Goal: Transaction & Acquisition: Book appointment/travel/reservation

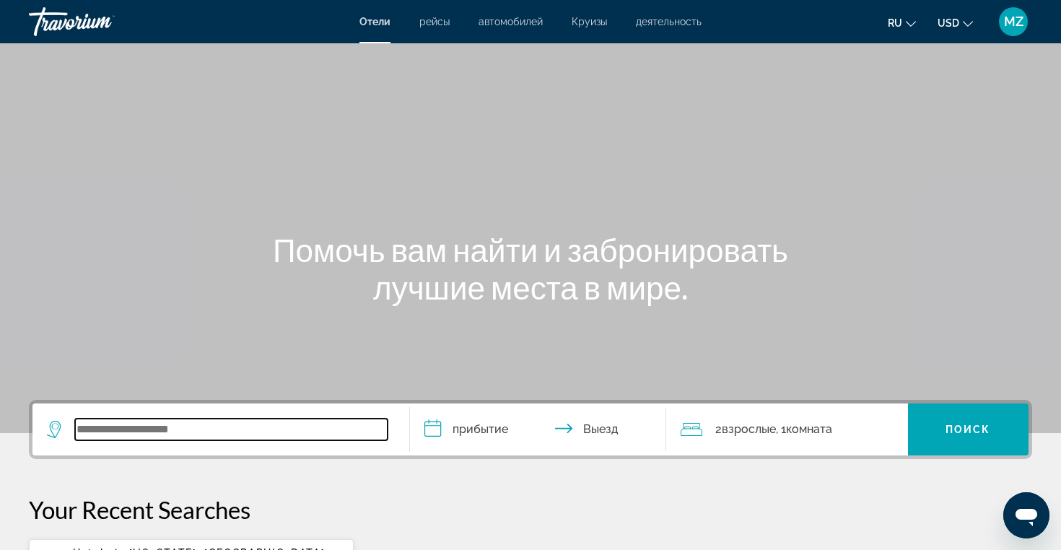
click at [181, 429] on input "Search widget" at bounding box center [231, 429] width 312 height 22
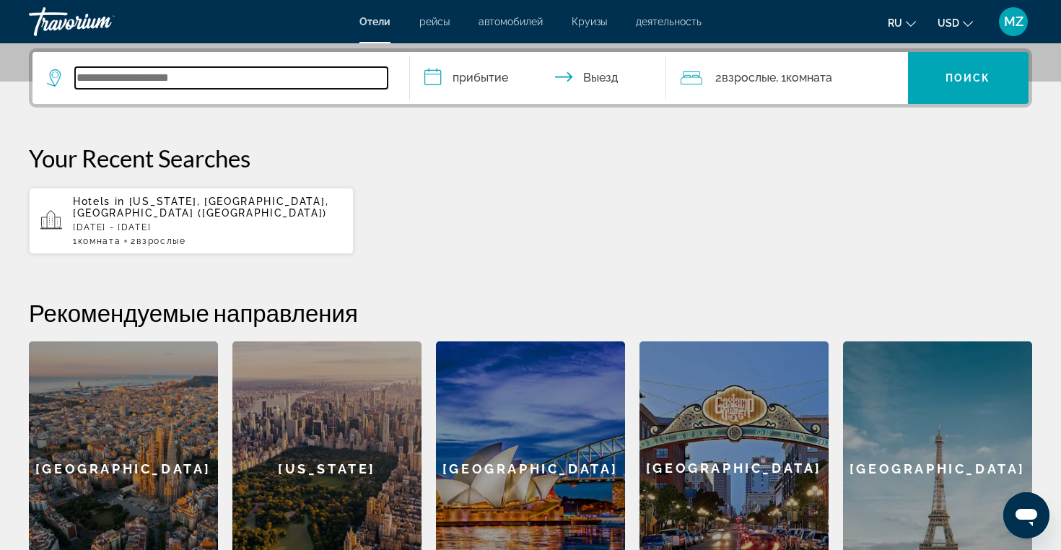
scroll to position [353, 0]
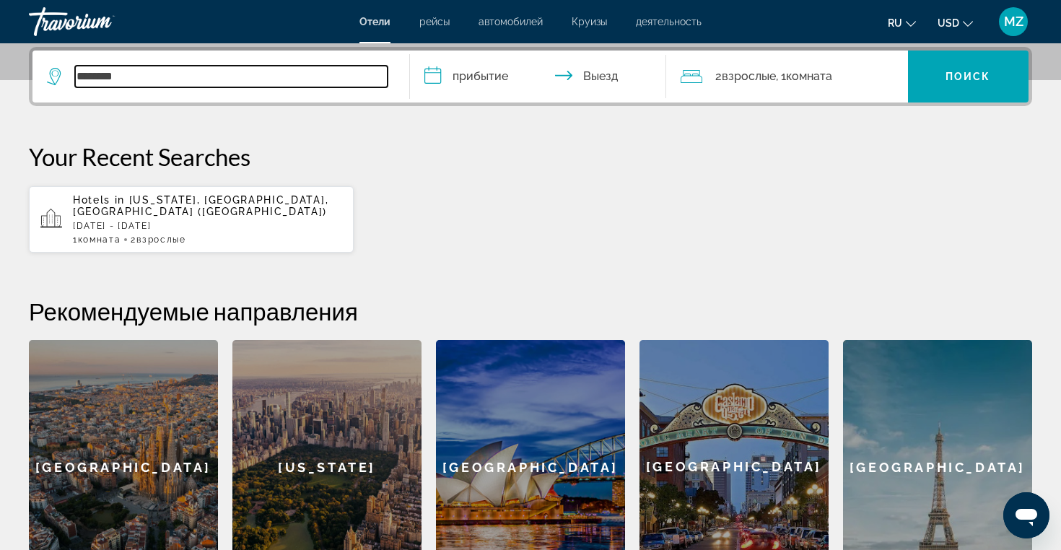
type input "********"
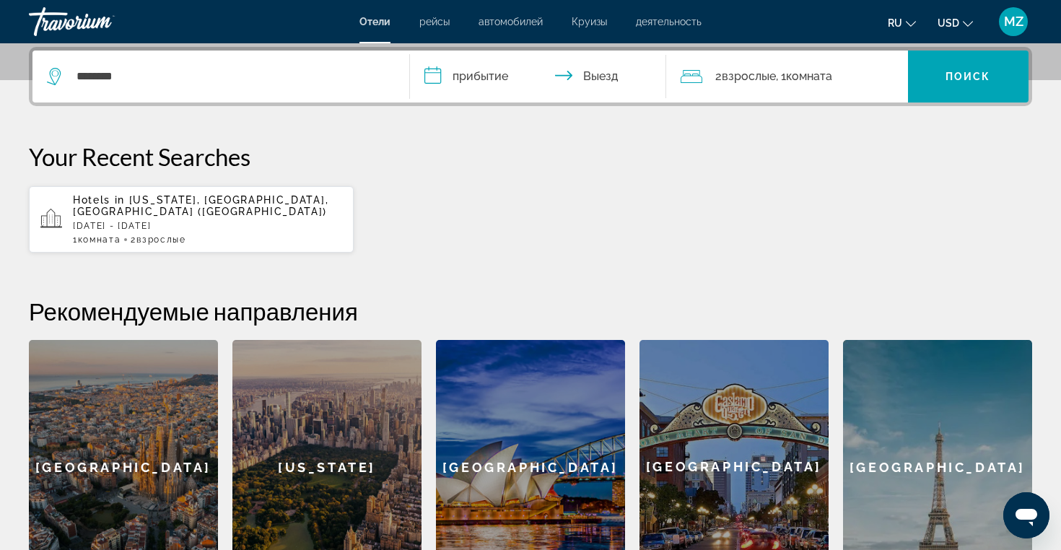
click at [491, 80] on input "**********" at bounding box center [541, 79] width 262 height 56
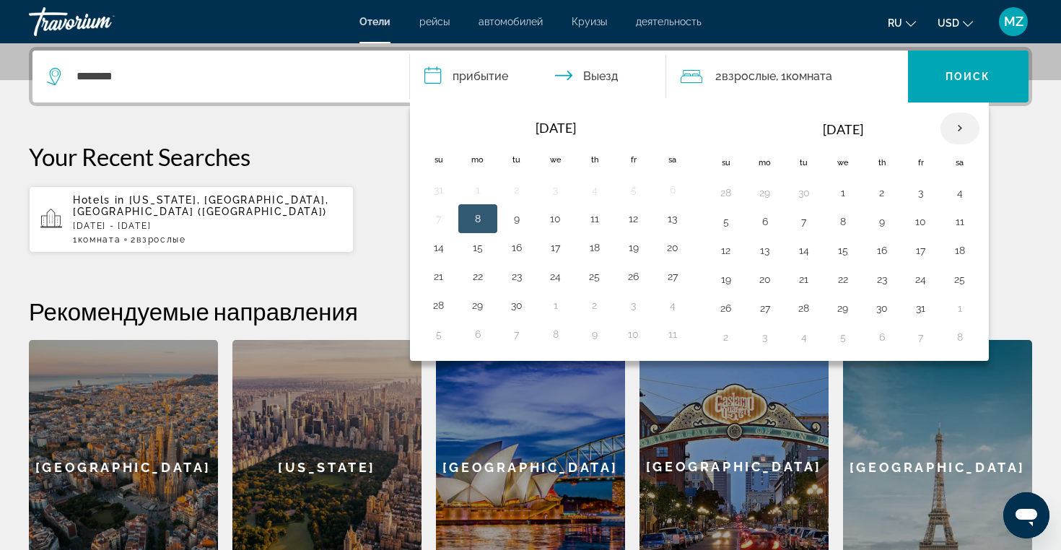
click at [957, 132] on th "Next month" at bounding box center [959, 129] width 39 height 32
click at [444, 310] on button "28" at bounding box center [438, 308] width 23 height 20
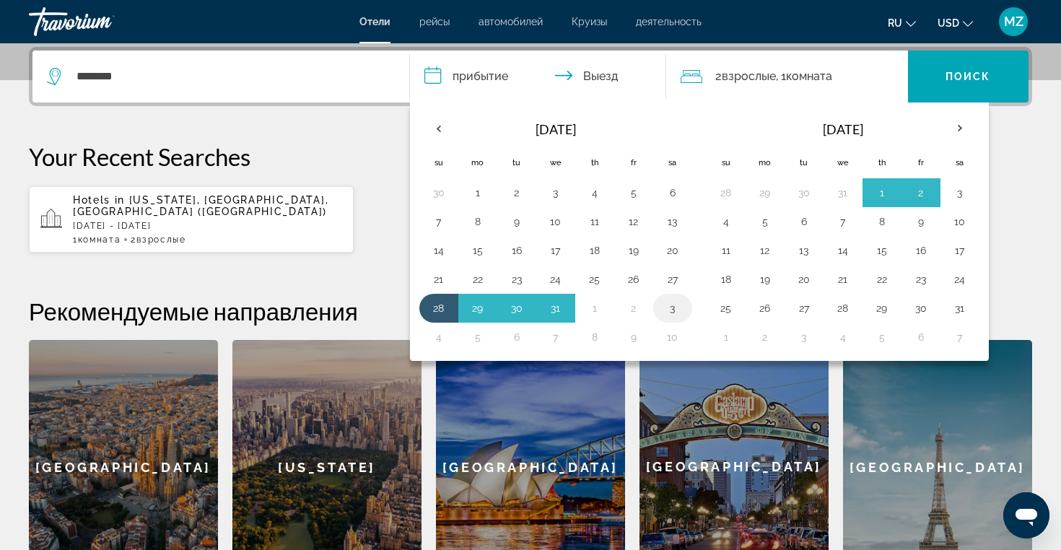
click at [674, 312] on button "3" at bounding box center [672, 308] width 23 height 20
type input "**********"
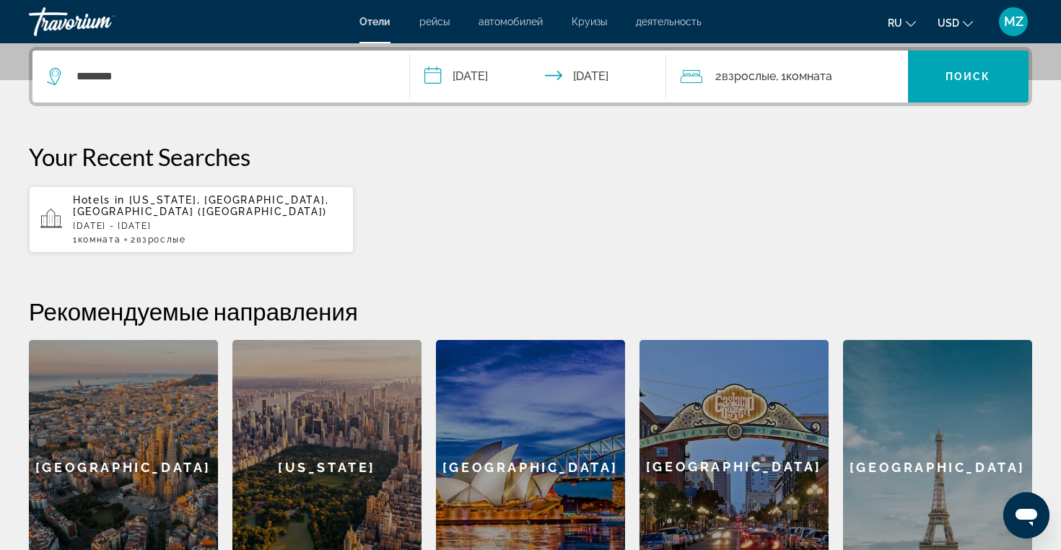
click at [783, 86] on span ", 1 Комната номера" at bounding box center [804, 76] width 56 height 20
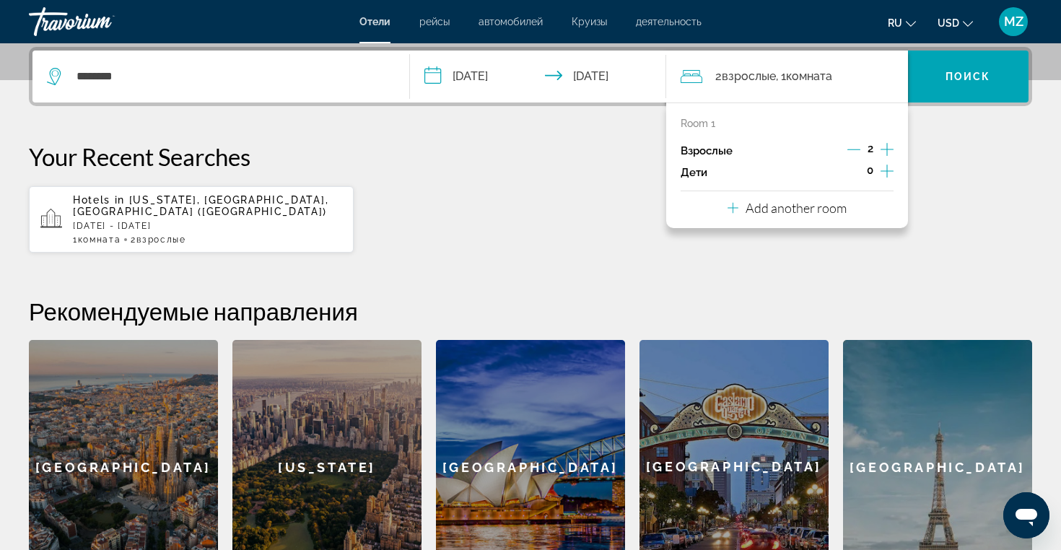
click at [889, 149] on icon "Increment adults" at bounding box center [886, 149] width 13 height 13
click at [885, 169] on icon "Increment children" at bounding box center [886, 170] width 13 height 17
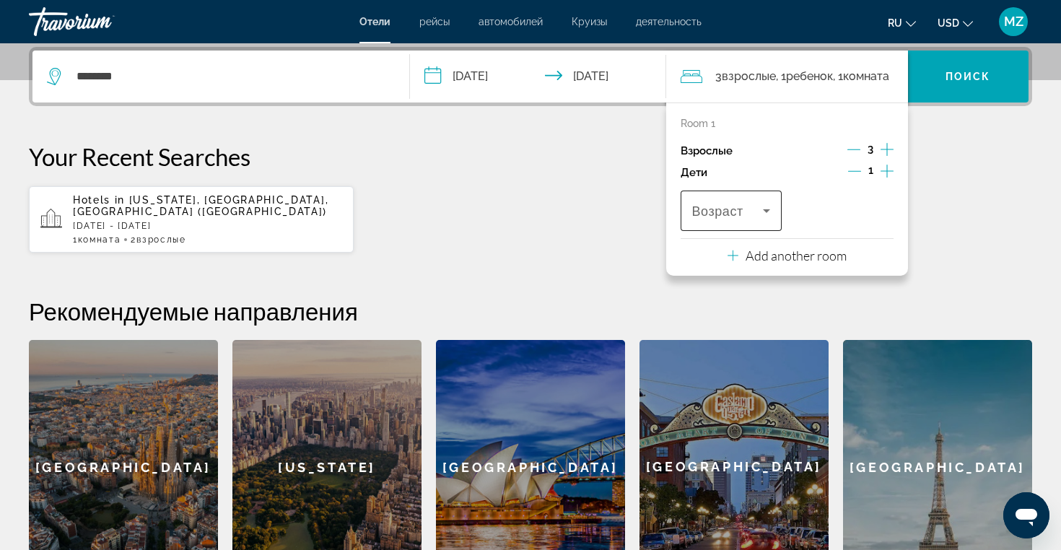
click at [737, 208] on span "Возраст" at bounding box center [717, 211] width 51 height 14
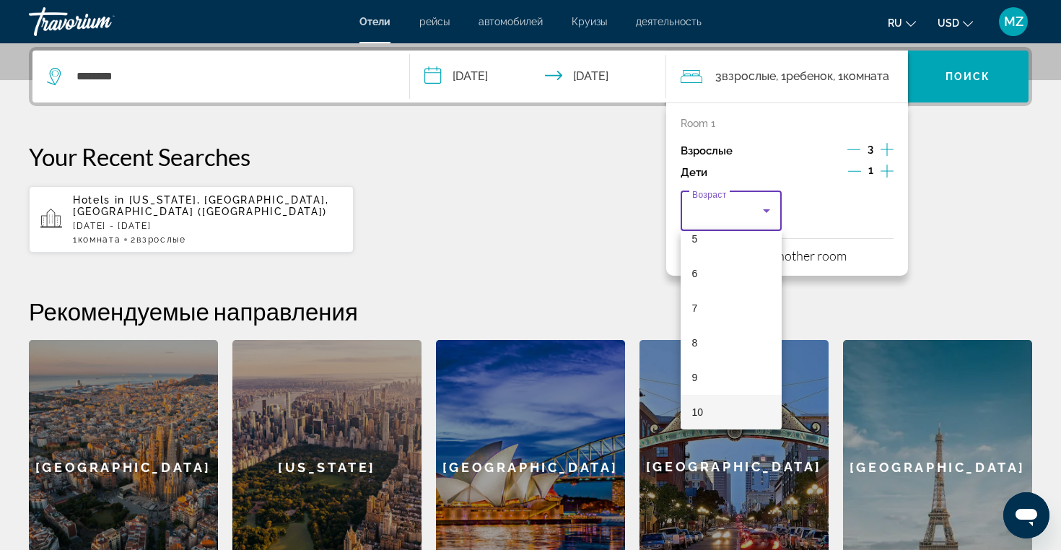
scroll to position [223, 0]
click at [708, 378] on mat-option "10" at bounding box center [730, 377] width 101 height 35
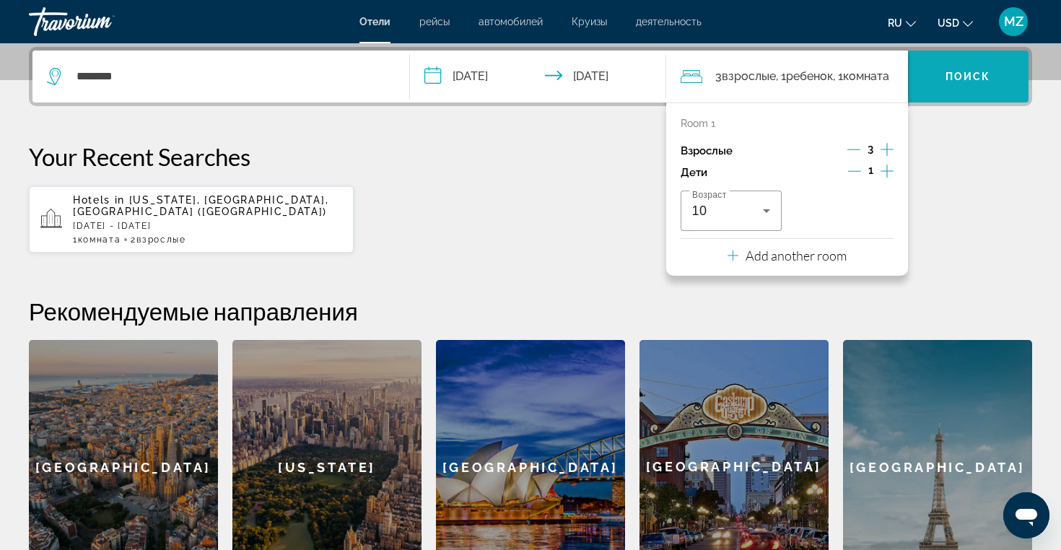
click at [947, 77] on span "Поиск" at bounding box center [967, 77] width 45 height 12
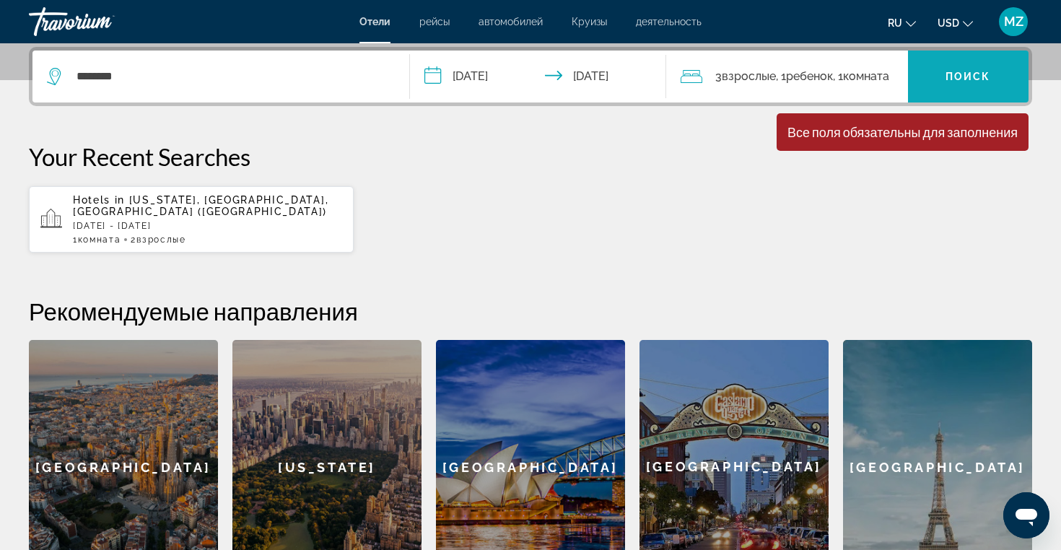
click at [975, 77] on span "Поиск" at bounding box center [967, 77] width 45 height 12
click at [937, 129] on div "Все поля обязательны для заполнения" at bounding box center [902, 132] width 230 height 16
click at [912, 131] on div "Все поля обязательны для заполнения" at bounding box center [902, 132] width 230 height 16
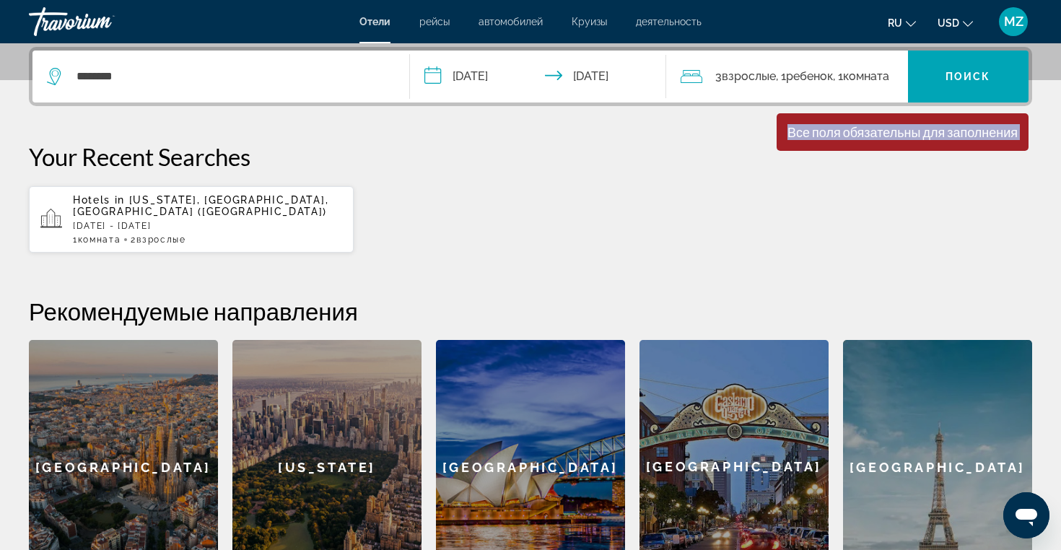
click at [912, 131] on div "Все поля обязательны для заполнения" at bounding box center [902, 132] width 230 height 16
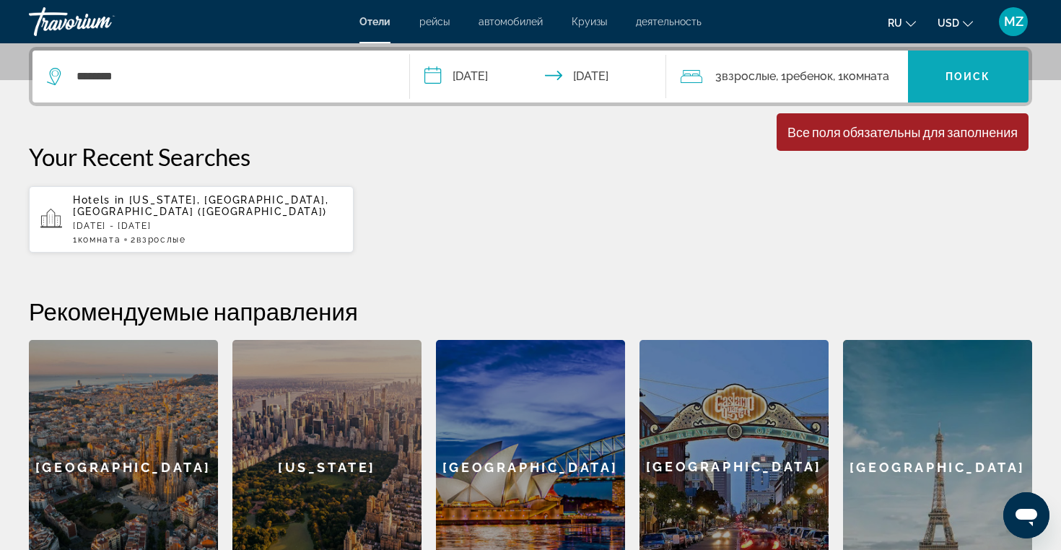
click at [962, 87] on span "Search widget" at bounding box center [968, 76] width 121 height 35
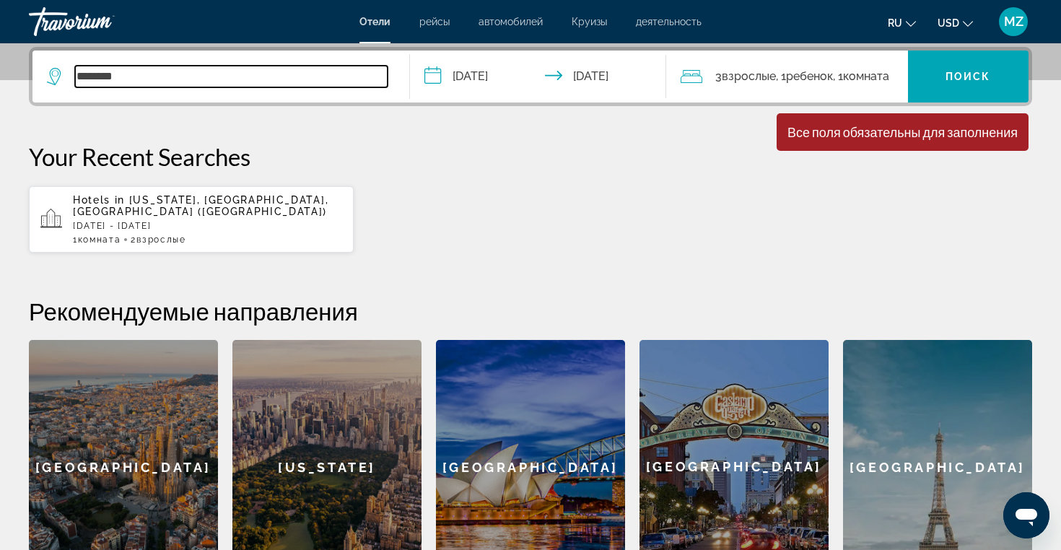
click at [212, 87] on input "********" at bounding box center [231, 77] width 312 height 22
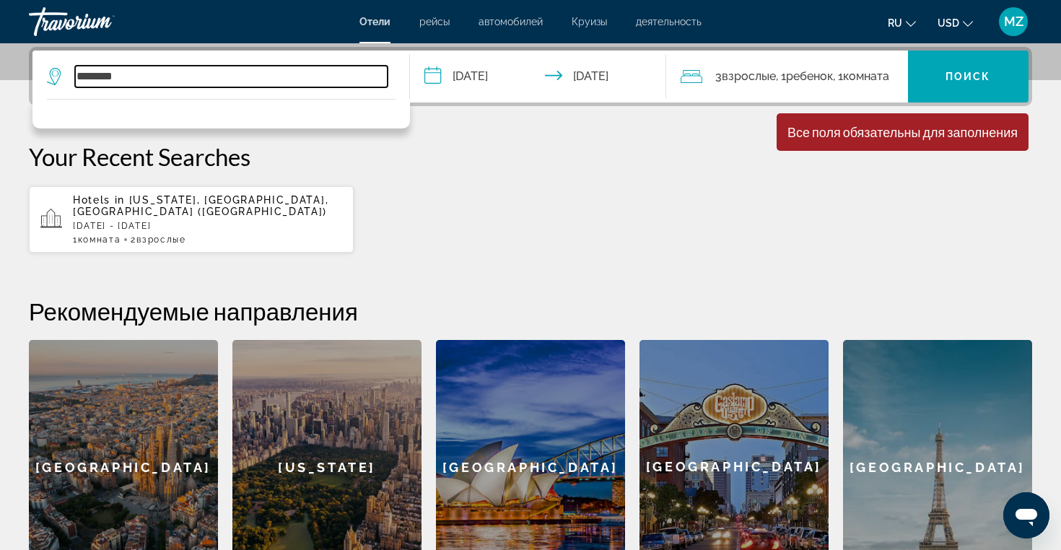
click at [180, 79] on input "********" at bounding box center [231, 77] width 312 height 22
type input "*"
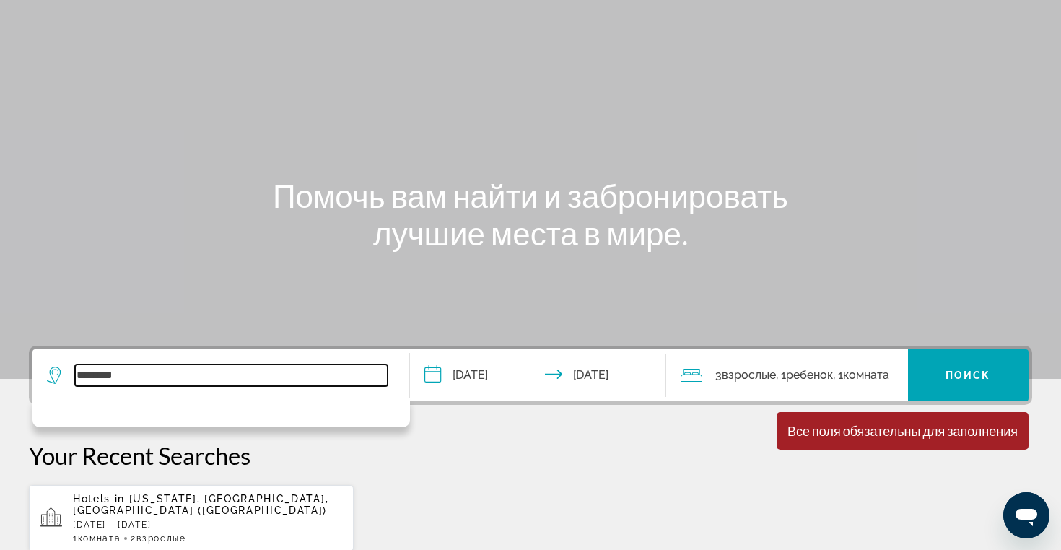
scroll to position [38, 0]
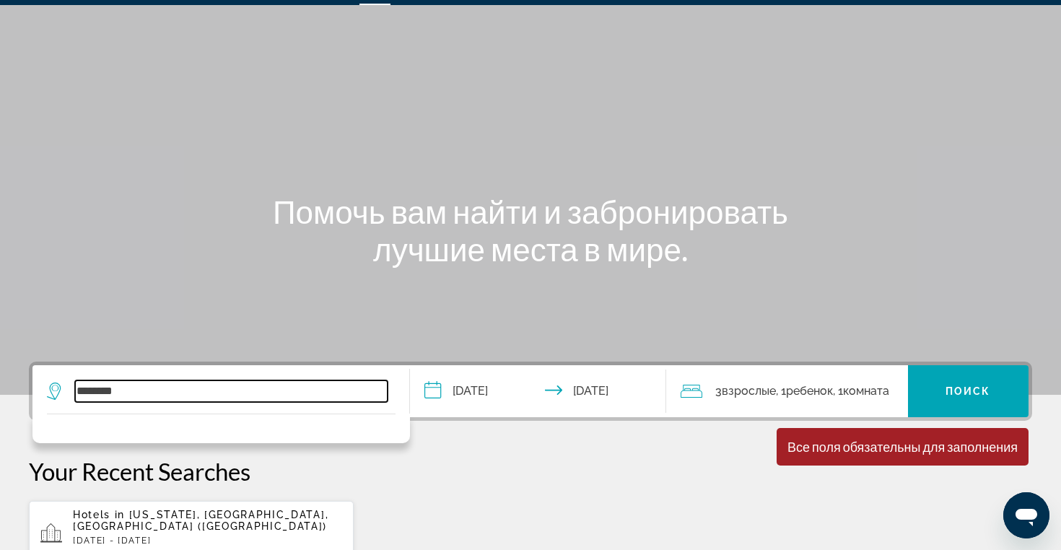
click at [220, 390] on input "********" at bounding box center [231, 391] width 312 height 22
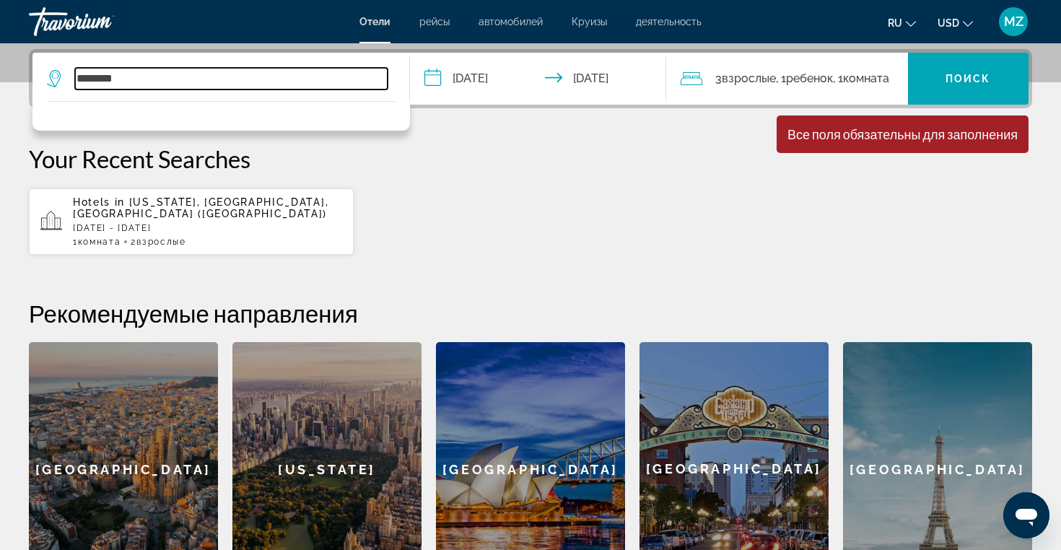
scroll to position [353, 0]
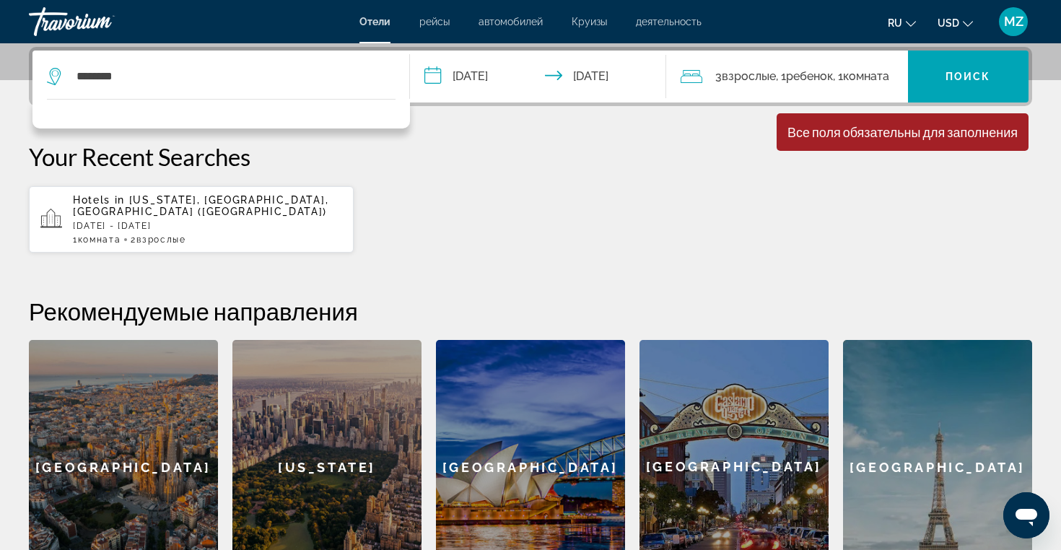
click at [58, 78] on icon "Search widget" at bounding box center [55, 76] width 17 height 17
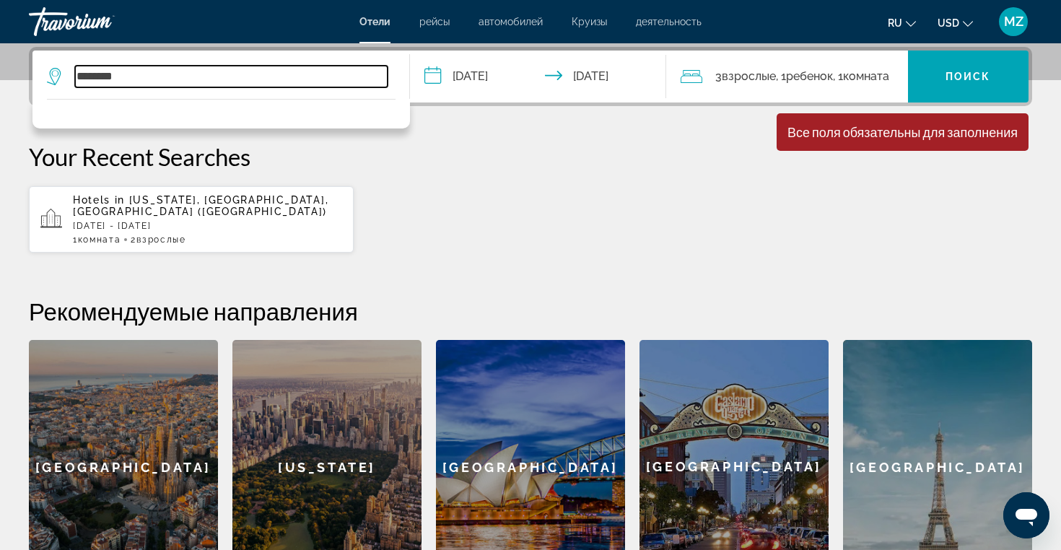
click at [107, 76] on input "********" at bounding box center [231, 77] width 312 height 22
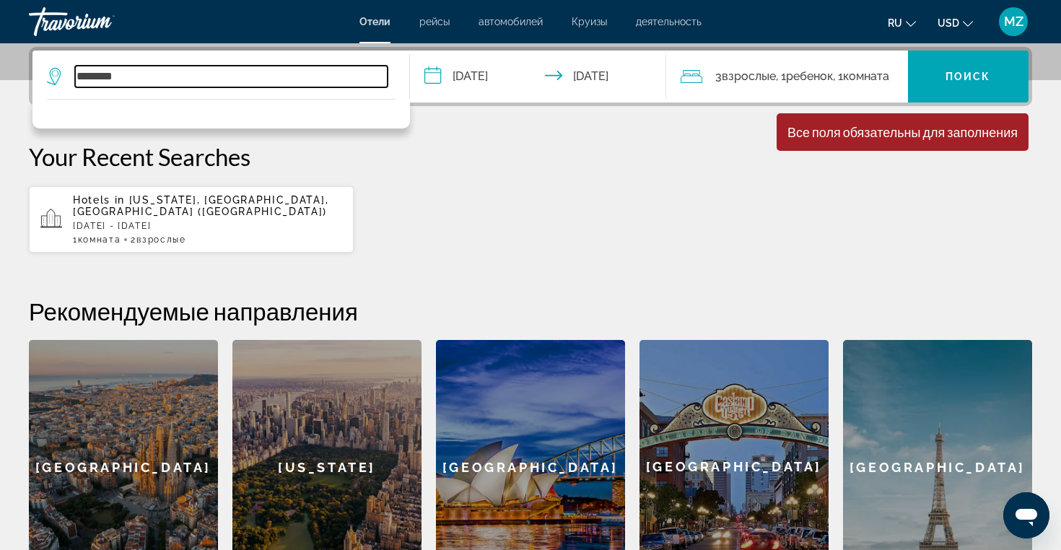
click at [107, 76] on input "********" at bounding box center [231, 77] width 312 height 22
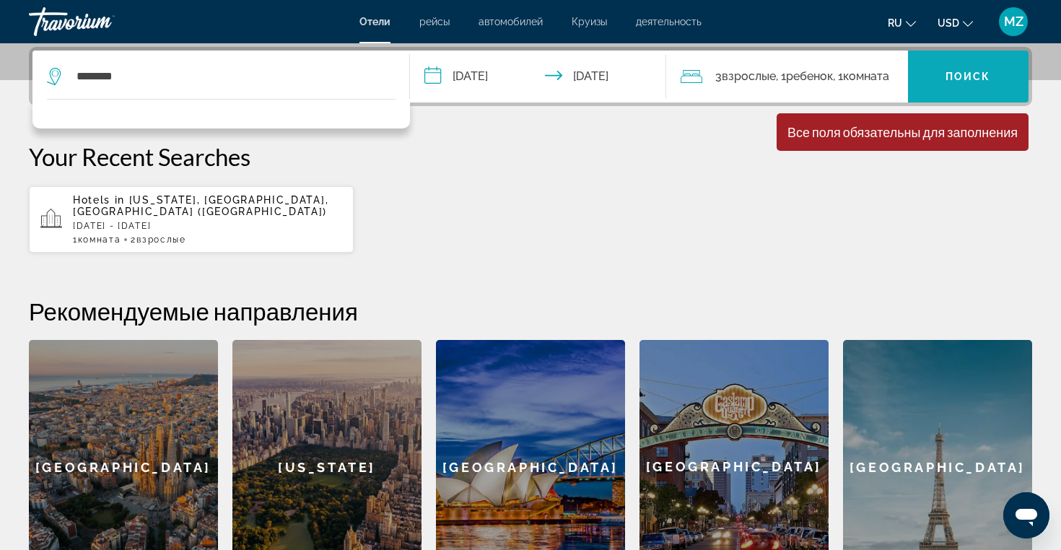
click at [983, 79] on span "Поиск" at bounding box center [967, 77] width 45 height 12
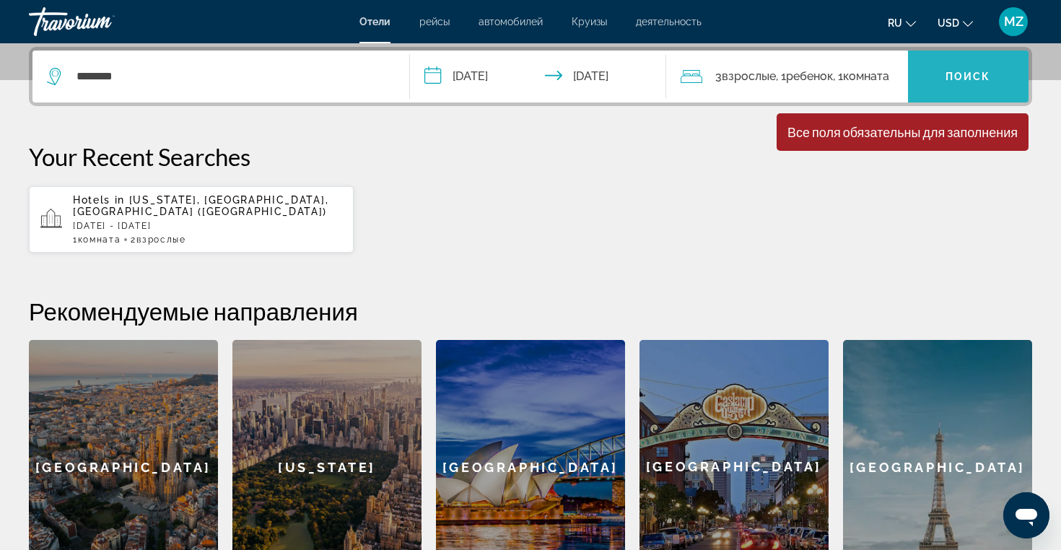
click at [983, 79] on span "Поиск" at bounding box center [967, 77] width 45 height 12
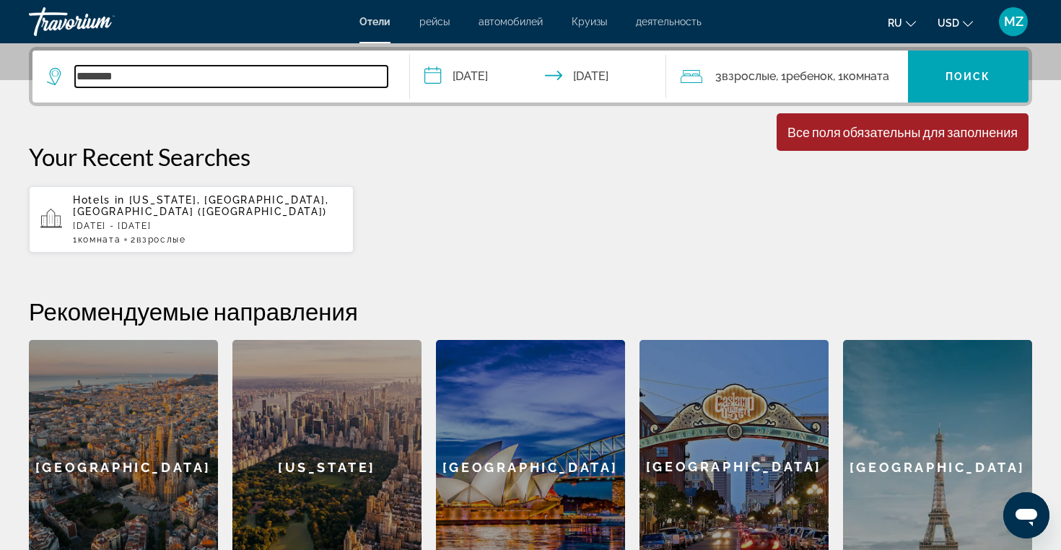
click at [146, 82] on input "********" at bounding box center [231, 77] width 312 height 22
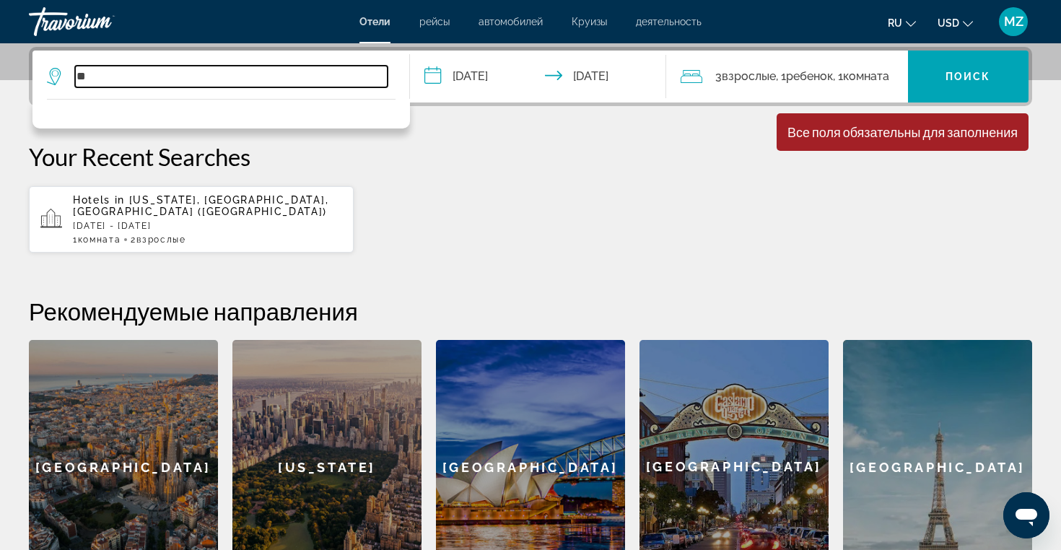
type input "*"
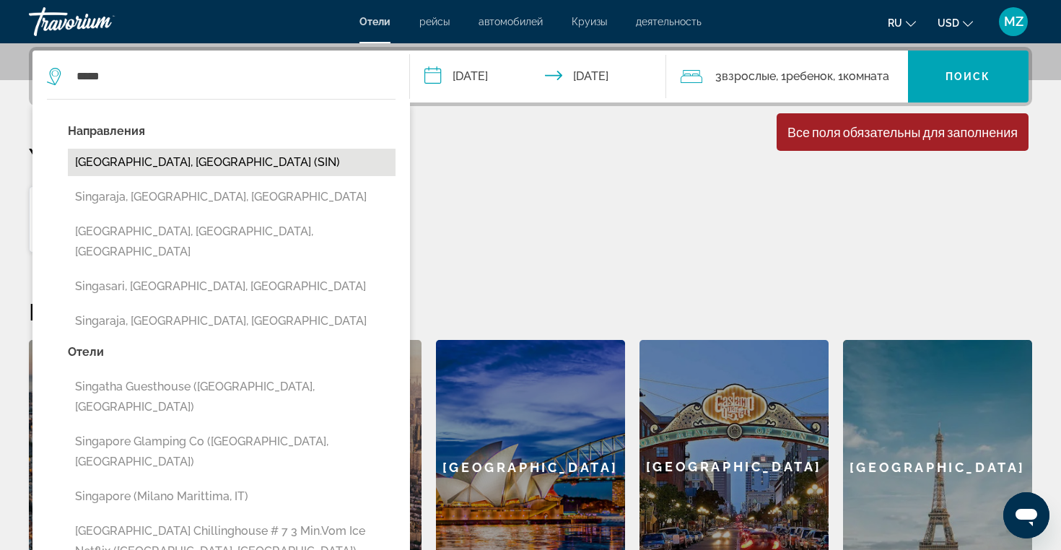
click at [185, 161] on button "Singapore, Singapore (SIN)" at bounding box center [232, 162] width 328 height 27
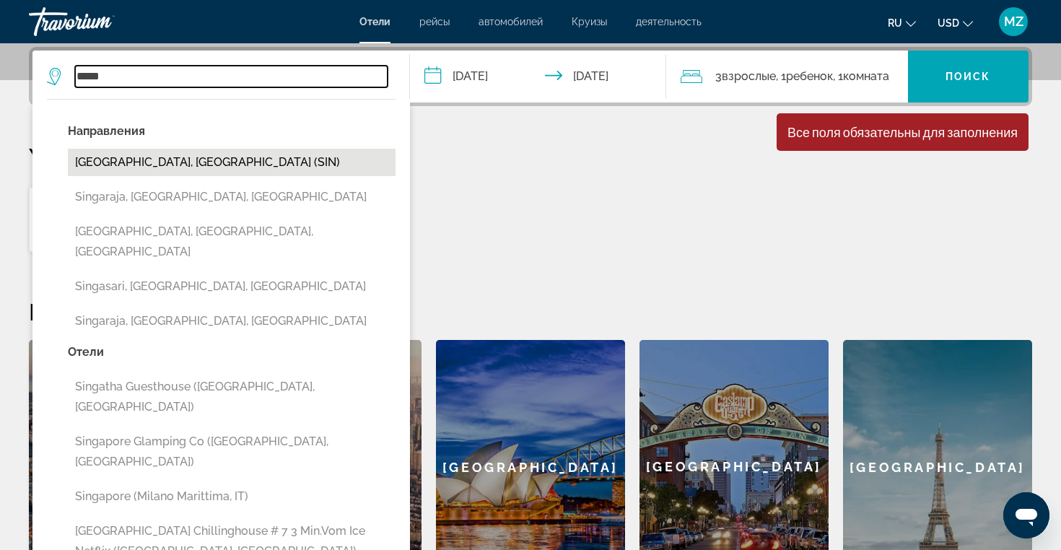
type input "**********"
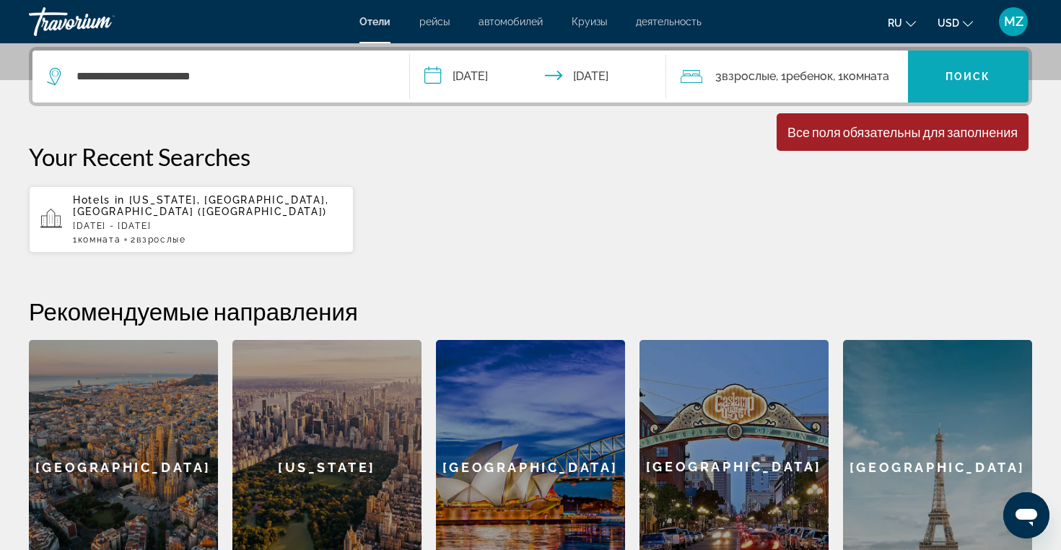
click at [973, 77] on span "Поиск" at bounding box center [967, 77] width 45 height 12
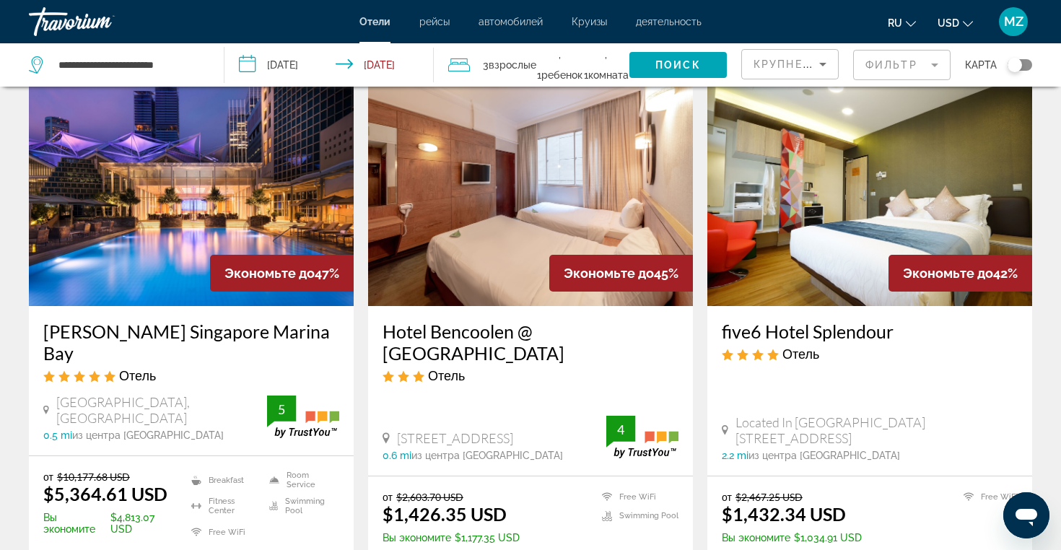
scroll to position [87, 0]
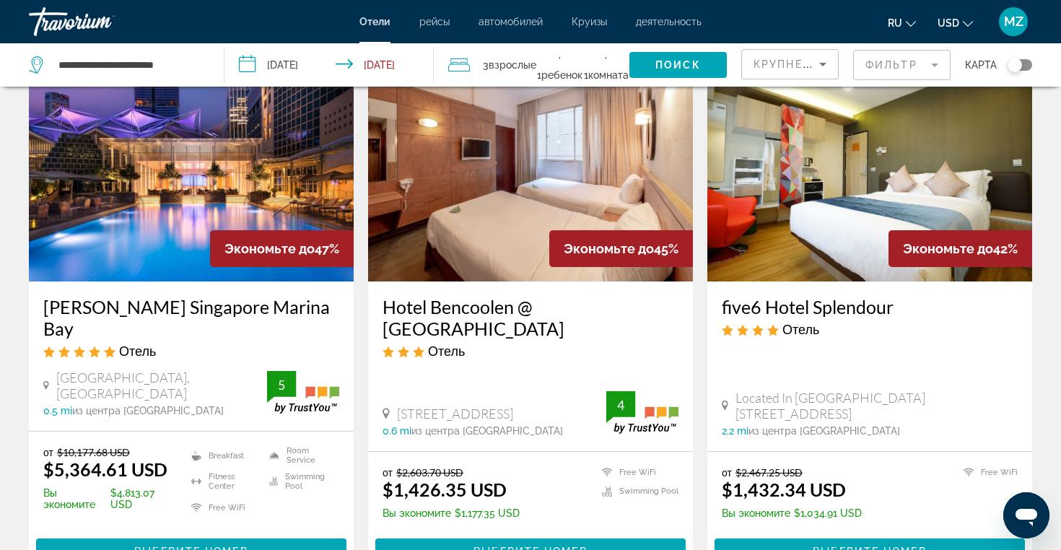
click at [408, 62] on input "**********" at bounding box center [332, 67] width 216 height 48
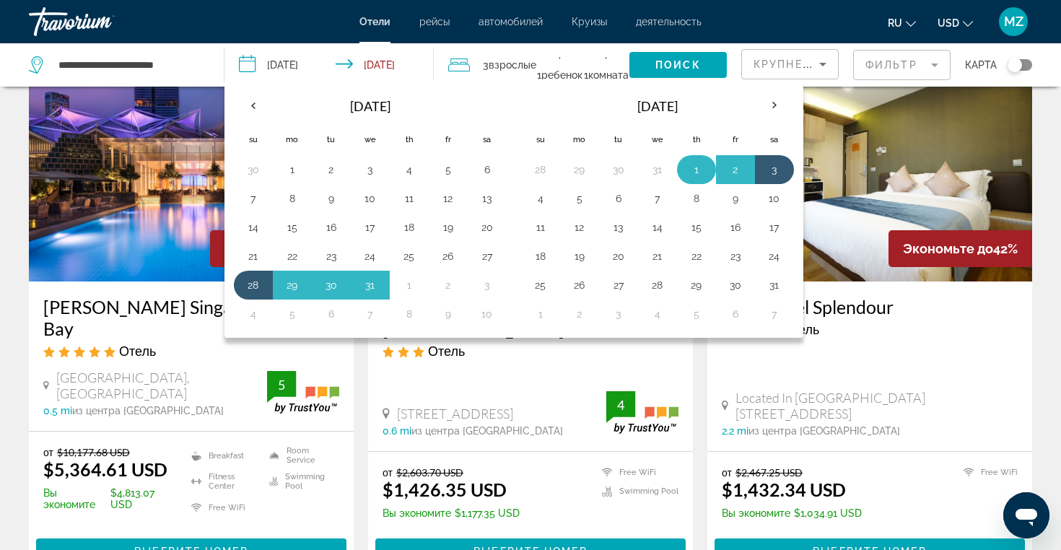
click at [696, 168] on button "1" at bounding box center [696, 169] width 23 height 20
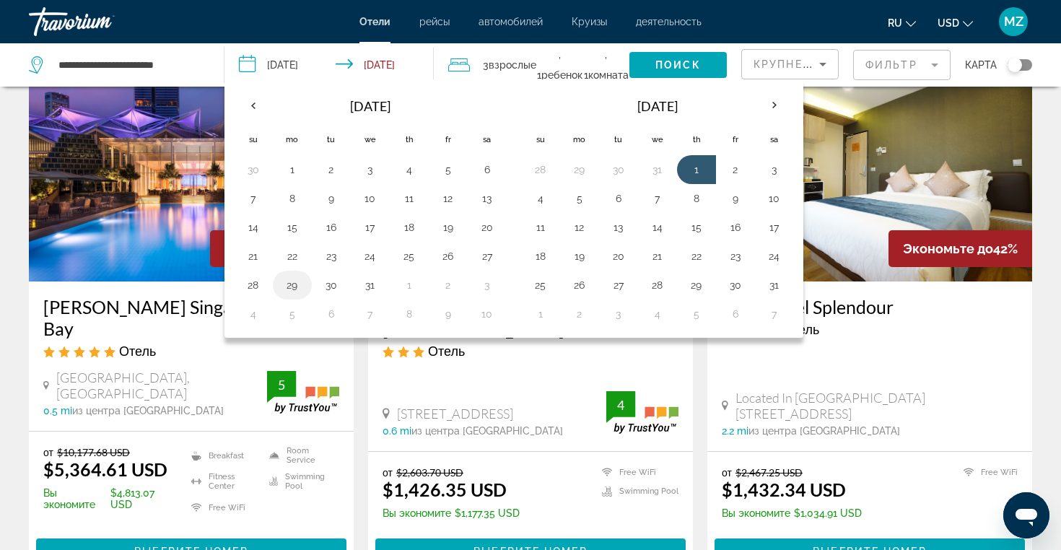
click at [300, 284] on button "29" at bounding box center [292, 285] width 23 height 20
type input "**********"
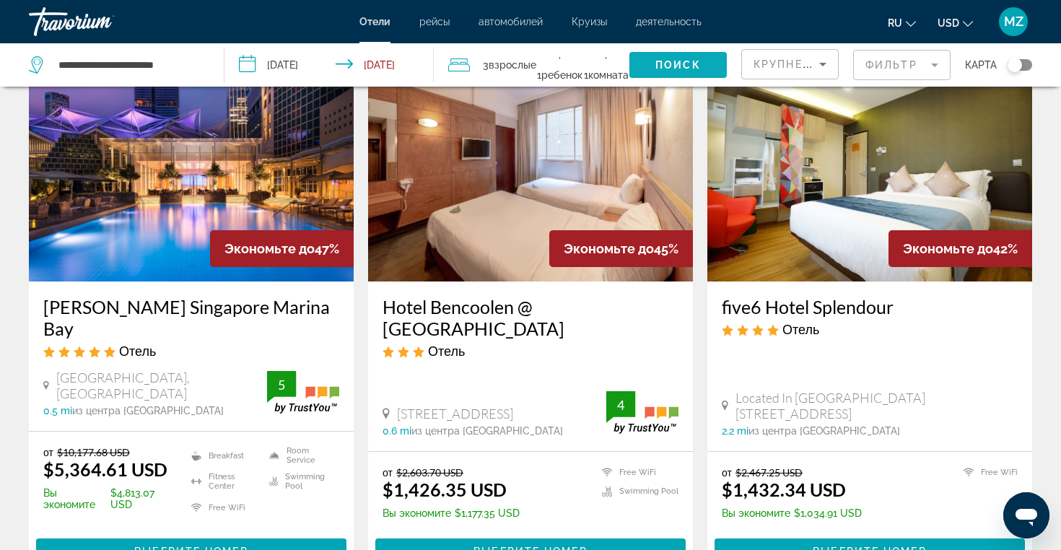
click at [688, 60] on span "Поиск" at bounding box center [677, 65] width 45 height 12
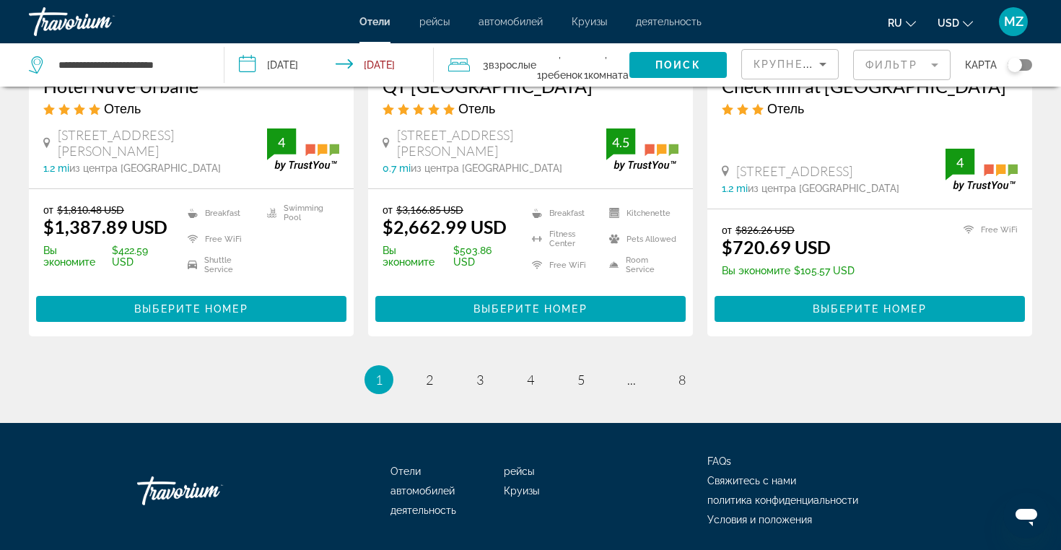
scroll to position [1961, 0]
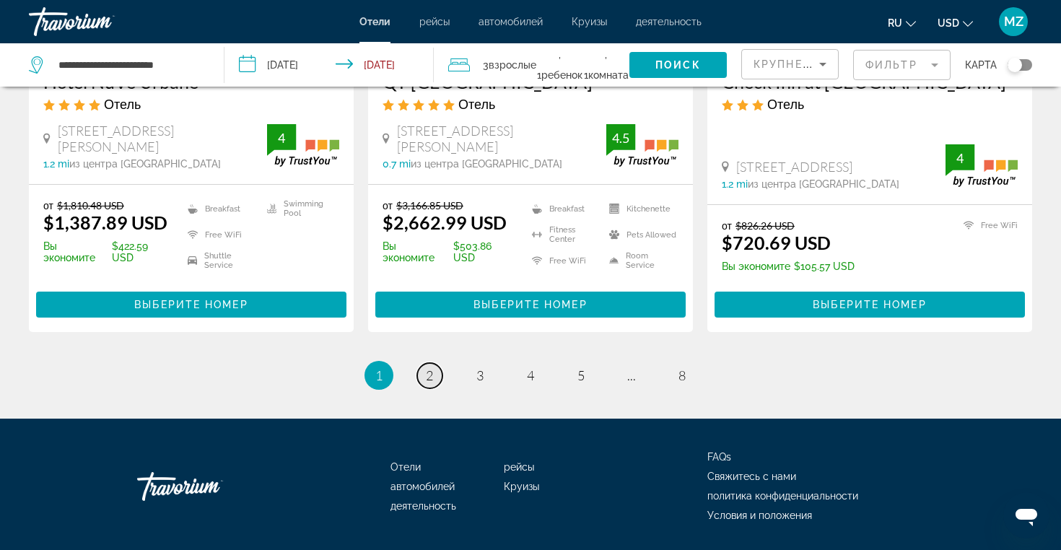
click at [428, 367] on span "2" at bounding box center [429, 375] width 7 height 16
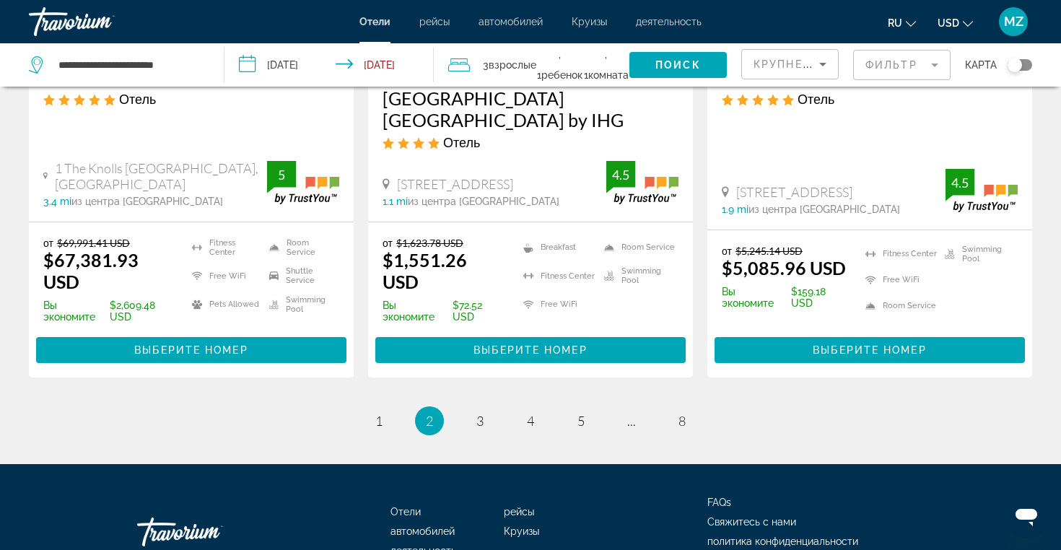
scroll to position [1988, 0]
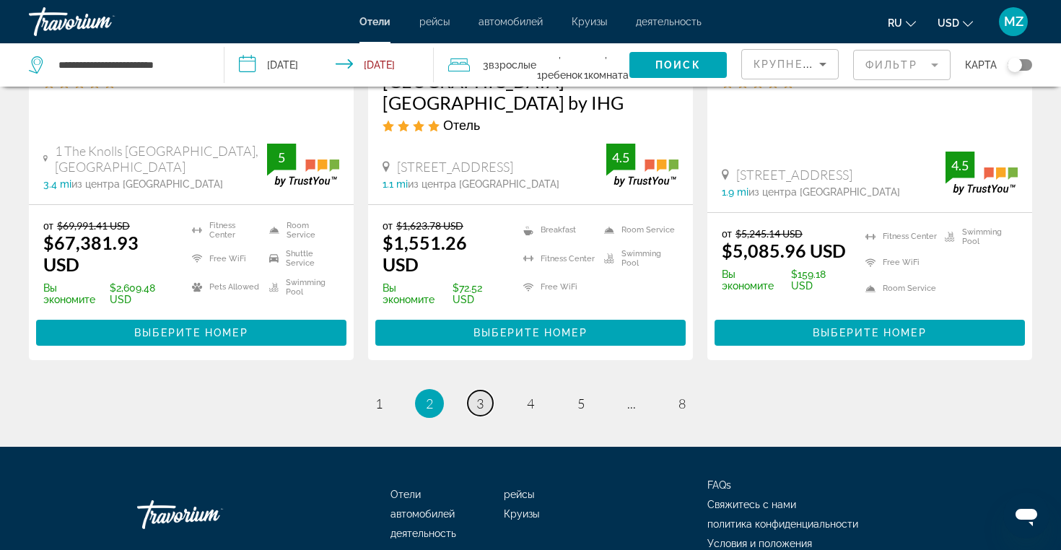
click at [475, 390] on link "page 3" at bounding box center [480, 402] width 25 height 25
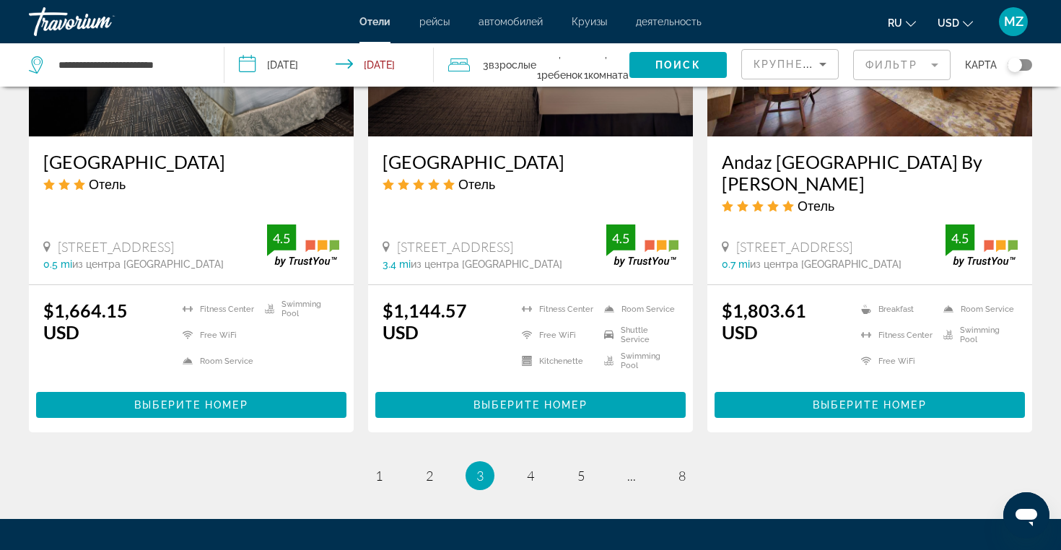
scroll to position [1965, 0]
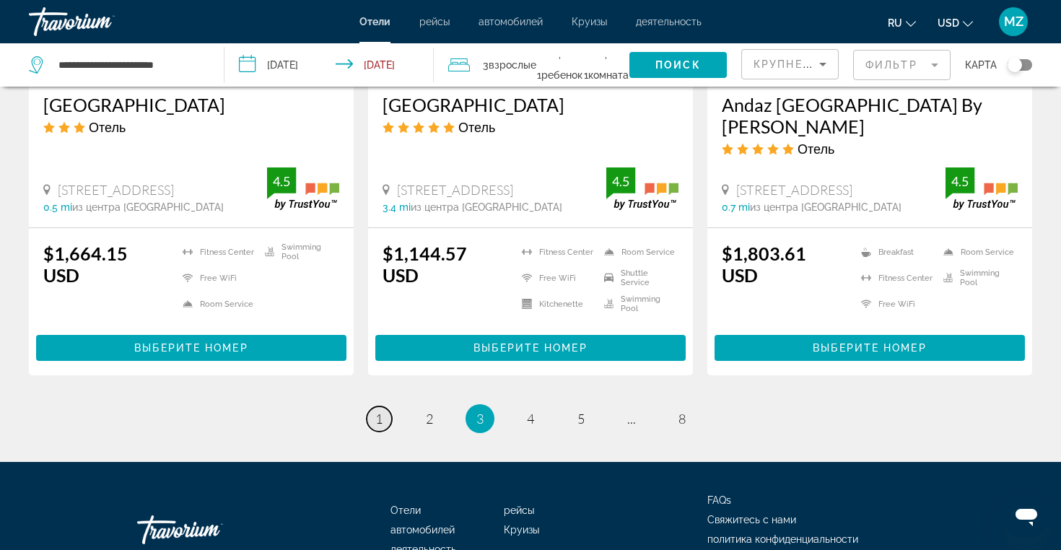
click at [381, 411] on span "1" at bounding box center [378, 419] width 7 height 16
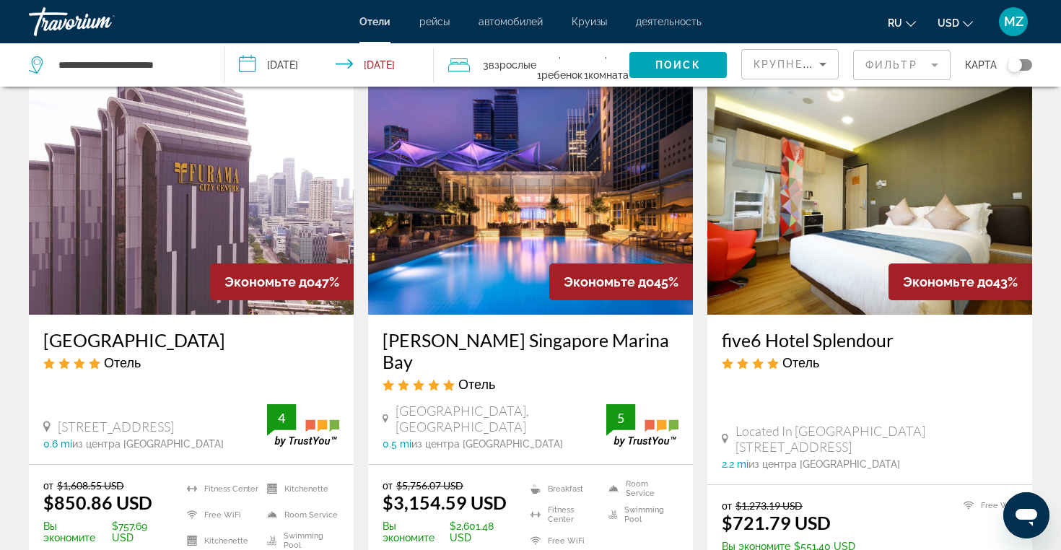
scroll to position [48, 0]
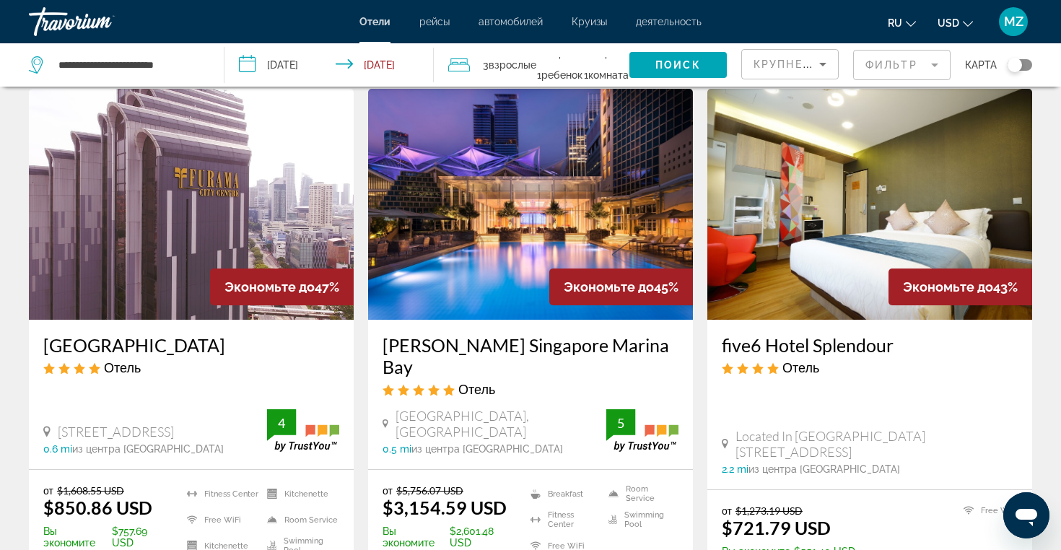
click at [592, 201] on img "Main content" at bounding box center [530, 204] width 325 height 231
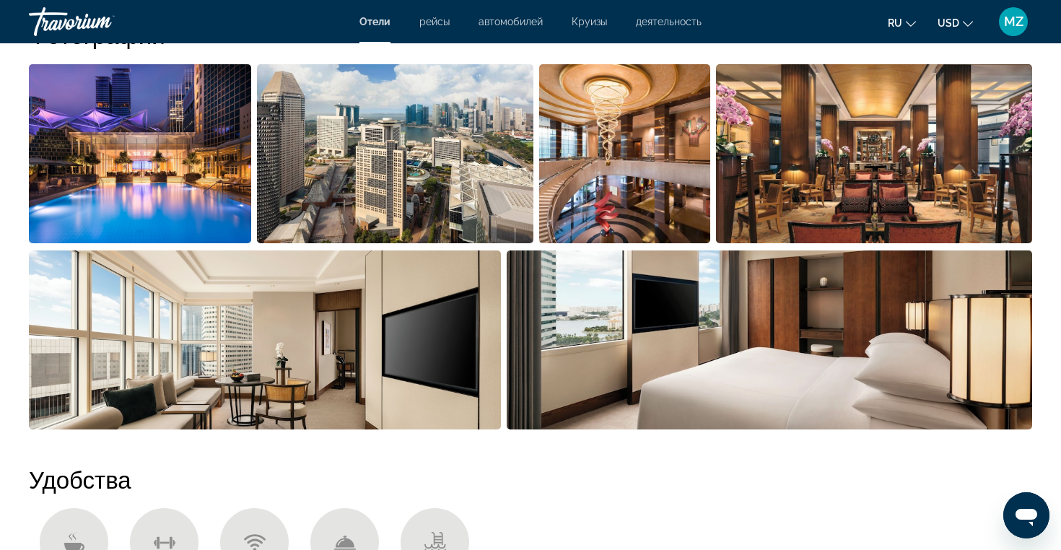
scroll to position [770, 0]
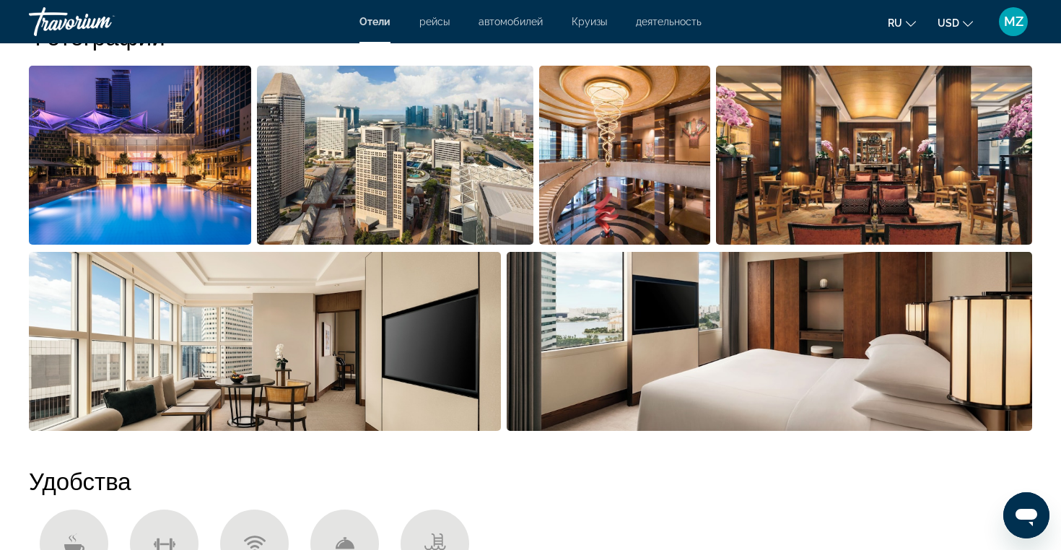
click at [379, 209] on img "Open full-screen image slider" at bounding box center [395, 155] width 276 height 179
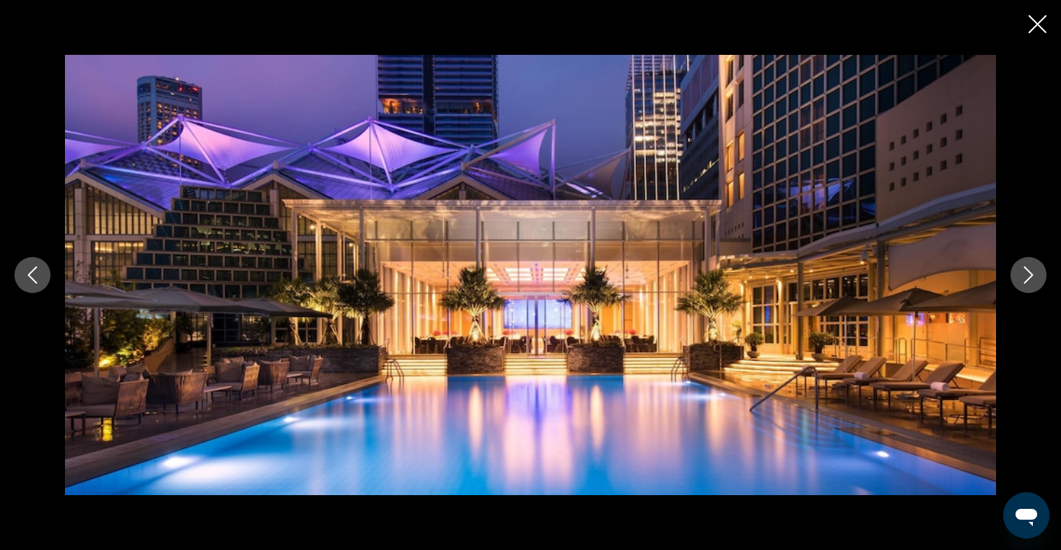
click at [1031, 290] on button "Next image" at bounding box center [1028, 275] width 36 height 36
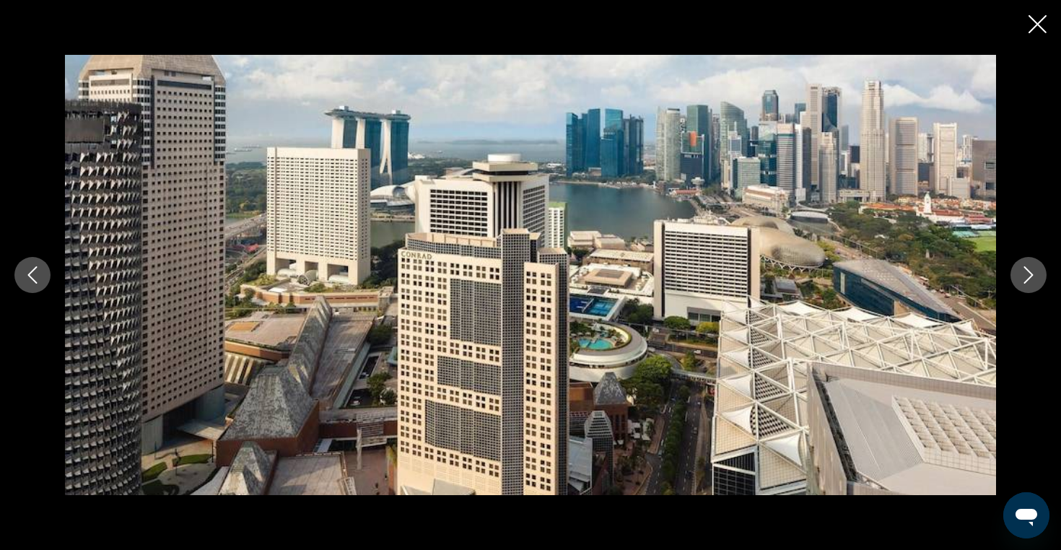
click at [1029, 280] on icon "Next image" at bounding box center [1027, 274] width 17 height 17
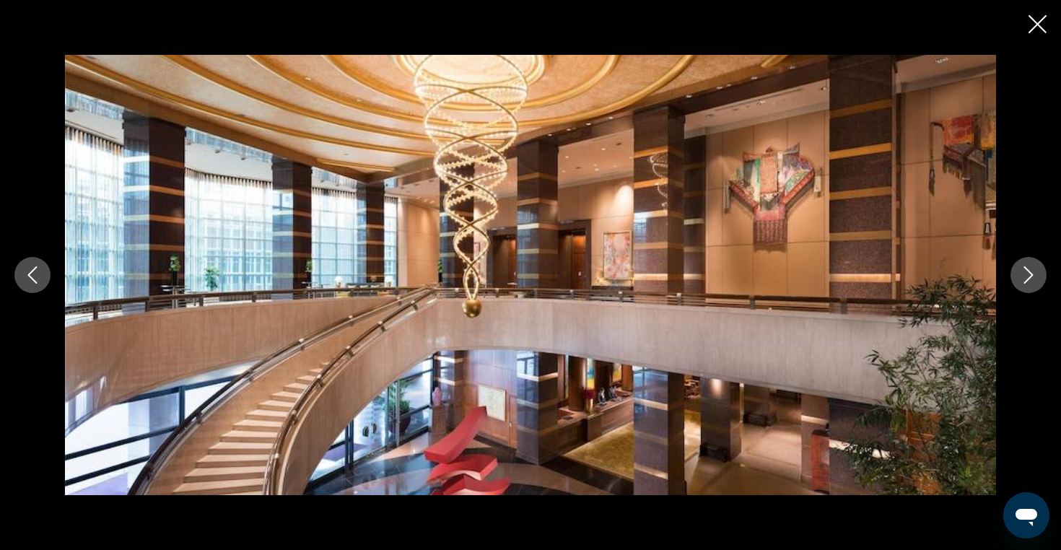
click at [1029, 280] on icon "Next image" at bounding box center [1027, 274] width 17 height 17
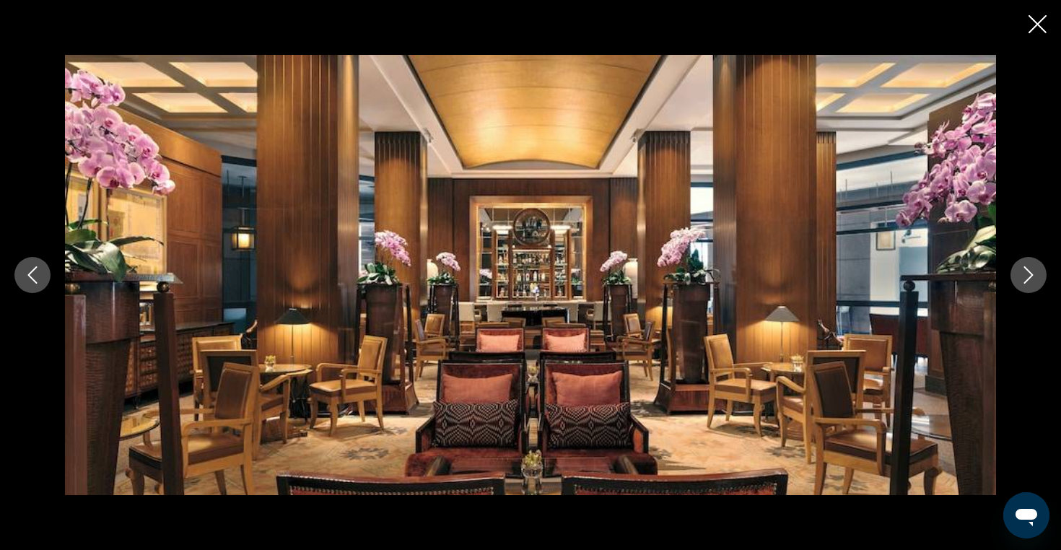
click at [1029, 280] on icon "Next image" at bounding box center [1027, 274] width 17 height 17
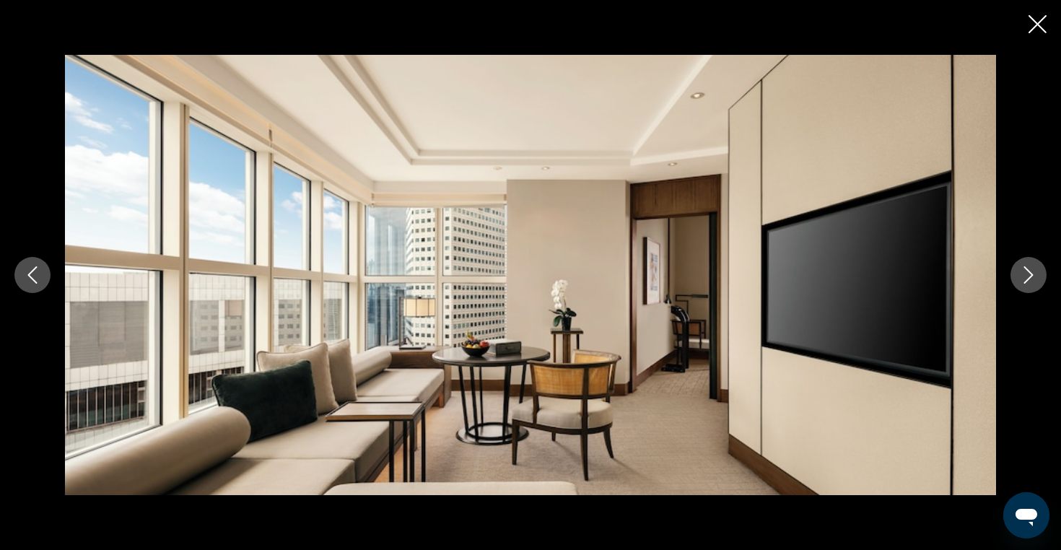
click at [1029, 280] on icon "Next image" at bounding box center [1027, 274] width 17 height 17
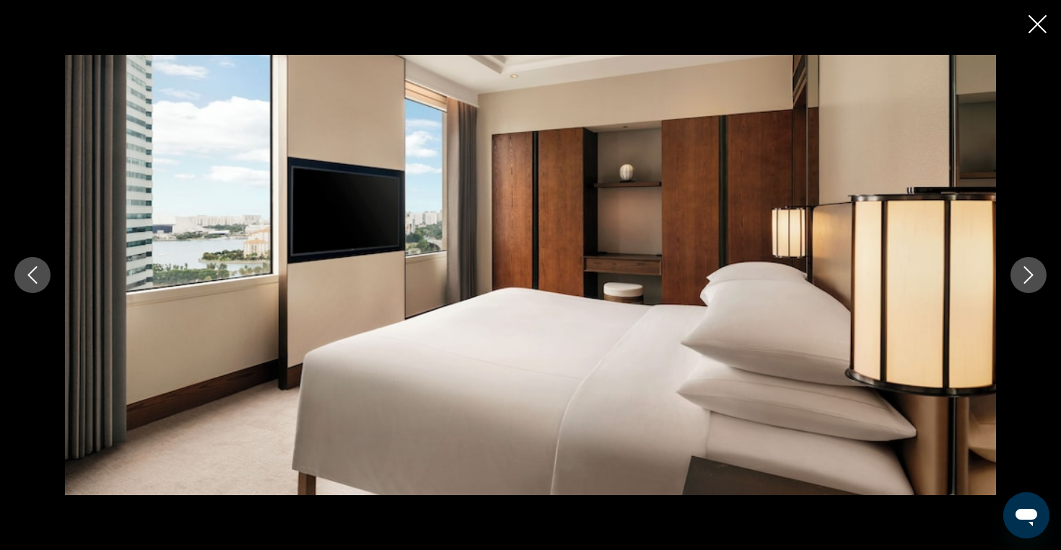
click at [1029, 280] on icon "Next image" at bounding box center [1027, 274] width 17 height 17
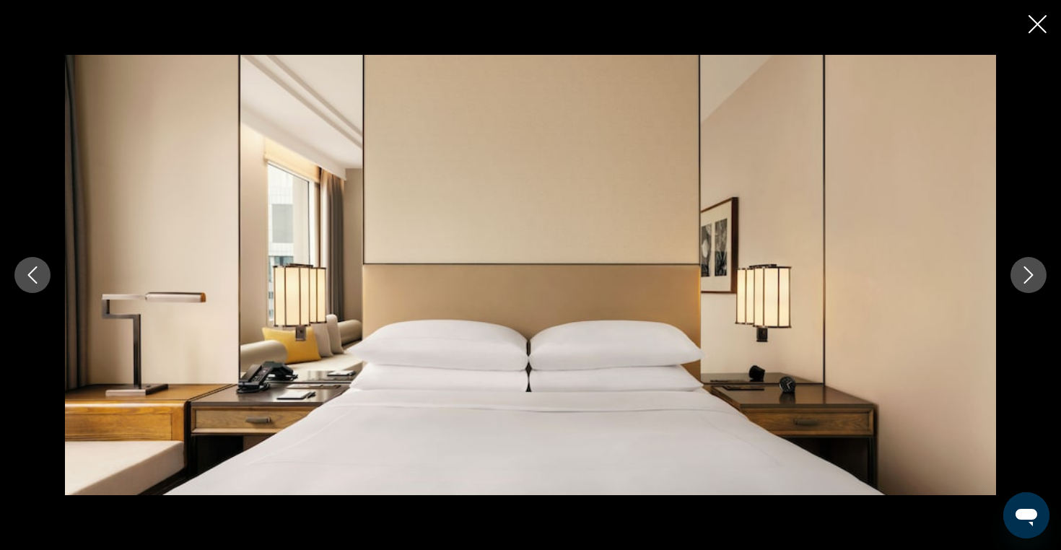
click at [1029, 280] on icon "Next image" at bounding box center [1027, 274] width 17 height 17
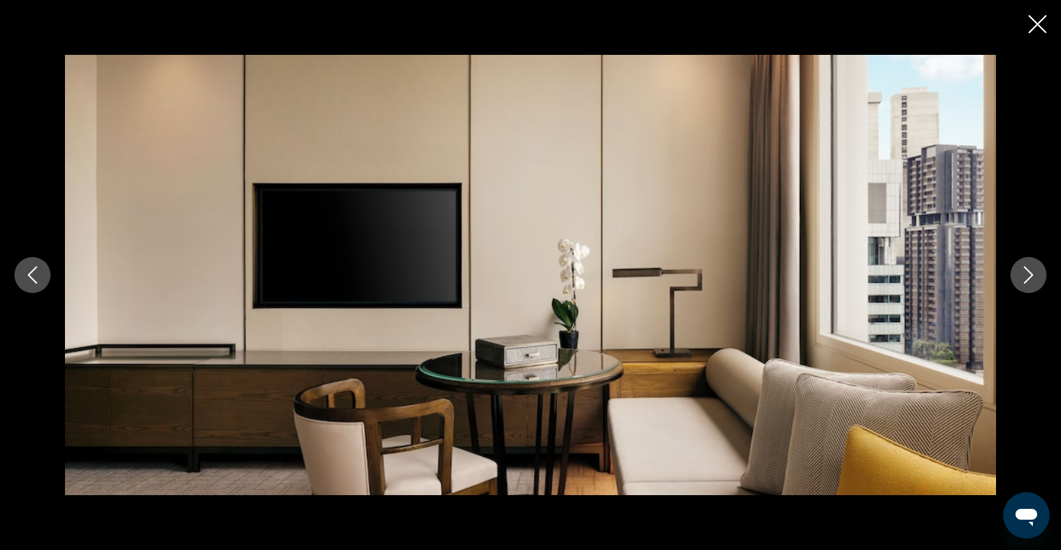
click at [1029, 280] on icon "Next image" at bounding box center [1027, 274] width 17 height 17
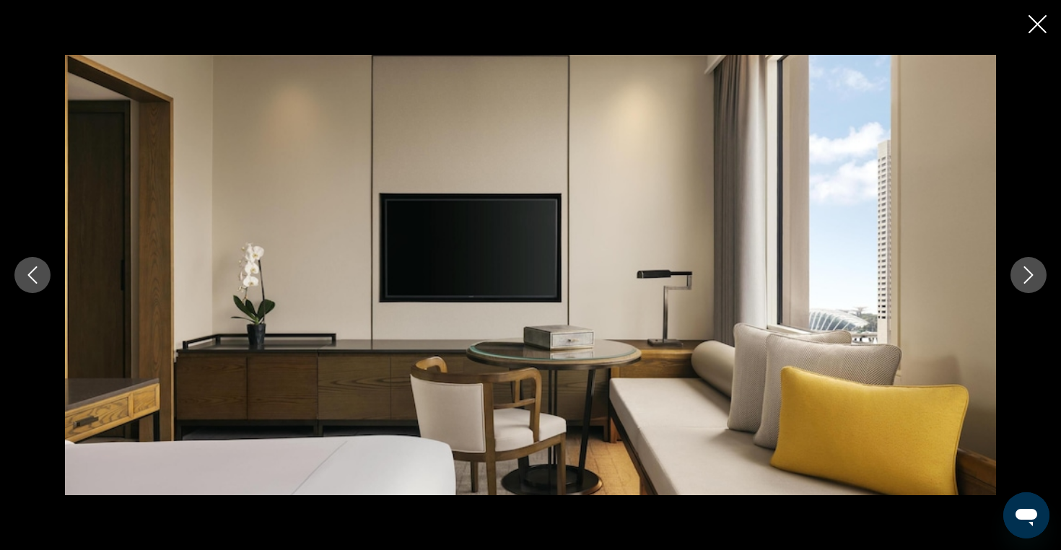
click at [1029, 280] on icon "Next image" at bounding box center [1027, 274] width 17 height 17
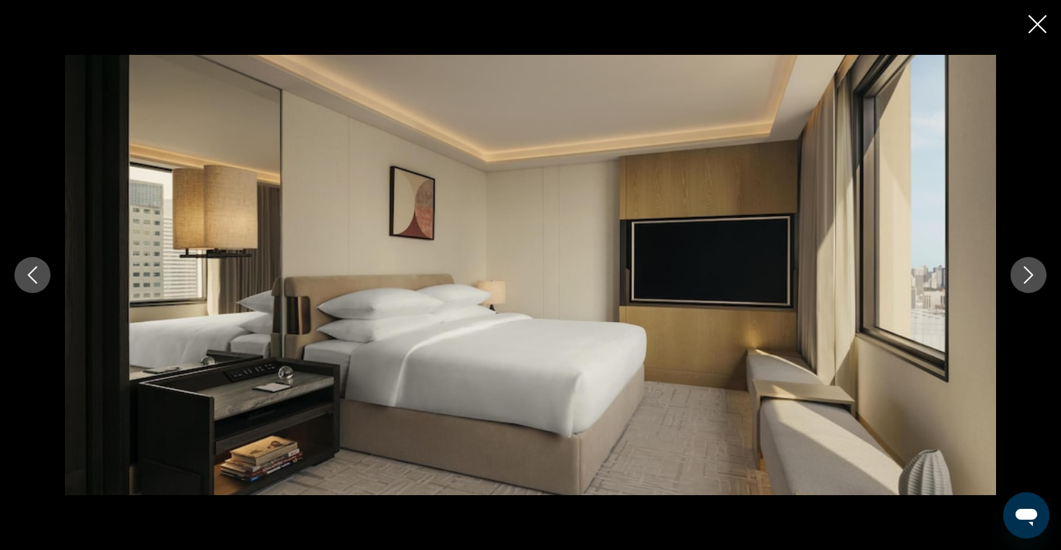
click at [1029, 280] on icon "Next image" at bounding box center [1027, 274] width 17 height 17
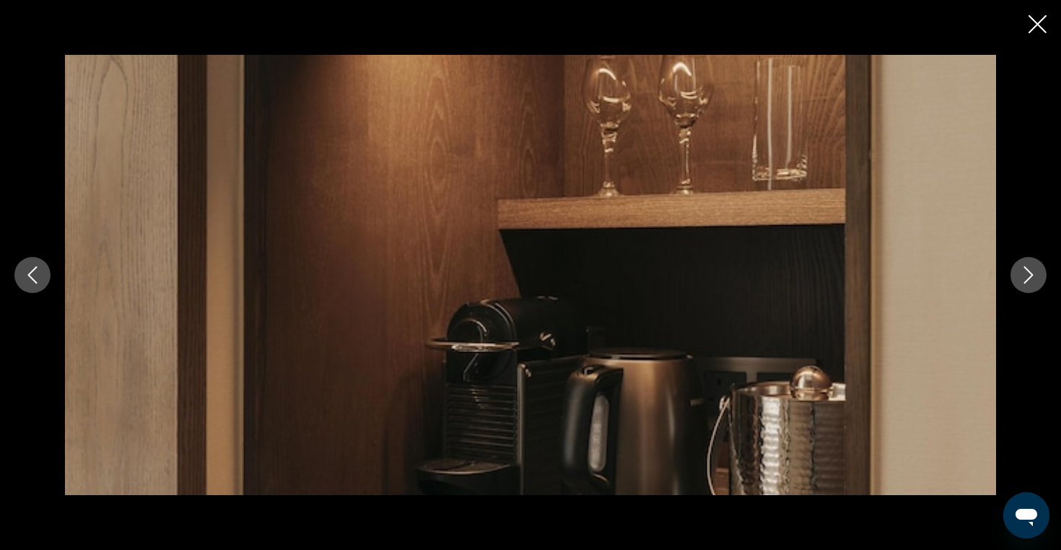
click at [1029, 280] on icon "Next image" at bounding box center [1027, 274] width 17 height 17
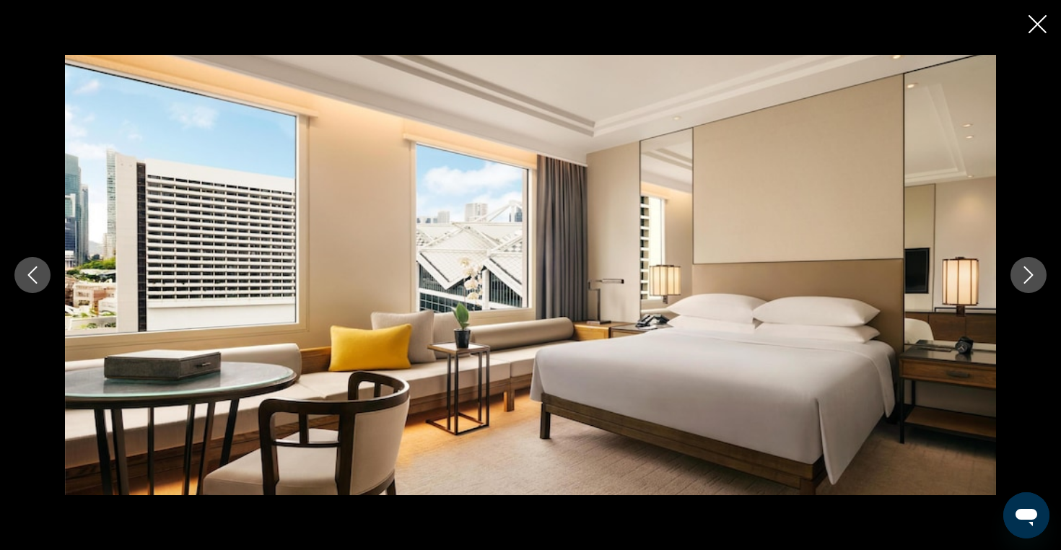
click at [1029, 280] on icon "Next image" at bounding box center [1027, 274] width 17 height 17
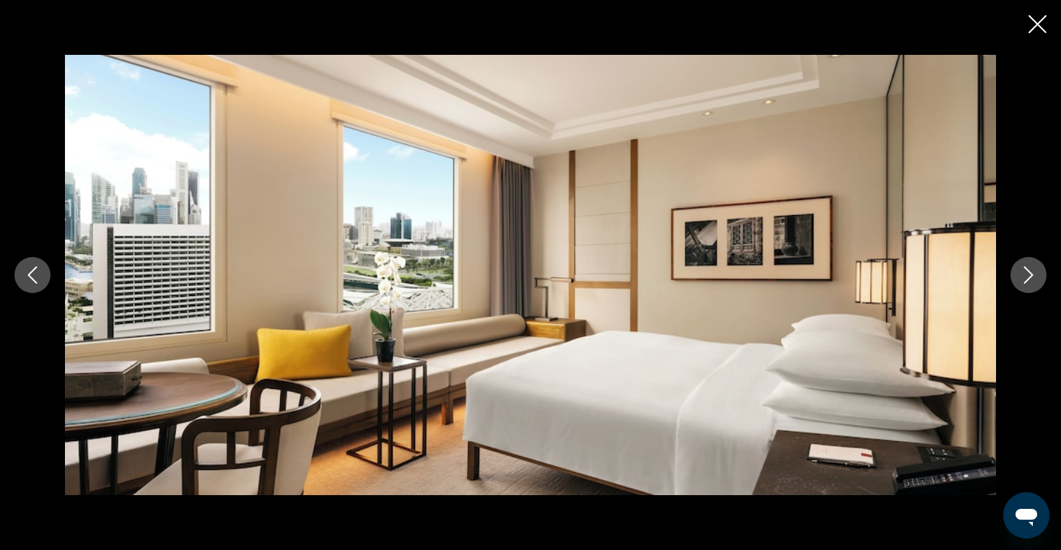
click at [1029, 280] on icon "Next image" at bounding box center [1027, 274] width 17 height 17
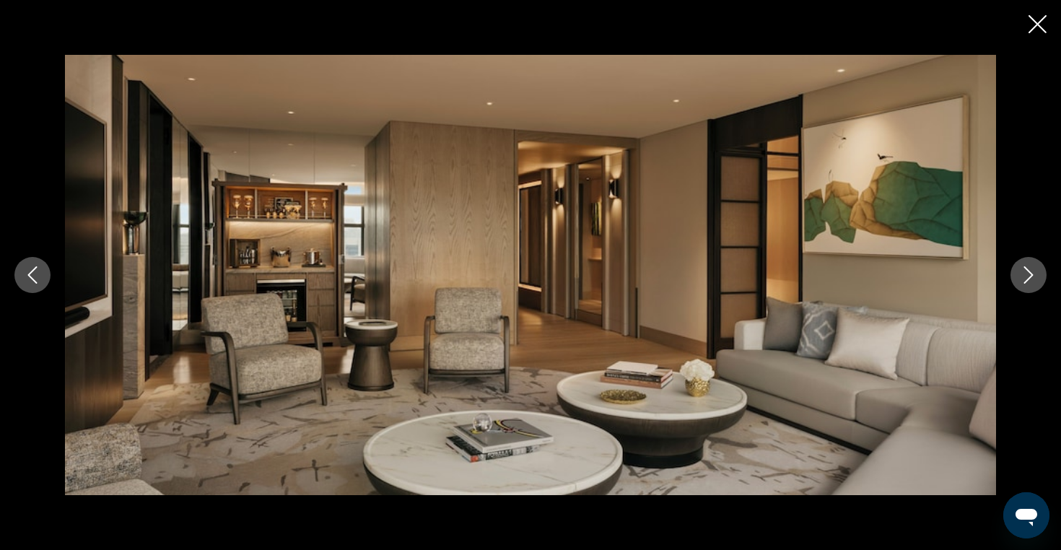
click at [1029, 280] on icon "Next image" at bounding box center [1027, 274] width 17 height 17
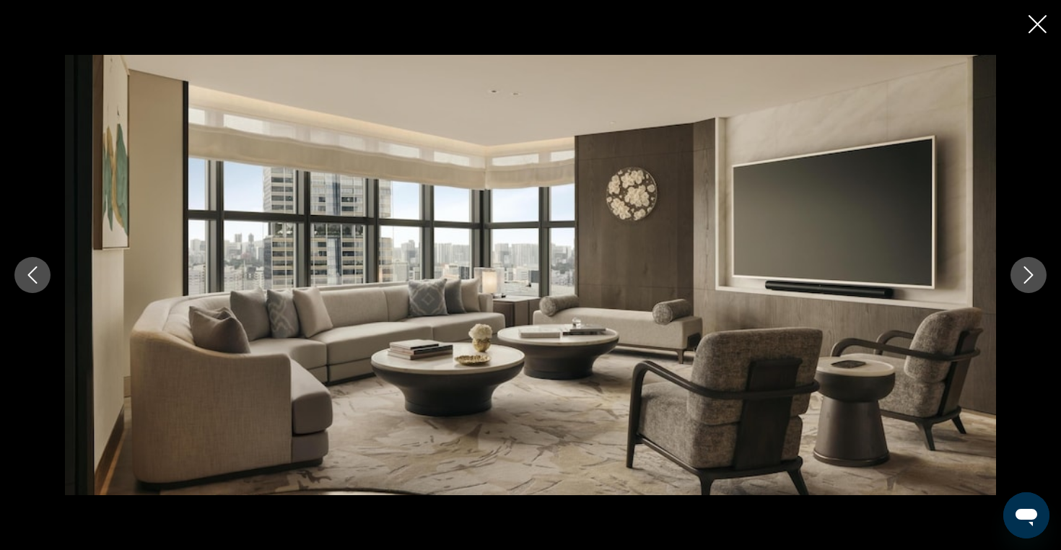
click at [1029, 280] on icon "Next image" at bounding box center [1027, 274] width 17 height 17
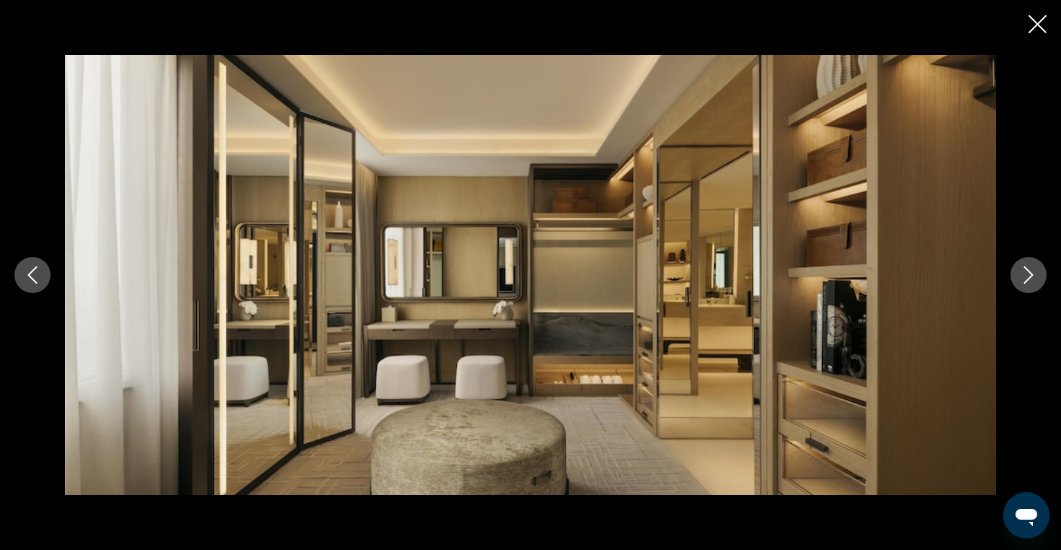
click at [1029, 280] on icon "Next image" at bounding box center [1027, 274] width 17 height 17
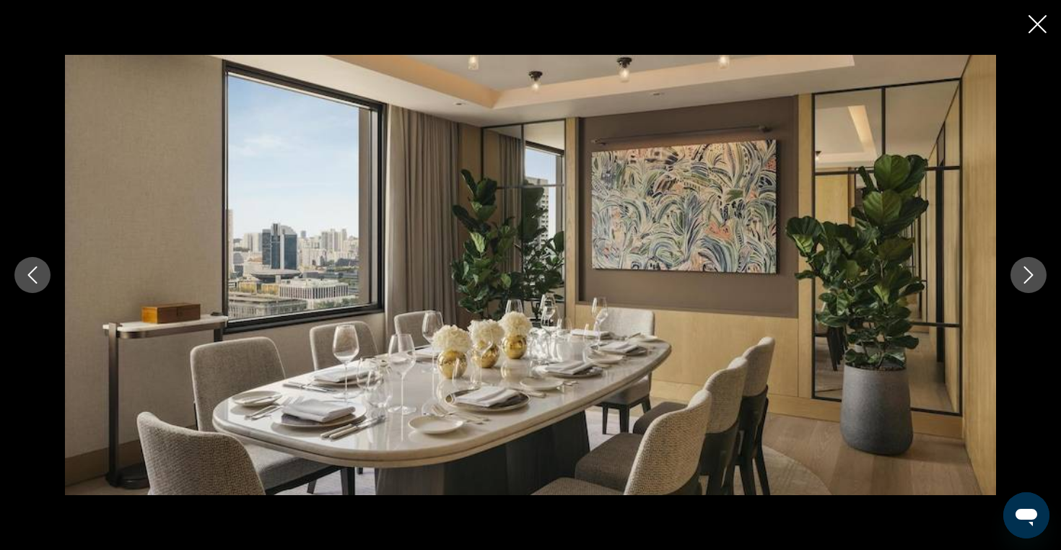
click at [1029, 280] on icon "Next image" at bounding box center [1027, 274] width 17 height 17
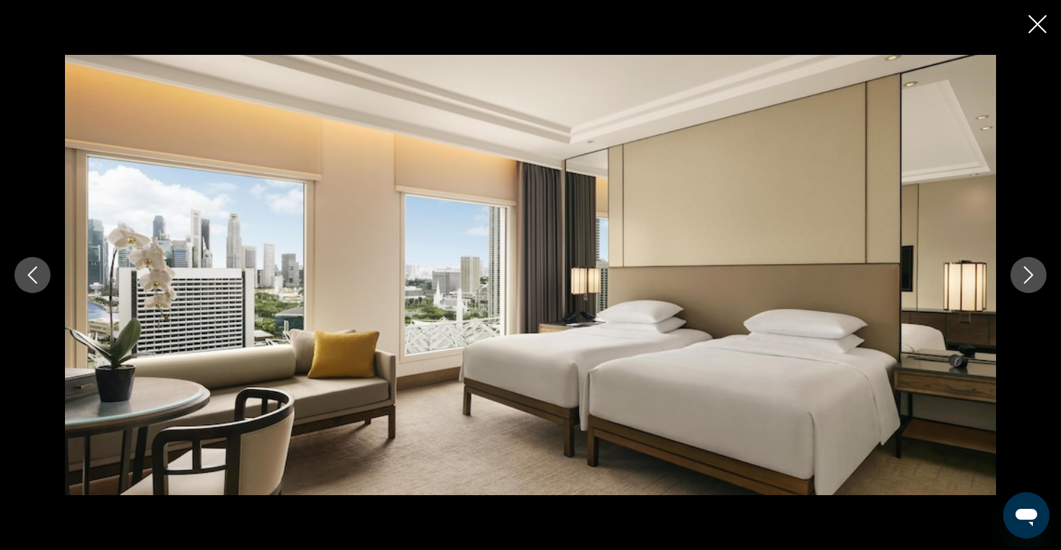
click at [1029, 280] on icon "Next image" at bounding box center [1027, 274] width 17 height 17
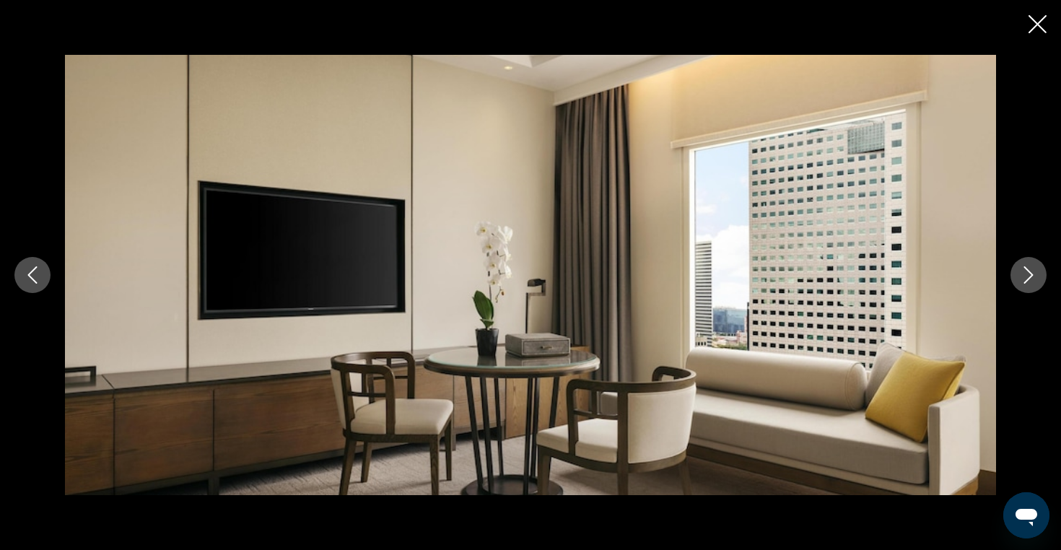
click at [1029, 280] on icon "Next image" at bounding box center [1027, 274] width 17 height 17
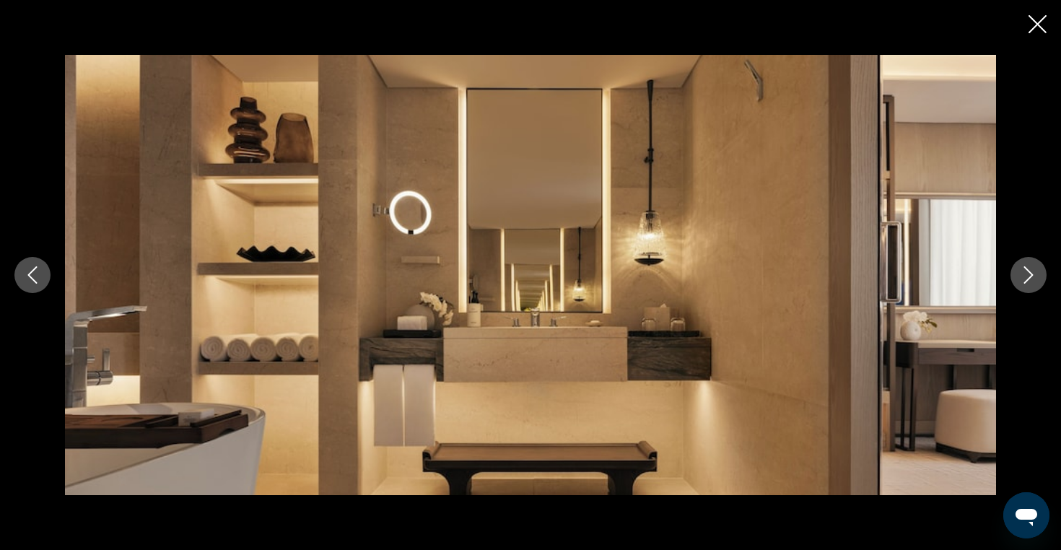
click at [1029, 280] on icon "Next image" at bounding box center [1027, 274] width 17 height 17
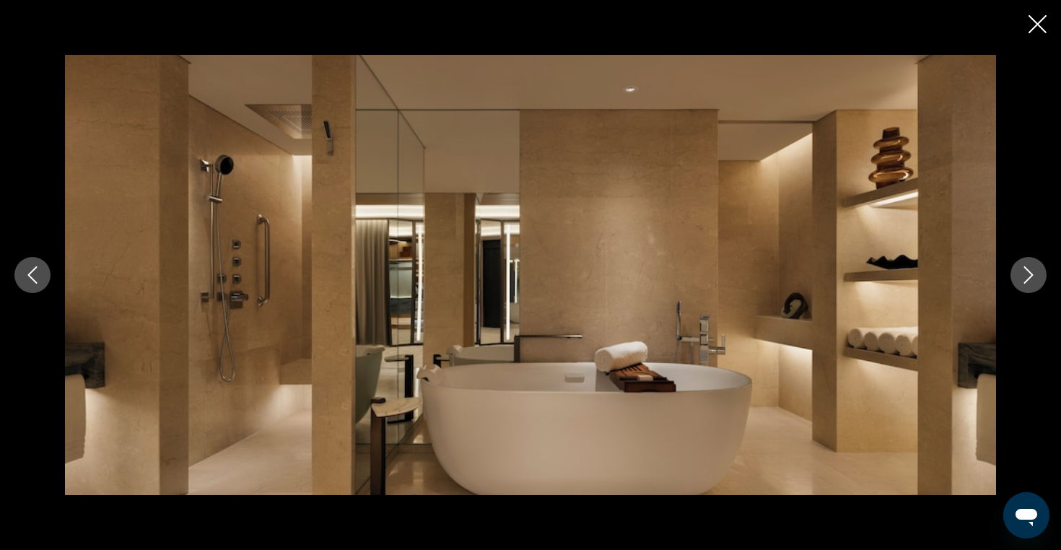
click at [1029, 280] on icon "Next image" at bounding box center [1027, 274] width 17 height 17
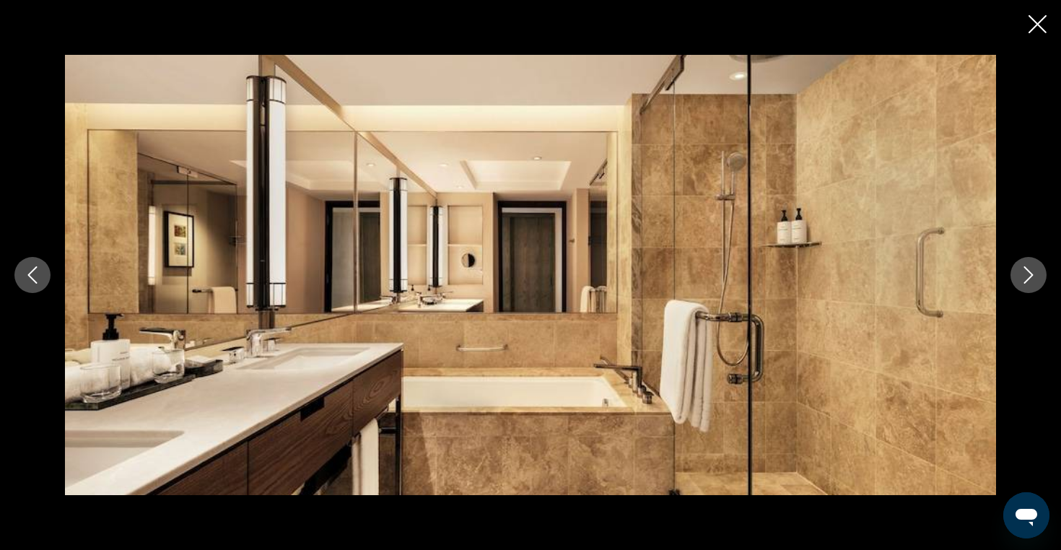
click at [1029, 280] on icon "Next image" at bounding box center [1027, 274] width 17 height 17
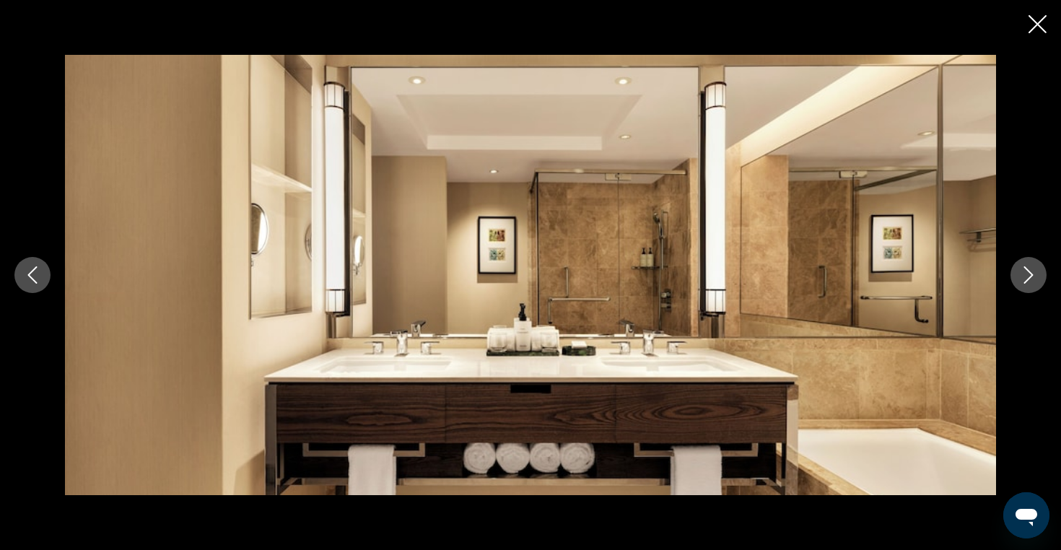
click at [1029, 280] on icon "Next image" at bounding box center [1027, 274] width 17 height 17
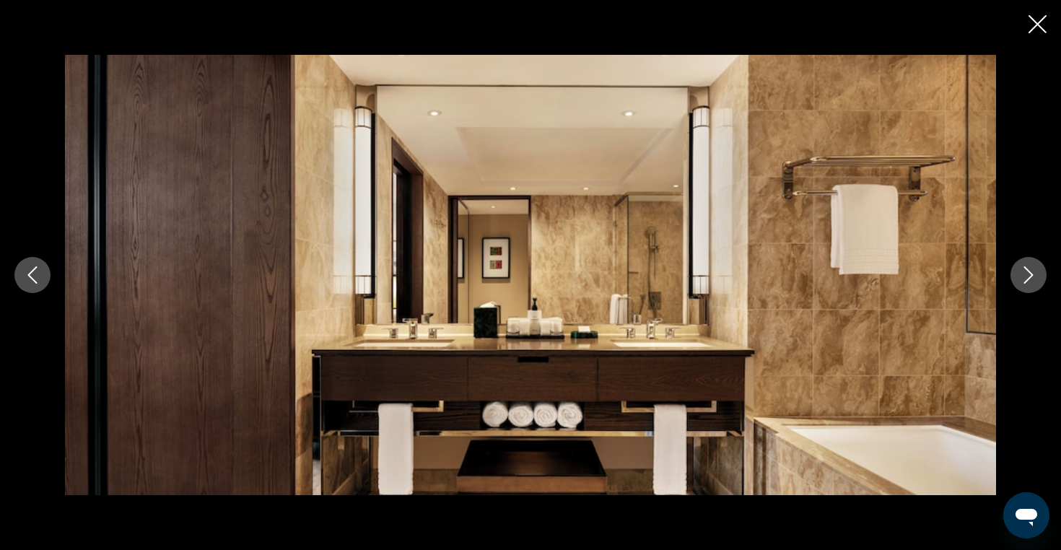
click at [1029, 280] on icon "Next image" at bounding box center [1027, 274] width 17 height 17
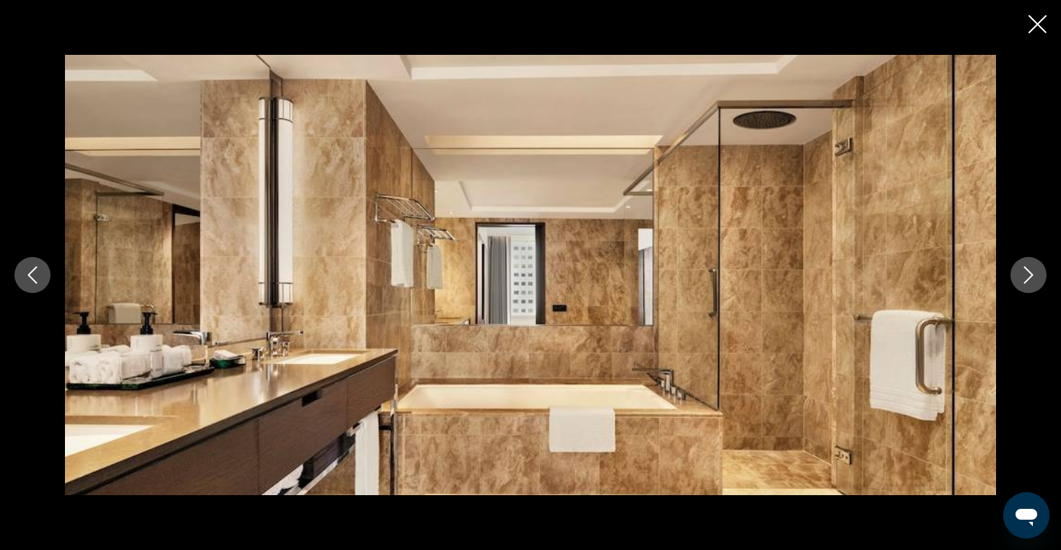
click at [1029, 280] on icon "Next image" at bounding box center [1027, 274] width 17 height 17
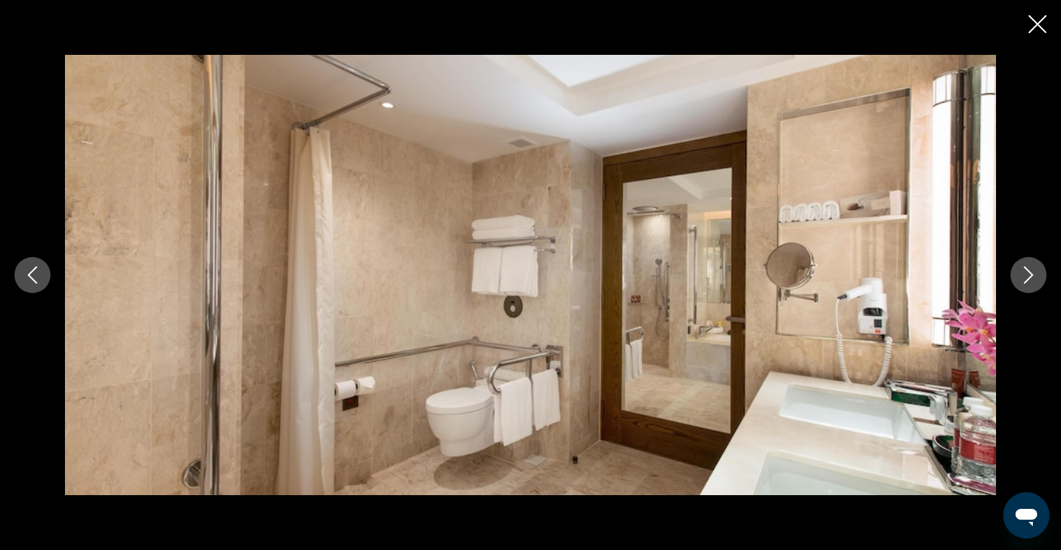
click at [1029, 280] on icon "Next image" at bounding box center [1027, 274] width 17 height 17
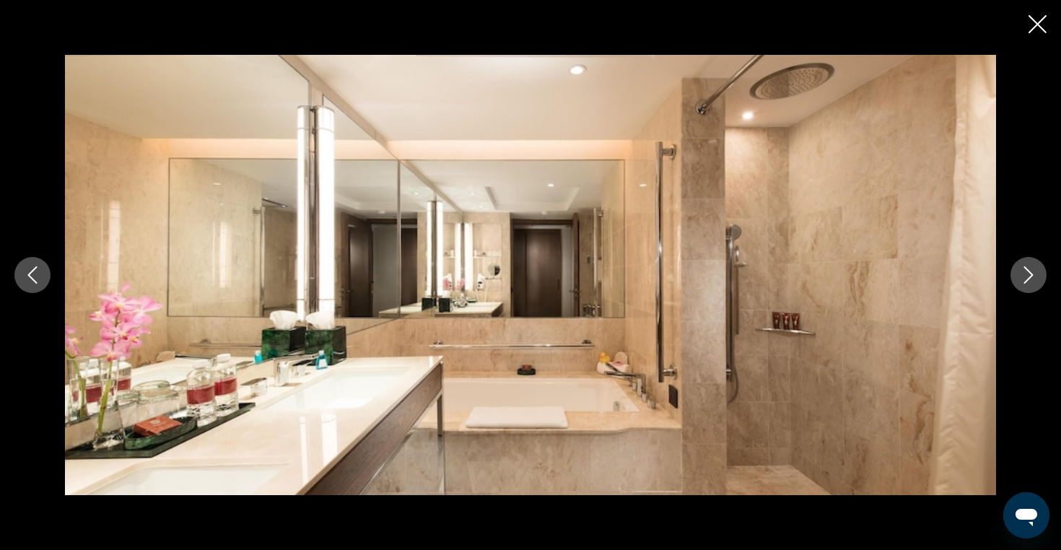
click at [1029, 280] on icon "Next image" at bounding box center [1027, 274] width 17 height 17
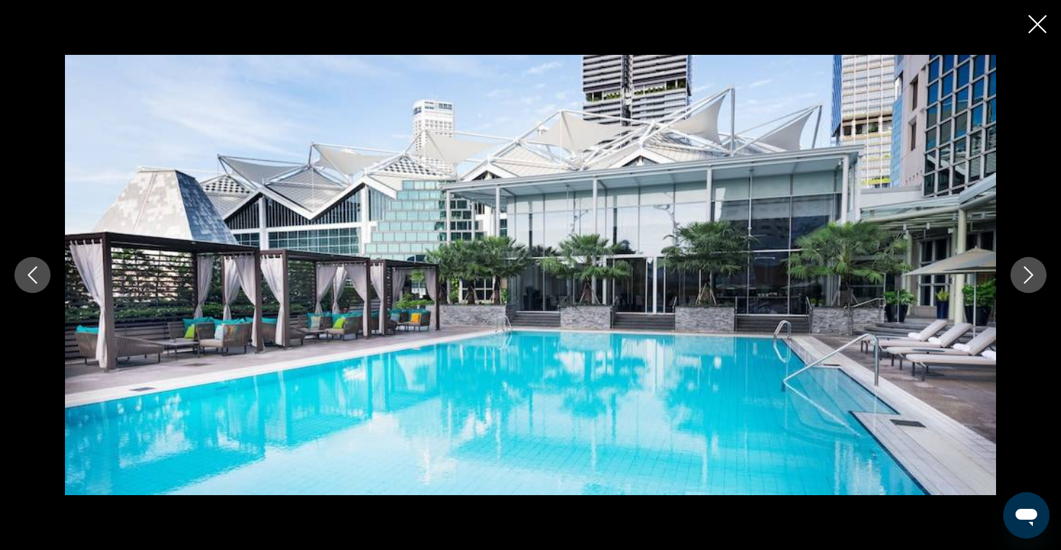
click at [1029, 280] on icon "Next image" at bounding box center [1027, 274] width 17 height 17
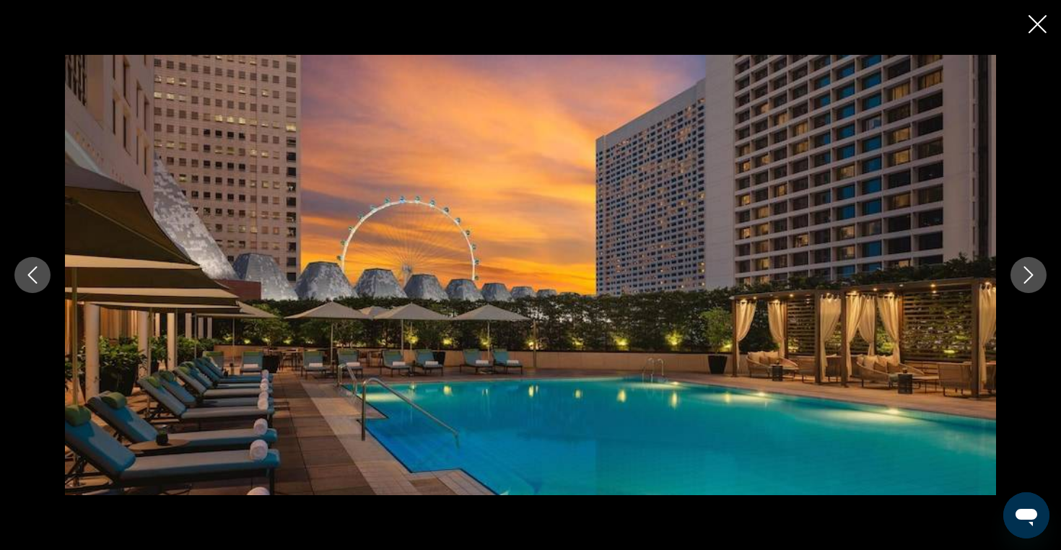
click at [1029, 280] on icon "Next image" at bounding box center [1027, 274] width 17 height 17
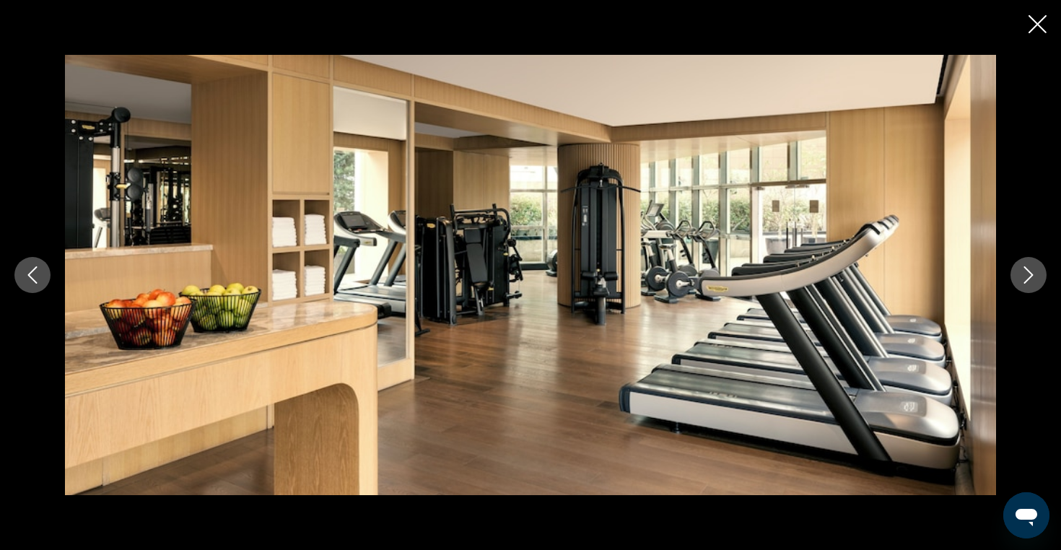
click at [1029, 280] on icon "Next image" at bounding box center [1027, 274] width 17 height 17
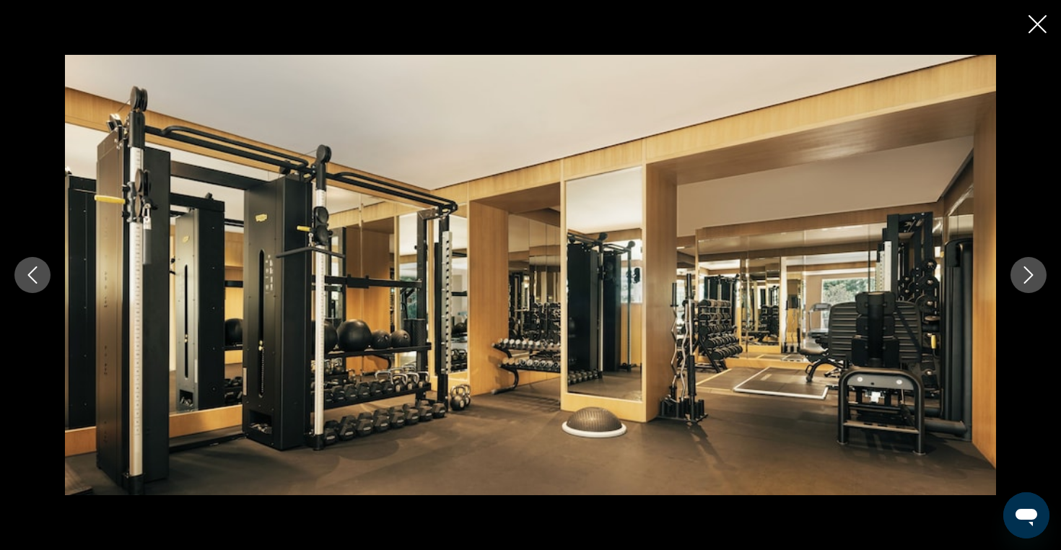
click at [1029, 280] on icon "Next image" at bounding box center [1027, 274] width 17 height 17
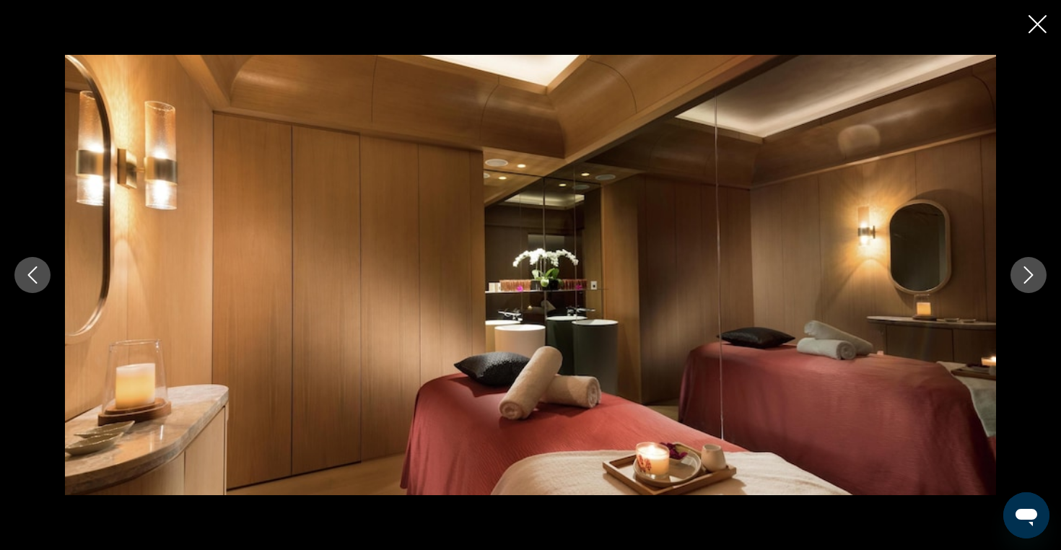
click at [1029, 280] on icon "Next image" at bounding box center [1027, 274] width 17 height 17
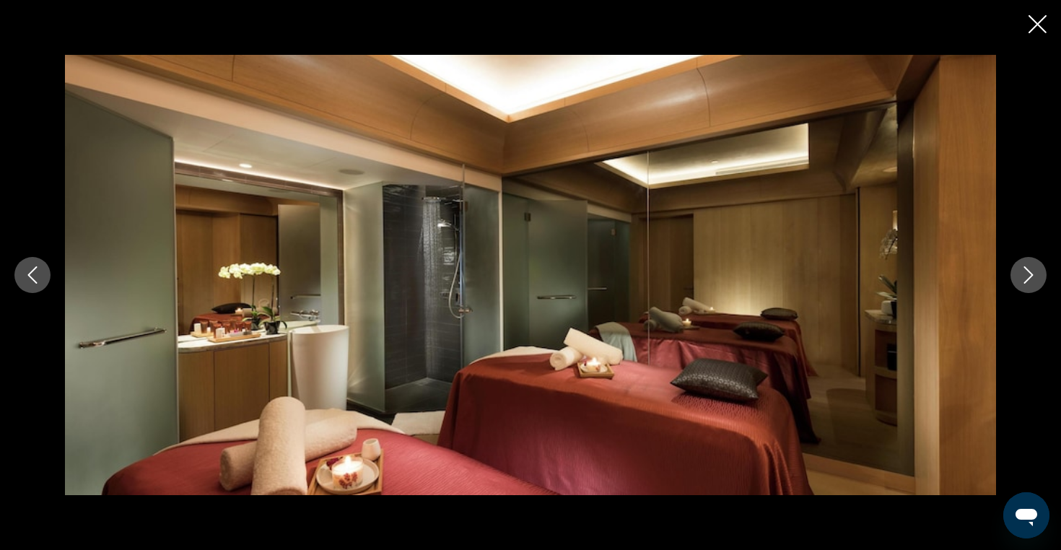
click at [1029, 280] on icon "Next image" at bounding box center [1027, 274] width 17 height 17
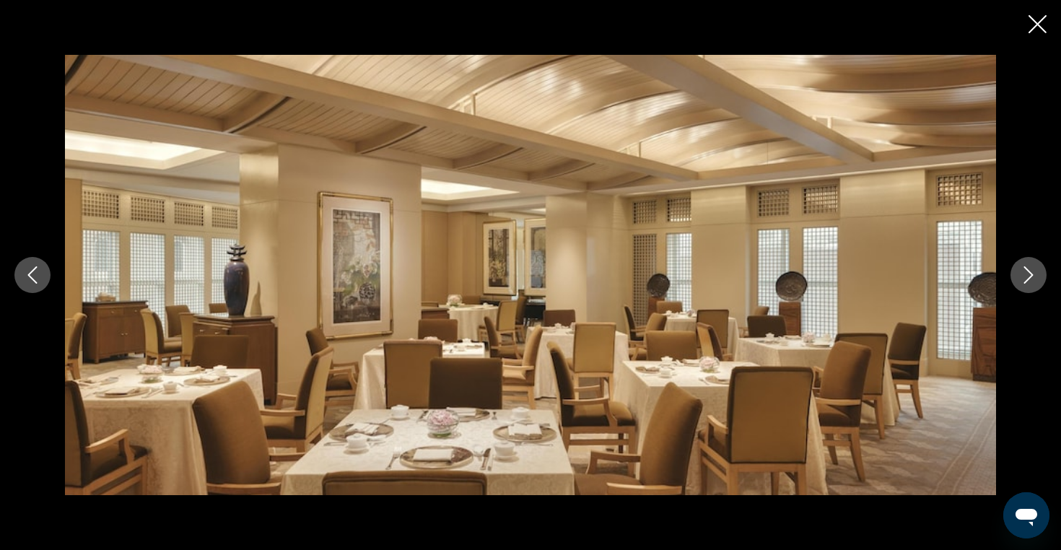
click at [1029, 280] on icon "Next image" at bounding box center [1027, 274] width 17 height 17
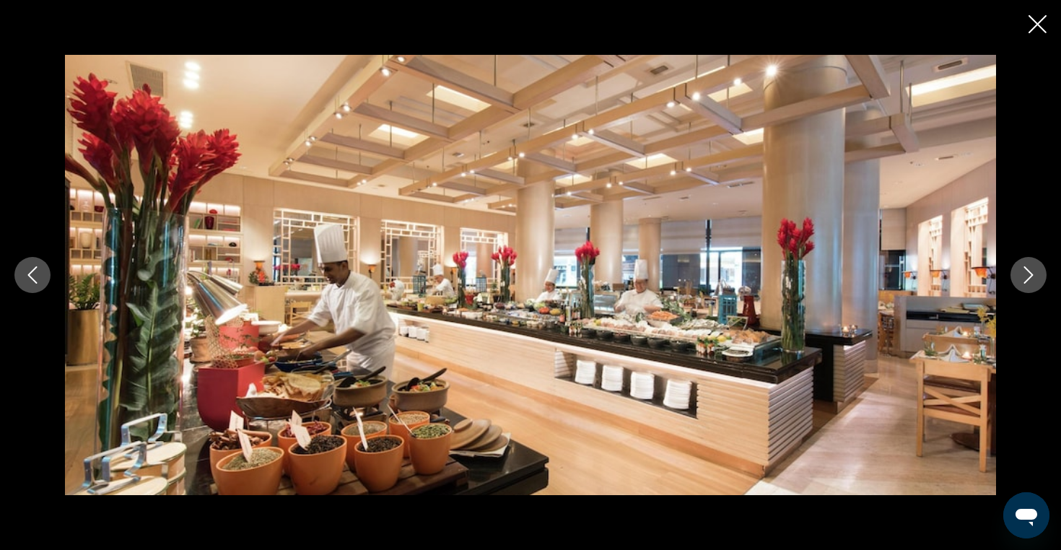
click at [1029, 280] on icon "Next image" at bounding box center [1027, 274] width 17 height 17
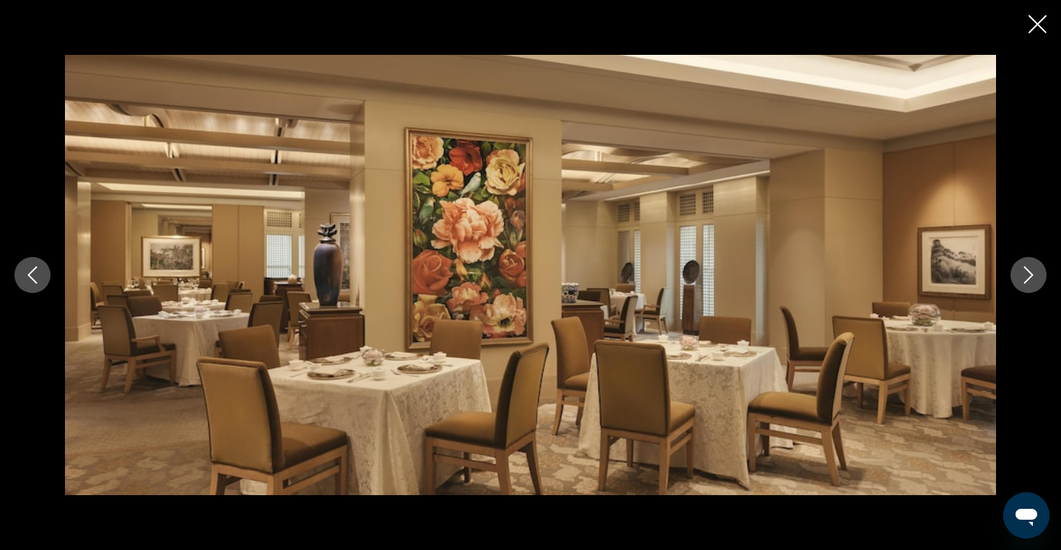
click at [1029, 280] on icon "Next image" at bounding box center [1027, 274] width 17 height 17
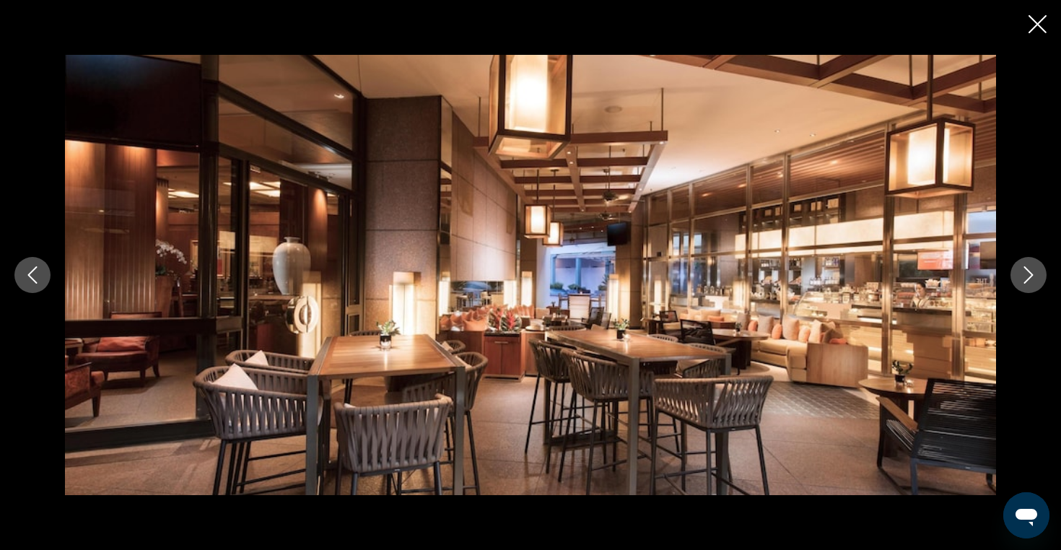
click at [1029, 280] on icon "Next image" at bounding box center [1027, 274] width 17 height 17
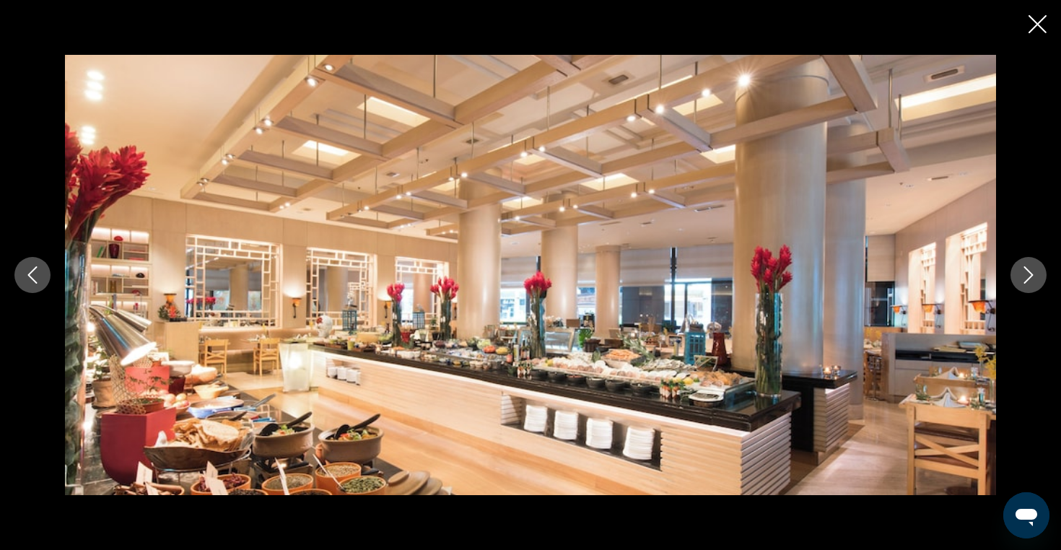
click at [1029, 280] on icon "Next image" at bounding box center [1027, 274] width 17 height 17
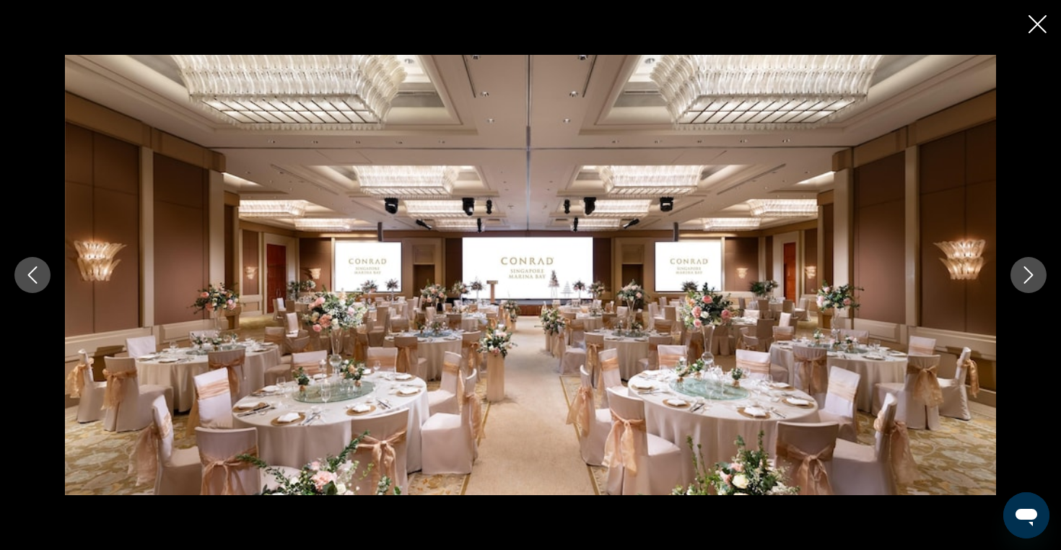
click at [1029, 280] on icon "Next image" at bounding box center [1027, 274] width 17 height 17
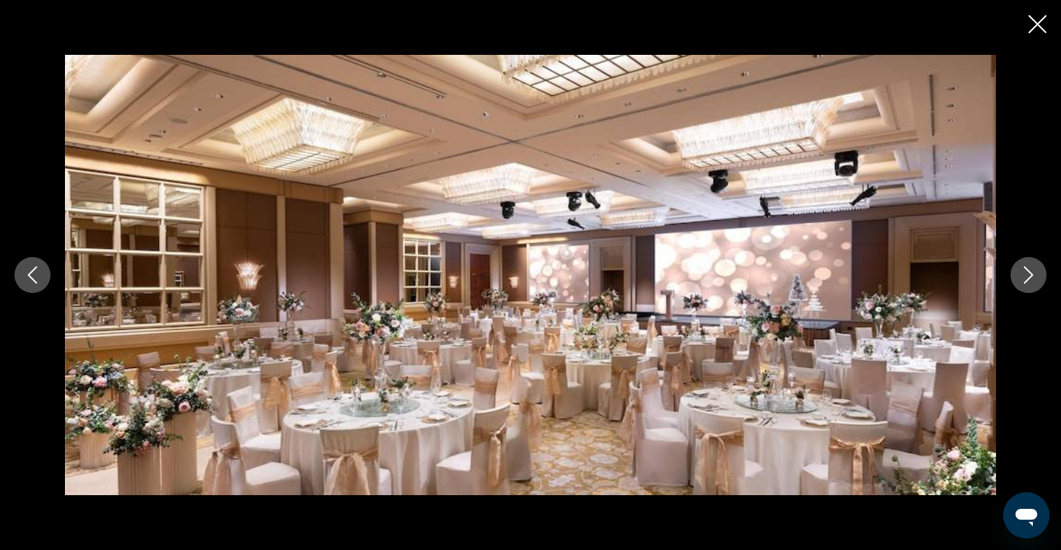
click at [1027, 274] on icon "Next image" at bounding box center [1027, 274] width 17 height 17
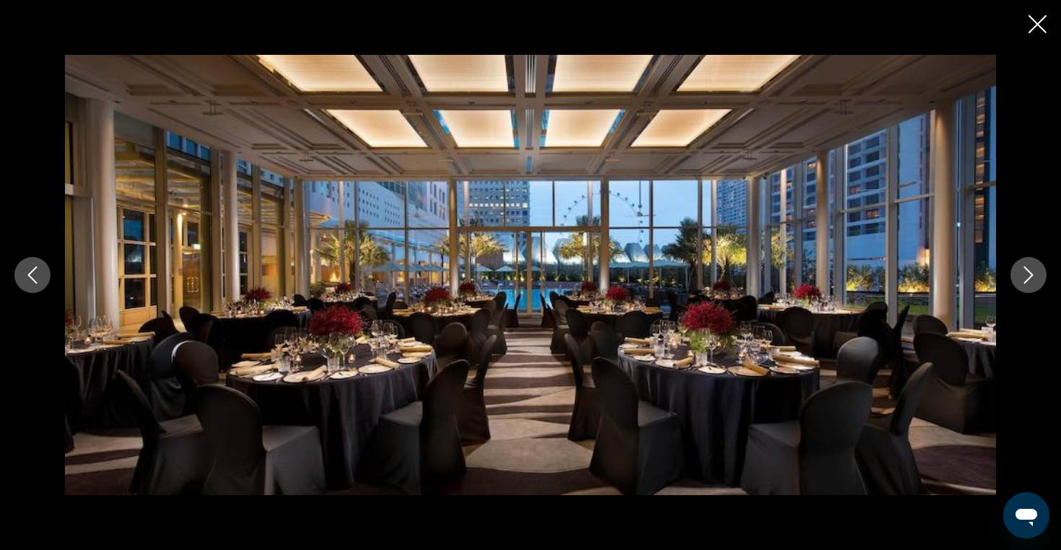
click at [1027, 274] on icon "Next image" at bounding box center [1027, 274] width 17 height 17
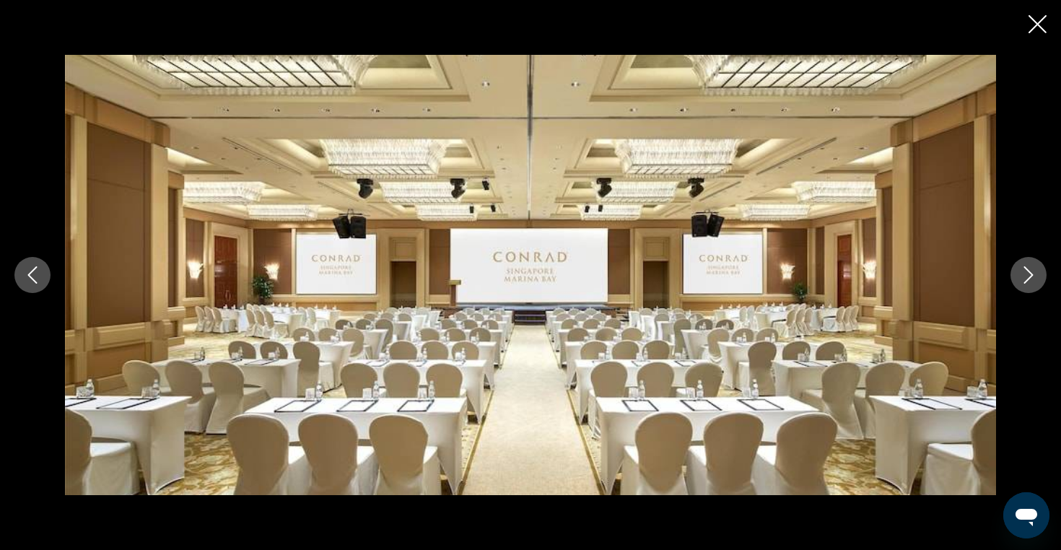
click at [1027, 274] on icon "Next image" at bounding box center [1027, 274] width 17 height 17
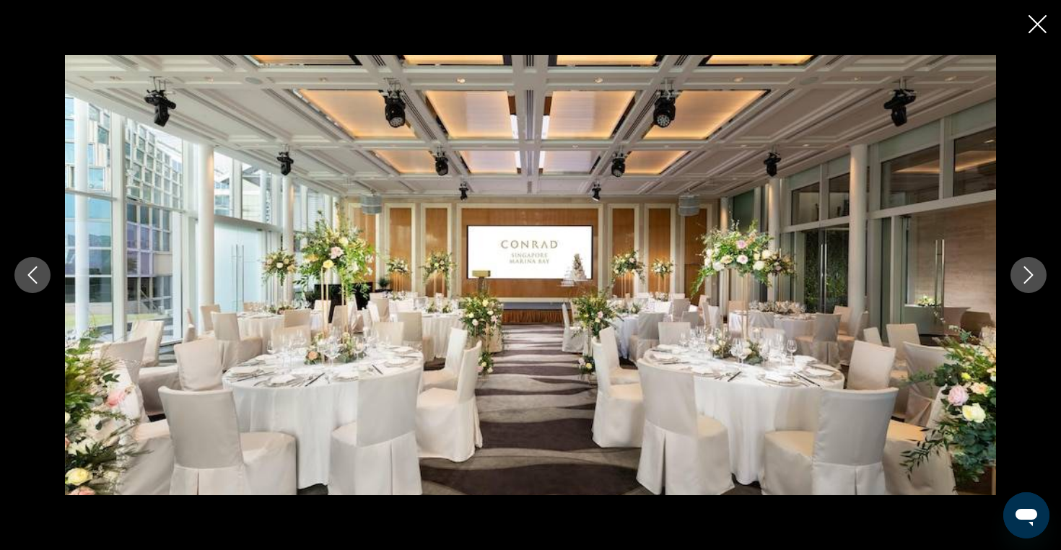
click at [1039, 18] on icon "Close slideshow" at bounding box center [1037, 24] width 18 height 18
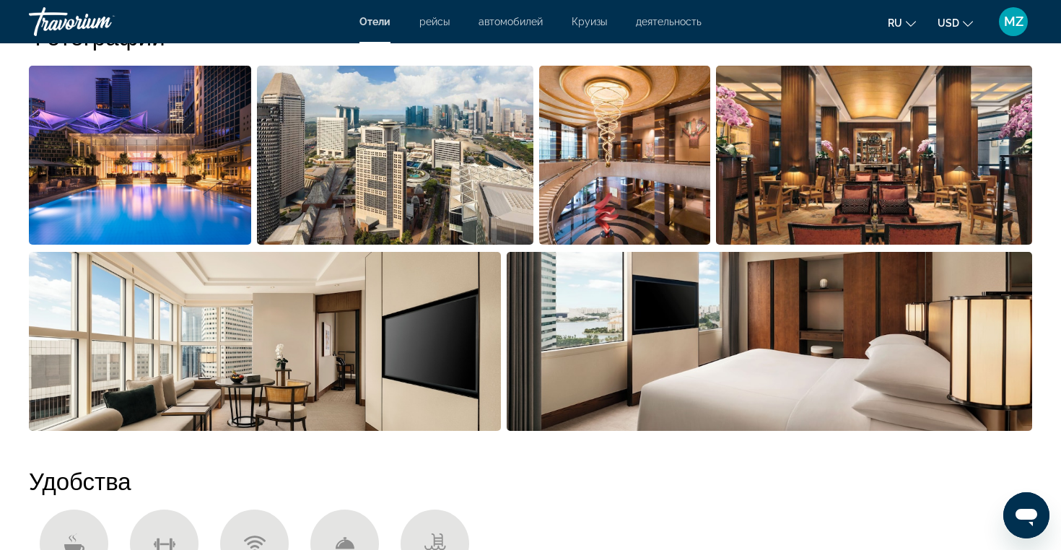
click at [1019, 18] on div "Отели рейсы автомобилей Круизы деятельность Отели рейсы автомобилей Круизы деят…" at bounding box center [530, 22] width 1061 height 38
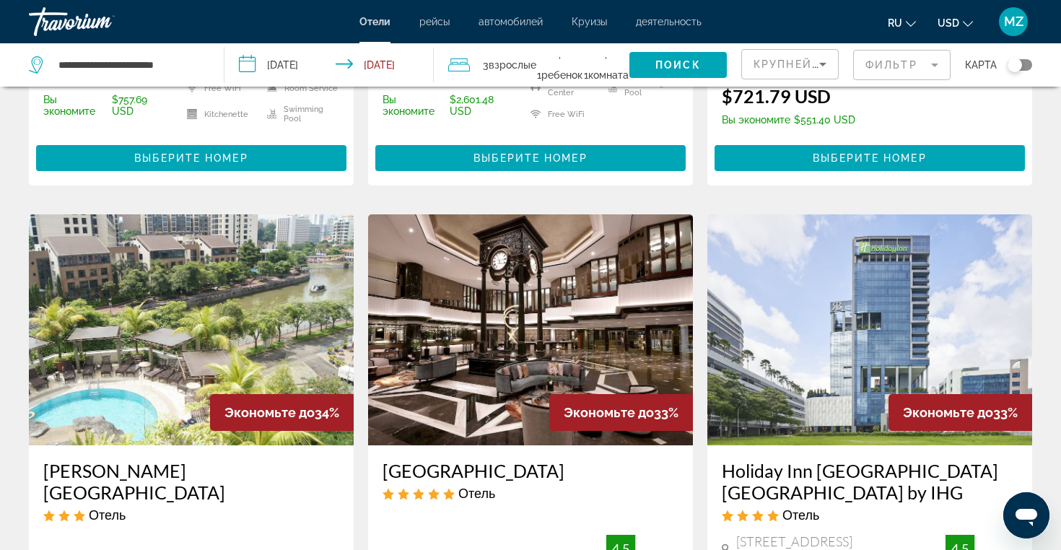
scroll to position [483, 0]
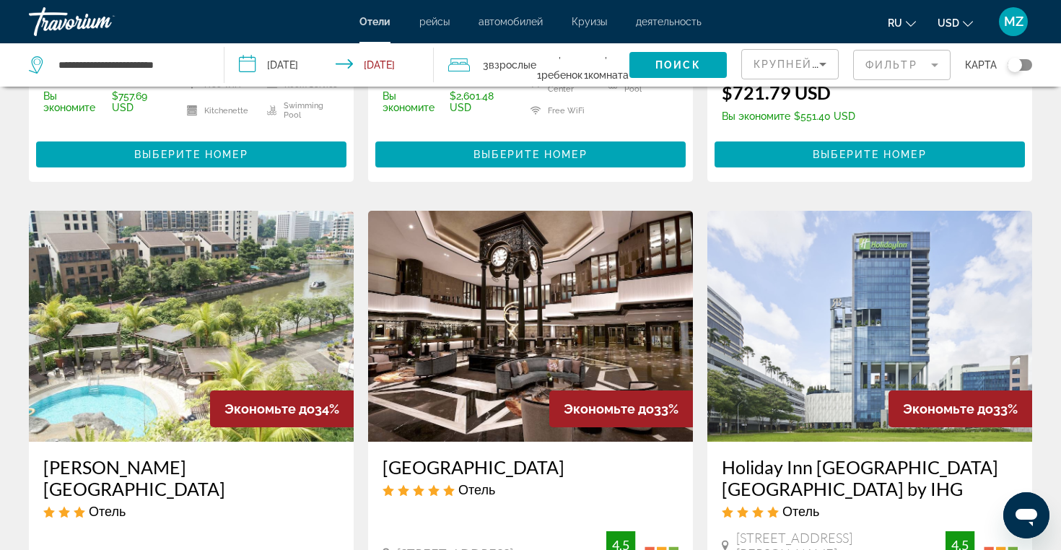
click at [628, 333] on img "Main content" at bounding box center [530, 326] width 325 height 231
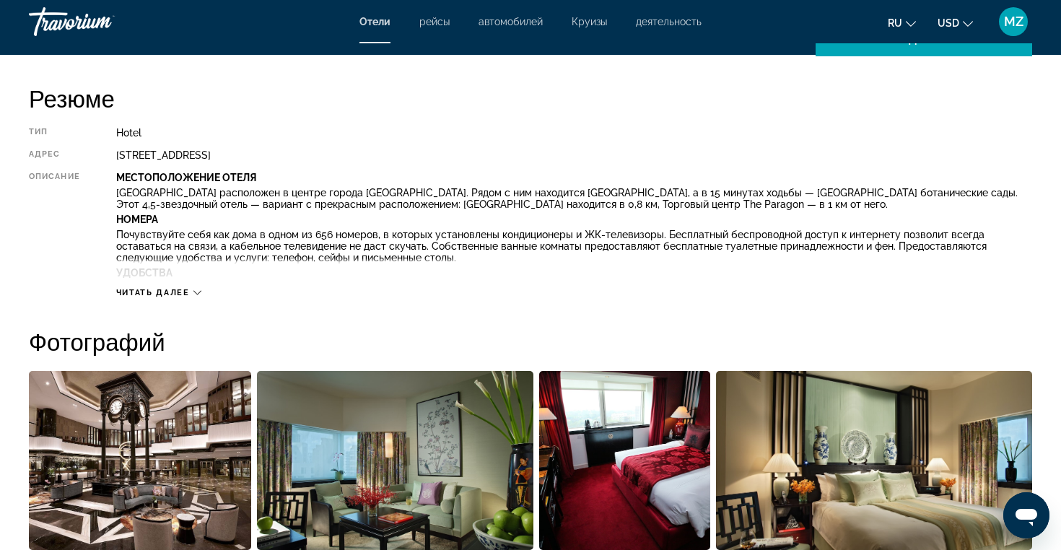
scroll to position [467, 0]
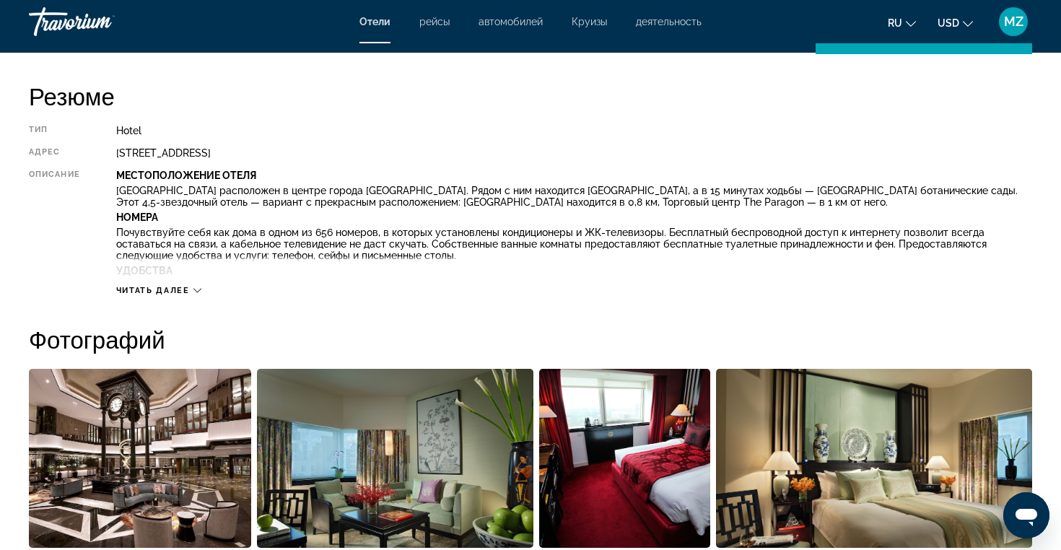
click at [423, 469] on img "Open full-screen image slider" at bounding box center [395, 458] width 276 height 179
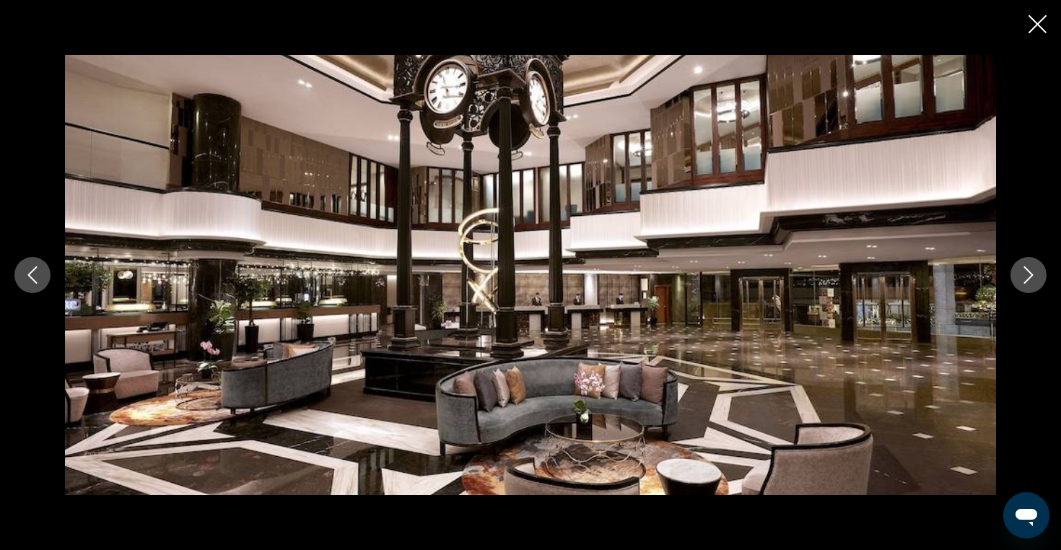
click at [1039, 283] on button "Next image" at bounding box center [1028, 275] width 36 height 36
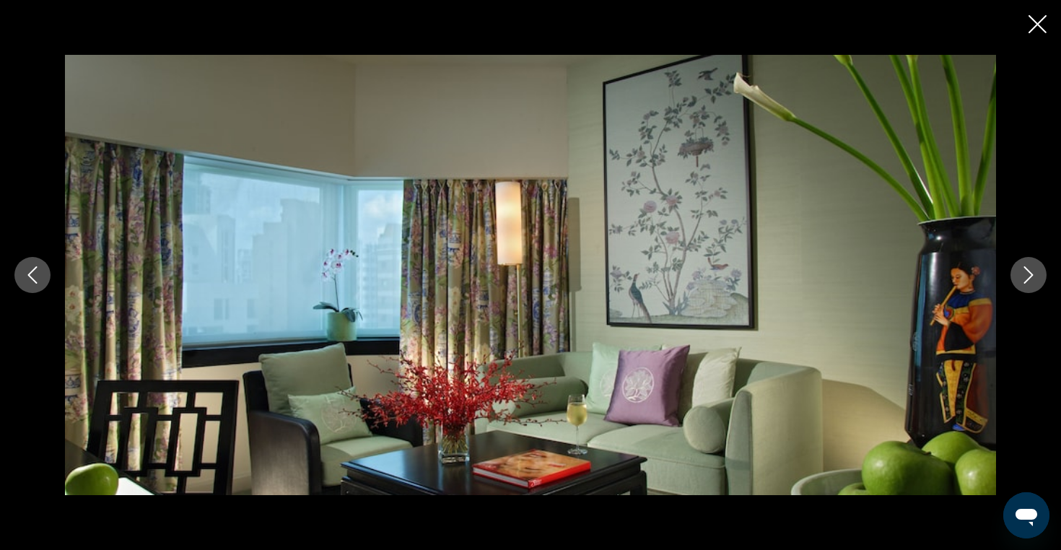
click at [1038, 283] on button "Next image" at bounding box center [1028, 275] width 36 height 36
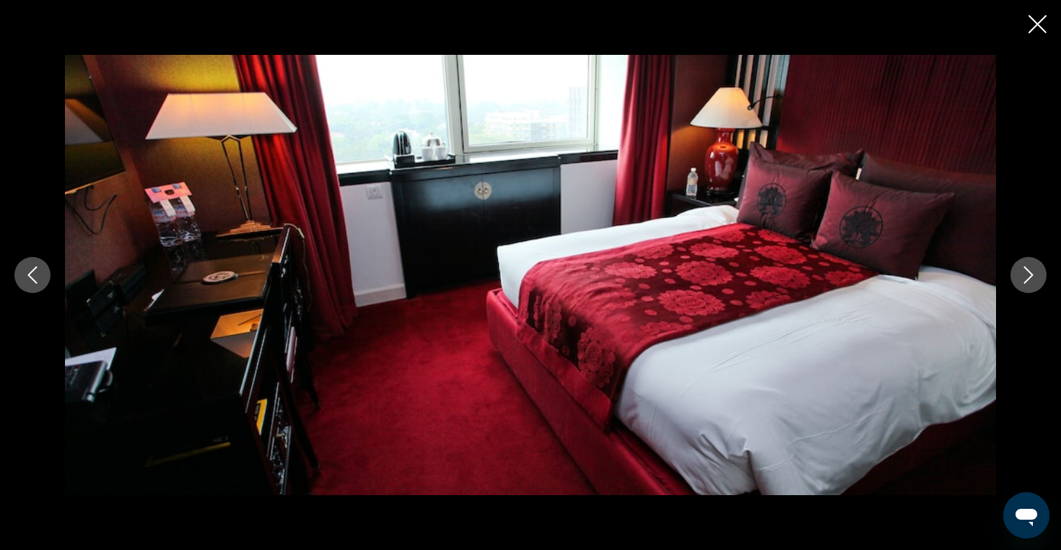
click at [1038, 283] on button "Next image" at bounding box center [1028, 275] width 36 height 36
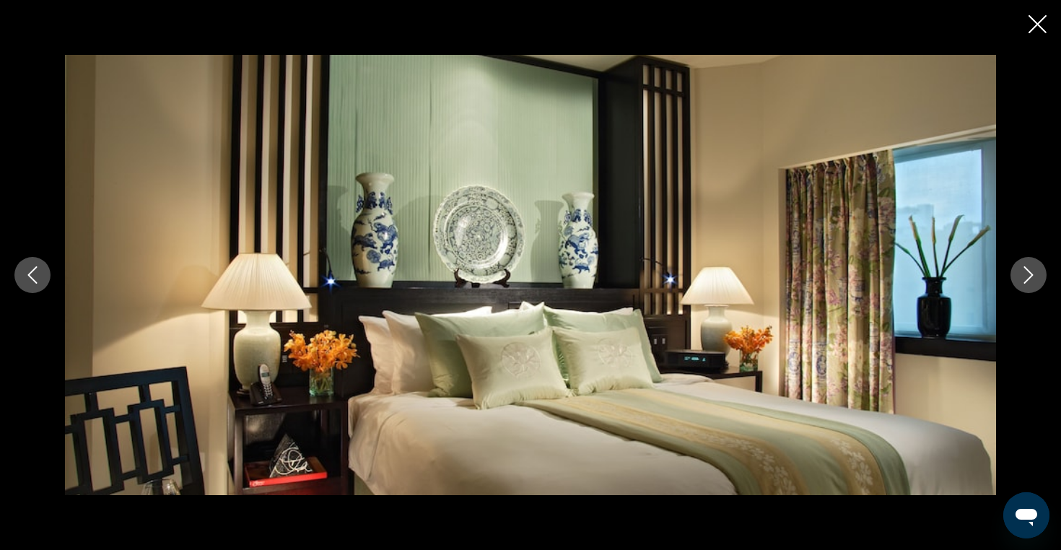
click at [1038, 283] on button "Next image" at bounding box center [1028, 275] width 36 height 36
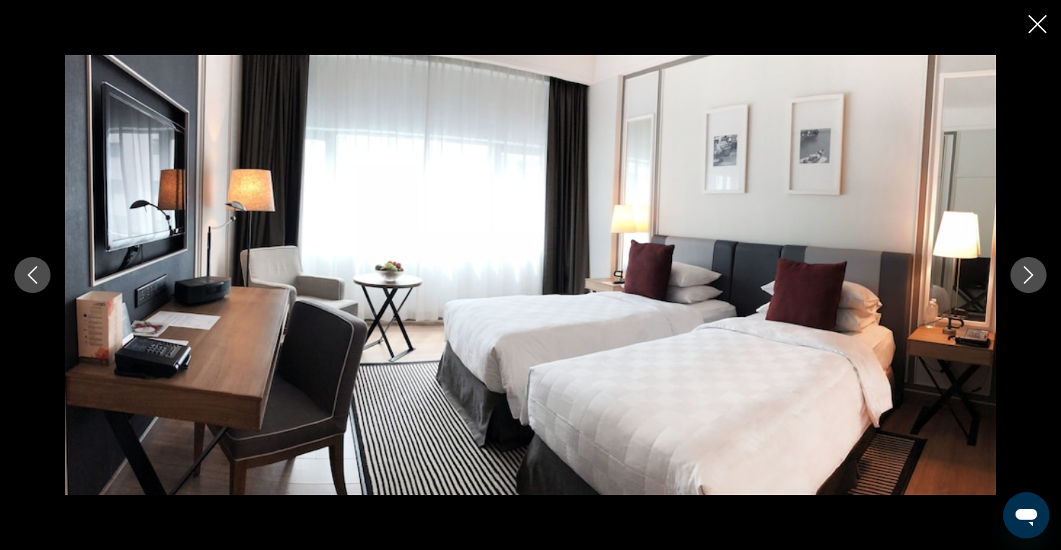
click at [1038, 284] on button "Next image" at bounding box center [1028, 275] width 36 height 36
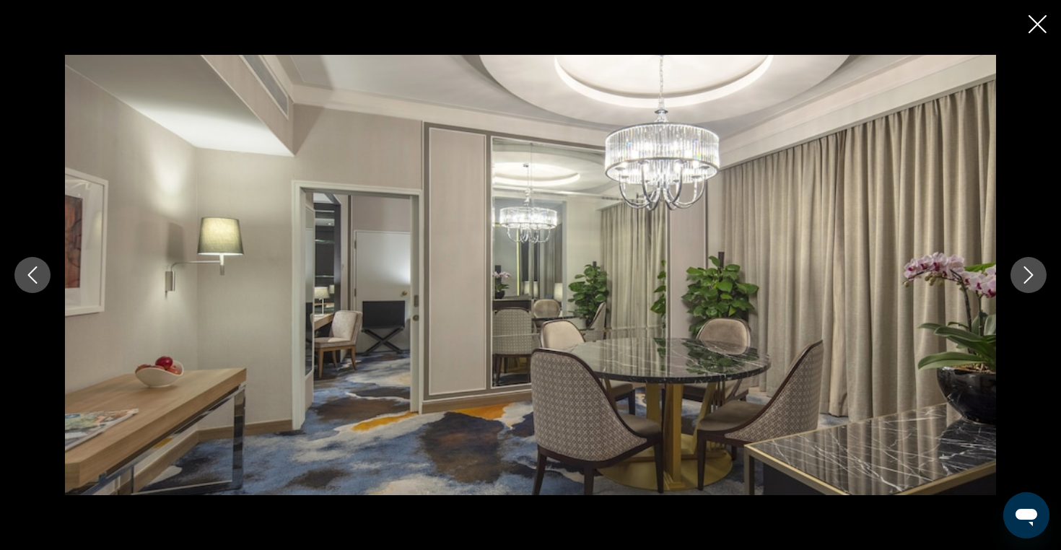
click at [1038, 284] on button "Next image" at bounding box center [1028, 275] width 36 height 36
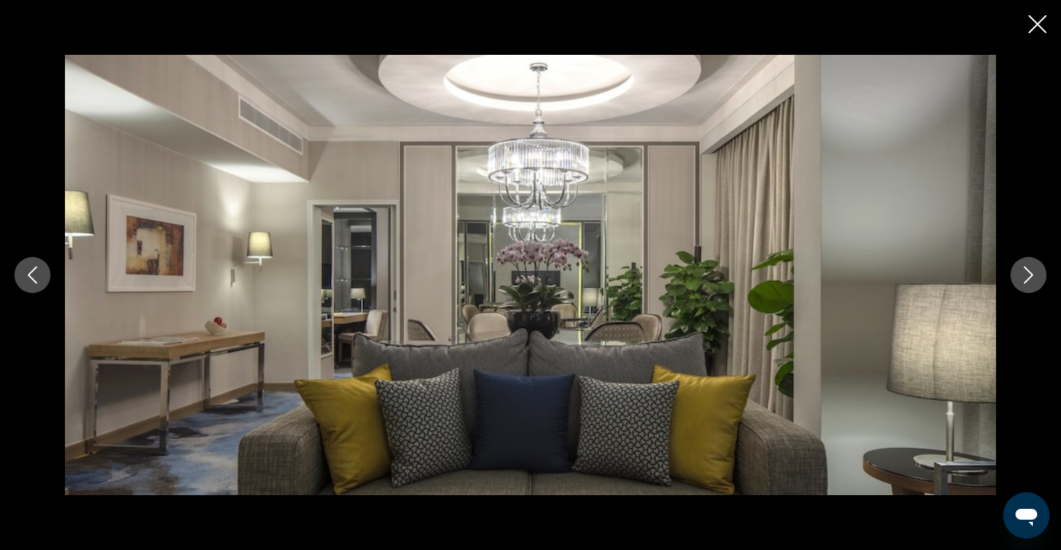
click at [1038, 284] on button "Next image" at bounding box center [1028, 275] width 36 height 36
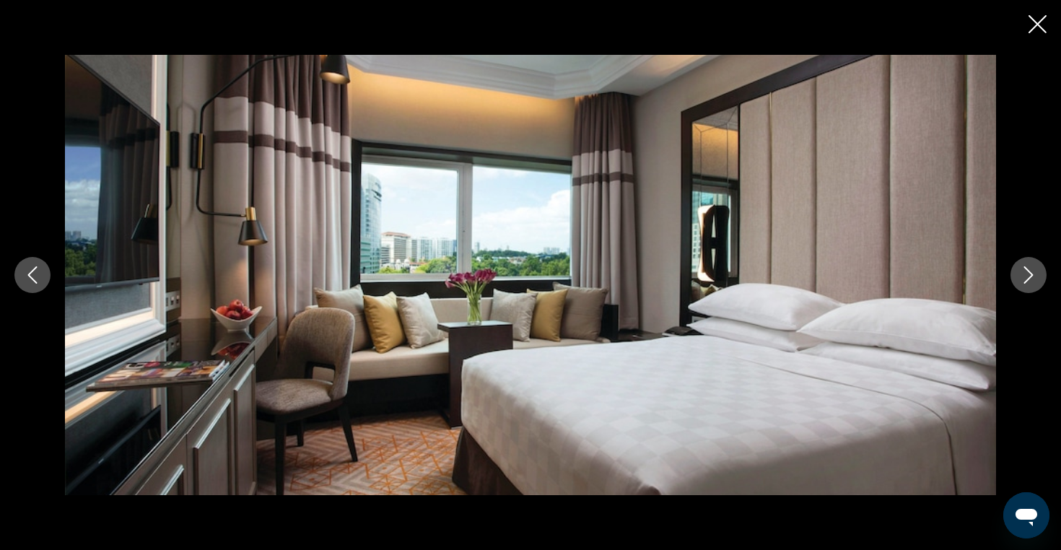
click at [1038, 285] on button "Next image" at bounding box center [1028, 275] width 36 height 36
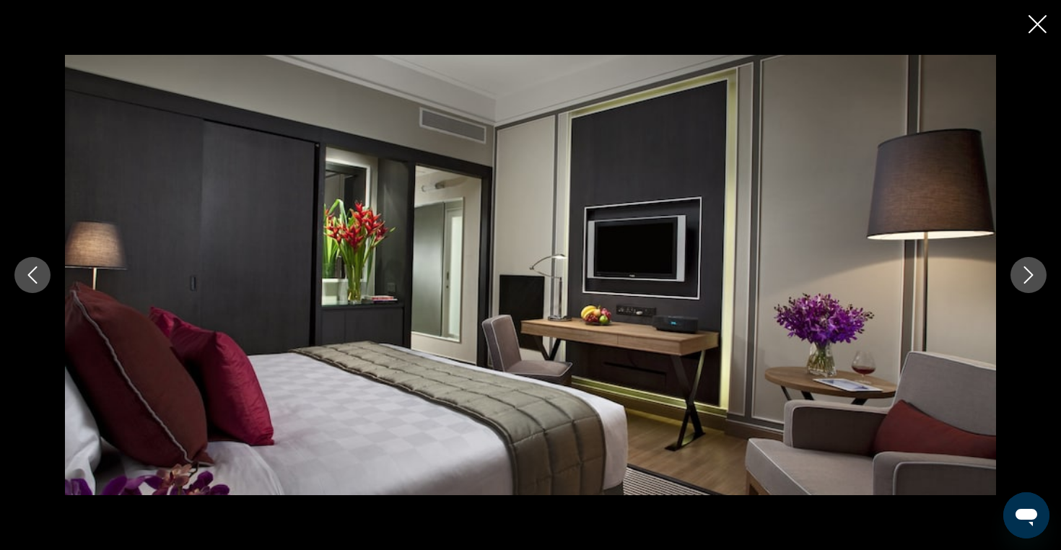
click at [1038, 285] on button "Next image" at bounding box center [1028, 275] width 36 height 36
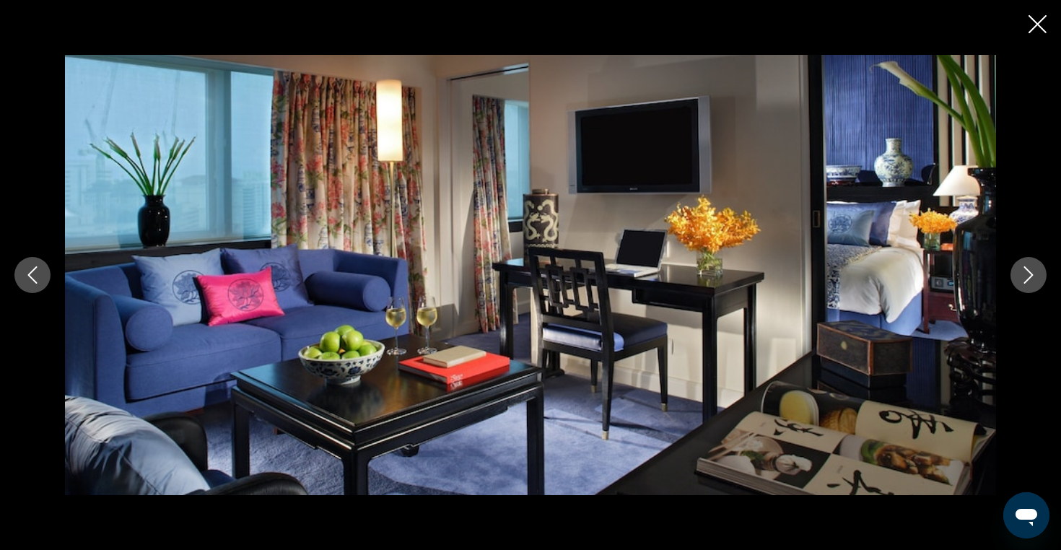
click at [1035, 281] on icon "Next image" at bounding box center [1027, 274] width 17 height 17
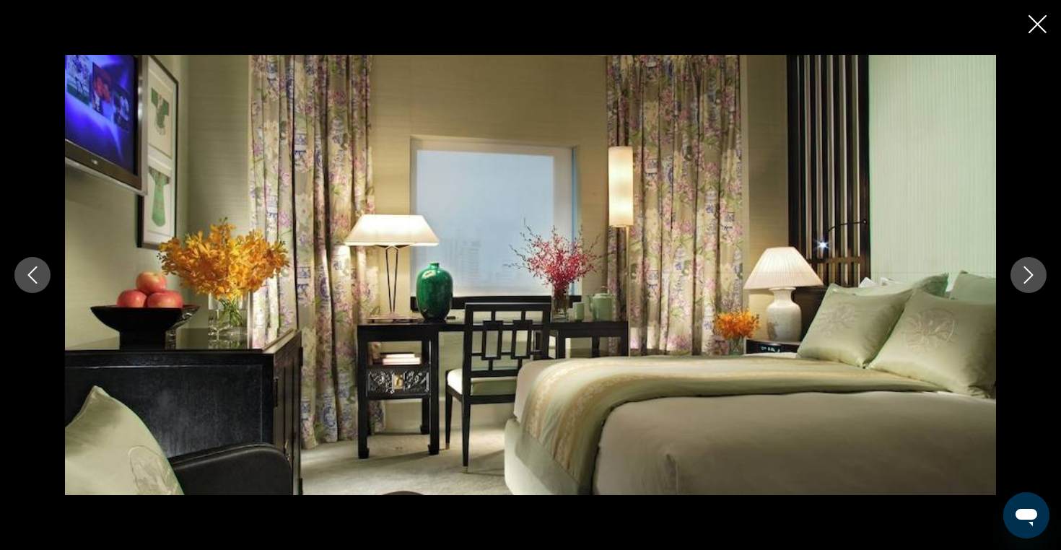
click at [1035, 281] on icon "Next image" at bounding box center [1027, 274] width 17 height 17
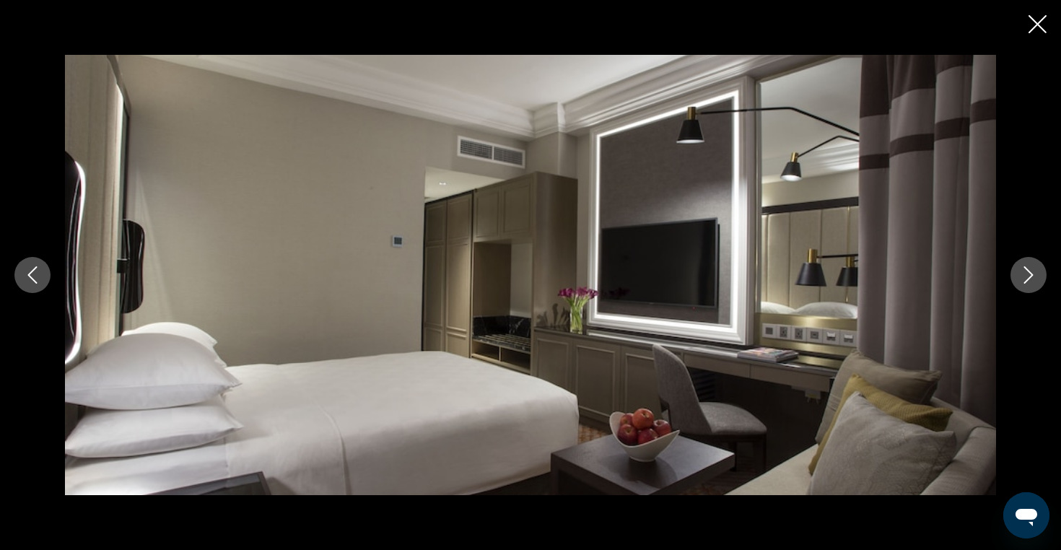
click at [1035, 281] on icon "Next image" at bounding box center [1027, 274] width 17 height 17
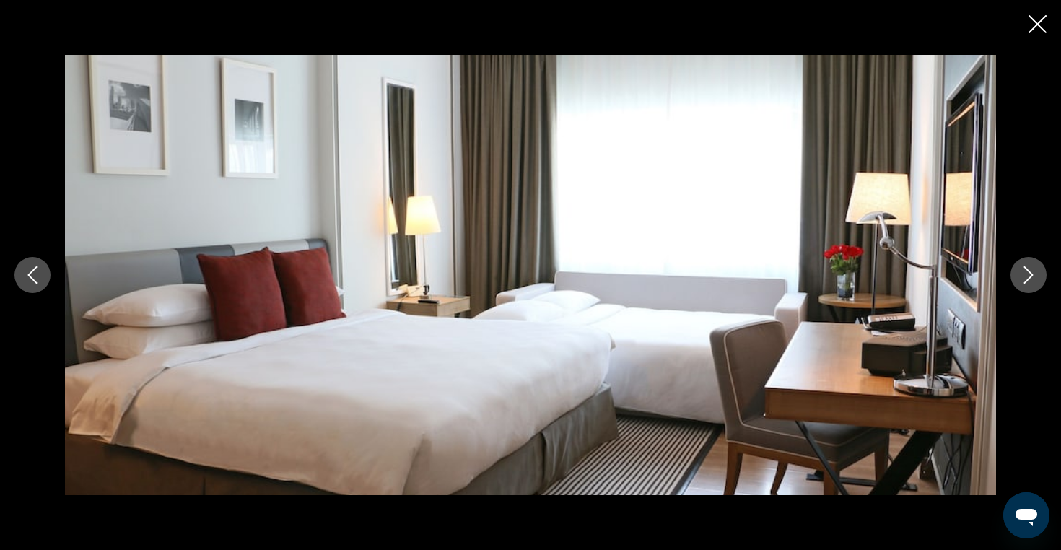
click at [1034, 280] on icon "Next image" at bounding box center [1027, 274] width 17 height 17
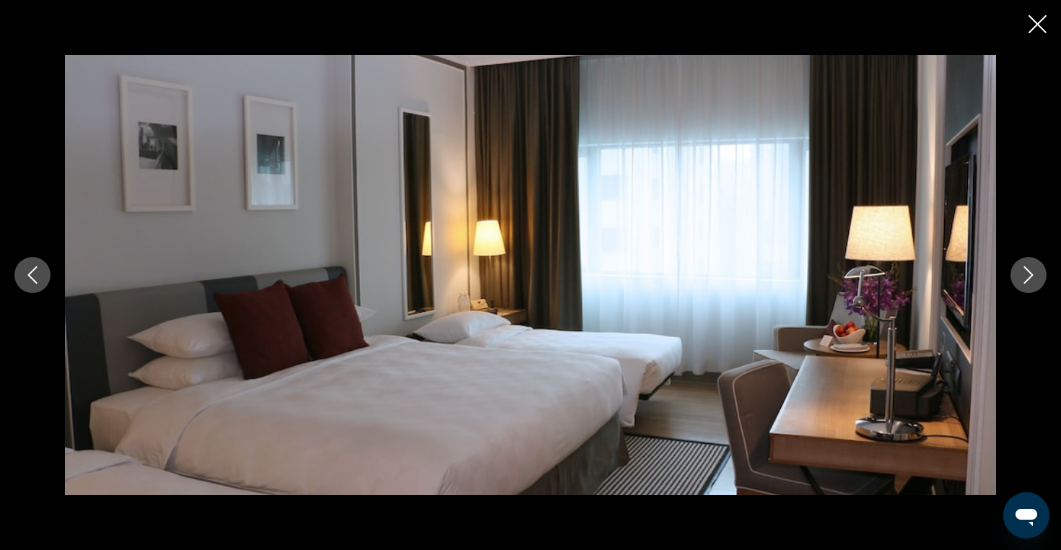
click at [1034, 280] on icon "Next image" at bounding box center [1027, 274] width 17 height 17
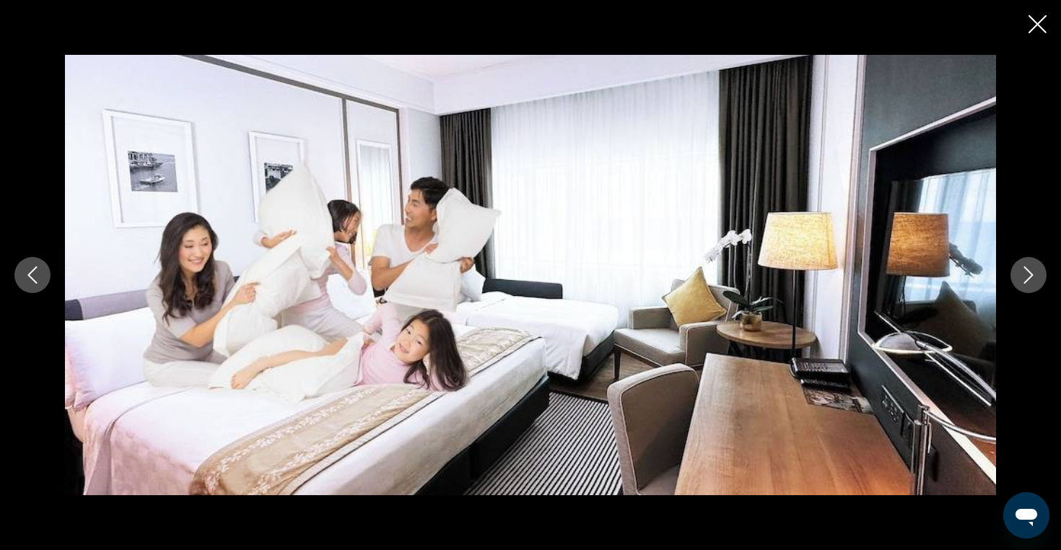
click at [1034, 281] on icon "Next image" at bounding box center [1027, 274] width 17 height 17
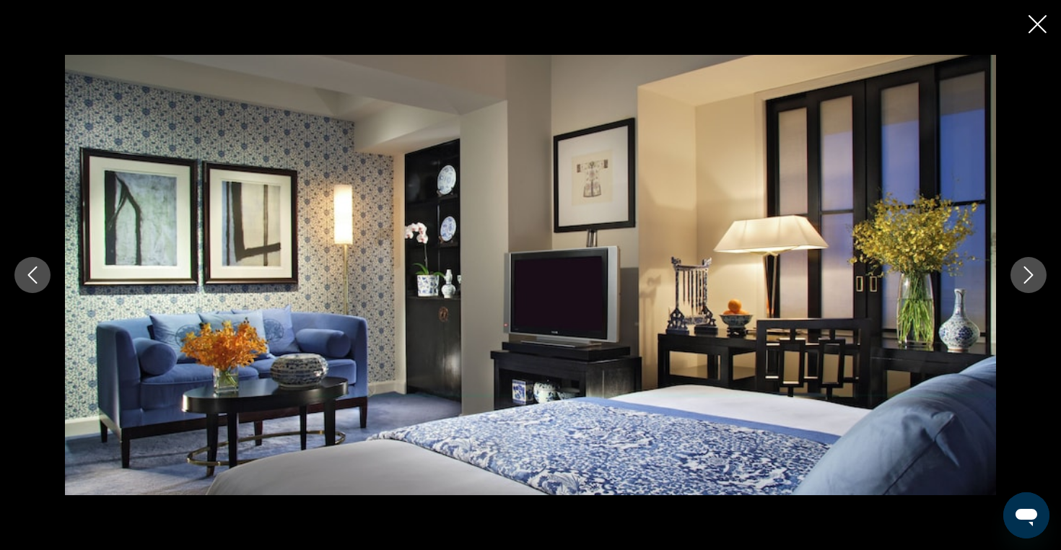
click at [1034, 281] on icon "Next image" at bounding box center [1027, 274] width 17 height 17
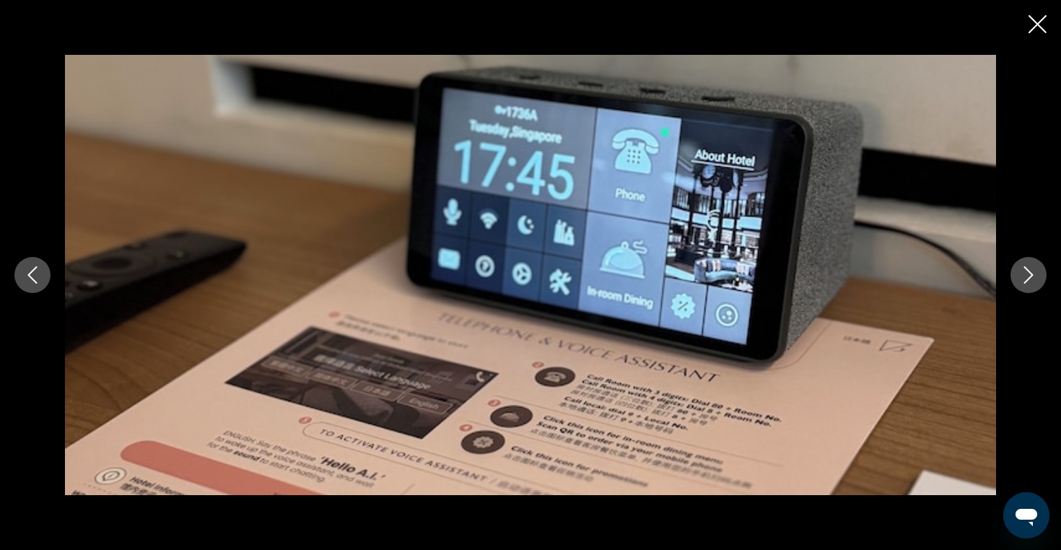
click at [1034, 282] on icon "Next image" at bounding box center [1027, 274] width 17 height 17
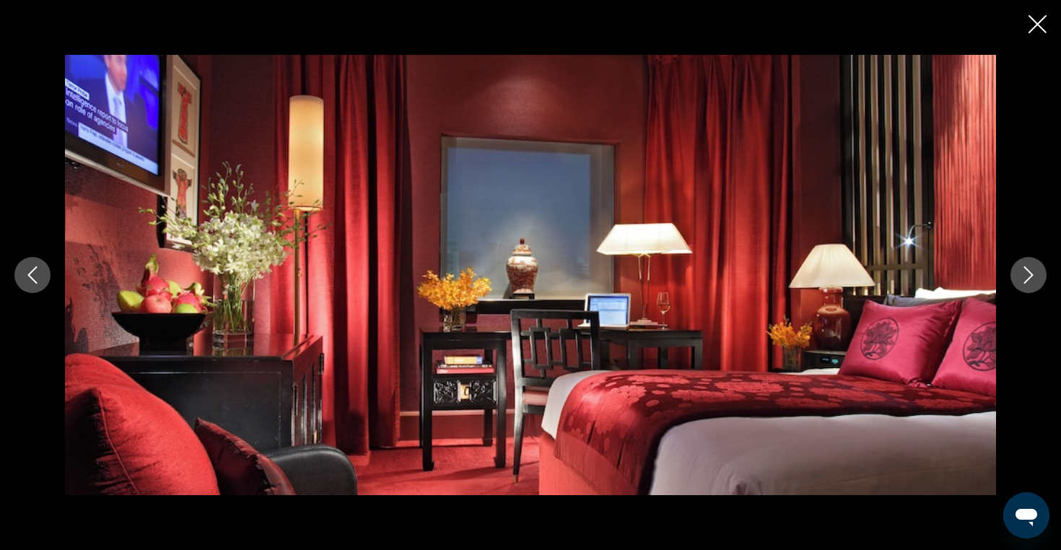
click at [1034, 283] on icon "Next image" at bounding box center [1027, 274] width 17 height 17
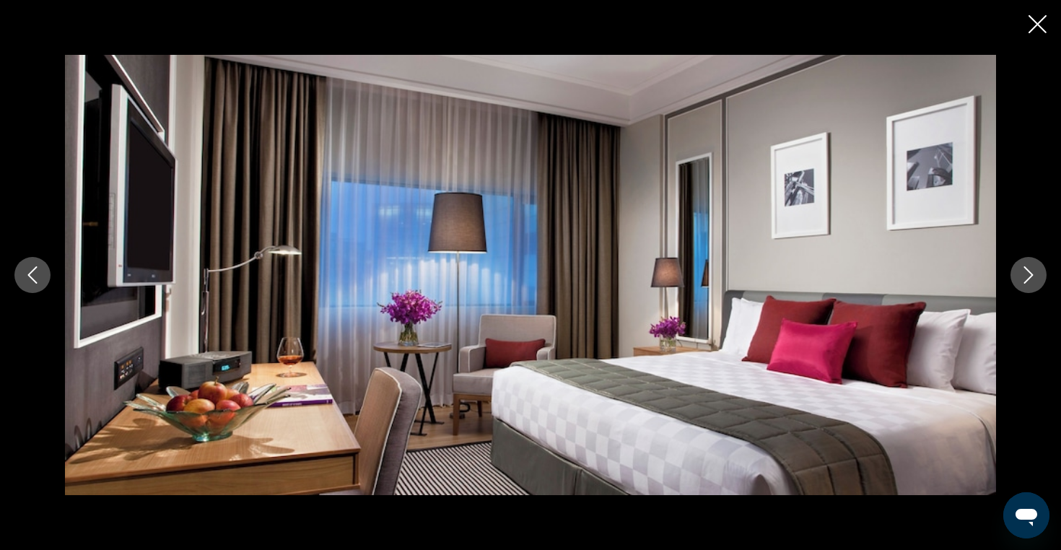
click at [1034, 284] on button "Next image" at bounding box center [1028, 275] width 36 height 36
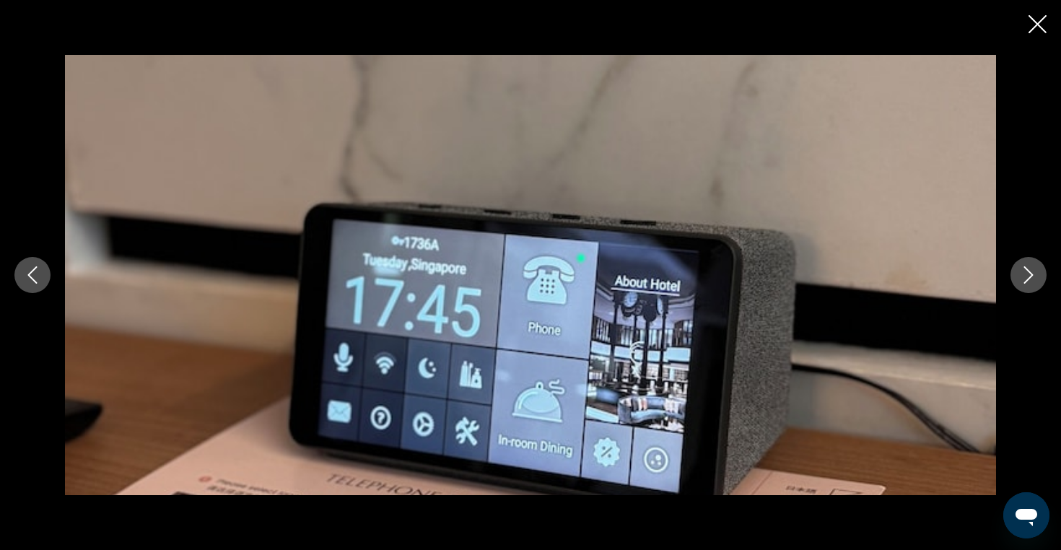
click at [1034, 284] on button "Next image" at bounding box center [1028, 275] width 36 height 36
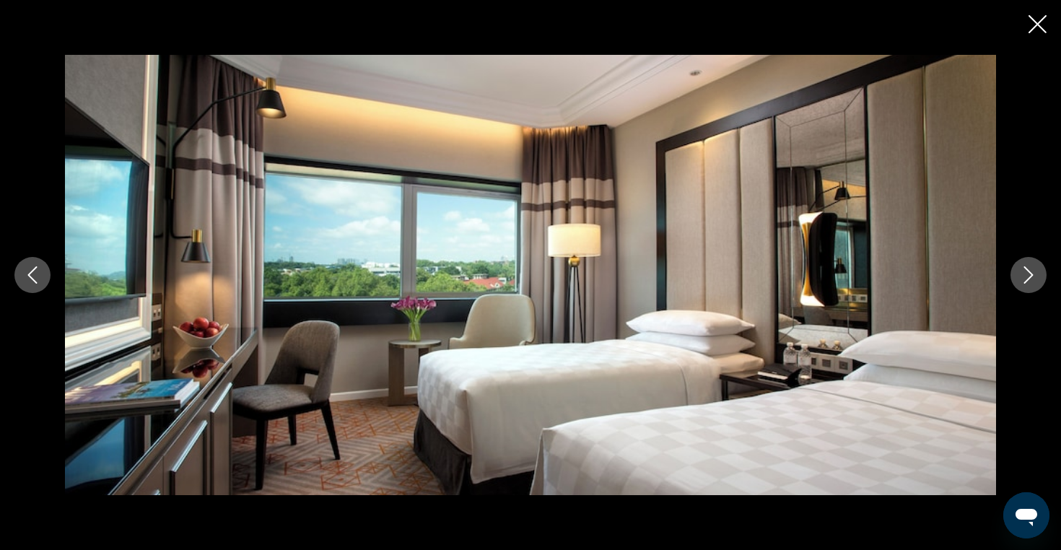
click at [1034, 284] on button "Next image" at bounding box center [1028, 275] width 36 height 36
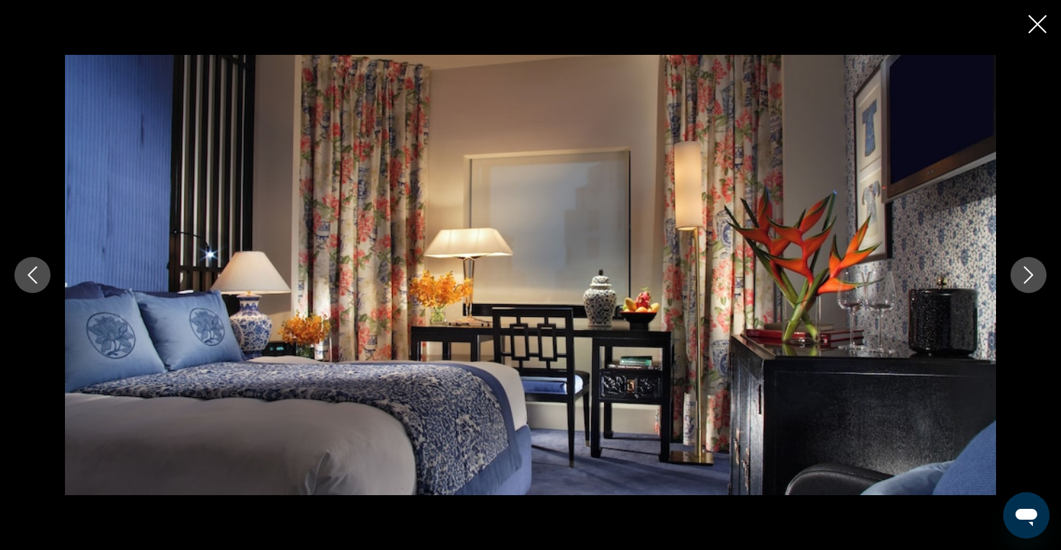
click at [1034, 284] on button "Next image" at bounding box center [1028, 275] width 36 height 36
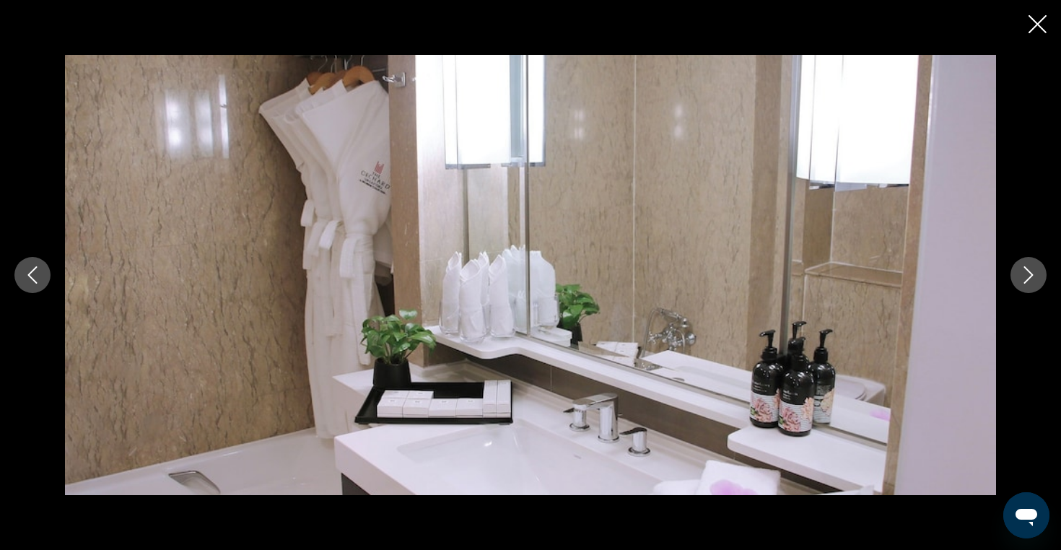
click at [1034, 285] on button "Next image" at bounding box center [1028, 275] width 36 height 36
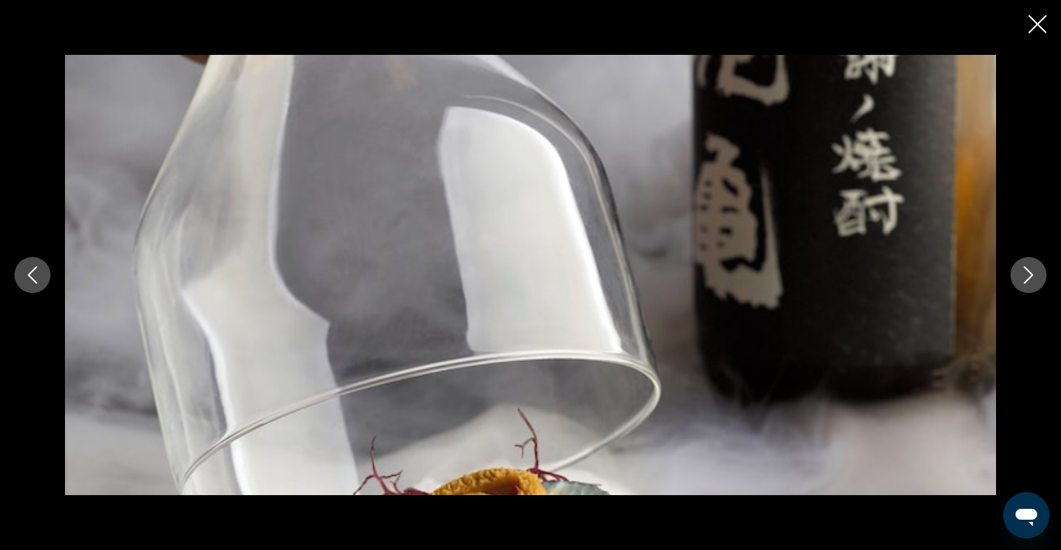
click at [1034, 285] on button "Next image" at bounding box center [1028, 275] width 36 height 36
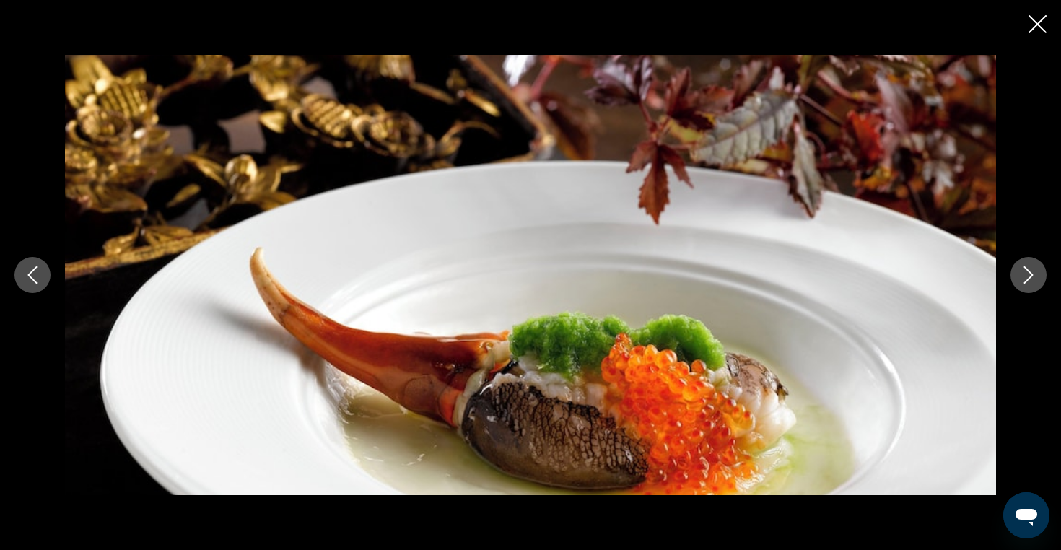
click at [1034, 286] on button "Next image" at bounding box center [1028, 275] width 36 height 36
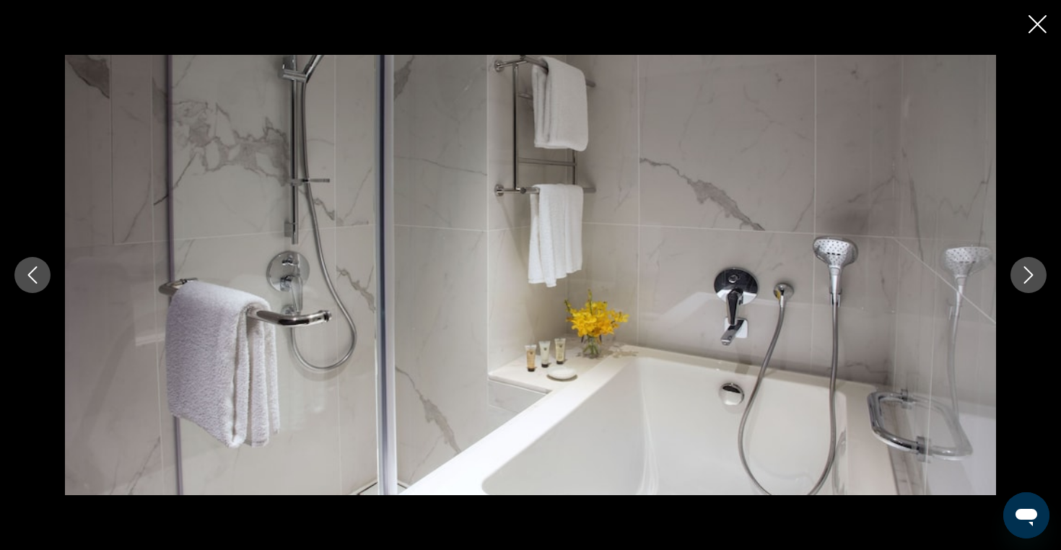
click at [1034, 286] on button "Next image" at bounding box center [1028, 275] width 36 height 36
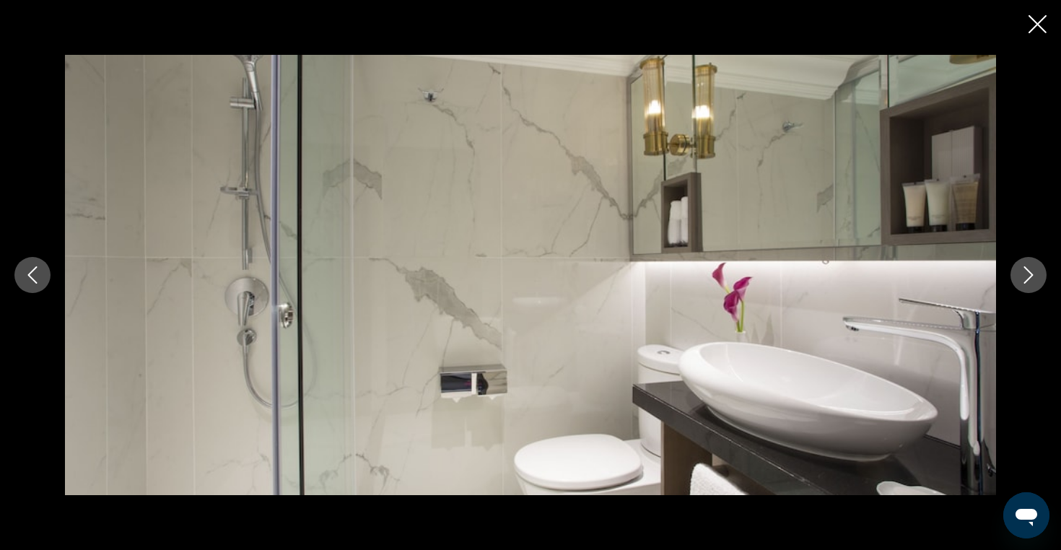
click at [1034, 286] on button "Next image" at bounding box center [1028, 275] width 36 height 36
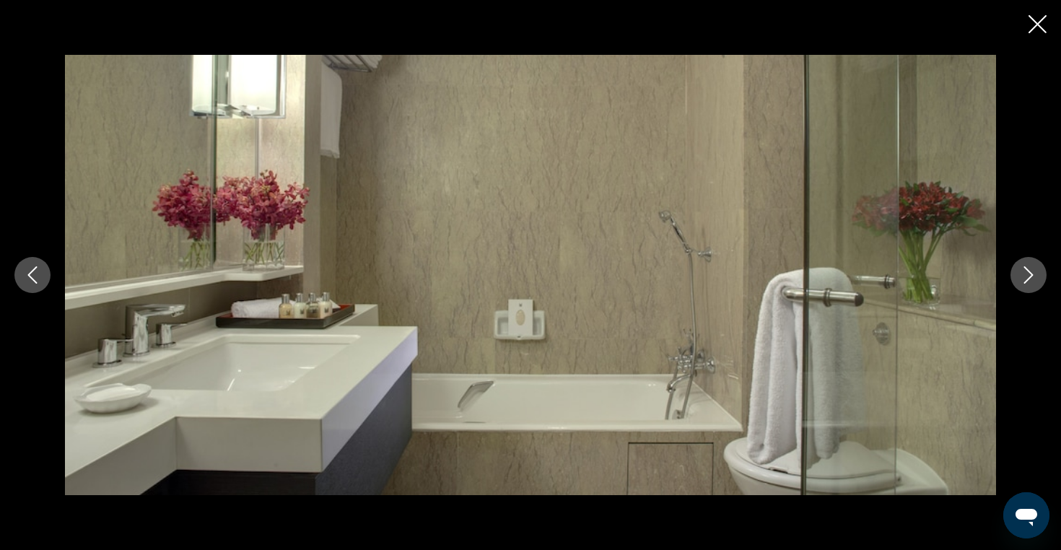
click at [1034, 287] on button "Next image" at bounding box center [1028, 275] width 36 height 36
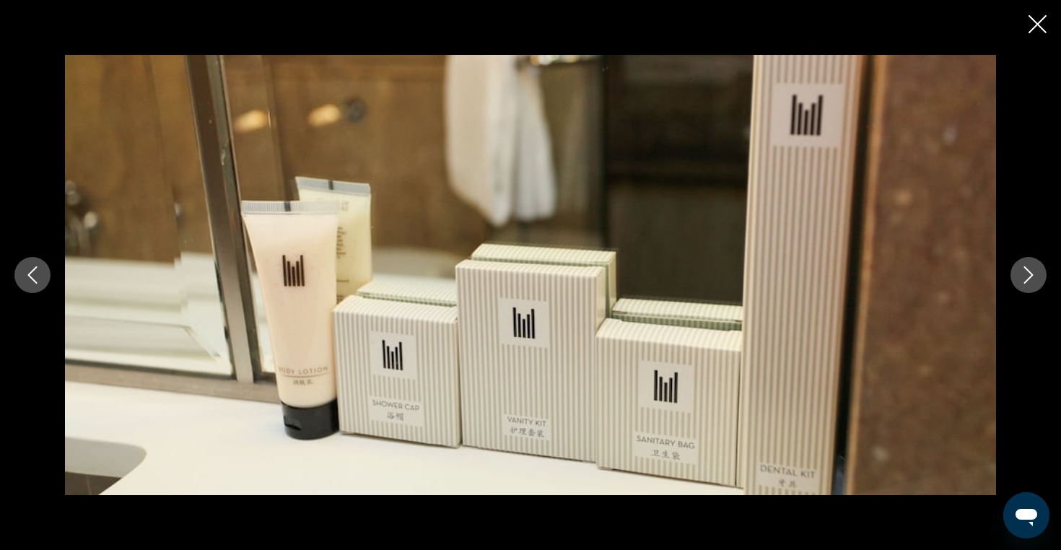
click at [1034, 288] on button "Next image" at bounding box center [1028, 275] width 36 height 36
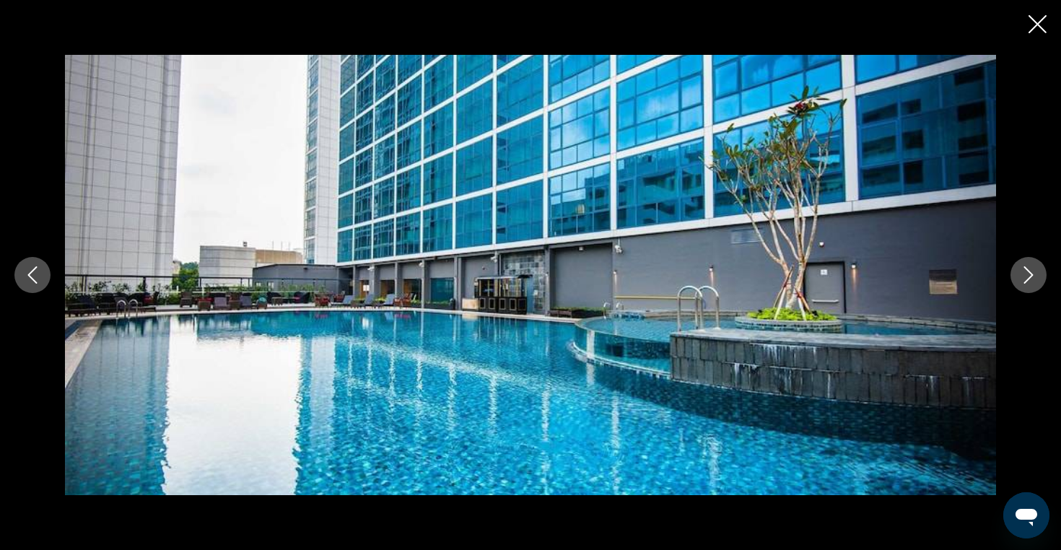
click at [1034, 289] on button "Next image" at bounding box center [1028, 275] width 36 height 36
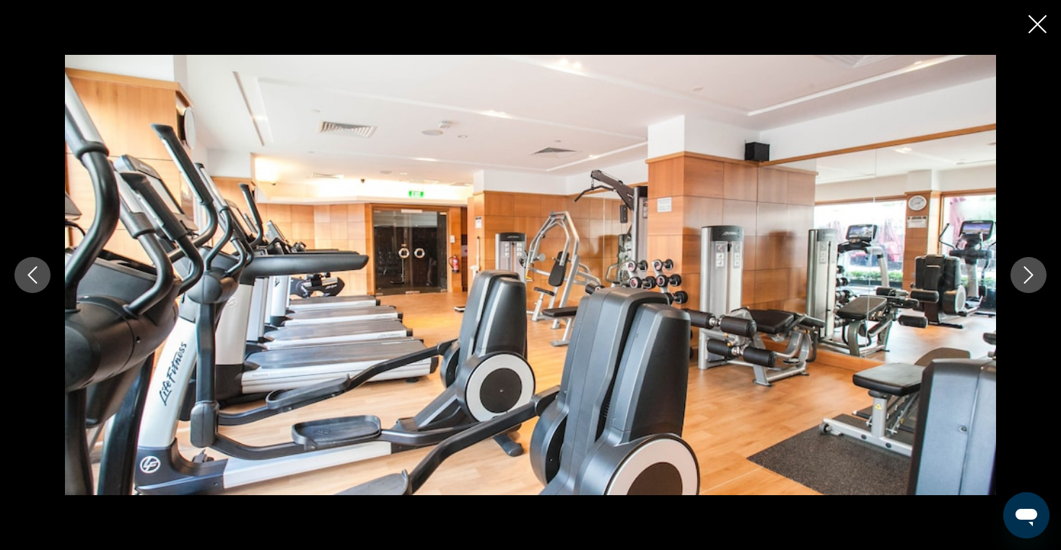
click at [1034, 289] on button "Next image" at bounding box center [1028, 275] width 36 height 36
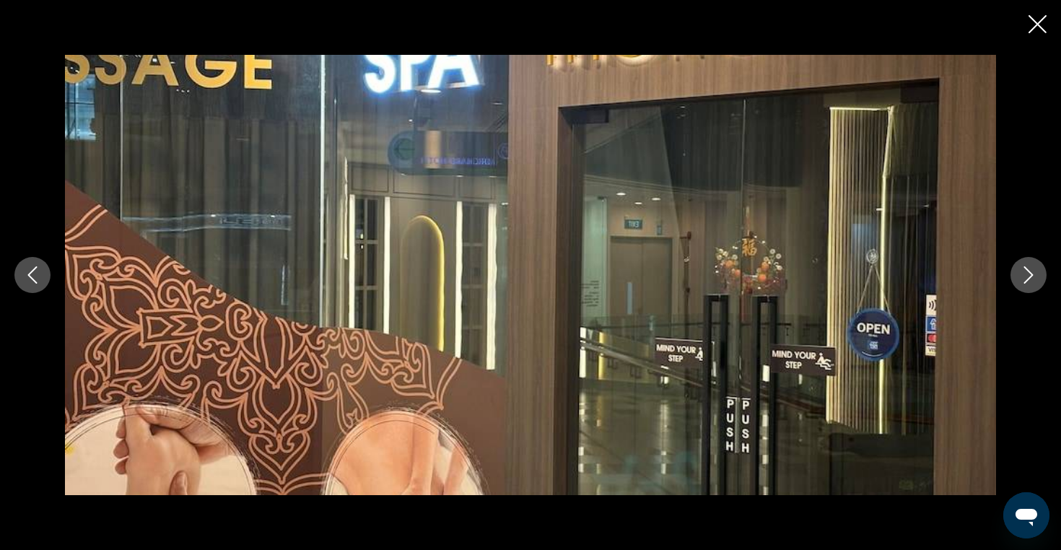
click at [1034, 289] on button "Next image" at bounding box center [1028, 275] width 36 height 36
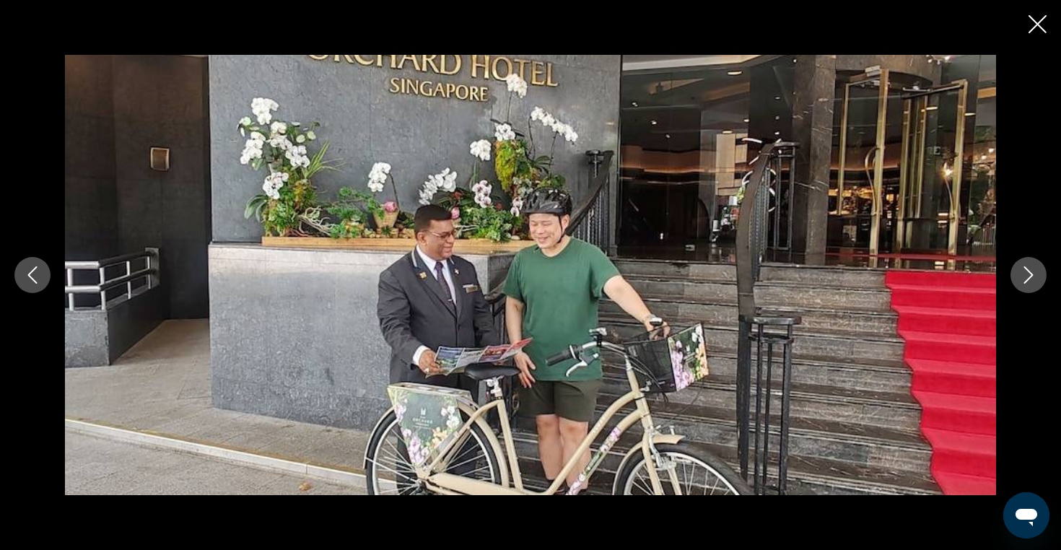
click at [1035, 278] on icon "Next image" at bounding box center [1027, 274] width 17 height 17
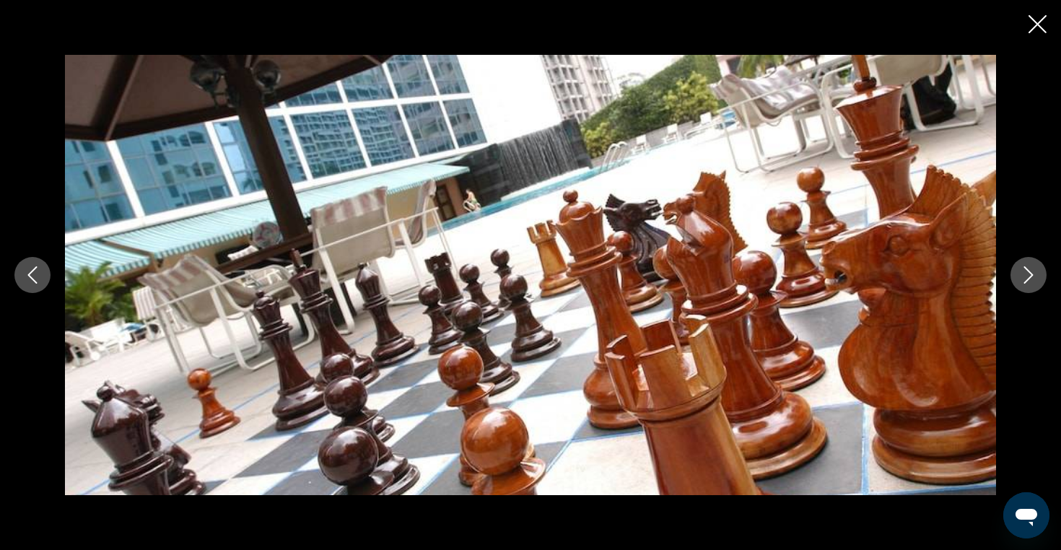
click at [1035, 278] on icon "Next image" at bounding box center [1027, 274] width 17 height 17
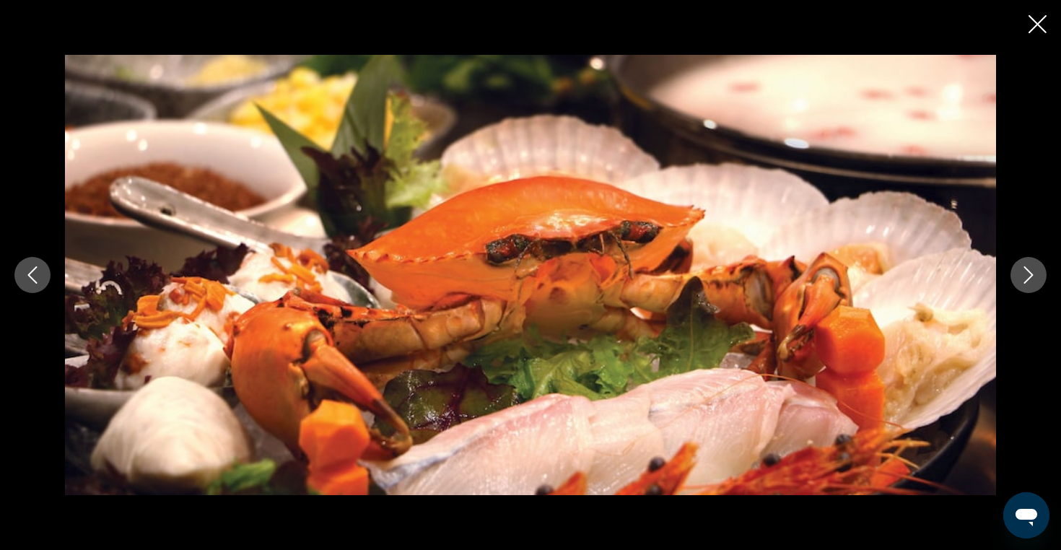
click at [1035, 278] on icon "Next image" at bounding box center [1027, 274] width 17 height 17
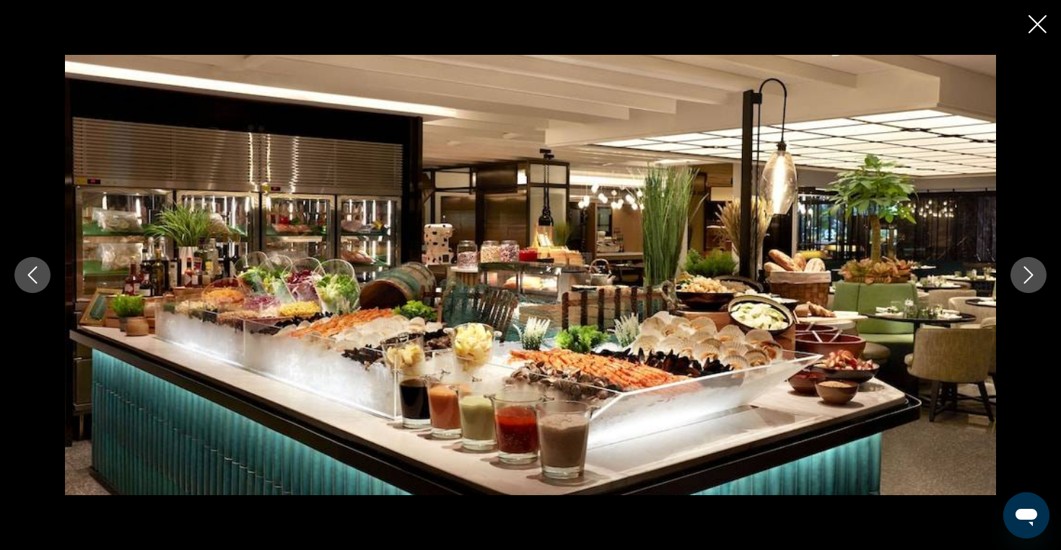
click at [1035, 278] on icon "Next image" at bounding box center [1027, 274] width 17 height 17
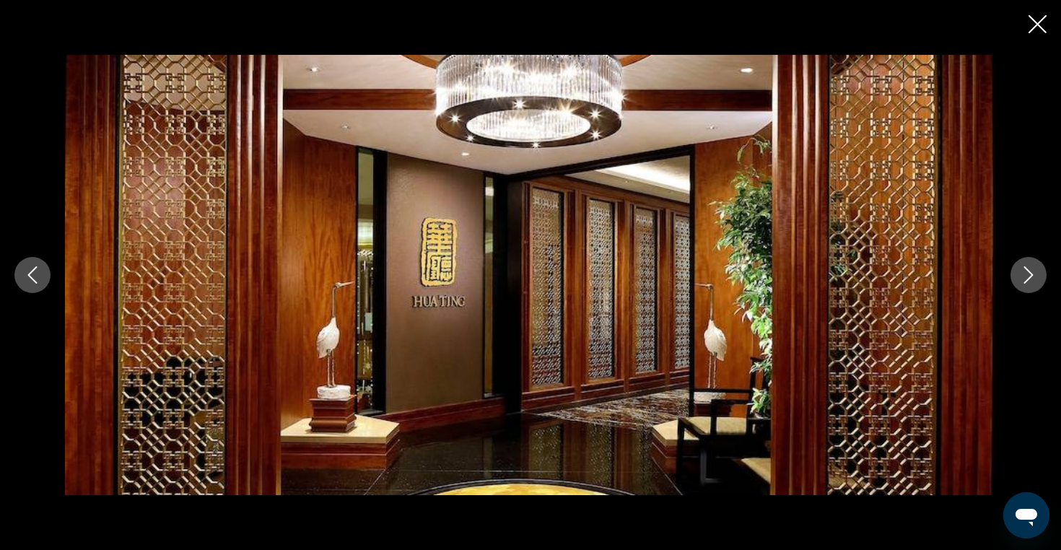
click at [1035, 278] on icon "Next image" at bounding box center [1027, 274] width 17 height 17
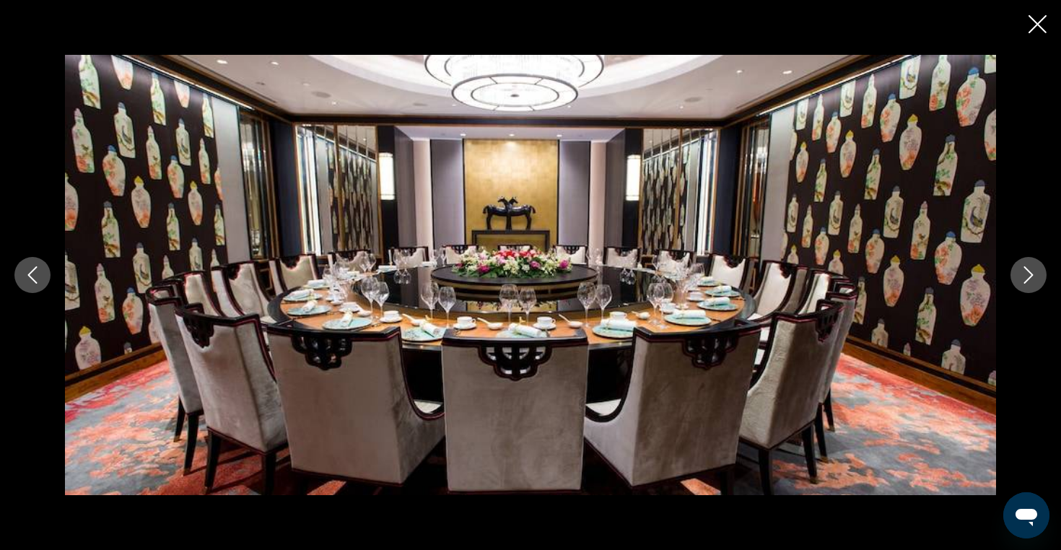
click at [1035, 278] on icon "Next image" at bounding box center [1027, 274] width 17 height 17
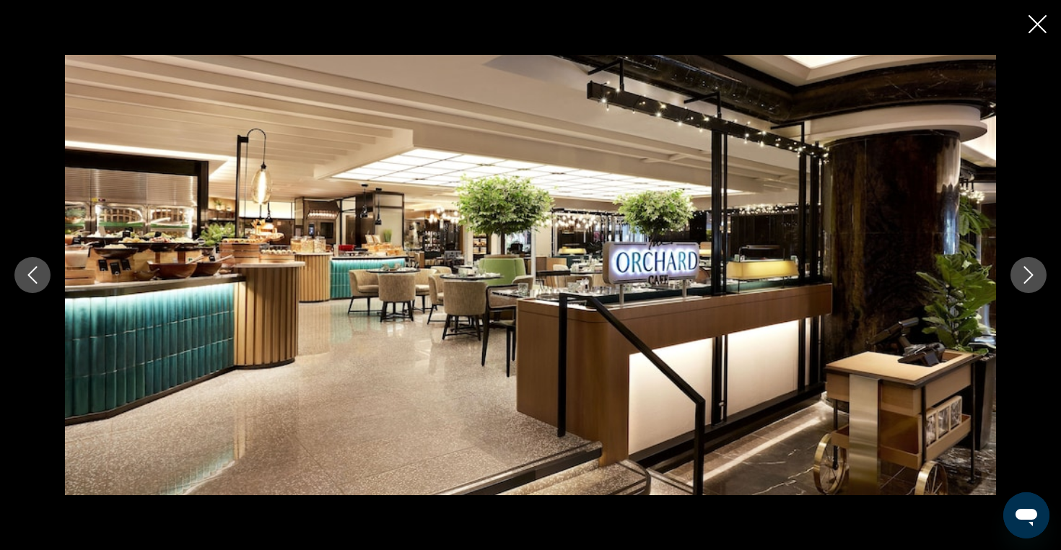
click at [1035, 278] on icon "Next image" at bounding box center [1027, 274] width 17 height 17
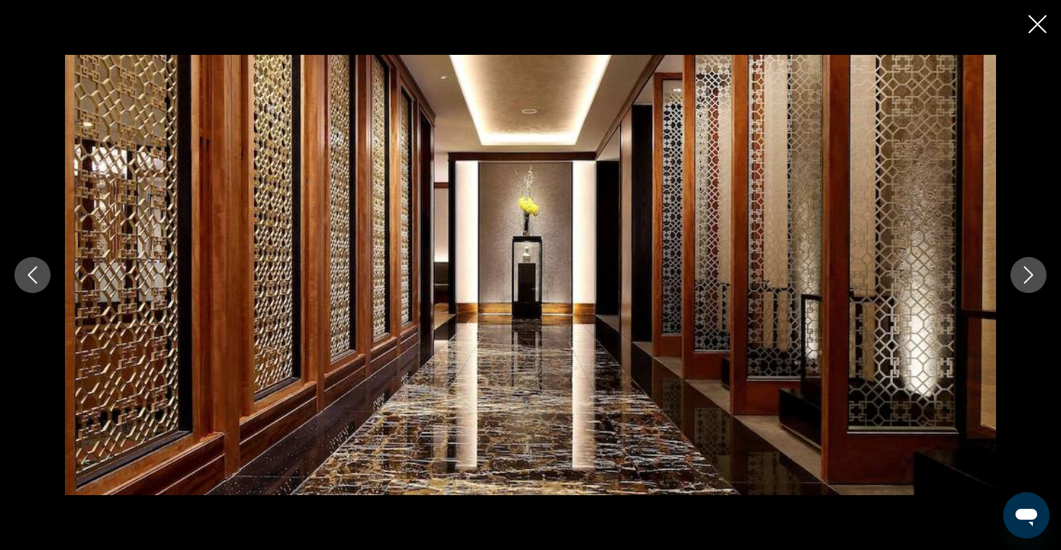
click at [1035, 278] on icon "Next image" at bounding box center [1027, 274] width 17 height 17
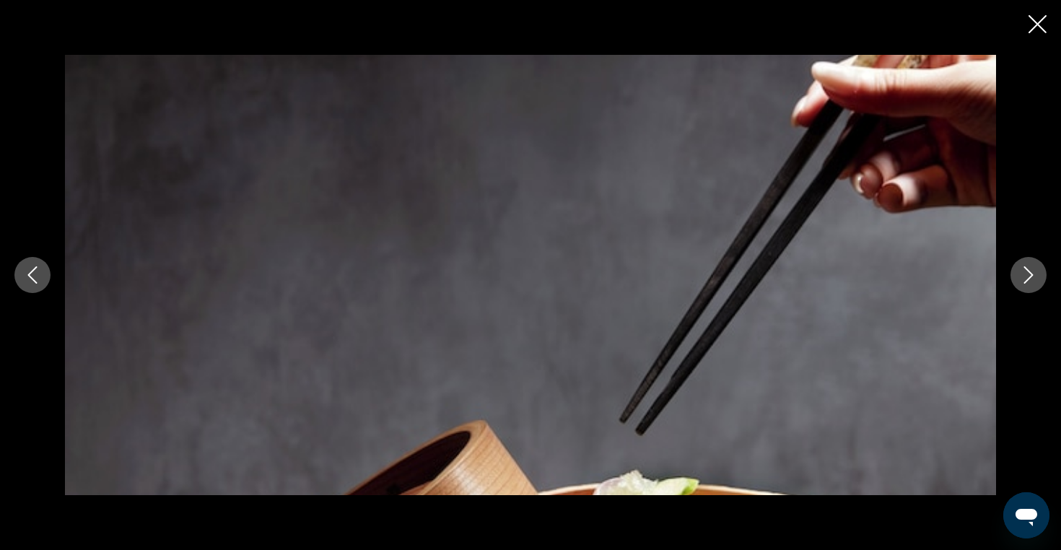
click at [1035, 278] on icon "Next image" at bounding box center [1027, 274] width 17 height 17
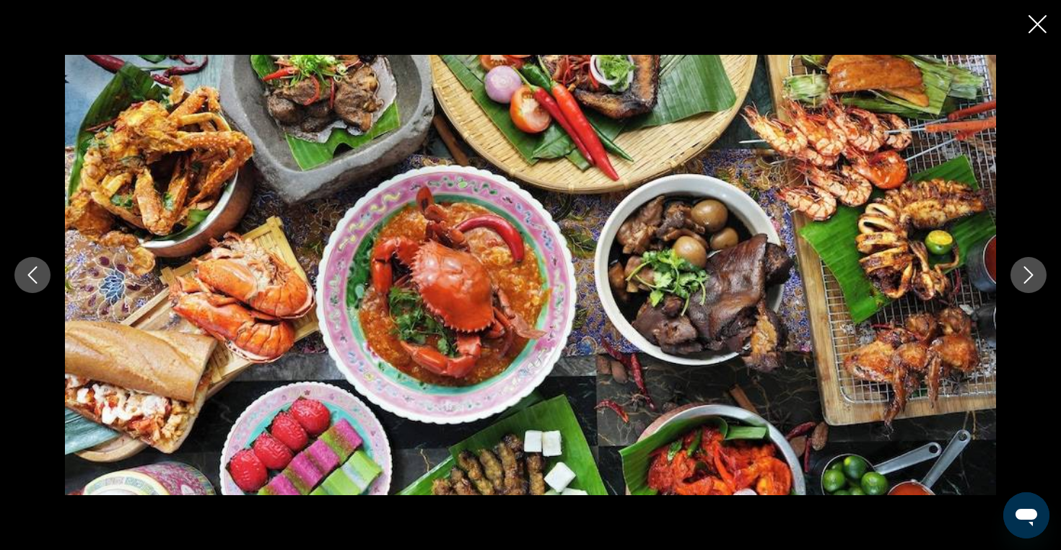
click at [1035, 278] on icon "Next image" at bounding box center [1027, 274] width 17 height 17
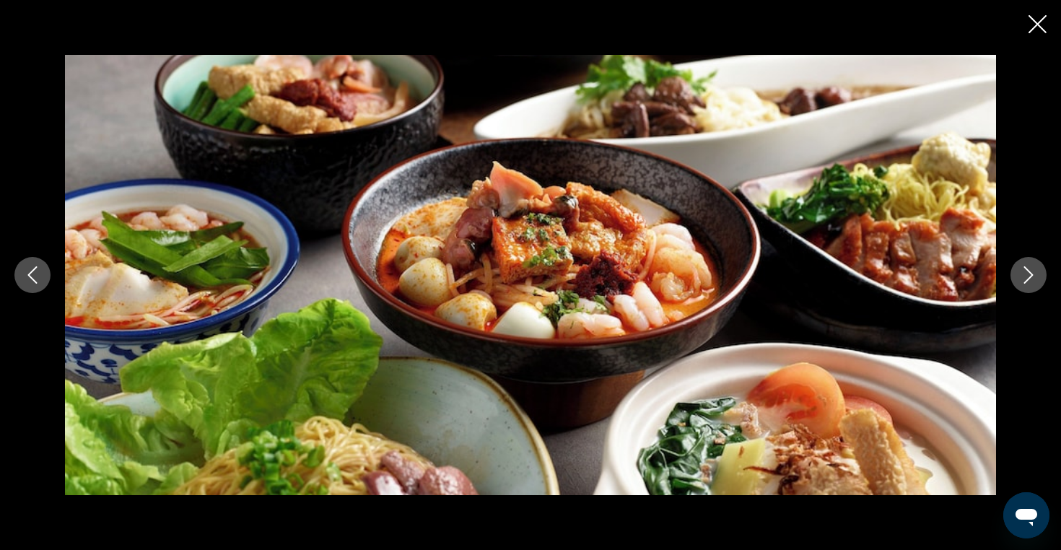
click at [1035, 278] on icon "Next image" at bounding box center [1027, 274] width 17 height 17
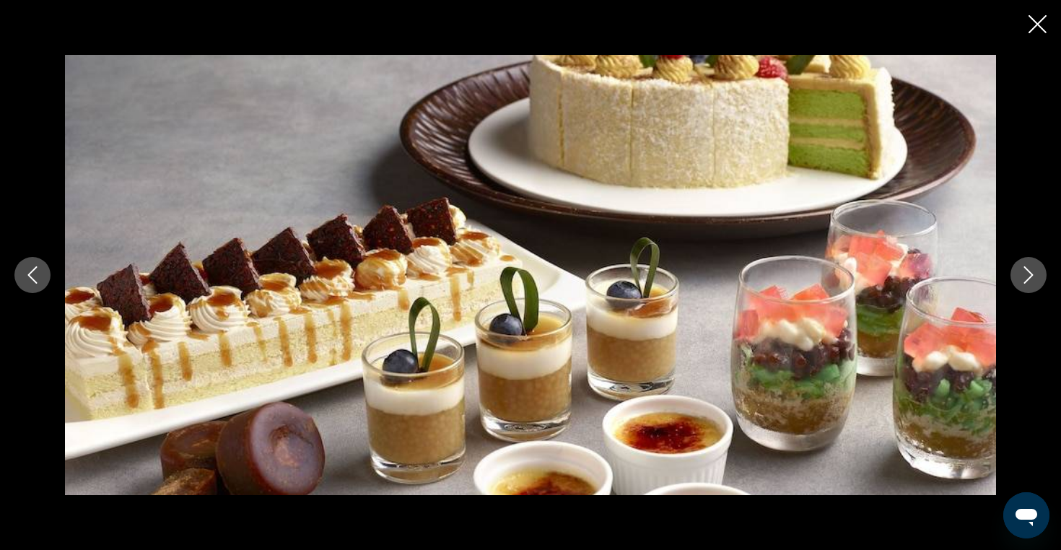
click at [1035, 278] on icon "Next image" at bounding box center [1027, 274] width 17 height 17
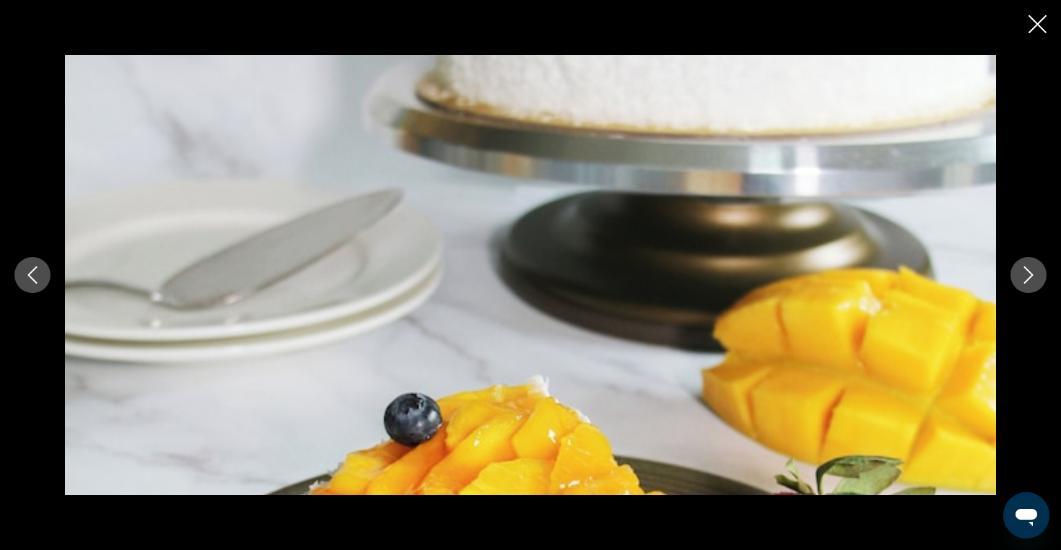
click at [1035, 278] on icon "Next image" at bounding box center [1027, 274] width 17 height 17
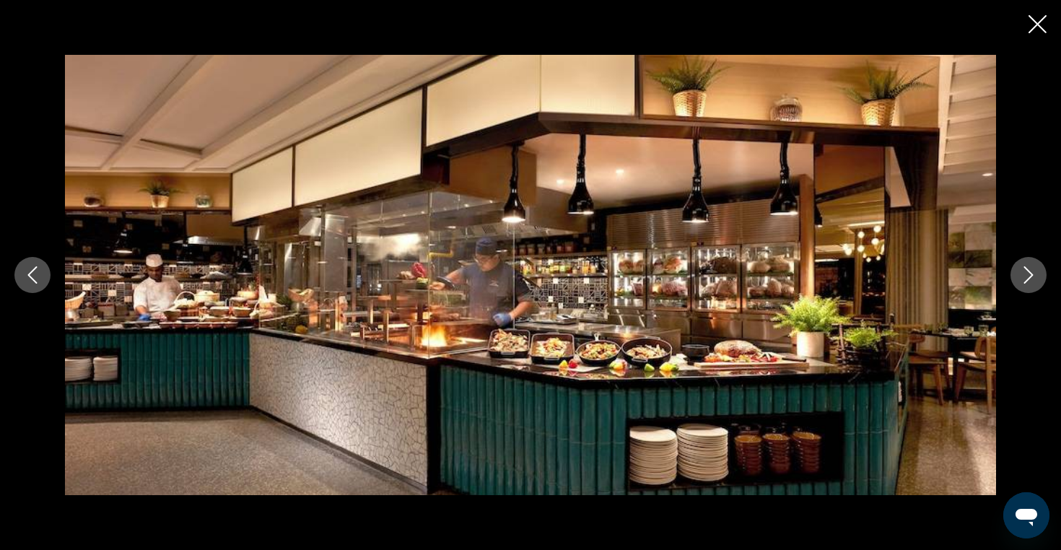
click at [1035, 279] on icon "Next image" at bounding box center [1027, 274] width 17 height 17
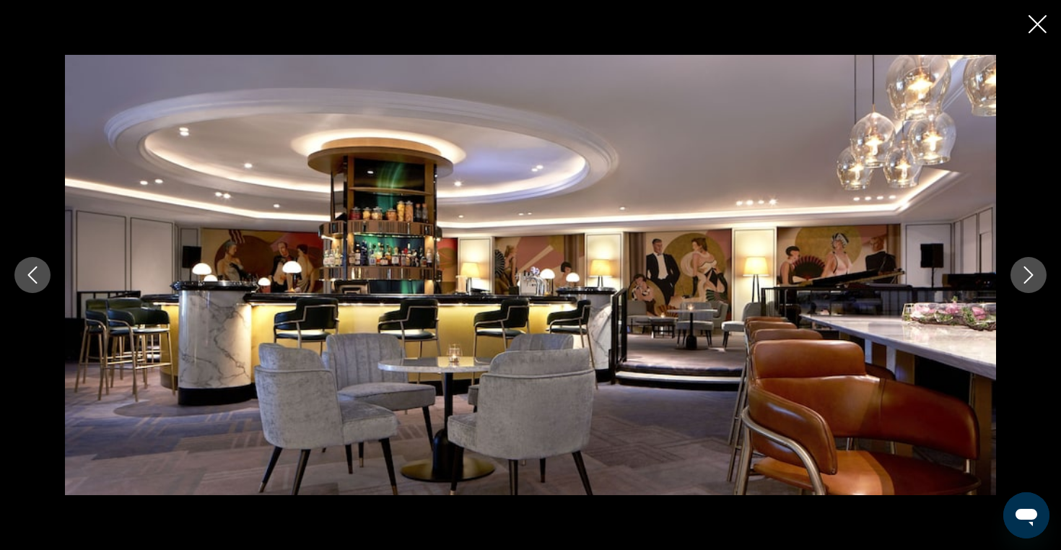
click at [1034, 279] on icon "Next image" at bounding box center [1027, 274] width 17 height 17
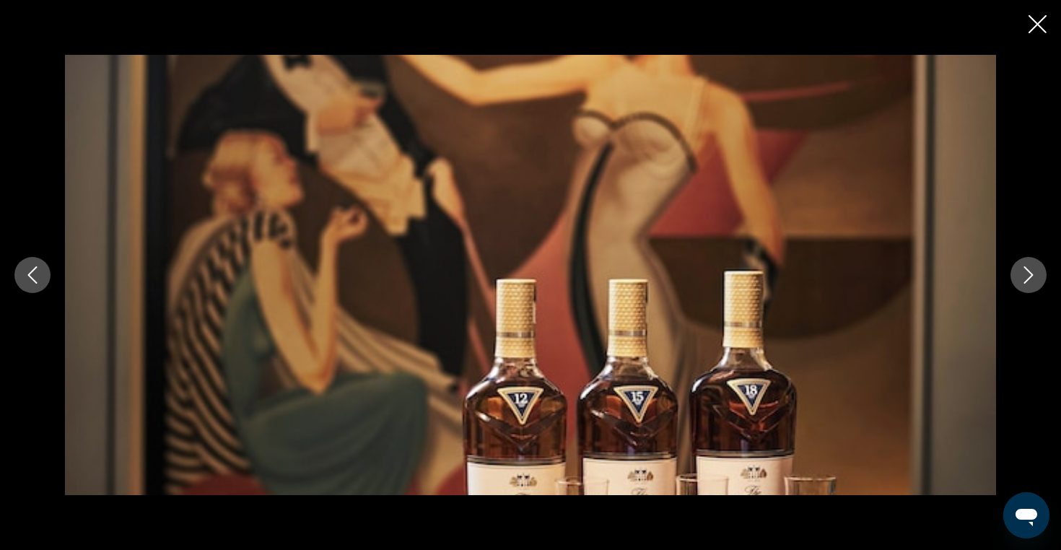
click at [1034, 279] on icon "Next image" at bounding box center [1027, 274] width 17 height 17
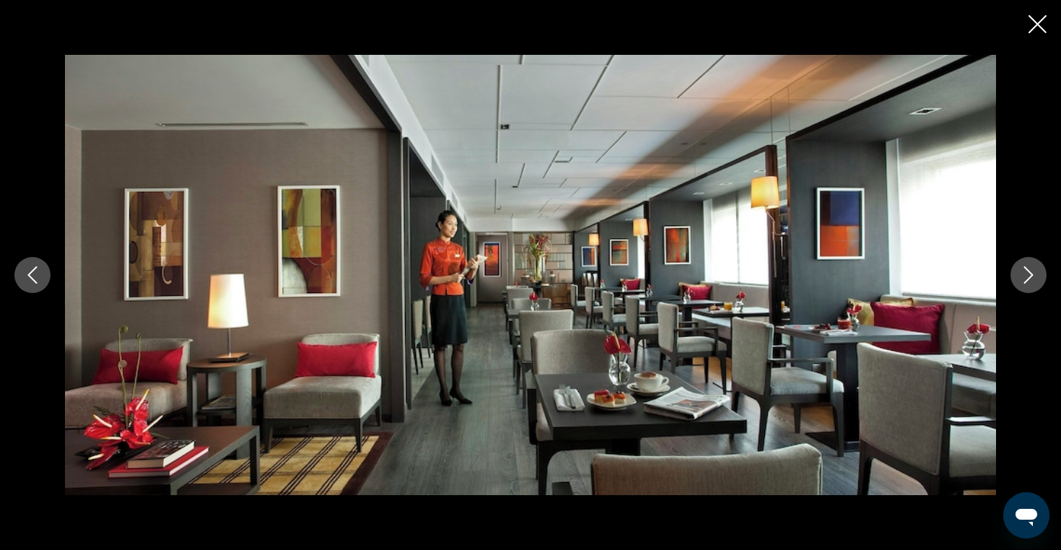
click at [1034, 279] on icon "Next image" at bounding box center [1027, 274] width 17 height 17
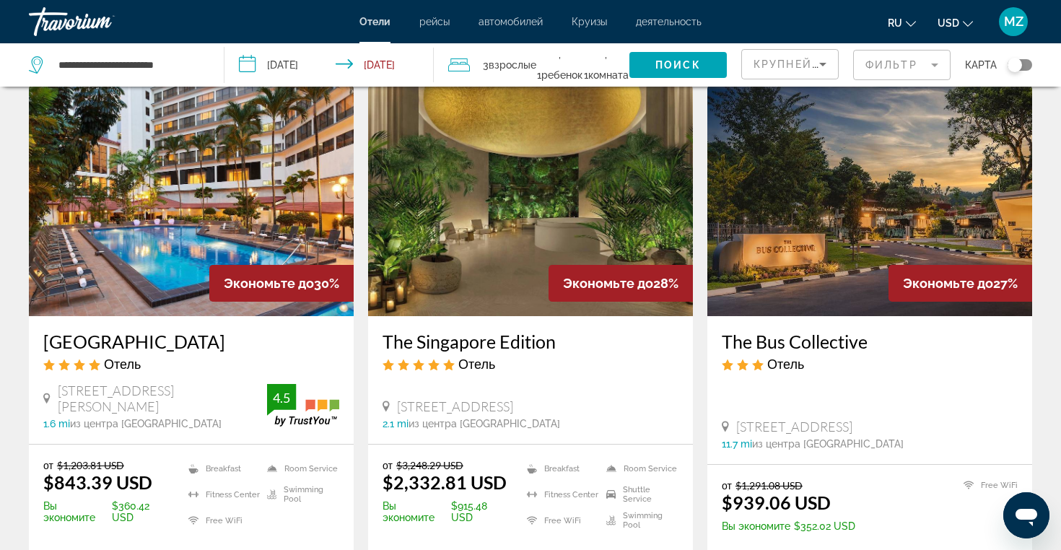
scroll to position [1168, 0]
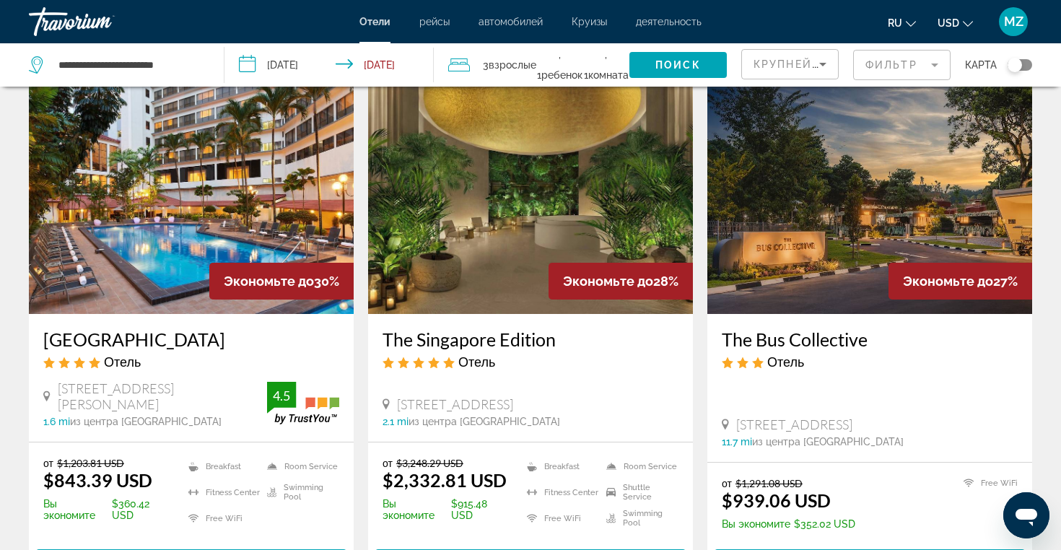
click at [877, 205] on img "Main content" at bounding box center [869, 198] width 325 height 231
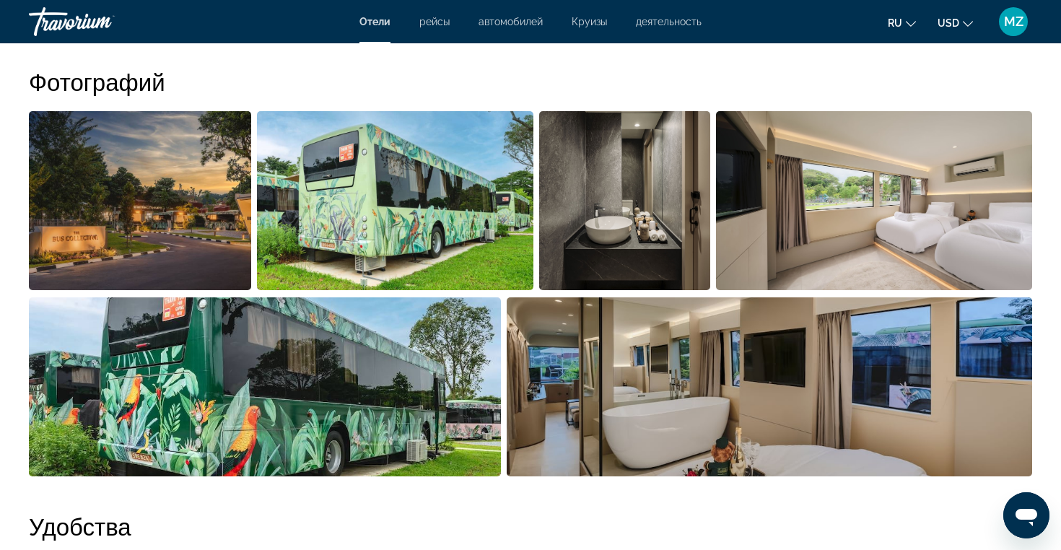
scroll to position [713, 0]
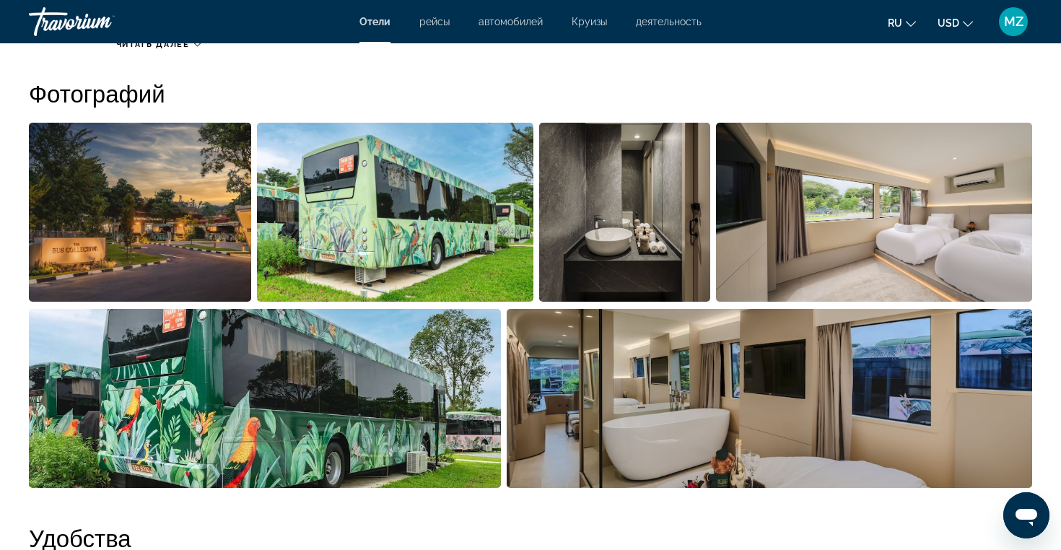
click at [458, 231] on img "Open full-screen image slider" at bounding box center [395, 212] width 276 height 179
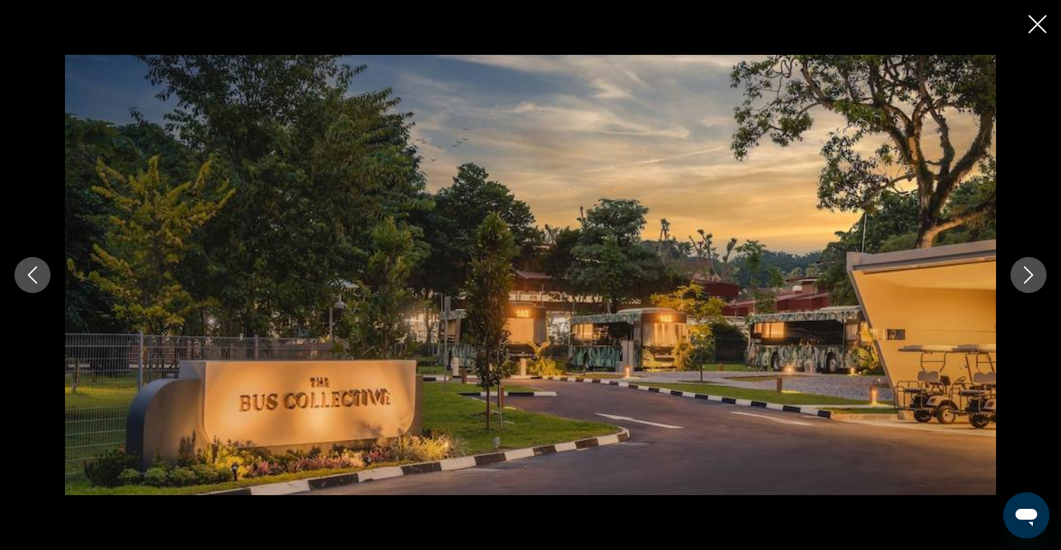
click at [1028, 273] on icon "Next image" at bounding box center [1027, 274] width 17 height 17
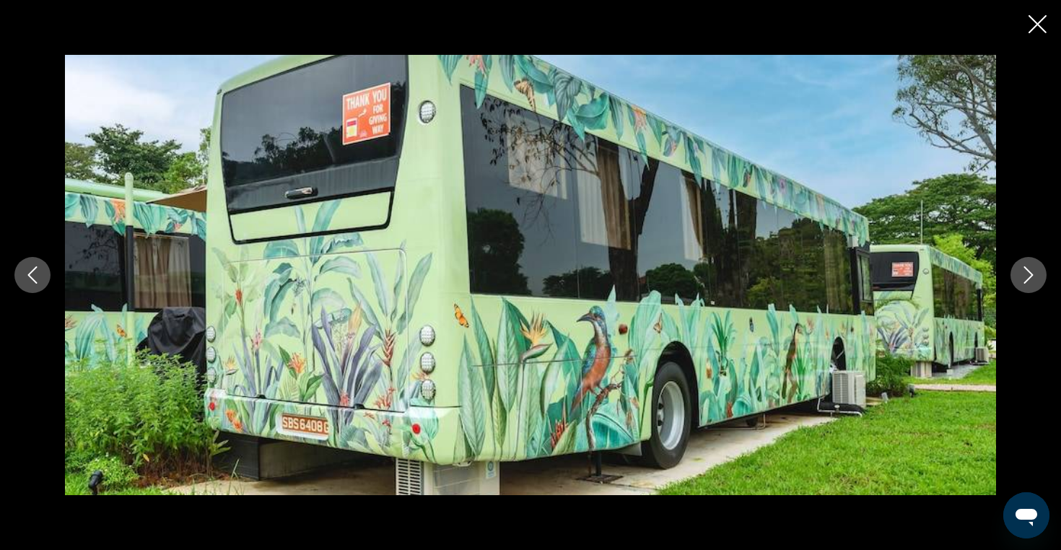
click at [1027, 271] on icon "Next image" at bounding box center [1027, 274] width 17 height 17
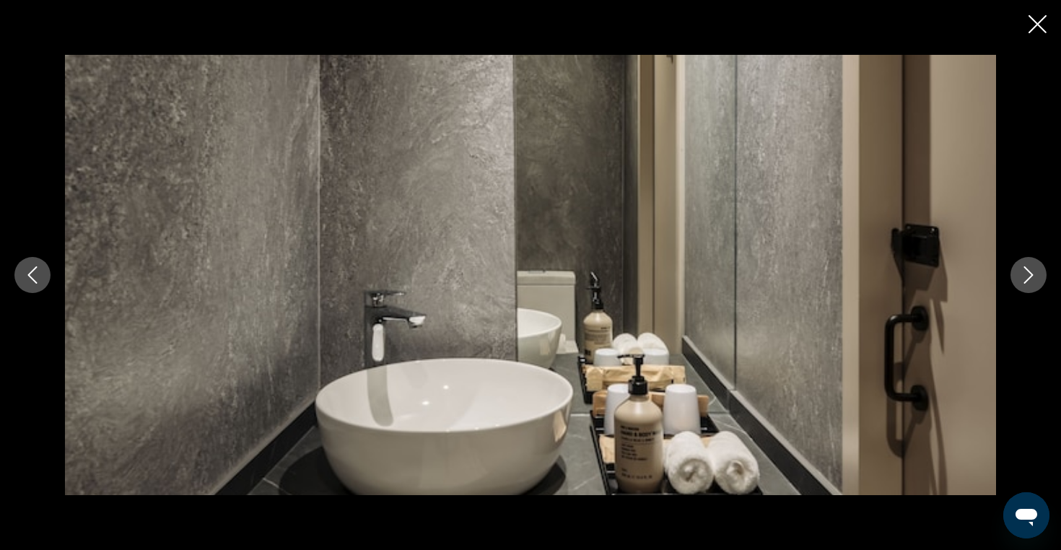
click at [1027, 272] on icon "Next image" at bounding box center [1027, 274] width 17 height 17
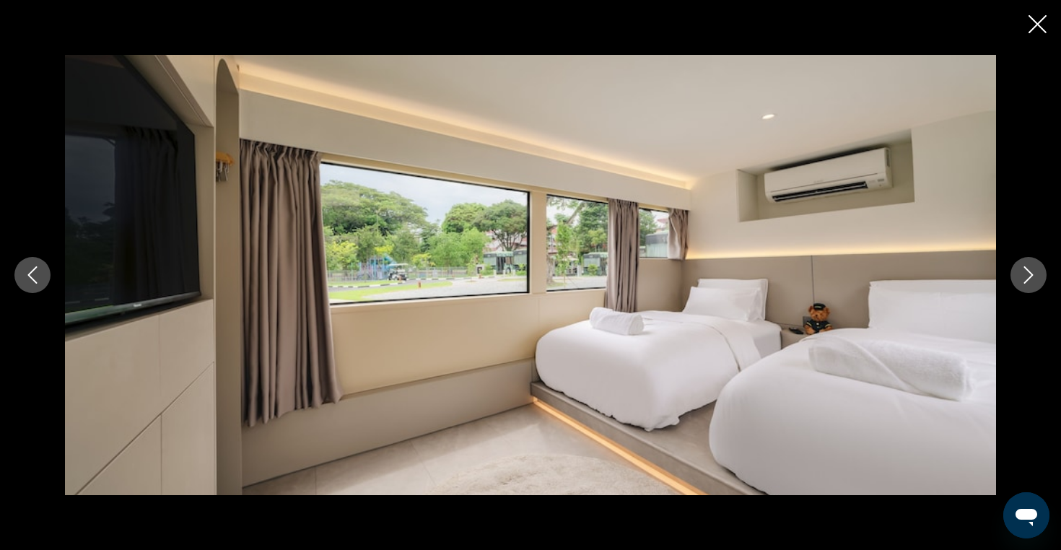
click at [1027, 272] on icon "Next image" at bounding box center [1027, 274] width 17 height 17
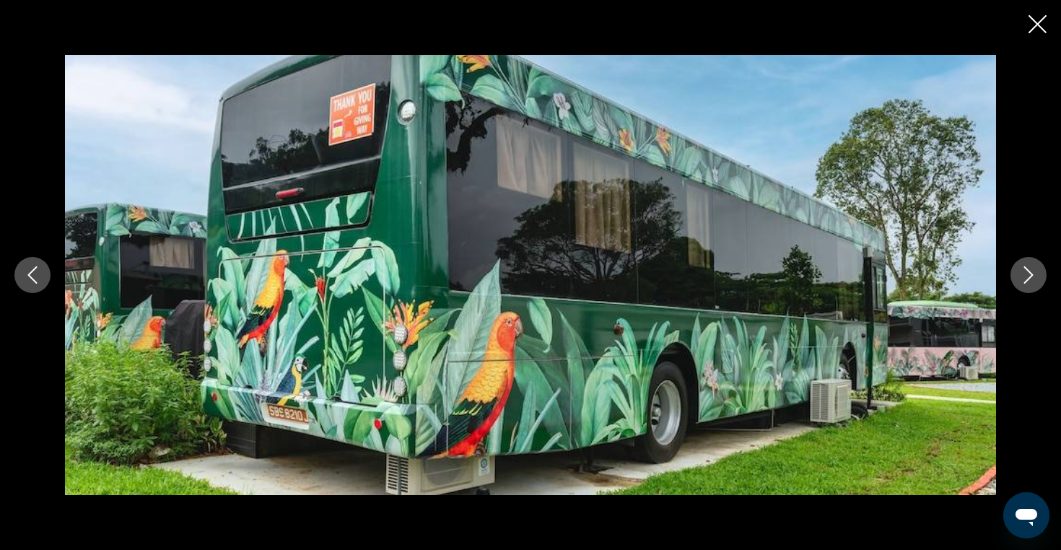
click at [1027, 272] on icon "Next image" at bounding box center [1027, 274] width 17 height 17
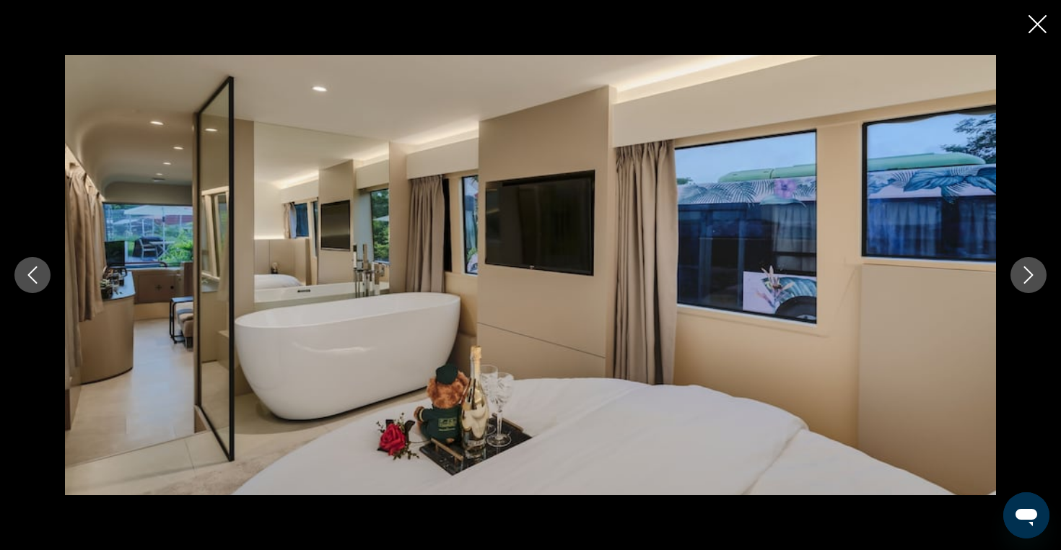
click at [1027, 272] on icon "Next image" at bounding box center [1027, 274] width 17 height 17
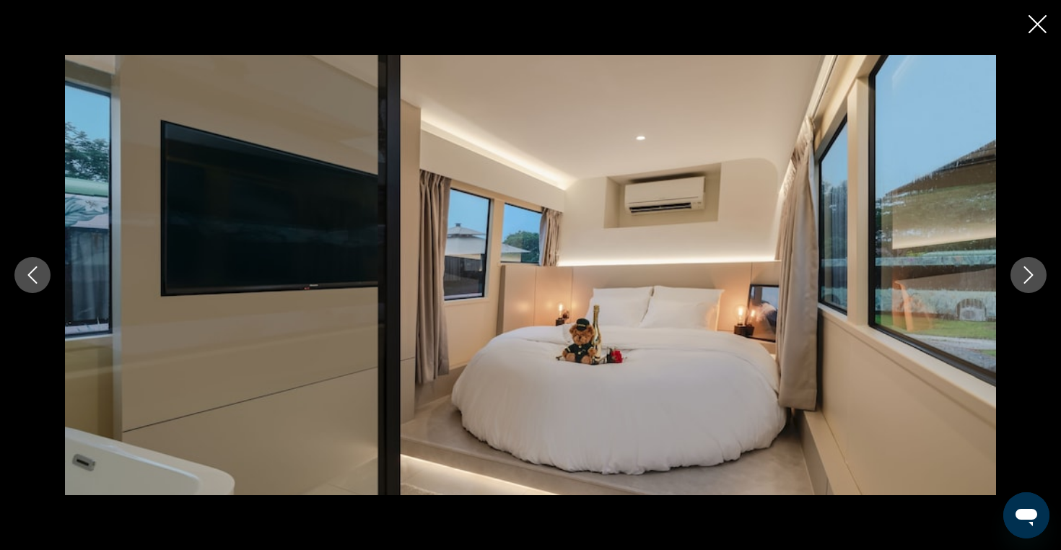
click at [1027, 272] on icon "Next image" at bounding box center [1027, 274] width 17 height 17
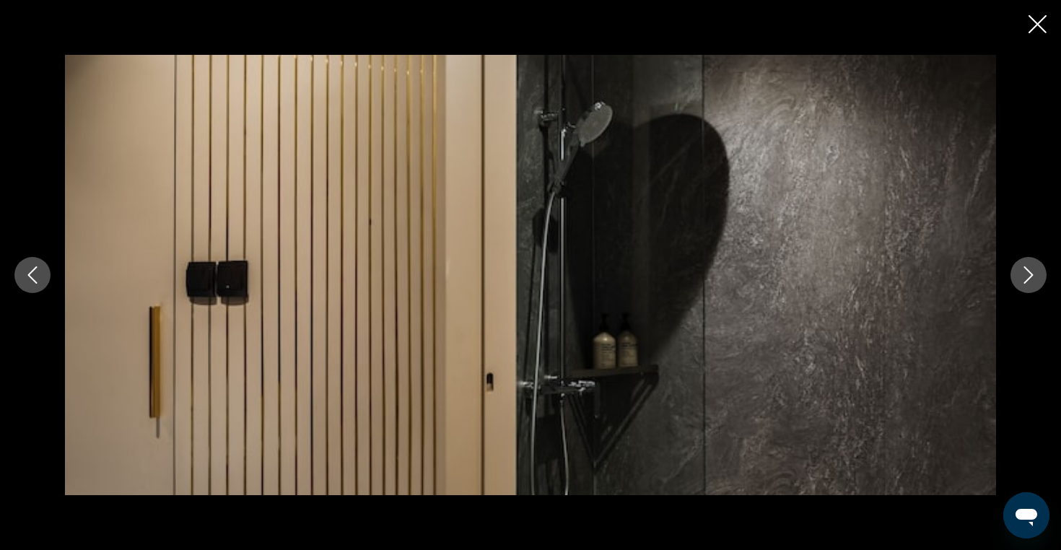
click at [1027, 272] on icon "Next image" at bounding box center [1027, 274] width 17 height 17
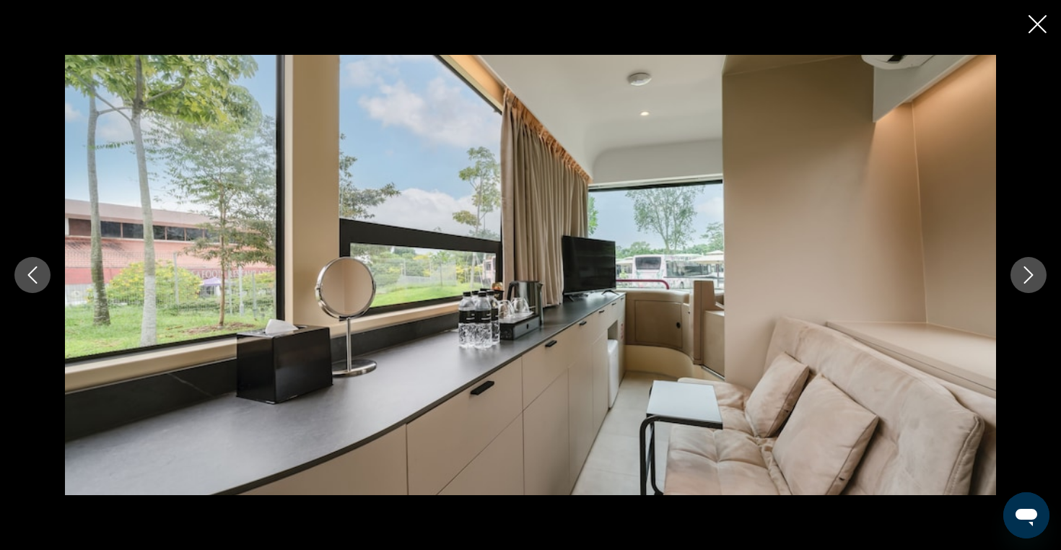
click at [1027, 272] on icon "Next image" at bounding box center [1027, 274] width 17 height 17
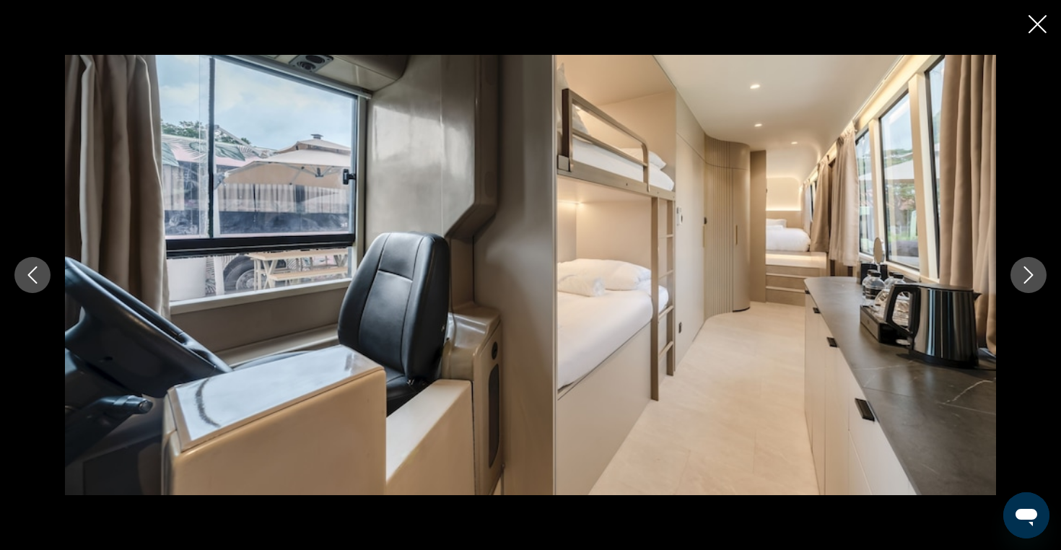
click at [1027, 272] on icon "Next image" at bounding box center [1027, 274] width 17 height 17
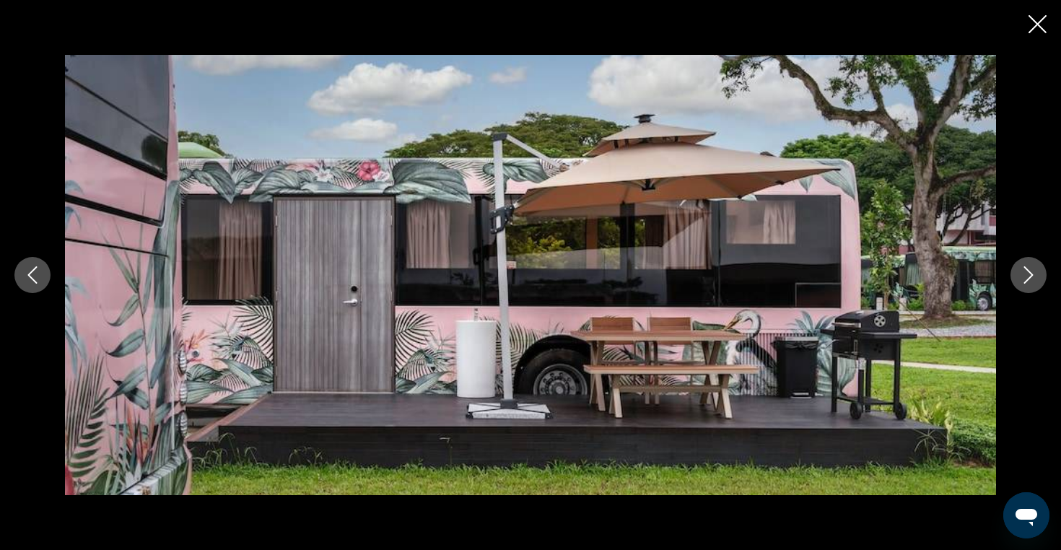
click at [1027, 272] on icon "Next image" at bounding box center [1027, 274] width 17 height 17
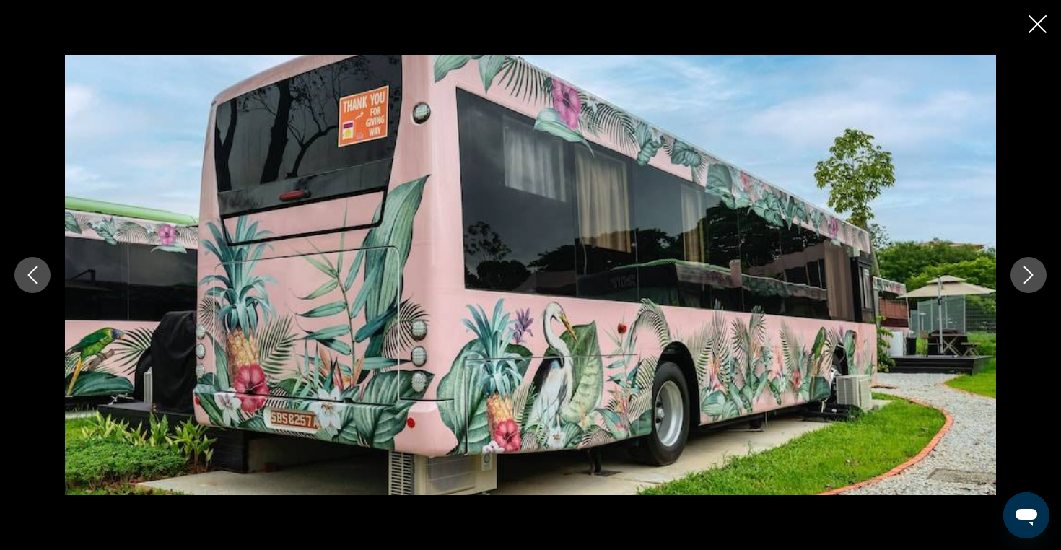
click at [1027, 272] on icon "Next image" at bounding box center [1027, 274] width 17 height 17
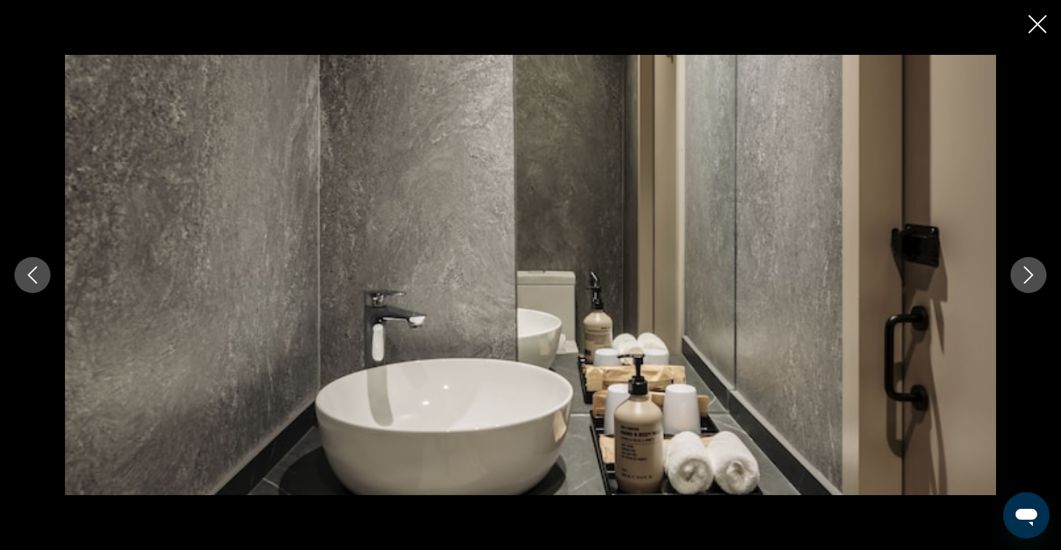
click at [1027, 272] on icon "Next image" at bounding box center [1027, 274] width 17 height 17
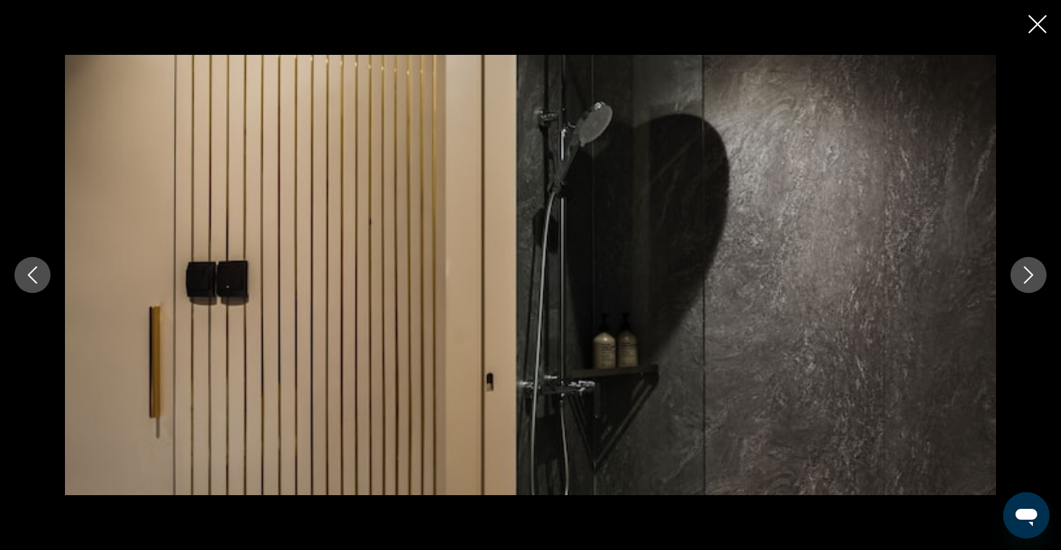
click at [1027, 272] on icon "Next image" at bounding box center [1027, 274] width 17 height 17
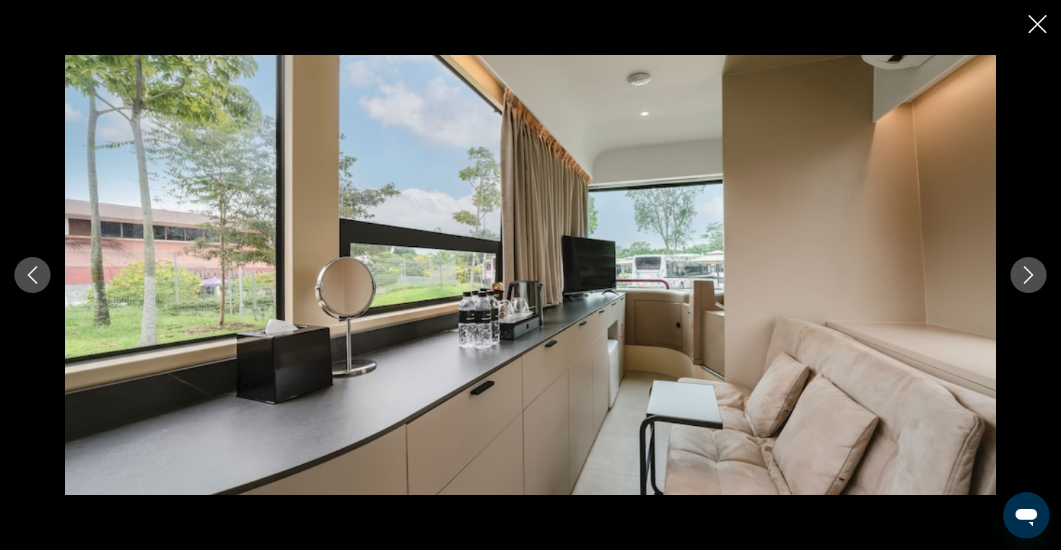
click at [1027, 272] on icon "Next image" at bounding box center [1027, 274] width 17 height 17
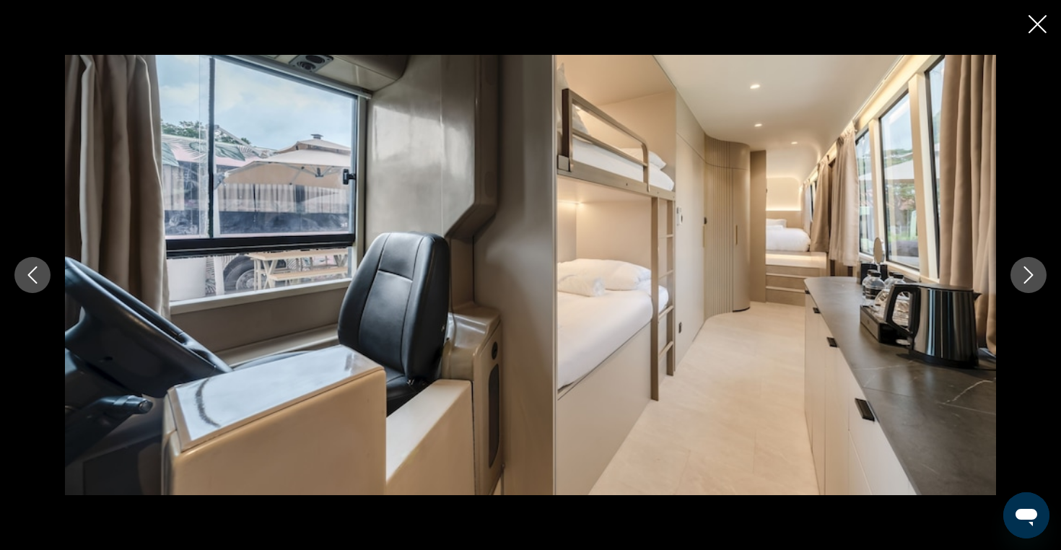
click at [1027, 272] on icon "Next image" at bounding box center [1027, 274] width 17 height 17
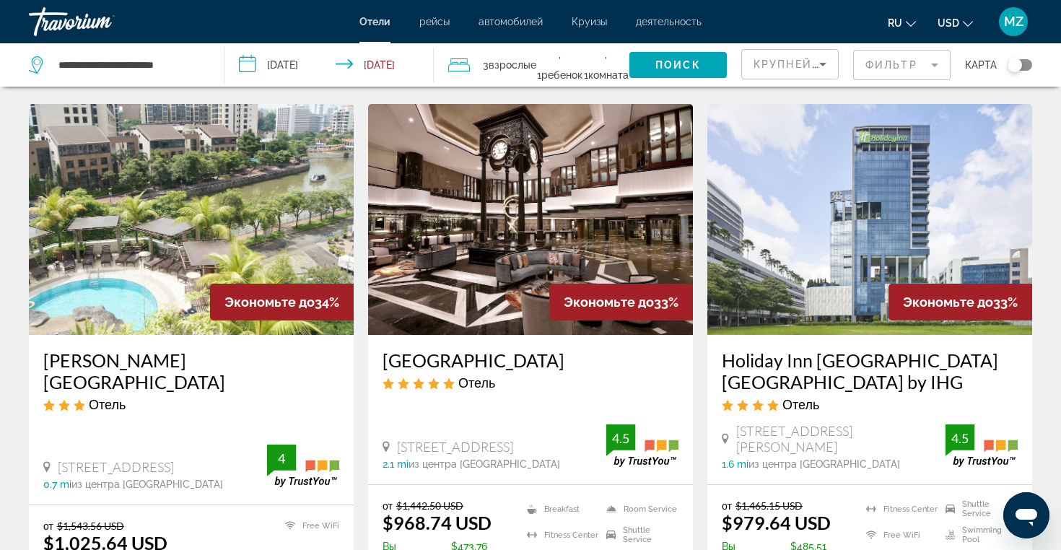
scroll to position [587, 0]
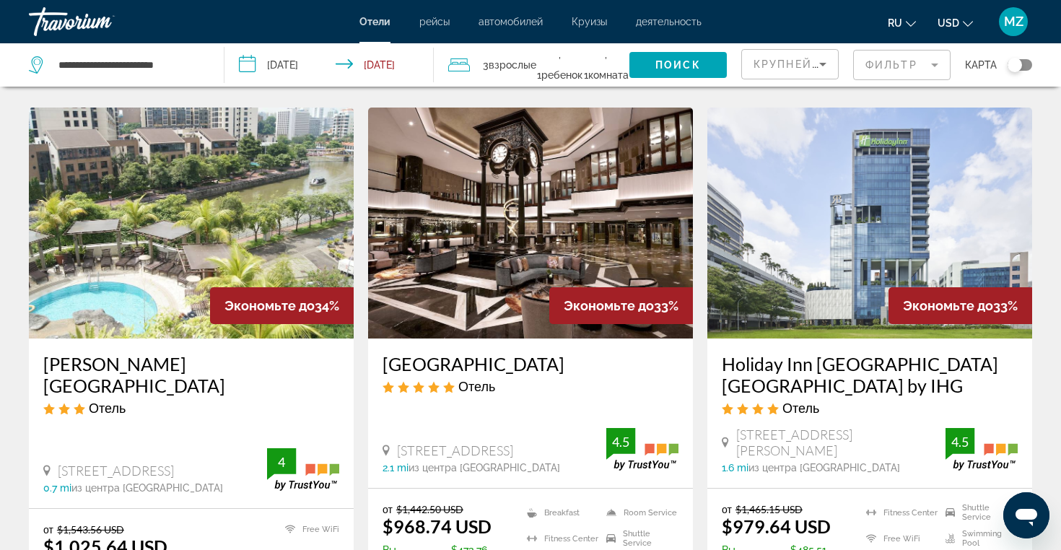
click at [866, 238] on img "Main content" at bounding box center [869, 223] width 325 height 231
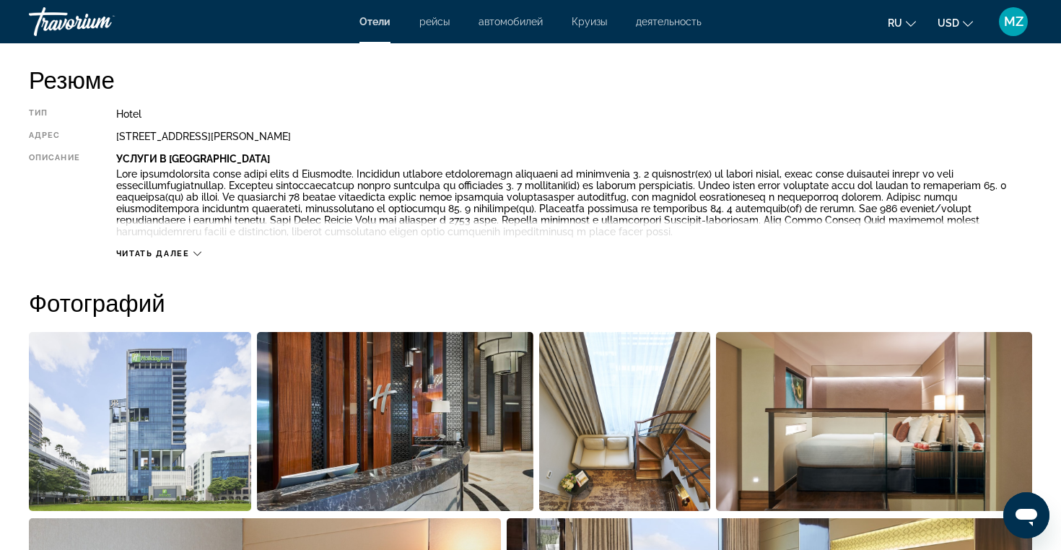
scroll to position [484, 0]
click at [401, 404] on img "Open full-screen image slider" at bounding box center [395, 420] width 276 height 179
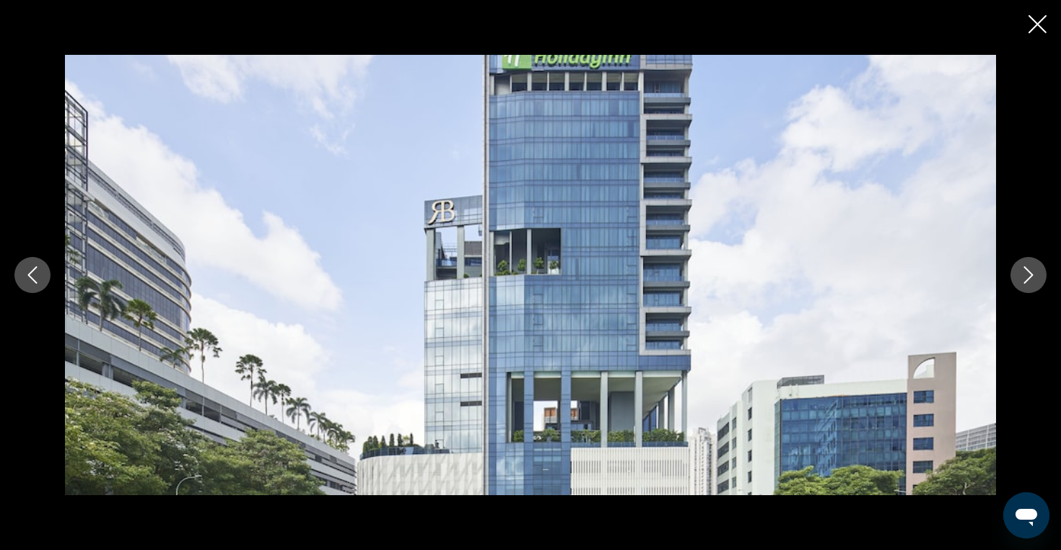
click at [1034, 274] on icon "Next image" at bounding box center [1027, 274] width 17 height 17
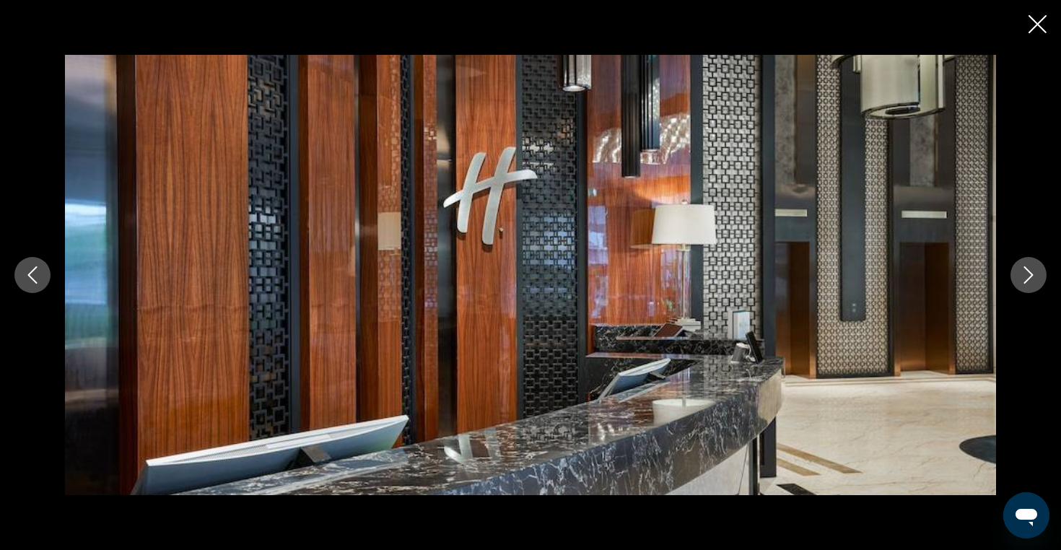
click at [1034, 275] on icon "Next image" at bounding box center [1027, 274] width 17 height 17
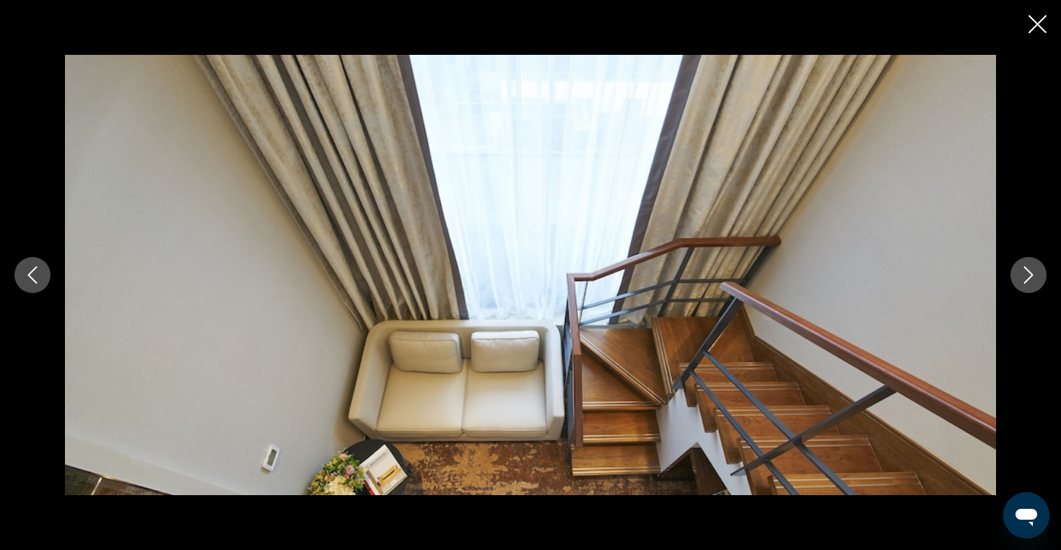
click at [1034, 275] on icon "Next image" at bounding box center [1027, 274] width 17 height 17
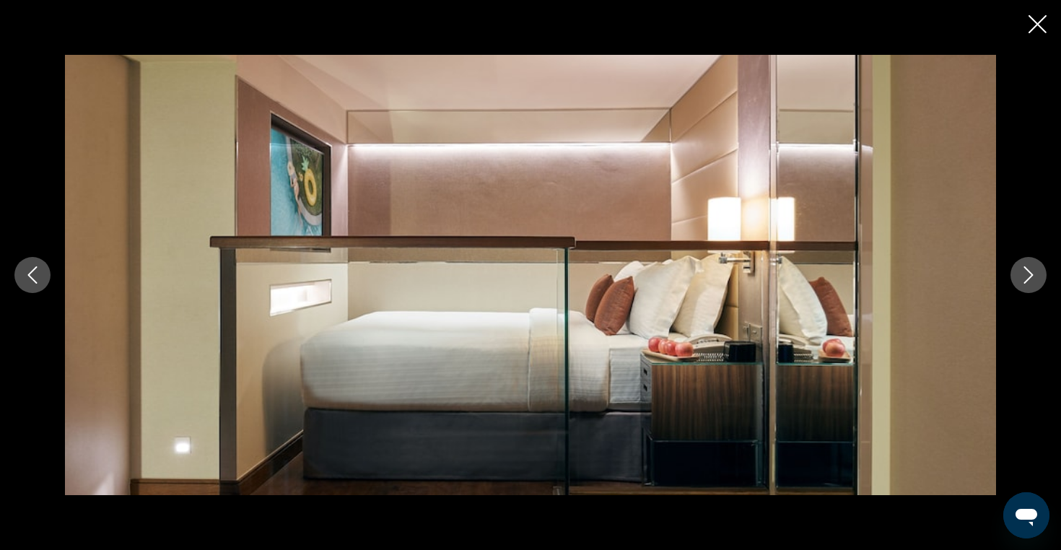
click at [1034, 275] on icon "Next image" at bounding box center [1027, 274] width 17 height 17
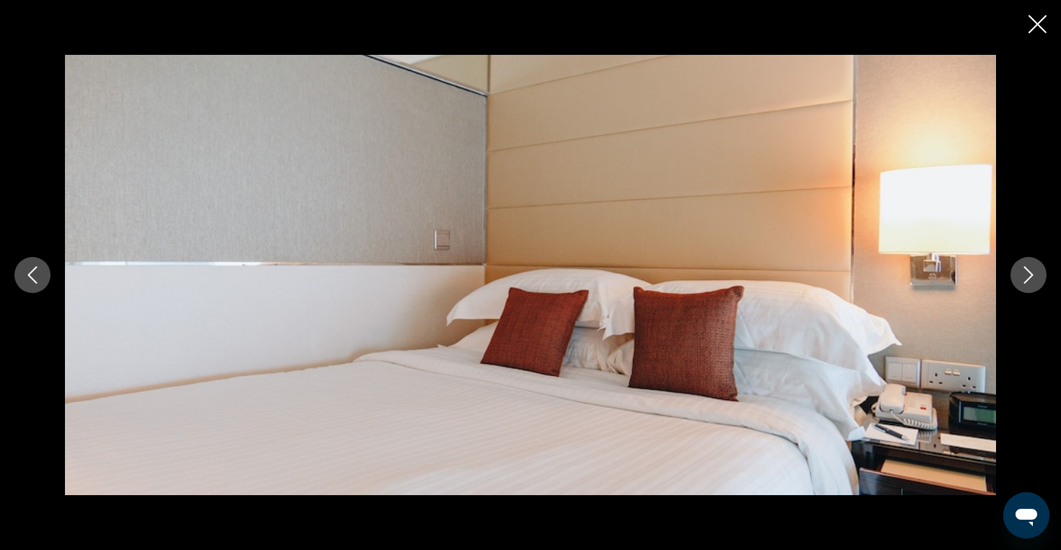
click at [1034, 275] on icon "Next image" at bounding box center [1027, 274] width 17 height 17
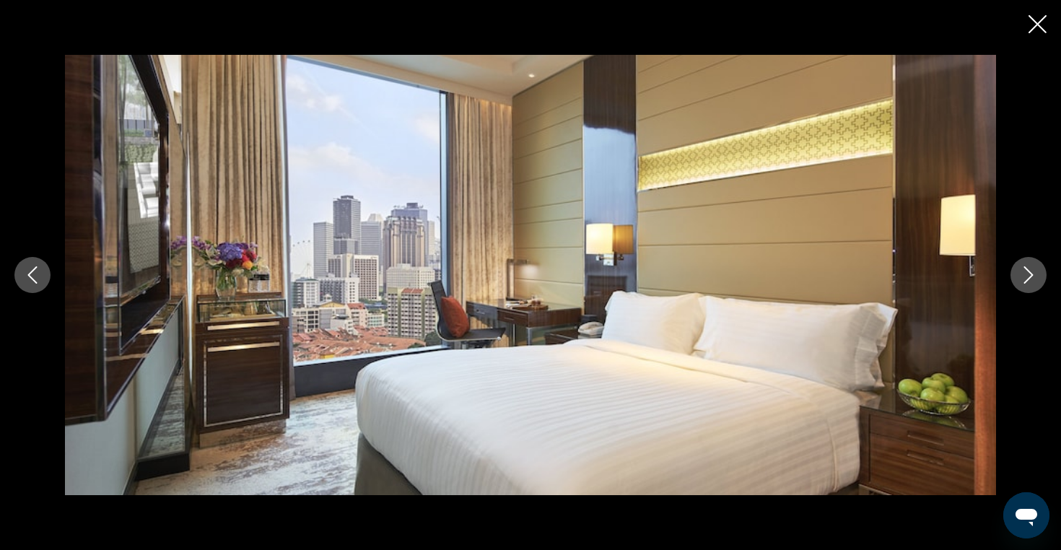
click at [1034, 275] on icon "Next image" at bounding box center [1027, 274] width 17 height 17
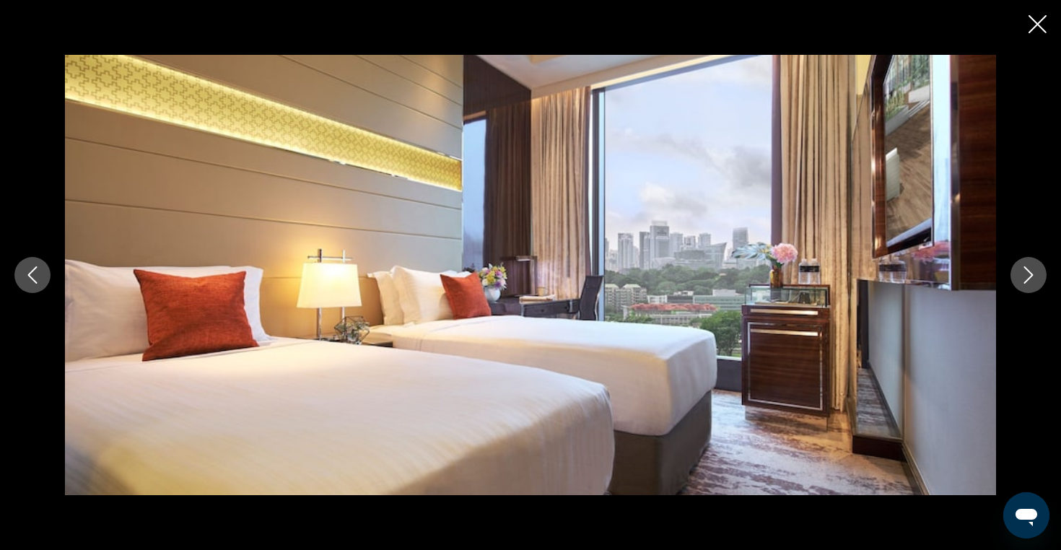
click at [1034, 275] on icon "Next image" at bounding box center [1027, 274] width 17 height 17
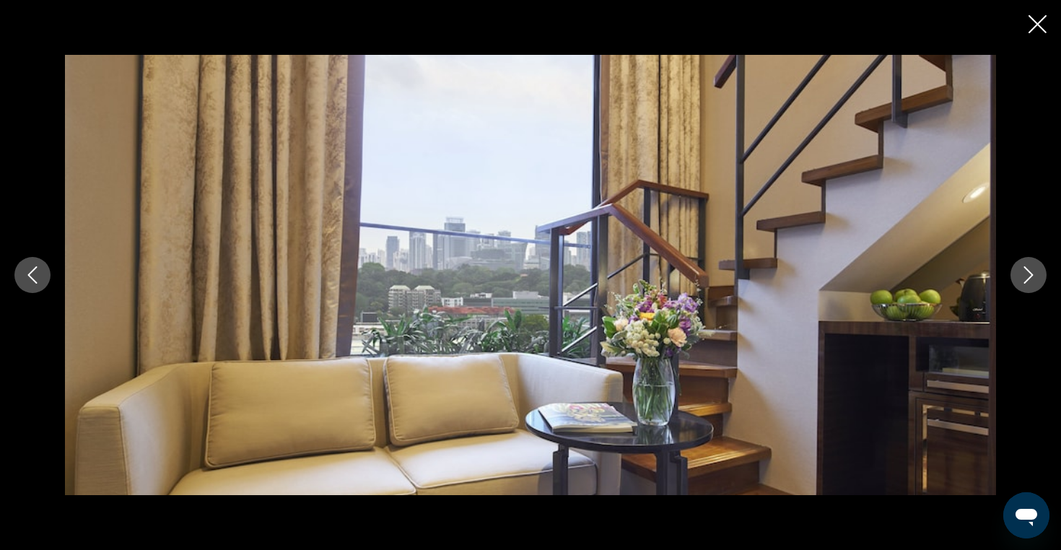
click at [1034, 275] on icon "Next image" at bounding box center [1027, 274] width 17 height 17
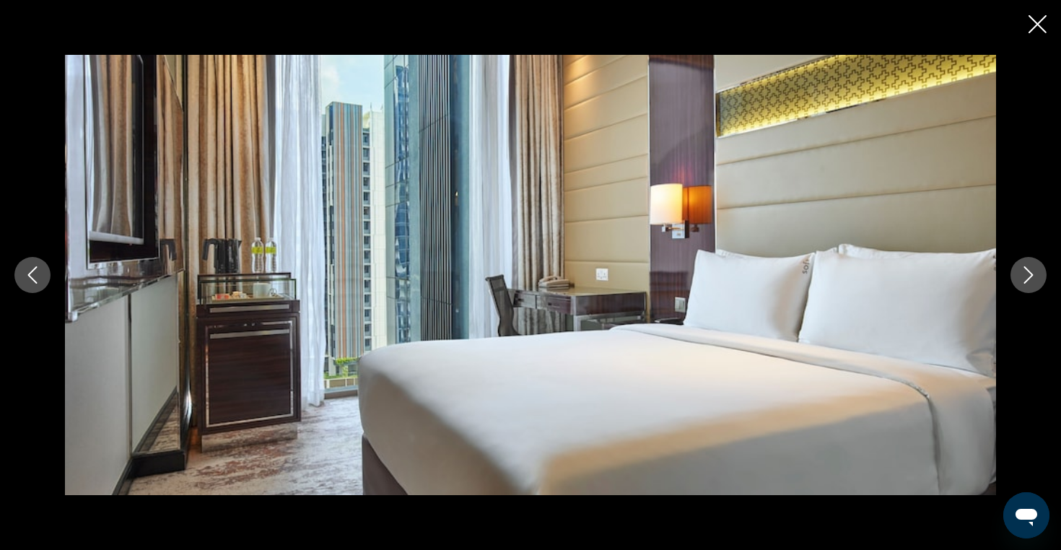
click at [1034, 275] on icon "Next image" at bounding box center [1027, 274] width 17 height 17
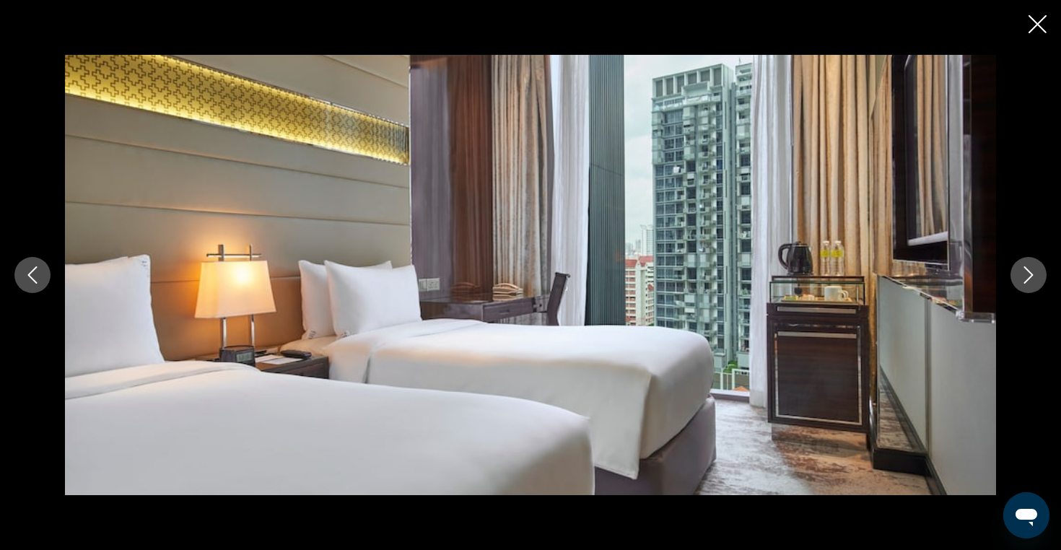
click at [1034, 275] on icon "Next image" at bounding box center [1027, 274] width 17 height 17
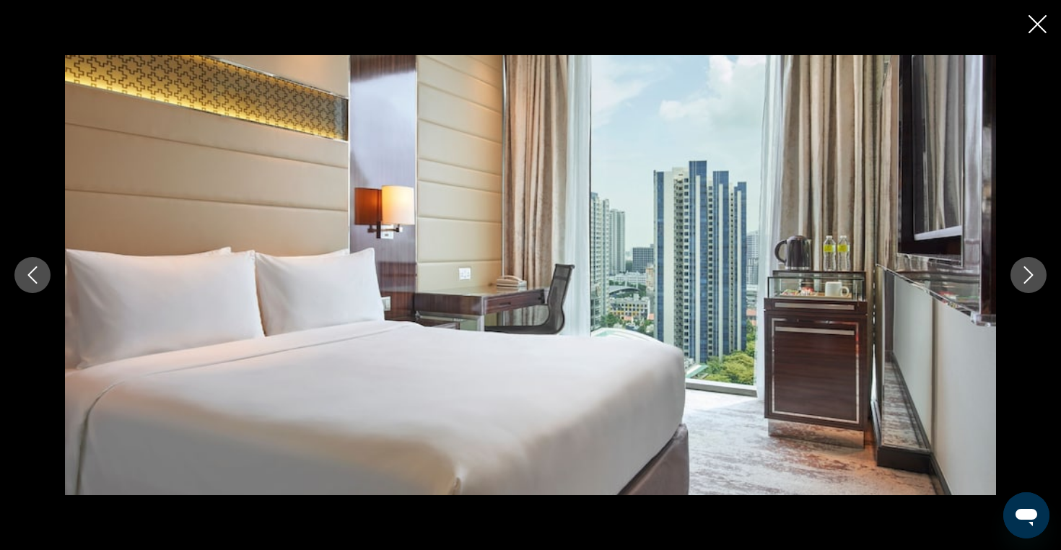
click at [1034, 275] on icon "Next image" at bounding box center [1027, 274] width 17 height 17
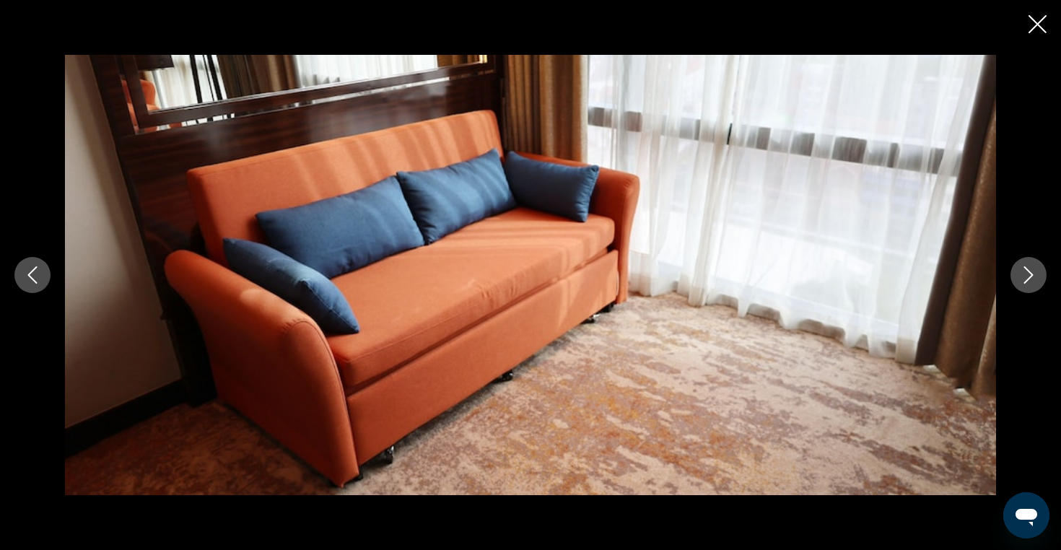
click at [1034, 275] on icon "Next image" at bounding box center [1027, 274] width 17 height 17
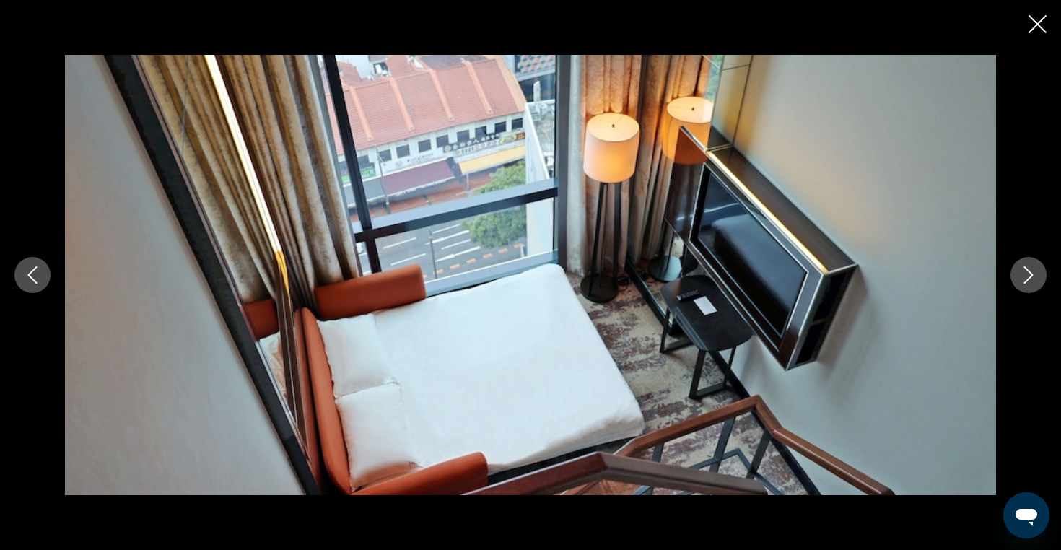
click at [1034, 275] on icon "Next image" at bounding box center [1027, 274] width 17 height 17
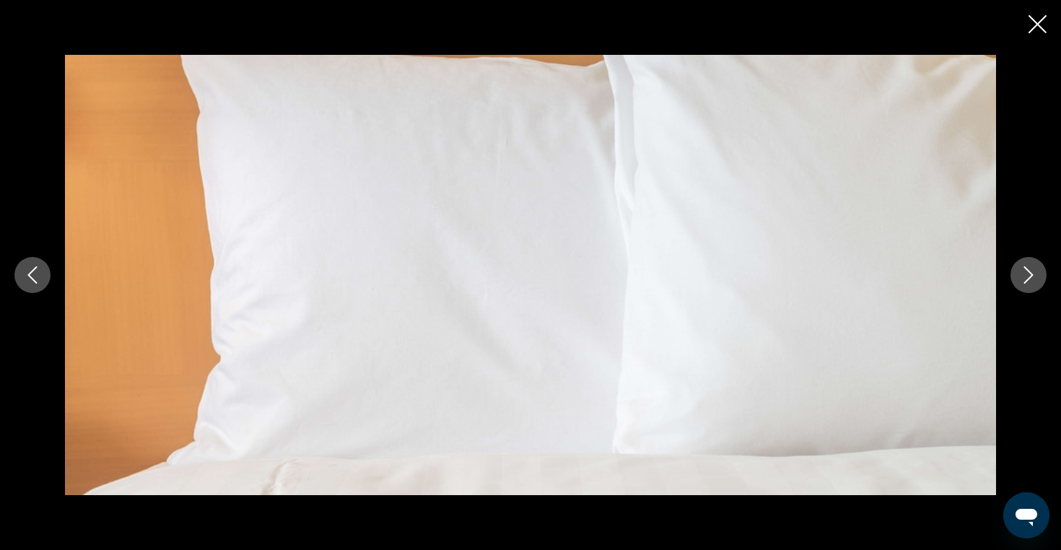
click at [1034, 275] on icon "Next image" at bounding box center [1027, 274] width 17 height 17
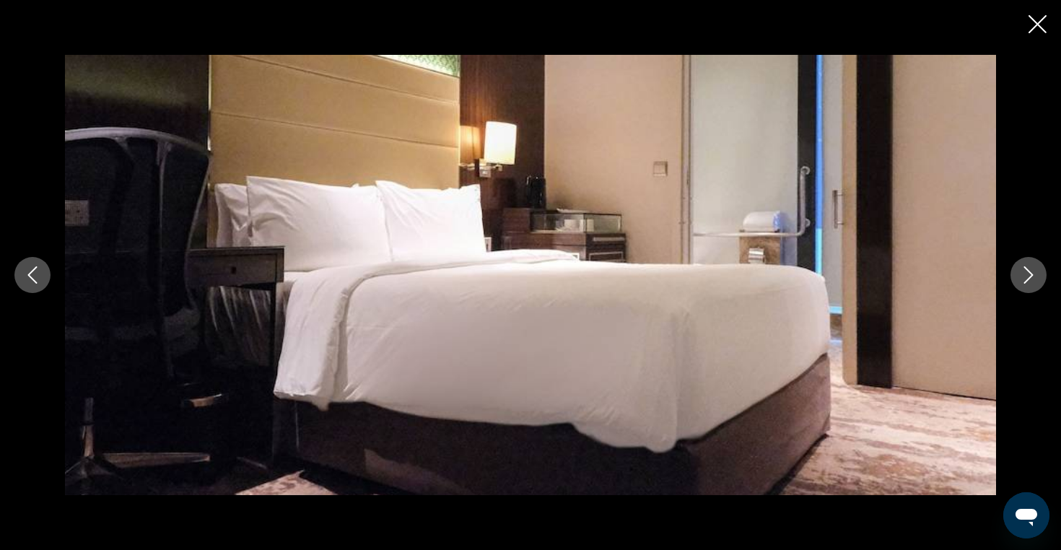
click at [1034, 275] on icon "Next image" at bounding box center [1027, 274] width 17 height 17
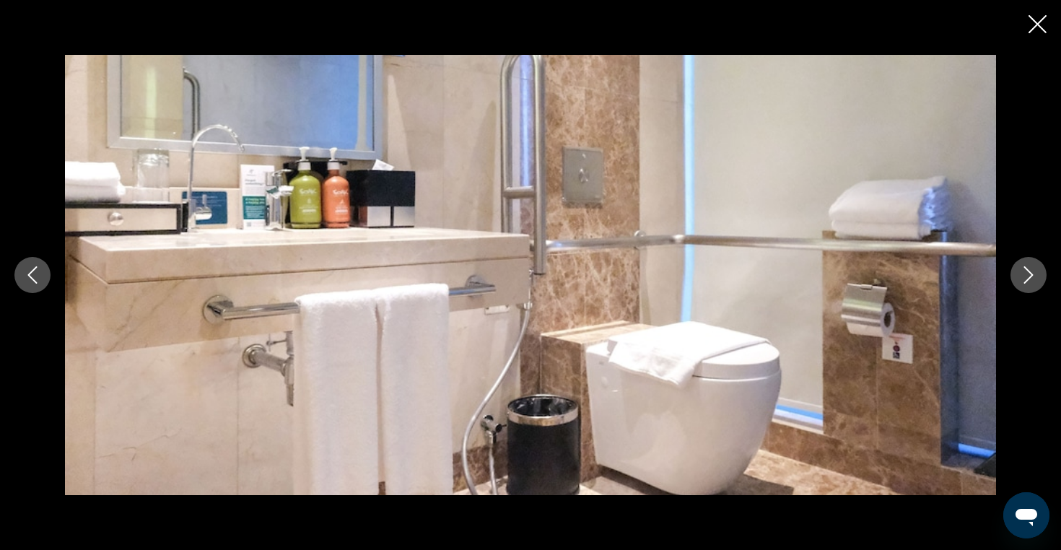
click at [1034, 275] on icon "Next image" at bounding box center [1027, 274] width 17 height 17
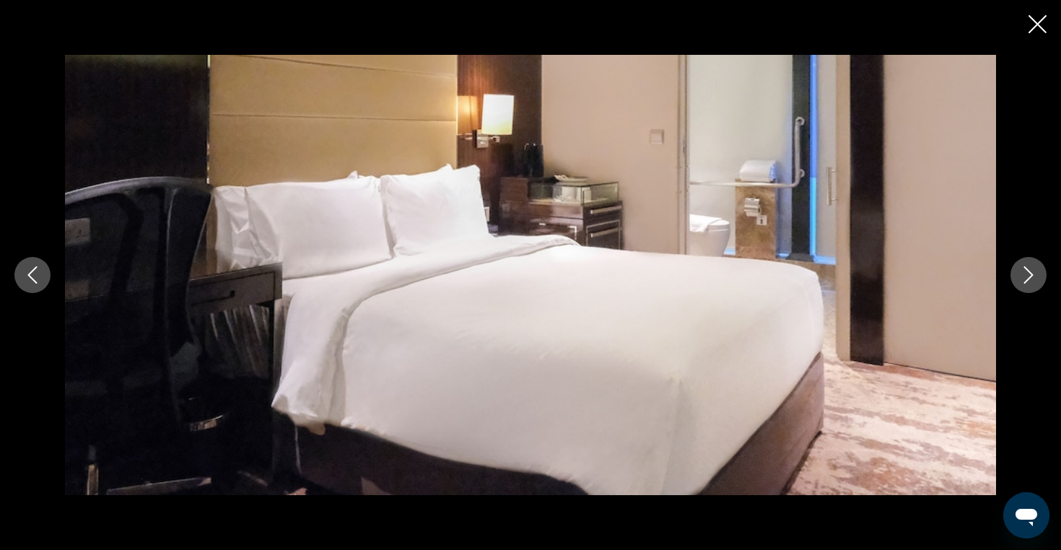
click at [1034, 275] on icon "Next image" at bounding box center [1027, 274] width 17 height 17
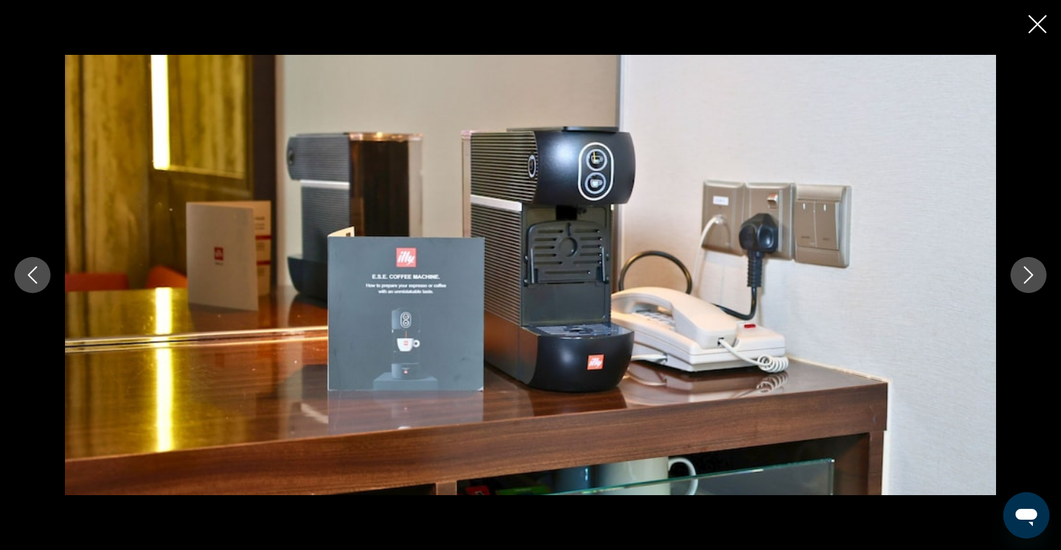
click at [1034, 275] on icon "Next image" at bounding box center [1027, 274] width 17 height 17
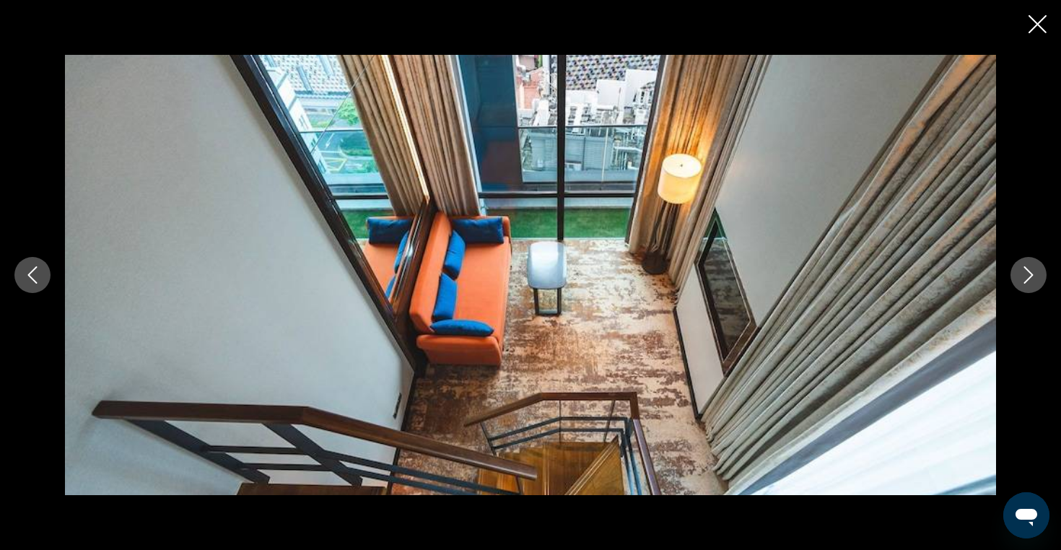
click at [1034, 275] on icon "Next image" at bounding box center [1027, 274] width 17 height 17
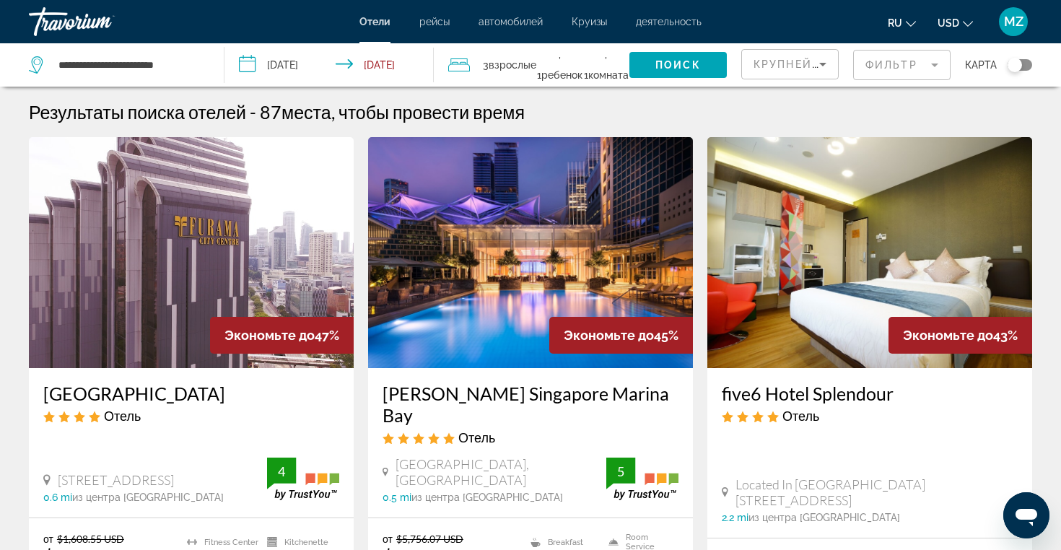
click at [815, 253] on img "Main content" at bounding box center [869, 252] width 325 height 231
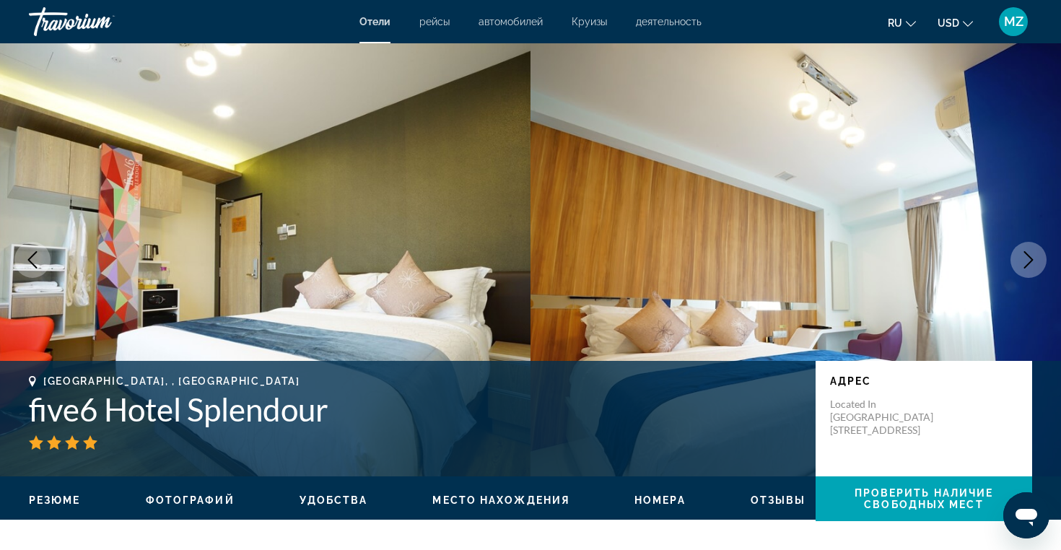
click at [1027, 264] on icon "Next image" at bounding box center [1028, 259] width 9 height 17
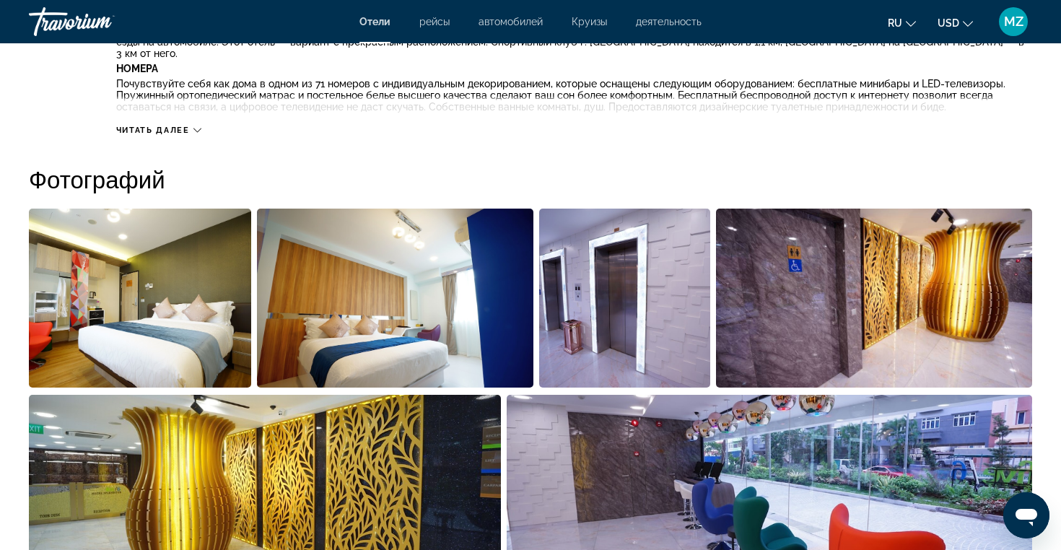
scroll to position [608, 0]
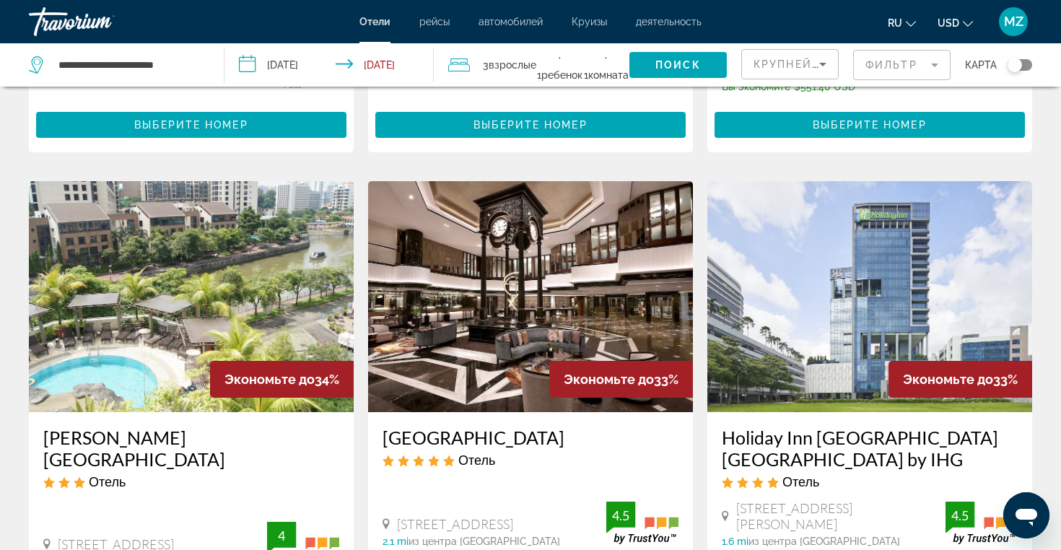
scroll to position [518, 0]
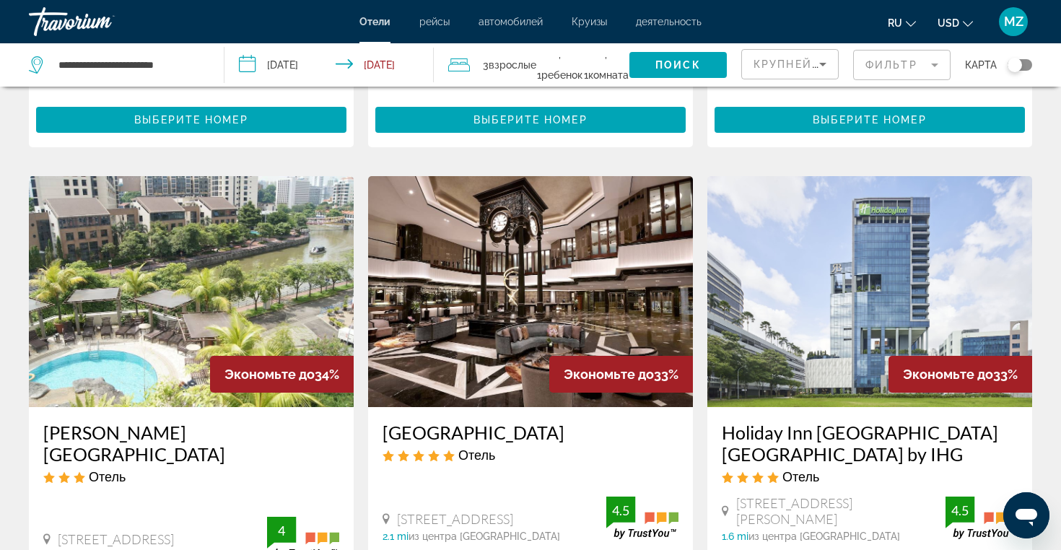
click at [185, 247] on img "Main content" at bounding box center [191, 291] width 325 height 231
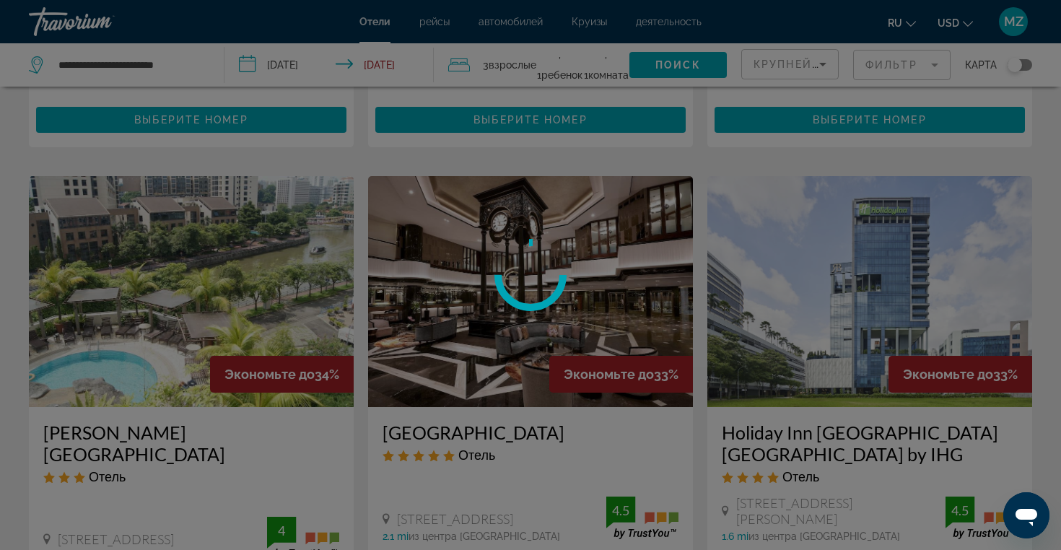
click at [185, 247] on div at bounding box center [530, 275] width 1061 height 550
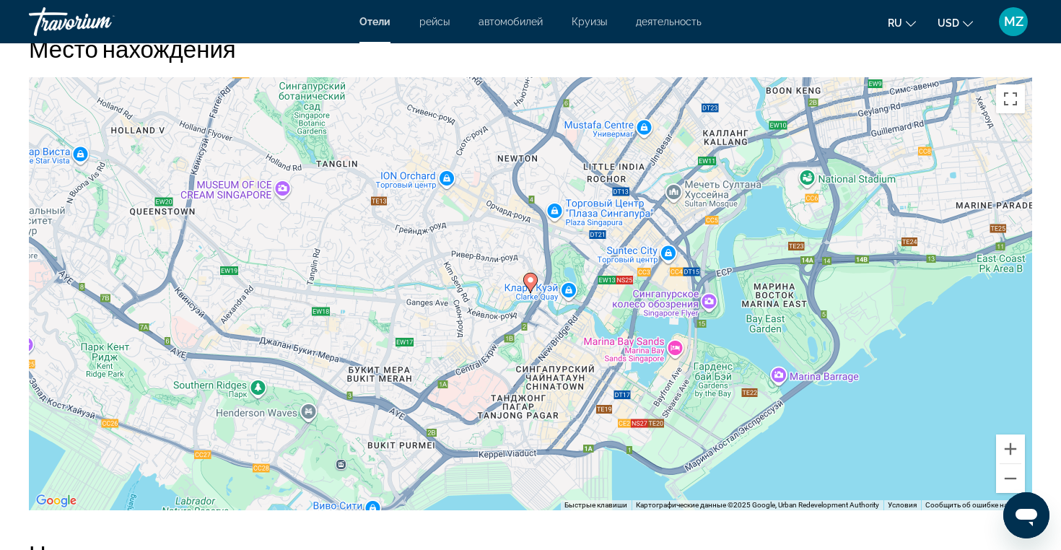
scroll to position [1310, 0]
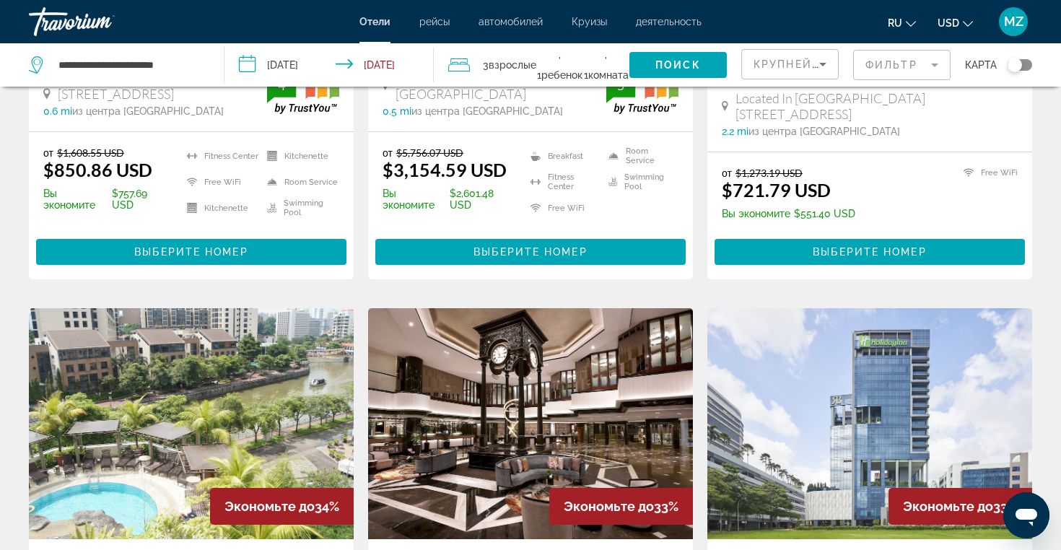
scroll to position [387, 0]
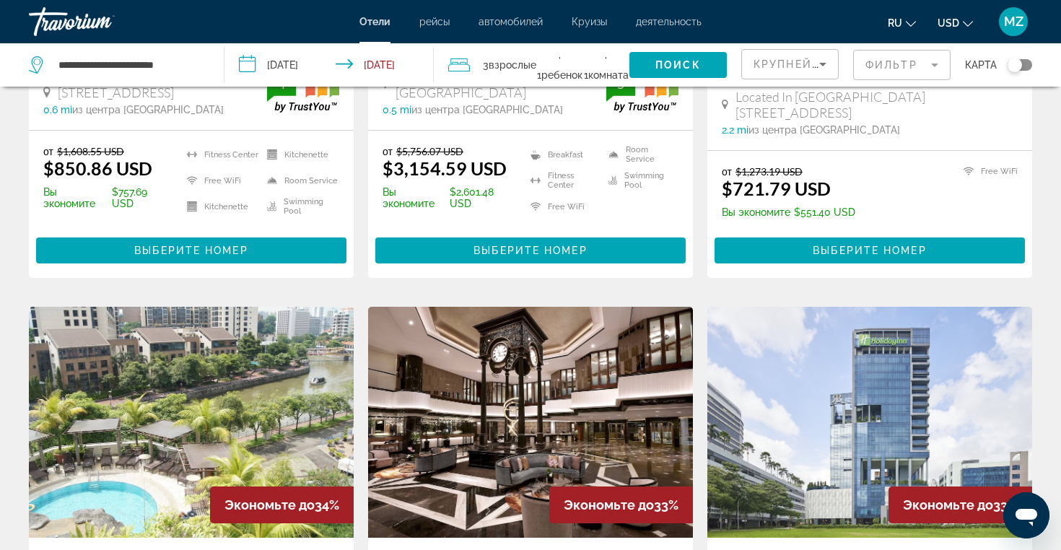
click at [537, 428] on img "Main content" at bounding box center [530, 422] width 325 height 231
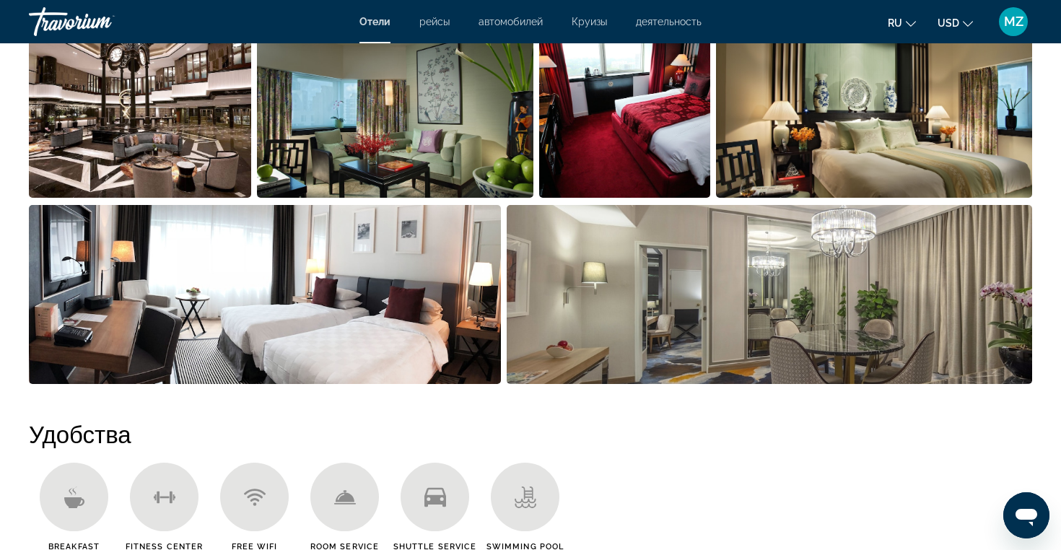
scroll to position [810, 0]
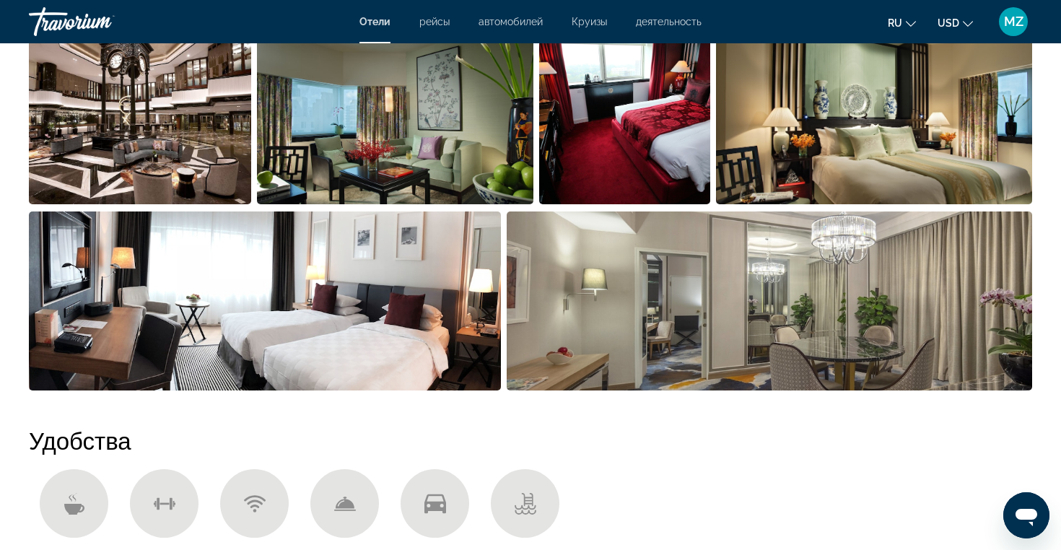
click at [162, 157] on img "Open full-screen image slider" at bounding box center [140, 114] width 222 height 179
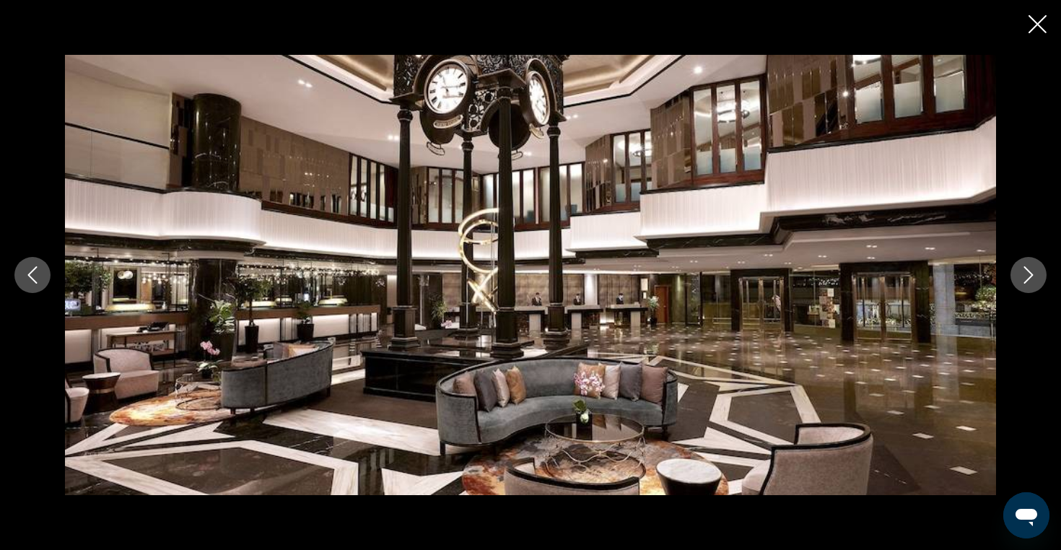
click at [1026, 272] on icon "Next image" at bounding box center [1027, 274] width 17 height 17
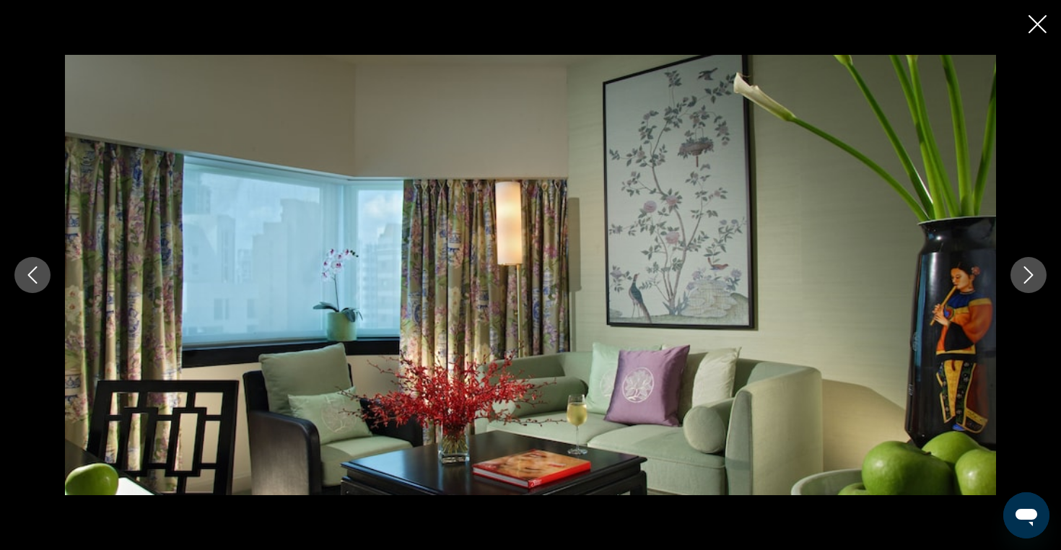
click at [1026, 272] on icon "Next image" at bounding box center [1027, 274] width 17 height 17
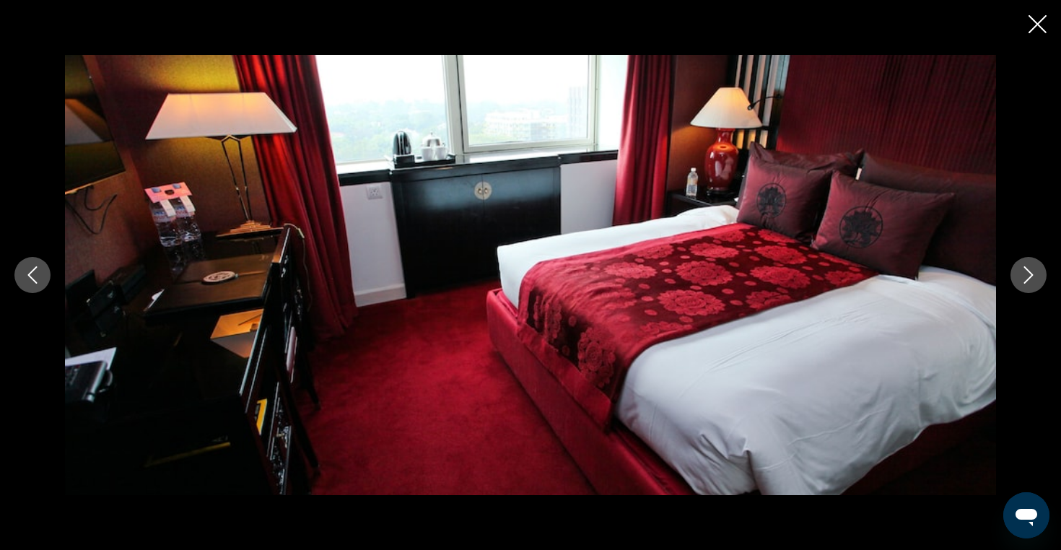
click at [1026, 272] on icon "Next image" at bounding box center [1027, 274] width 17 height 17
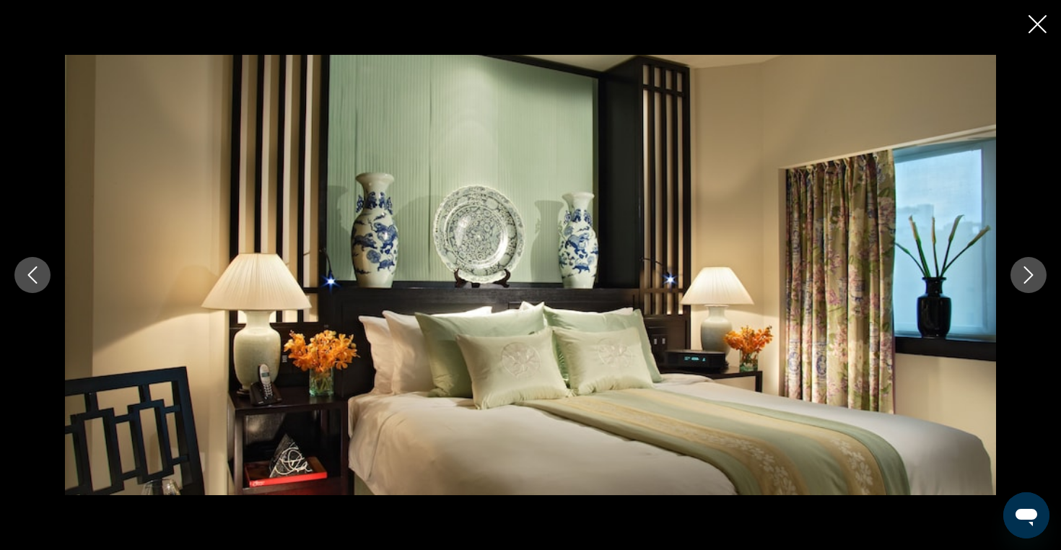
click at [1026, 272] on icon "Next image" at bounding box center [1027, 274] width 17 height 17
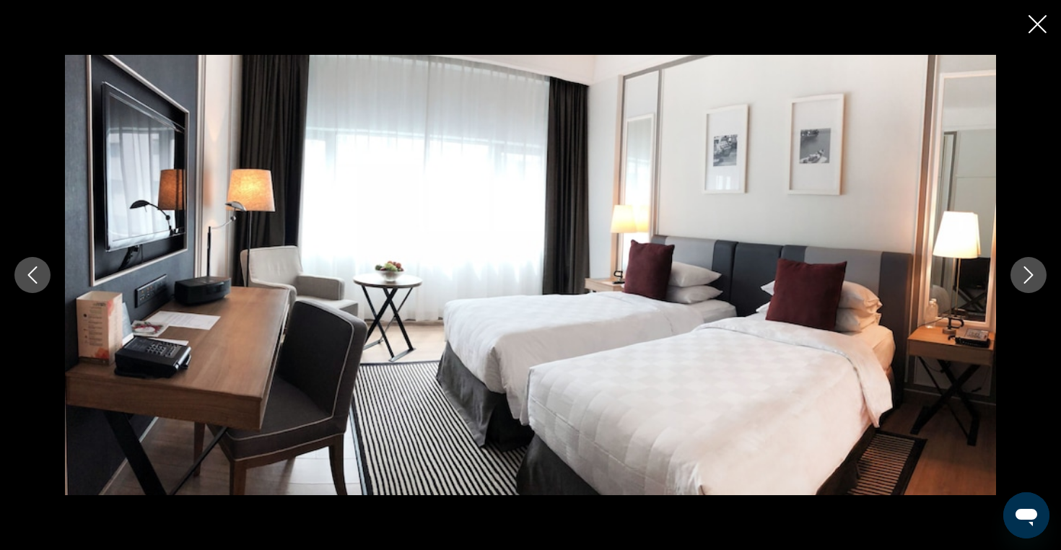
click at [1026, 272] on icon "Next image" at bounding box center [1027, 274] width 17 height 17
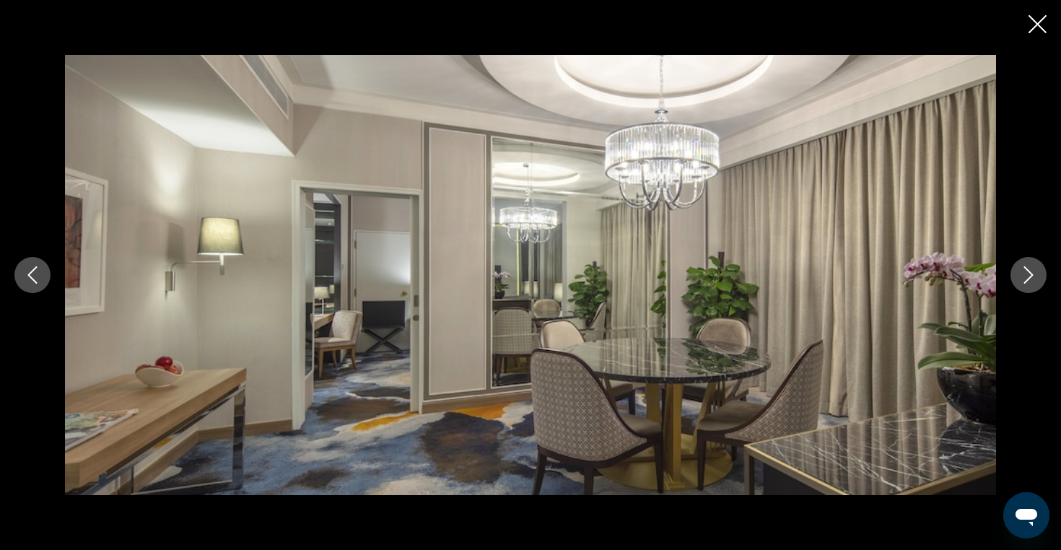
click at [1026, 272] on icon "Next image" at bounding box center [1027, 274] width 17 height 17
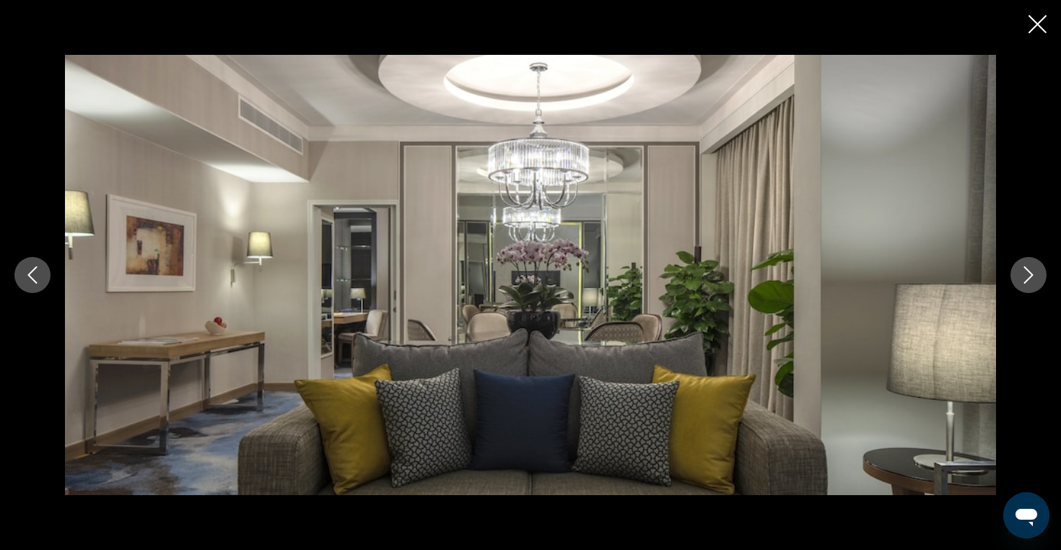
click at [1026, 272] on icon "Next image" at bounding box center [1027, 274] width 17 height 17
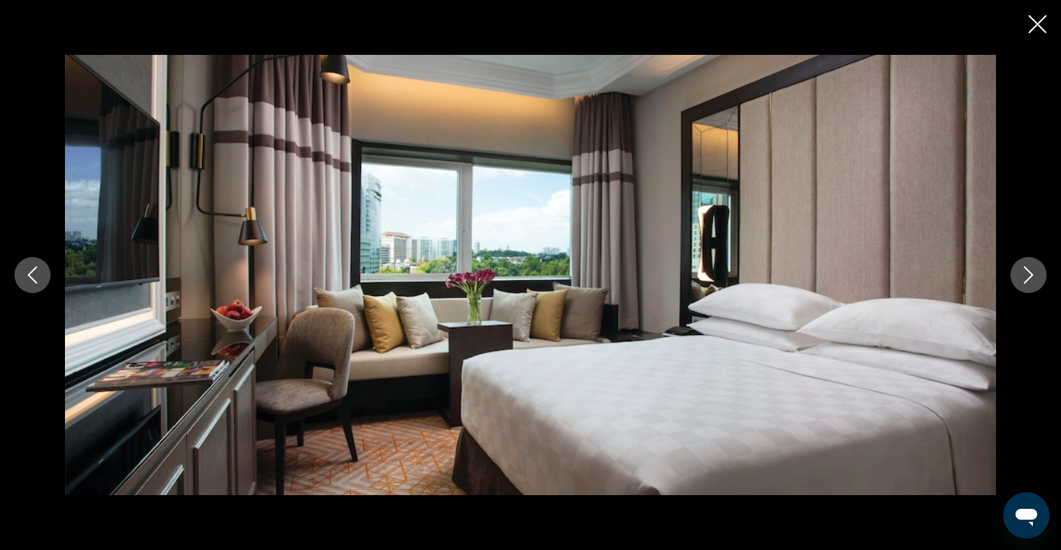
click at [1026, 272] on icon "Next image" at bounding box center [1027, 274] width 17 height 17
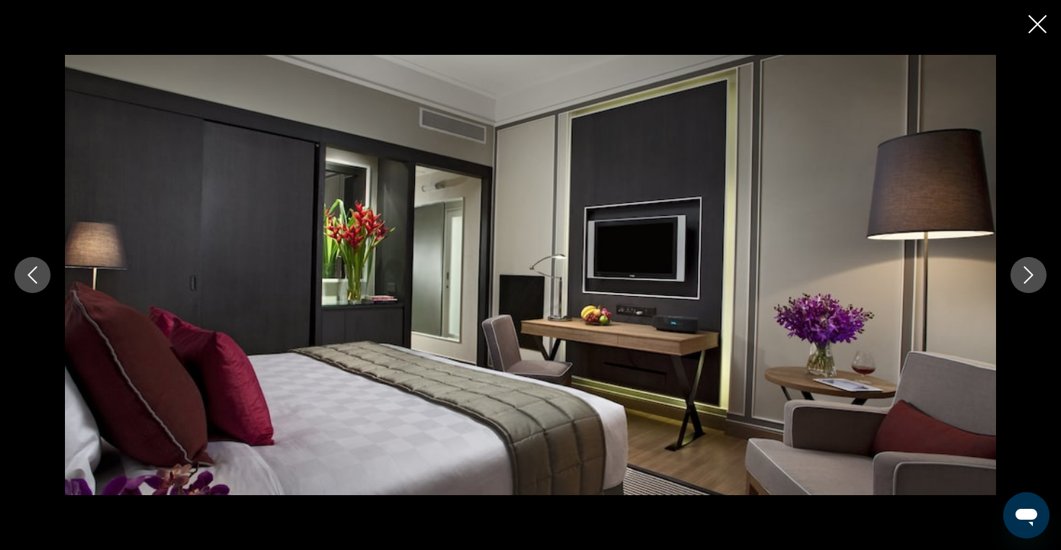
click at [1026, 272] on icon "Next image" at bounding box center [1027, 274] width 17 height 17
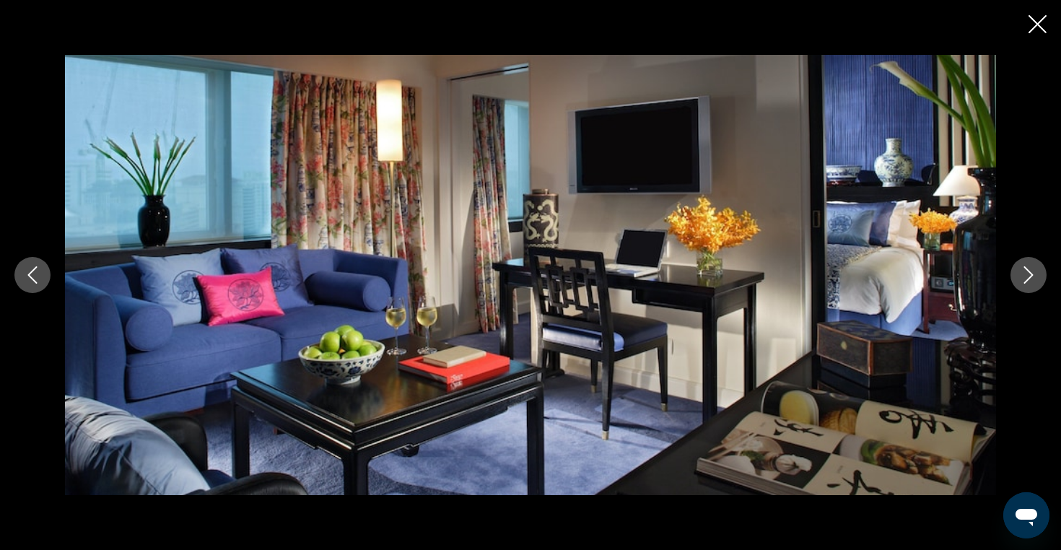
click at [1026, 272] on icon "Next image" at bounding box center [1027, 274] width 17 height 17
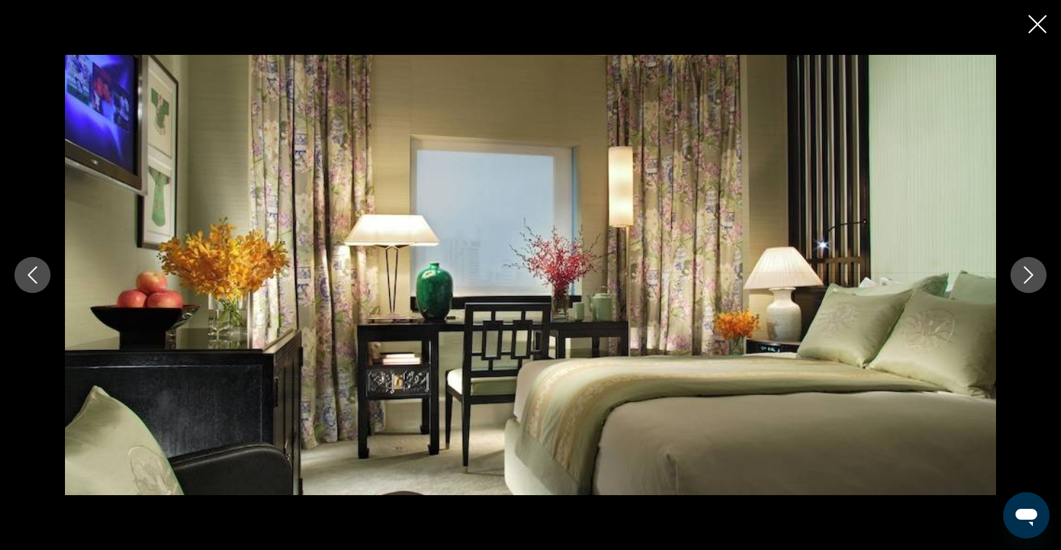
click at [1026, 272] on icon "Next image" at bounding box center [1027, 274] width 17 height 17
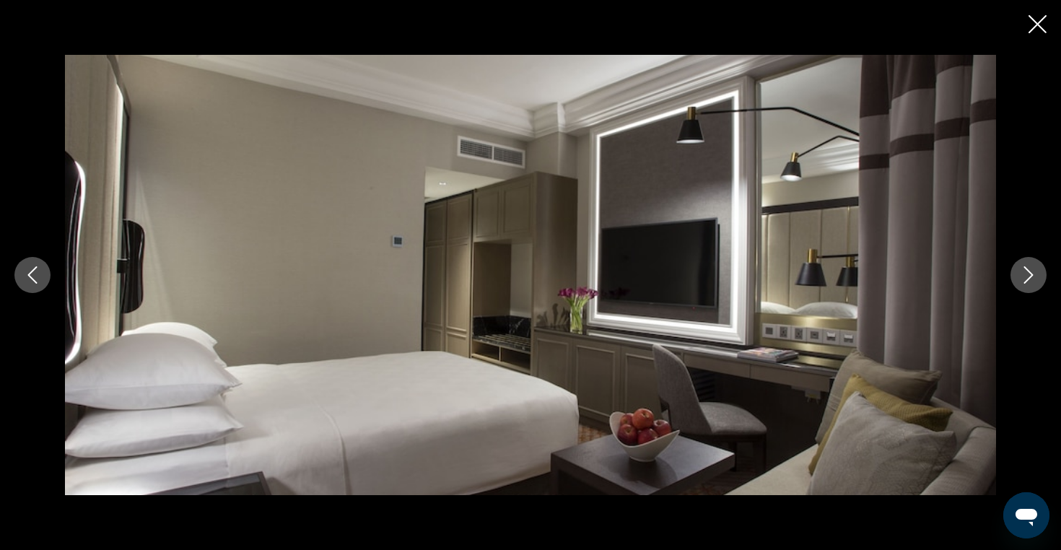
click at [1026, 272] on icon "Next image" at bounding box center [1027, 274] width 17 height 17
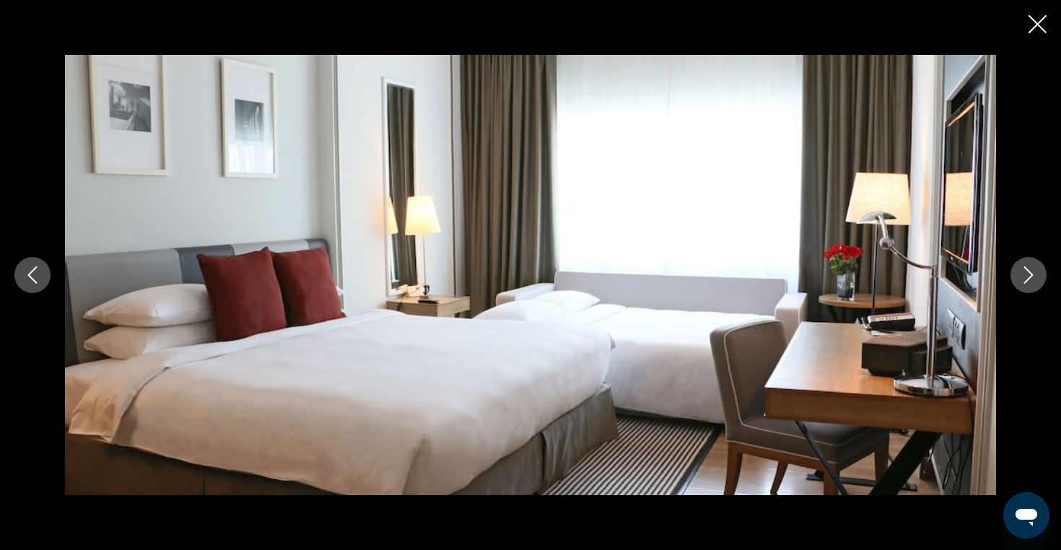
click at [1026, 272] on icon "Next image" at bounding box center [1027, 274] width 17 height 17
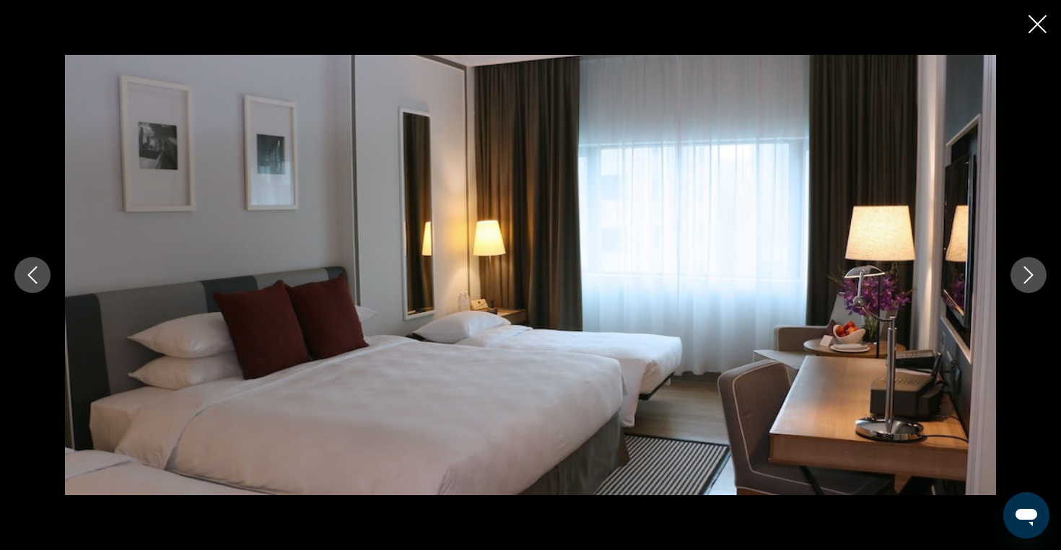
click at [1026, 272] on icon "Next image" at bounding box center [1027, 274] width 17 height 17
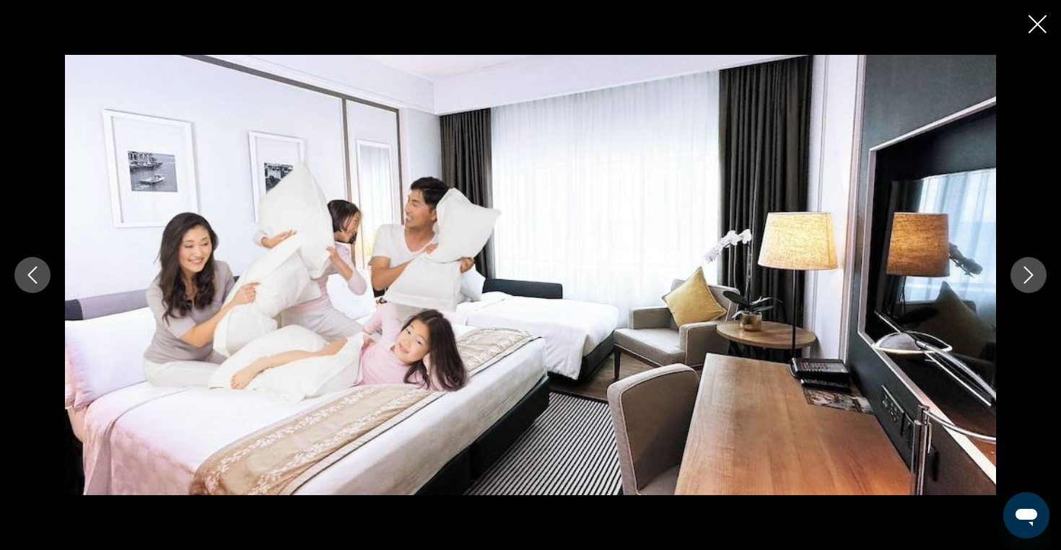
click at [1026, 271] on icon "Next image" at bounding box center [1027, 274] width 17 height 17
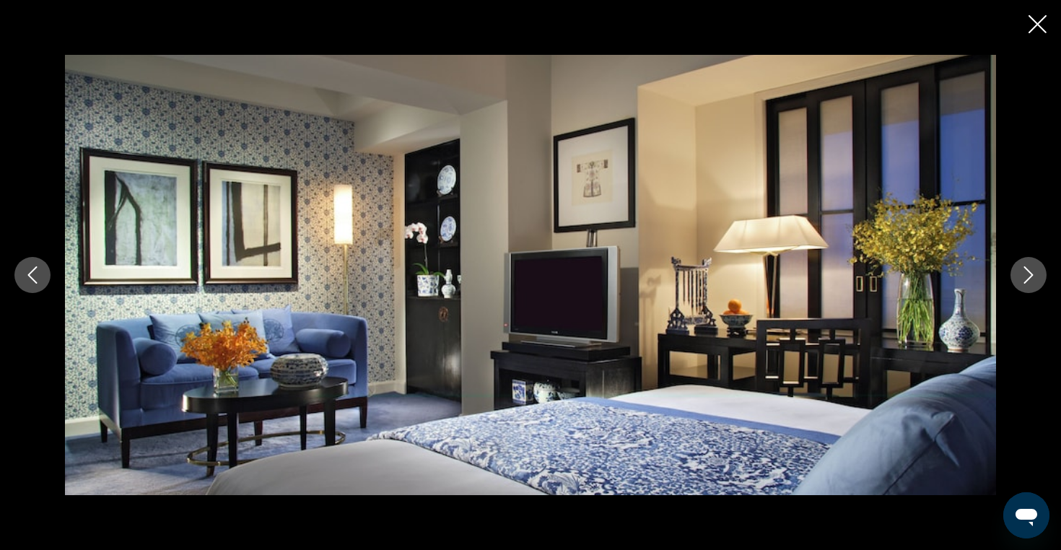
click at [1026, 271] on icon "Next image" at bounding box center [1027, 274] width 17 height 17
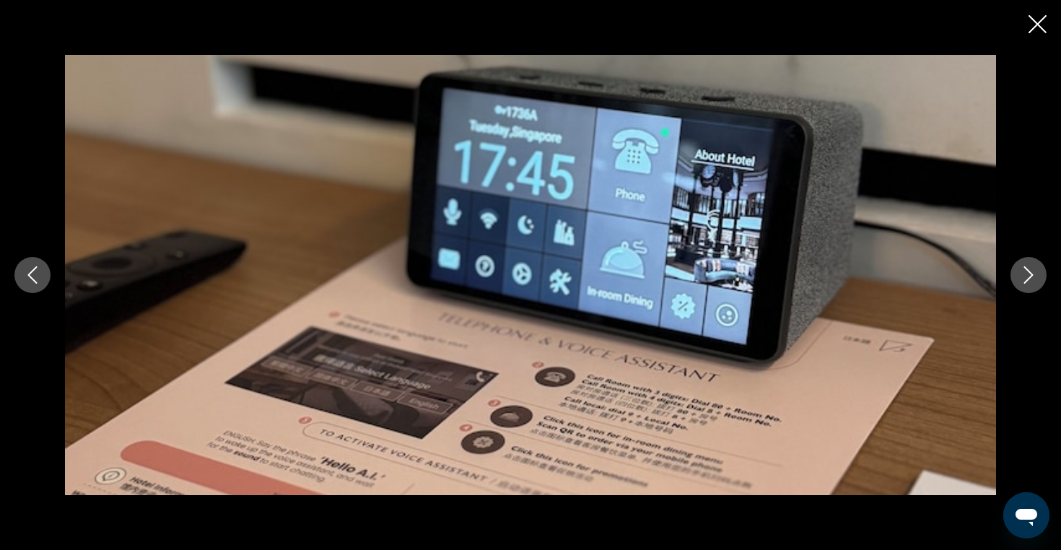
click at [1026, 271] on icon "Next image" at bounding box center [1027, 274] width 17 height 17
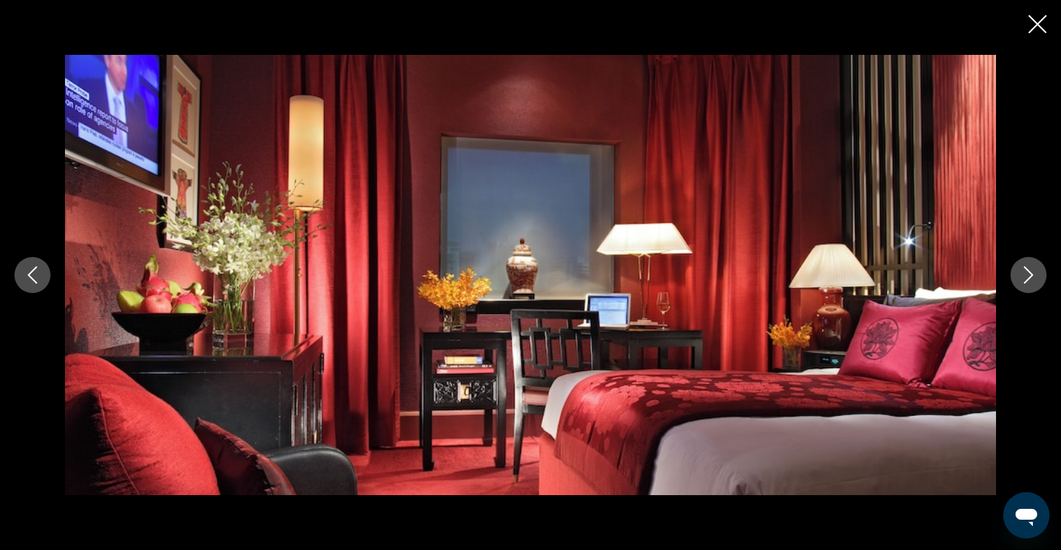
click at [1026, 271] on icon "Next image" at bounding box center [1027, 274] width 17 height 17
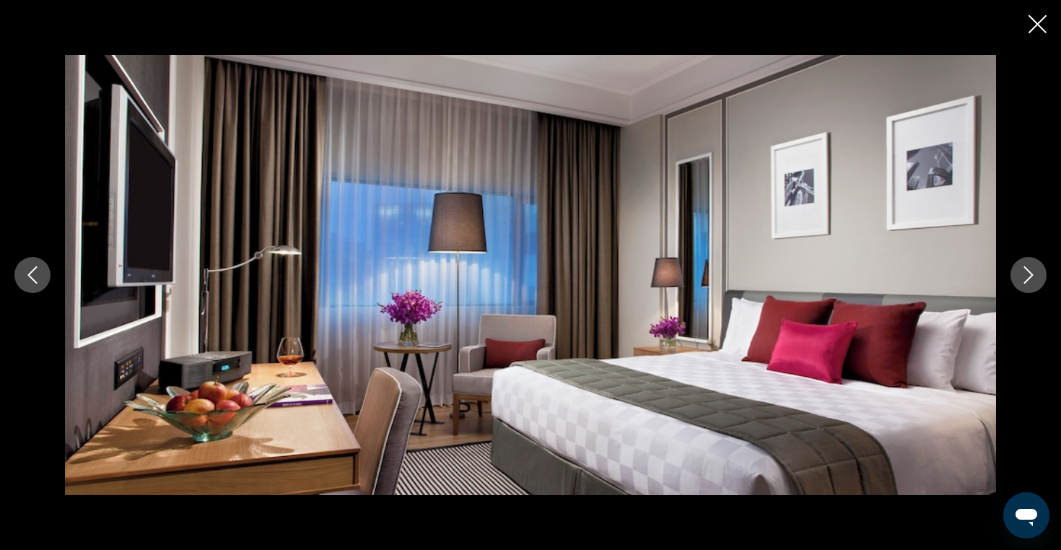
click at [1026, 271] on icon "Next image" at bounding box center [1027, 274] width 17 height 17
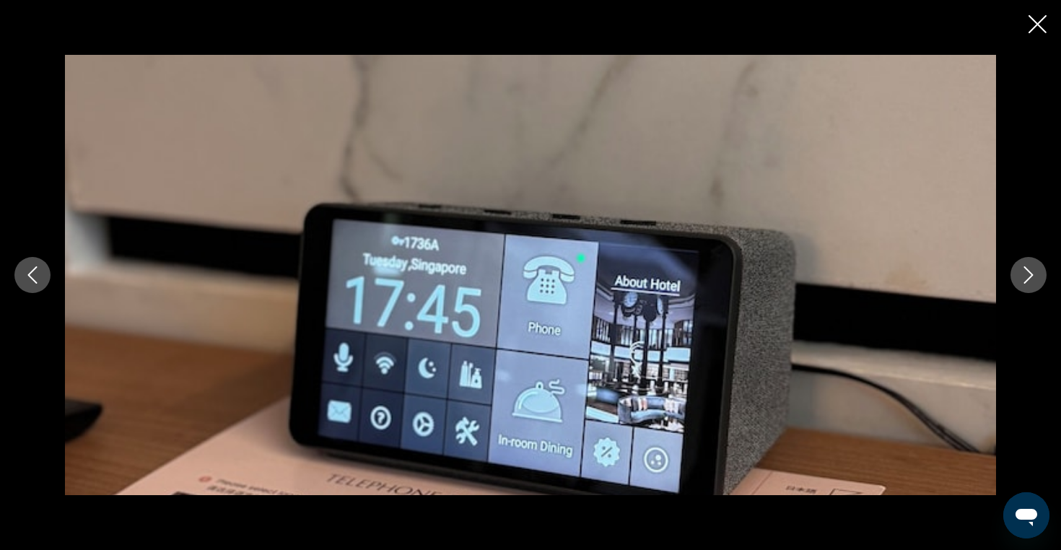
click at [1026, 271] on icon "Next image" at bounding box center [1027, 274] width 17 height 17
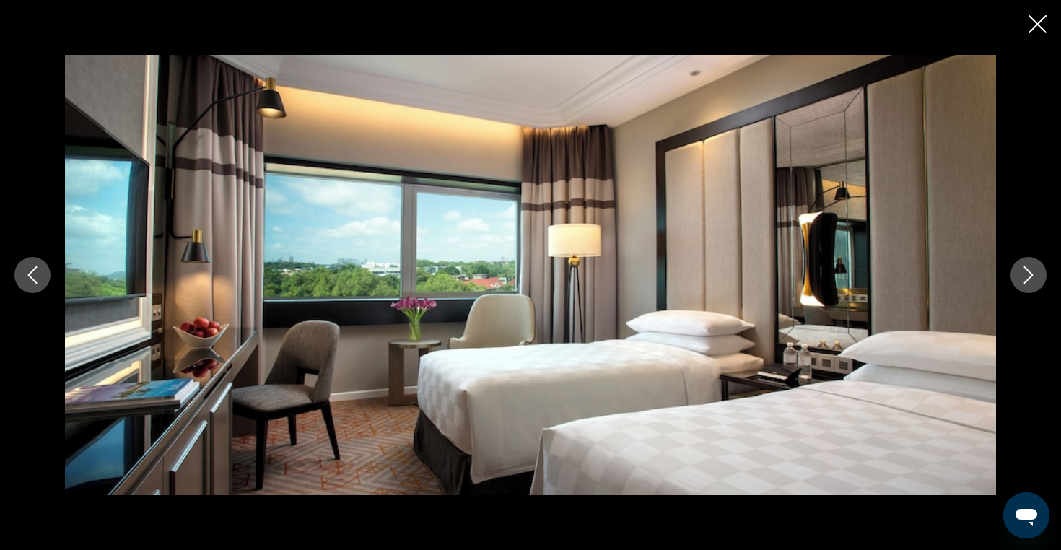
click at [1026, 271] on icon "Next image" at bounding box center [1027, 274] width 17 height 17
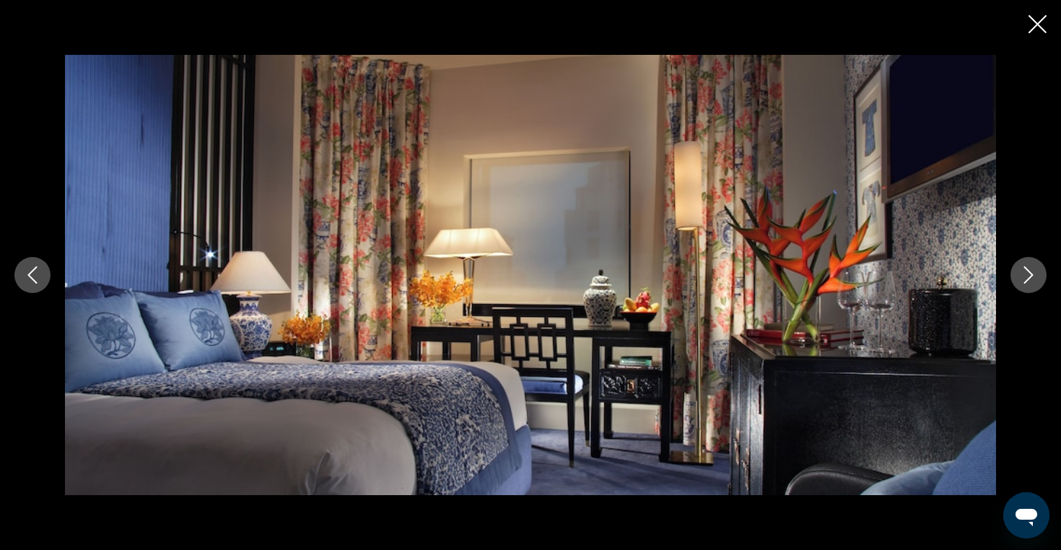
click at [1026, 271] on icon "Next image" at bounding box center [1027, 274] width 17 height 17
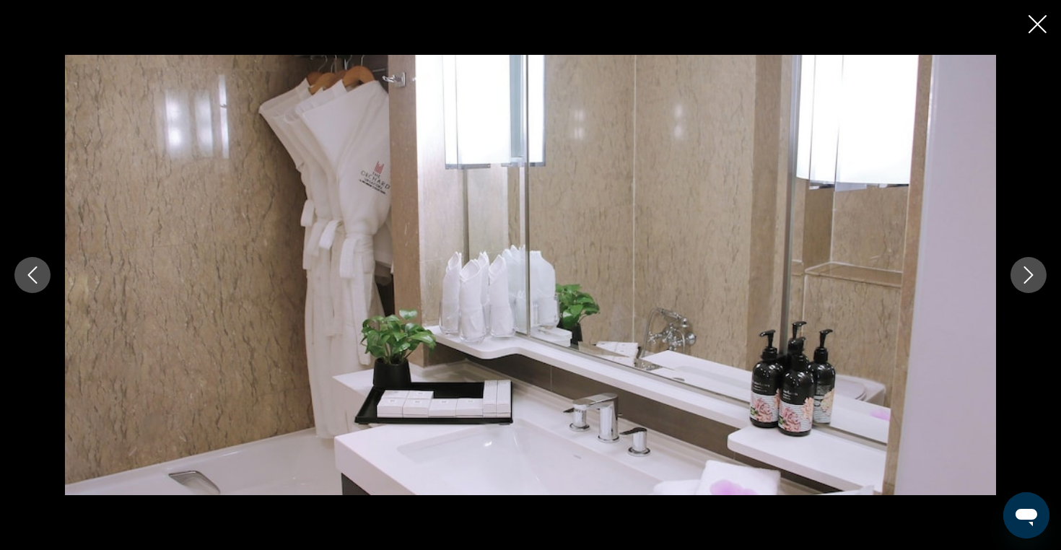
click at [1026, 271] on icon "Next image" at bounding box center [1027, 274] width 17 height 17
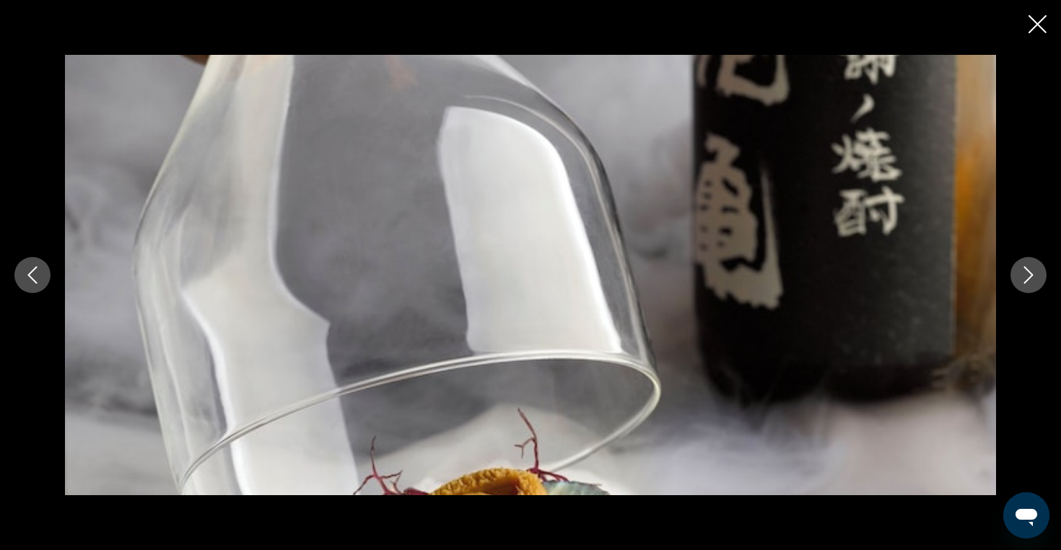
click at [1026, 271] on icon "Next image" at bounding box center [1027, 274] width 17 height 17
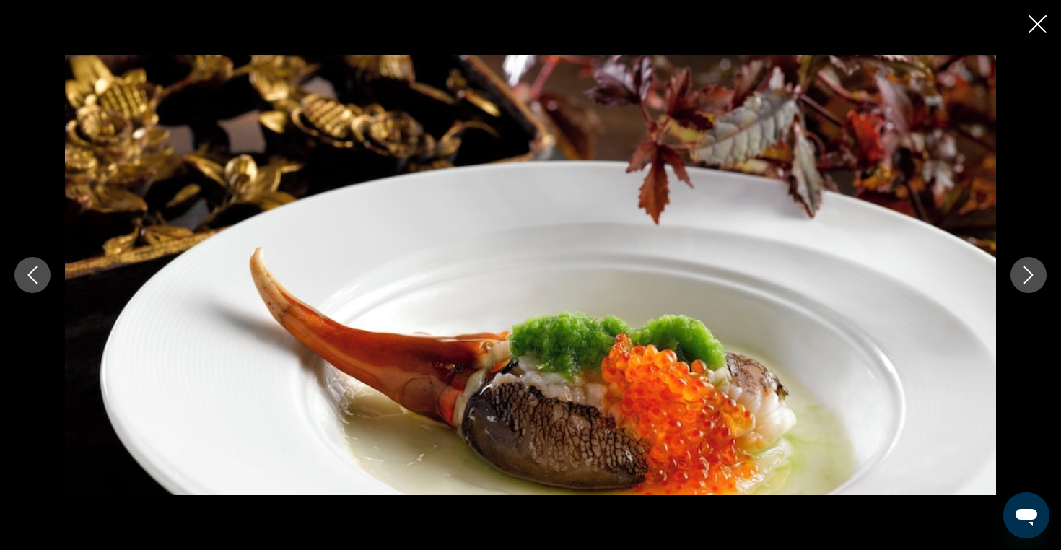
click at [1026, 271] on icon "Next image" at bounding box center [1027, 274] width 17 height 17
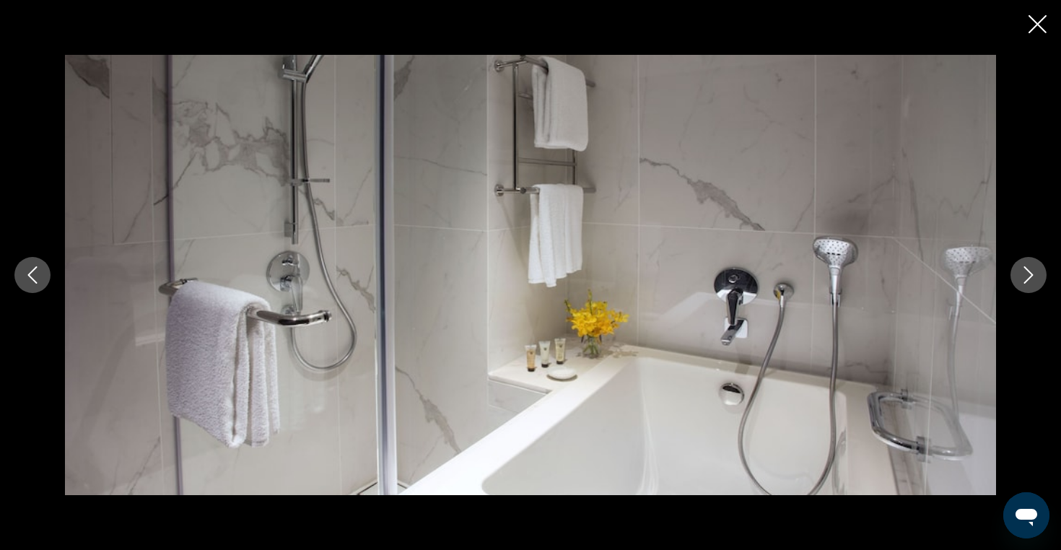
click at [1026, 271] on icon "Next image" at bounding box center [1027, 274] width 17 height 17
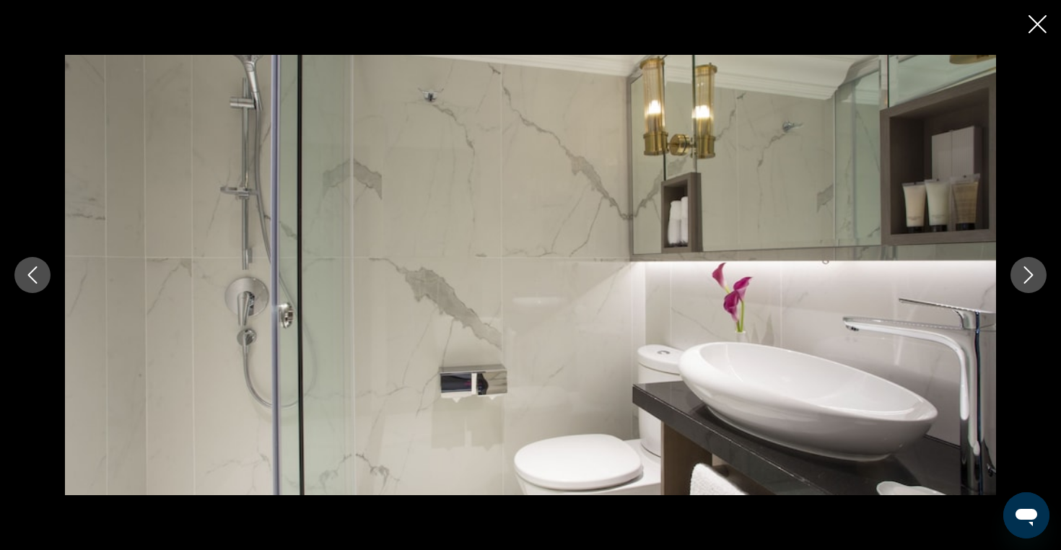
click at [1026, 271] on icon "Next image" at bounding box center [1027, 274] width 17 height 17
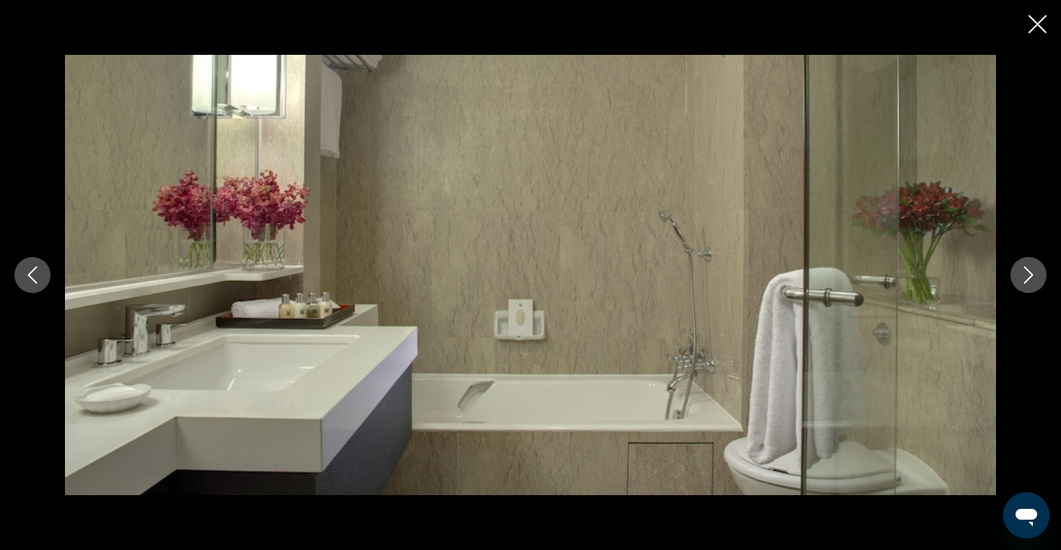
click at [1026, 271] on icon "Next image" at bounding box center [1027, 274] width 17 height 17
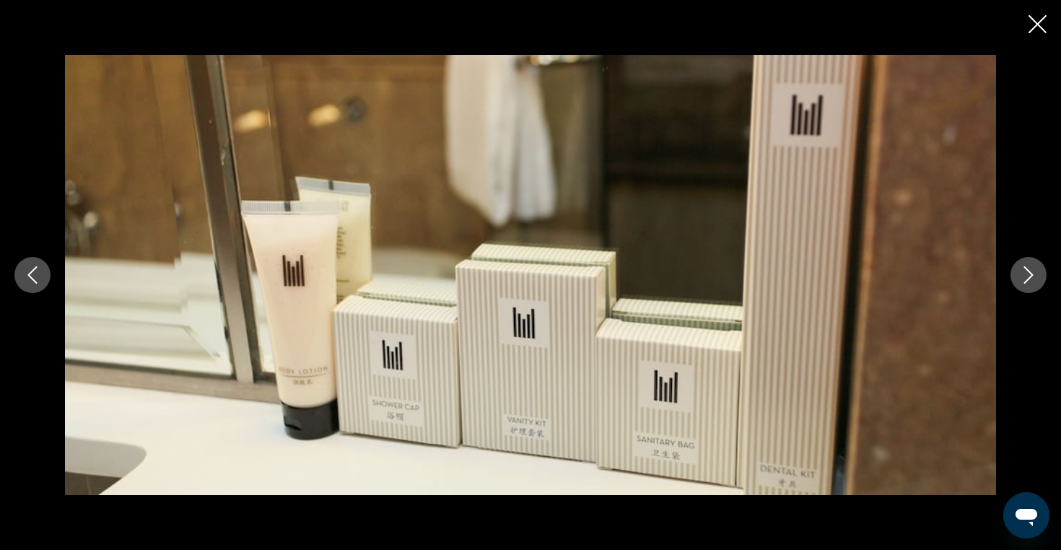
click at [1026, 271] on icon "Next image" at bounding box center [1027, 274] width 17 height 17
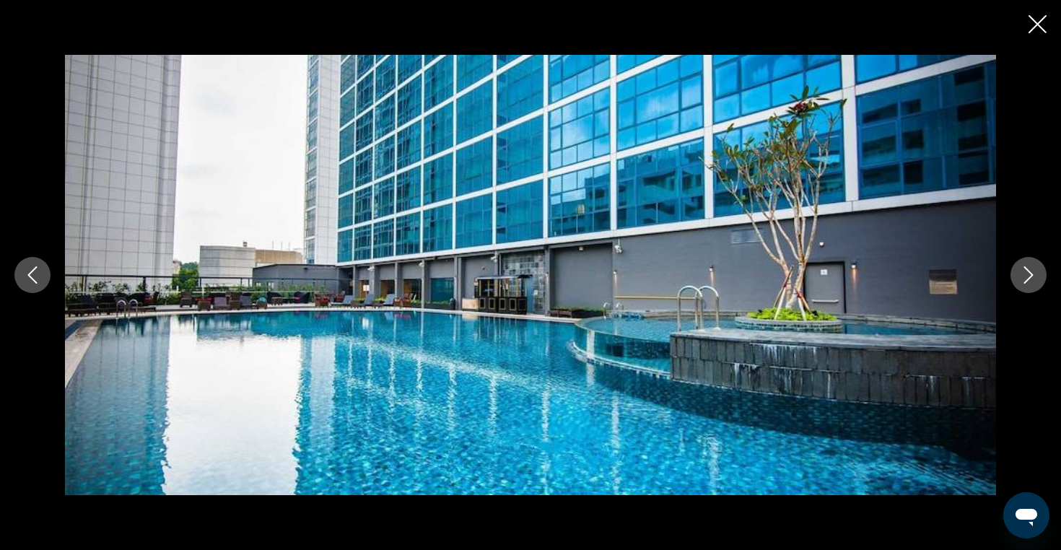
click at [1026, 271] on icon "Next image" at bounding box center [1027, 274] width 17 height 17
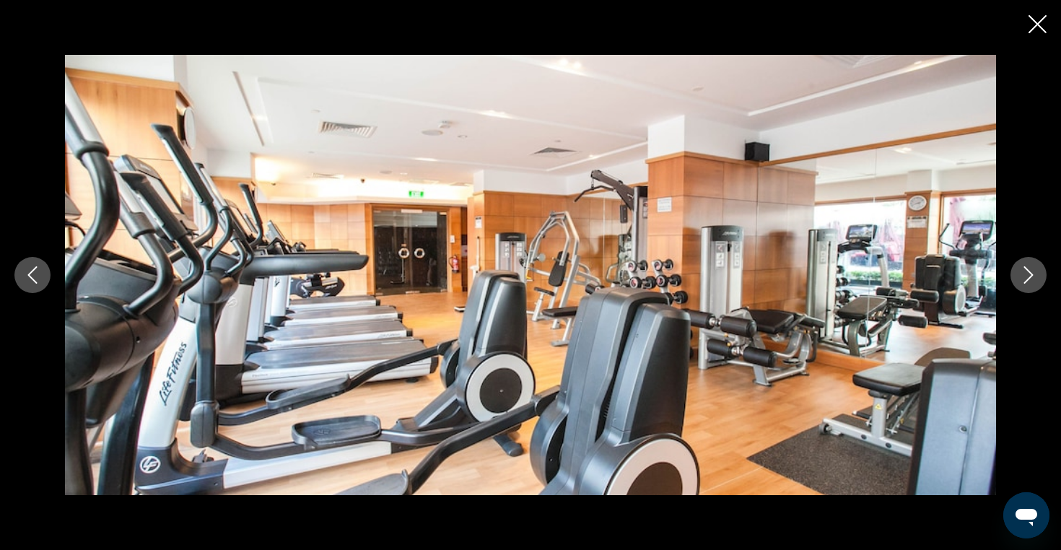
click at [1026, 271] on icon "Next image" at bounding box center [1027, 274] width 17 height 17
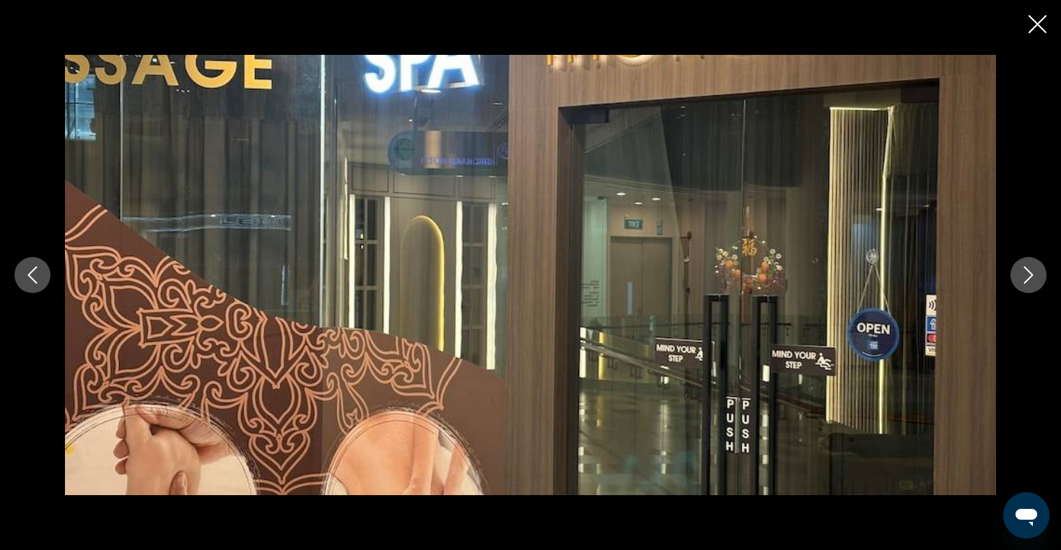
click at [1026, 271] on icon "Next image" at bounding box center [1027, 274] width 17 height 17
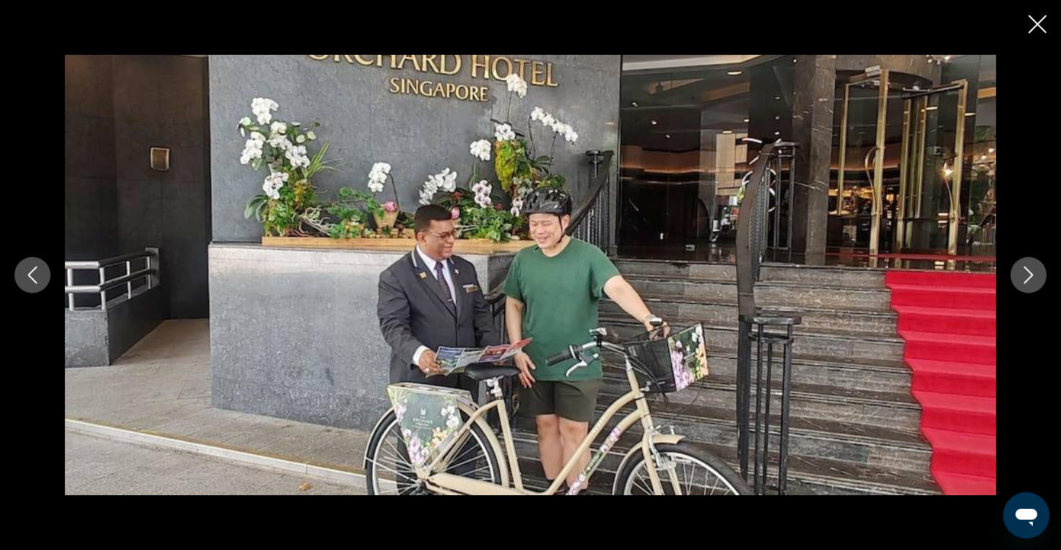
click at [1026, 271] on icon "Next image" at bounding box center [1027, 274] width 17 height 17
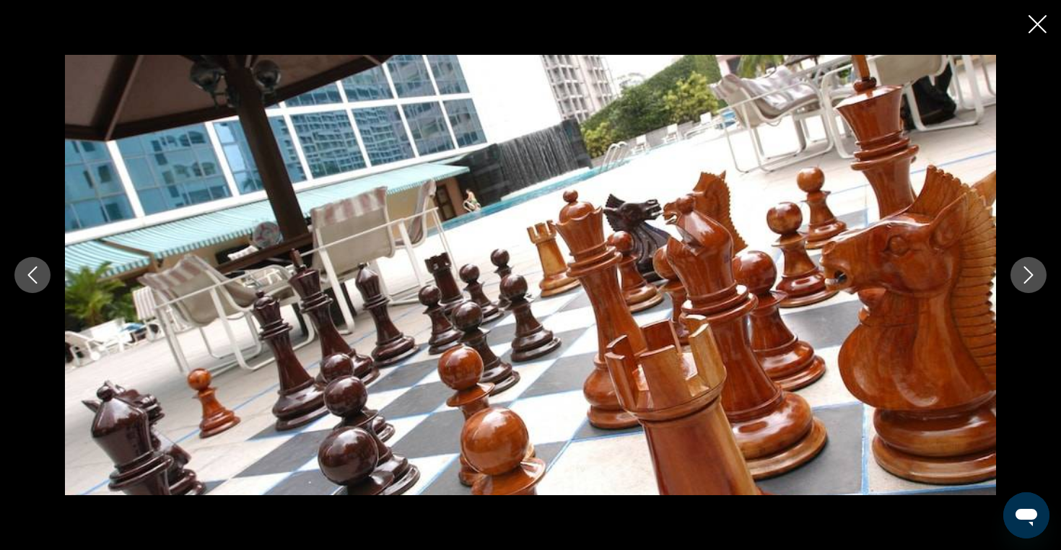
click at [1026, 271] on icon "Next image" at bounding box center [1027, 274] width 17 height 17
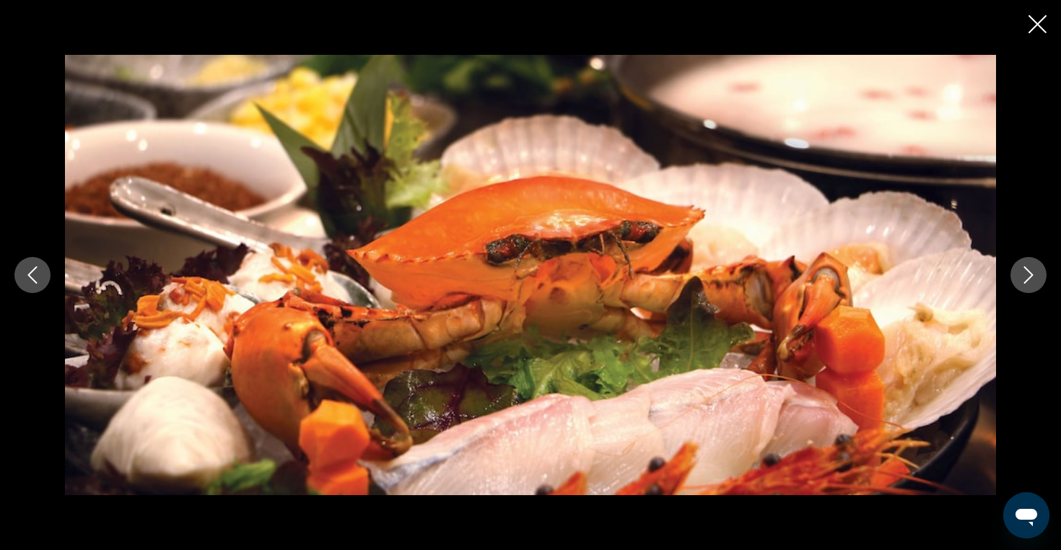
click at [1026, 271] on icon "Next image" at bounding box center [1027, 274] width 17 height 17
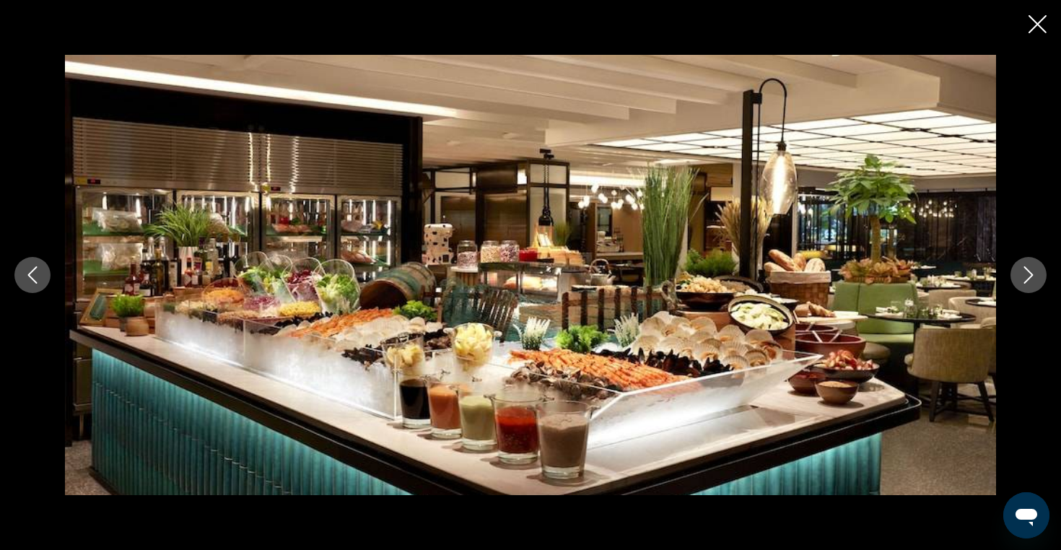
click at [1026, 271] on icon "Next image" at bounding box center [1027, 274] width 17 height 17
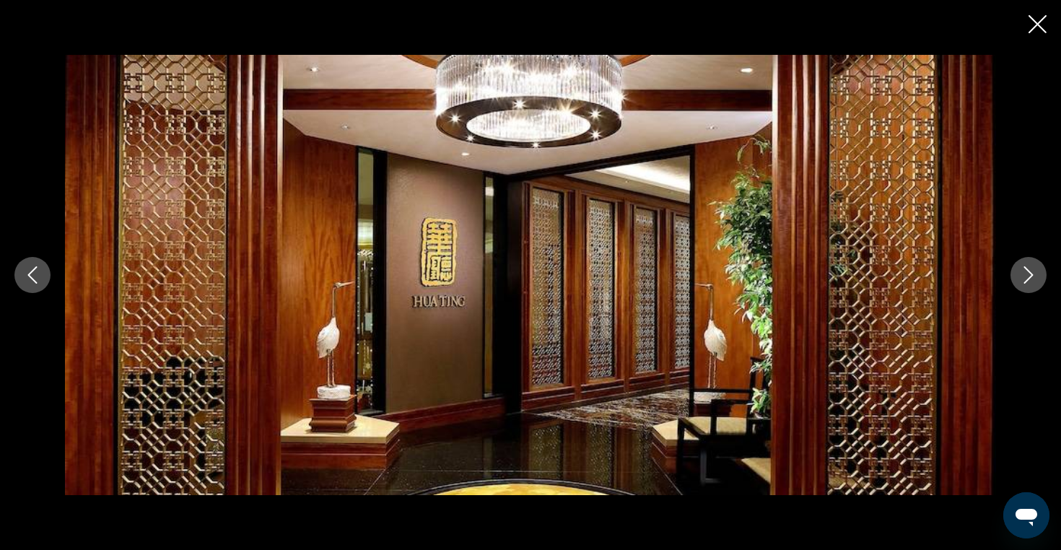
click at [1026, 271] on icon "Next image" at bounding box center [1027, 274] width 17 height 17
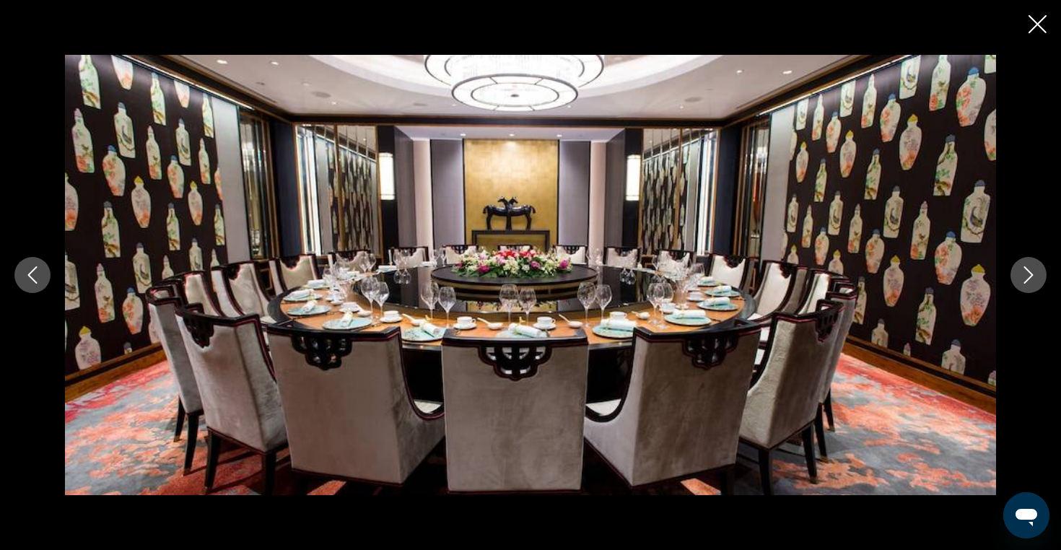
click at [1026, 271] on icon "Next image" at bounding box center [1027, 274] width 17 height 17
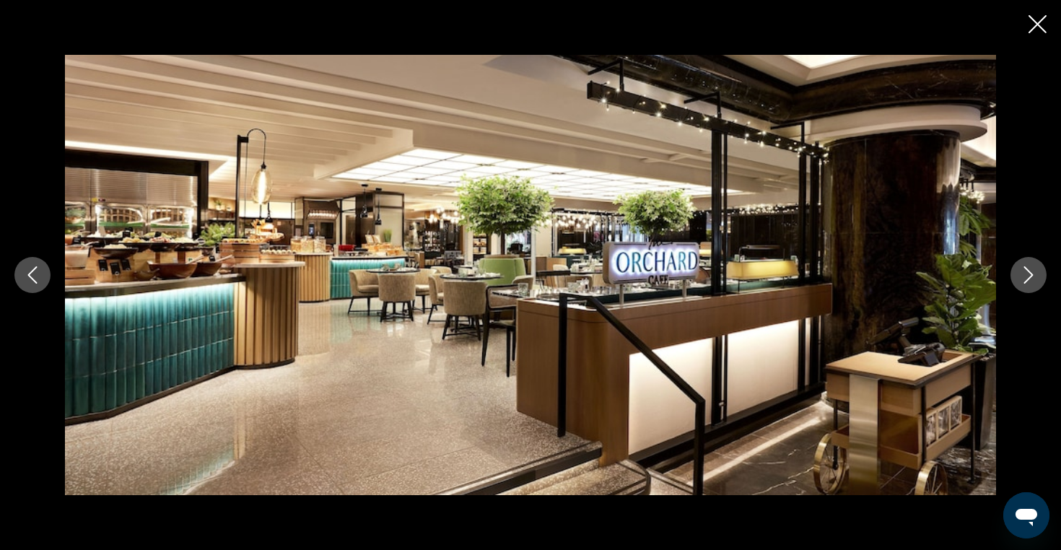
click at [1026, 271] on icon "Next image" at bounding box center [1027, 274] width 17 height 17
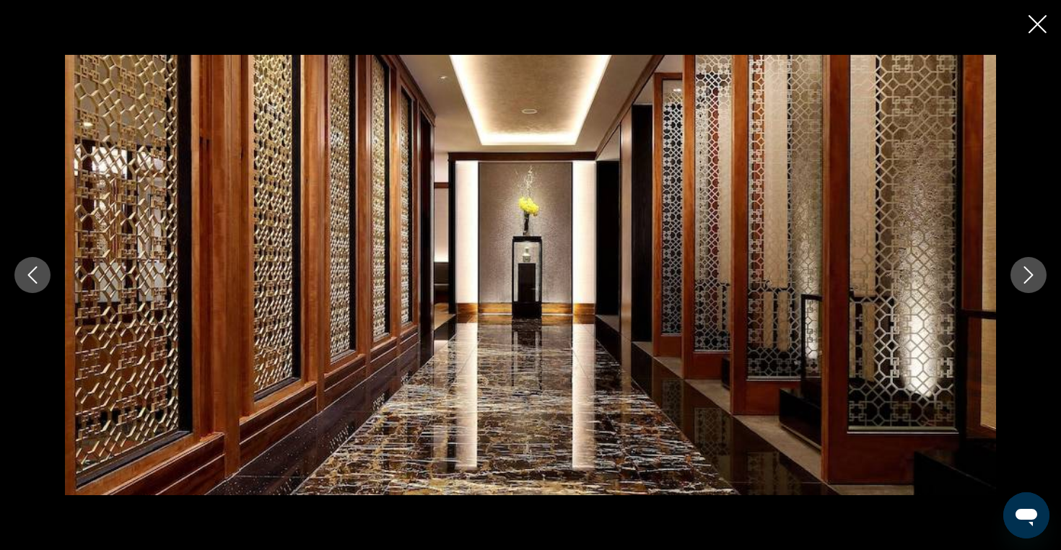
click at [1026, 271] on icon "Next image" at bounding box center [1027, 274] width 17 height 17
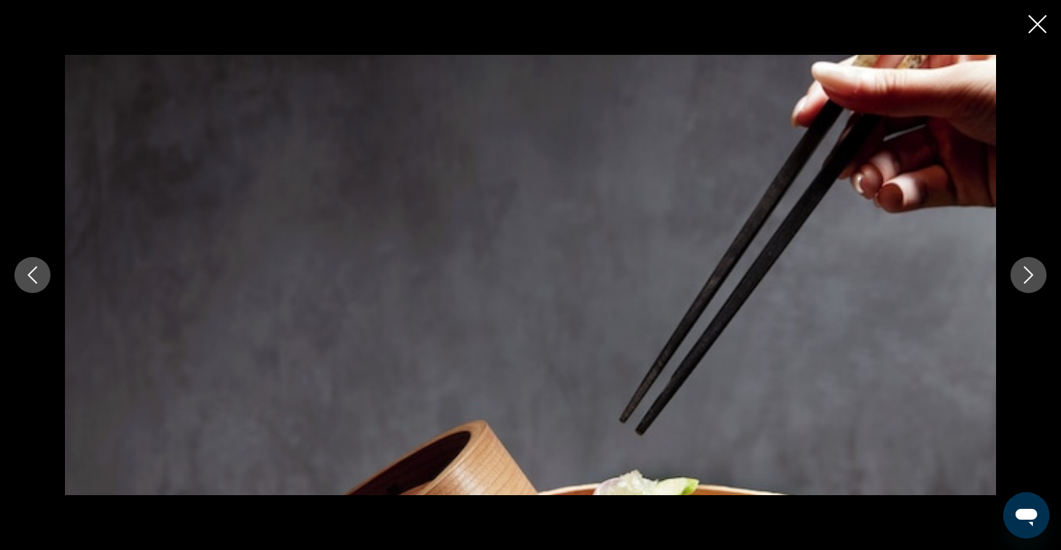
click at [1026, 271] on icon "Next image" at bounding box center [1027, 274] width 17 height 17
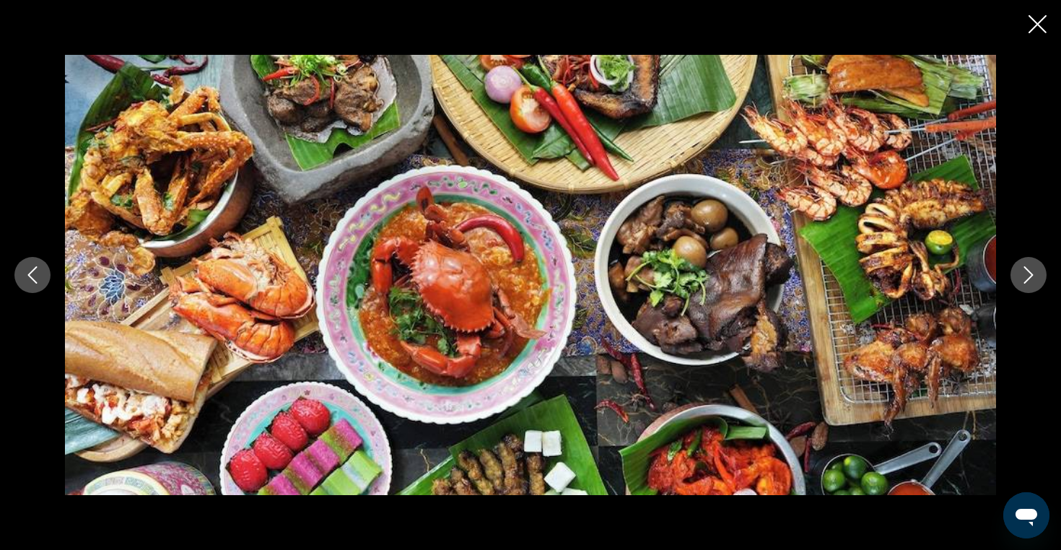
click at [1026, 271] on icon "Next image" at bounding box center [1027, 274] width 17 height 17
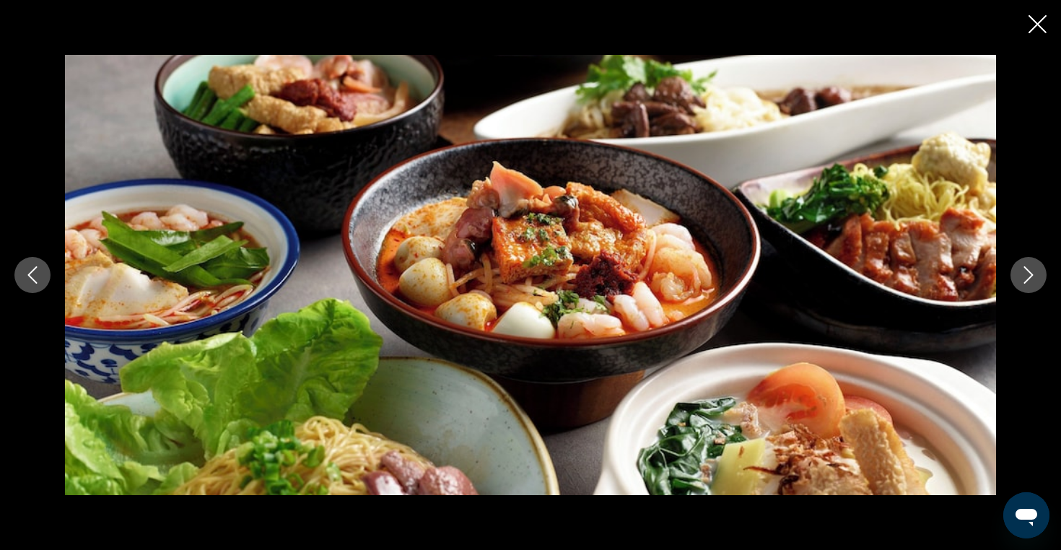
click at [1026, 271] on icon "Next image" at bounding box center [1027, 274] width 17 height 17
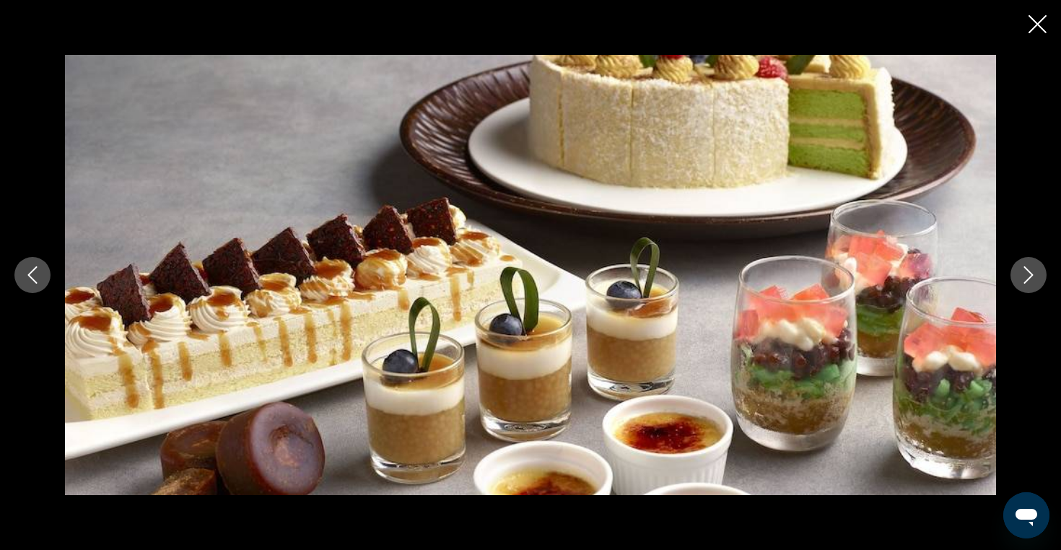
click at [1026, 271] on icon "Next image" at bounding box center [1027, 274] width 17 height 17
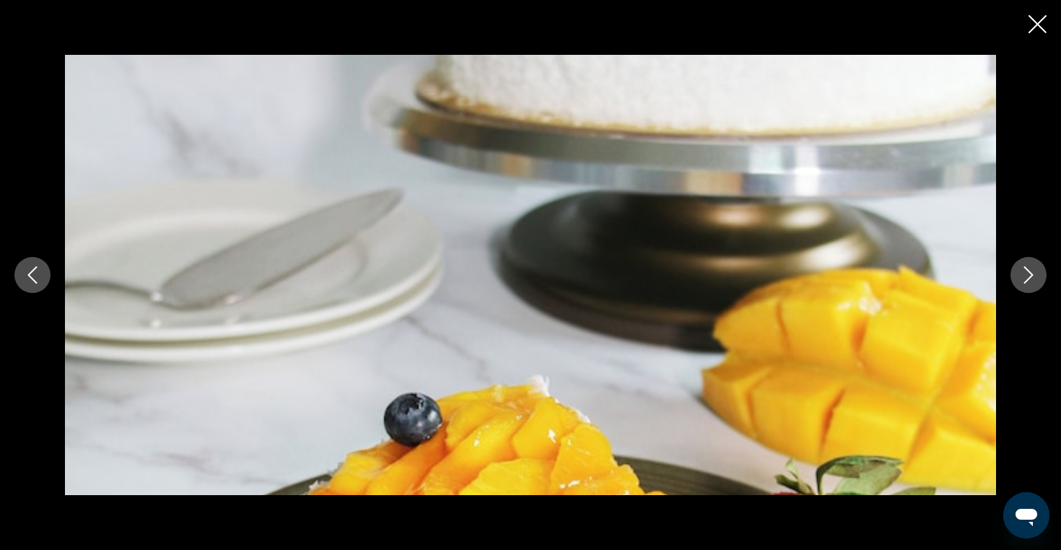
click at [1026, 271] on icon "Next image" at bounding box center [1027, 274] width 17 height 17
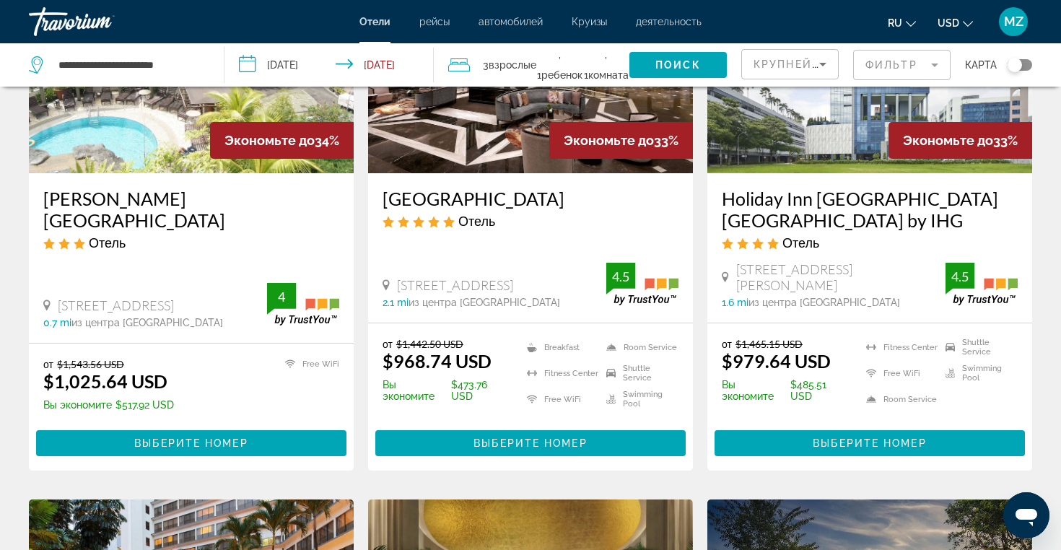
scroll to position [755, 0]
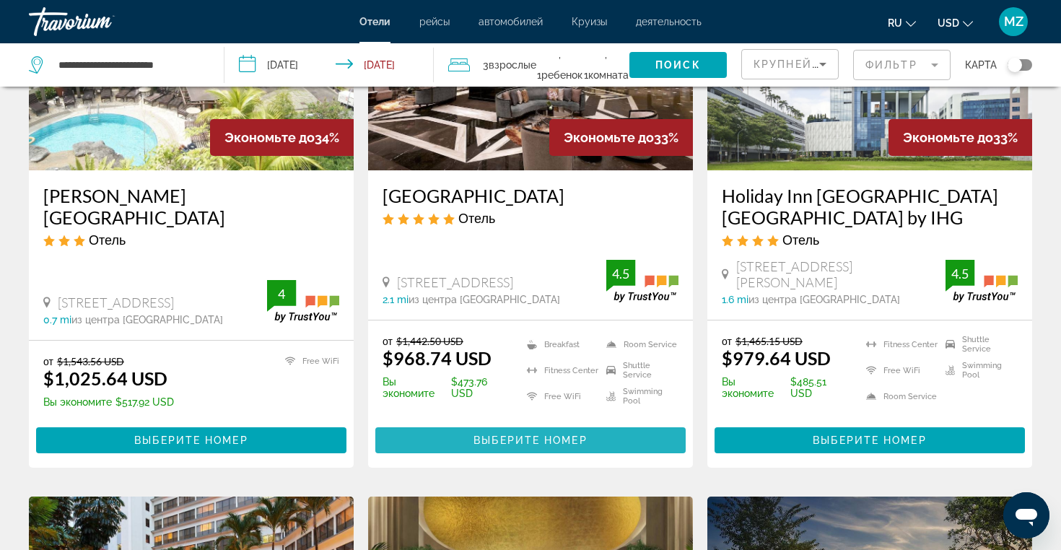
click at [502, 434] on span "Выберите номер" at bounding box center [529, 440] width 113 height 12
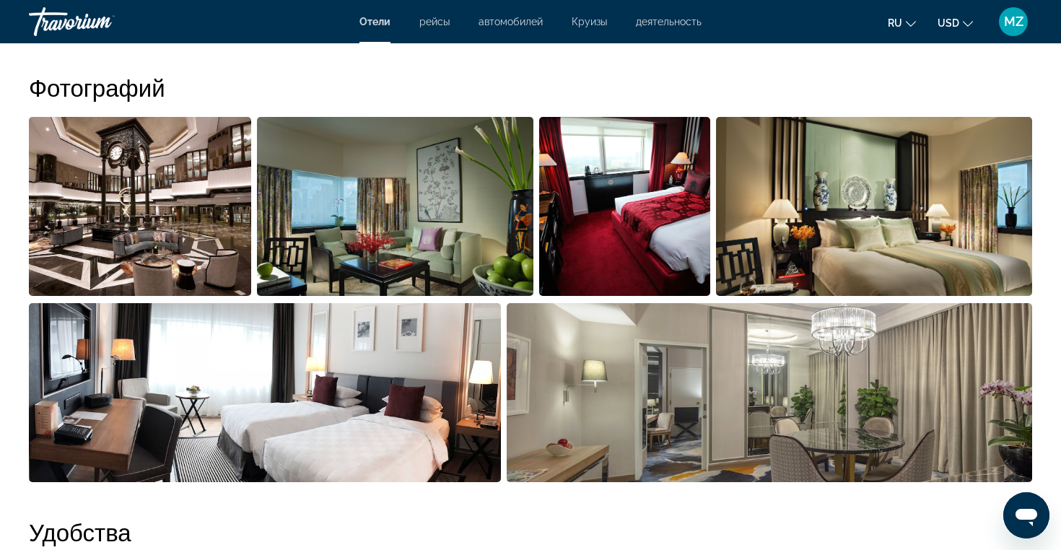
scroll to position [722, 0]
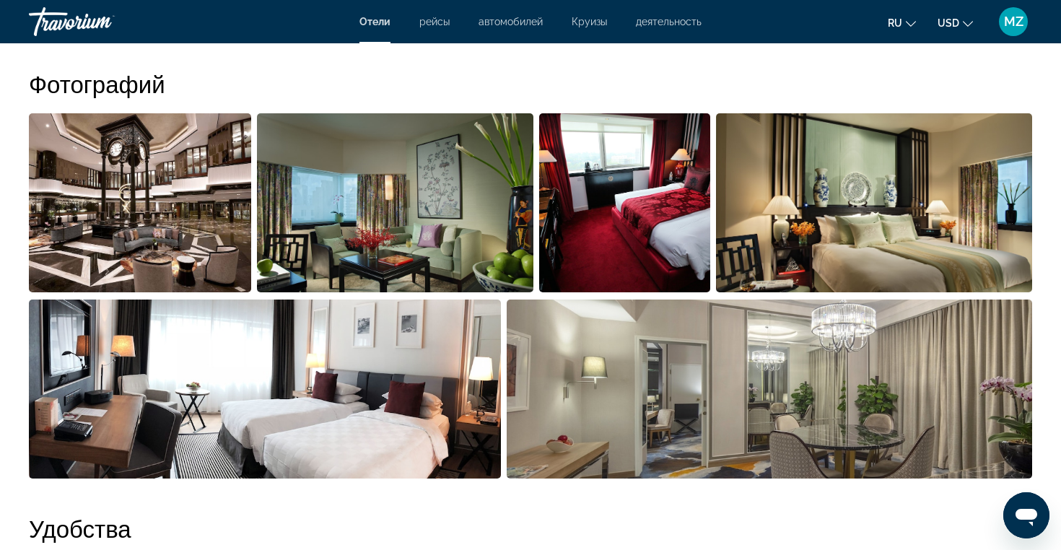
click at [152, 239] on img "Open full-screen image slider" at bounding box center [140, 202] width 222 height 179
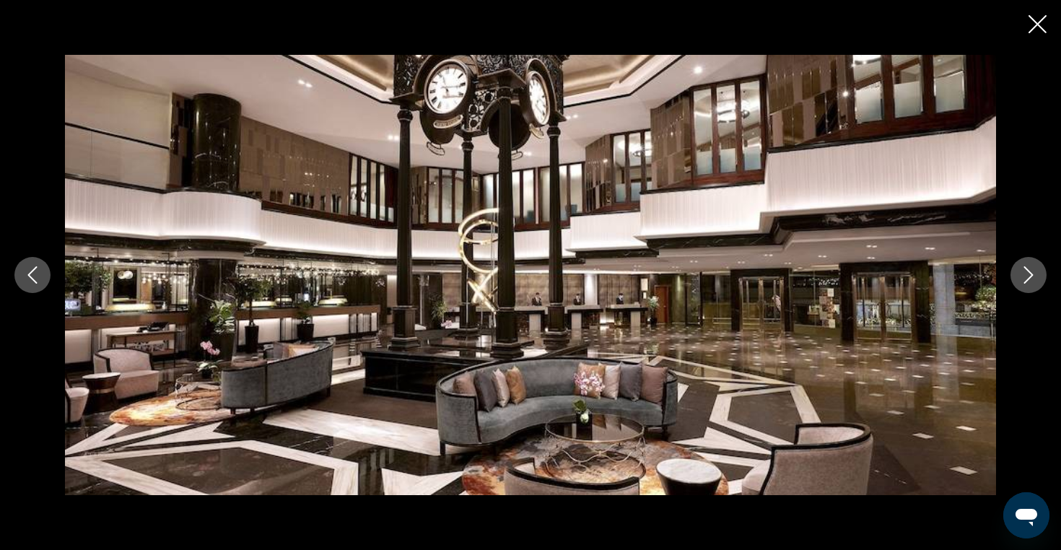
click at [1028, 278] on icon "Next image" at bounding box center [1028, 274] width 9 height 17
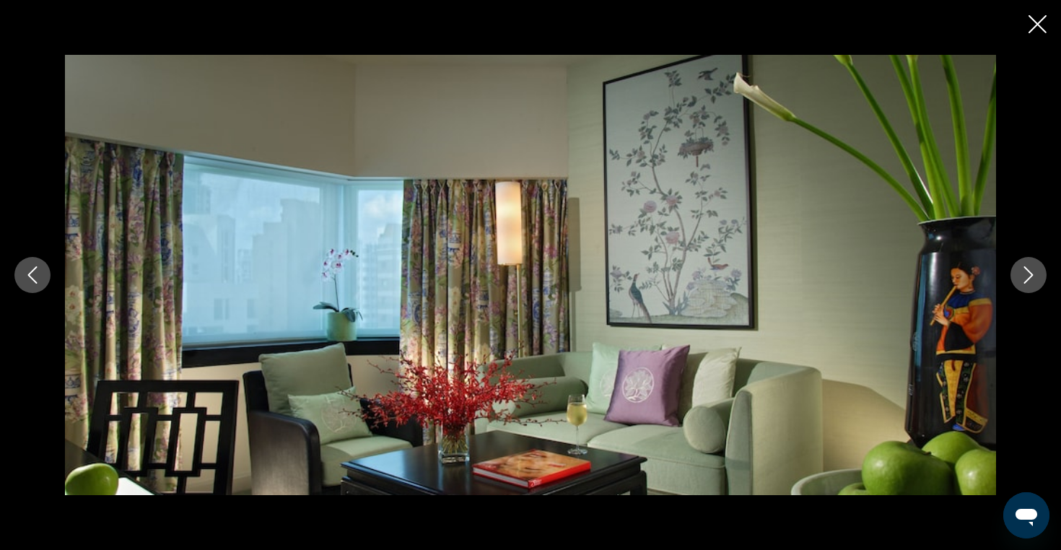
click at [1028, 278] on icon "Next image" at bounding box center [1028, 274] width 9 height 17
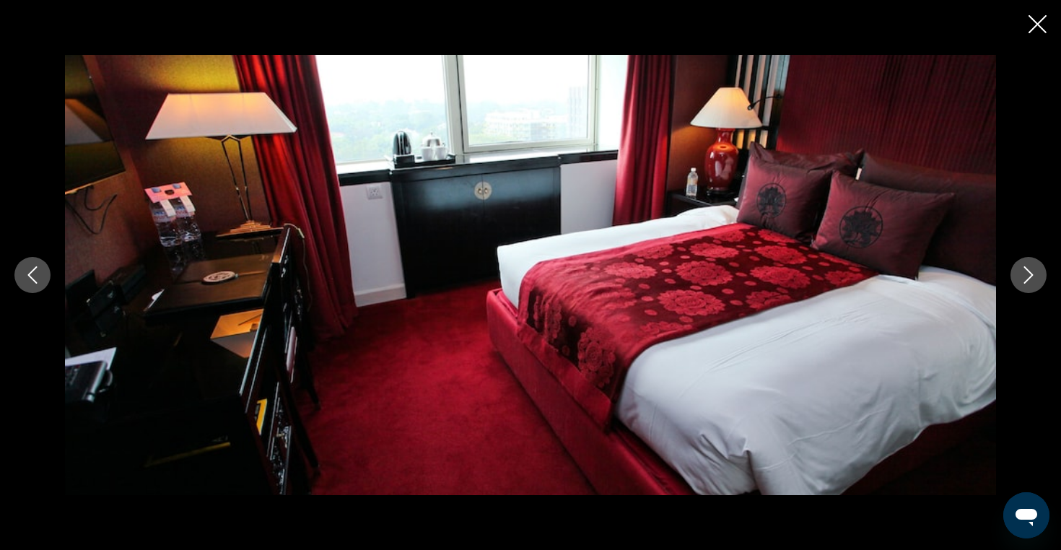
click at [1028, 278] on icon "Next image" at bounding box center [1028, 274] width 9 height 17
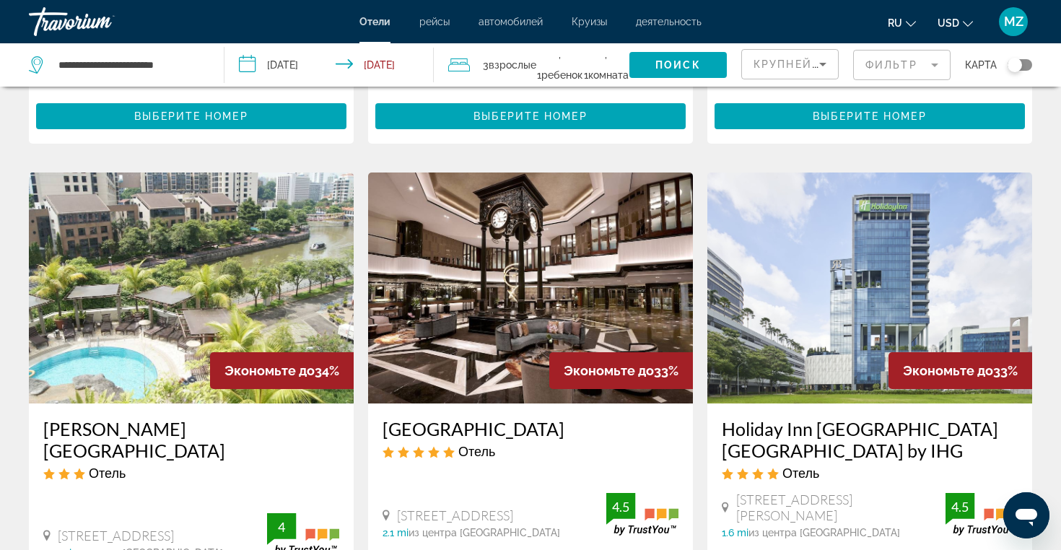
scroll to position [519, 0]
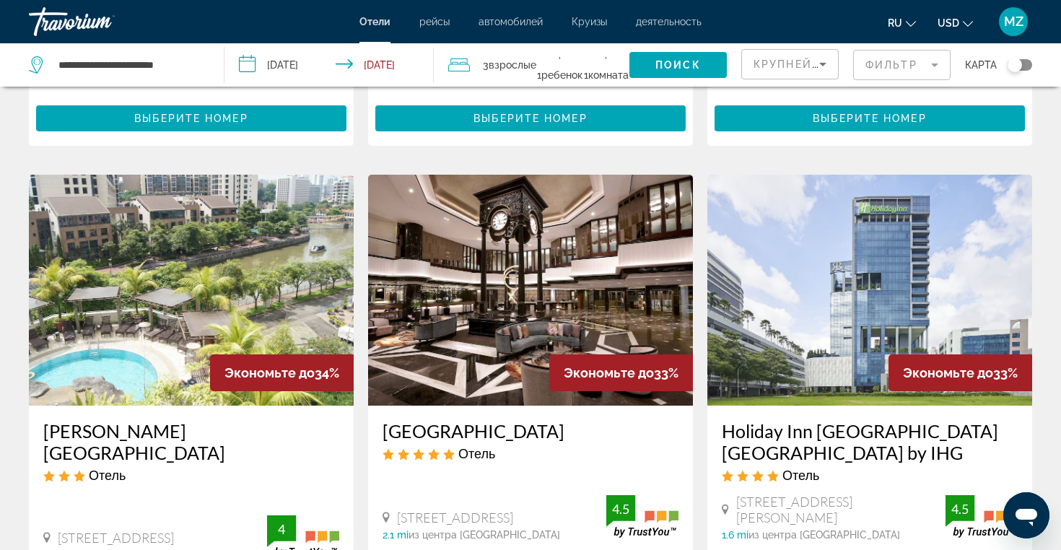
click at [597, 25] on span "Круизы" at bounding box center [588, 22] width 35 height 12
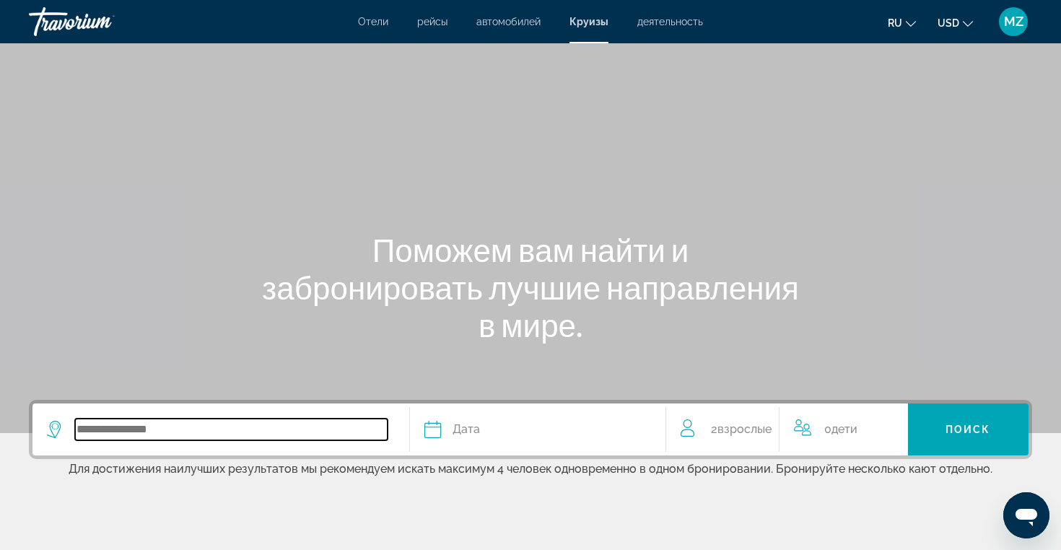
click at [144, 428] on input "Search widget" at bounding box center [231, 429] width 312 height 22
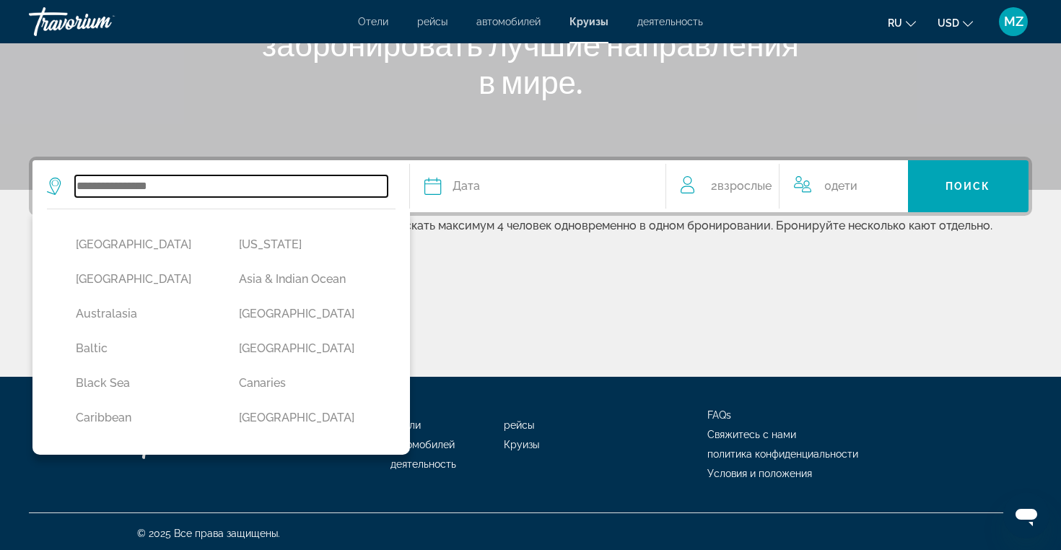
scroll to position [247, 0]
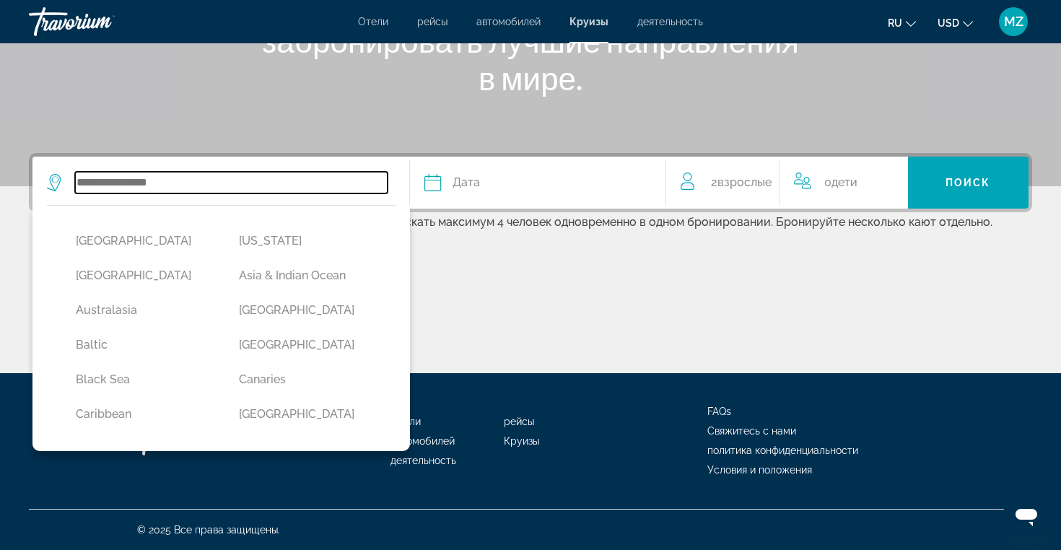
click at [172, 183] on input "Search widget" at bounding box center [231, 183] width 312 height 22
click at [285, 187] on input "Search widget" at bounding box center [231, 183] width 312 height 22
click at [129, 179] on input "Search widget" at bounding box center [231, 183] width 312 height 22
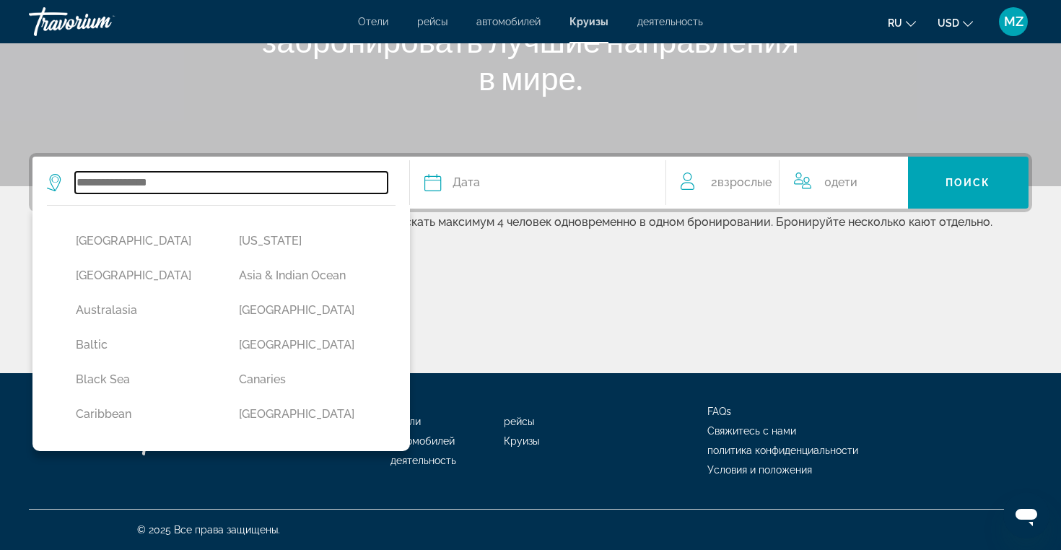
click at [129, 179] on input "Search widget" at bounding box center [231, 183] width 312 height 22
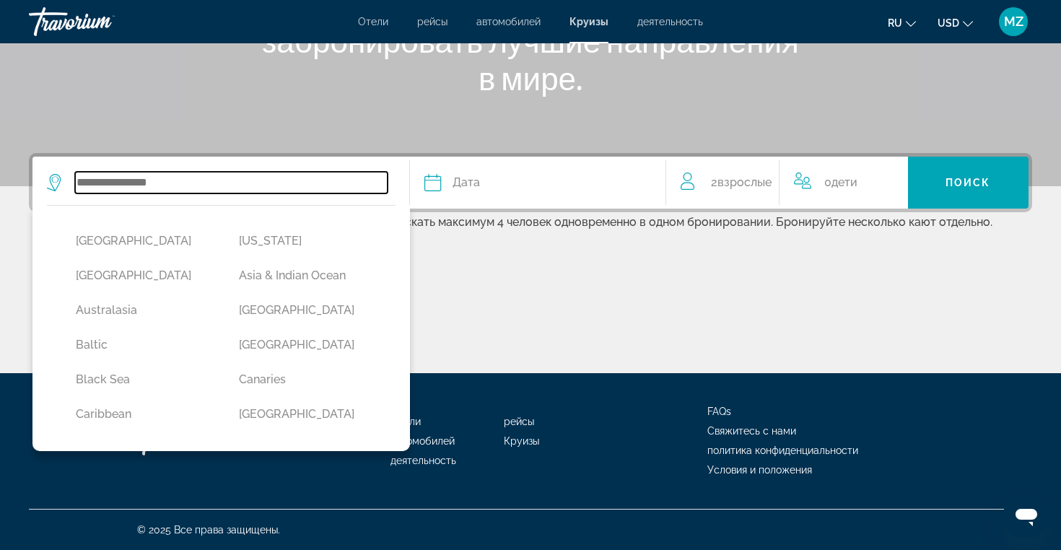
click at [223, 190] on input "Search widget" at bounding box center [231, 183] width 312 height 22
click at [304, 175] on input "Search widget" at bounding box center [231, 183] width 312 height 22
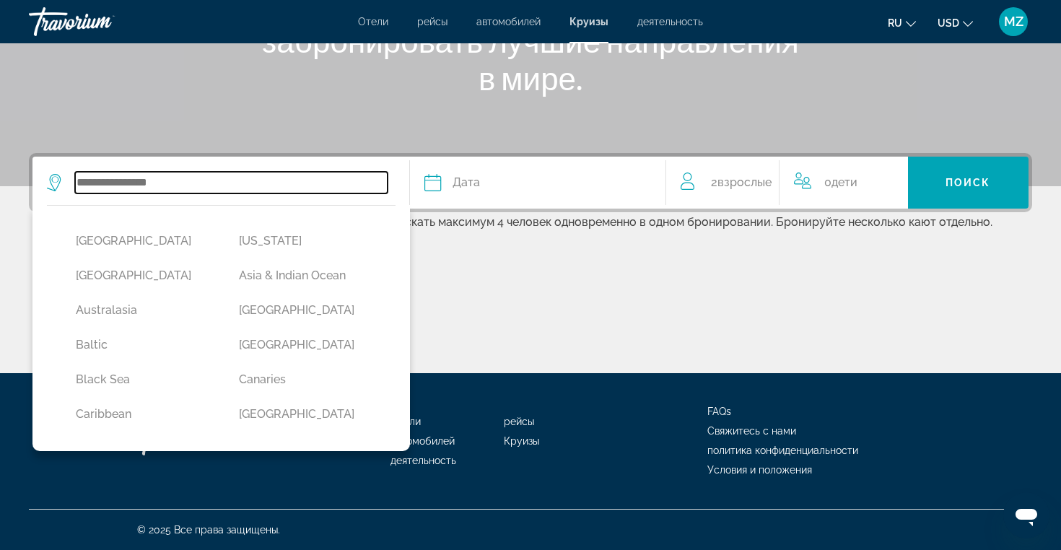
click at [304, 175] on input "Search widget" at bounding box center [231, 183] width 312 height 22
click at [286, 193] on input "Search widget" at bounding box center [231, 183] width 312 height 22
click at [275, 178] on input "Search widget" at bounding box center [231, 183] width 312 height 22
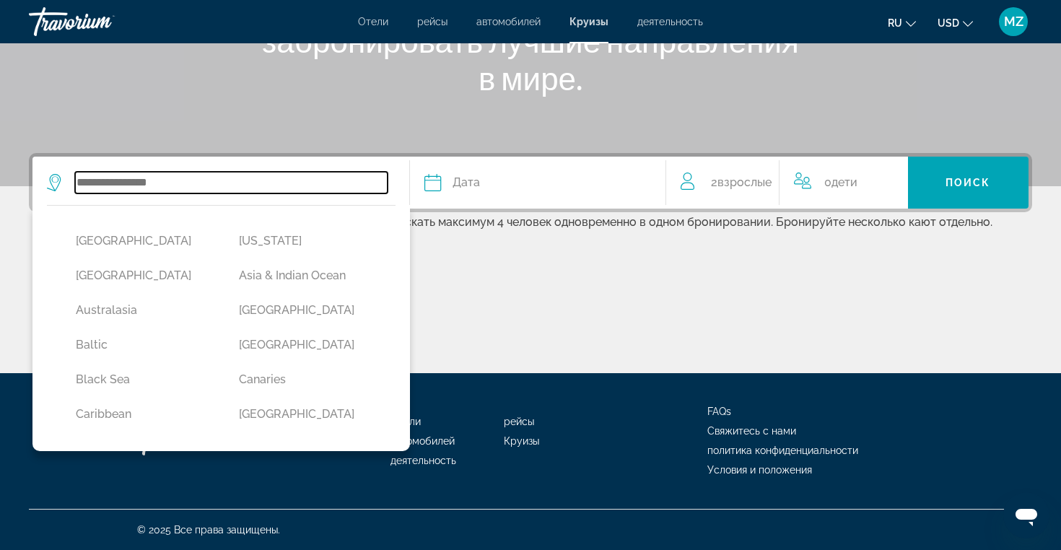
click at [275, 178] on input "Search widget" at bounding box center [231, 183] width 312 height 22
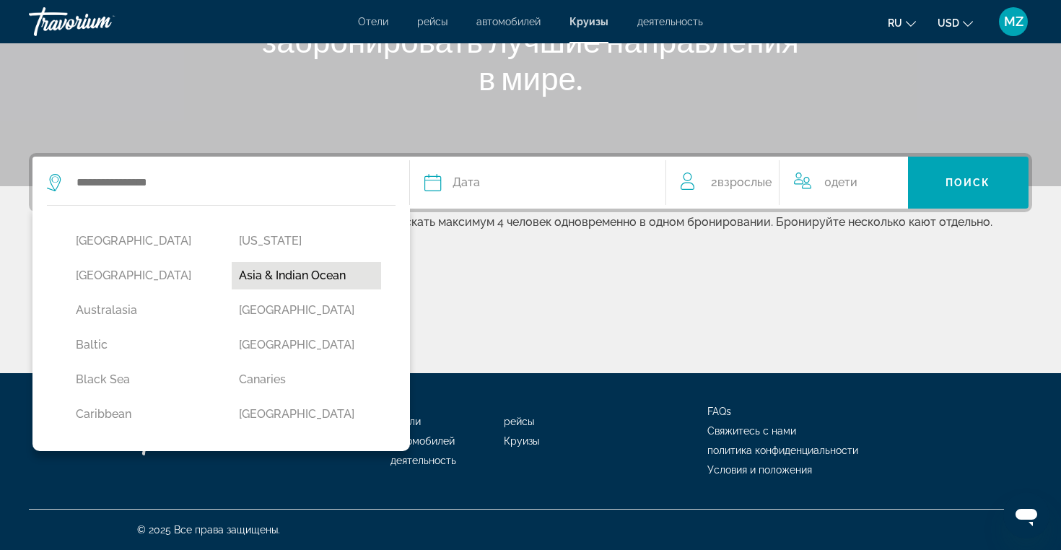
click at [325, 272] on button "Asia & Indian Ocean" at bounding box center [306, 275] width 149 height 27
type input "**********"
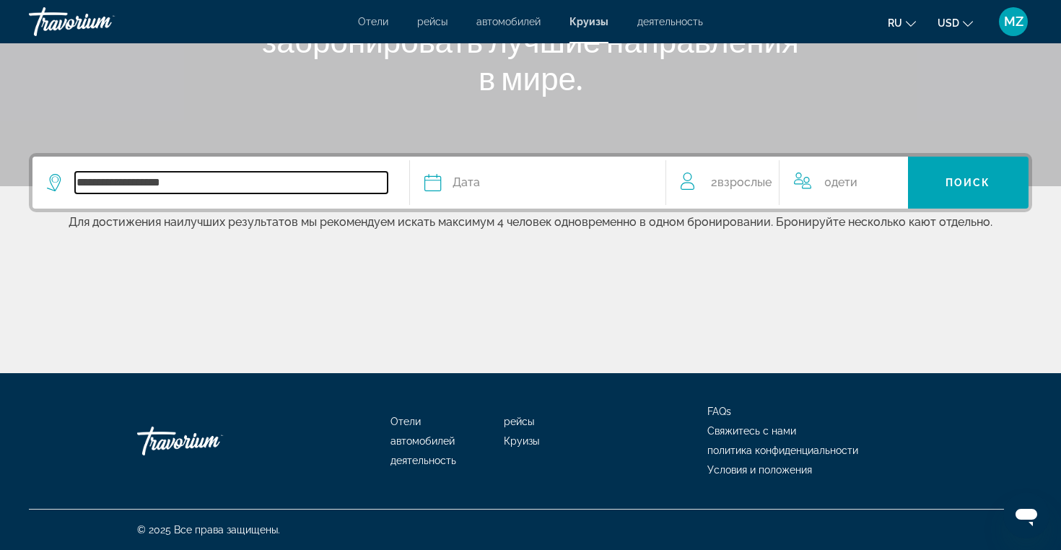
click at [186, 177] on input "**********" at bounding box center [231, 183] width 312 height 22
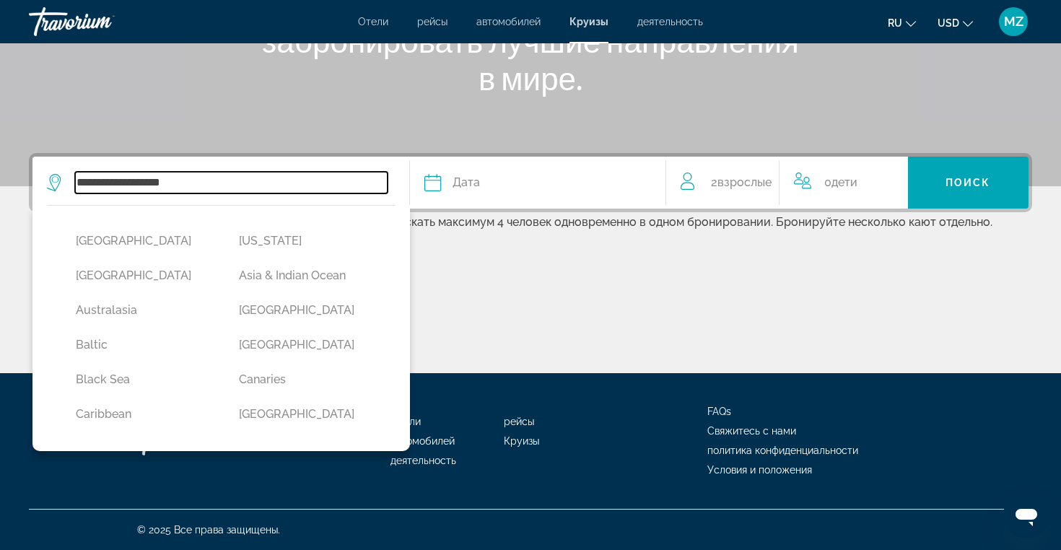
click at [234, 180] on input "**********" at bounding box center [231, 183] width 312 height 22
click at [257, 187] on input "**********" at bounding box center [231, 183] width 312 height 22
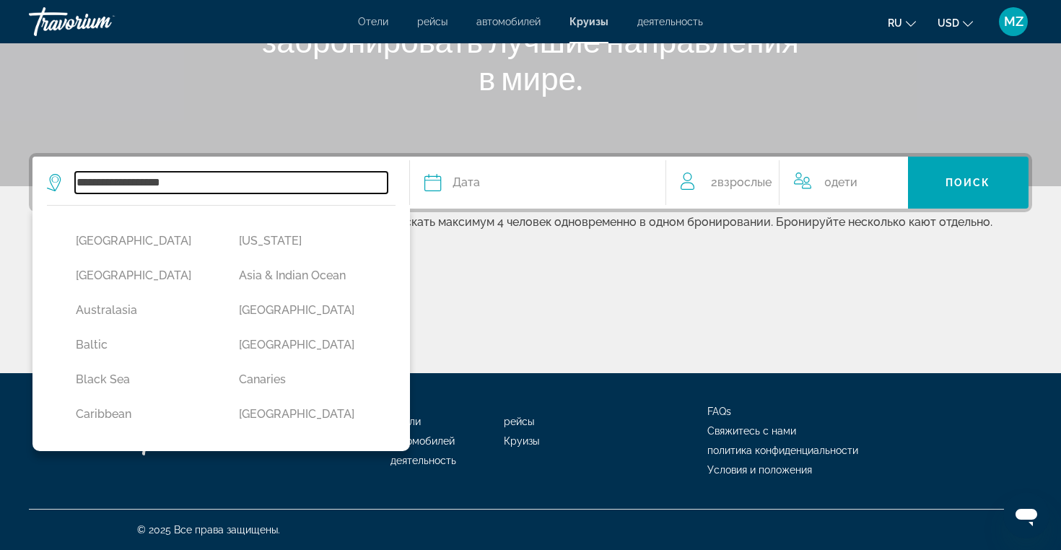
click at [257, 187] on input "**********" at bounding box center [231, 183] width 312 height 22
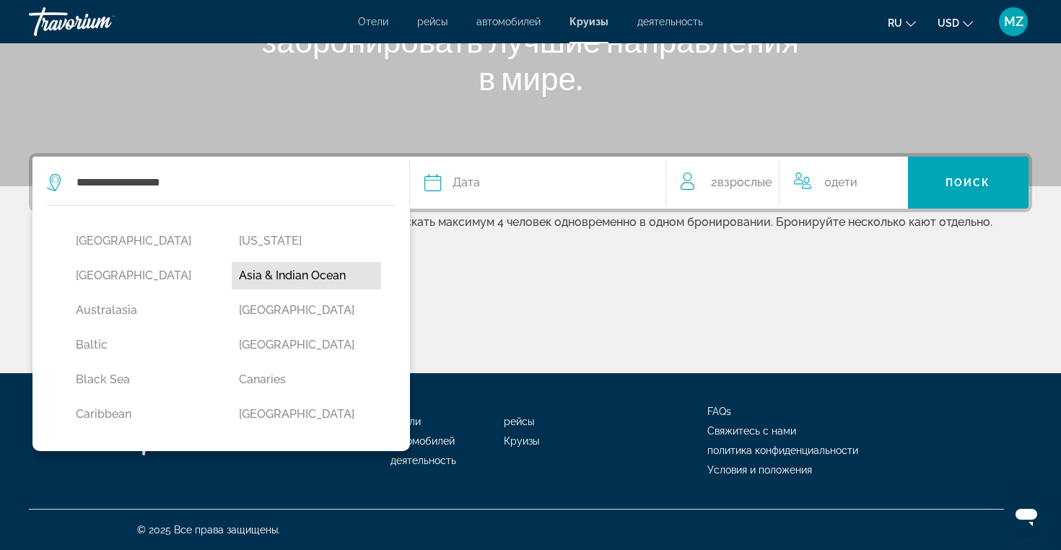
click at [286, 278] on button "Asia & Indian Ocean" at bounding box center [306, 275] width 149 height 27
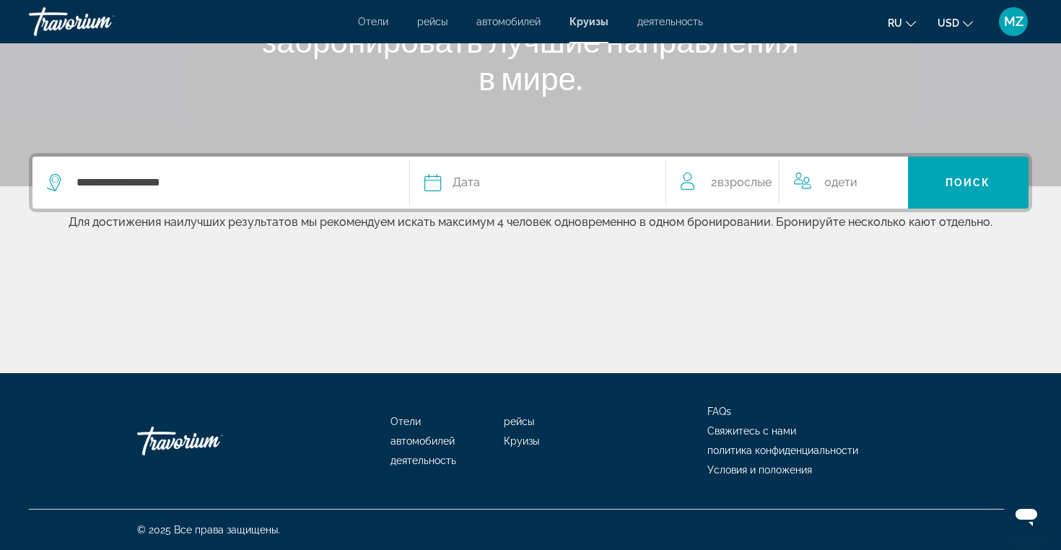
click at [473, 178] on span "Дата" at bounding box center [465, 182] width 27 height 20
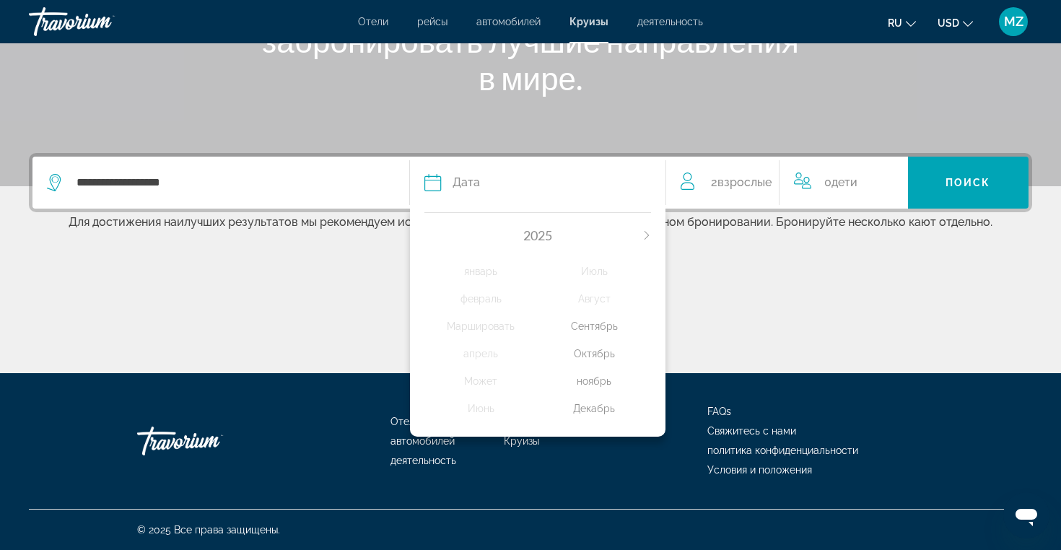
click at [644, 234] on icon "Next month" at bounding box center [646, 235] width 9 height 9
click at [486, 270] on div "январь" at bounding box center [480, 271] width 113 height 26
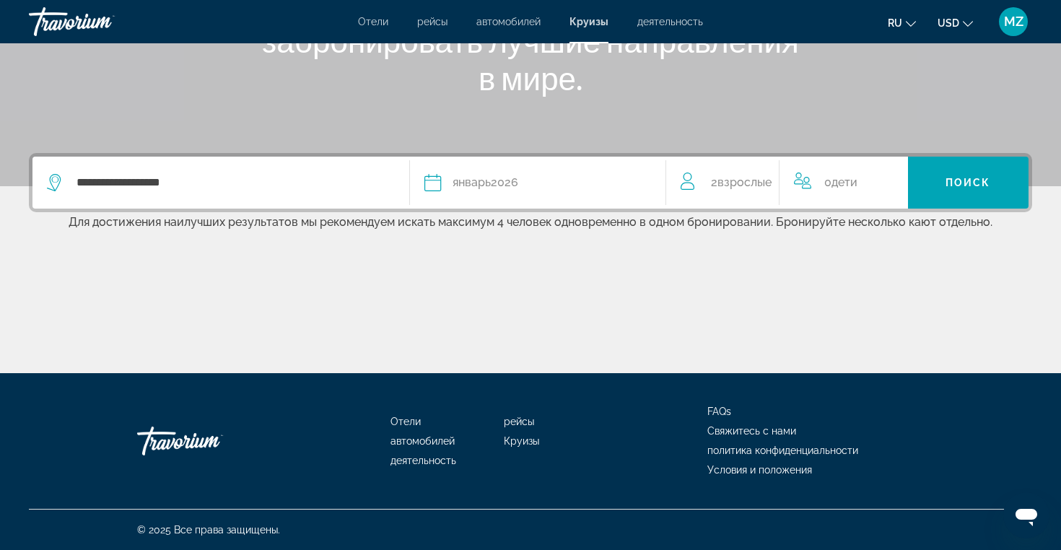
click at [757, 185] on span "Взрослые" at bounding box center [744, 182] width 54 height 14
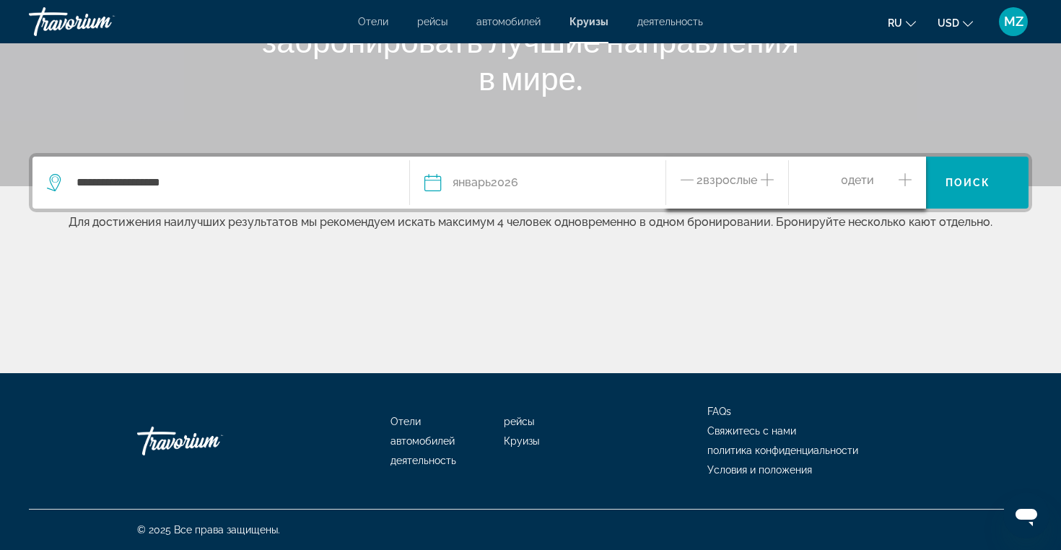
click at [772, 178] on icon "Increment adults" at bounding box center [766, 179] width 13 height 17
click at [907, 177] on icon "Increment children" at bounding box center [904, 179] width 13 height 17
click at [851, 240] on span "Возраст" at bounding box center [838, 238] width 47 height 14
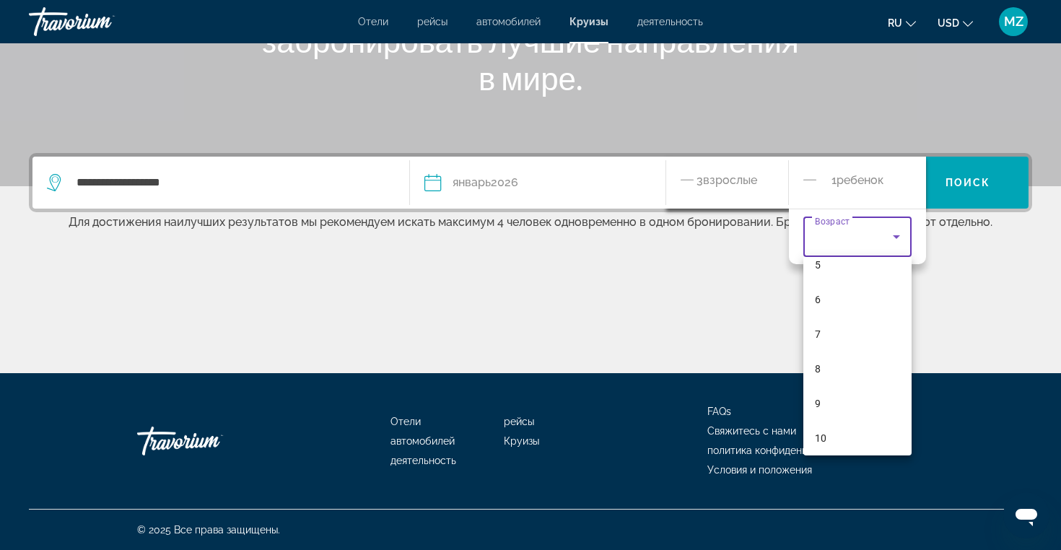
scroll to position [223, 0]
click at [834, 404] on mat-option "10" at bounding box center [857, 403] width 108 height 35
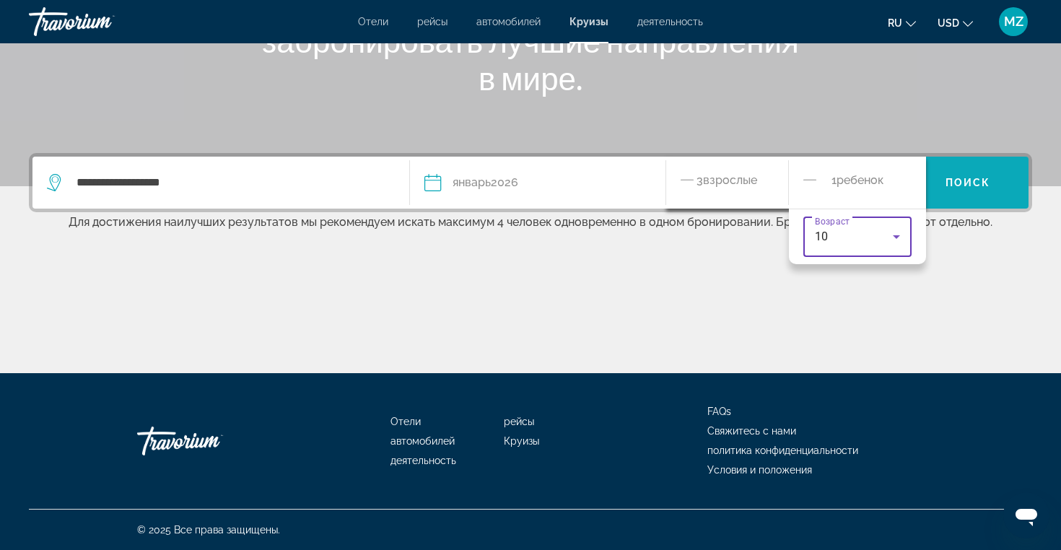
click at [984, 183] on span "Поиск" at bounding box center [967, 183] width 45 height 12
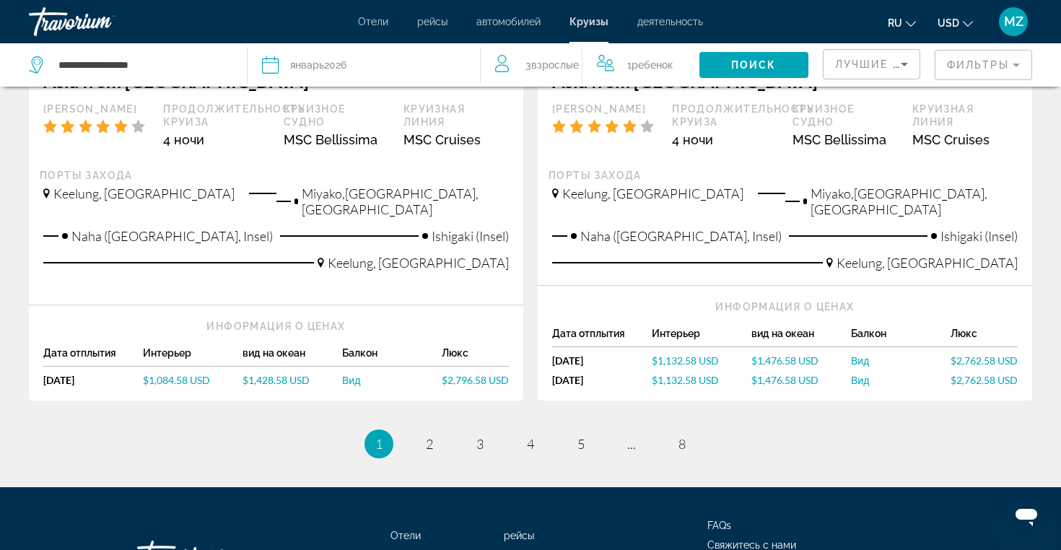
scroll to position [1558, 0]
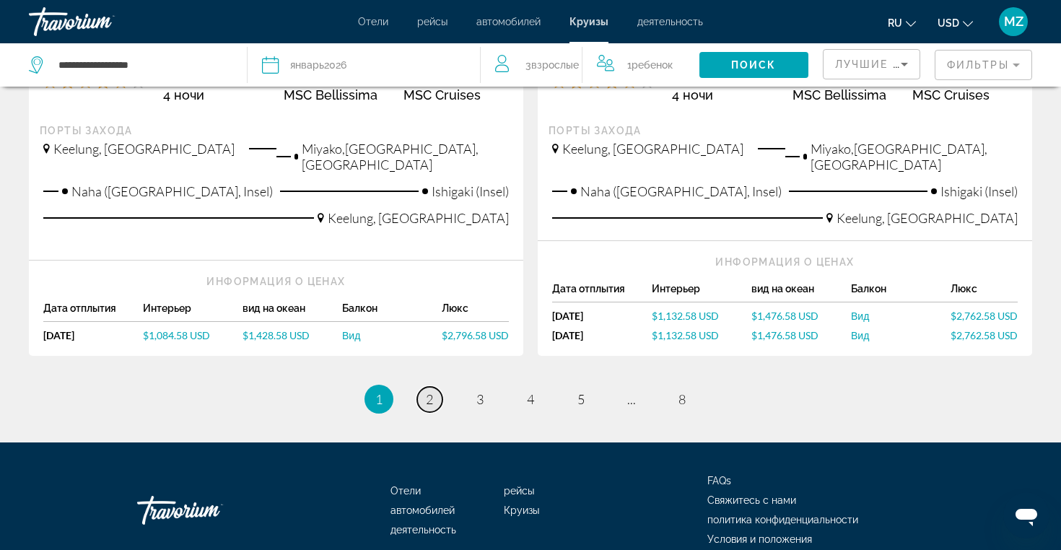
click at [431, 391] on span "2" at bounding box center [429, 399] width 7 height 16
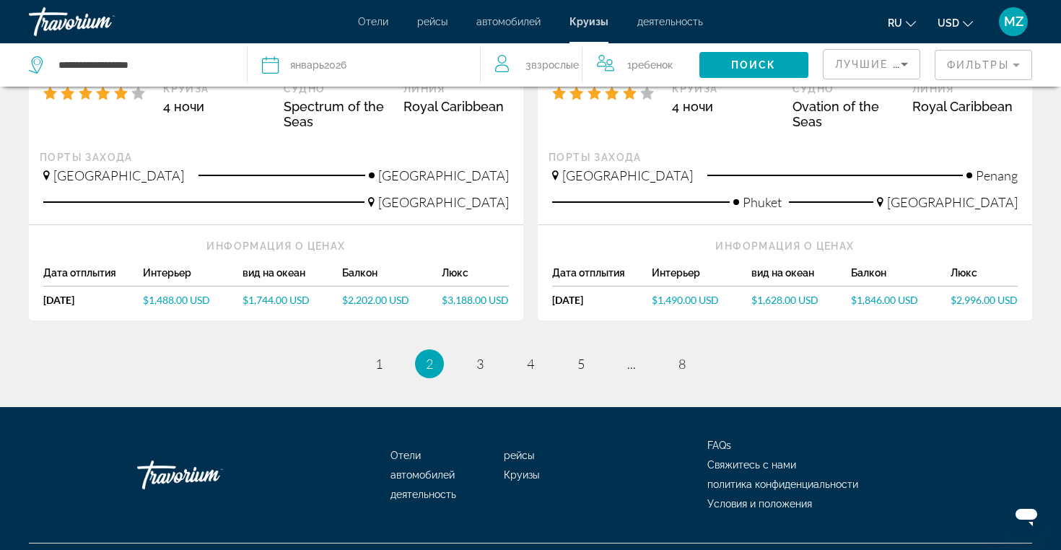
scroll to position [1616, 0]
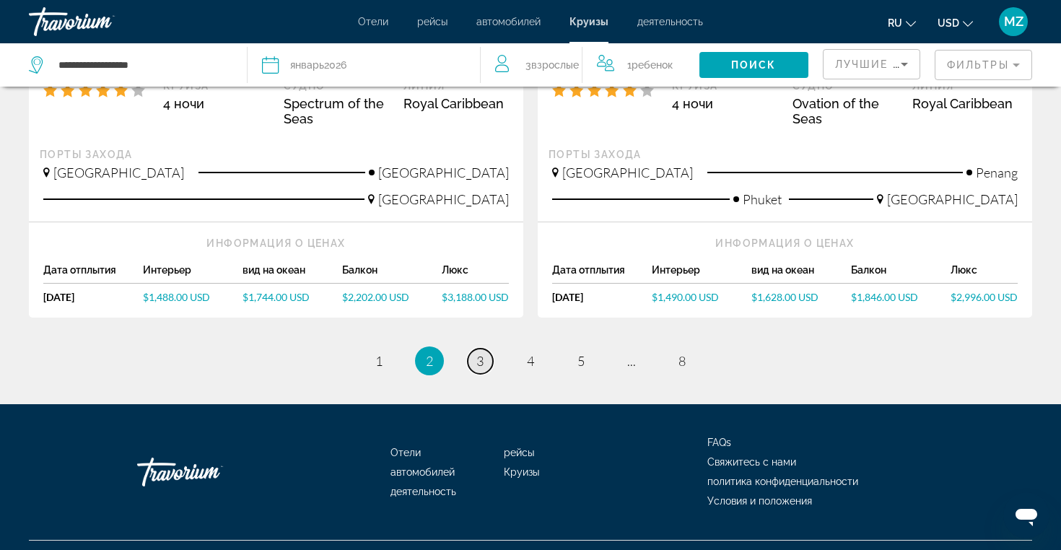
click at [483, 348] on link "page 3" at bounding box center [480, 360] width 25 height 25
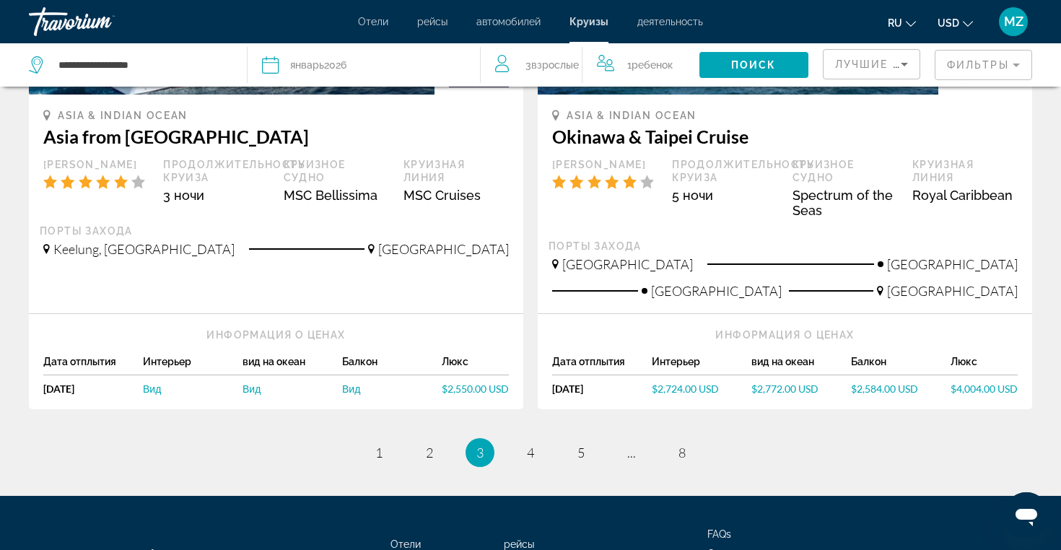
scroll to position [1501, 0]
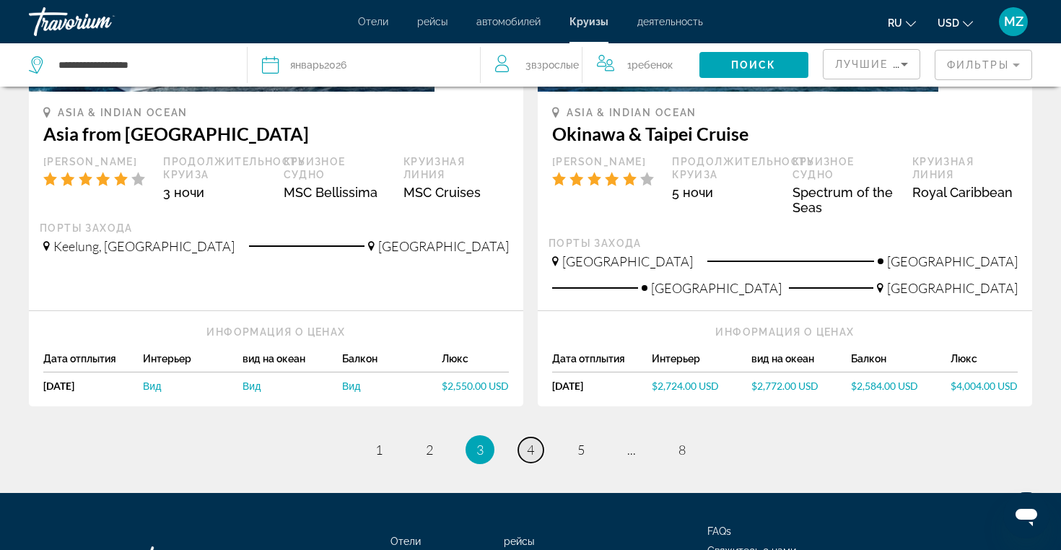
click at [525, 437] on link "page 4" at bounding box center [530, 449] width 25 height 25
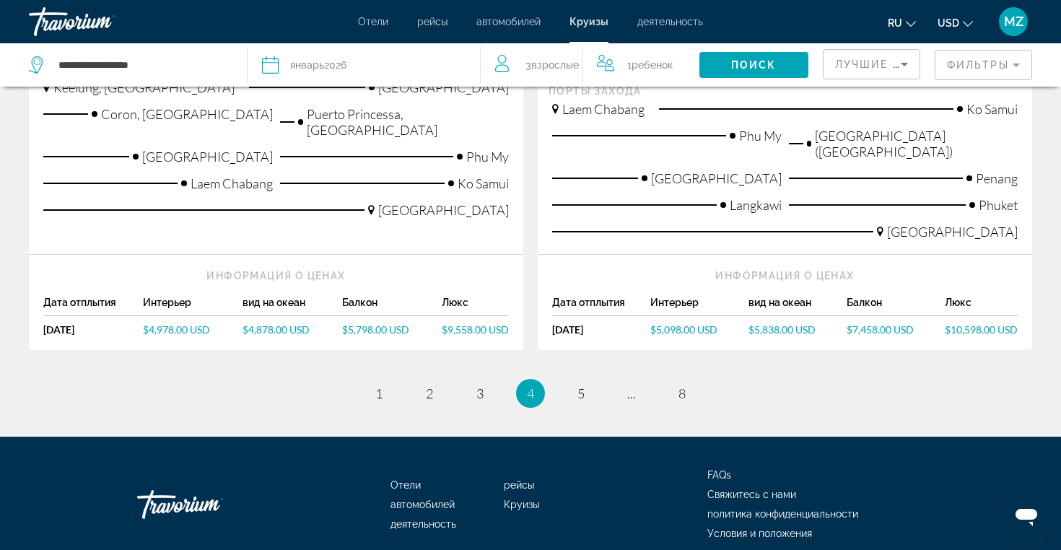
scroll to position [1775, 0]
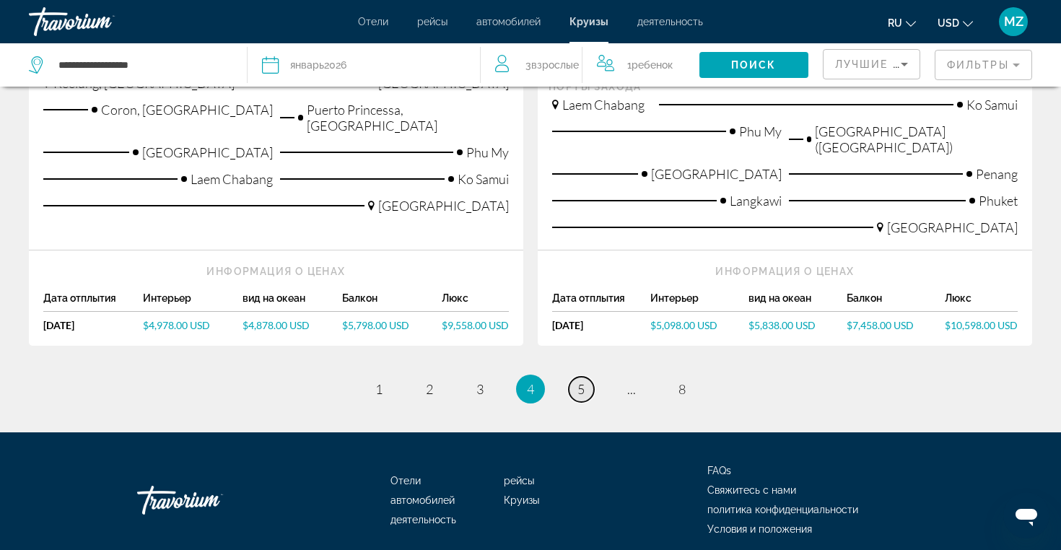
click at [579, 381] on span "5" at bounding box center [580, 389] width 7 height 16
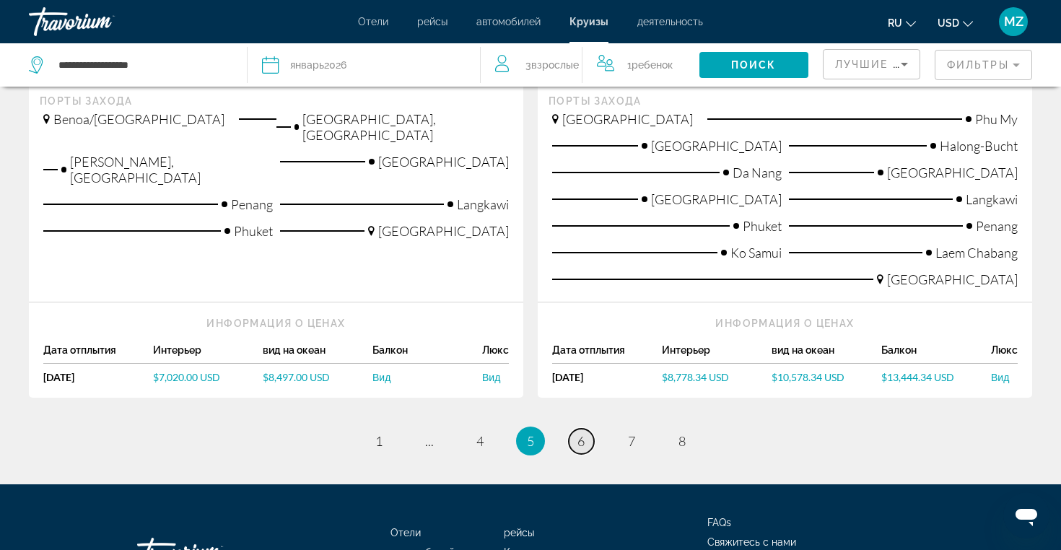
scroll to position [1844, 0]
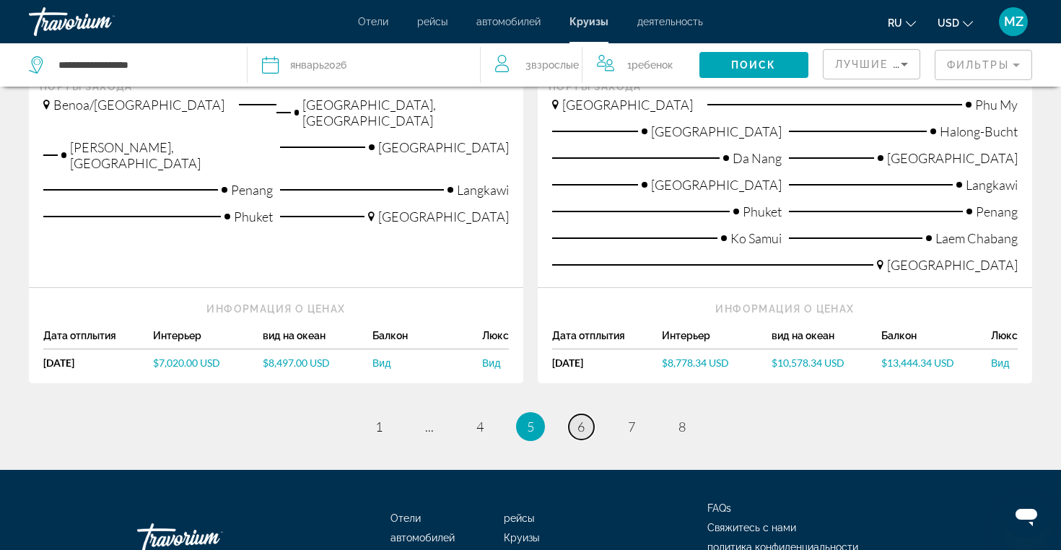
click at [579, 418] on span "6" at bounding box center [580, 426] width 7 height 16
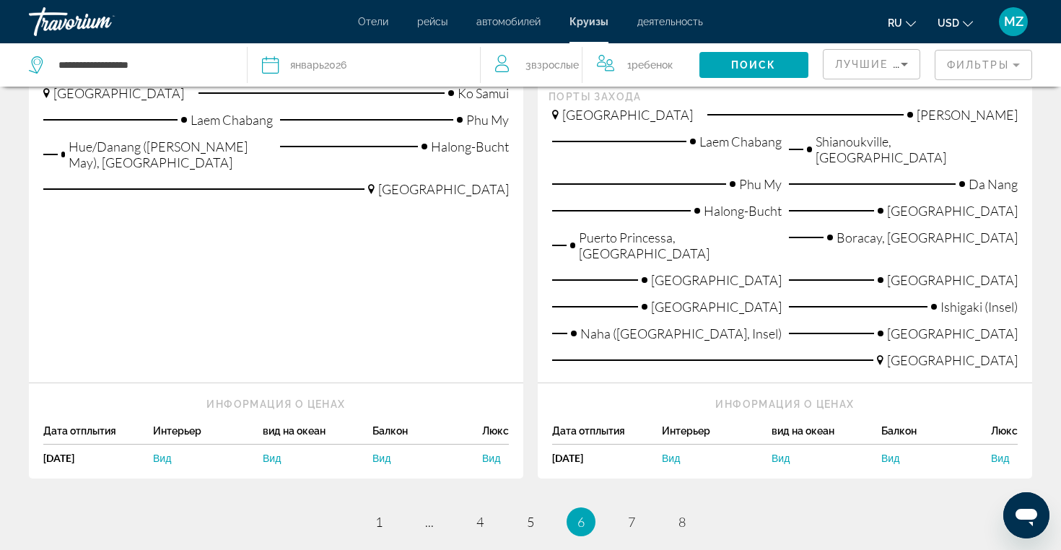
scroll to position [2065, 0]
click at [631, 513] on span "7" at bounding box center [631, 521] width 7 height 16
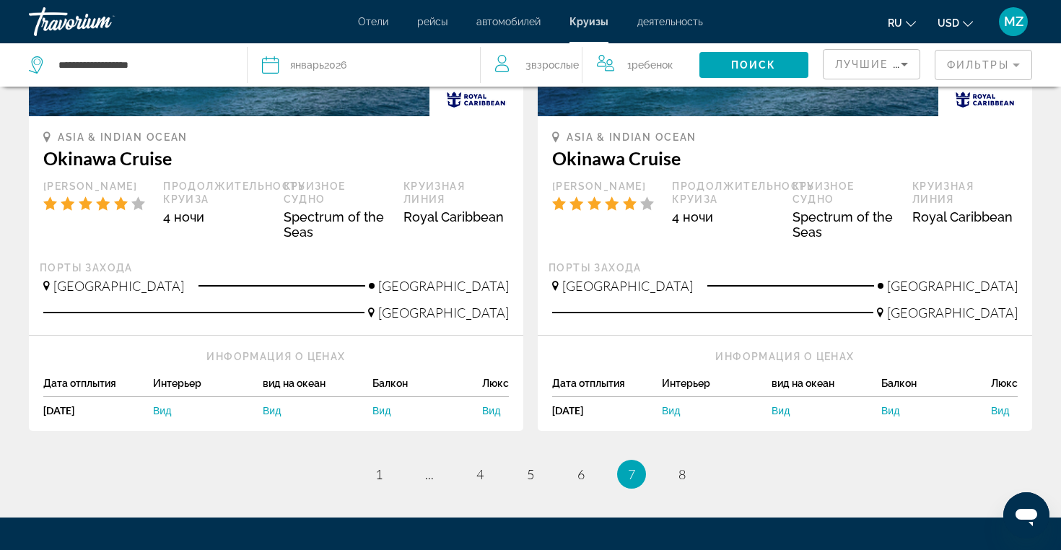
scroll to position [1732, 0]
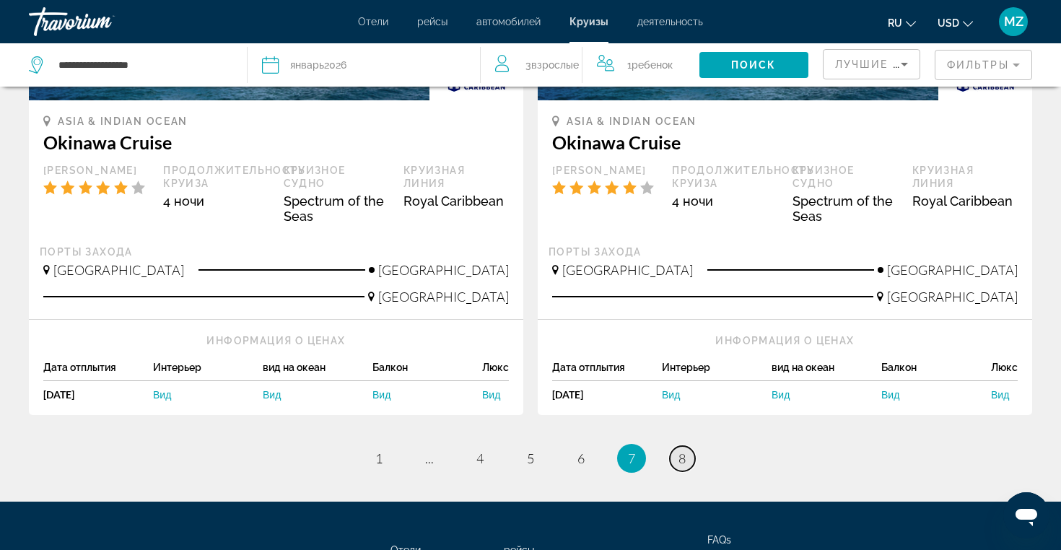
click at [690, 446] on link "page 8" at bounding box center [682, 458] width 25 height 25
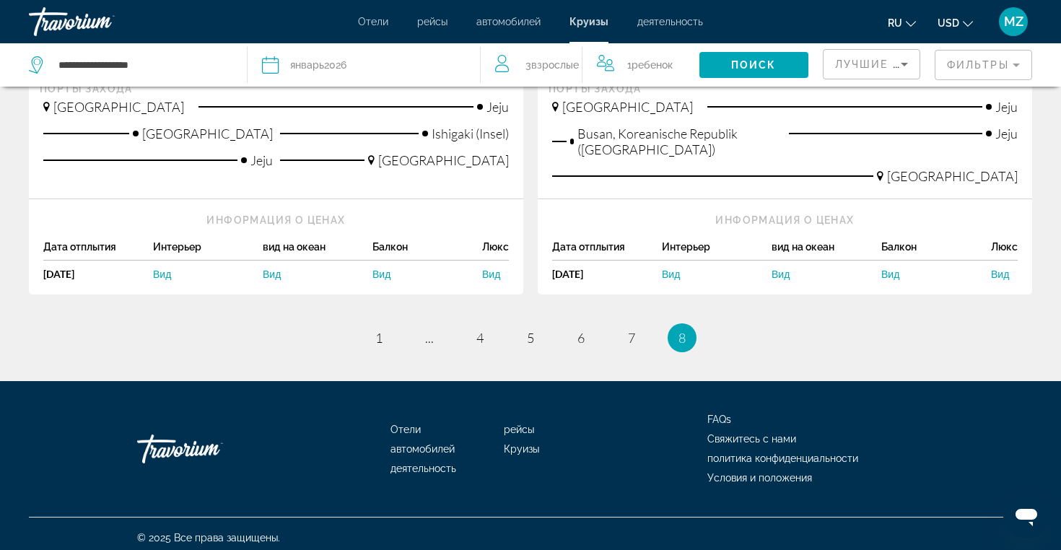
scroll to position [455, 0]
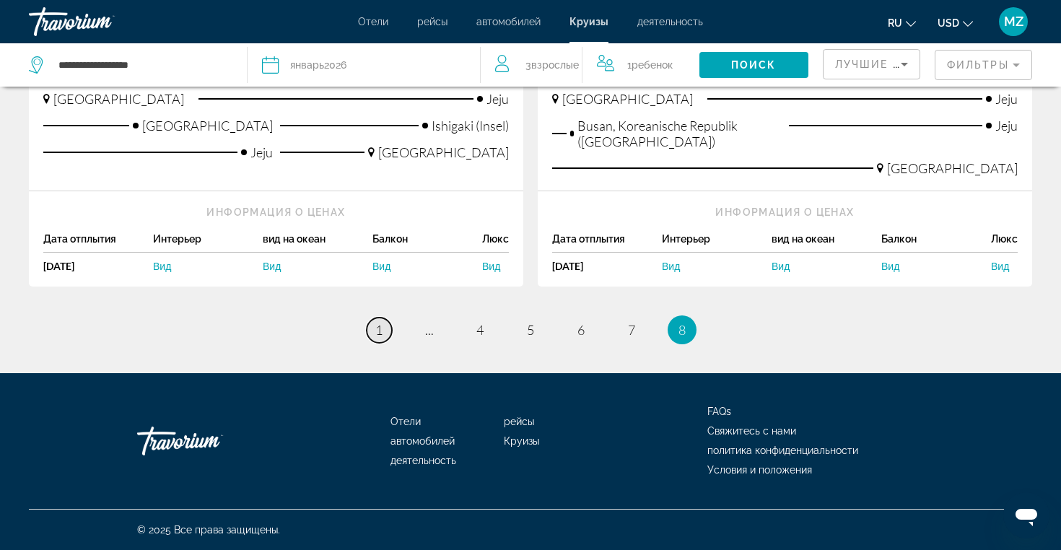
click at [379, 330] on span "1" at bounding box center [378, 330] width 7 height 16
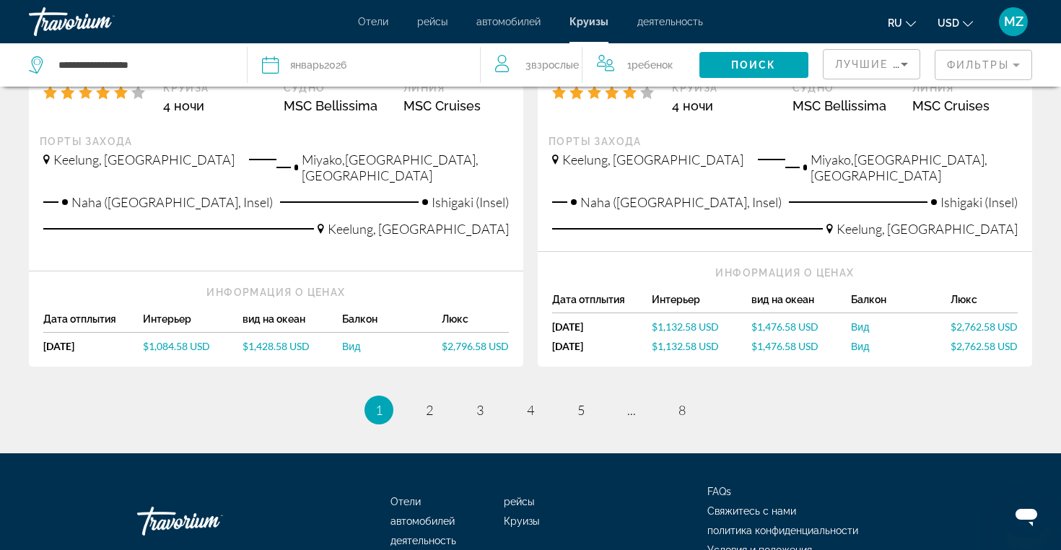
scroll to position [1558, 0]
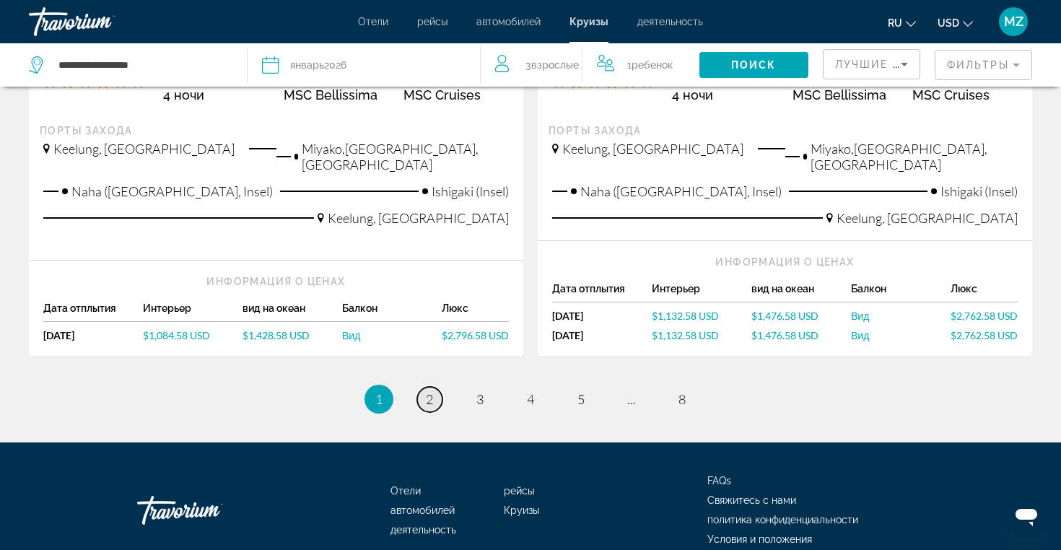
click at [438, 390] on link "page 2" at bounding box center [429, 399] width 25 height 25
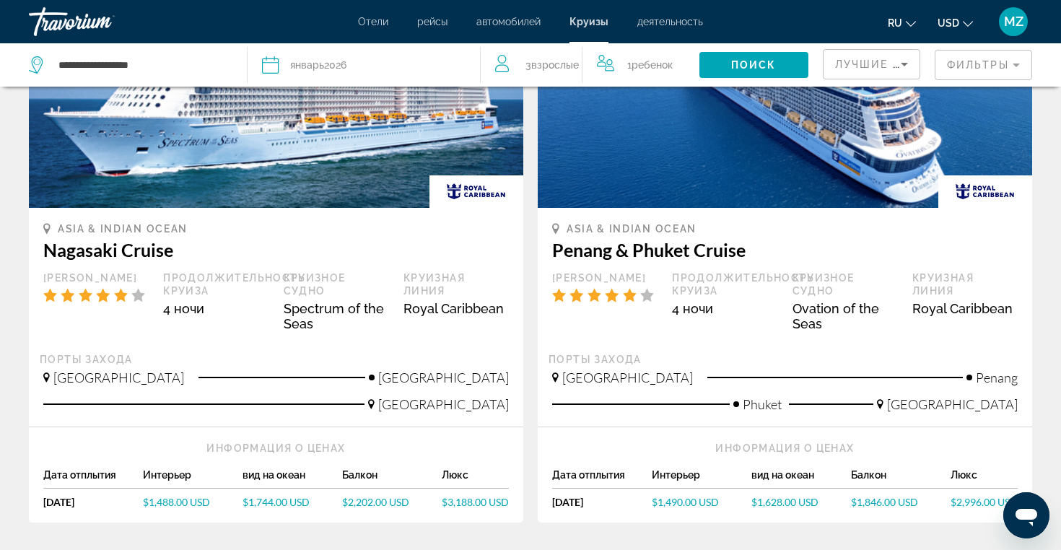
scroll to position [1414, 0]
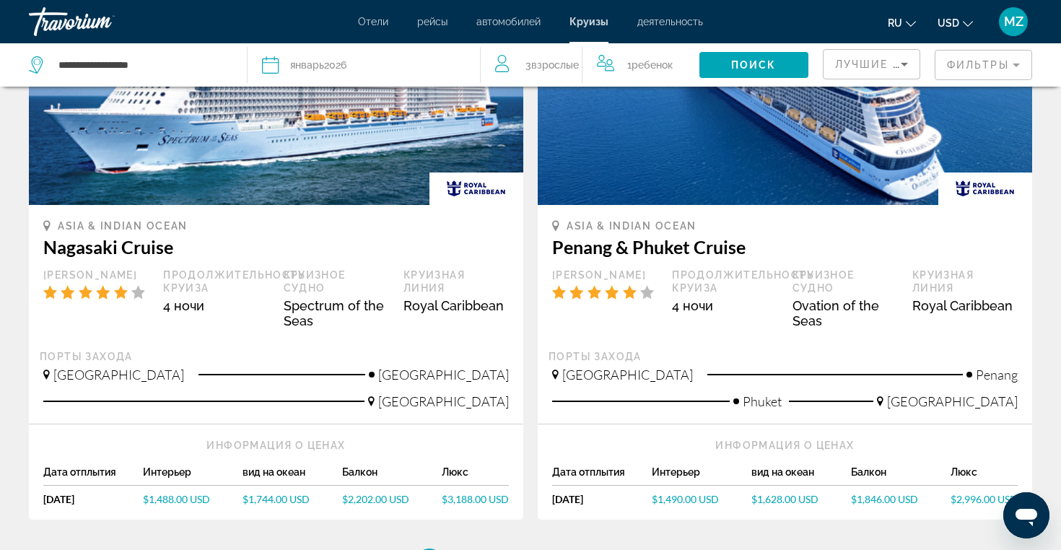
click at [791, 493] on span "$1,628.00 USD" at bounding box center [784, 499] width 67 height 12
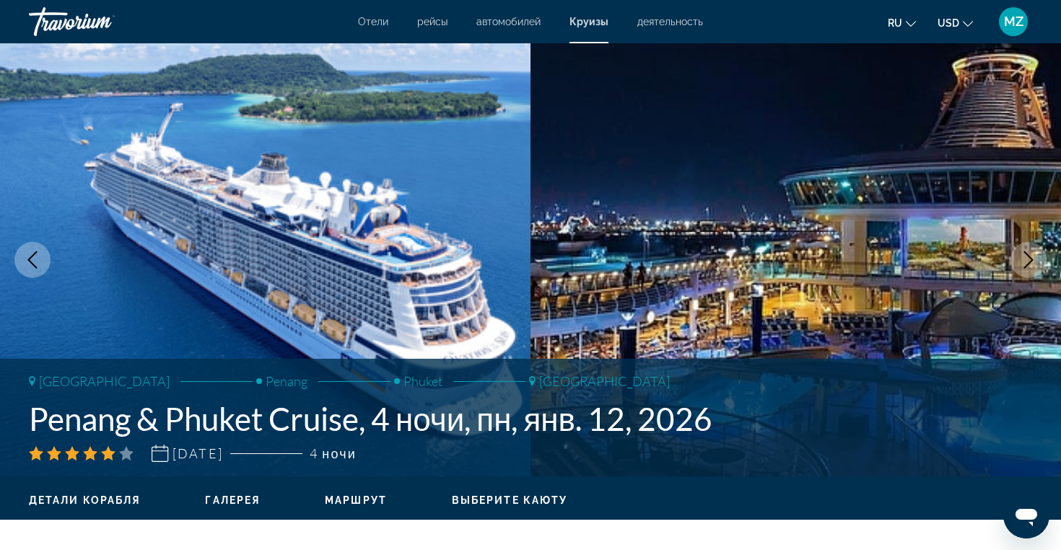
click at [1022, 262] on icon "Next image" at bounding box center [1027, 259] width 17 height 17
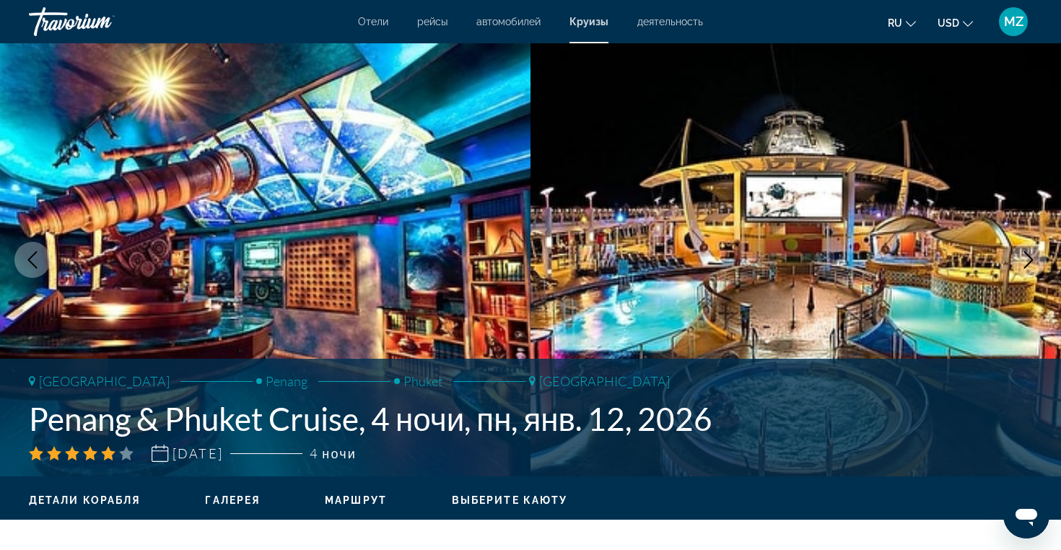
click at [847, 281] on img "Main content" at bounding box center [795, 259] width 530 height 433
click at [809, 348] on img "Main content" at bounding box center [795, 259] width 530 height 433
click at [1026, 263] on icon "Next image" at bounding box center [1027, 259] width 17 height 17
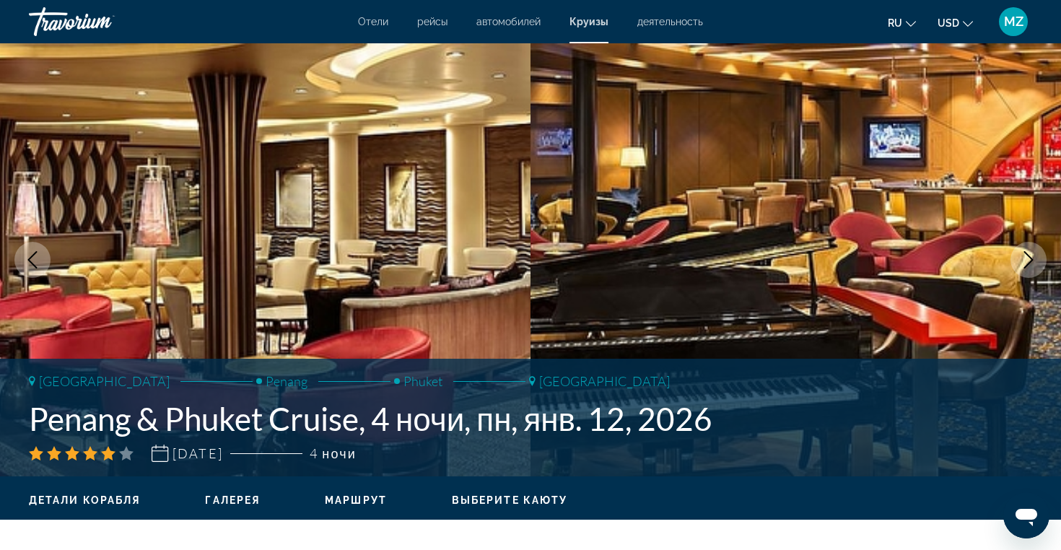
click at [1026, 263] on icon "Next image" at bounding box center [1027, 259] width 17 height 17
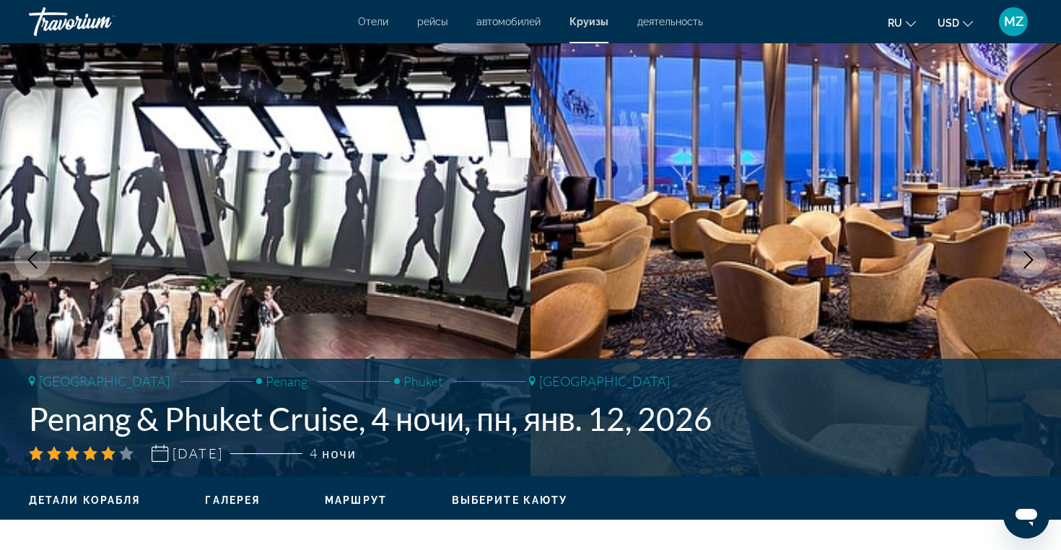
click at [1026, 263] on icon "Next image" at bounding box center [1027, 259] width 17 height 17
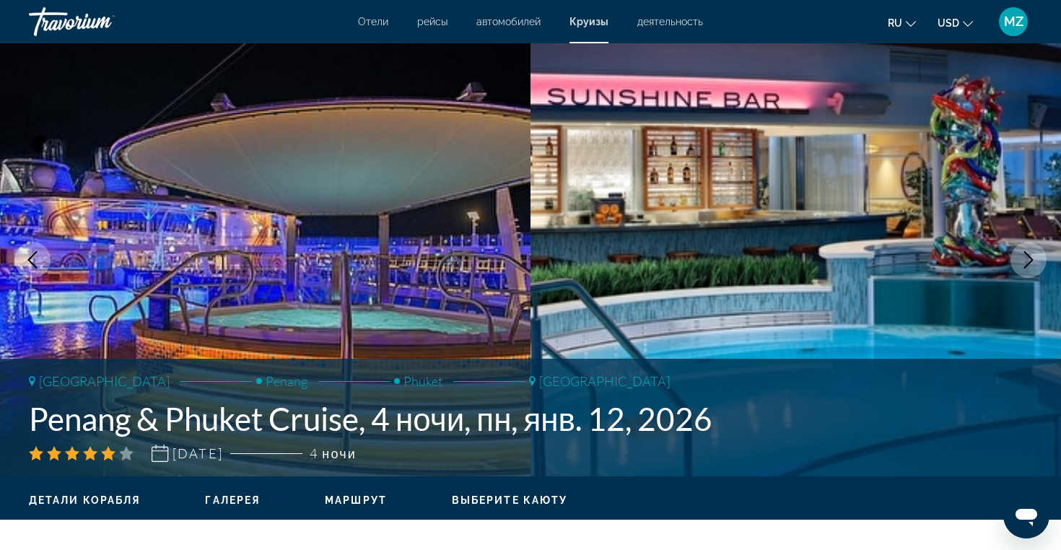
click at [1026, 263] on icon "Next image" at bounding box center [1027, 259] width 17 height 17
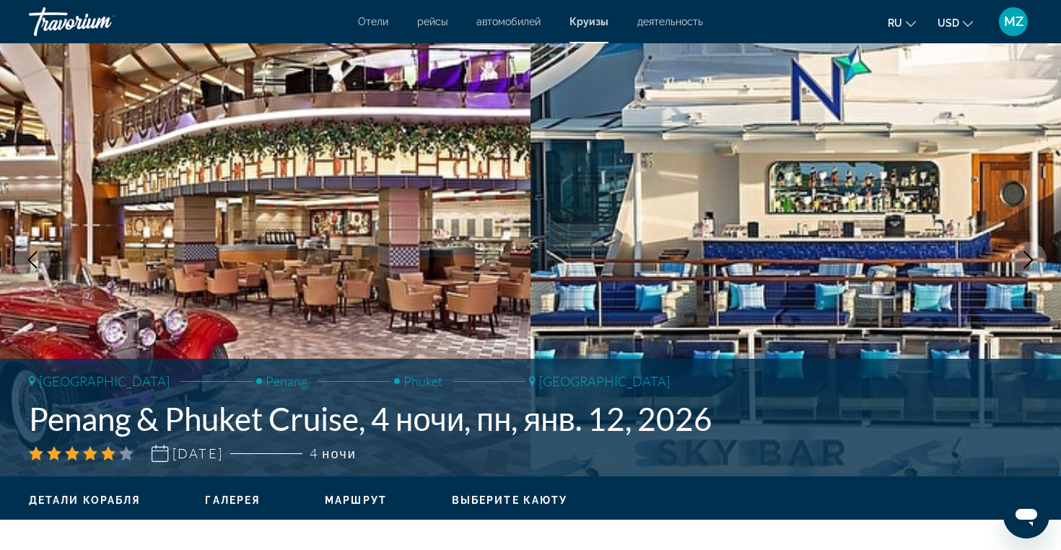
click at [1026, 263] on icon "Next image" at bounding box center [1027, 259] width 17 height 17
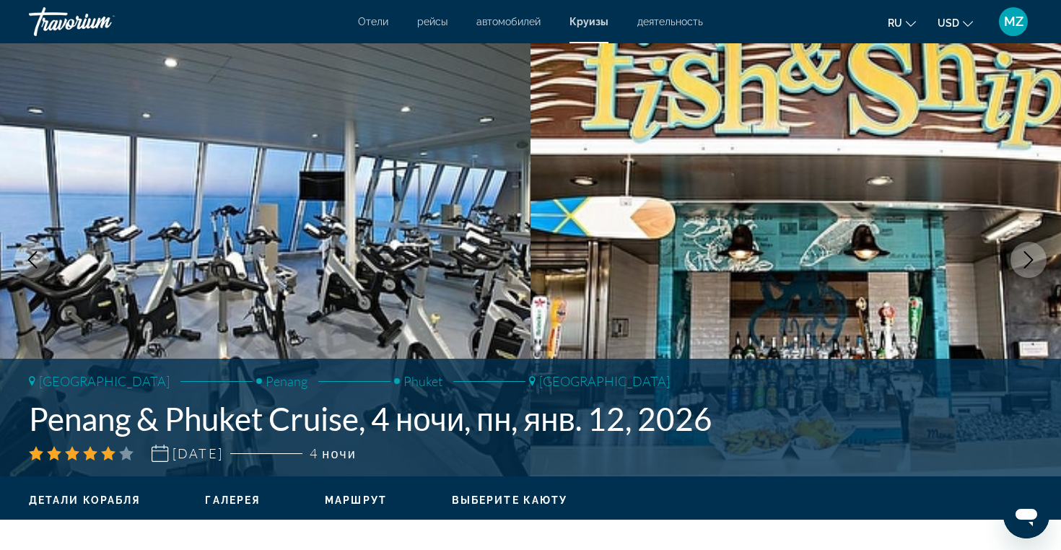
click at [1026, 263] on icon "Next image" at bounding box center [1027, 259] width 17 height 17
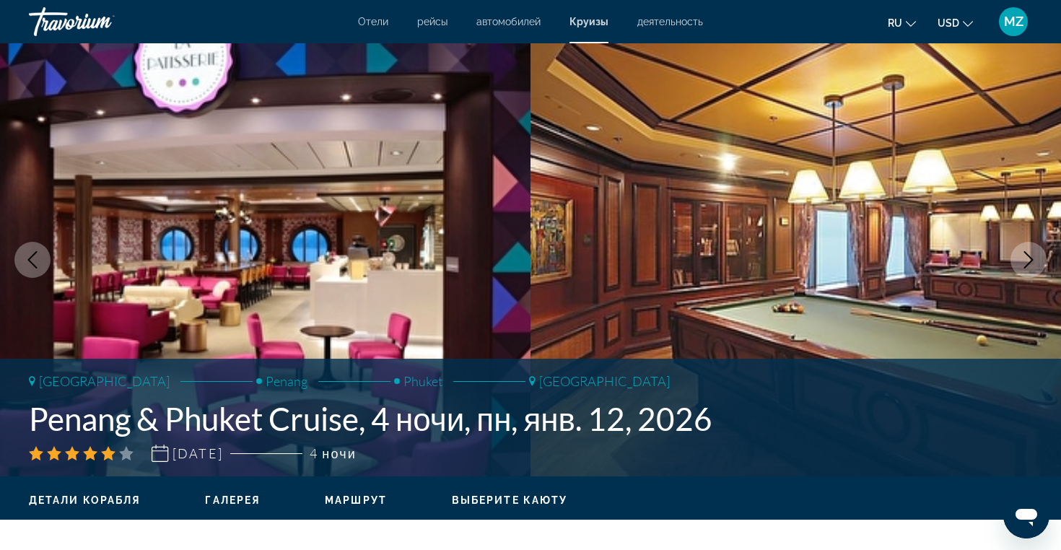
click at [1026, 263] on icon "Next image" at bounding box center [1027, 259] width 17 height 17
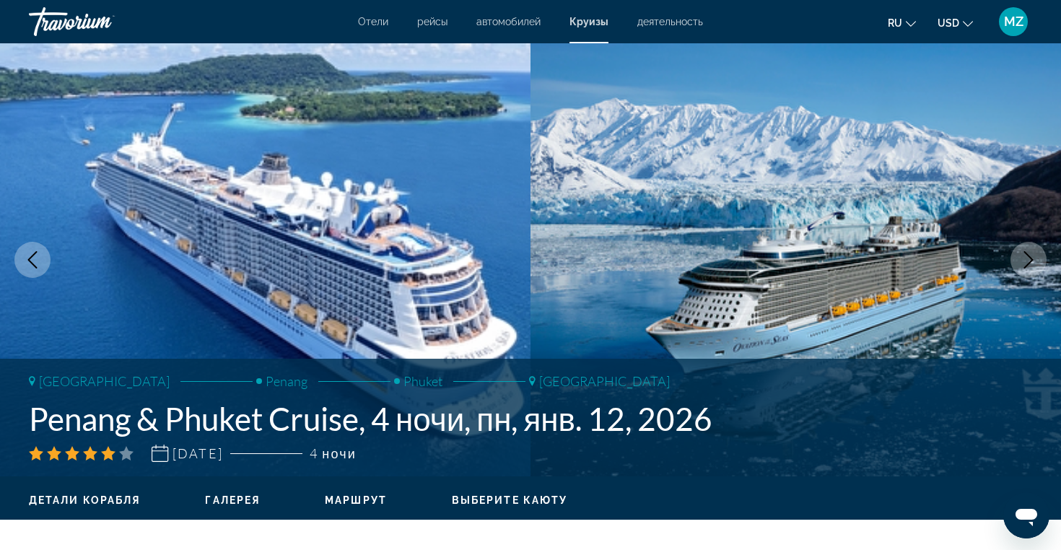
click at [1026, 263] on icon "Next image" at bounding box center [1027, 259] width 17 height 17
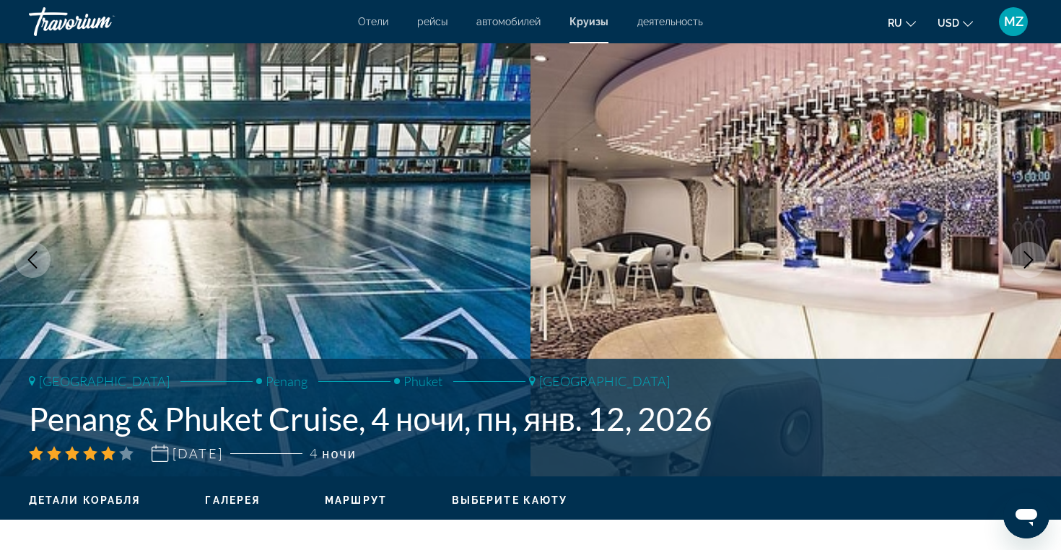
click at [1026, 263] on icon "Next image" at bounding box center [1027, 259] width 17 height 17
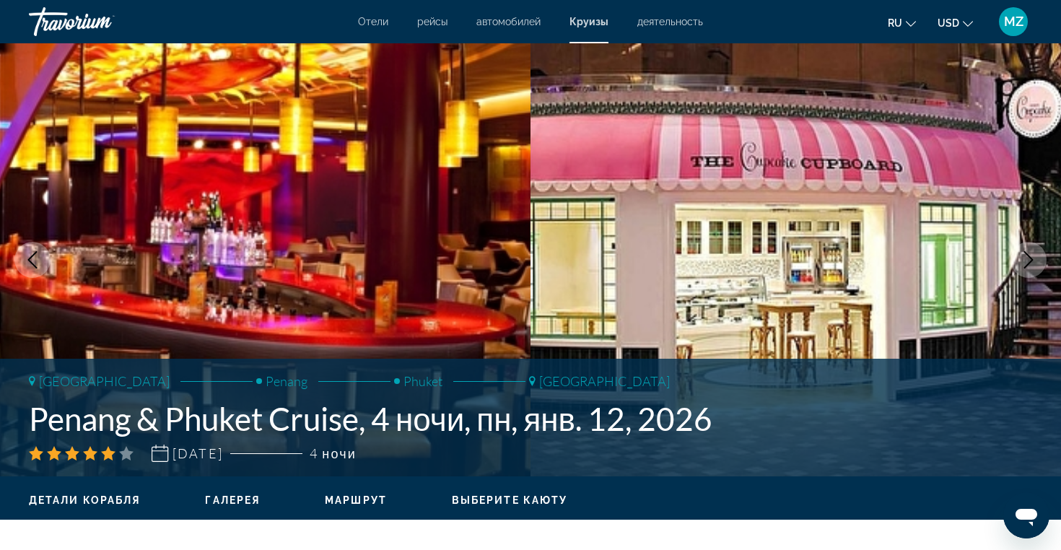
click at [1026, 263] on icon "Next image" at bounding box center [1027, 259] width 17 height 17
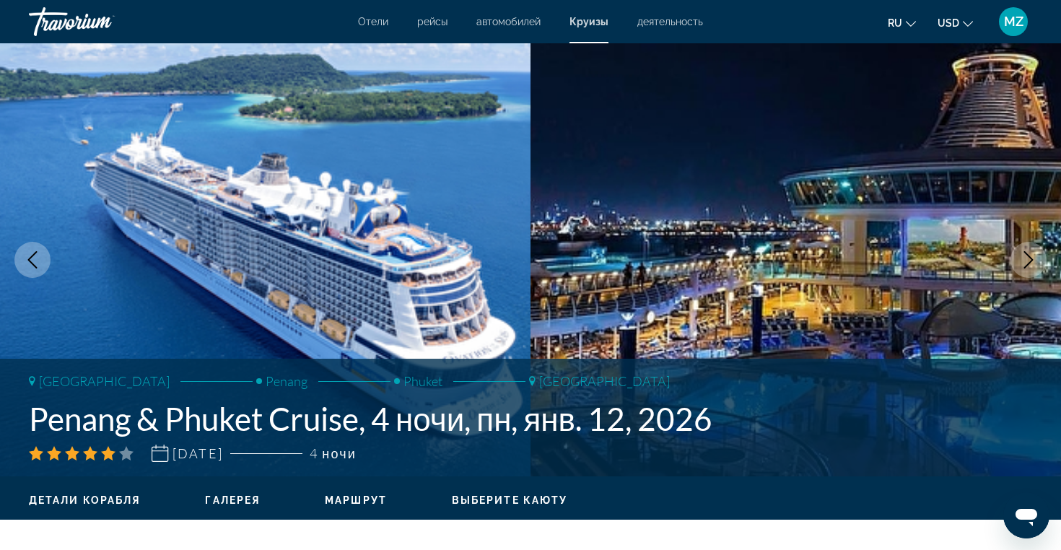
click at [1026, 263] on icon "Next image" at bounding box center [1027, 259] width 17 height 17
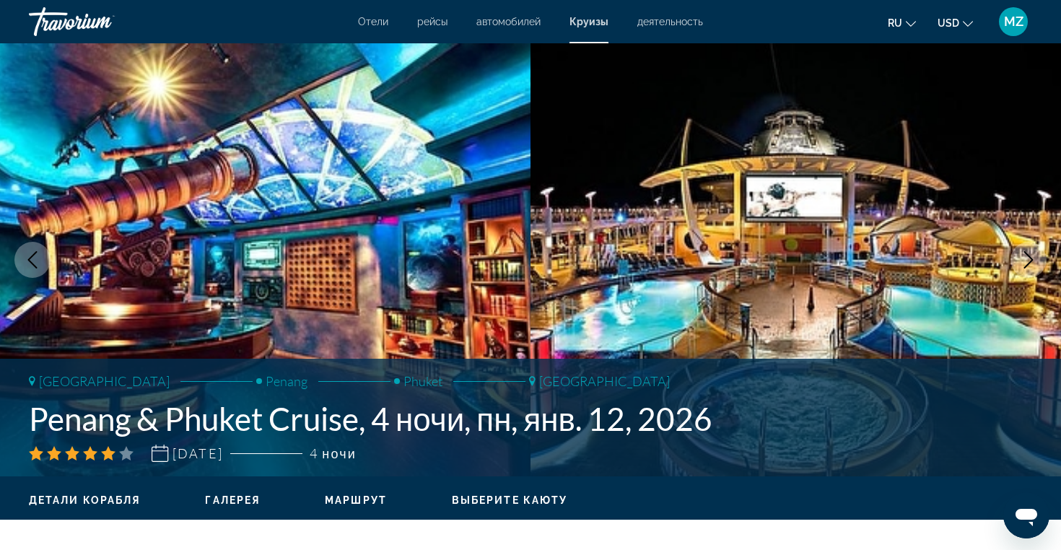
click at [1026, 263] on icon "Next image" at bounding box center [1027, 259] width 17 height 17
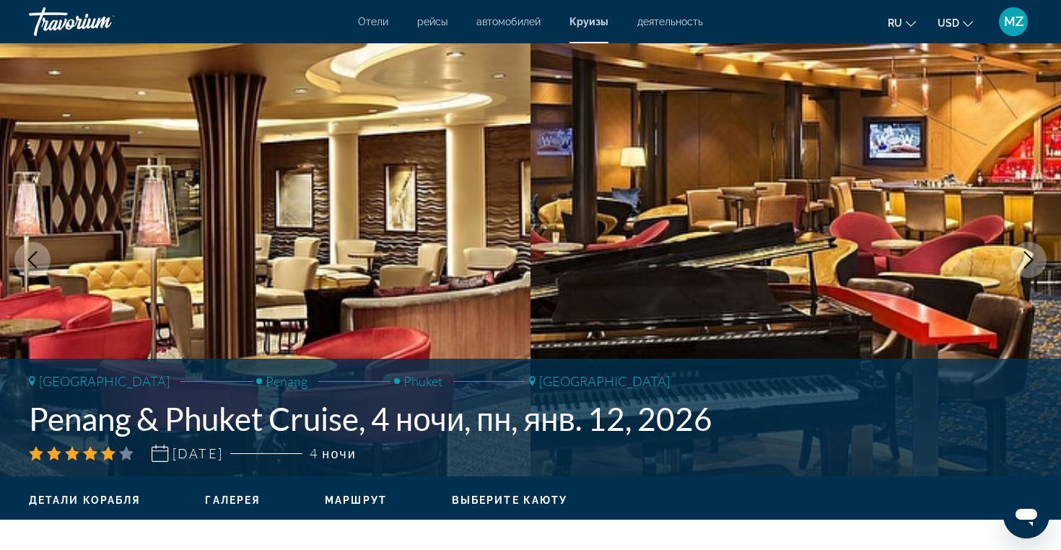
click at [1026, 263] on icon "Next image" at bounding box center [1027, 259] width 17 height 17
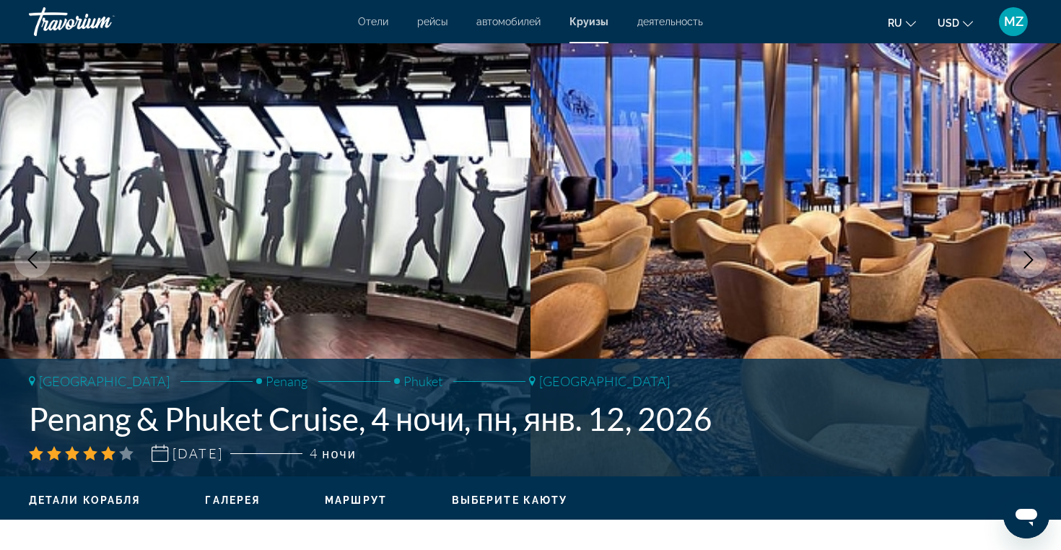
click at [1026, 263] on icon "Next image" at bounding box center [1027, 259] width 17 height 17
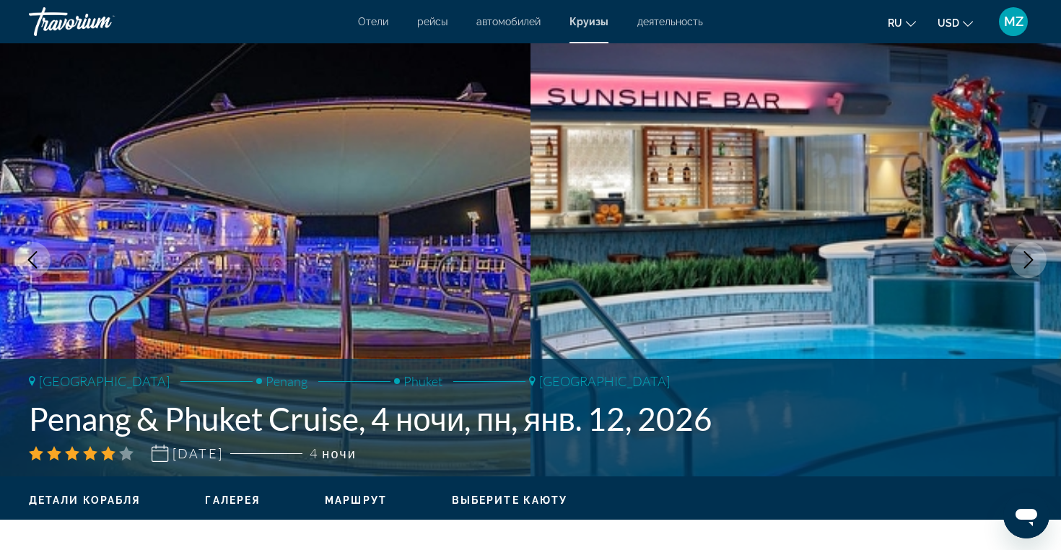
click at [1026, 263] on icon "Next image" at bounding box center [1027, 259] width 17 height 17
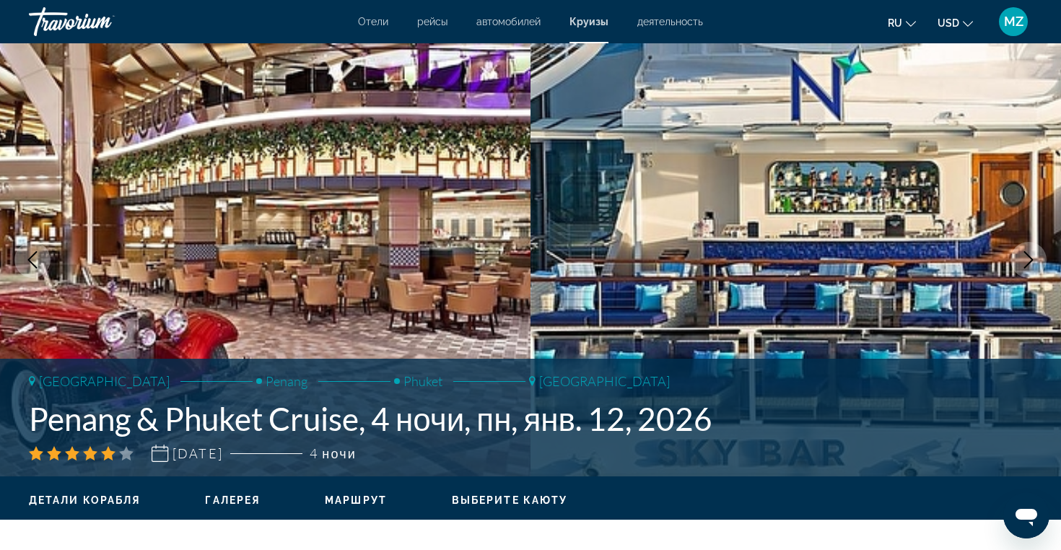
click at [1026, 263] on icon "Next image" at bounding box center [1027, 259] width 17 height 17
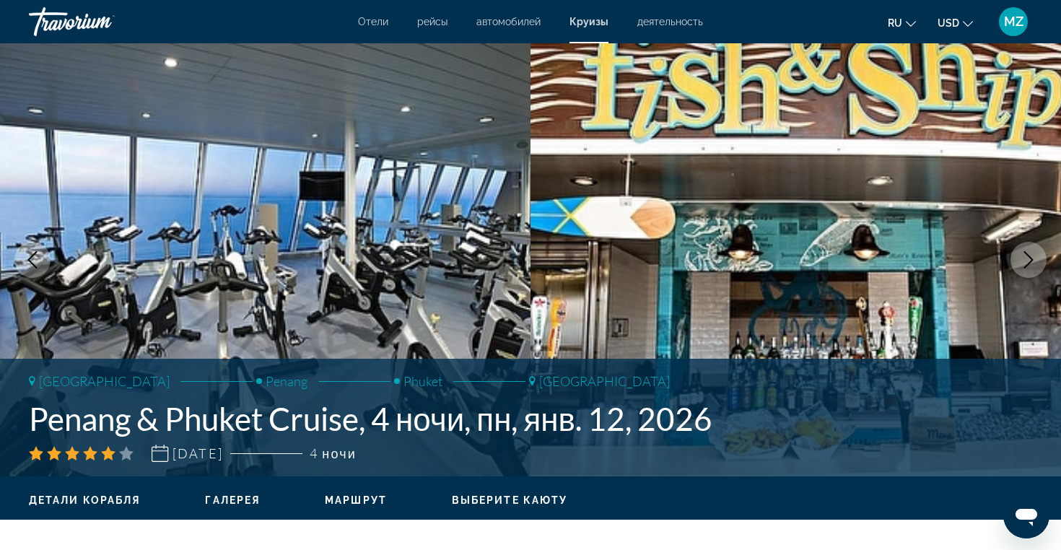
click at [1026, 263] on icon "Next image" at bounding box center [1027, 259] width 17 height 17
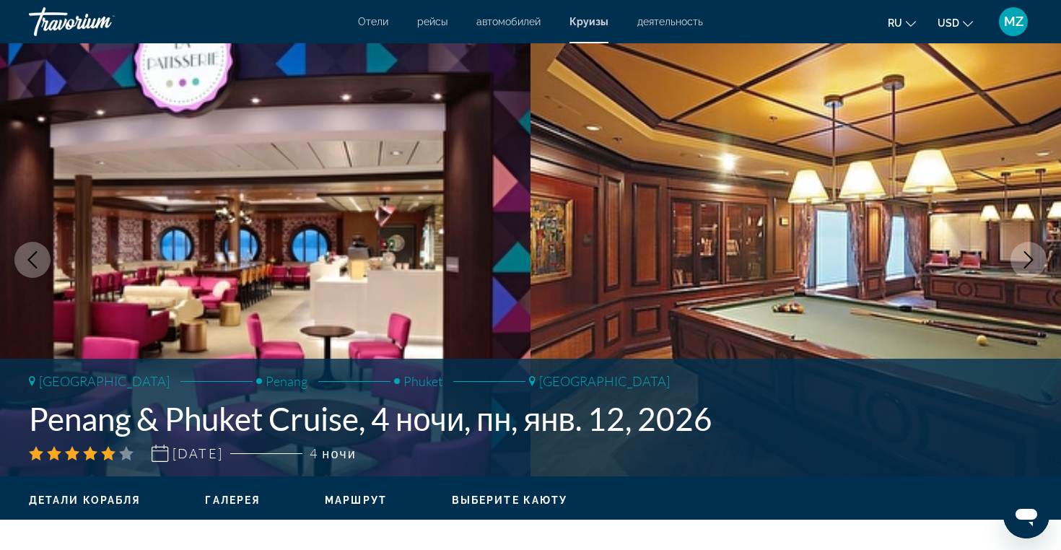
click at [1026, 263] on icon "Next image" at bounding box center [1027, 259] width 17 height 17
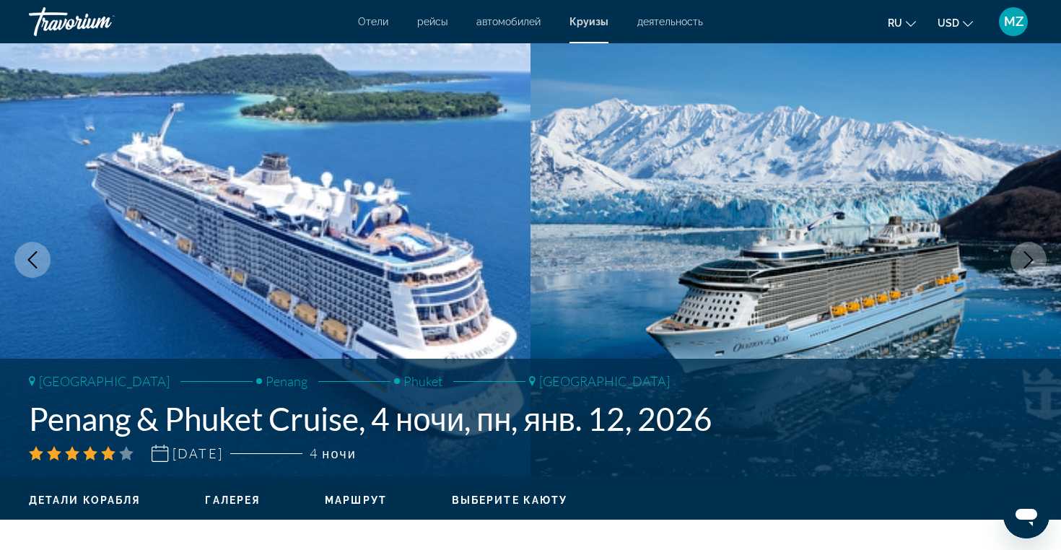
click at [1026, 263] on icon "Next image" at bounding box center [1027, 259] width 17 height 17
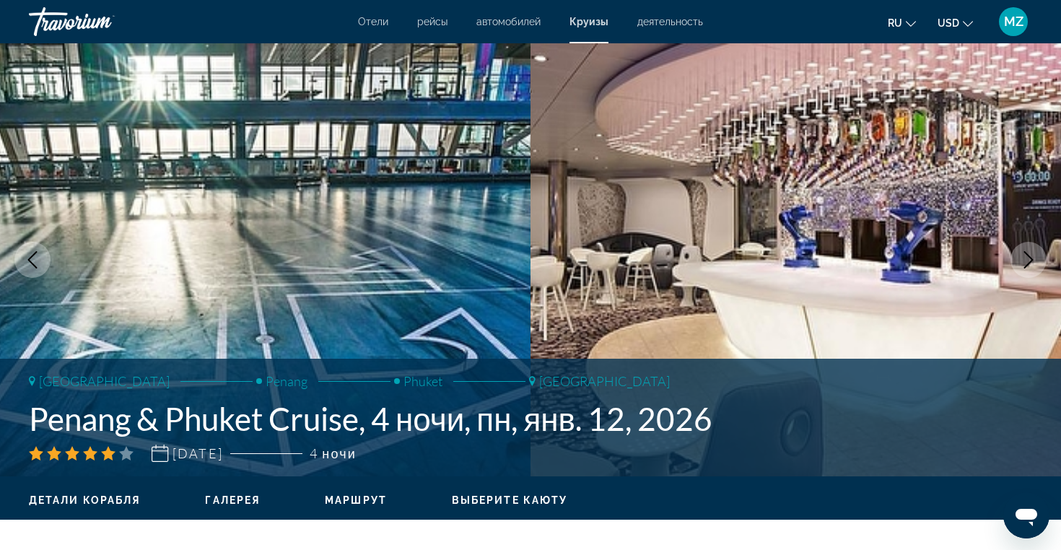
click at [120, 498] on span "Детали корабля" at bounding box center [84, 500] width 111 height 12
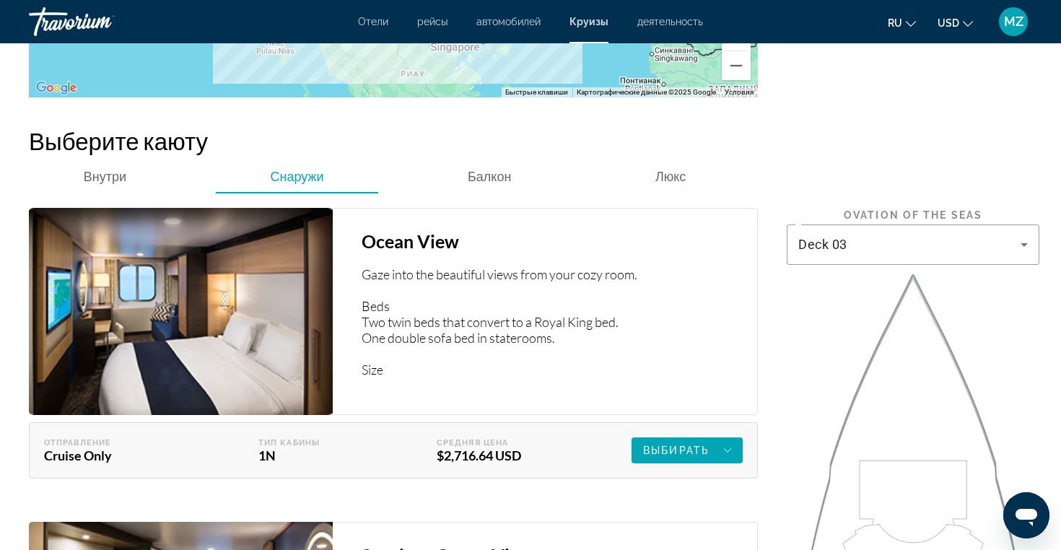
scroll to position [2157, 0]
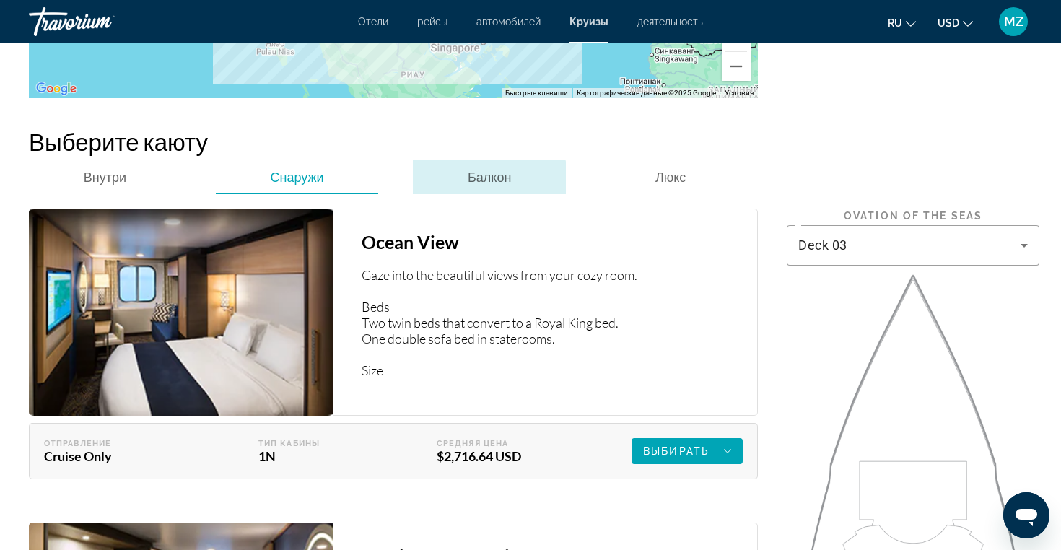
click at [477, 172] on span "Балкон" at bounding box center [489, 177] width 43 height 16
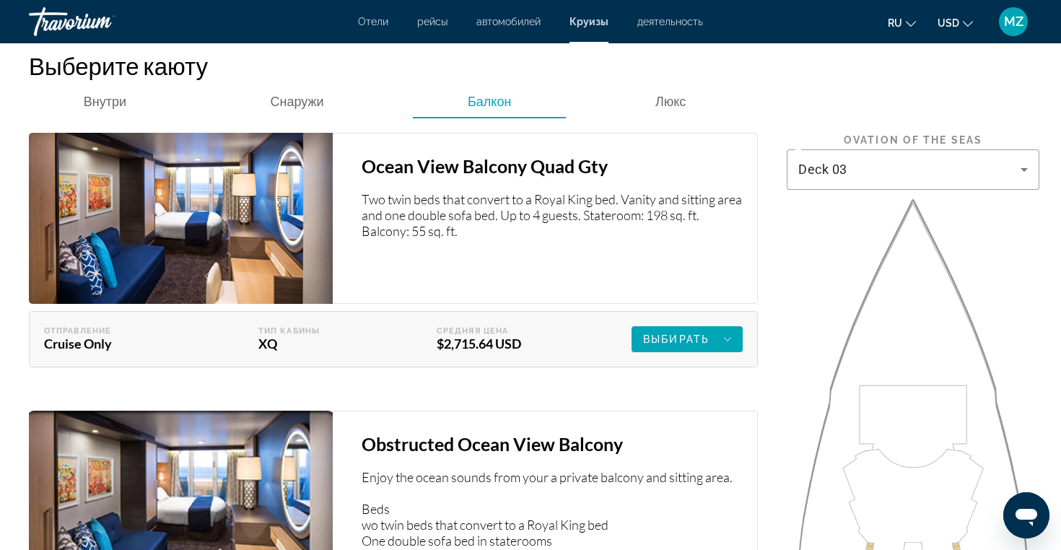
scroll to position [2234, 0]
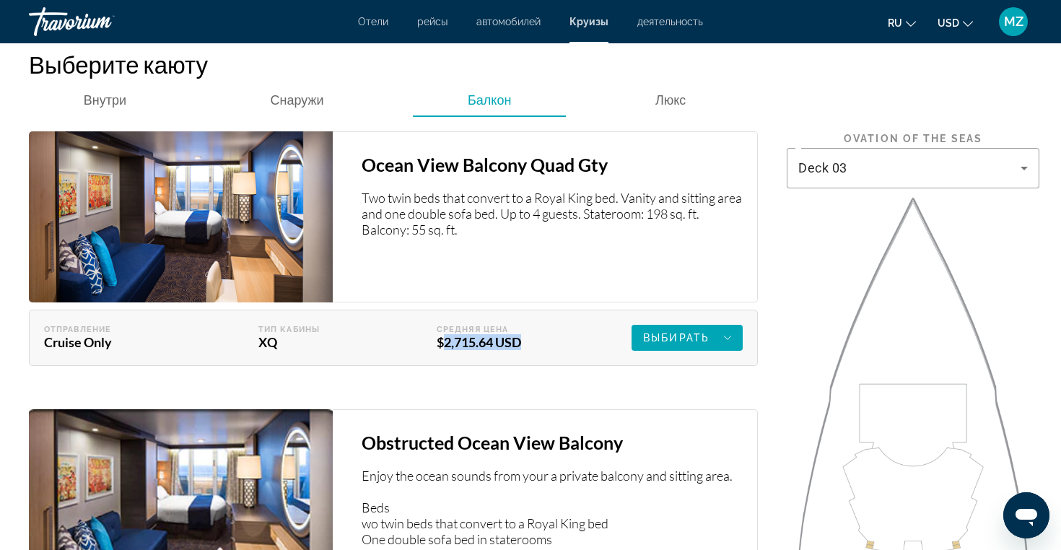
drag, startPoint x: 424, startPoint y: 338, endPoint x: 514, endPoint y: 335, distance: 90.2
click at [514, 335] on div "Средняя цена $2,715.64 USD" at bounding box center [482, 338] width 164 height 26
click at [515, 395] on div "Obstructed Ocean View Balcony Enjoy the ocean sounds from your a private balcon…" at bounding box center [393, 537] width 729 height 285
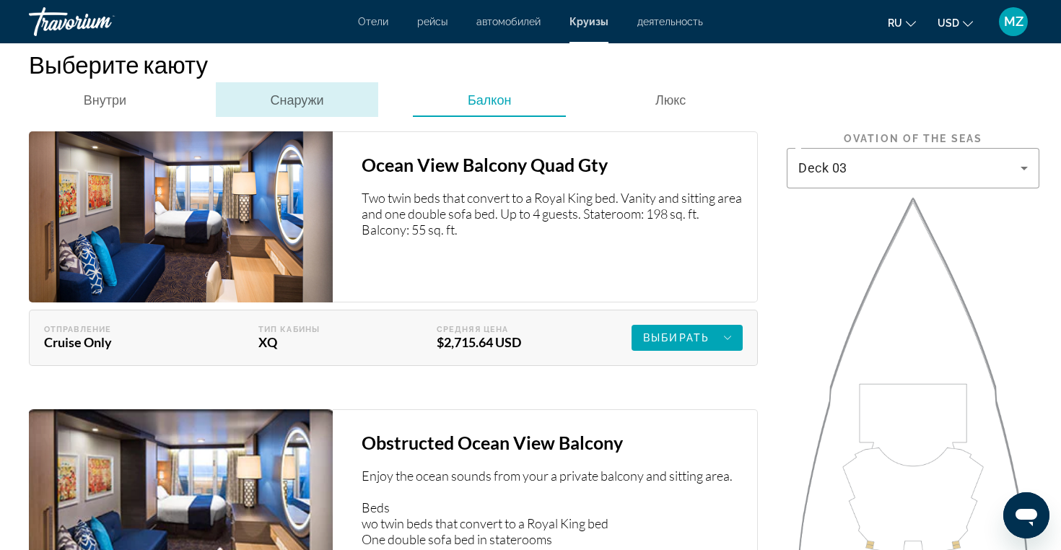
click at [298, 95] on span "Снаружи" at bounding box center [296, 100] width 53 height 16
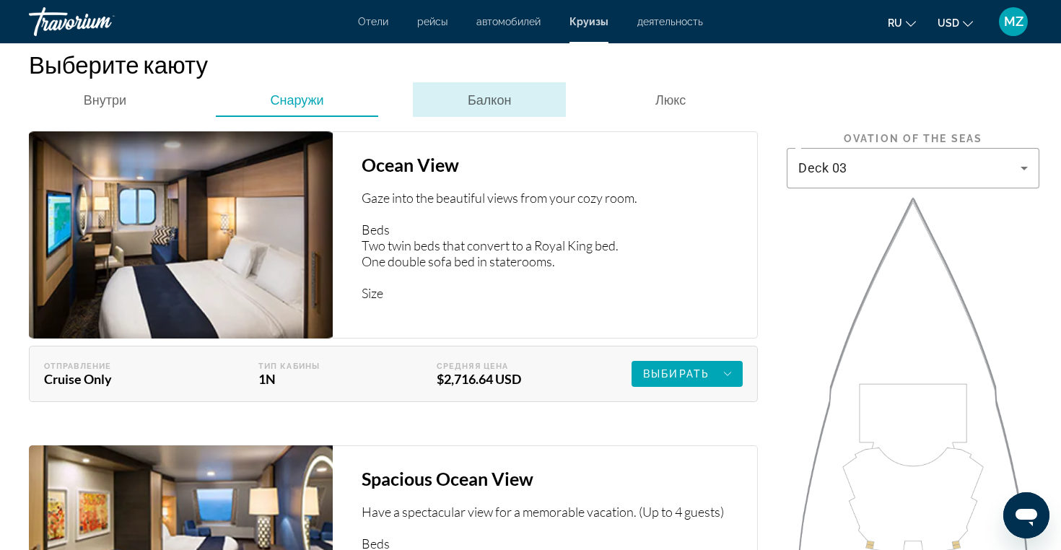
click at [463, 87] on div "Балкон" at bounding box center [489, 99] width 153 height 35
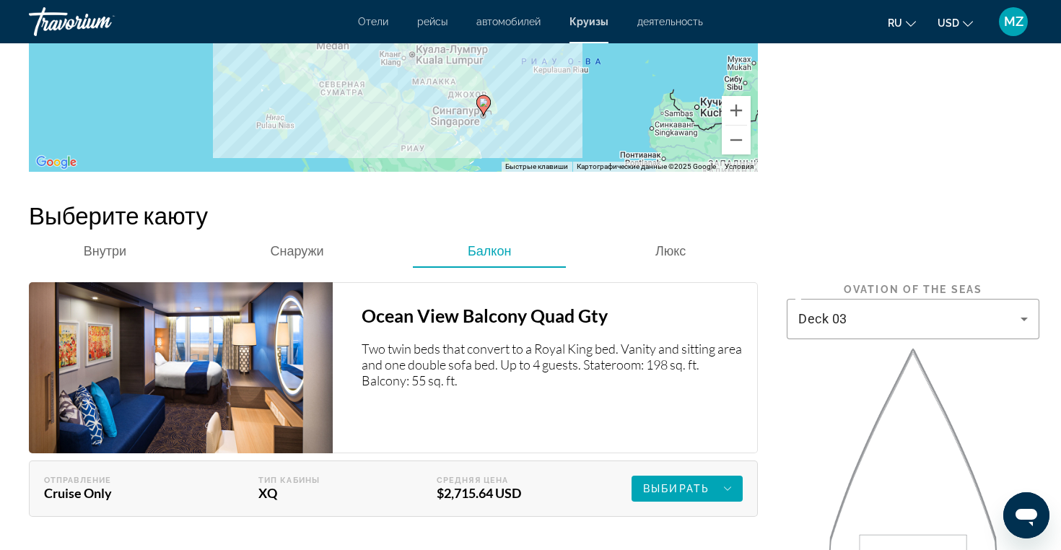
scroll to position [2124, 0]
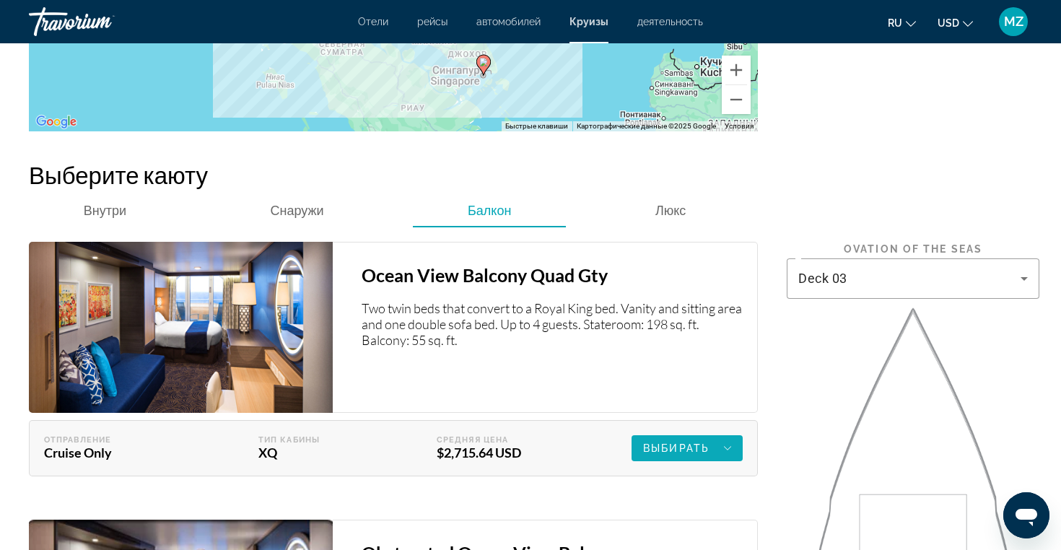
click at [705, 445] on span "Main content" at bounding box center [686, 448] width 111 height 35
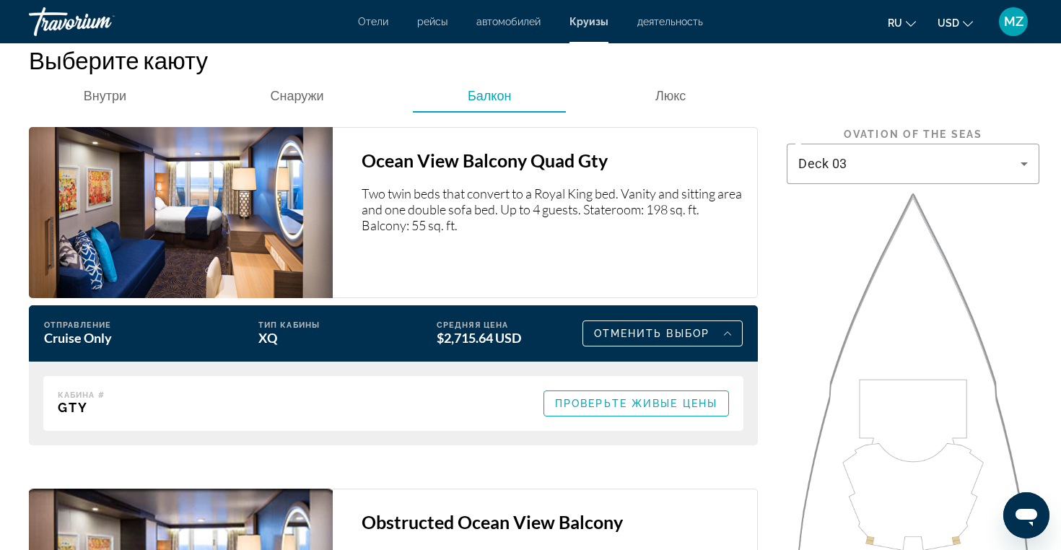
scroll to position [2237, 0]
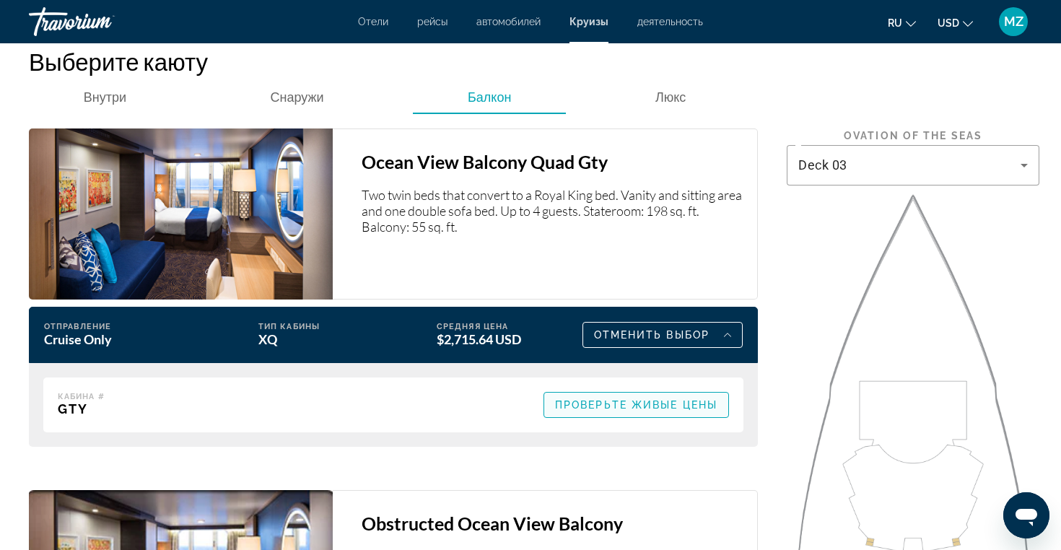
click at [594, 399] on span "Проверьте живые цены" at bounding box center [636, 405] width 162 height 12
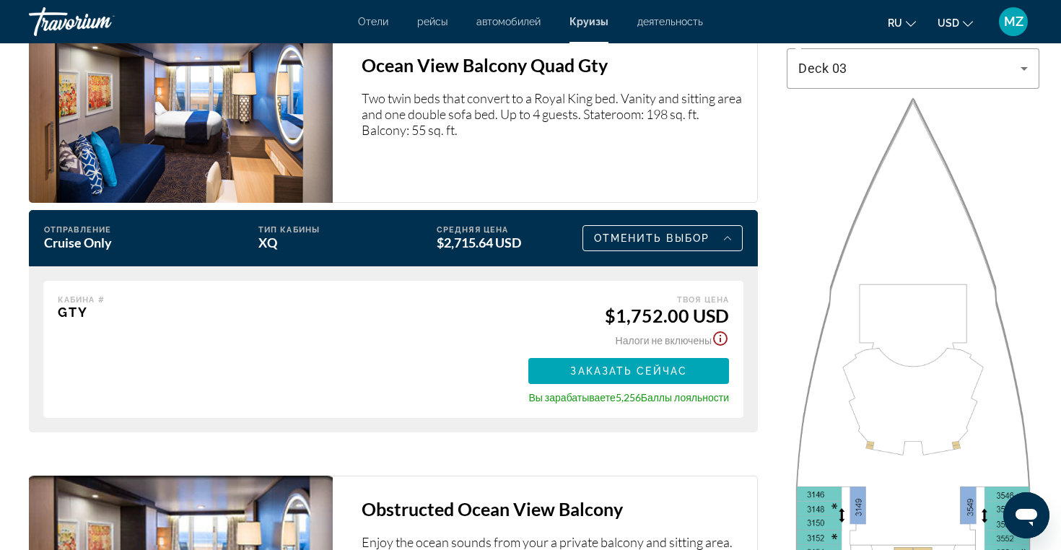
scroll to position [2338, 0]
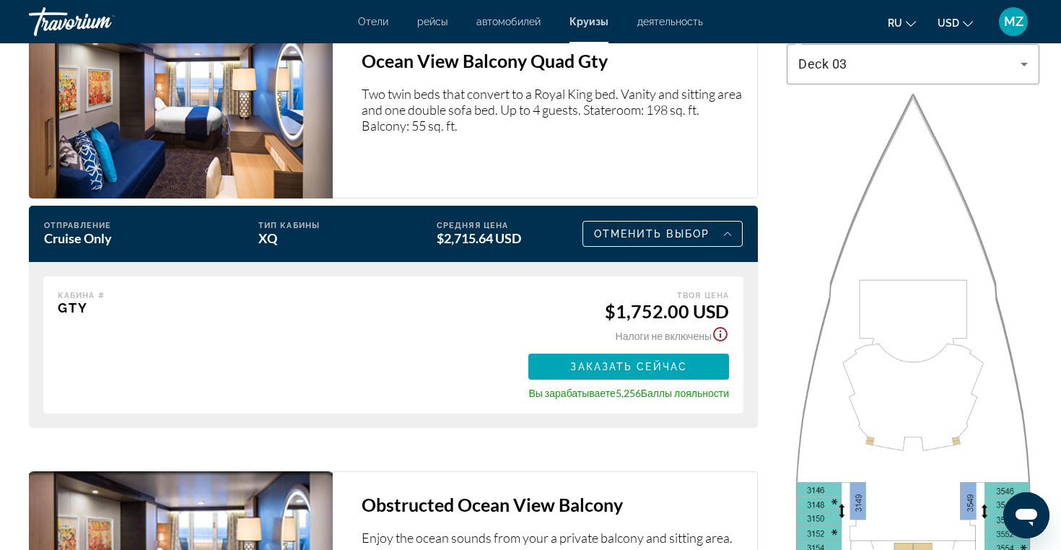
click at [722, 325] on icon "Show Taxes and Fees disclaimer" at bounding box center [719, 333] width 17 height 17
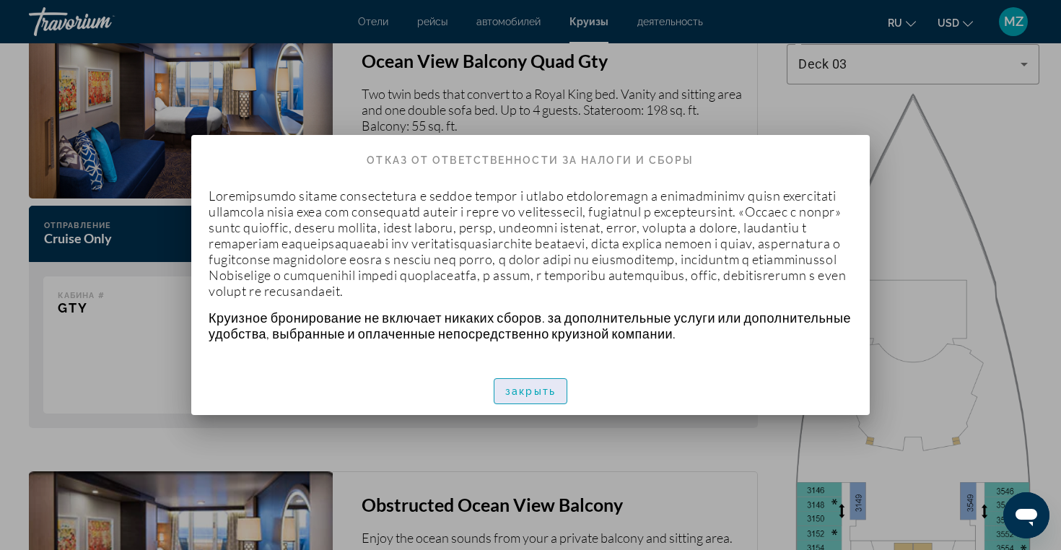
click at [530, 393] on span "закрыть" at bounding box center [530, 391] width 51 height 12
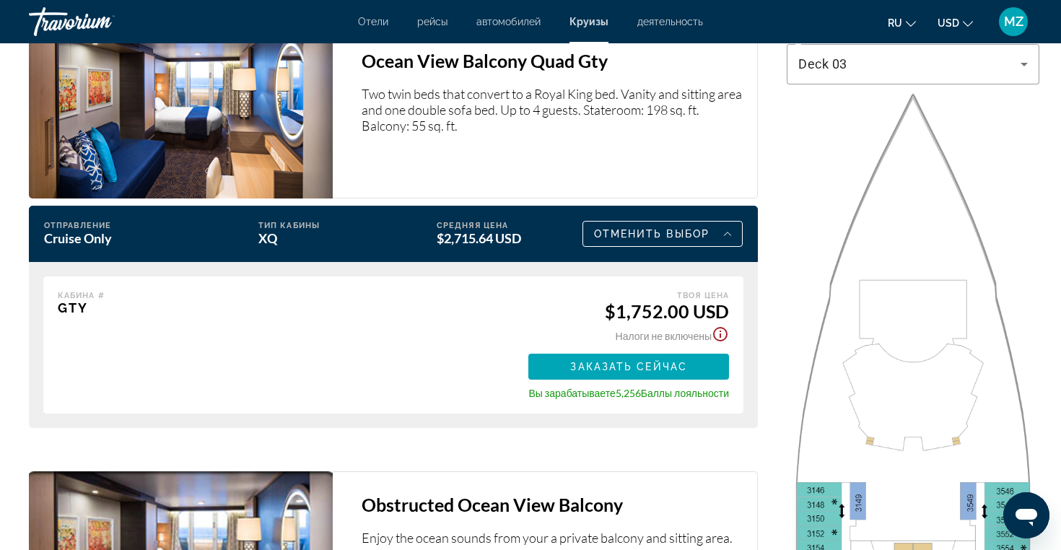
click at [556, 322] on div "Налоги не включены Налоги включены" at bounding box center [628, 332] width 201 height 21
click at [463, 292] on div "Main content" at bounding box center [316, 345] width 323 height 108
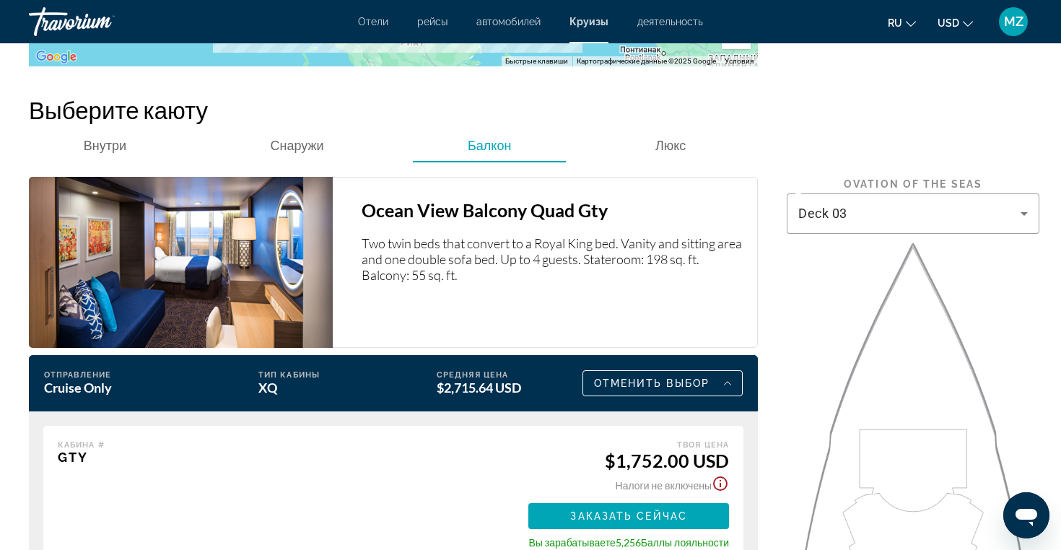
scroll to position [2185, 0]
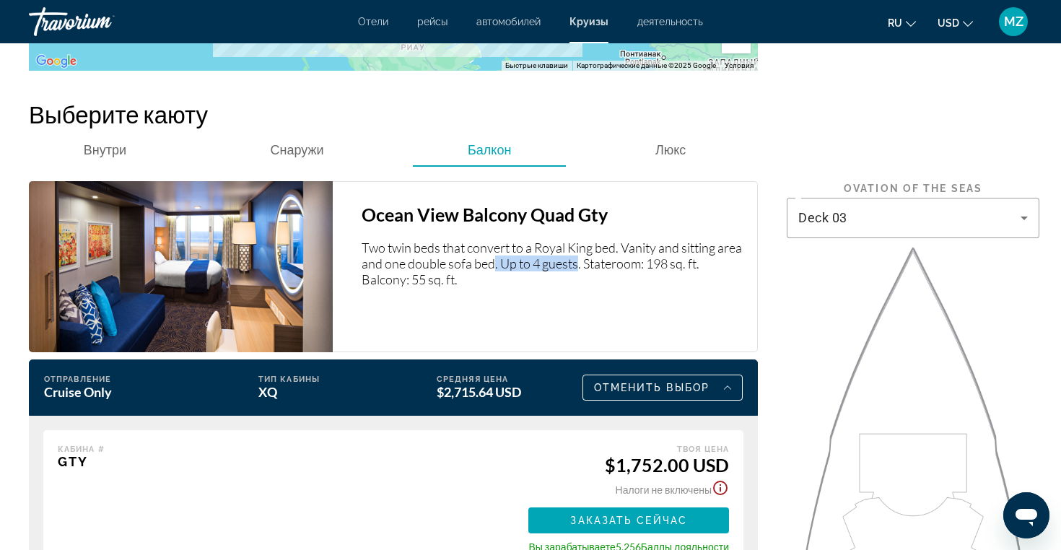
drag, startPoint x: 521, startPoint y: 255, endPoint x: 604, endPoint y: 256, distance: 83.0
click at [604, 256] on p "Two twin beds that convert to a Royal King bed. Vanity and sitting area and one…" at bounding box center [551, 264] width 381 height 48
click at [580, 283] on div "Ocean View Balcony Quad Gty Two twin beds that convert to a Royal King bed. Van…" at bounding box center [545, 266] width 425 height 171
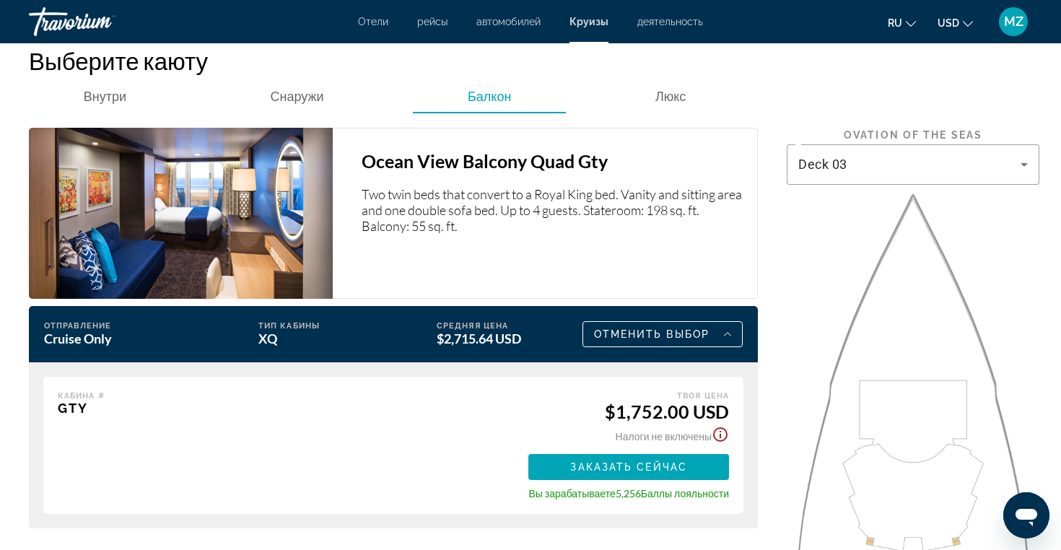
scroll to position [2242, 0]
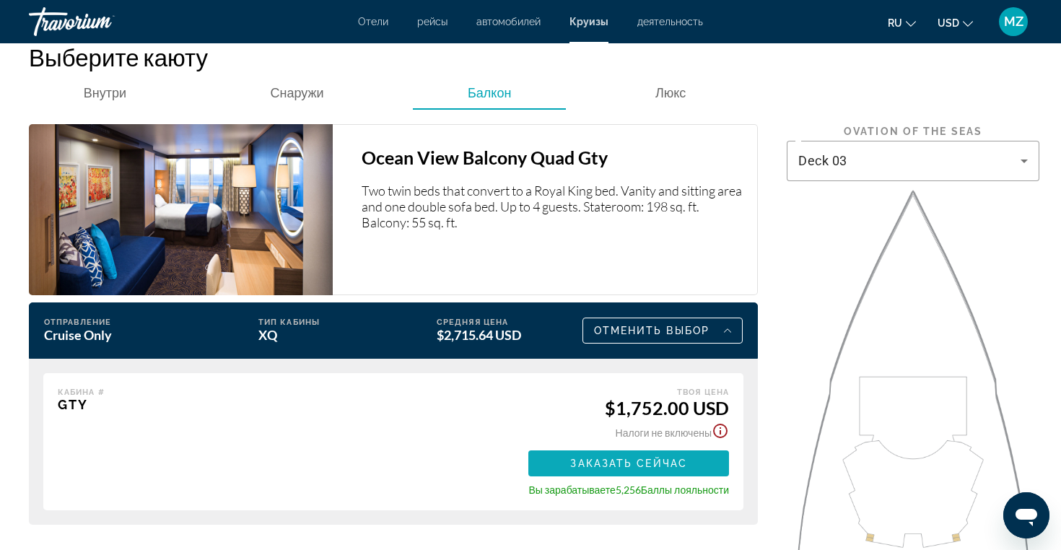
click at [618, 457] on span "Заказать сейчас" at bounding box center [628, 463] width 117 height 12
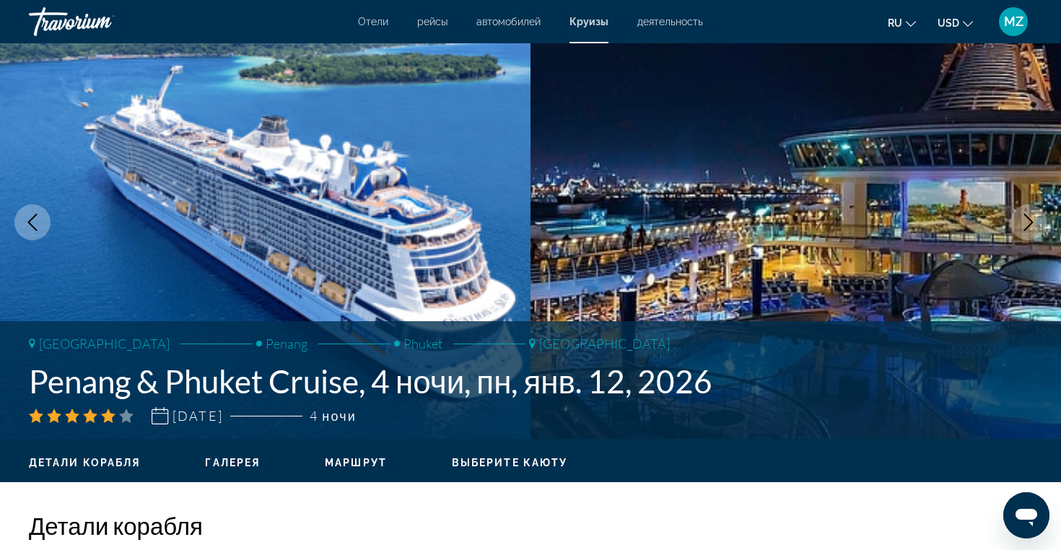
scroll to position [39, 0]
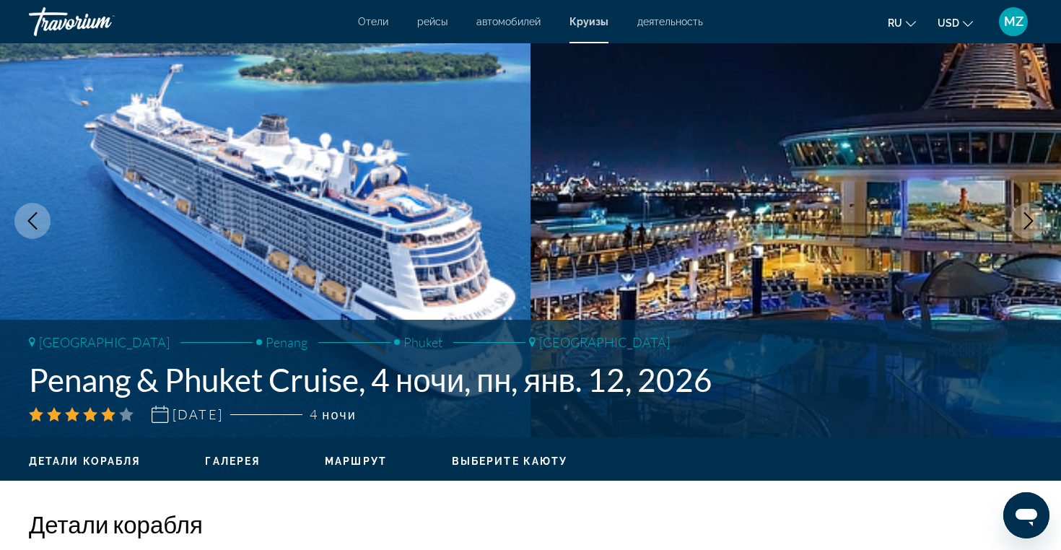
click at [519, 272] on img "Main content" at bounding box center [265, 220] width 530 height 433
click at [502, 260] on img "Main content" at bounding box center [265, 220] width 530 height 433
click at [637, 260] on img "Main content" at bounding box center [795, 220] width 530 height 433
click at [1027, 213] on icon "Next image" at bounding box center [1027, 220] width 17 height 17
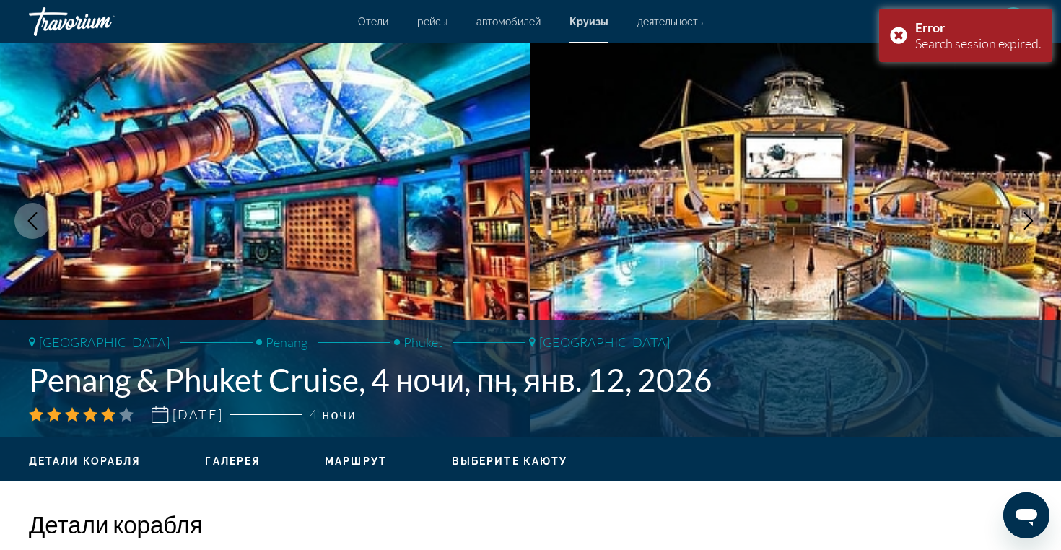
click at [1025, 220] on icon "Next image" at bounding box center [1027, 220] width 17 height 17
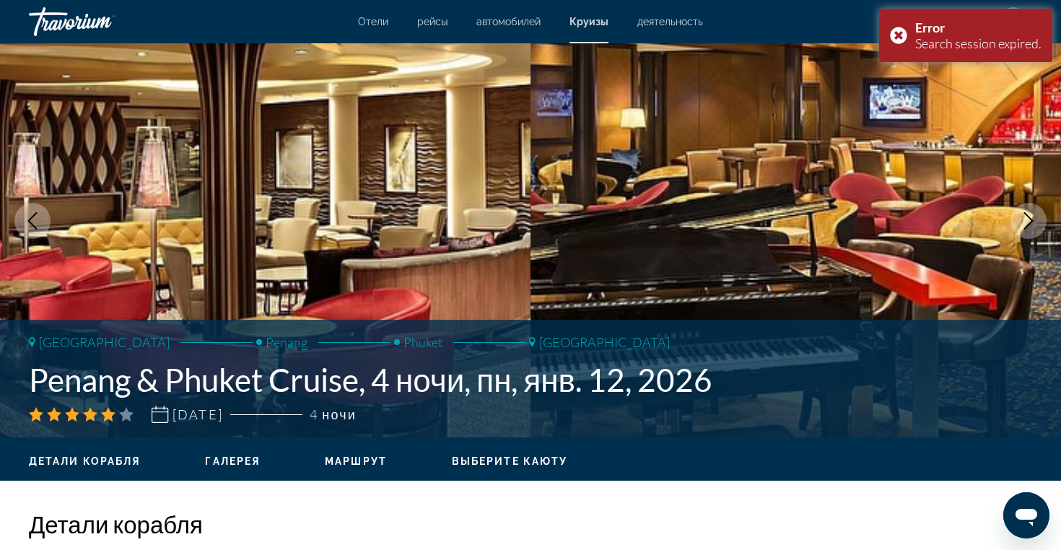
click at [1025, 220] on icon "Next image" at bounding box center [1027, 220] width 17 height 17
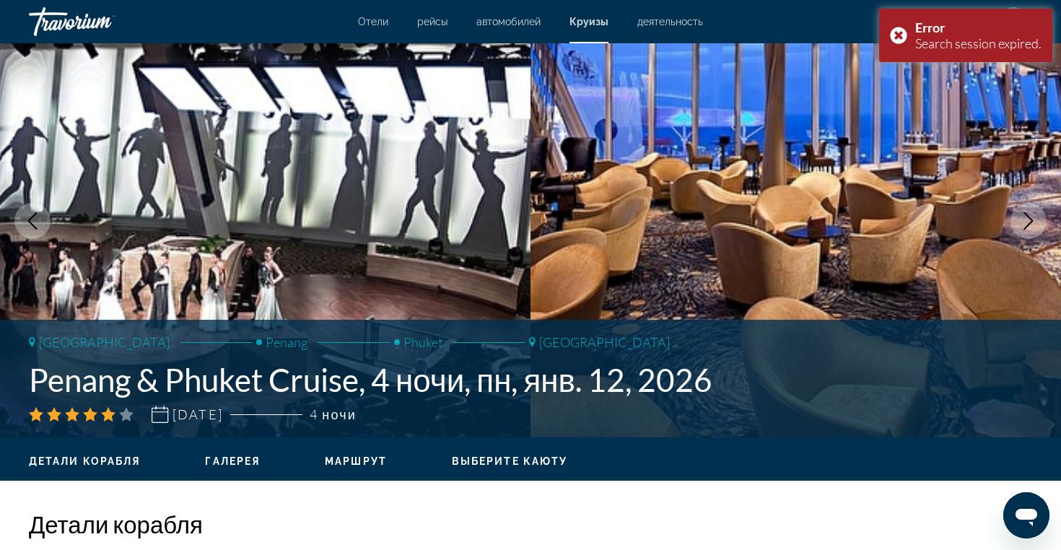
click at [1025, 220] on icon "Next image" at bounding box center [1027, 220] width 17 height 17
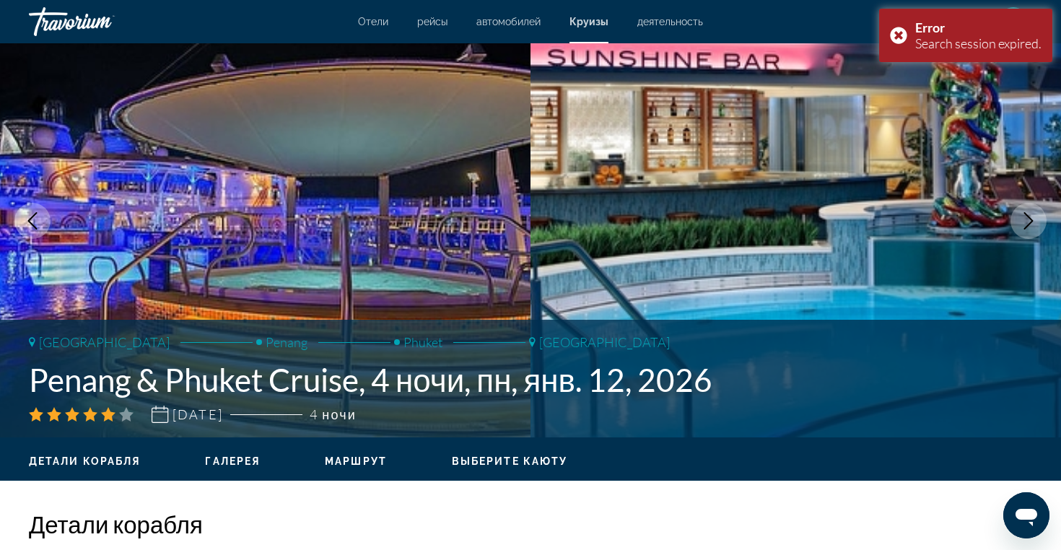
click at [1025, 220] on icon "Next image" at bounding box center [1027, 220] width 17 height 17
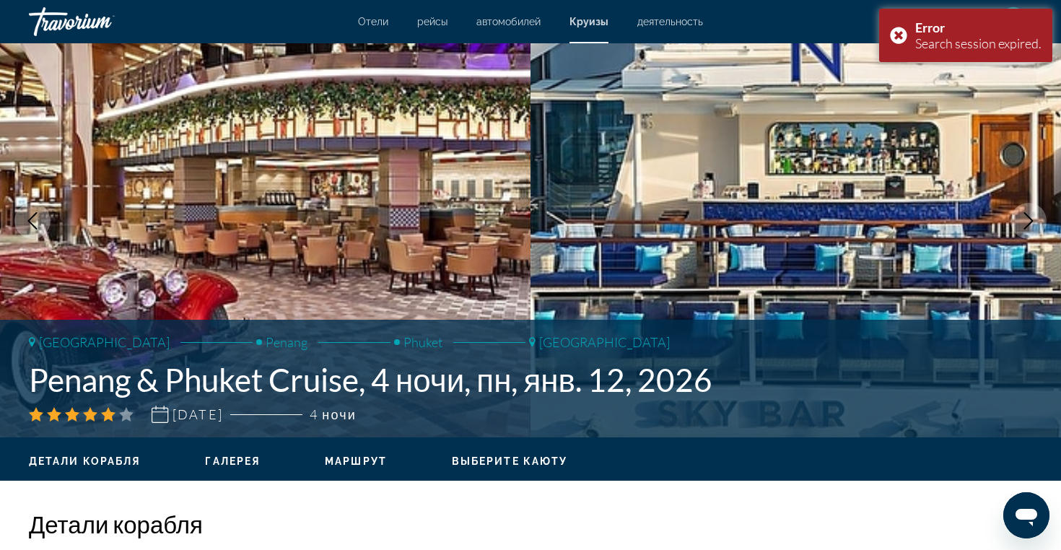
click at [1025, 220] on icon "Next image" at bounding box center [1027, 220] width 17 height 17
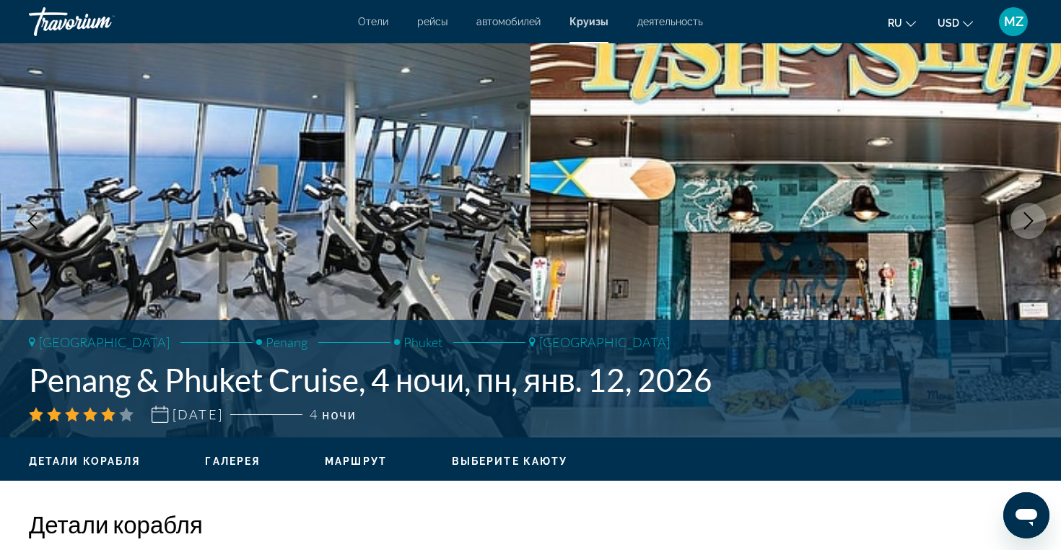
click at [1025, 220] on icon "Next image" at bounding box center [1027, 220] width 17 height 17
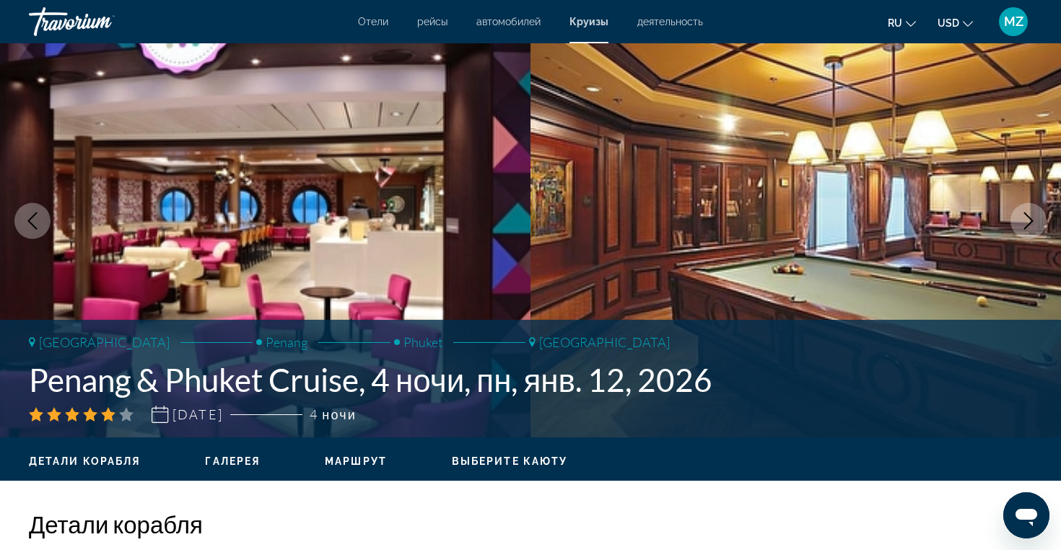
click at [1025, 220] on icon "Next image" at bounding box center [1027, 220] width 17 height 17
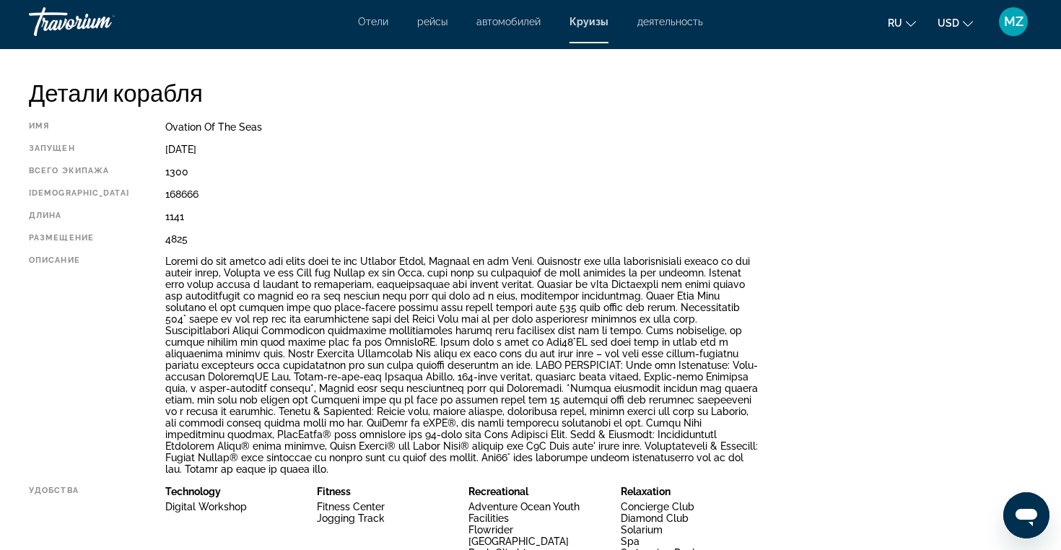
scroll to position [439, 0]
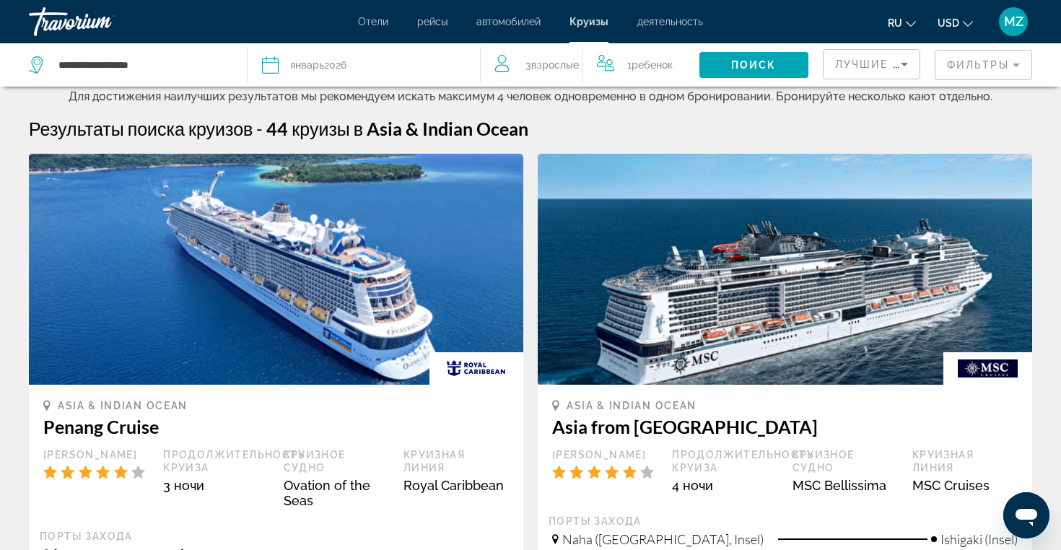
click at [316, 59] on span "январь" at bounding box center [307, 65] width 34 height 12
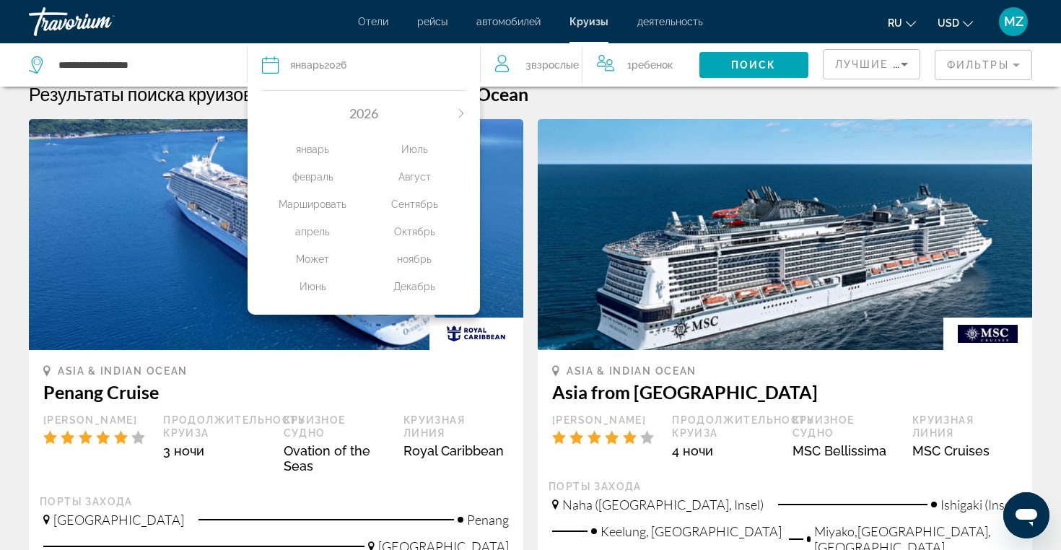
scroll to position [35, 0]
click at [395, 240] on div "Октябрь" at bounding box center [415, 232] width 102 height 26
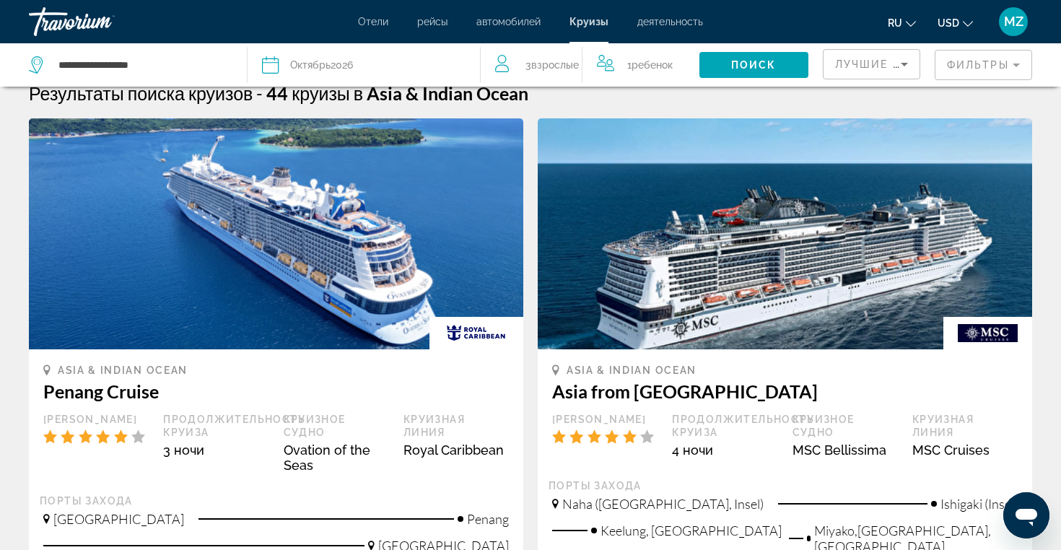
click at [371, 66] on div "Дата Октябрь 2026" at bounding box center [363, 65] width 203 height 20
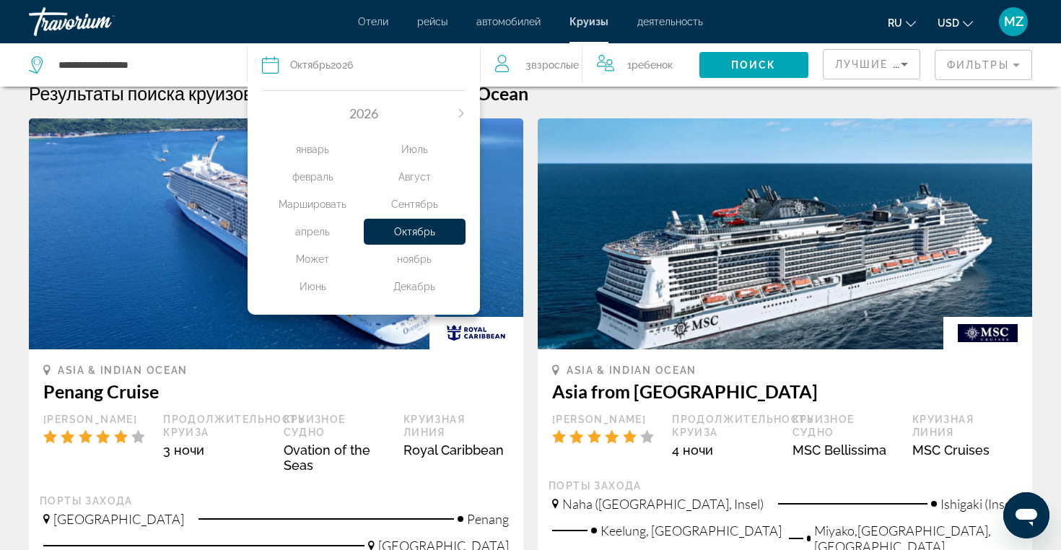
click at [409, 286] on div "Декабрь" at bounding box center [415, 286] width 102 height 26
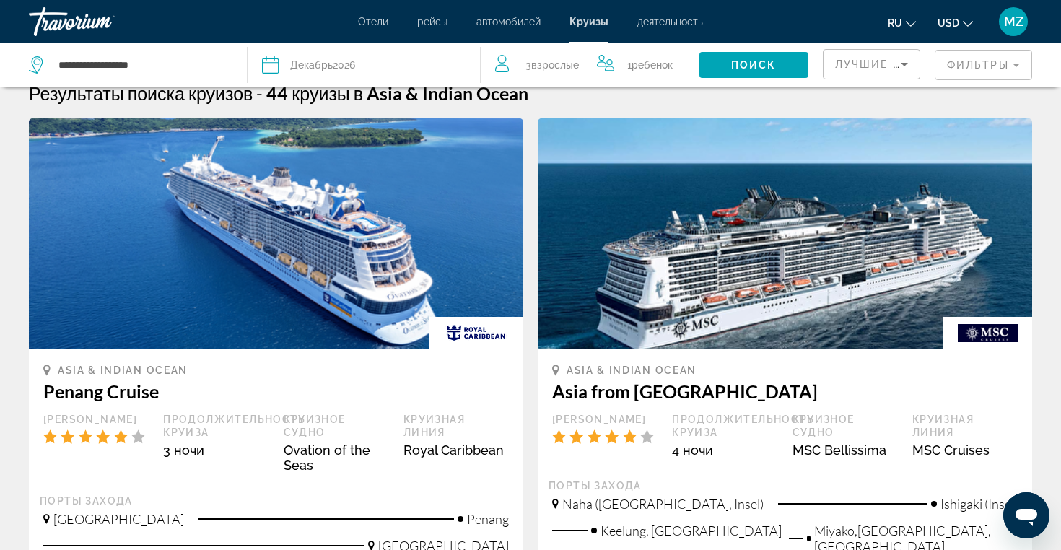
click at [539, 67] on span "Взрослые" at bounding box center [555, 65] width 48 height 12
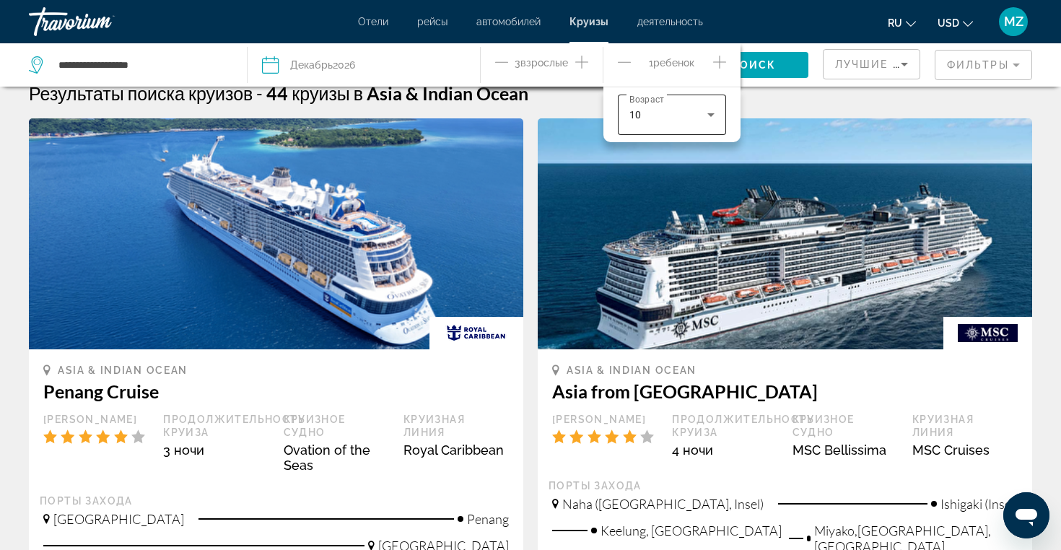
click at [644, 124] on div "10" at bounding box center [671, 115] width 85 height 40
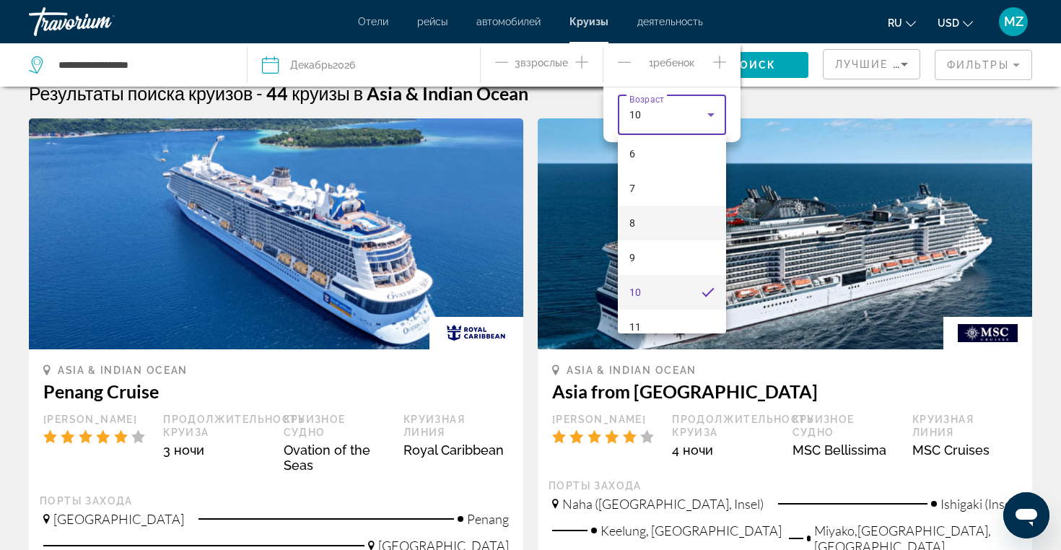
scroll to position [229, 0]
click at [548, 97] on div at bounding box center [530, 275] width 1061 height 550
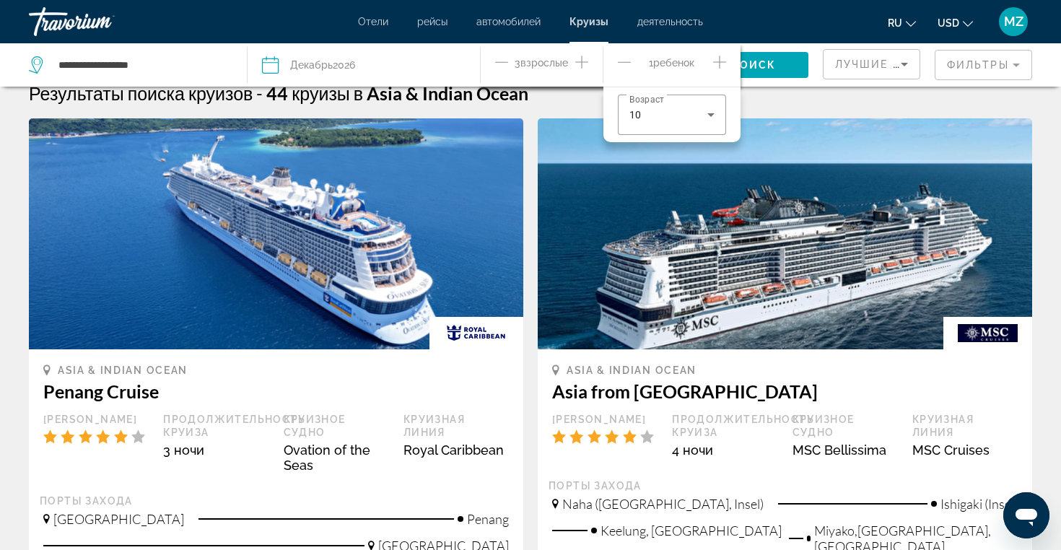
click at [781, 98] on div "Результаты поиска круизов - 44 круизы в Asia & Indian Ocean" at bounding box center [530, 93] width 1003 height 22
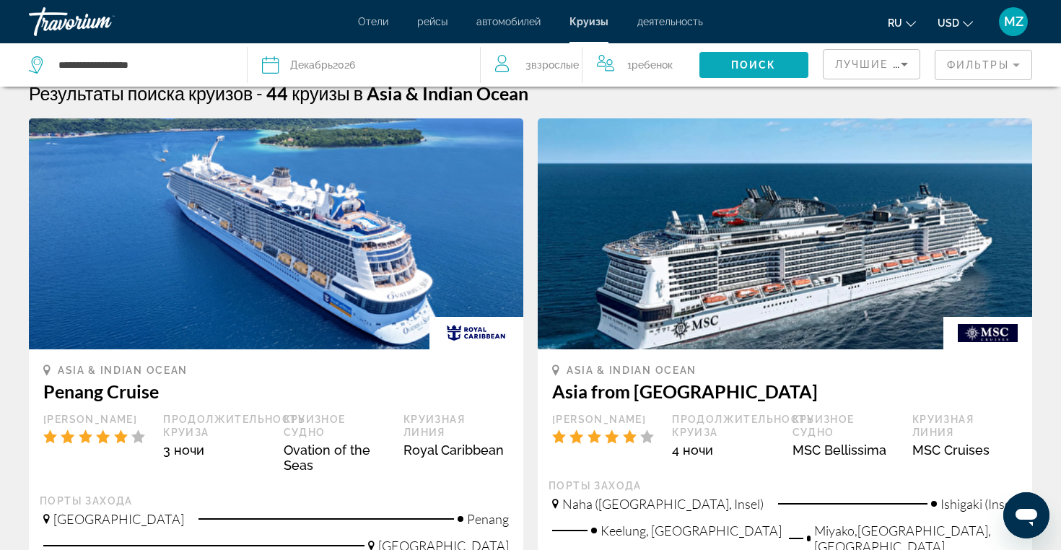
click at [754, 69] on span "Поиск" at bounding box center [753, 65] width 45 height 12
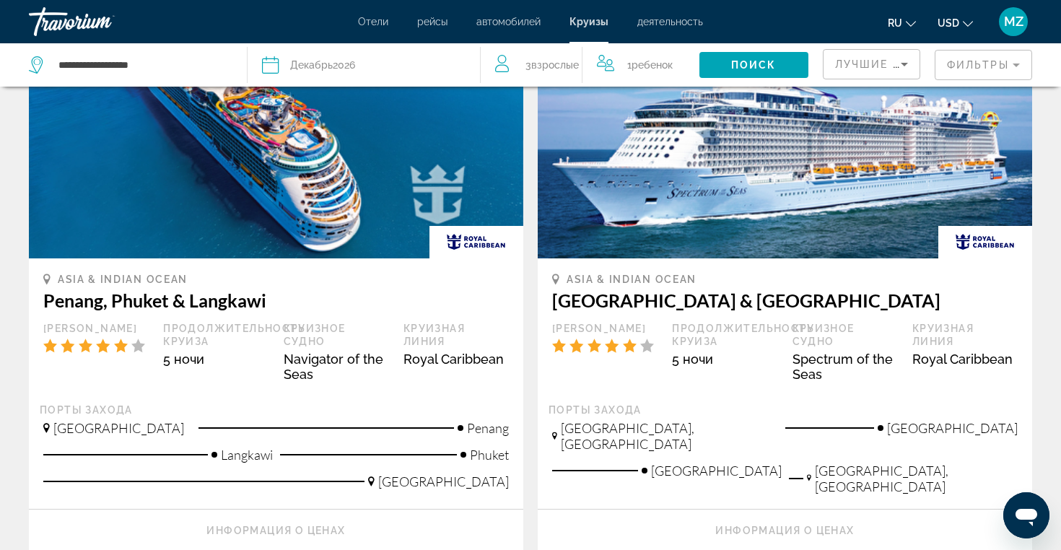
scroll to position [1351, 0]
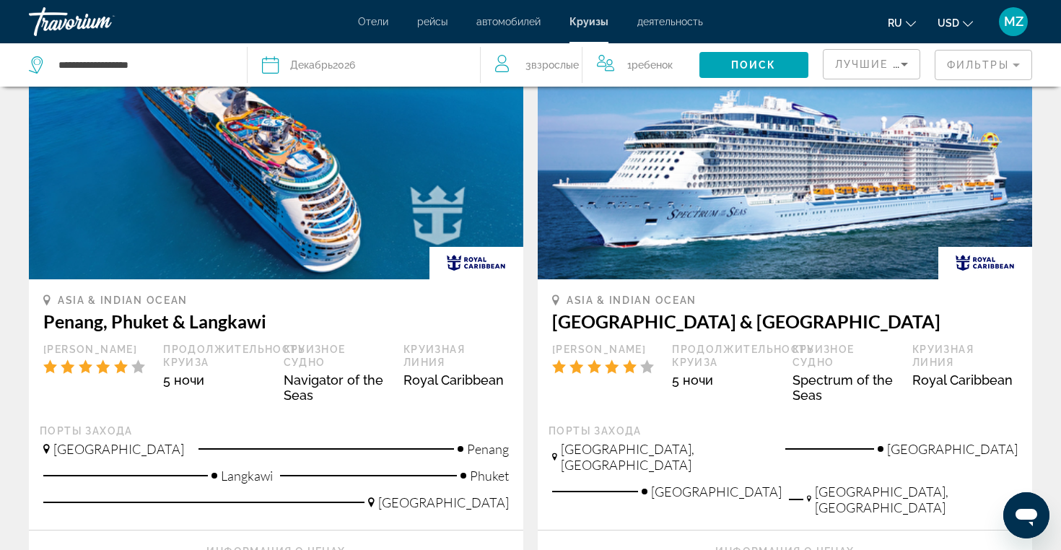
click at [221, 245] on img "Main content" at bounding box center [276, 163] width 494 height 231
click at [240, 266] on img "Main content" at bounding box center [276, 163] width 494 height 231
click at [250, 325] on h3 "Penang, Phuket & Langkawi" at bounding box center [275, 321] width 465 height 22
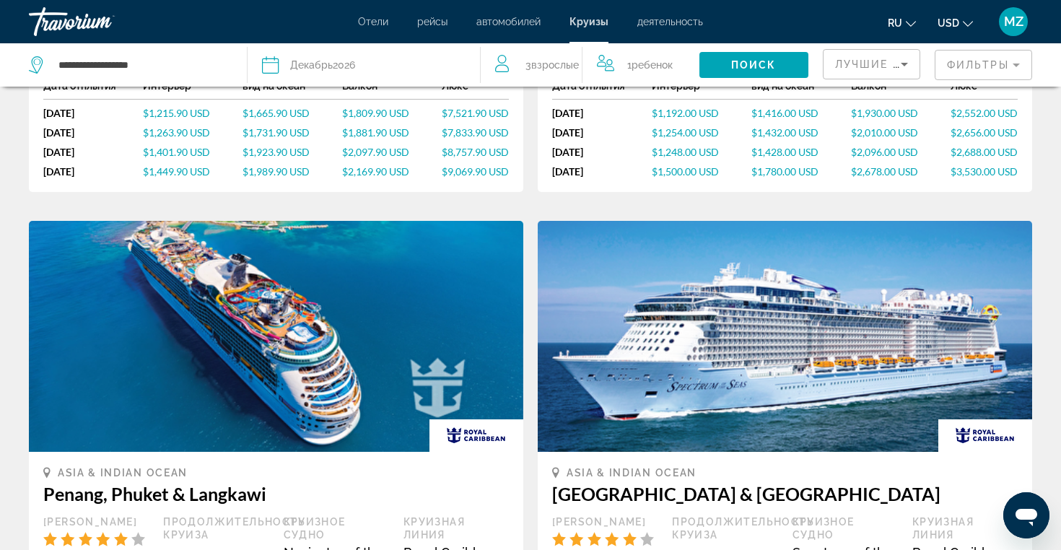
scroll to position [1170, 0]
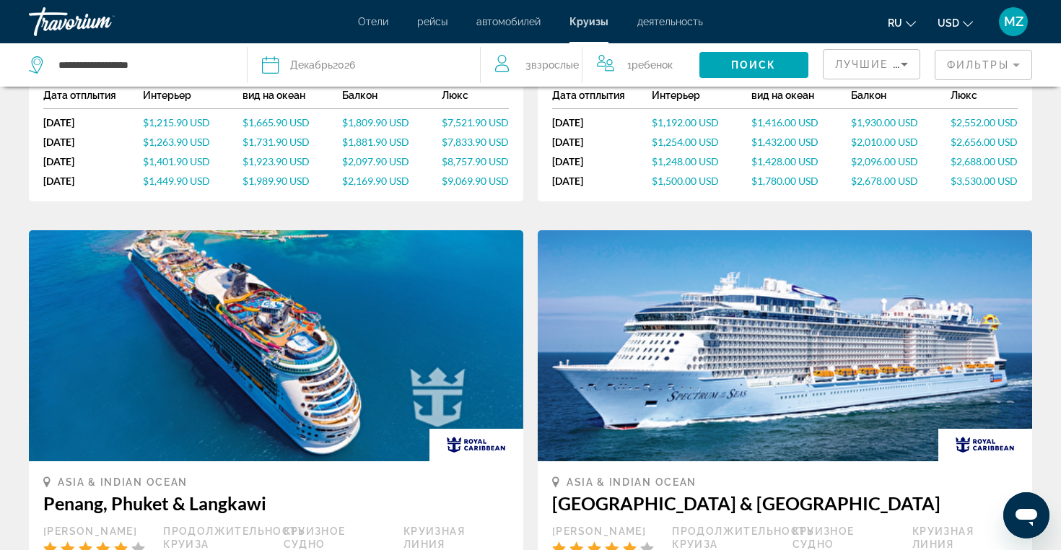
click at [286, 343] on img "Main content" at bounding box center [276, 345] width 494 height 231
click at [271, 292] on img "Main content" at bounding box center [276, 345] width 494 height 231
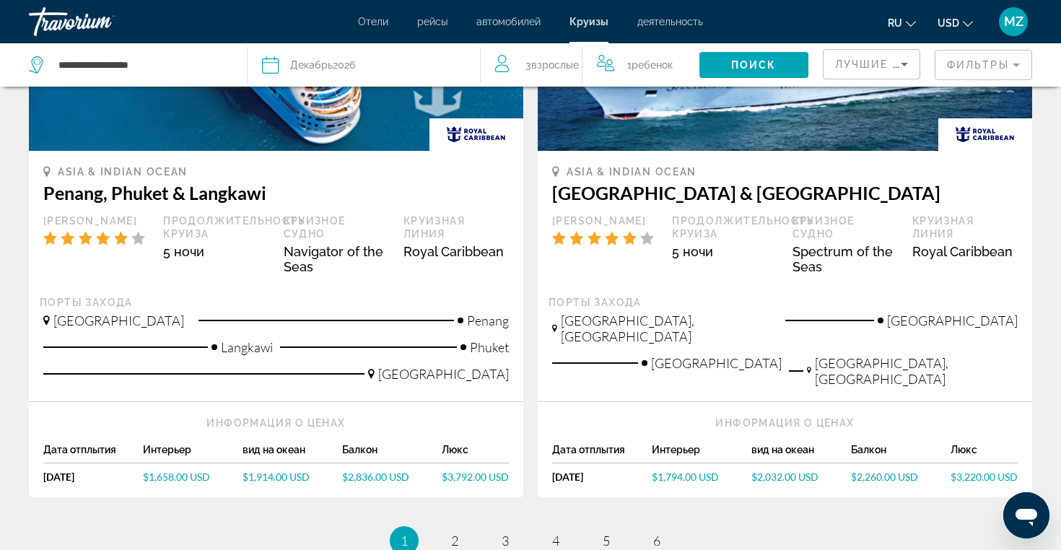
scroll to position [1487, 0]
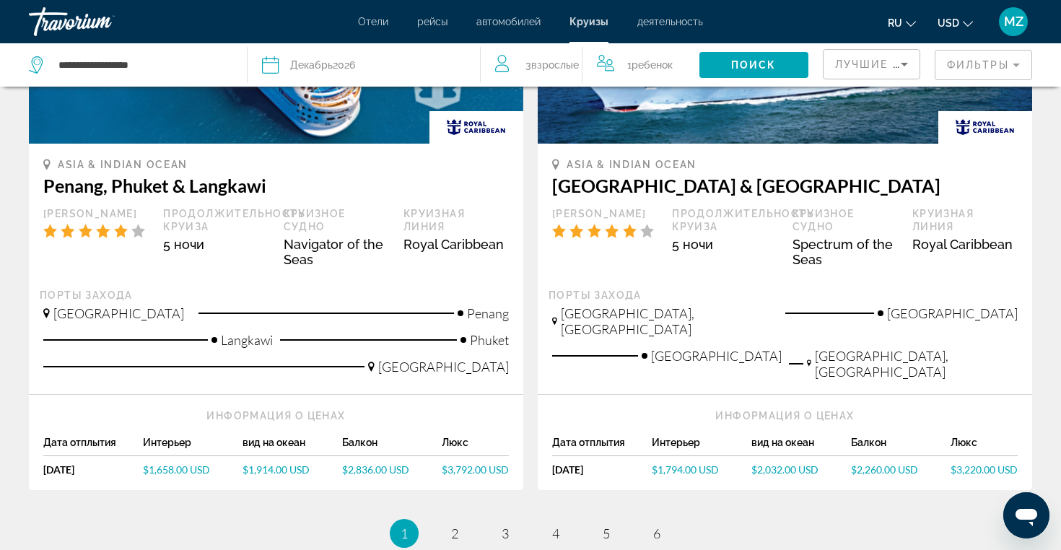
click at [245, 306] on div "Singapore" at bounding box center [159, 318] width 233 height 27
click at [272, 341] on div "Langkawi" at bounding box center [158, 345] width 237 height 27
click at [178, 186] on h3 "Penang, Phuket & Langkawi" at bounding box center [275, 186] width 465 height 22
click at [207, 186] on h3 "Penang, Phuket & Langkawi" at bounding box center [275, 186] width 465 height 22
click at [266, 463] on span "$1,914.00 USD" at bounding box center [275, 469] width 67 height 12
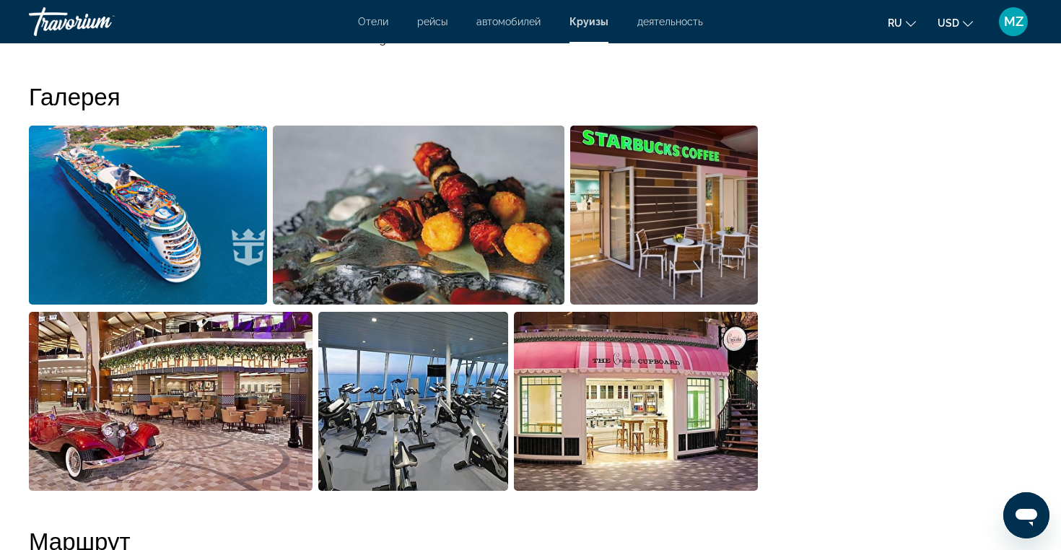
scroll to position [993, 0]
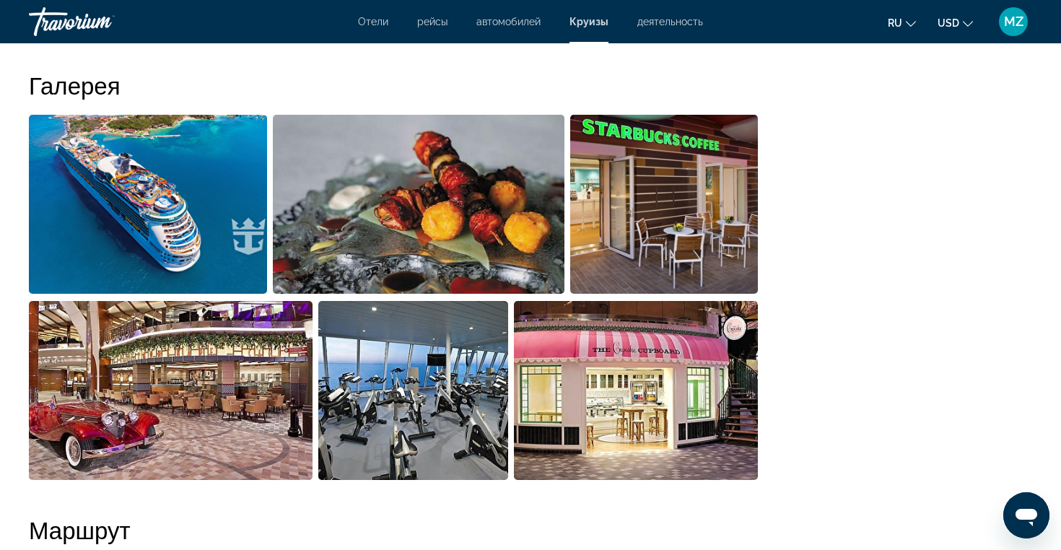
click at [186, 217] on img "Open full-screen image slider" at bounding box center [148, 204] width 238 height 179
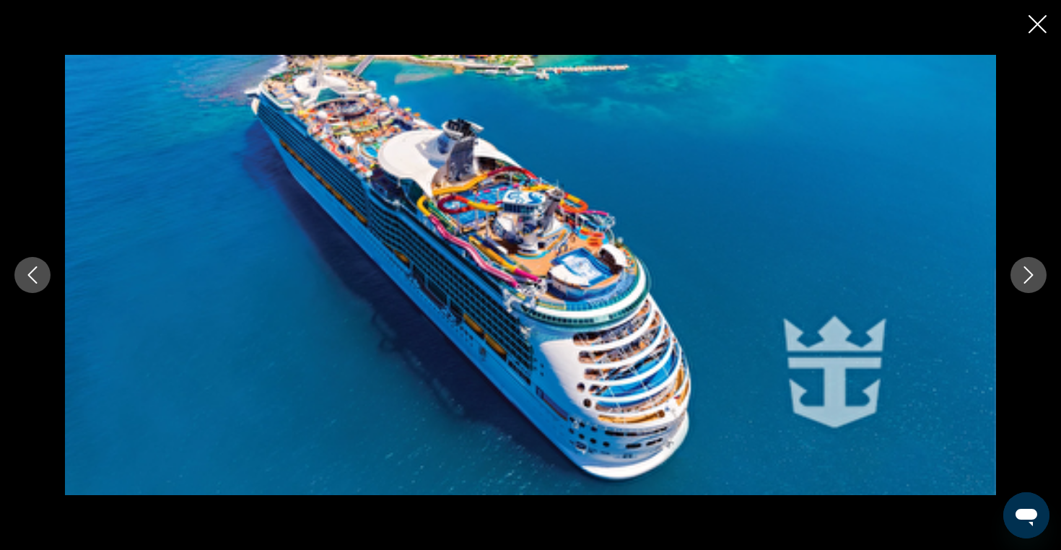
click at [1022, 282] on icon "Next image" at bounding box center [1027, 274] width 17 height 17
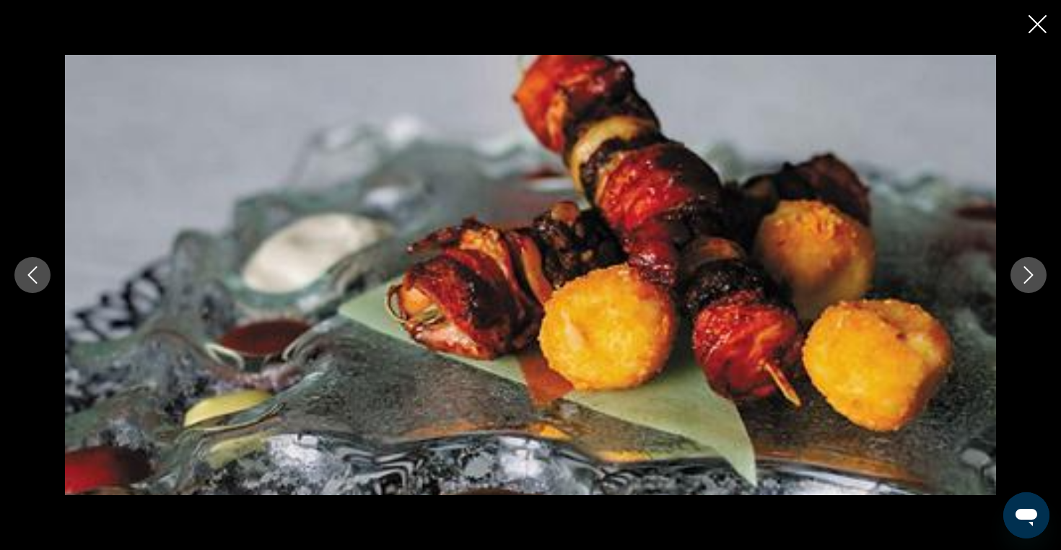
click at [1022, 282] on icon "Next image" at bounding box center [1027, 274] width 17 height 17
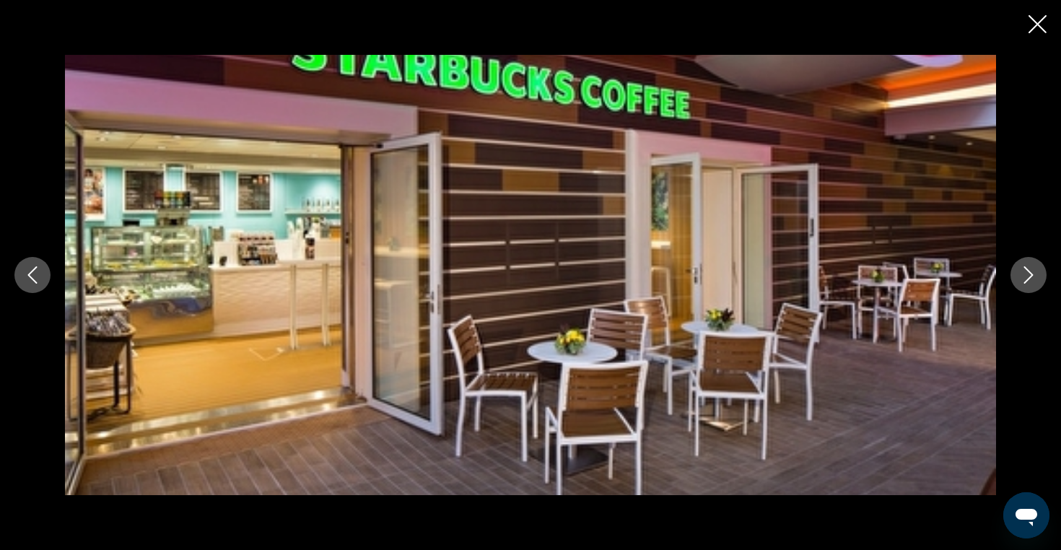
click at [1022, 281] on icon "Next image" at bounding box center [1027, 274] width 17 height 17
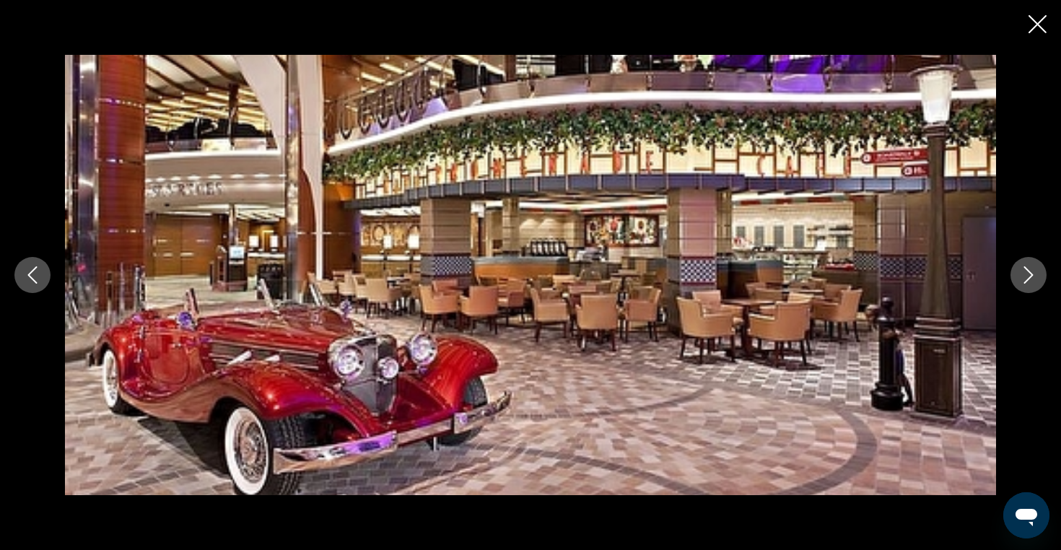
click at [1022, 281] on icon "Next image" at bounding box center [1027, 274] width 17 height 17
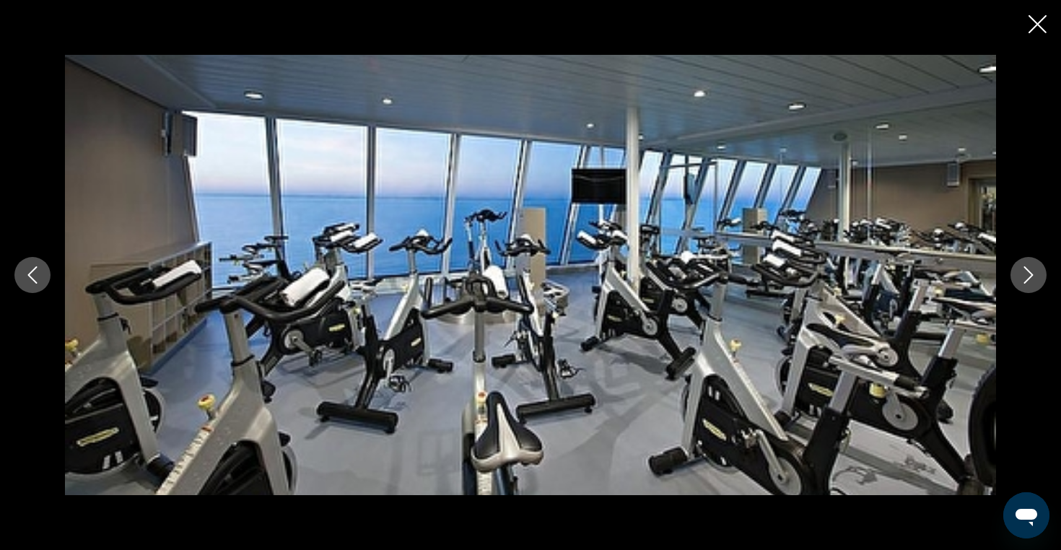
click at [1022, 281] on icon "Next image" at bounding box center [1027, 274] width 17 height 17
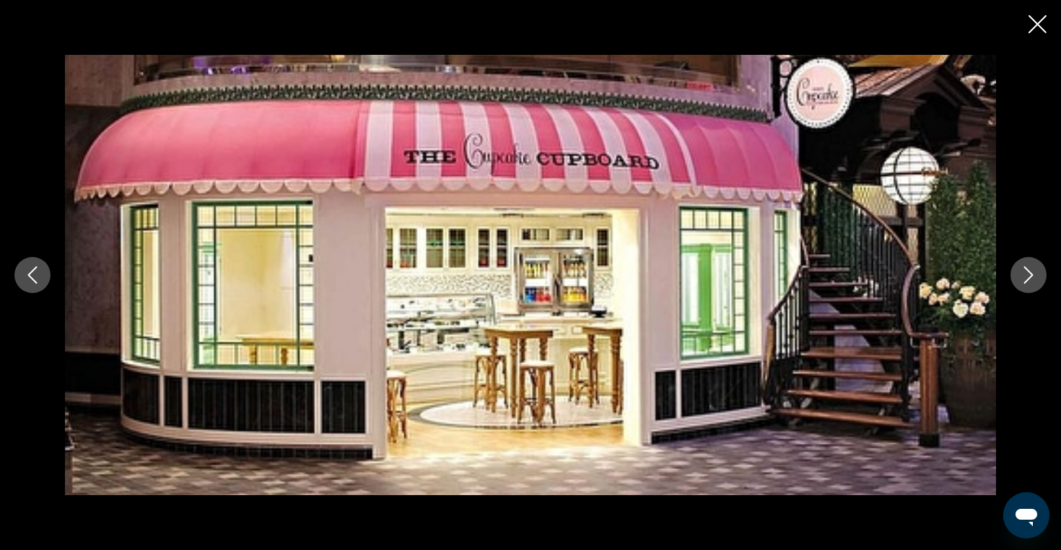
click at [1022, 281] on icon "Next image" at bounding box center [1027, 274] width 17 height 17
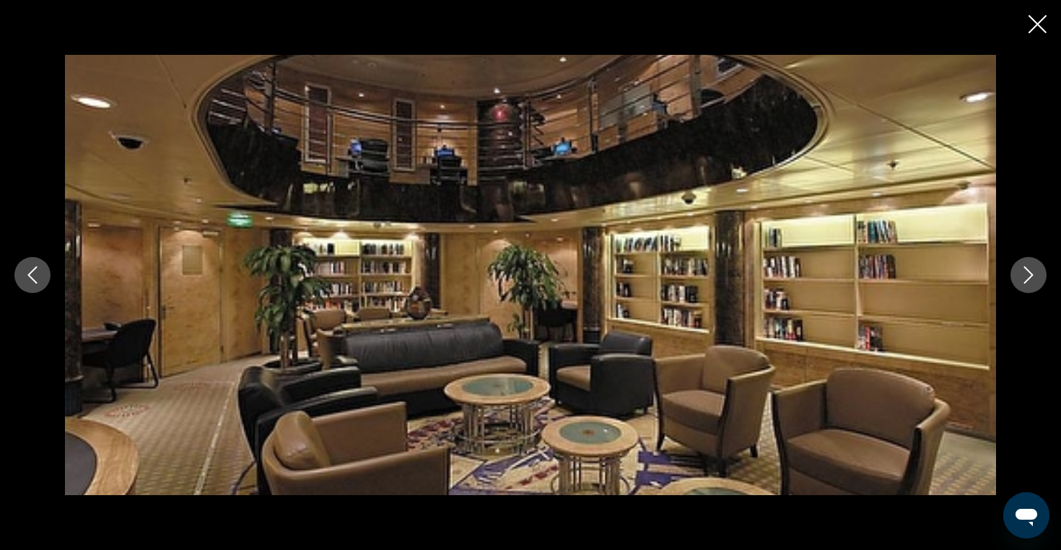
click at [1031, 278] on icon "Next image" at bounding box center [1027, 274] width 17 height 17
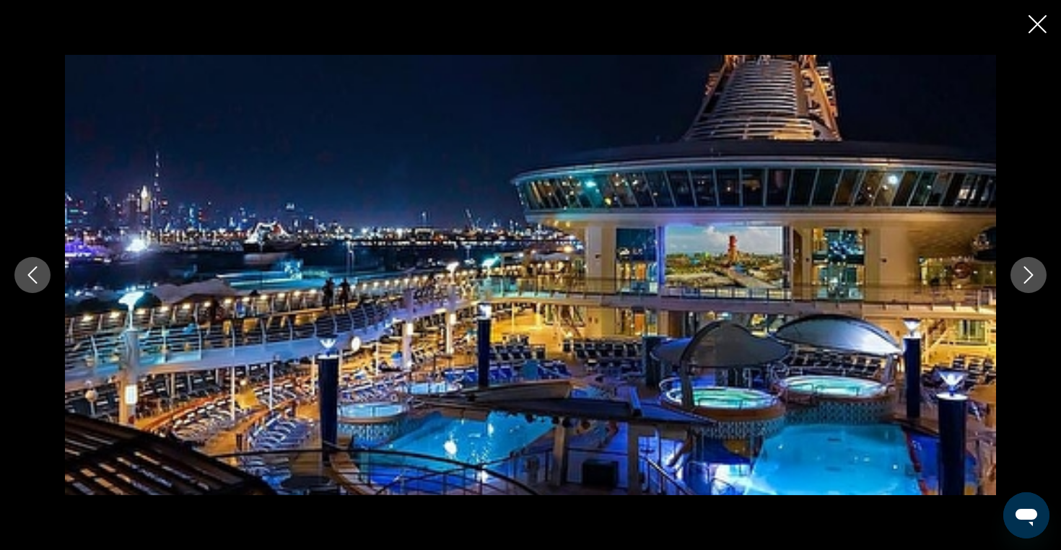
click at [1035, 278] on icon "Next image" at bounding box center [1027, 274] width 17 height 17
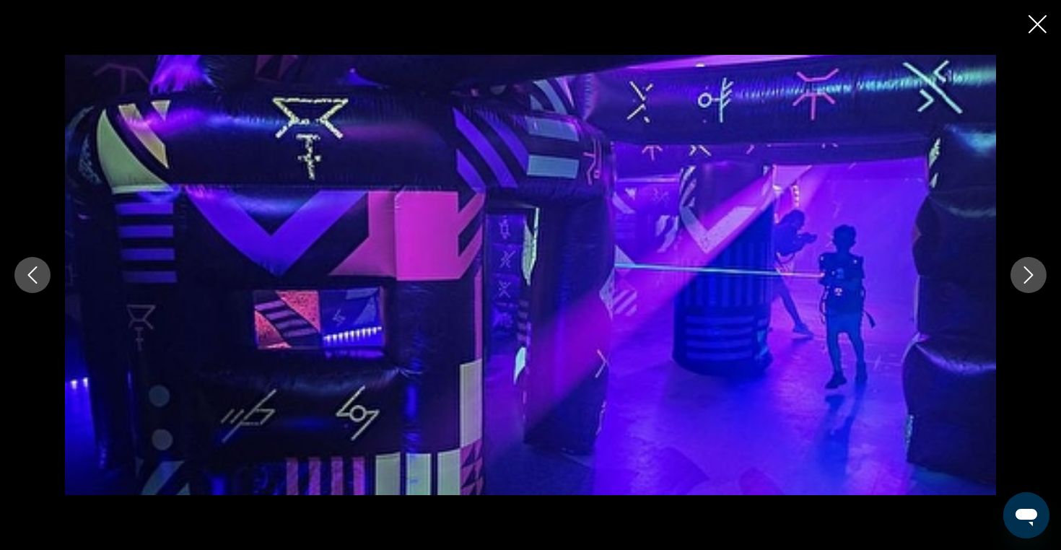
click at [1043, 276] on button "Next image" at bounding box center [1028, 275] width 36 height 36
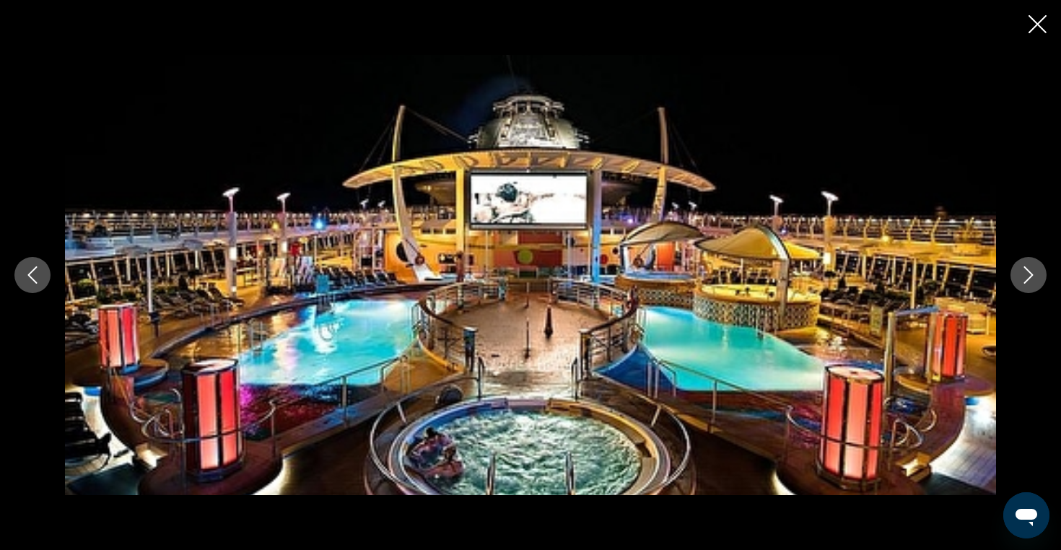
click at [1043, 276] on button "Next image" at bounding box center [1028, 275] width 36 height 36
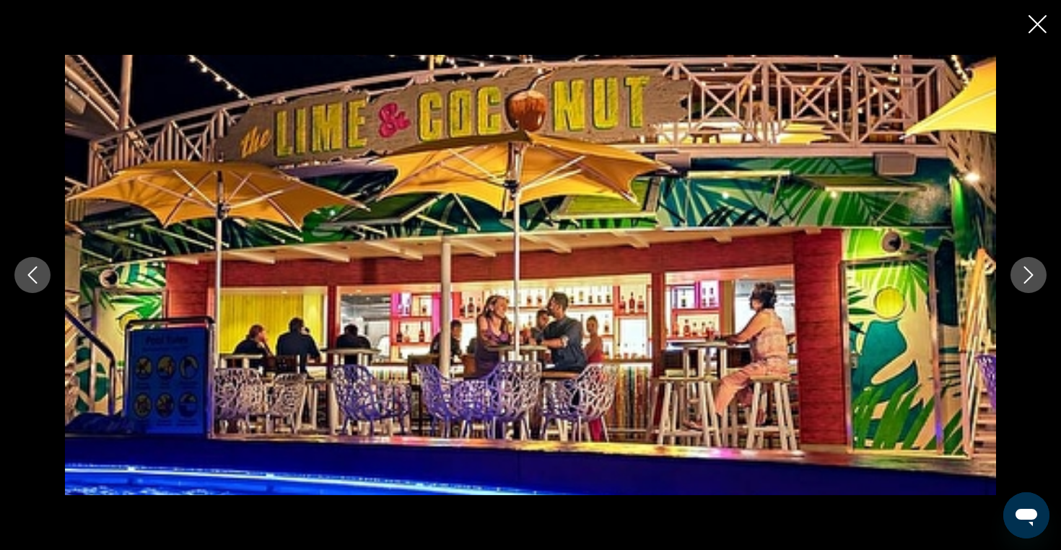
click at [1043, 275] on button "Next image" at bounding box center [1028, 275] width 36 height 36
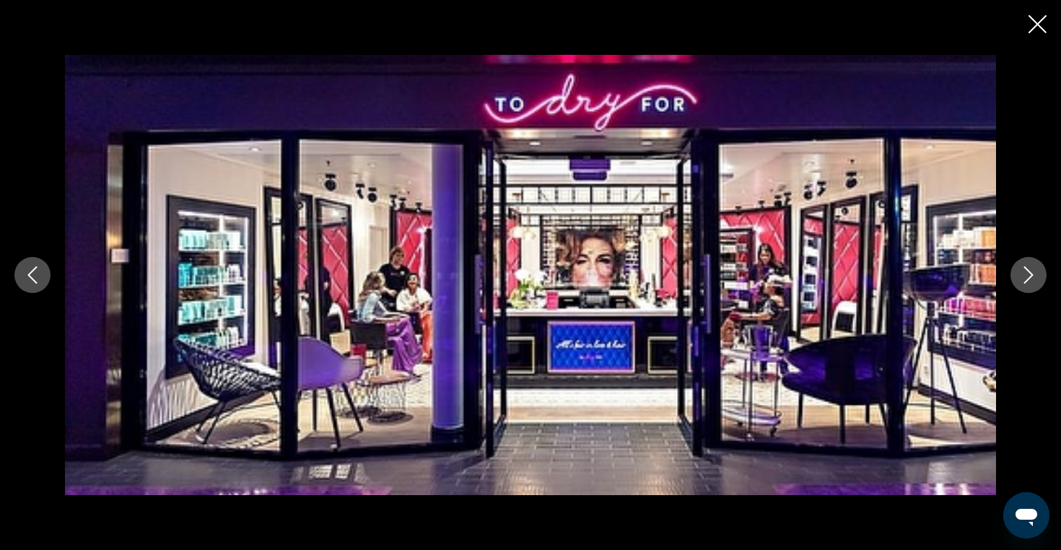
click at [1043, 275] on button "Next image" at bounding box center [1028, 275] width 36 height 36
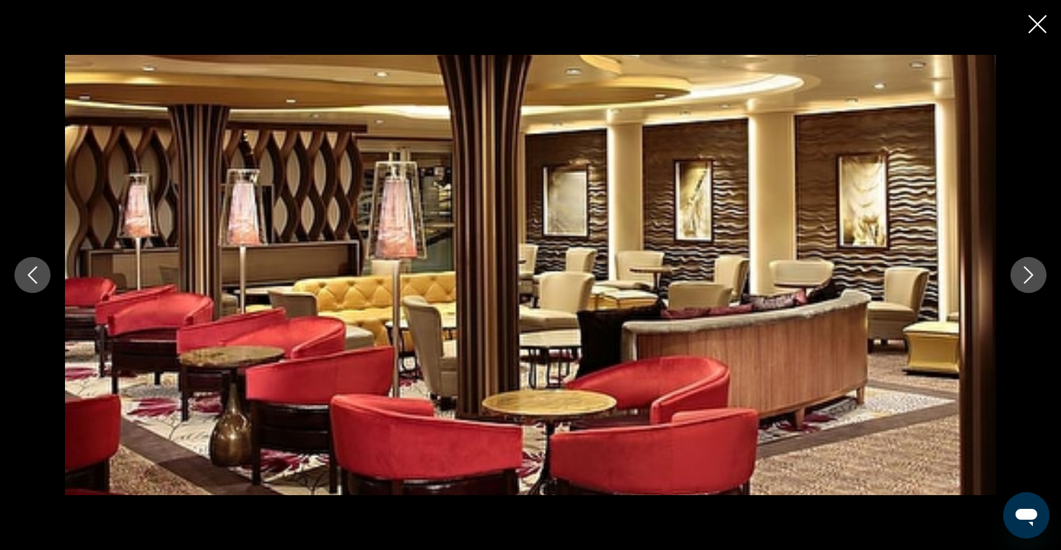
click at [1043, 275] on button "Next image" at bounding box center [1028, 275] width 36 height 36
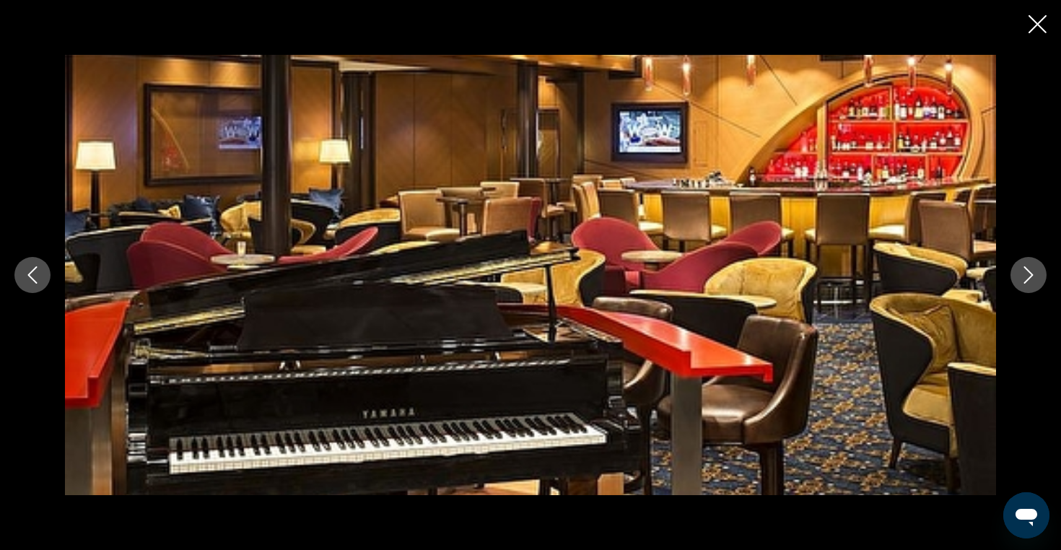
click at [1043, 276] on button "Next image" at bounding box center [1028, 275] width 36 height 36
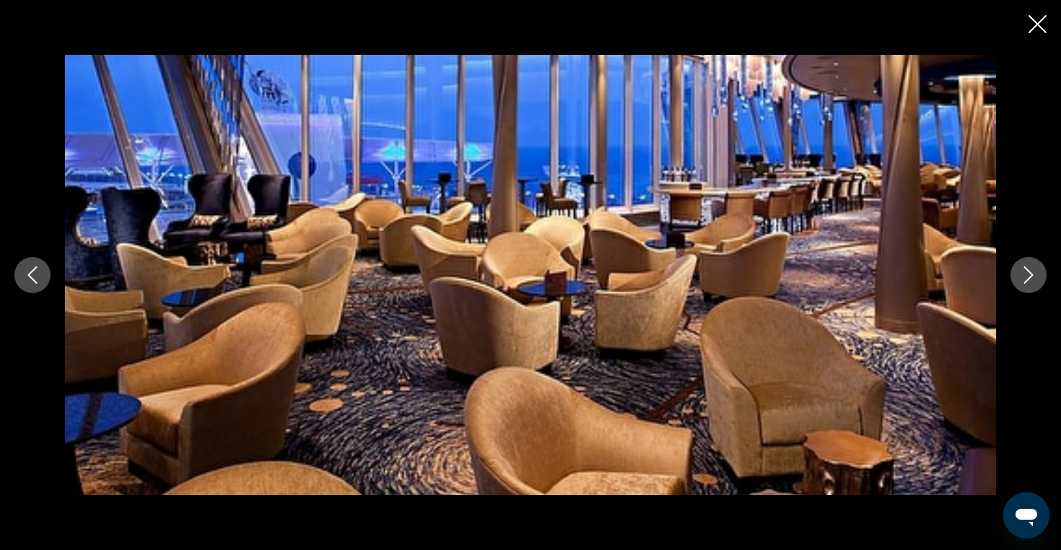
click at [1043, 276] on button "Next image" at bounding box center [1028, 275] width 36 height 36
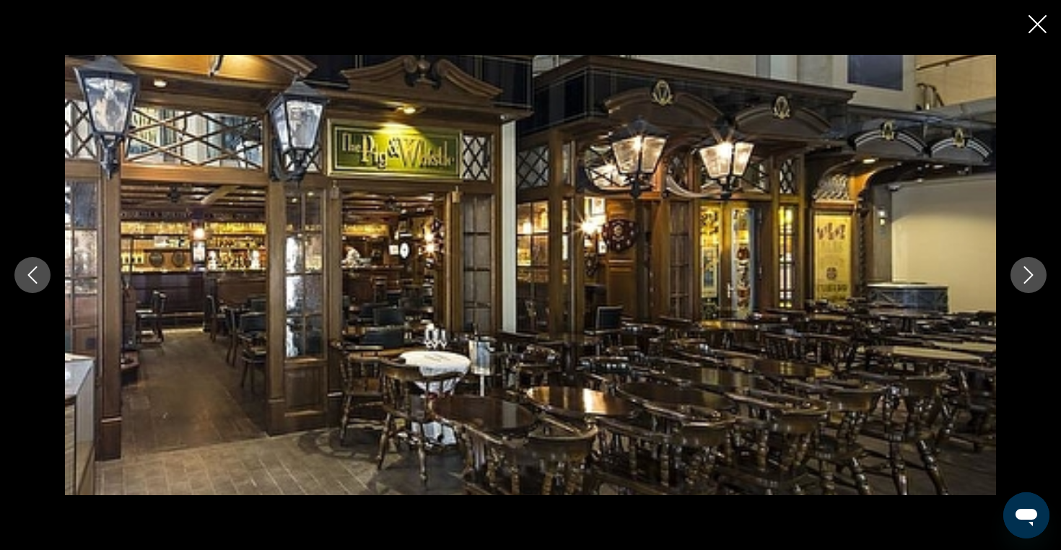
click at [1044, 276] on button "Next image" at bounding box center [1028, 275] width 36 height 36
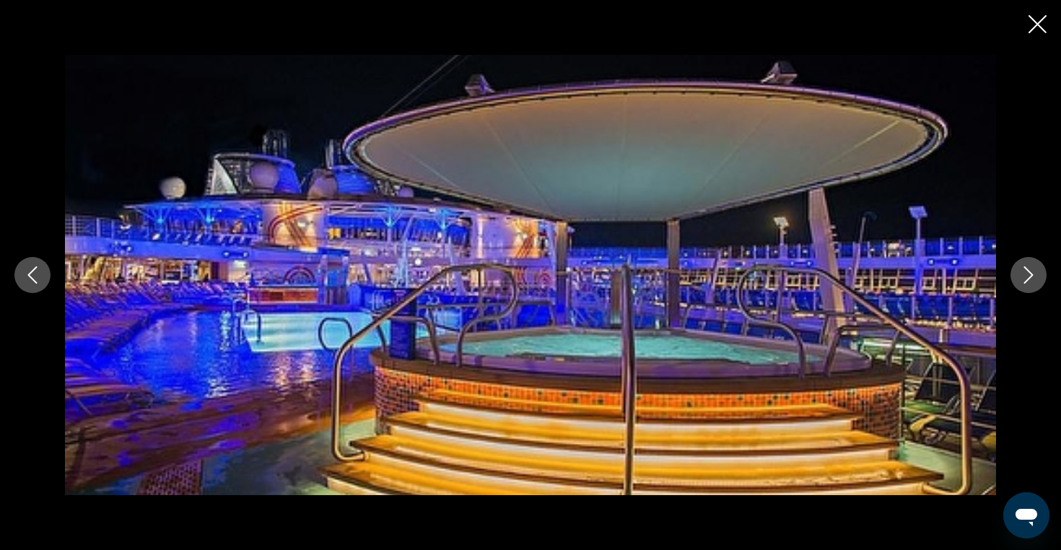
click at [1048, 275] on div "prev next" at bounding box center [530, 275] width 1061 height 440
click at [1038, 274] on button "Next image" at bounding box center [1028, 275] width 36 height 36
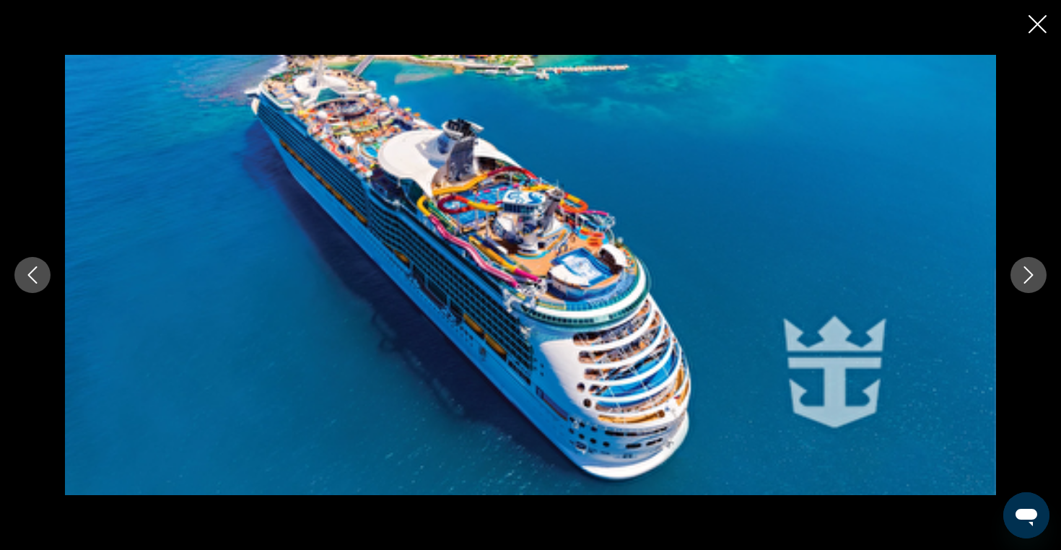
click at [1022, 273] on icon "Next image" at bounding box center [1027, 274] width 17 height 17
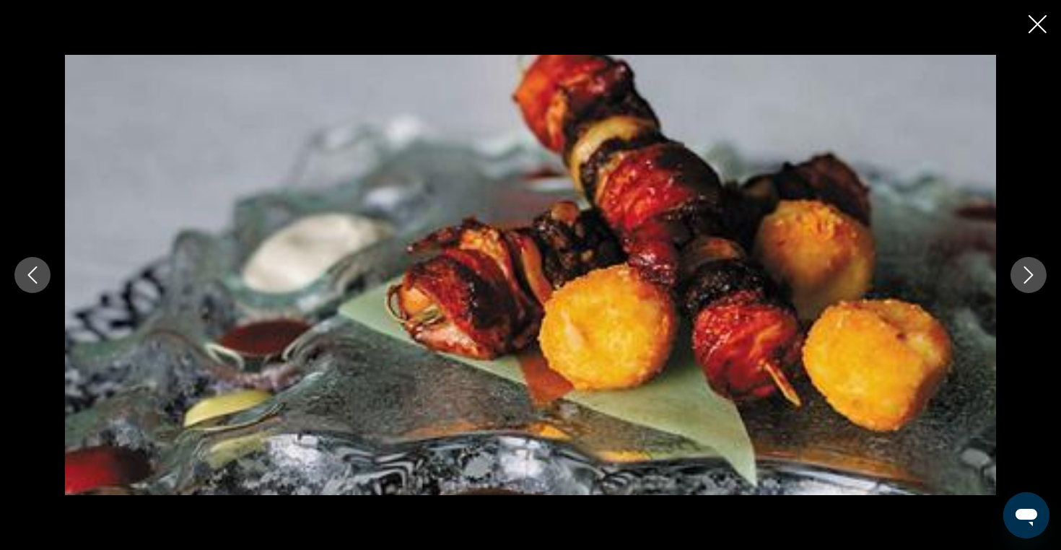
click at [1022, 273] on icon "Next image" at bounding box center [1027, 274] width 17 height 17
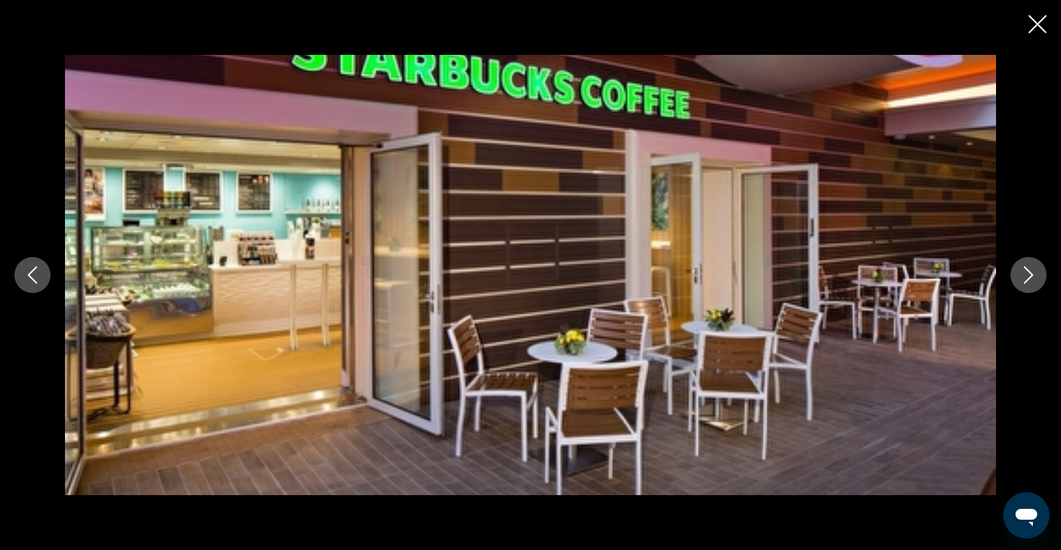
click at [1022, 273] on icon "Next image" at bounding box center [1027, 274] width 17 height 17
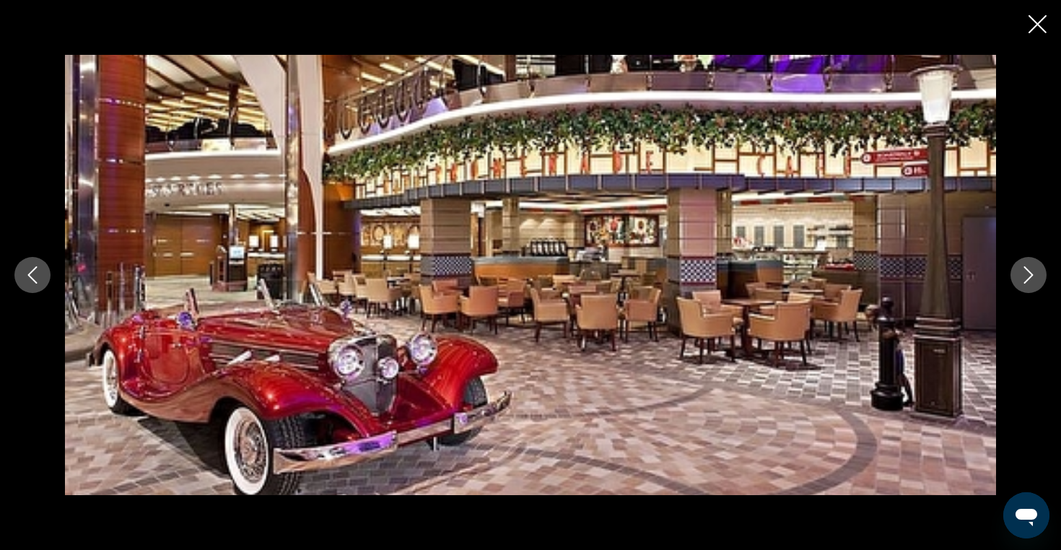
click at [1041, 28] on icon "Close slideshow" at bounding box center [1037, 24] width 18 height 18
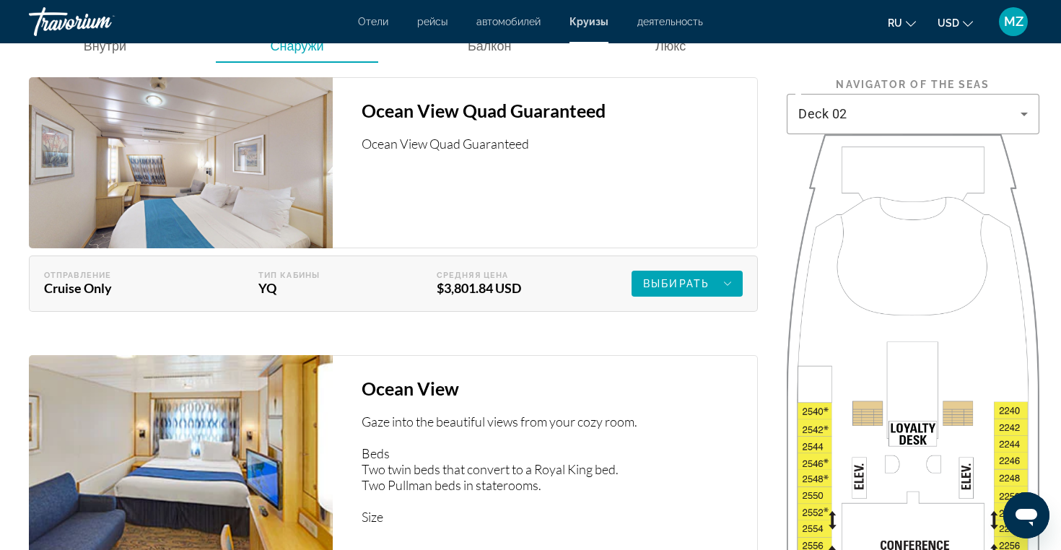
scroll to position [2092, 0]
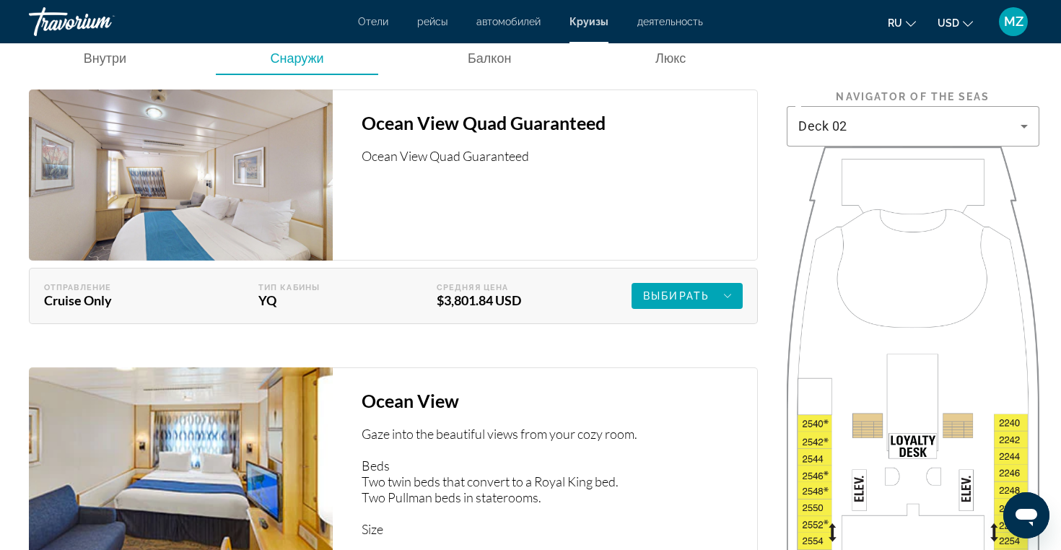
click at [519, 297] on div "$3,801.84 USD" at bounding box center [501, 300] width 128 height 16
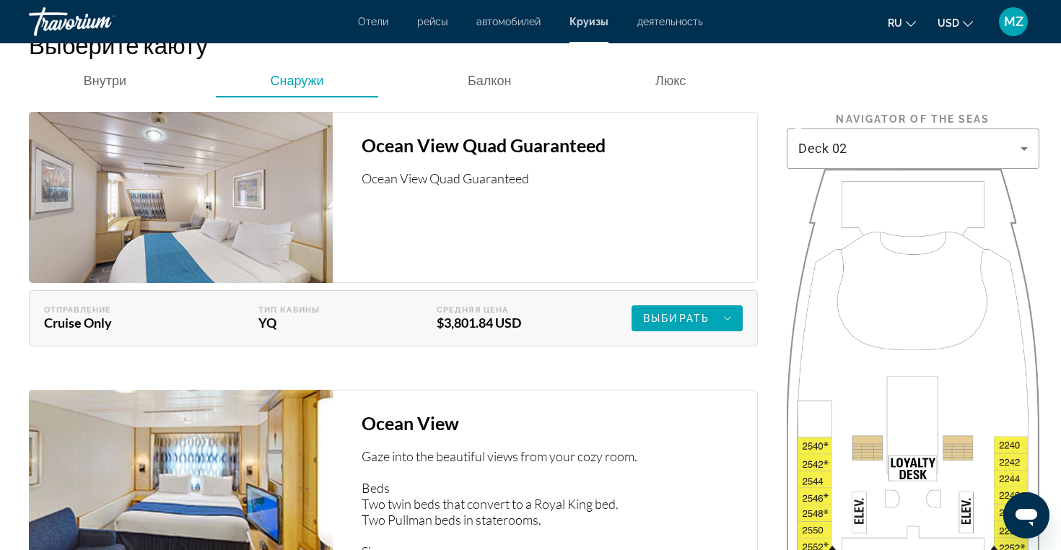
scroll to position [2053, 0]
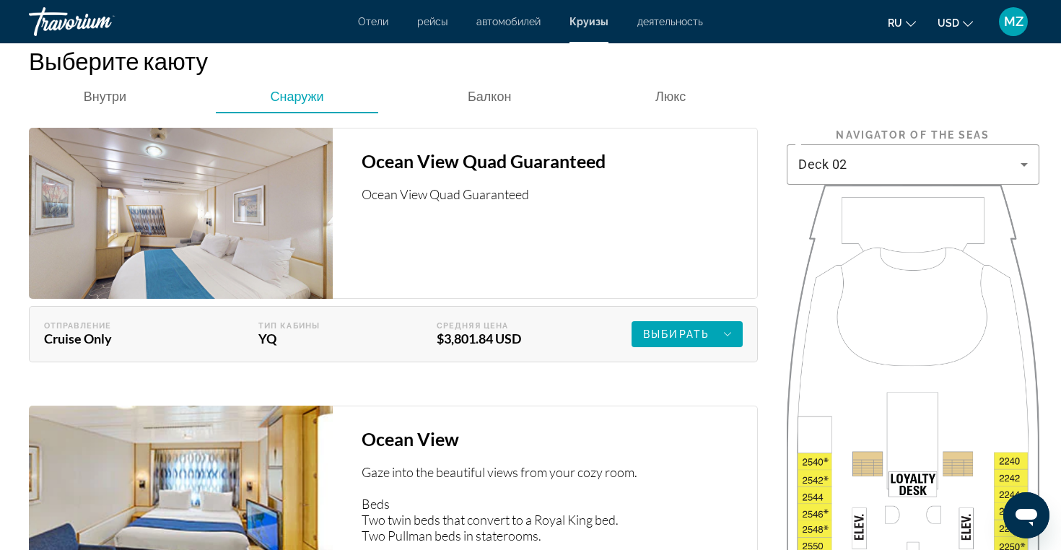
click at [231, 206] on img "Main content" at bounding box center [181, 213] width 304 height 171
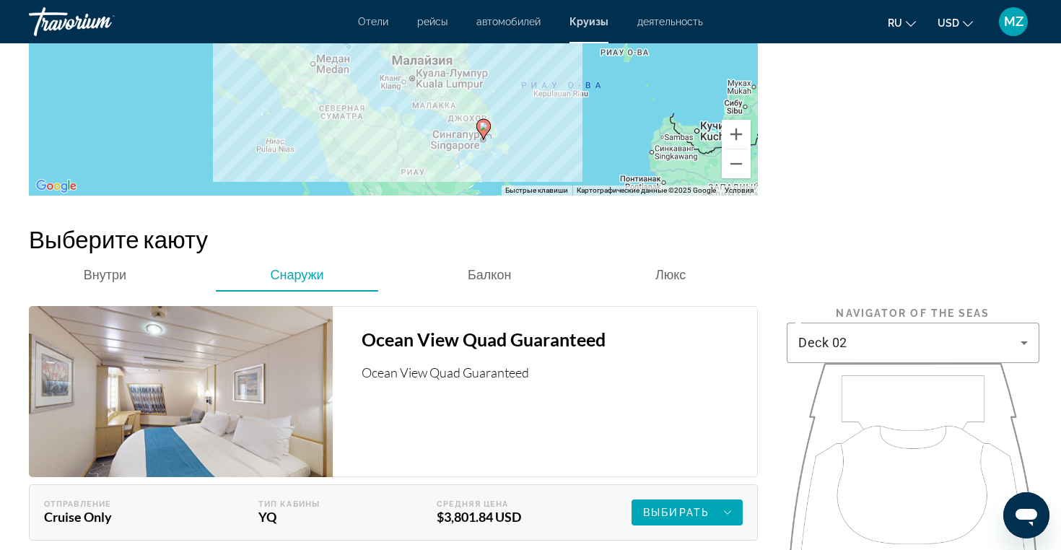
scroll to position [1879, 0]
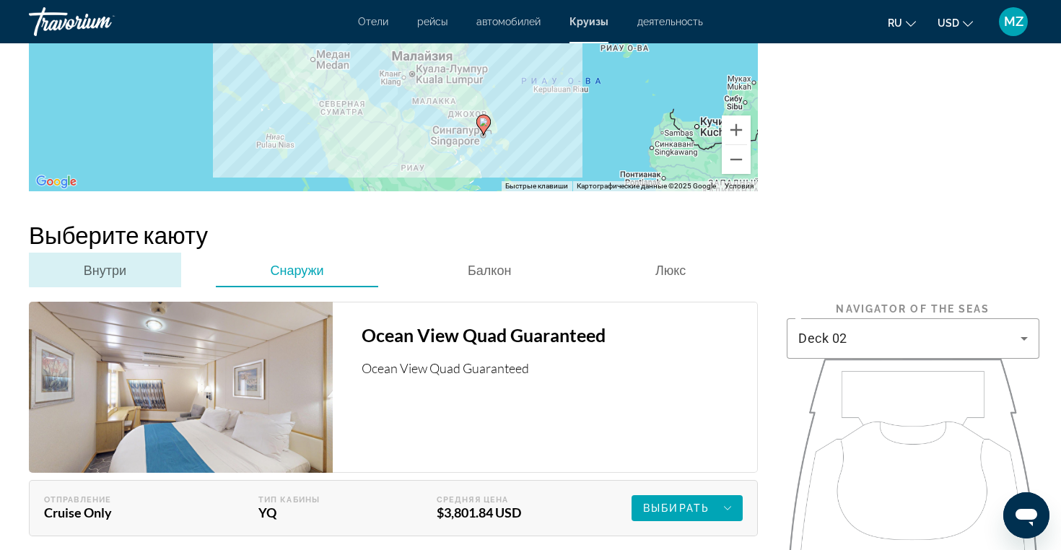
click at [118, 264] on span "Внутри" at bounding box center [105, 270] width 43 height 16
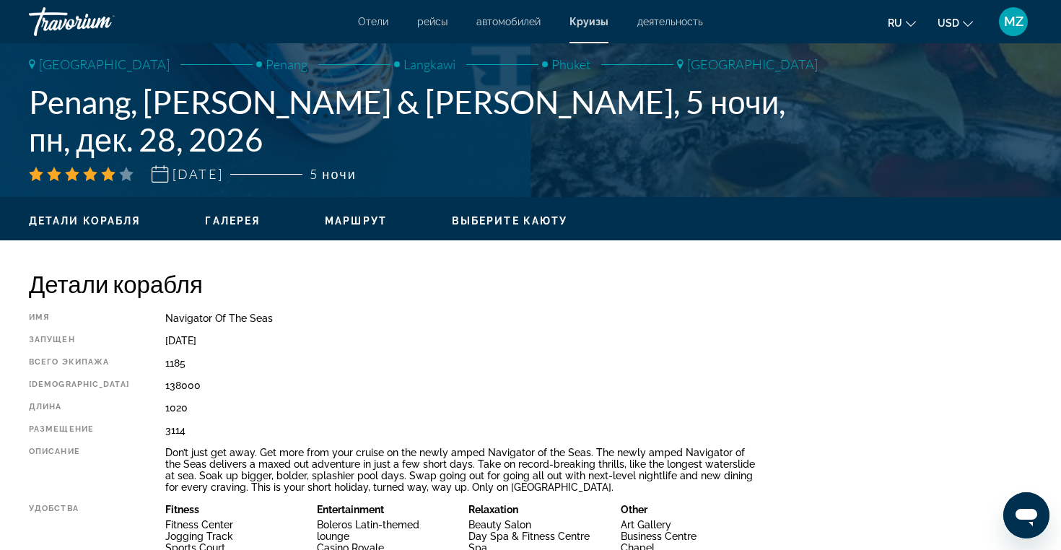
scroll to position [273, 0]
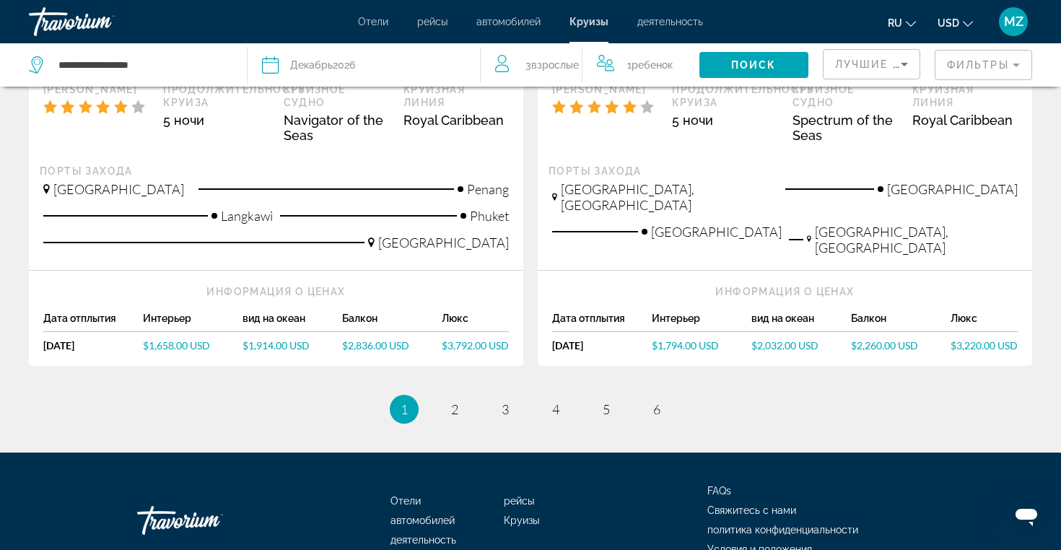
scroll to position [1583, 0]
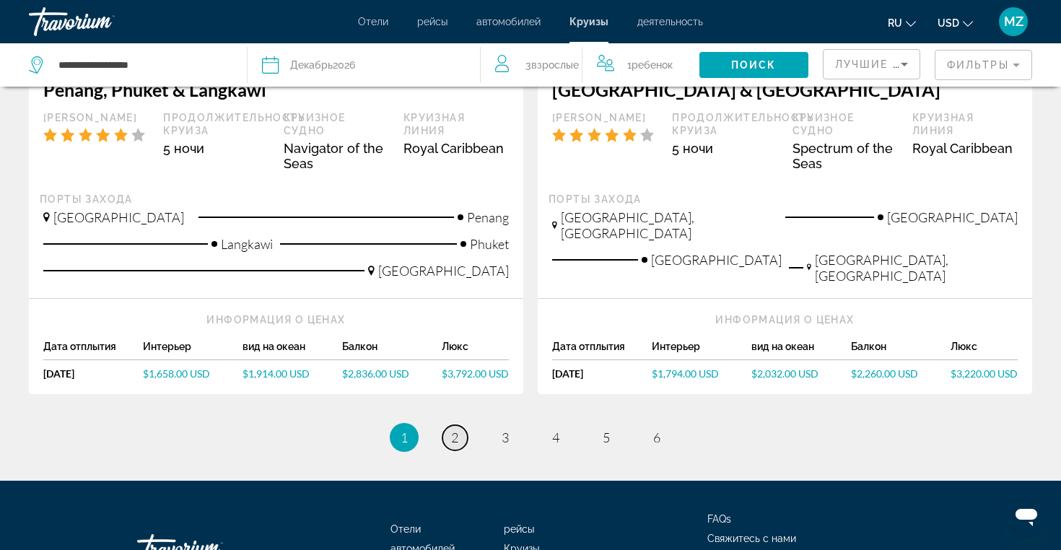
click at [459, 434] on link "page 2" at bounding box center [454, 437] width 25 height 25
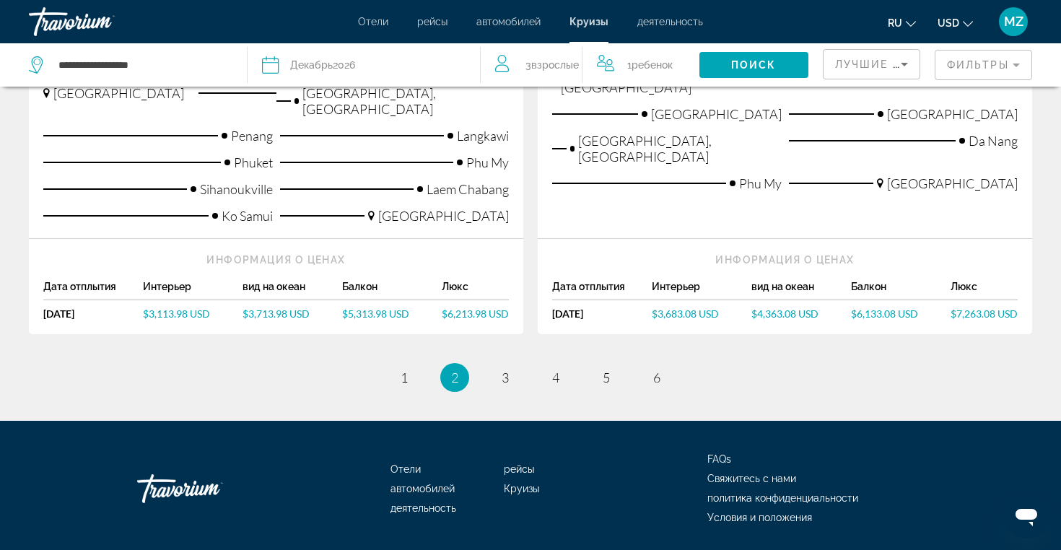
scroll to position [1719, 0]
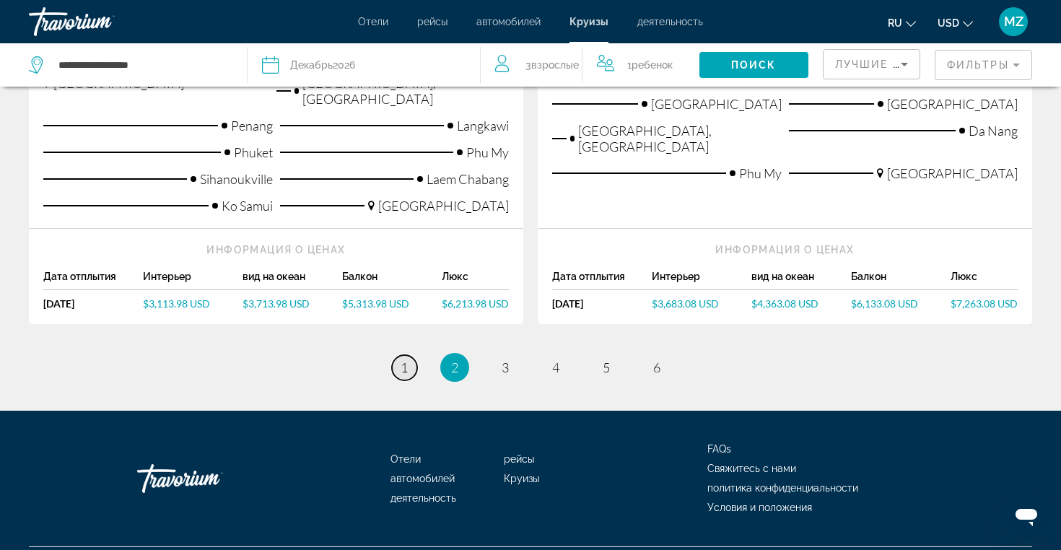
click at [398, 355] on link "page 1" at bounding box center [404, 367] width 25 height 25
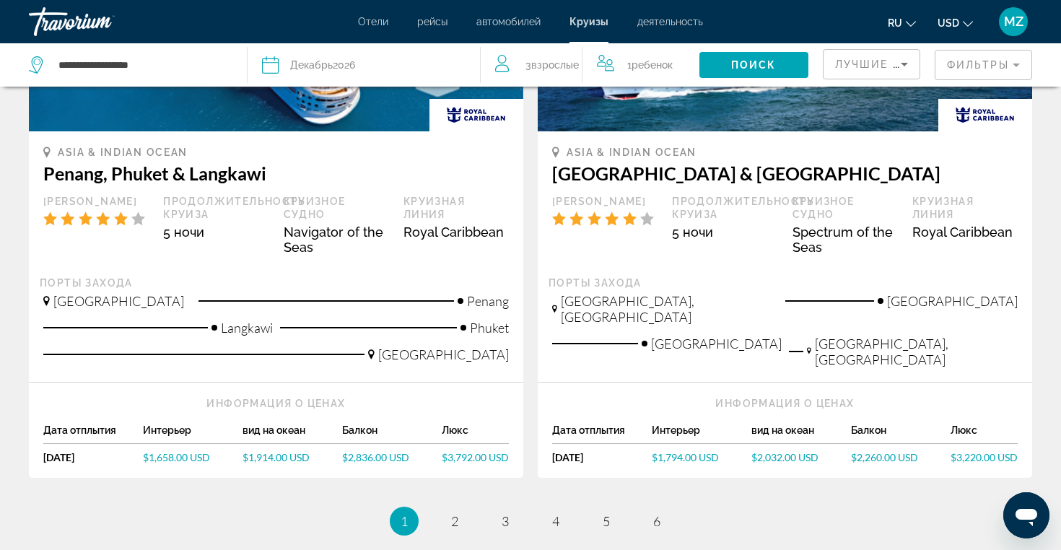
scroll to position [1511, 0]
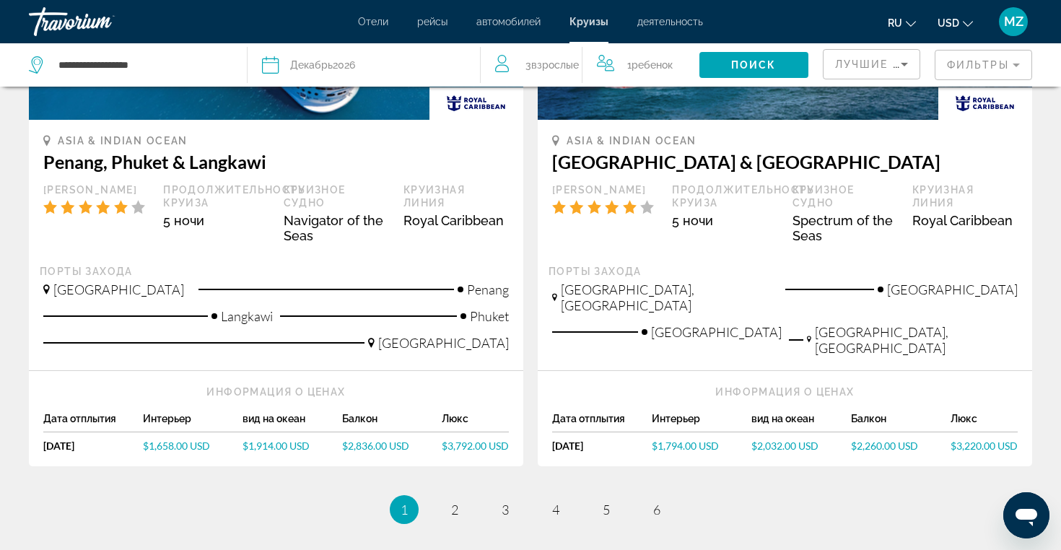
click at [341, 58] on div "Декабрь 2026" at bounding box center [322, 65] width 65 height 20
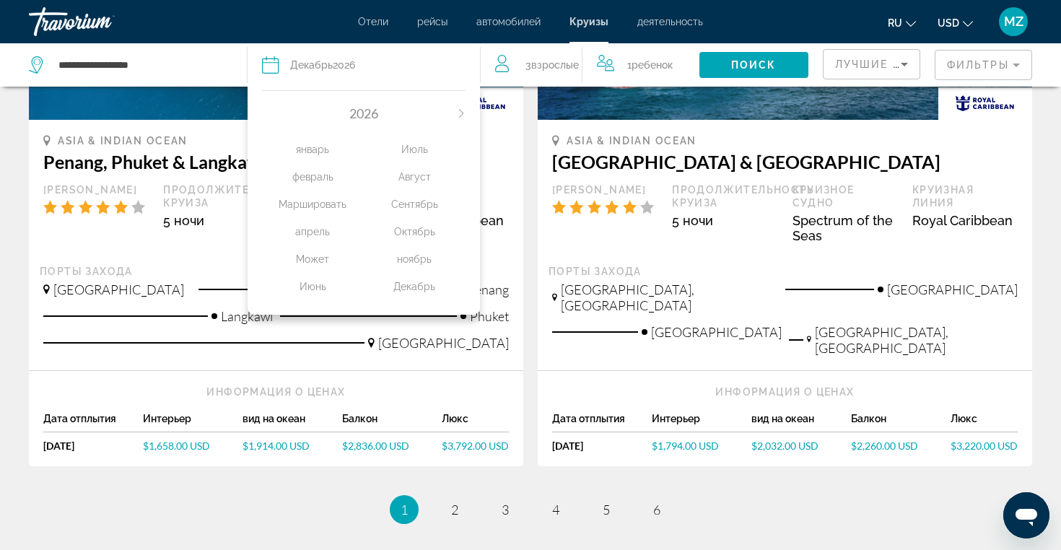
click at [468, 105] on div "2026 январь февраль Маршировать апрель Может Июнь Июль Август Сентябрь Октябрь …" at bounding box center [363, 199] width 232 height 232
click at [465, 109] on icon "Next month" at bounding box center [461, 113] width 9 height 9
click at [265, 112] on icon "Previous month" at bounding box center [266, 113] width 4 height 9
click at [410, 289] on div "Декабрь" at bounding box center [415, 286] width 102 height 26
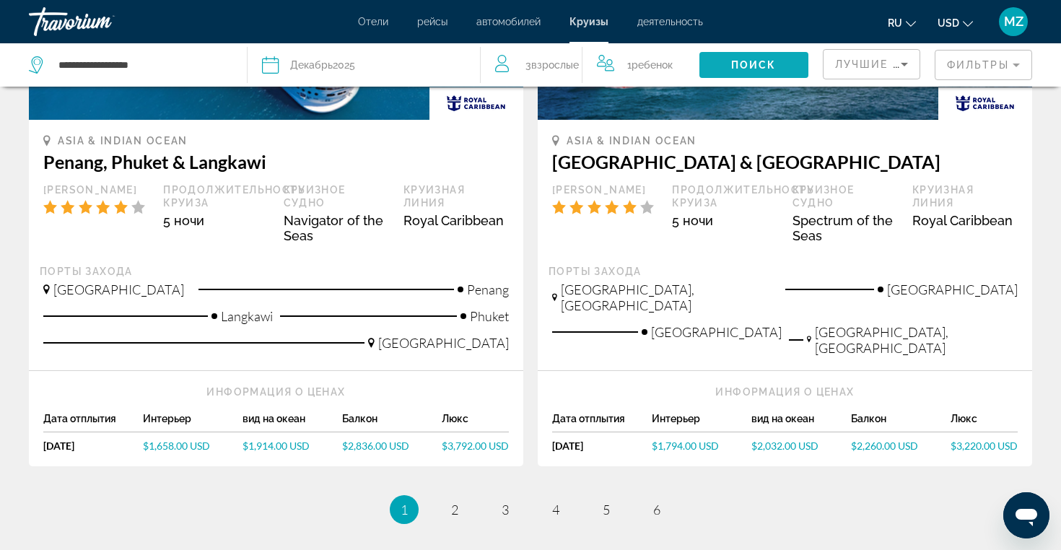
click at [728, 59] on span "Search widget" at bounding box center [753, 65] width 109 height 35
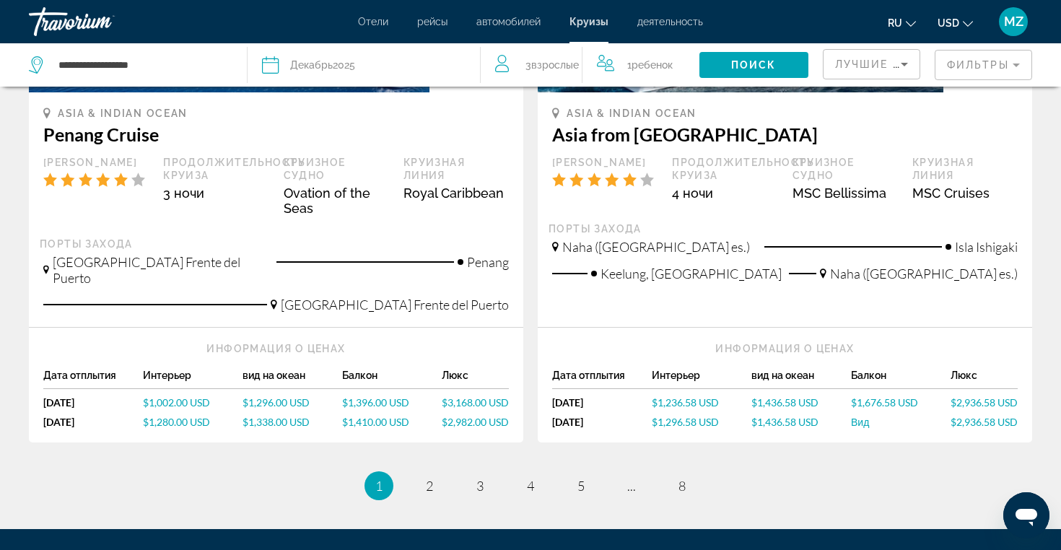
scroll to position [1670, 0]
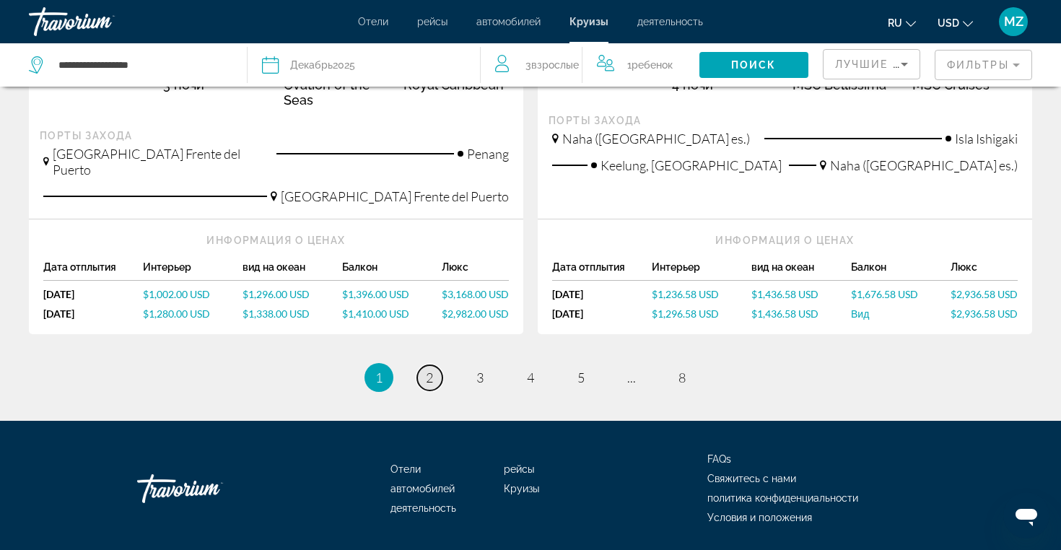
click at [424, 365] on link "page 2" at bounding box center [429, 377] width 25 height 25
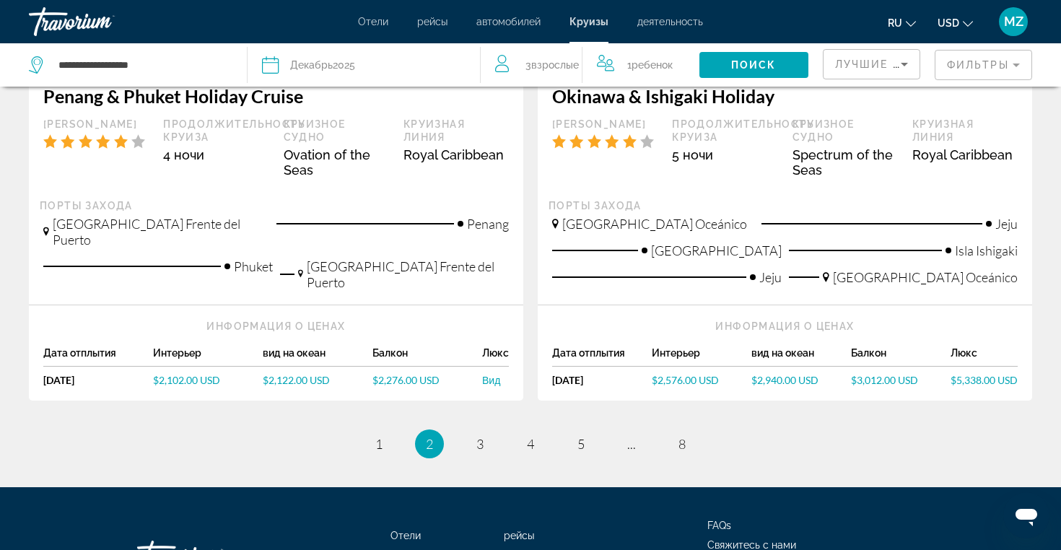
scroll to position [1627, 0]
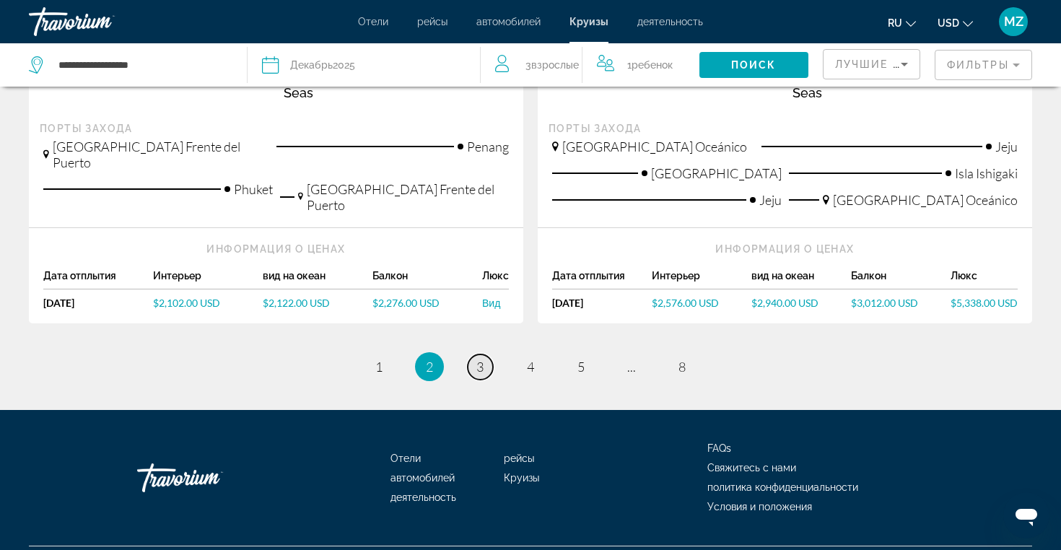
click at [478, 359] on span "3" at bounding box center [479, 367] width 7 height 16
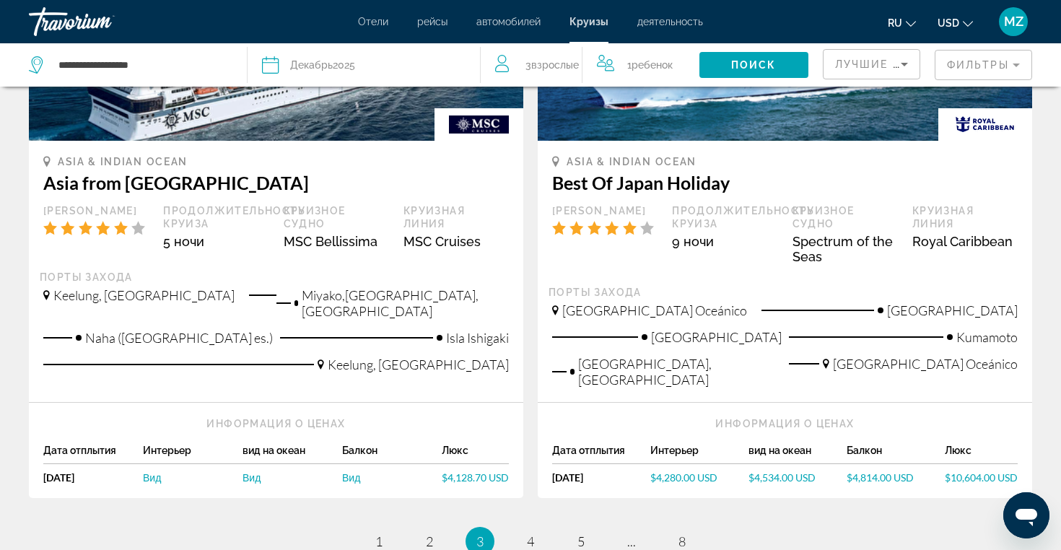
scroll to position [1775, 0]
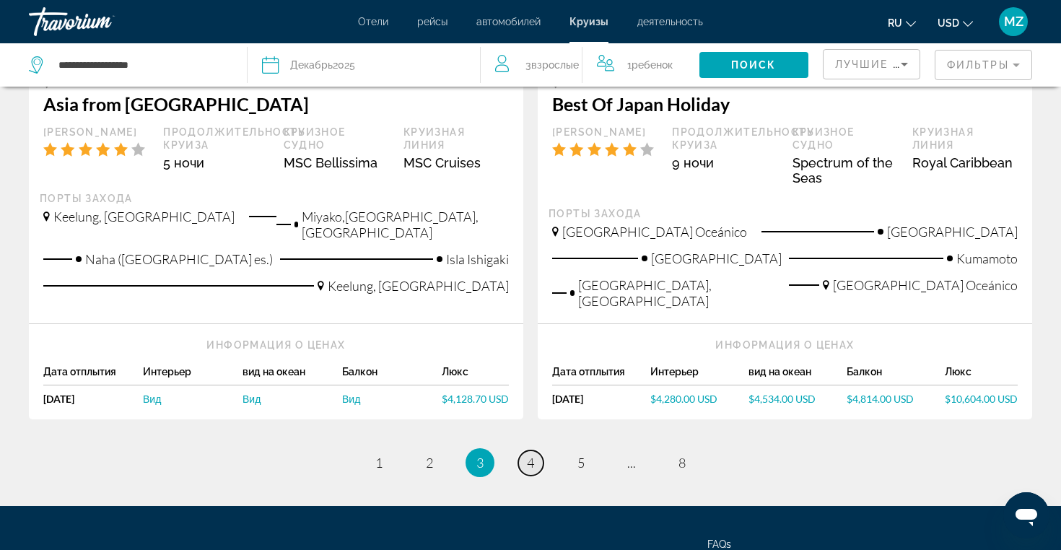
click at [527, 455] on span "4" at bounding box center [530, 463] width 7 height 16
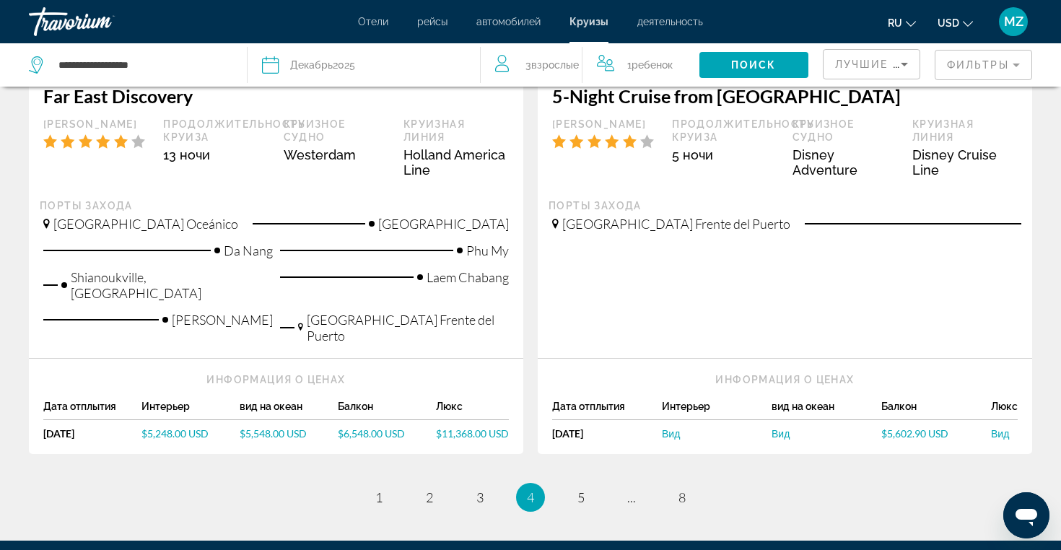
scroll to position [1744, 0]
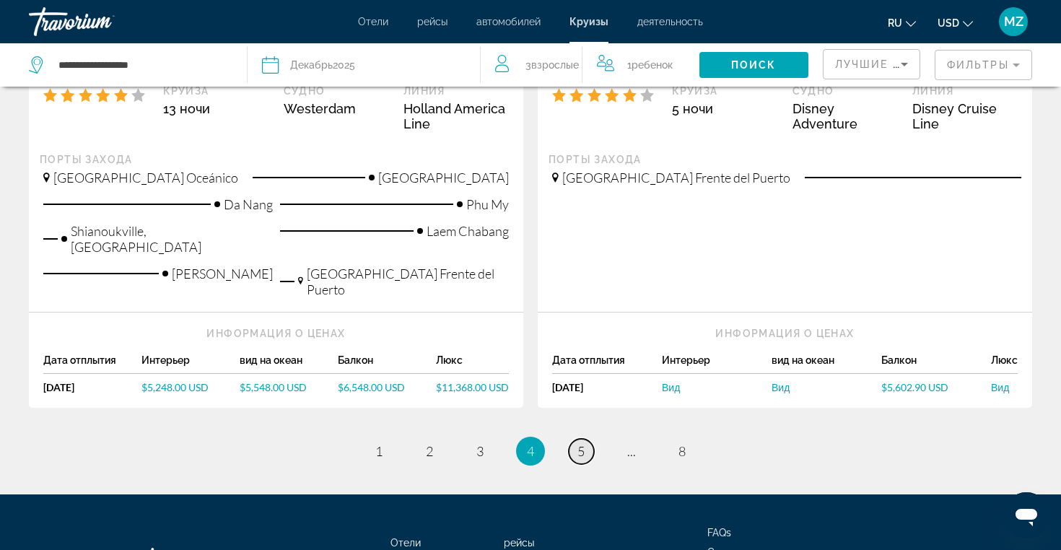
click at [576, 439] on link "page 5" at bounding box center [581, 451] width 25 height 25
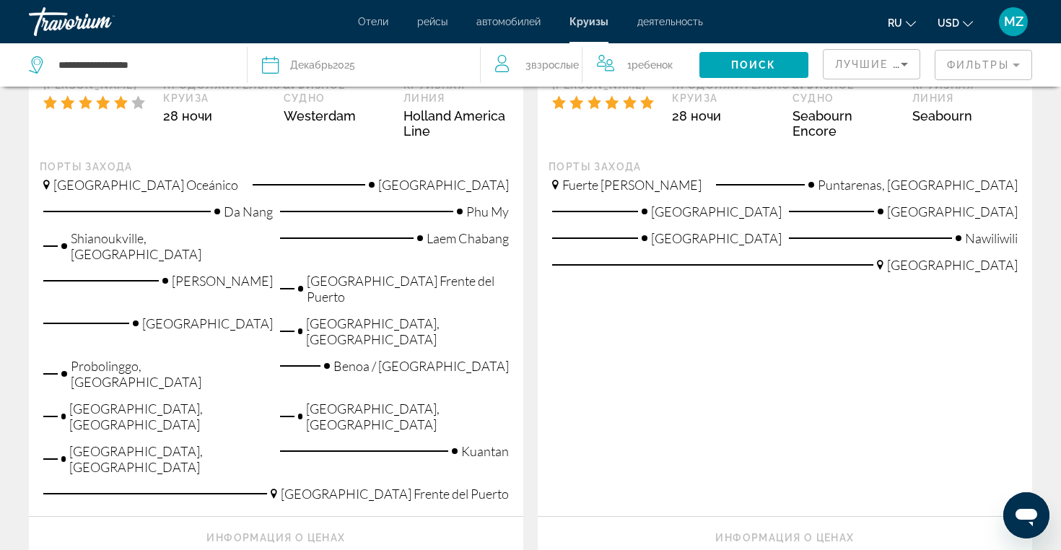
scroll to position [1706, 0]
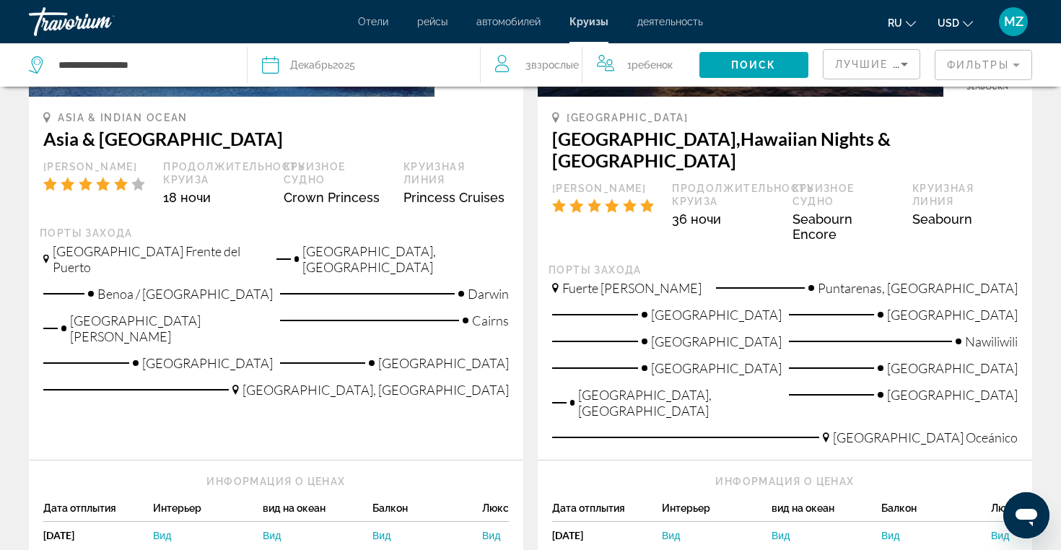
scroll to position [1943, 0]
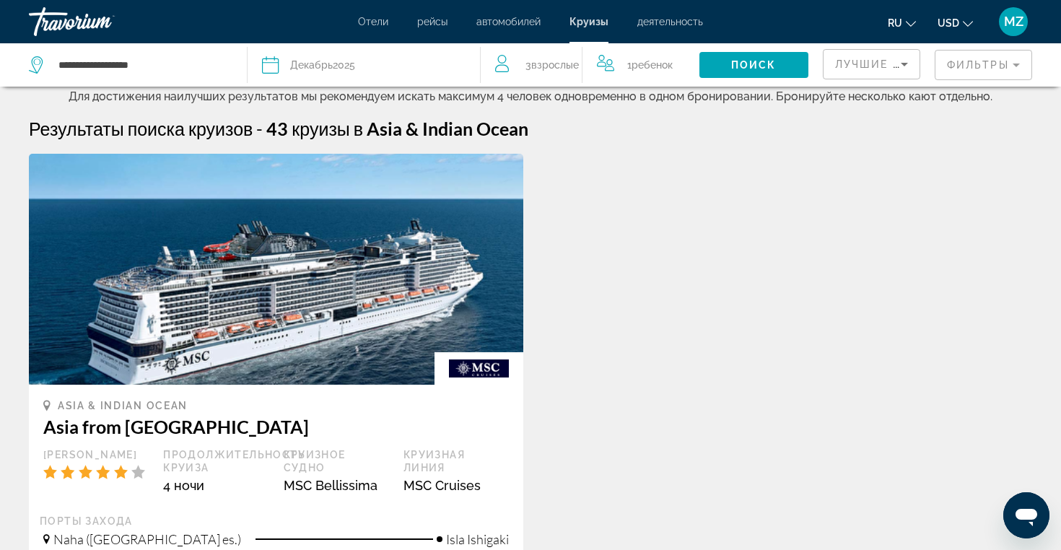
click at [997, 65] on mat-form-field "Фильтры" at bounding box center [982, 65] width 97 height 30
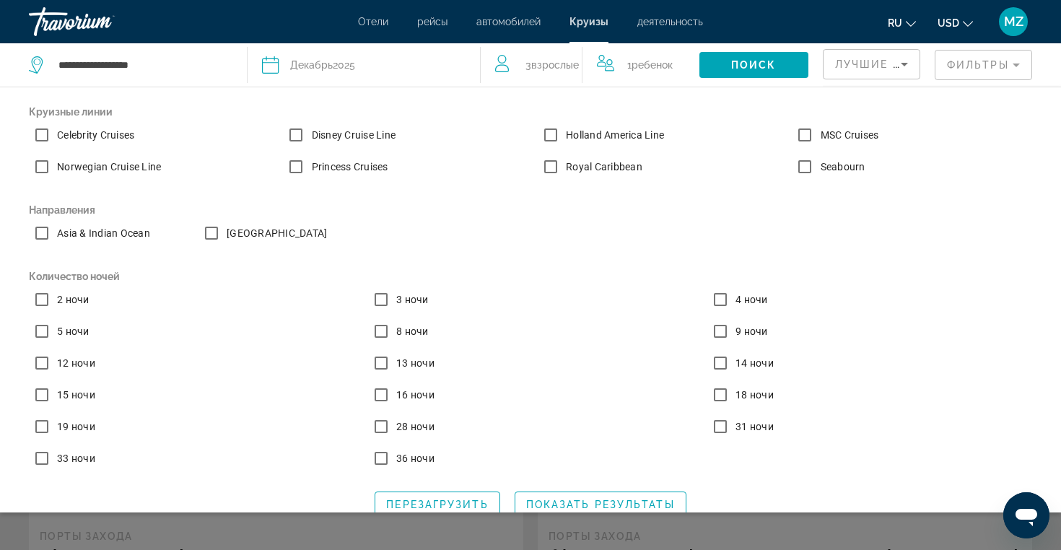
scroll to position [23, 0]
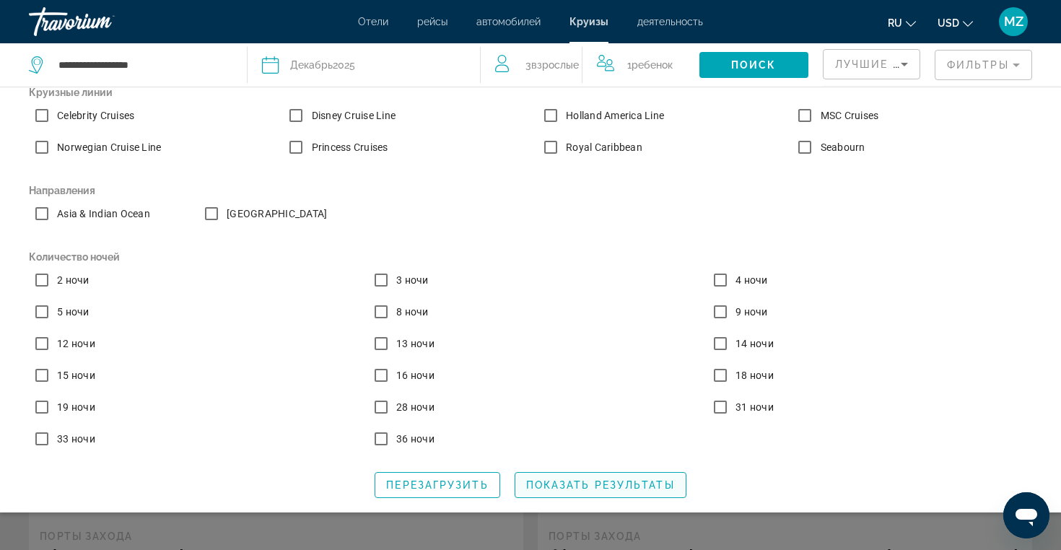
click at [626, 486] on span "Показать результаты" at bounding box center [600, 485] width 149 height 12
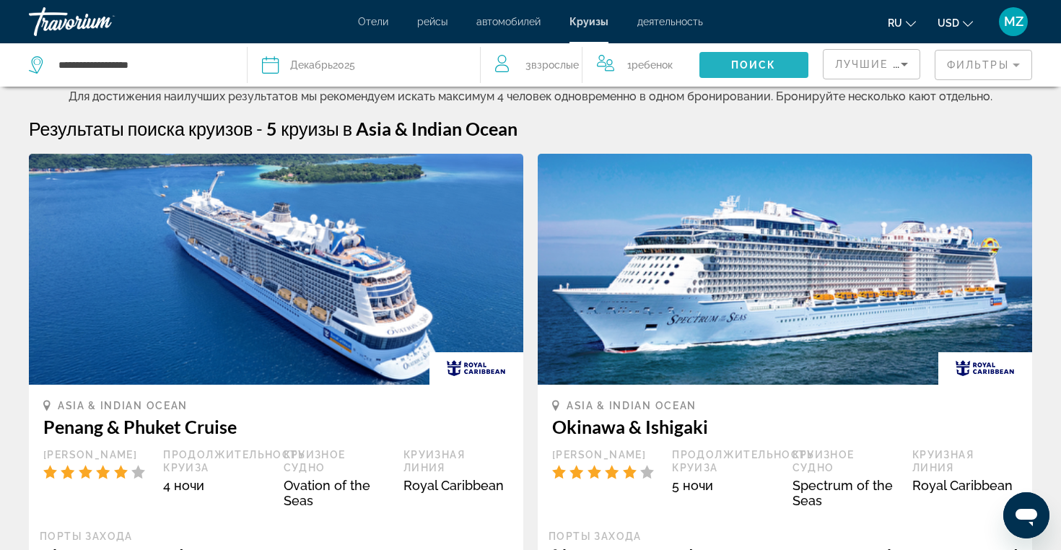
click at [734, 76] on span "Search widget" at bounding box center [753, 65] width 109 height 35
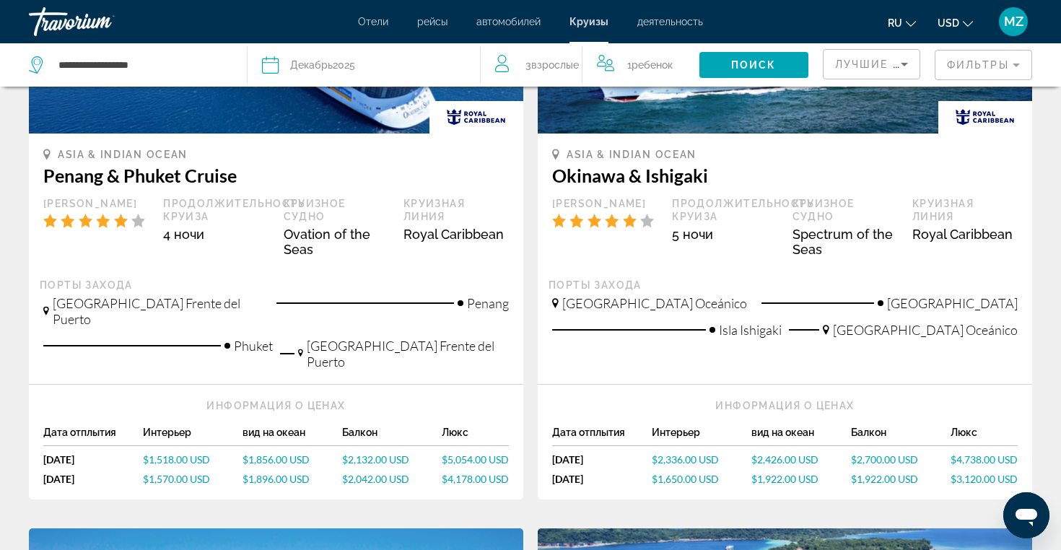
scroll to position [250, 0]
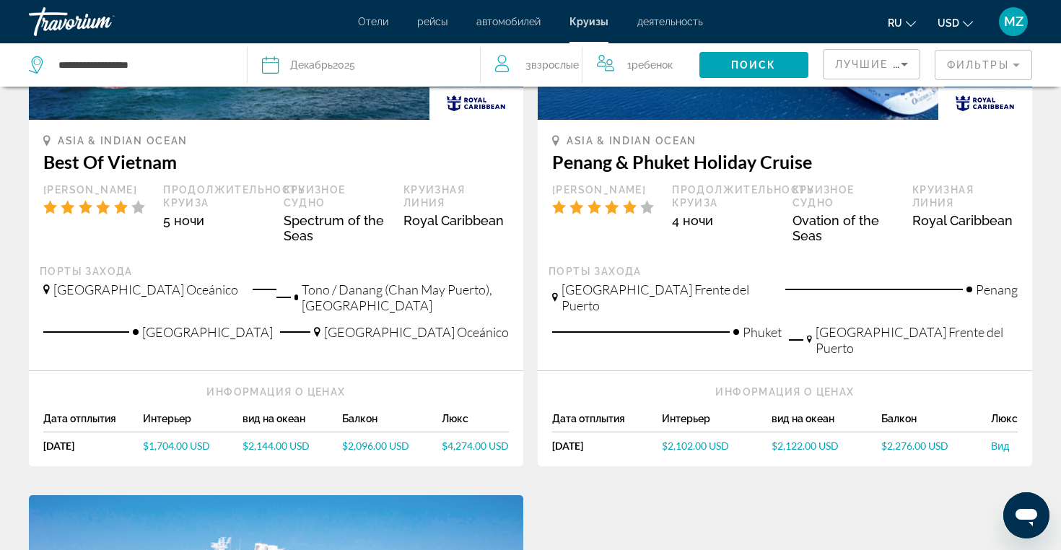
scroll to position [895, 0]
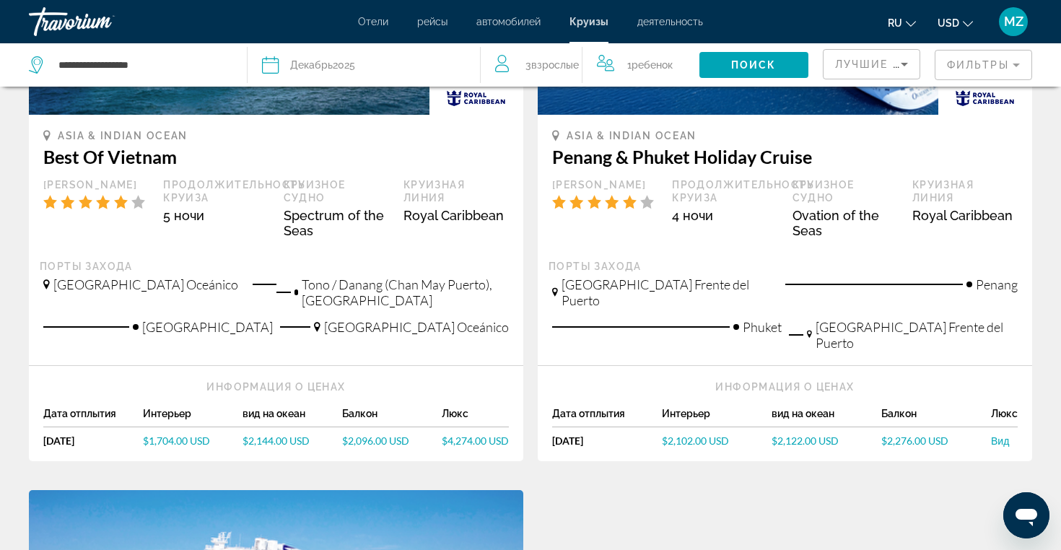
click at [184, 434] on span "$1,704.00 USD" at bounding box center [176, 440] width 67 height 12
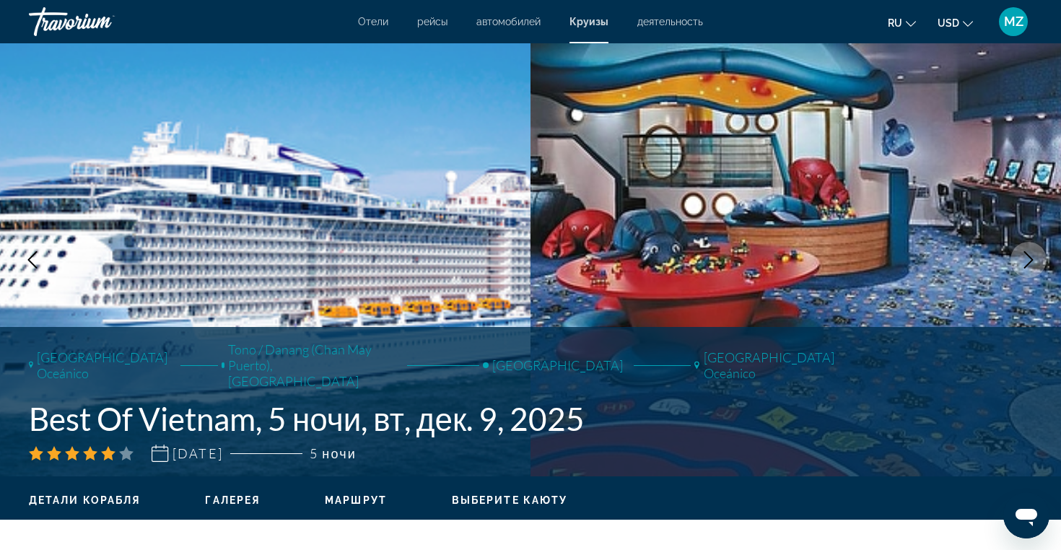
click at [1025, 265] on icon "Next image" at bounding box center [1027, 259] width 17 height 17
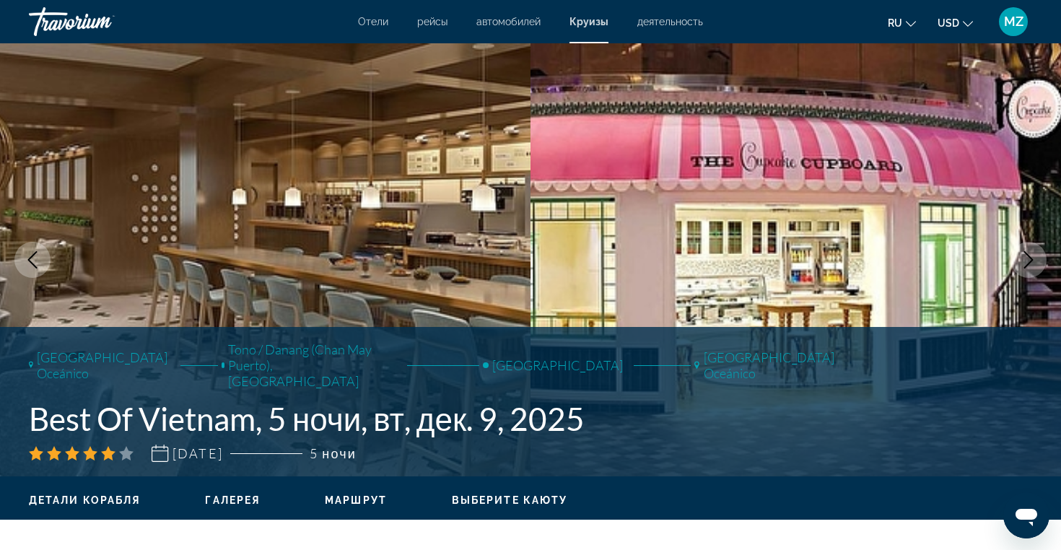
click at [1025, 265] on icon "Next image" at bounding box center [1027, 259] width 17 height 17
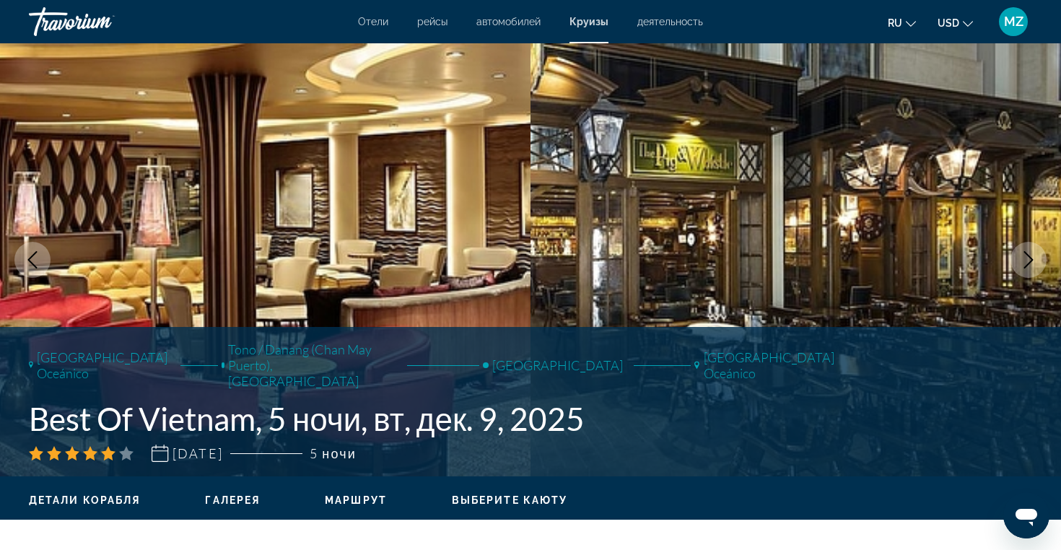
click at [1025, 265] on icon "Next image" at bounding box center [1027, 259] width 17 height 17
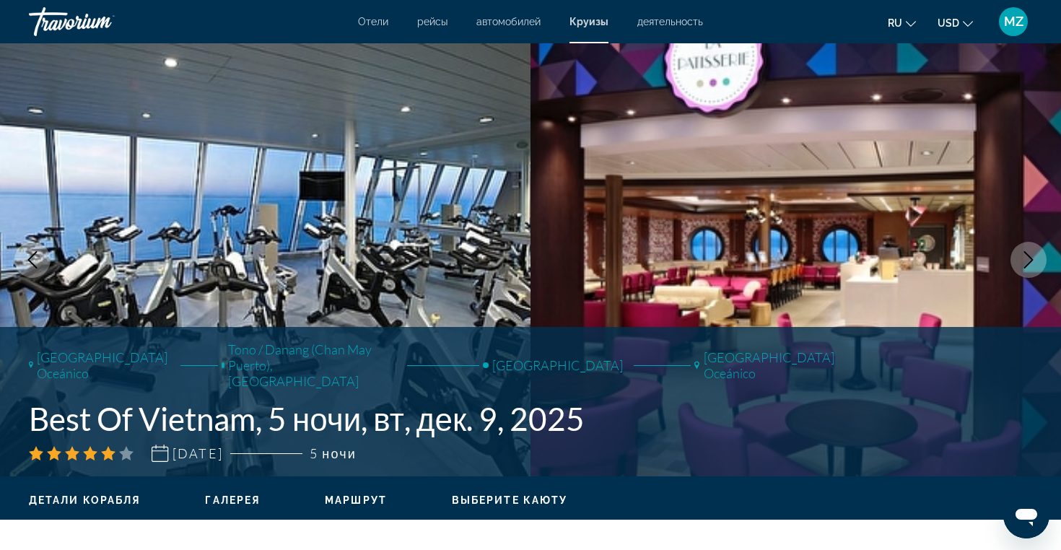
click at [1025, 265] on icon "Next image" at bounding box center [1027, 259] width 17 height 17
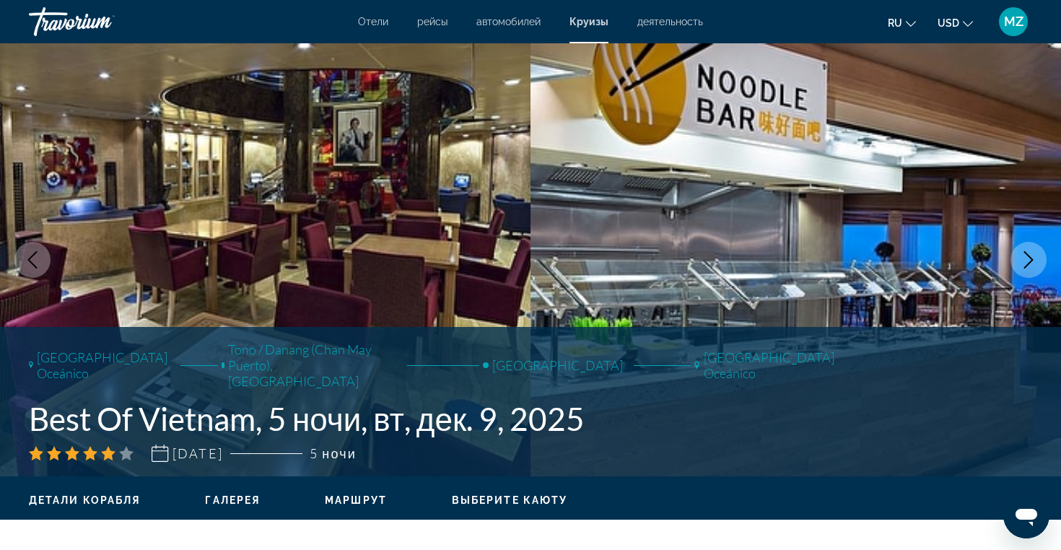
click at [1025, 265] on icon "Next image" at bounding box center [1027, 259] width 17 height 17
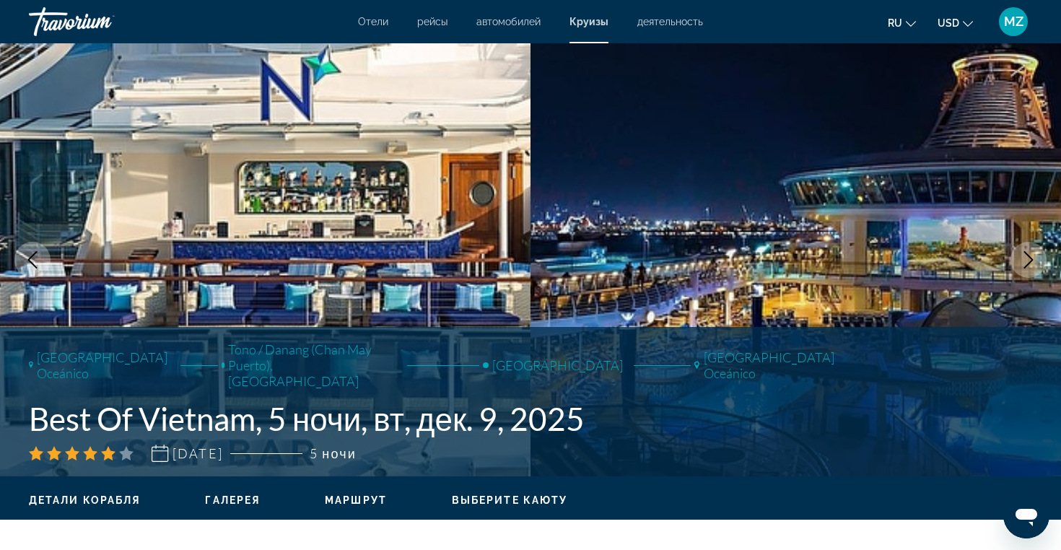
click at [1025, 265] on icon "Next image" at bounding box center [1027, 259] width 17 height 17
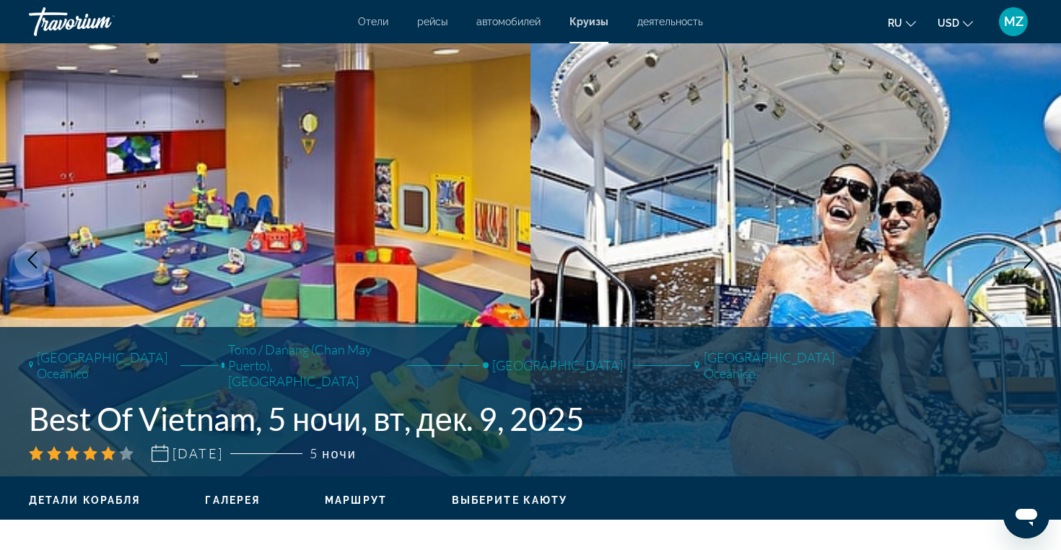
click at [1025, 265] on icon "Next image" at bounding box center [1027, 259] width 17 height 17
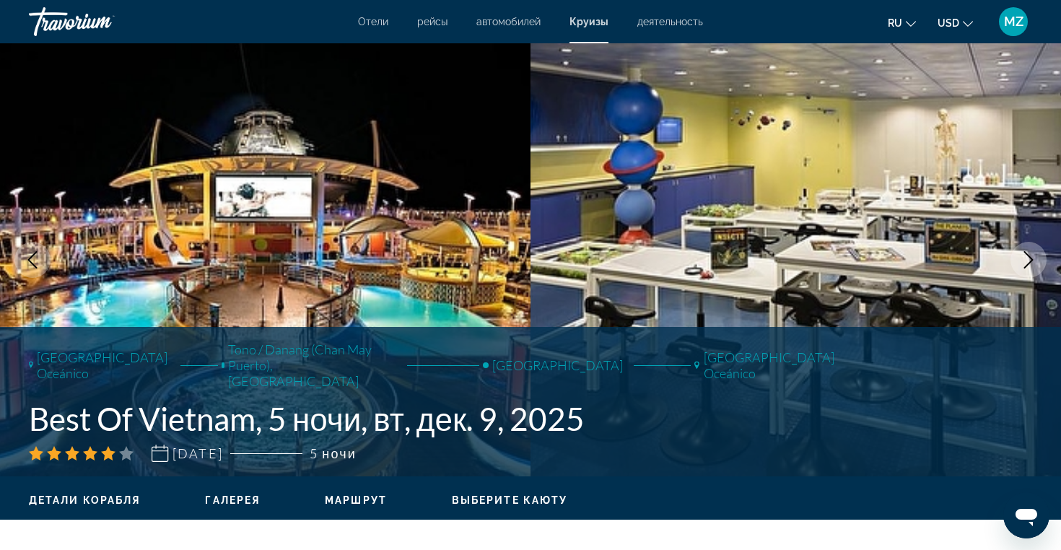
click at [1025, 265] on icon "Next image" at bounding box center [1027, 259] width 17 height 17
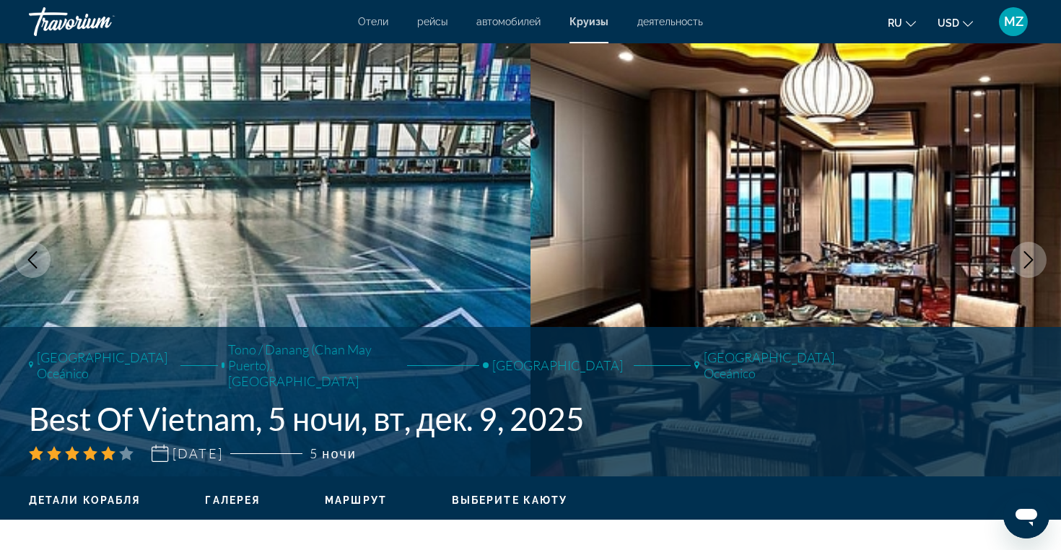
click at [1025, 265] on icon "Next image" at bounding box center [1027, 259] width 17 height 17
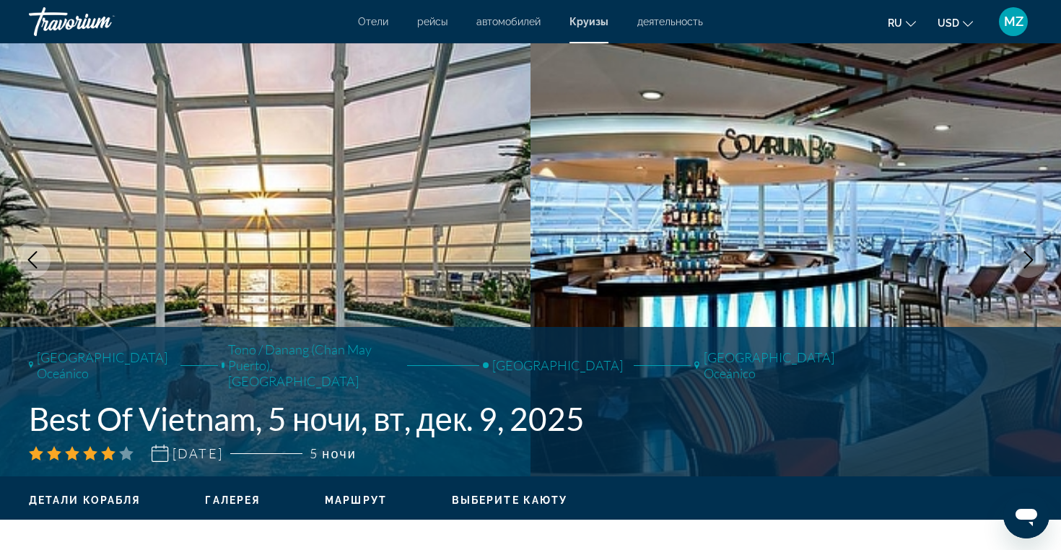
click at [1025, 265] on icon "Next image" at bounding box center [1027, 259] width 17 height 17
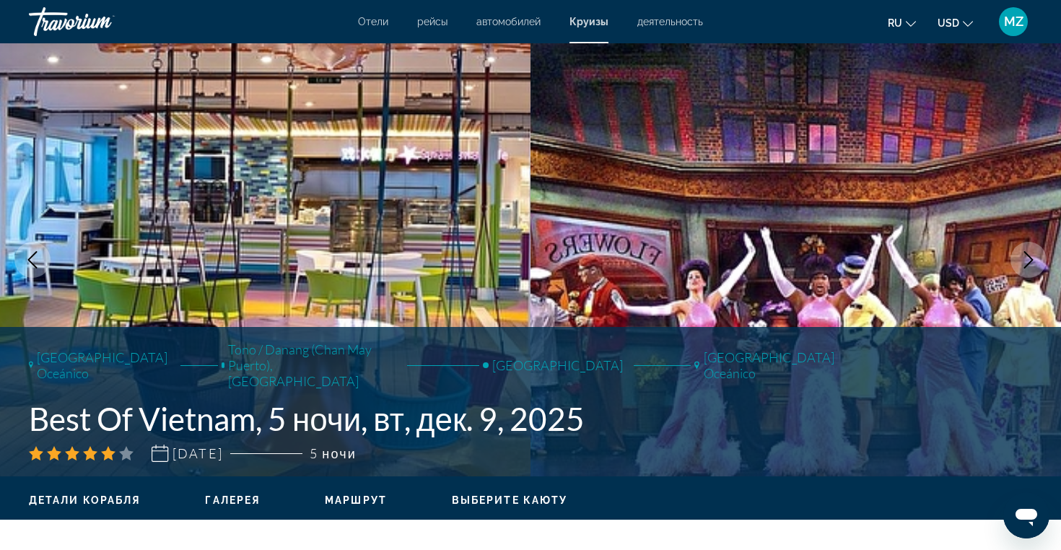
click at [1025, 265] on icon "Next image" at bounding box center [1027, 259] width 17 height 17
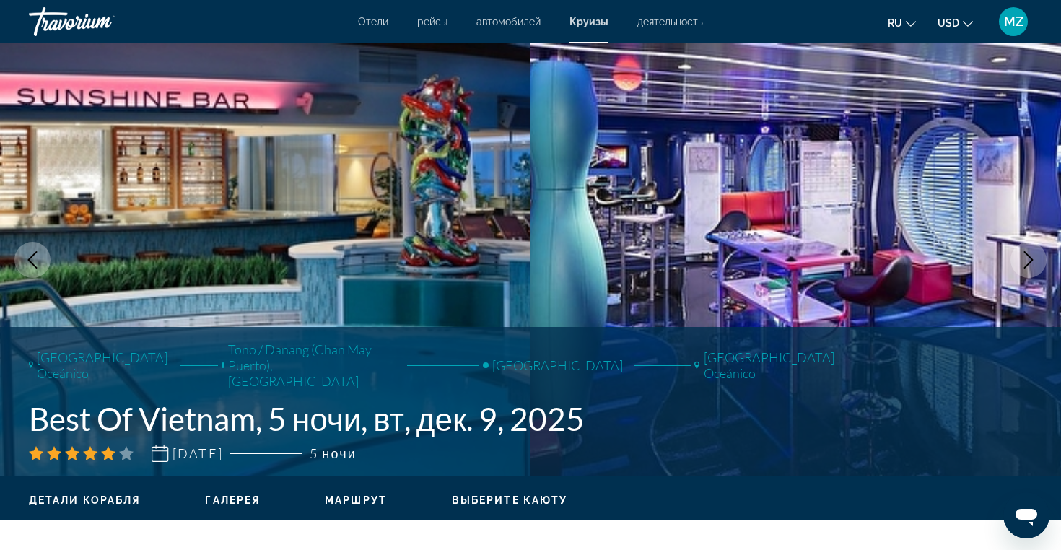
click at [1025, 263] on icon "Next image" at bounding box center [1027, 259] width 17 height 17
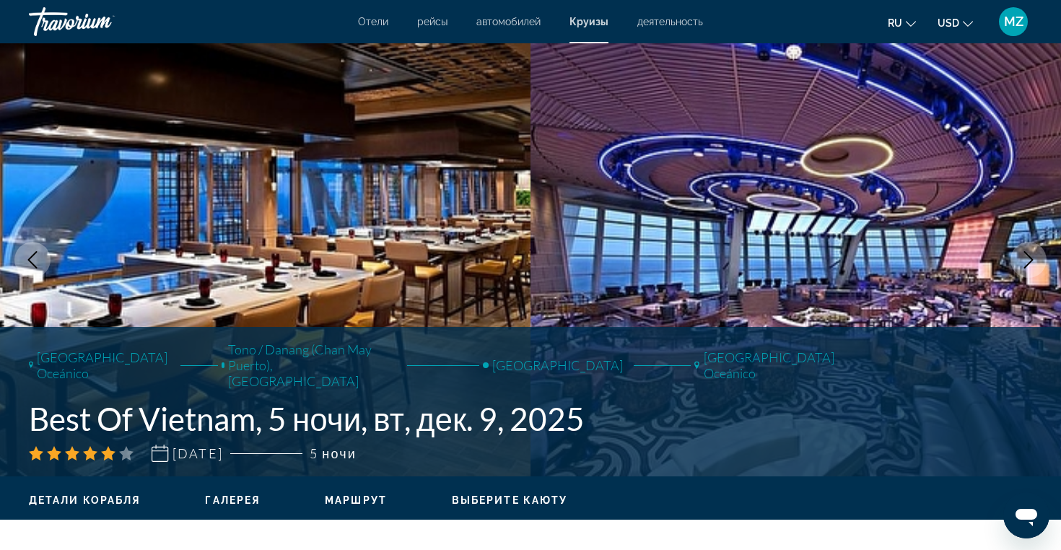
click at [1023, 264] on icon "Next image" at bounding box center [1027, 259] width 17 height 17
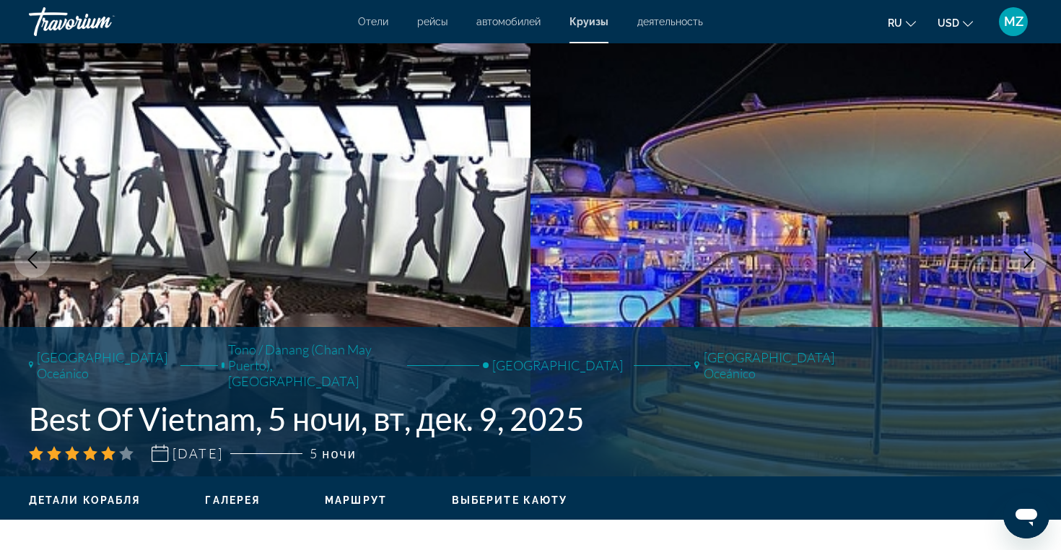
click at [1023, 263] on icon "Next image" at bounding box center [1027, 259] width 17 height 17
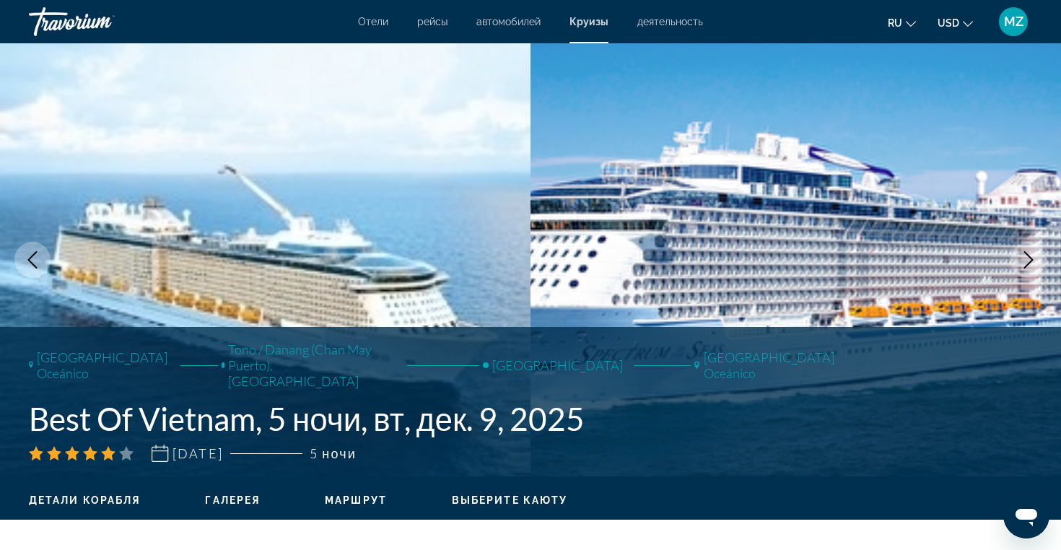
click at [1023, 263] on icon "Next image" at bounding box center [1027, 259] width 17 height 17
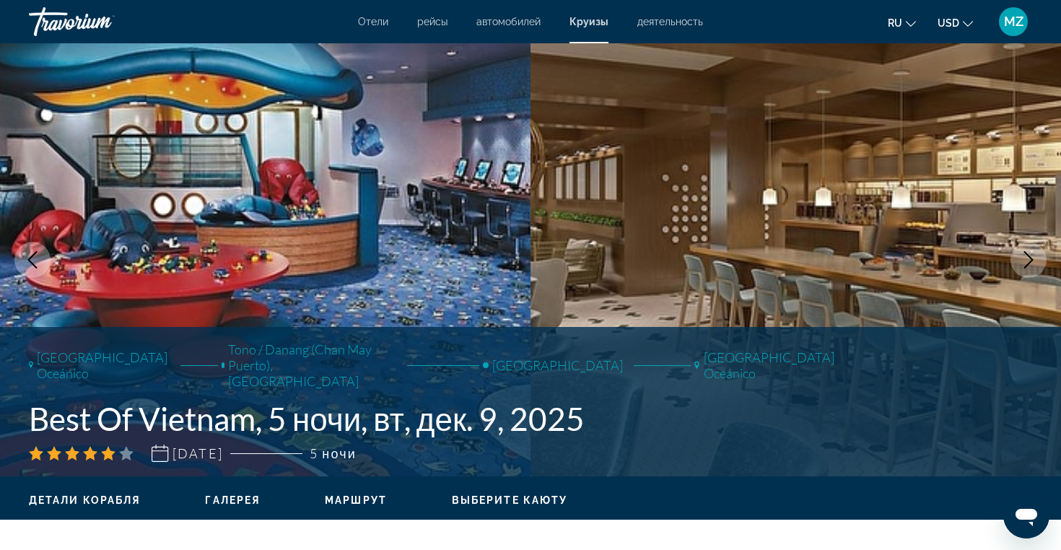
click at [1023, 263] on icon "Next image" at bounding box center [1027, 259] width 17 height 17
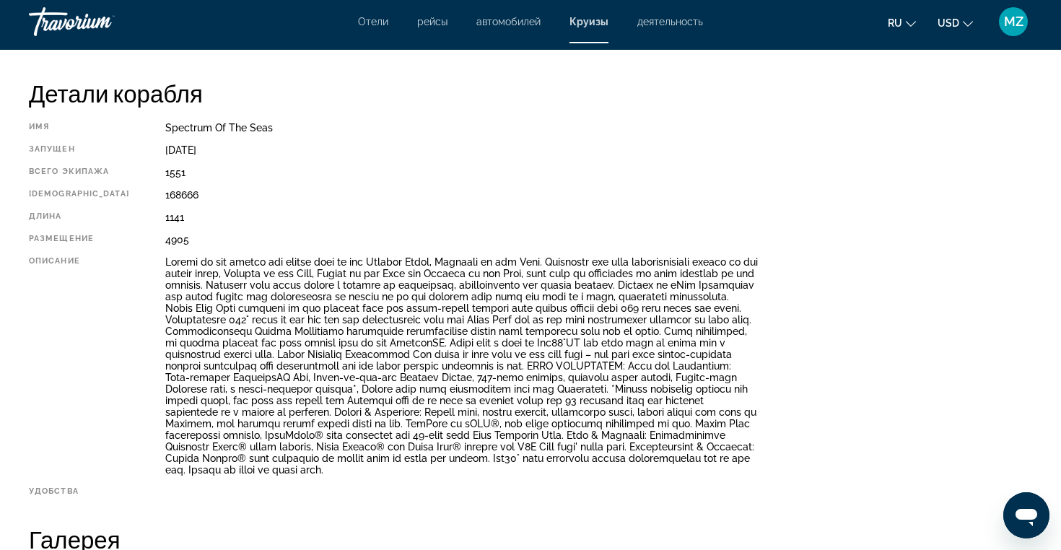
click at [569, 346] on div "Main content" at bounding box center [461, 365] width 592 height 219
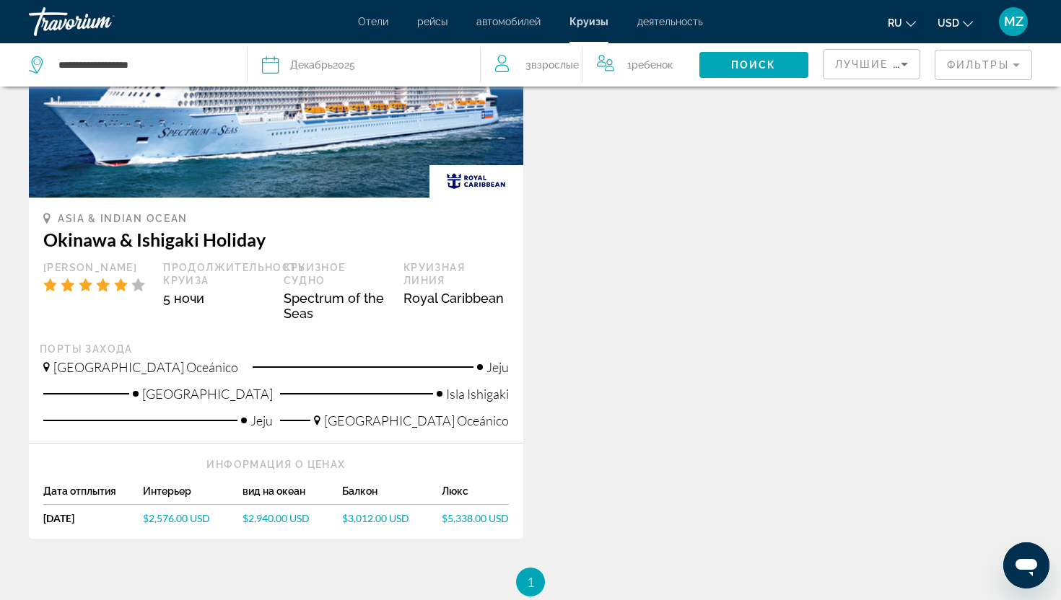
scroll to position [1418, 0]
click at [180, 513] on span "$2,576.00 USD" at bounding box center [176, 519] width 67 height 12
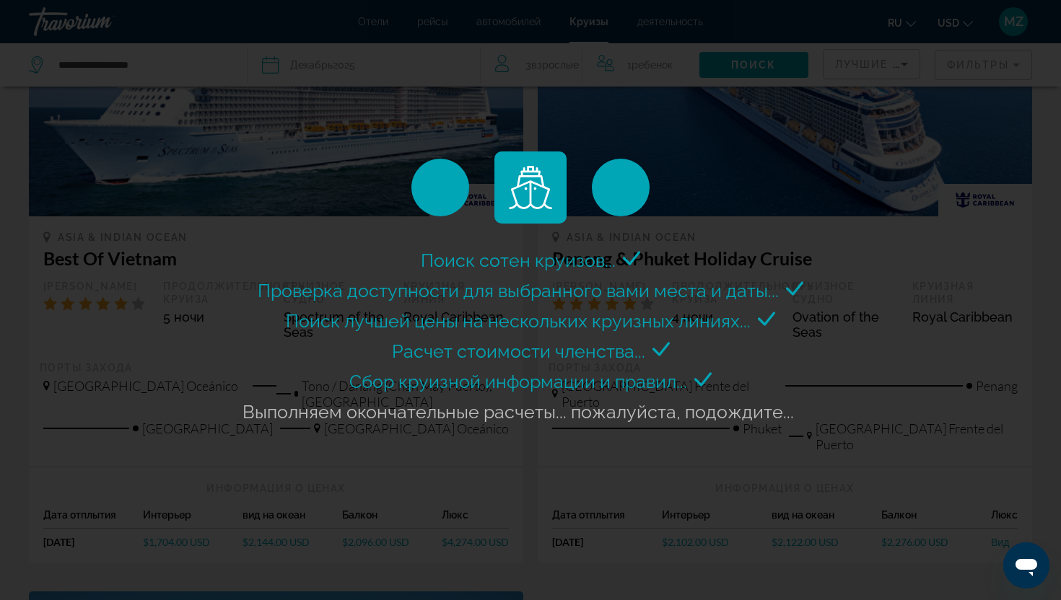
scroll to position [789, 0]
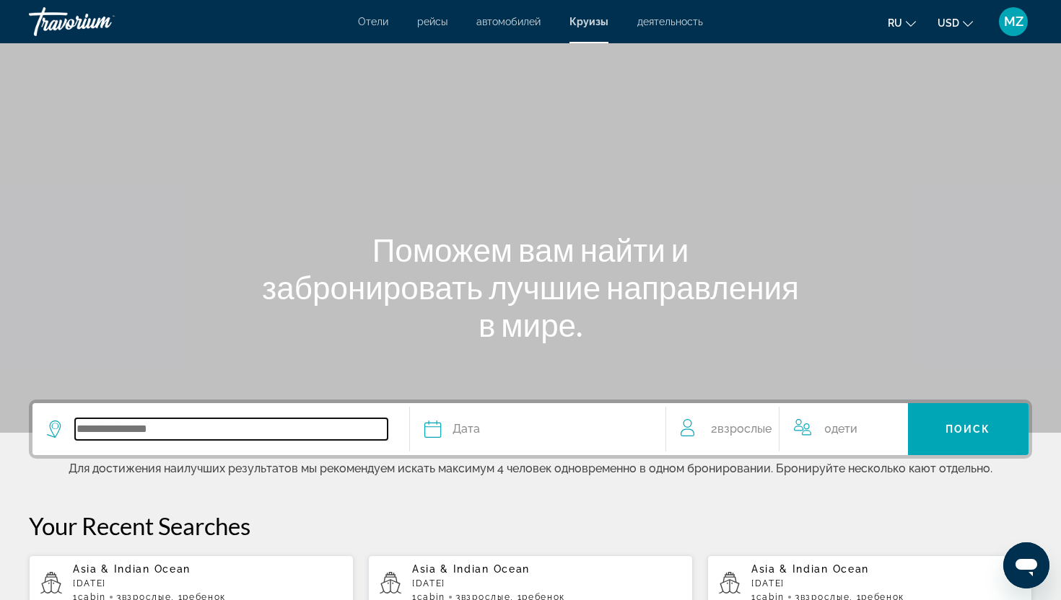
click at [151, 435] on input "Search widget" at bounding box center [231, 429] width 312 height 22
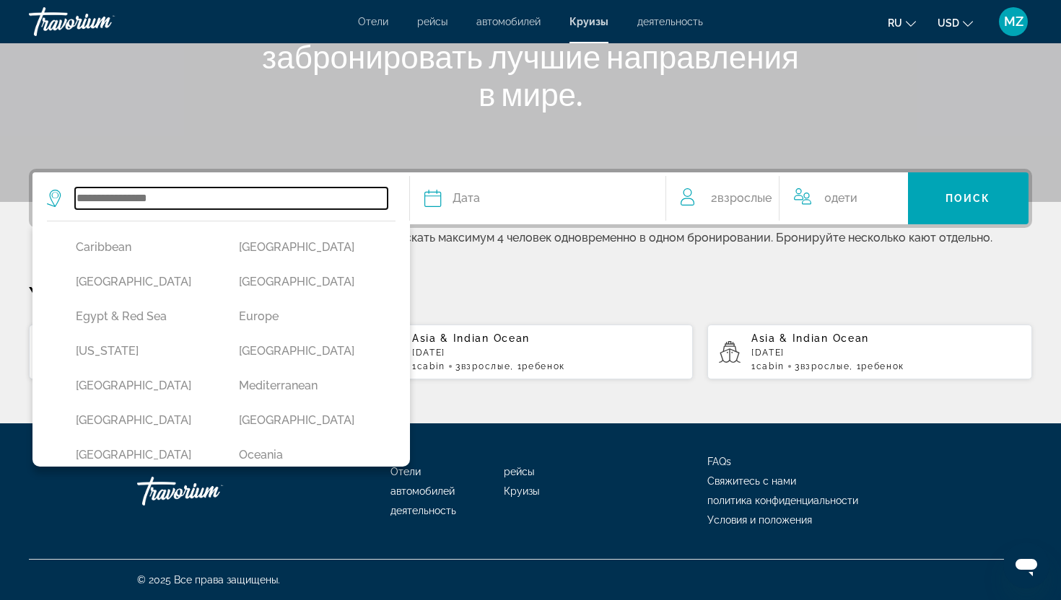
scroll to position [195, 0]
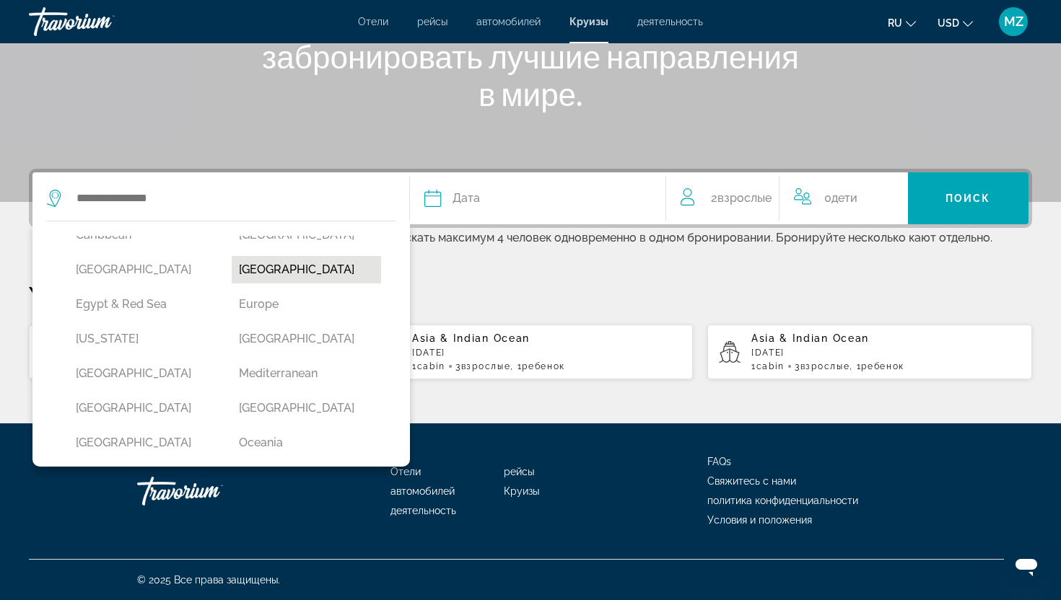
click at [271, 278] on button "Dubai & Emirates" at bounding box center [306, 269] width 149 height 27
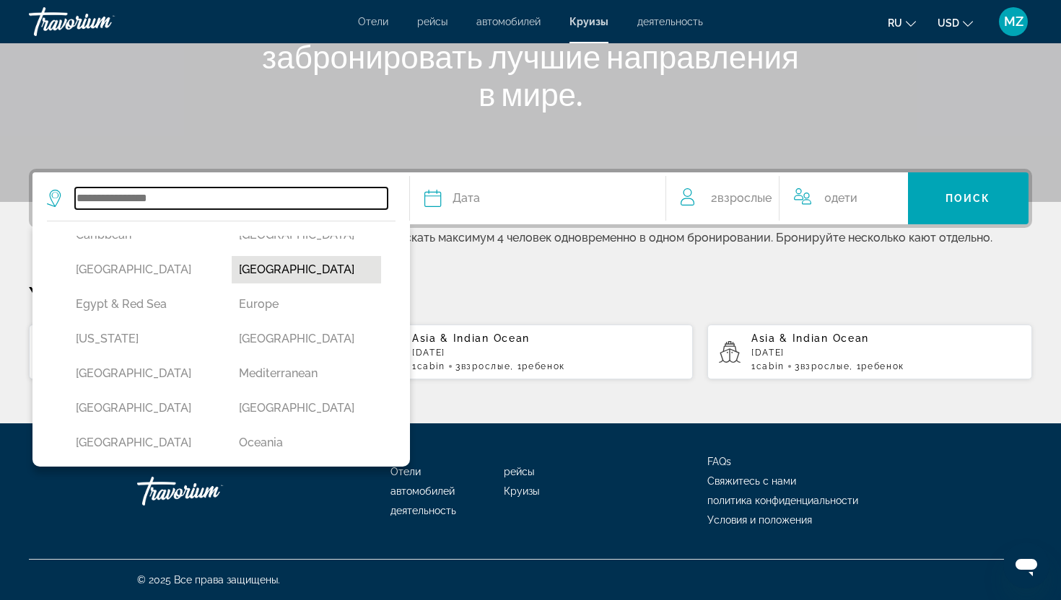
type input "**********"
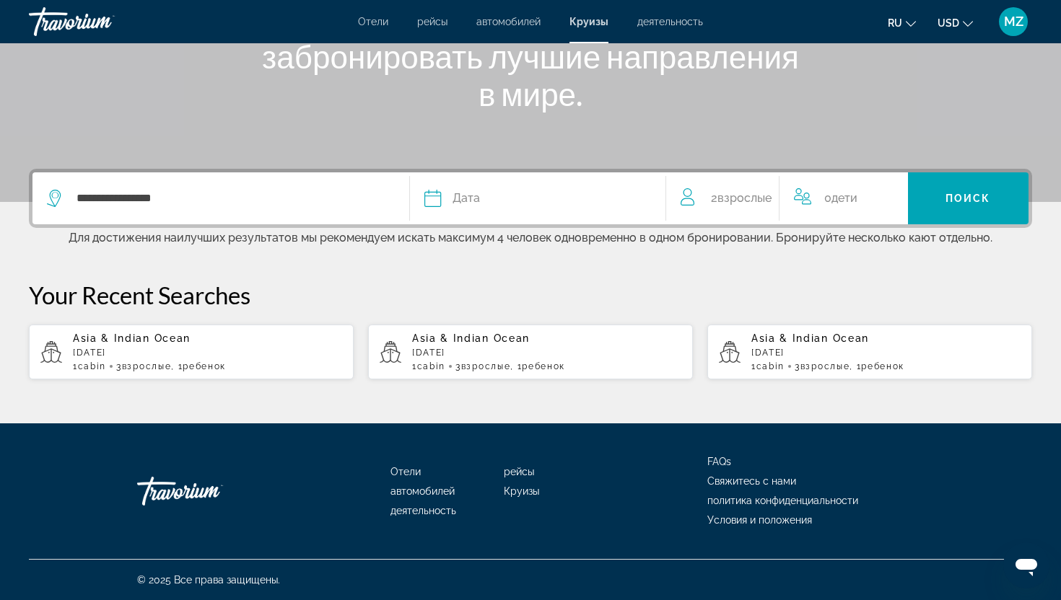
click at [722, 209] on div "2 Взрослый Взрослые" at bounding box center [730, 198] width 100 height 52
click at [766, 195] on icon "Increment adults" at bounding box center [766, 195] width 13 height 13
click at [907, 201] on icon "Increment children" at bounding box center [904, 195] width 13 height 17
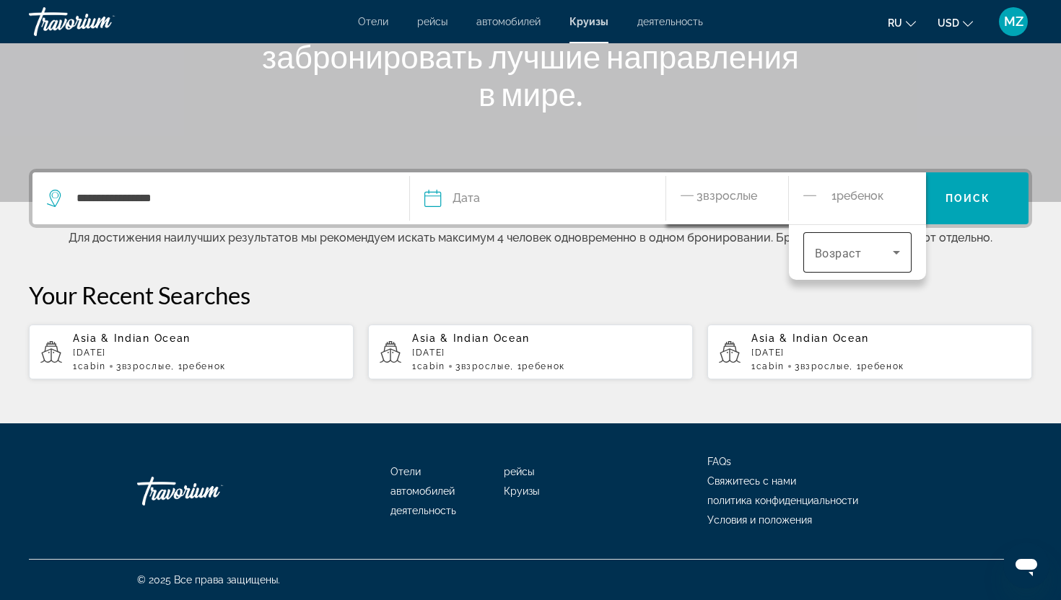
click at [899, 255] on icon "Travelers: 3 adults, 1 child" at bounding box center [895, 252] width 17 height 17
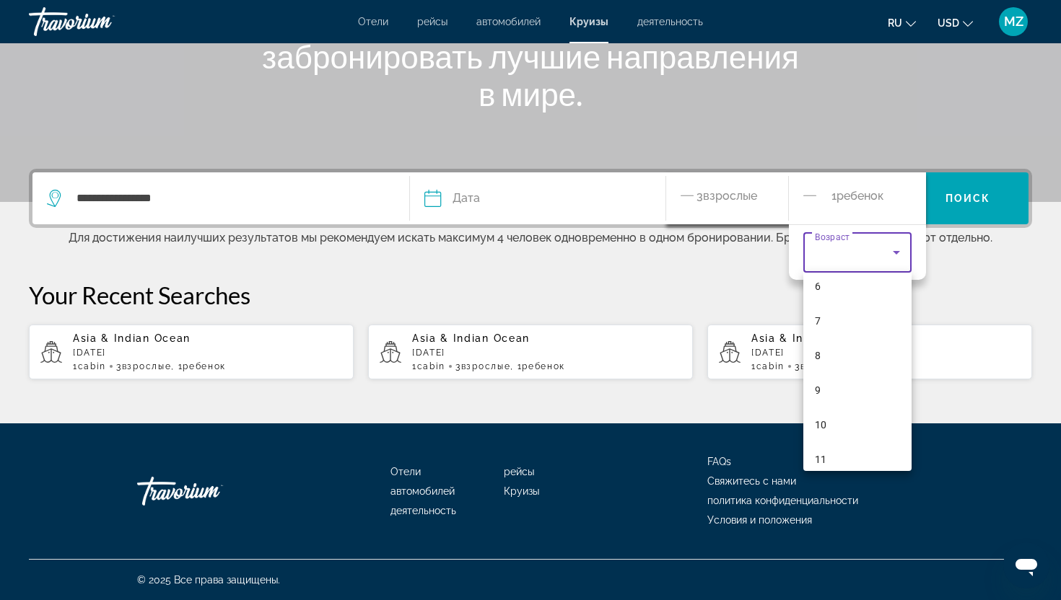
scroll to position [221, 0]
click at [829, 422] on mat-option "10" at bounding box center [857, 421] width 108 height 35
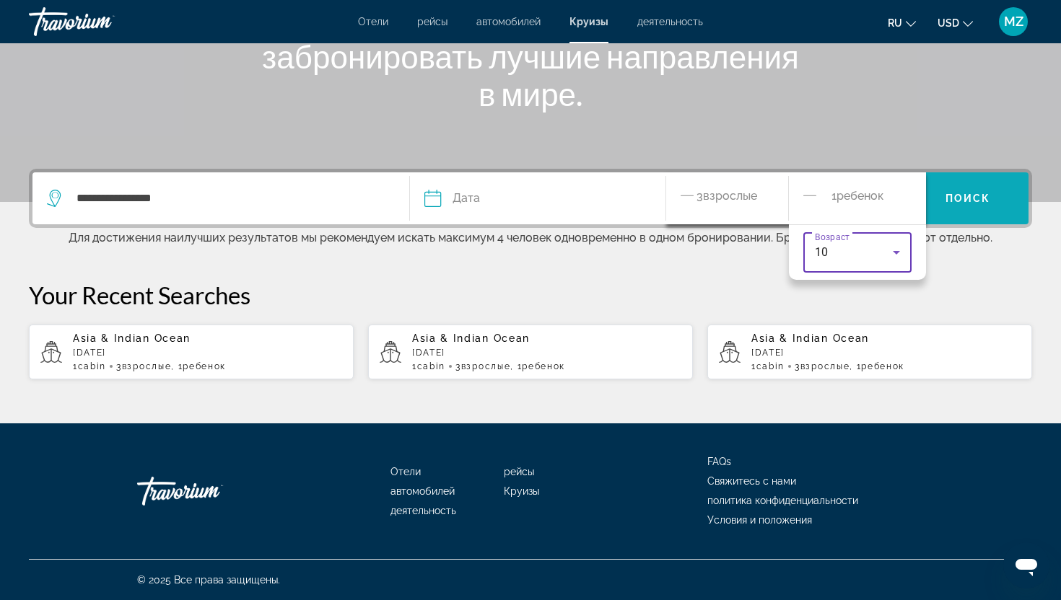
click at [985, 219] on span "Search widget" at bounding box center [968, 198] width 121 height 52
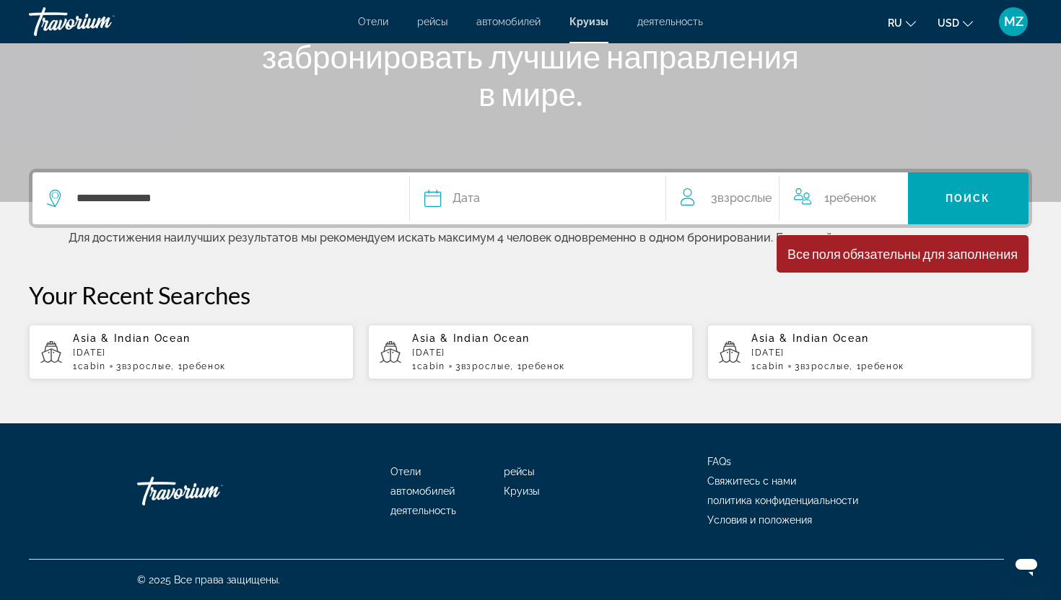
click at [437, 197] on icon "Search widget" at bounding box center [432, 198] width 17 height 17
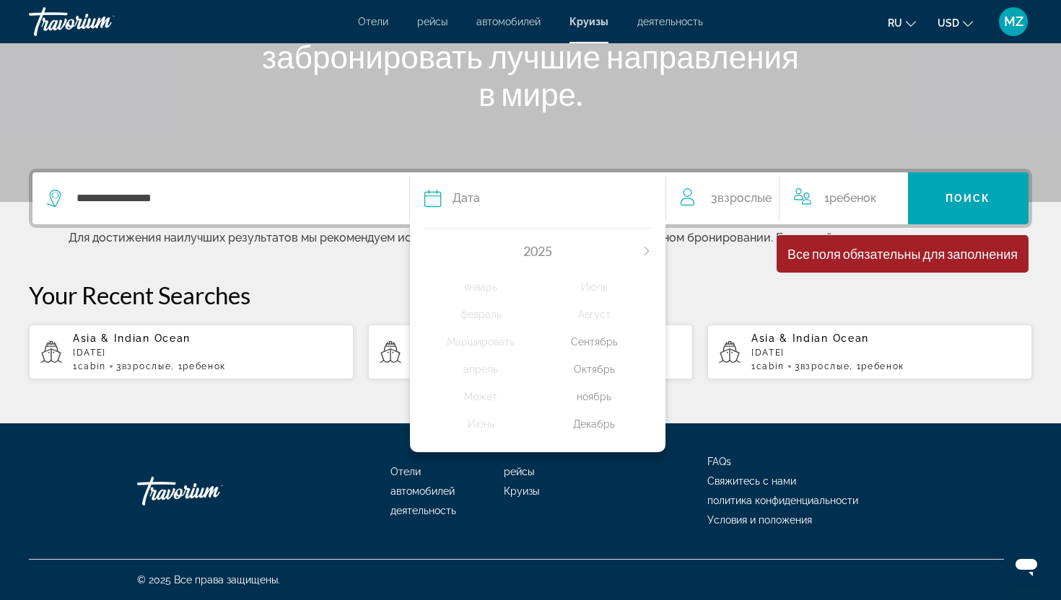
click at [589, 428] on div "Декабрь" at bounding box center [594, 424] width 113 height 26
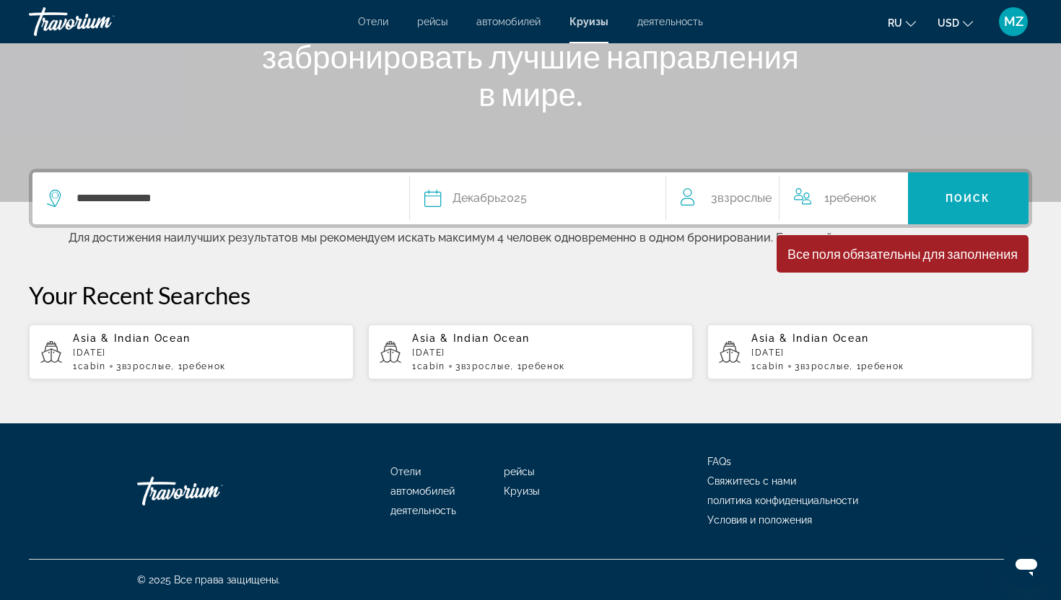
click at [987, 197] on span "Поиск" at bounding box center [967, 199] width 45 height 12
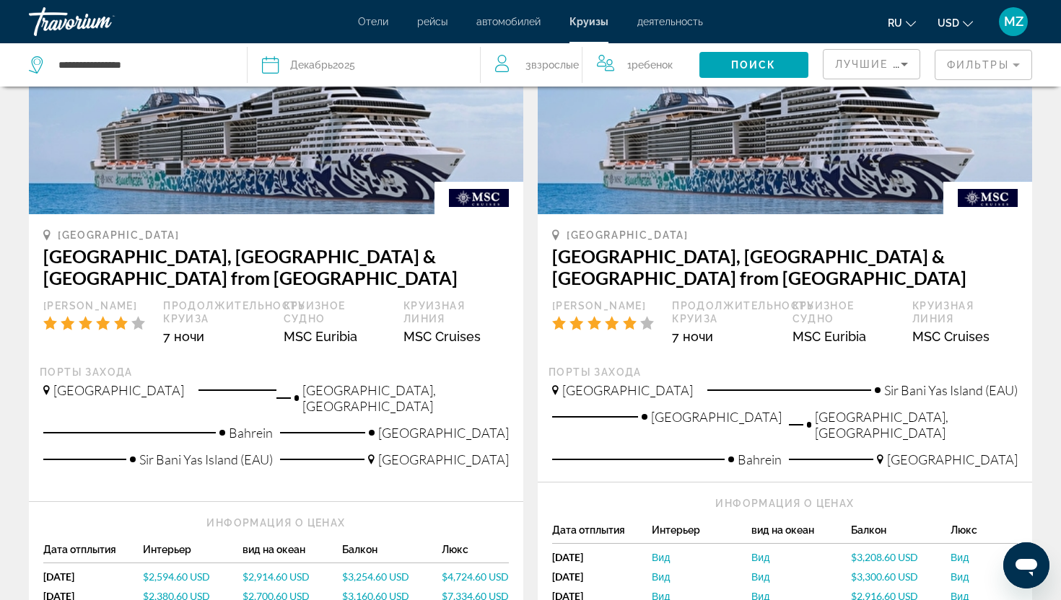
scroll to position [166, 0]
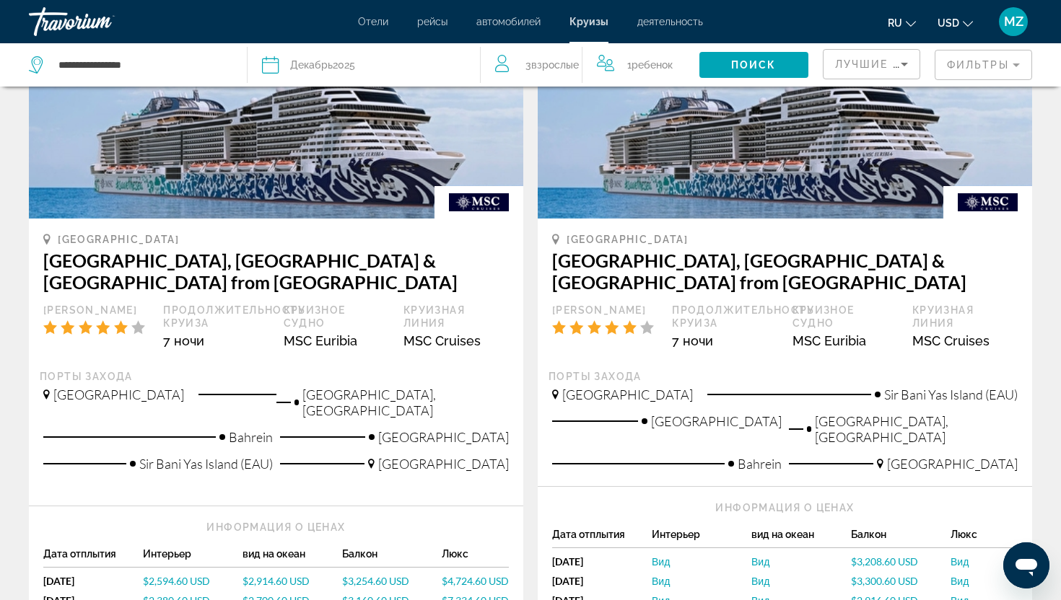
click at [973, 67] on mat-form-field "Фильтры" at bounding box center [982, 65] width 97 height 30
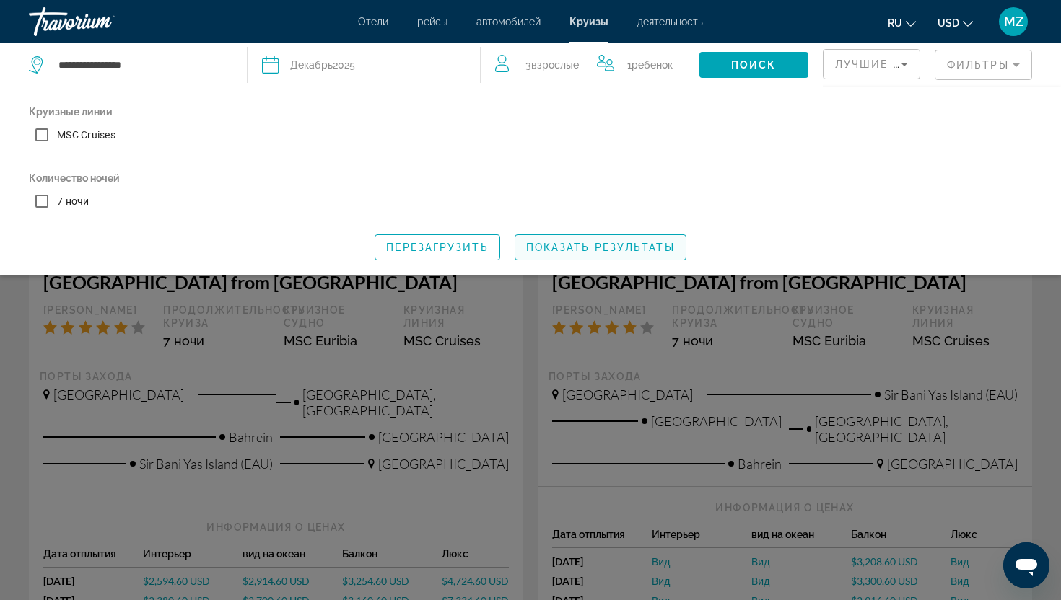
click at [641, 251] on span "Показать результаты" at bounding box center [600, 248] width 149 height 12
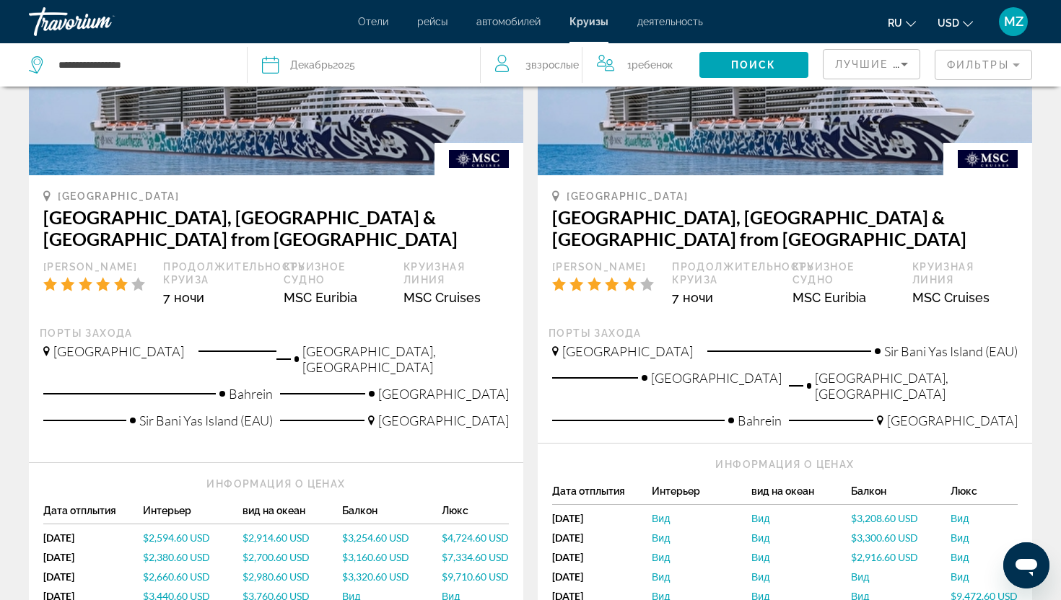
scroll to position [0, 0]
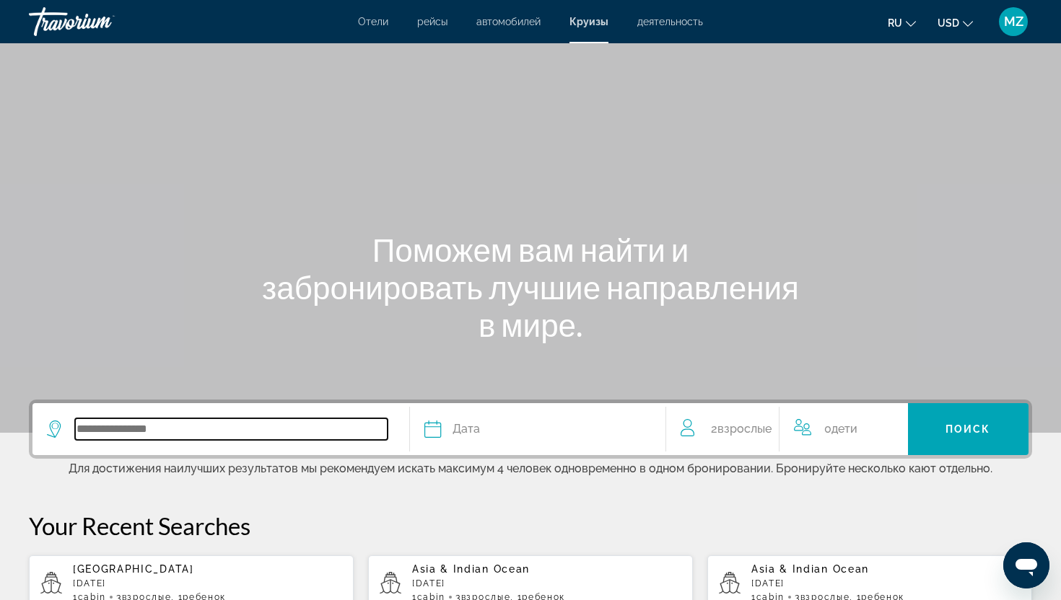
click at [145, 435] on input "Search widget" at bounding box center [231, 429] width 312 height 22
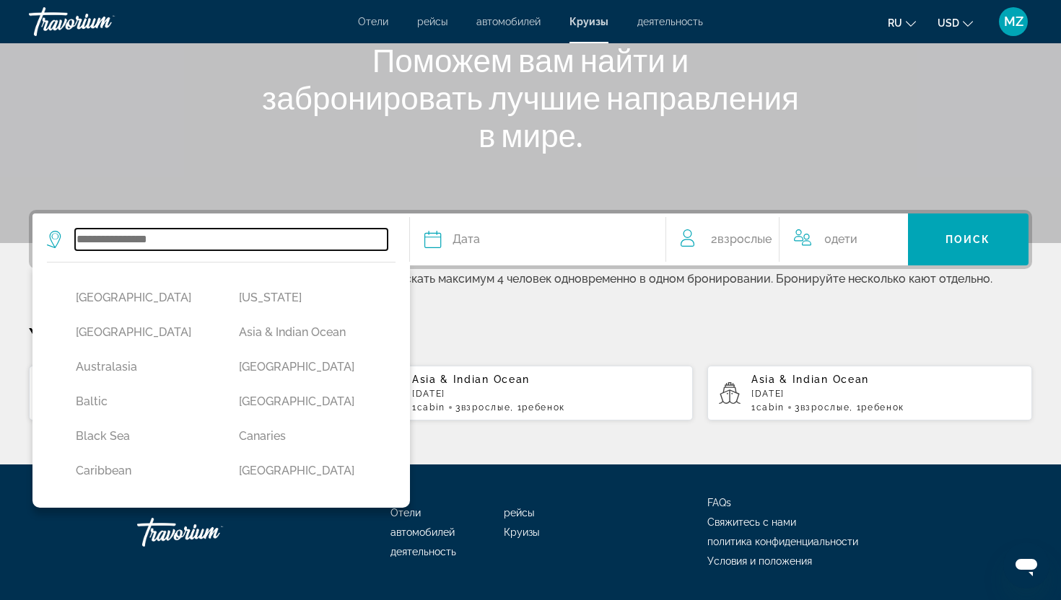
scroll to position [231, 0]
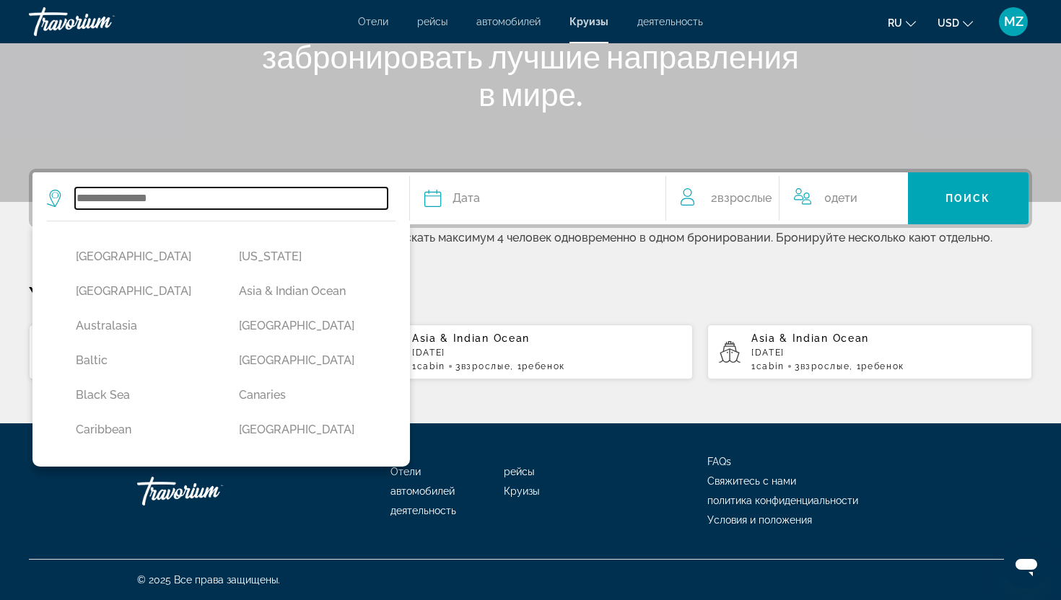
click at [157, 195] on input "Search widget" at bounding box center [231, 199] width 312 height 22
click at [148, 201] on input "Search widget" at bounding box center [231, 199] width 312 height 22
click at [90, 199] on input "Search widget" at bounding box center [231, 199] width 312 height 22
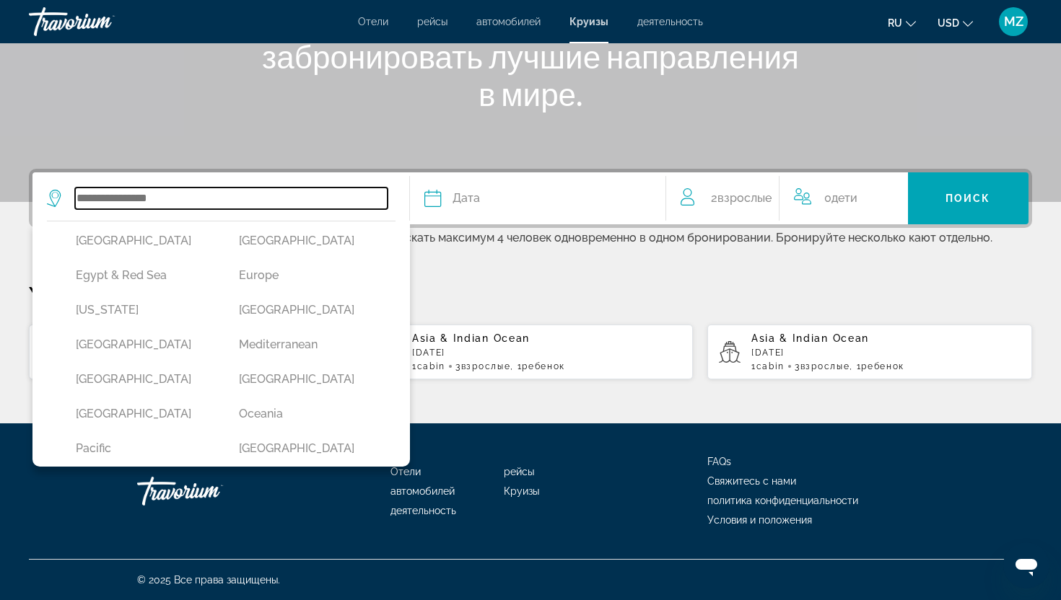
scroll to position [222, 0]
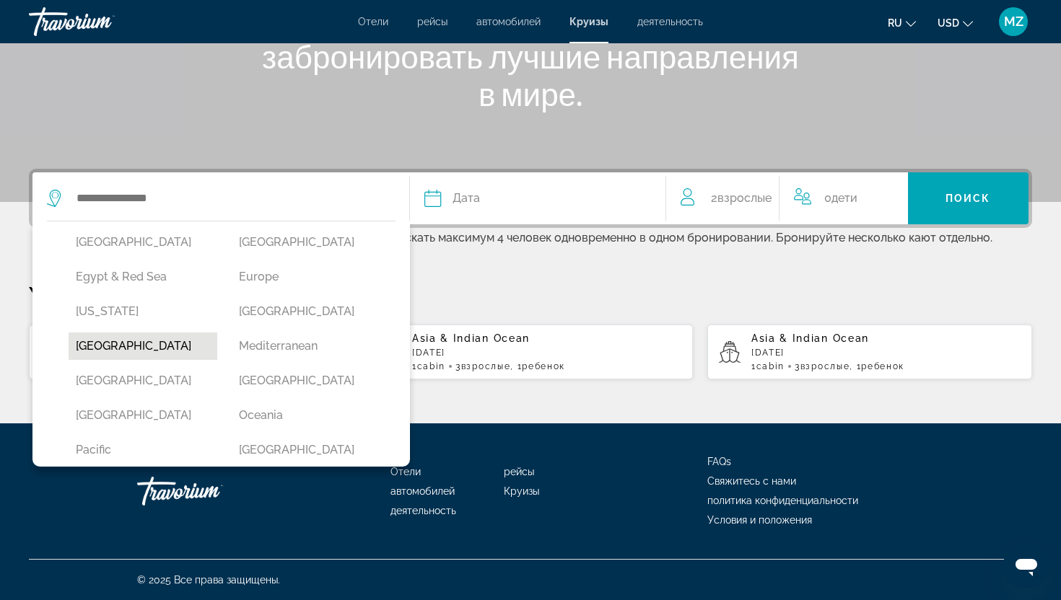
click at [98, 348] on button "India" at bounding box center [143, 346] width 149 height 27
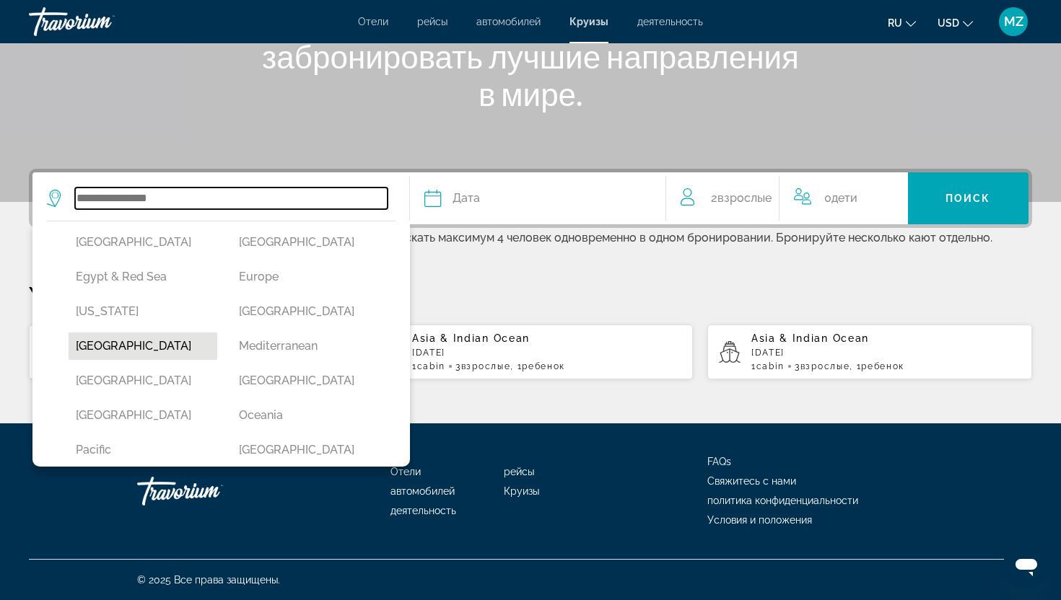
type input "*****"
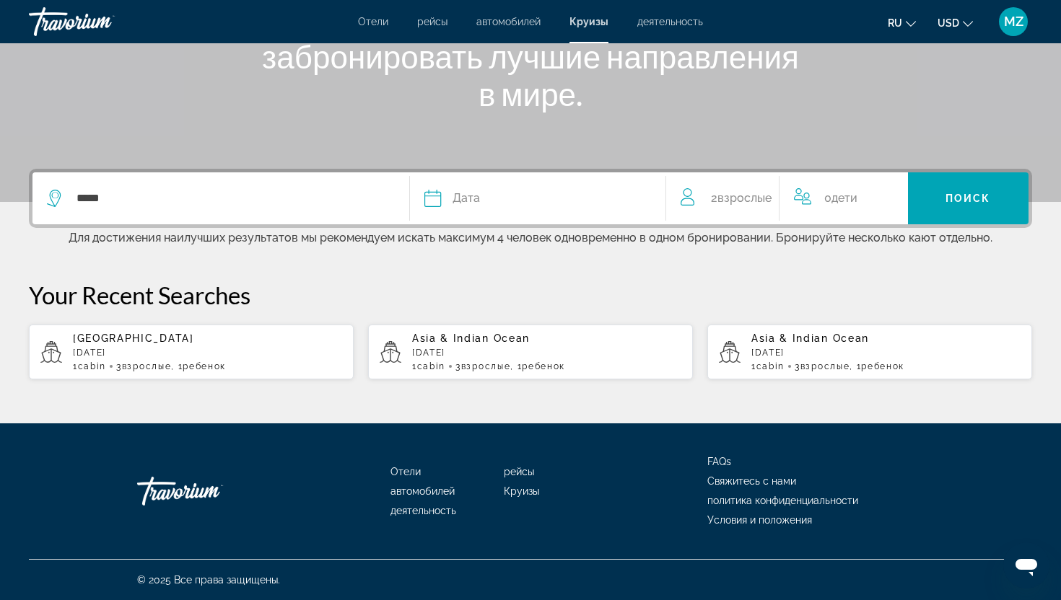
click at [426, 201] on icon "Search widget" at bounding box center [432, 198] width 17 height 17
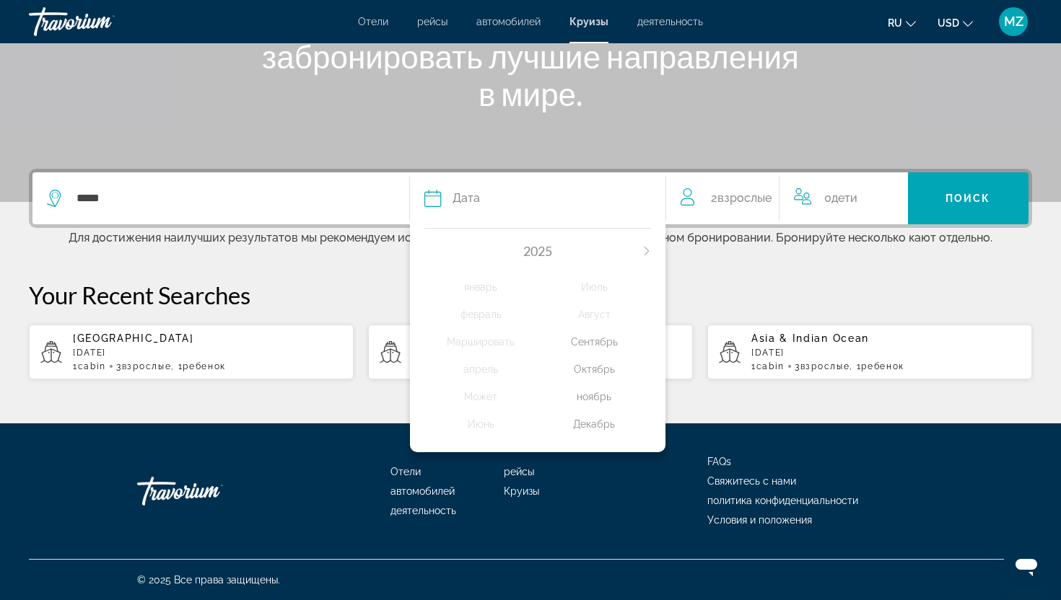
click at [597, 425] on div "Декабрь" at bounding box center [594, 424] width 113 height 26
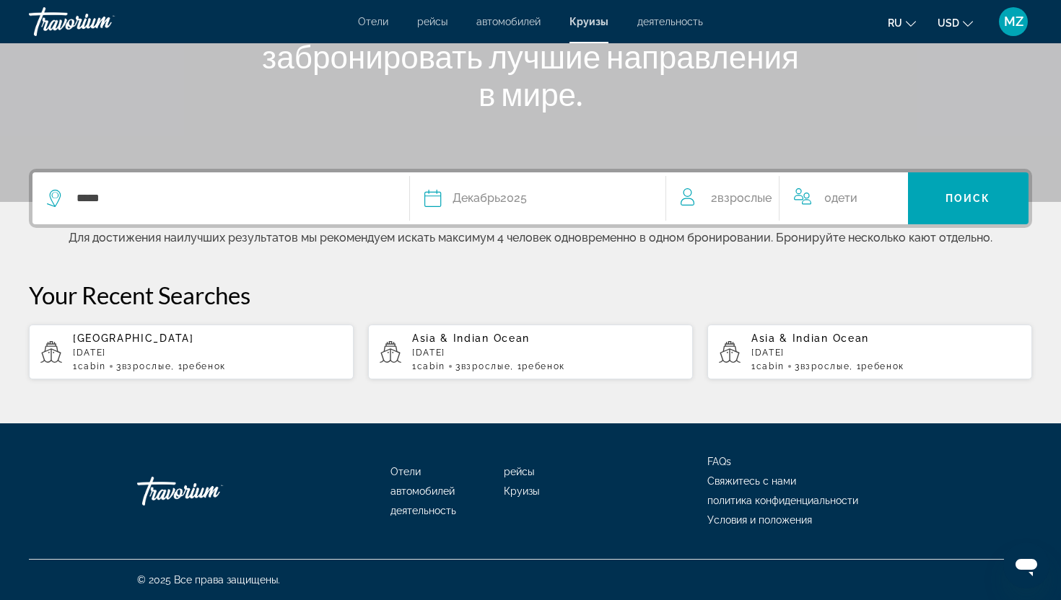
click at [758, 199] on span "Взрослые" at bounding box center [744, 198] width 54 height 14
click at [776, 198] on div "2 Взрослый Взрослые" at bounding box center [734, 198] width 108 height 25
click at [769, 197] on icon "Increment adults" at bounding box center [766, 195] width 13 height 17
click at [909, 190] on icon "Increment children" at bounding box center [904, 195] width 13 height 17
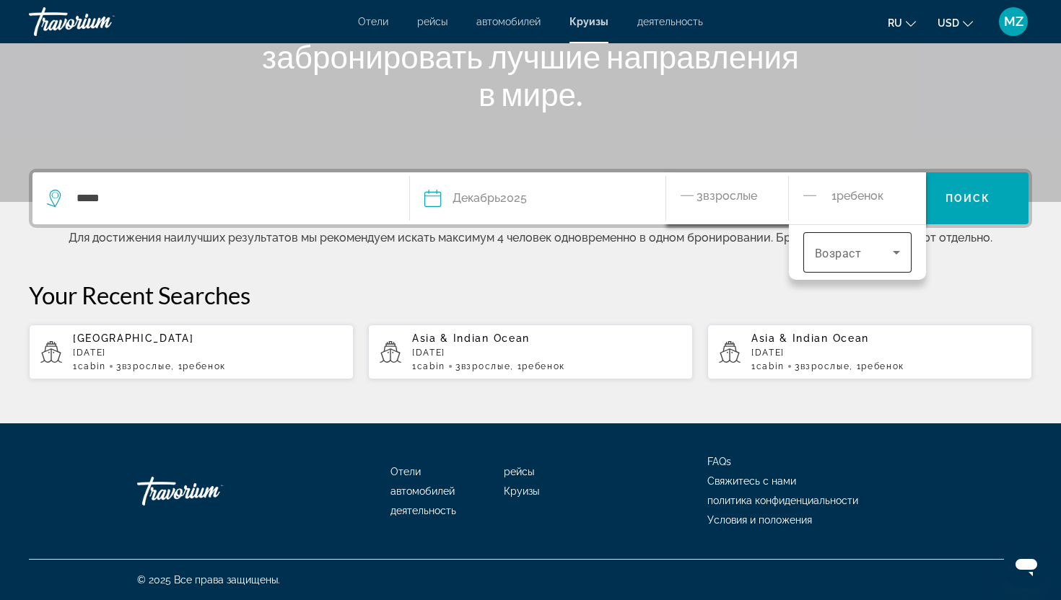
click at [879, 255] on span "Travelers: 3 adults, 1 child" at bounding box center [854, 252] width 78 height 17
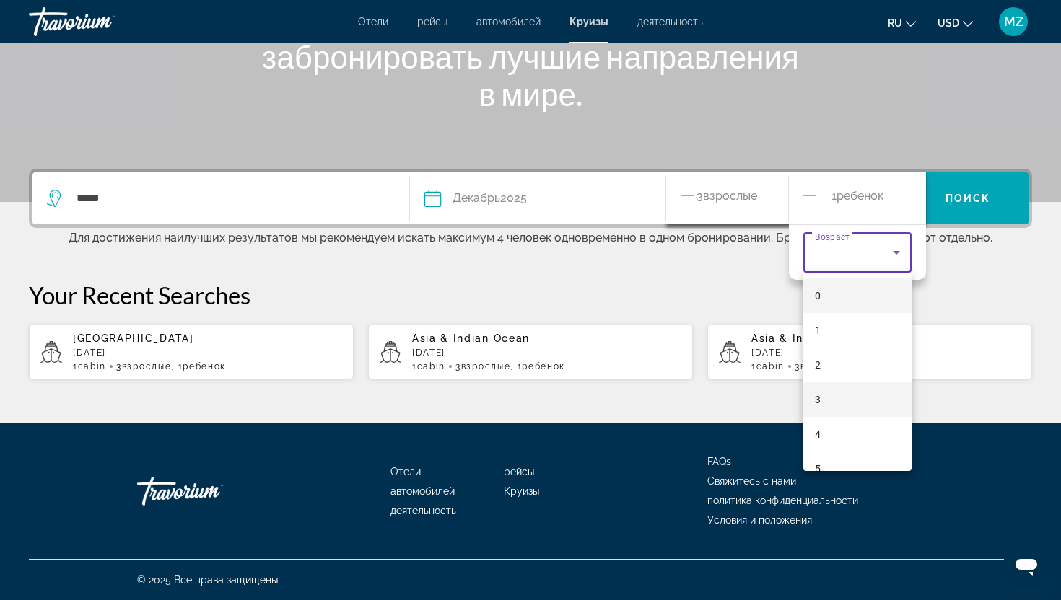
click at [840, 411] on mat-option "3" at bounding box center [857, 399] width 108 height 35
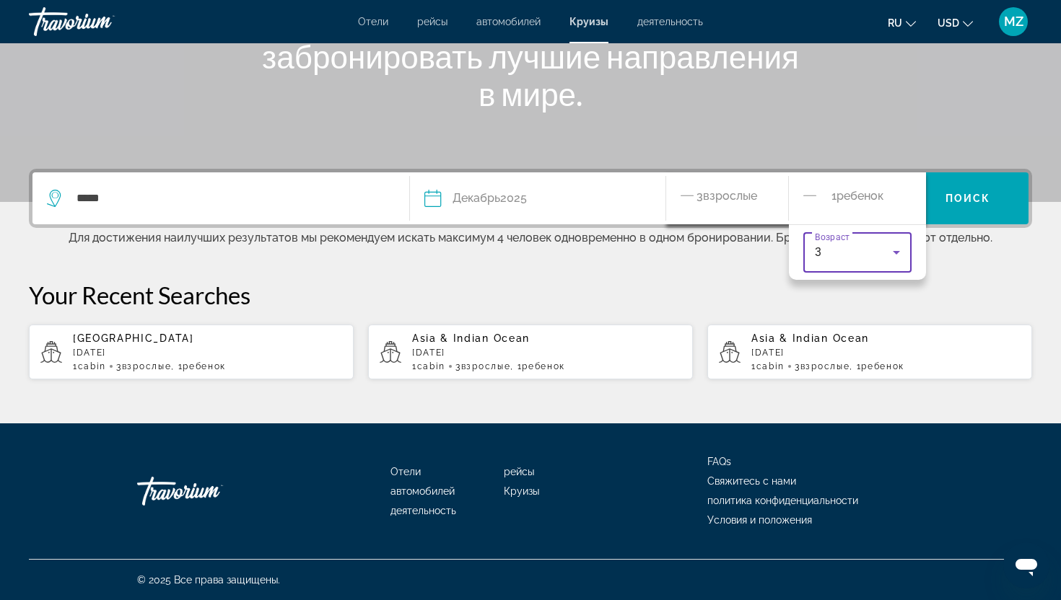
click at [895, 251] on icon "Travelers: 3 adults, 1 child" at bounding box center [895, 253] width 7 height 4
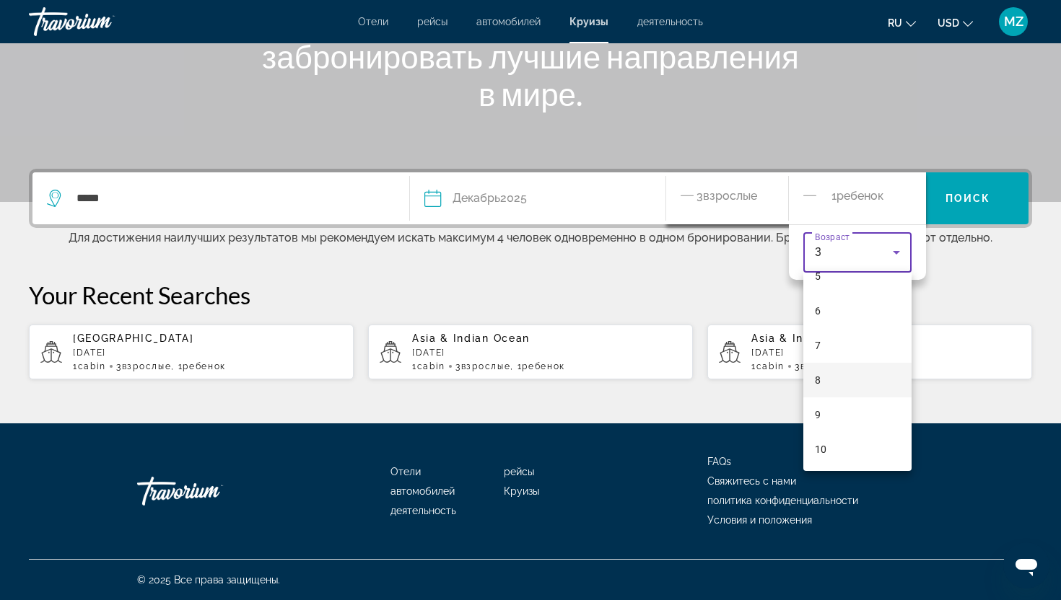
scroll to position [194, 0]
click at [826, 446] on mat-option "10" at bounding box center [857, 448] width 108 height 35
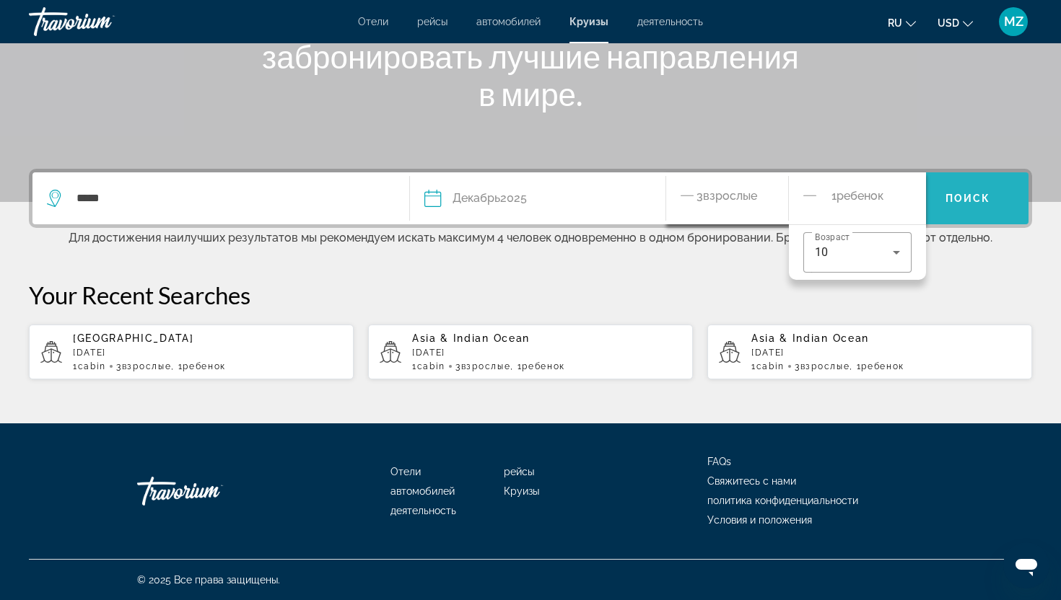
click at [975, 193] on span "Поиск" at bounding box center [967, 199] width 45 height 12
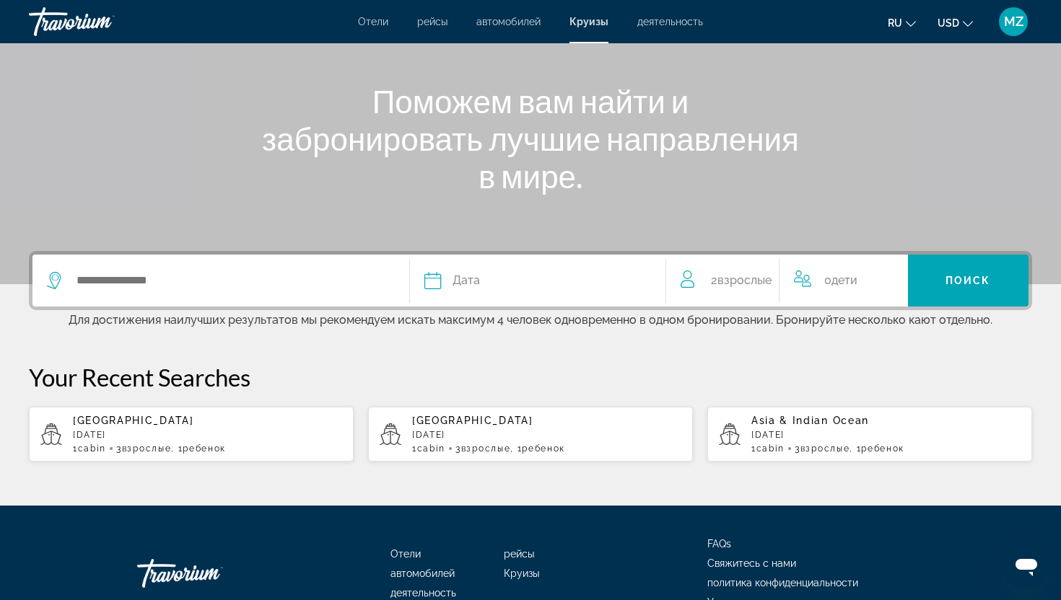
scroll to position [231, 0]
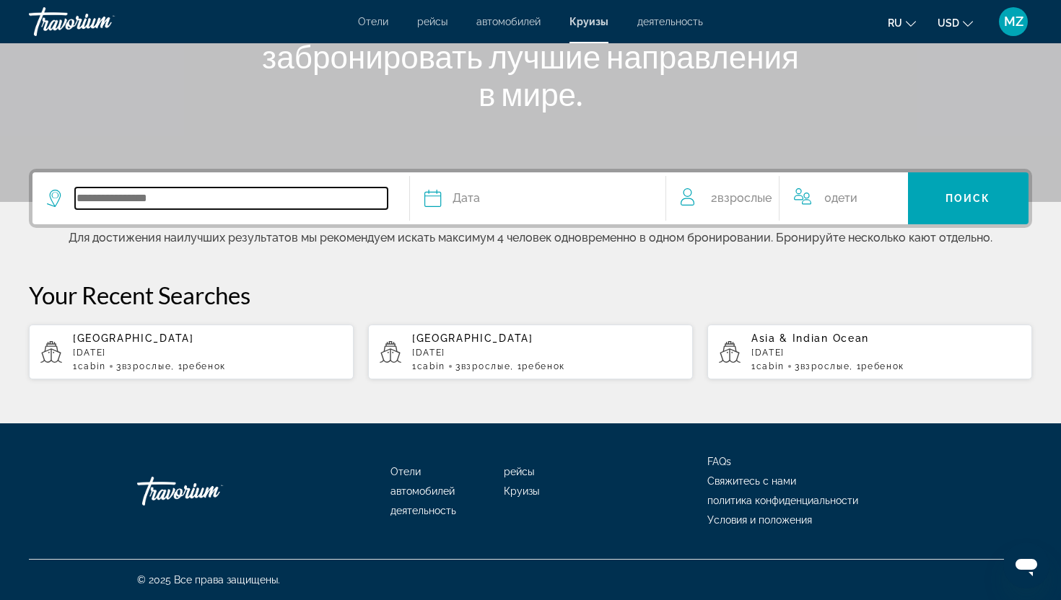
click at [113, 201] on input "Search widget" at bounding box center [231, 199] width 312 height 22
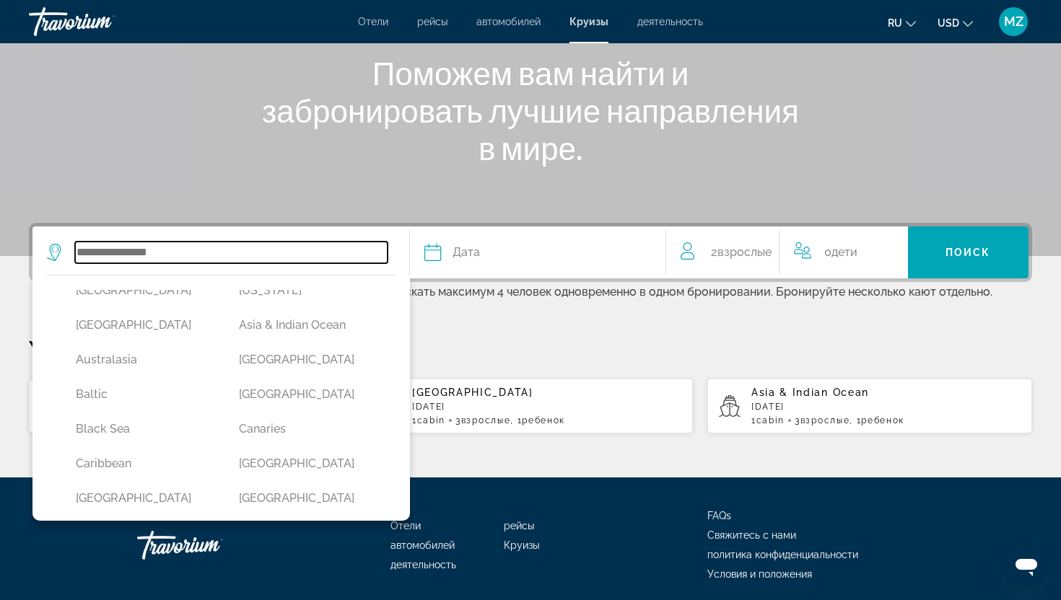
scroll to position [17, 0]
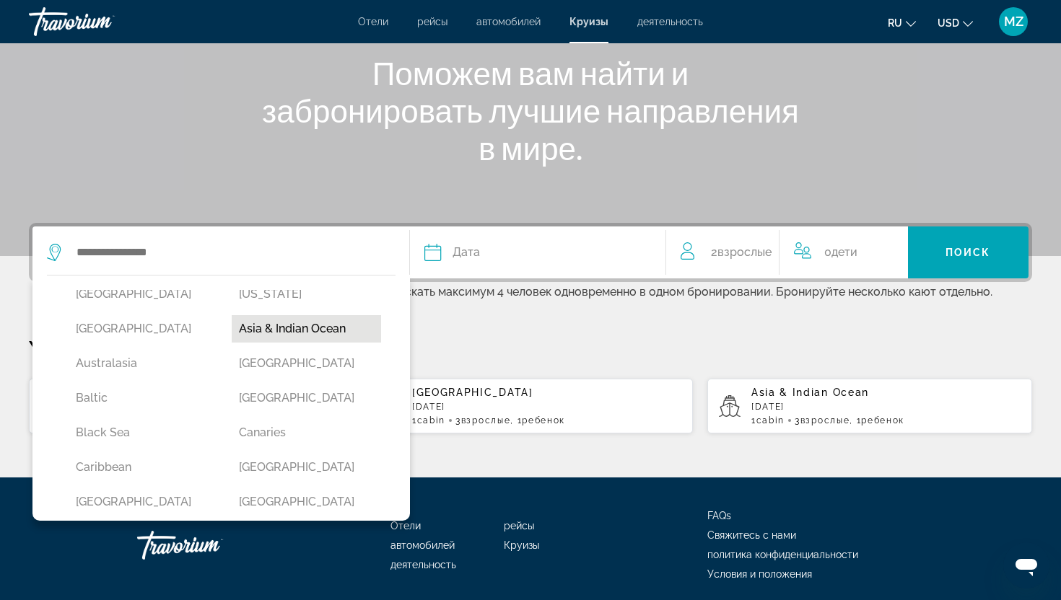
click at [310, 328] on button "Asia & Indian Ocean" at bounding box center [306, 328] width 149 height 27
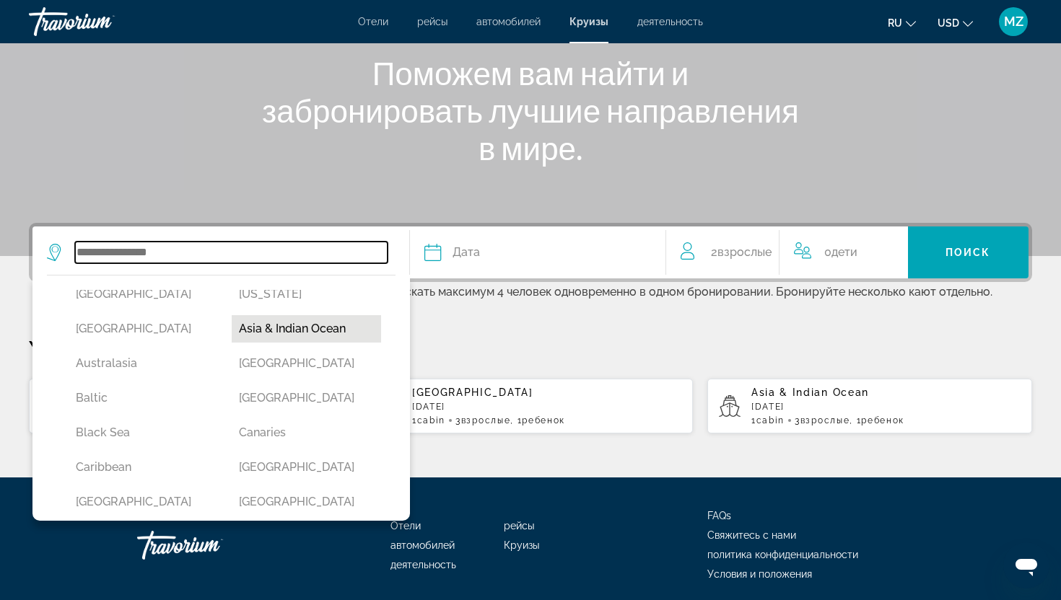
type input "**********"
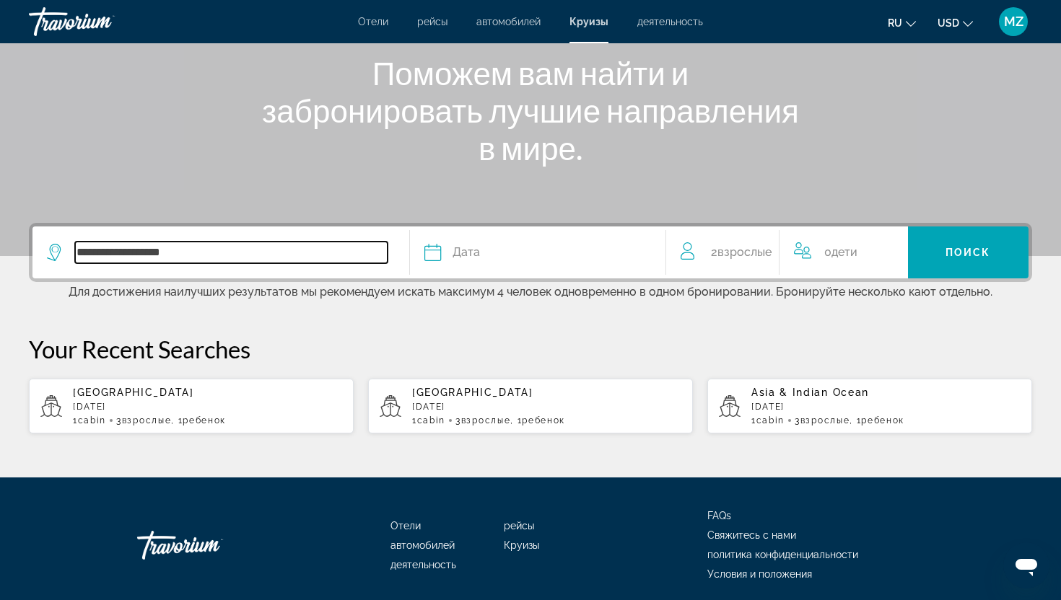
scroll to position [231, 0]
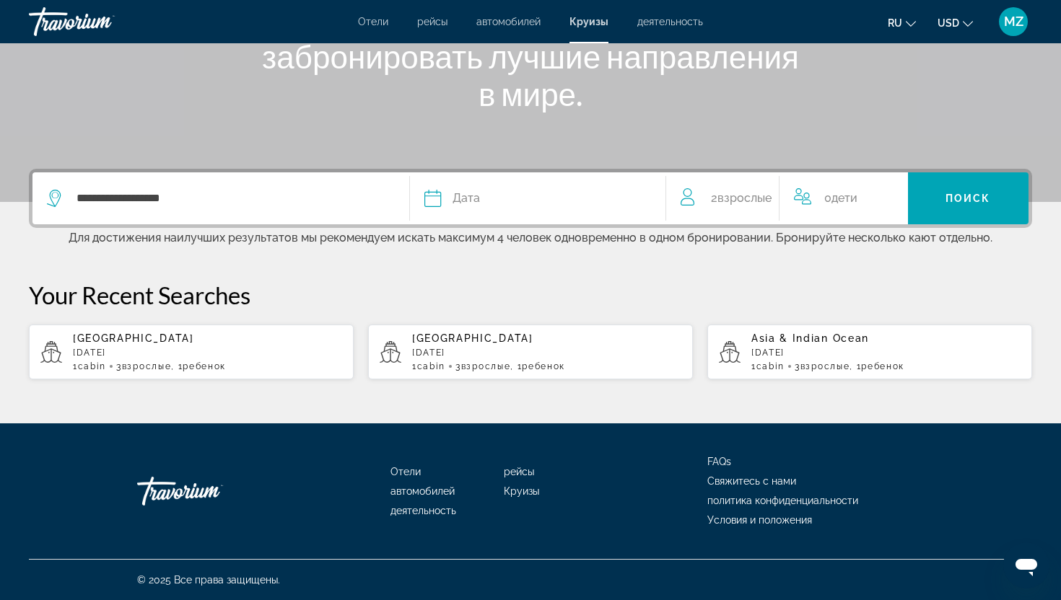
click at [428, 203] on icon "Search widget" at bounding box center [432, 198] width 17 height 17
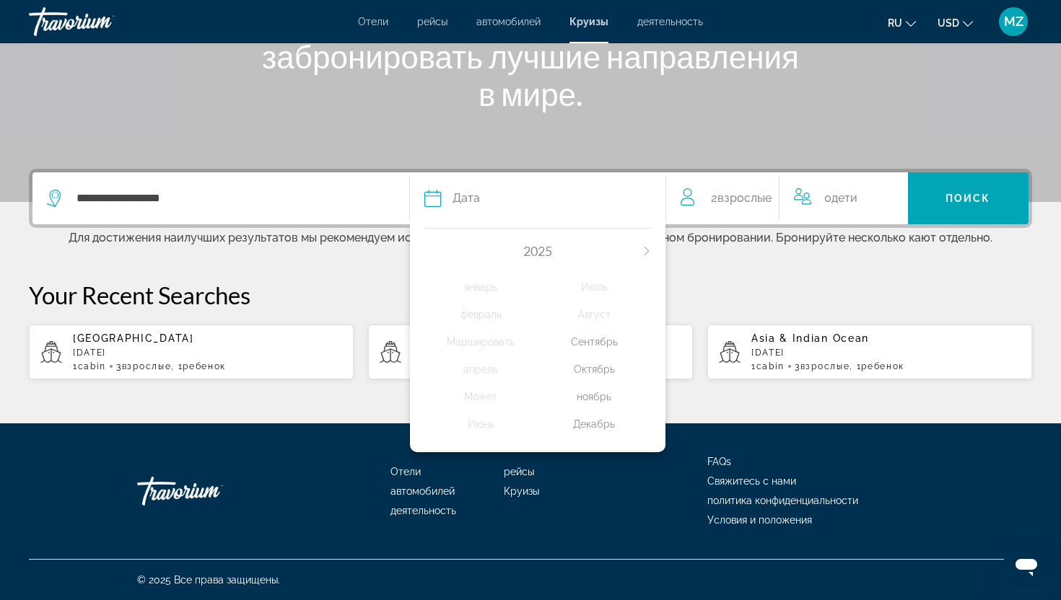
click at [594, 423] on div "Декабрь" at bounding box center [594, 424] width 113 height 26
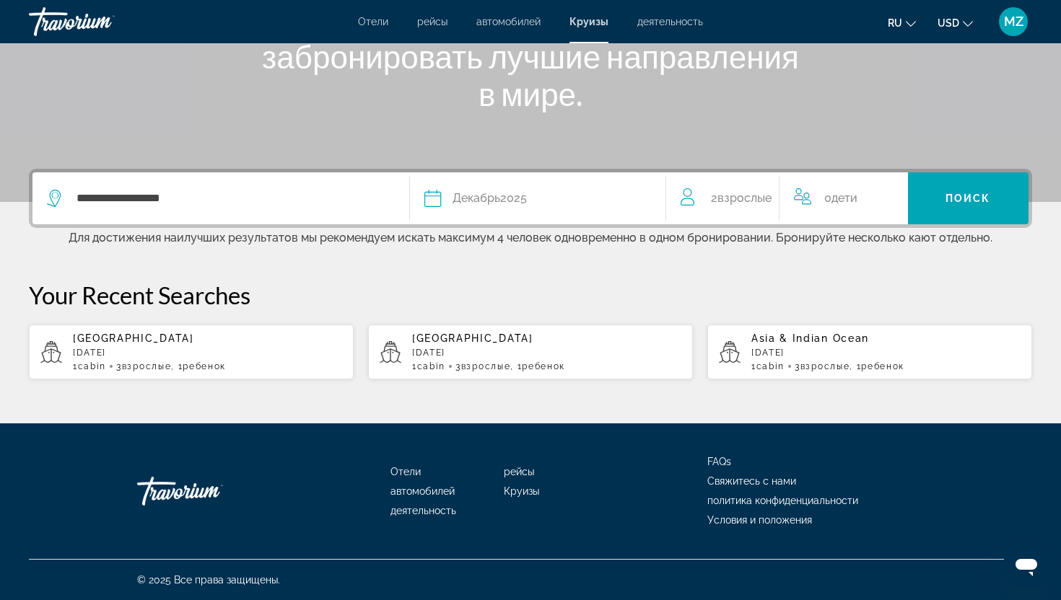
click at [711, 197] on span "2 Взрослый Взрослые" at bounding box center [741, 198] width 61 height 20
click at [768, 194] on icon "Increment adults" at bounding box center [766, 195] width 13 height 17
click at [905, 196] on icon "Increment children" at bounding box center [904, 195] width 13 height 17
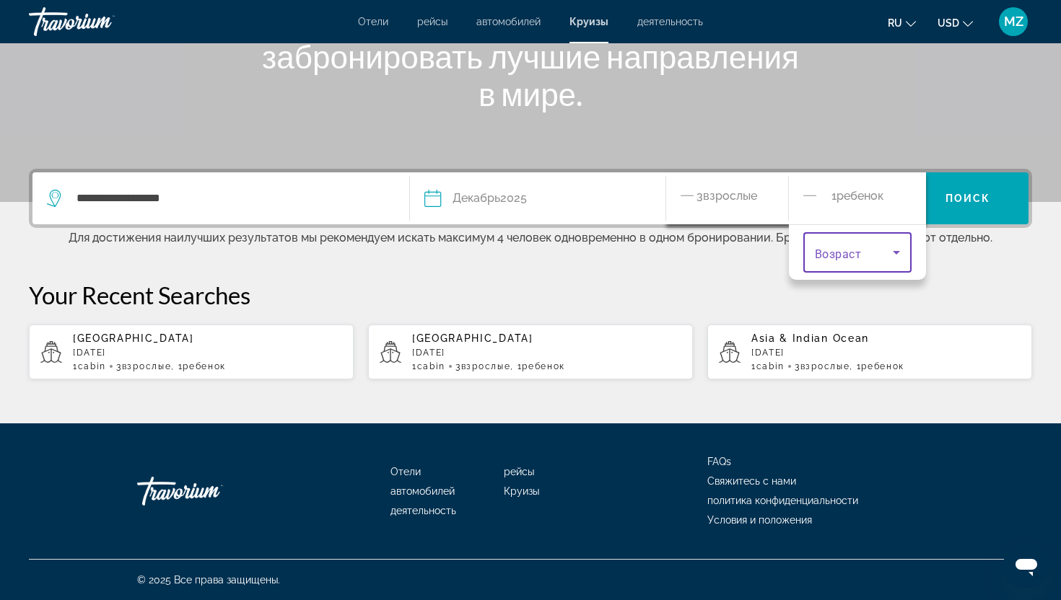
click at [895, 253] on icon "Travelers: 3 adults, 1 child" at bounding box center [895, 253] width 7 height 4
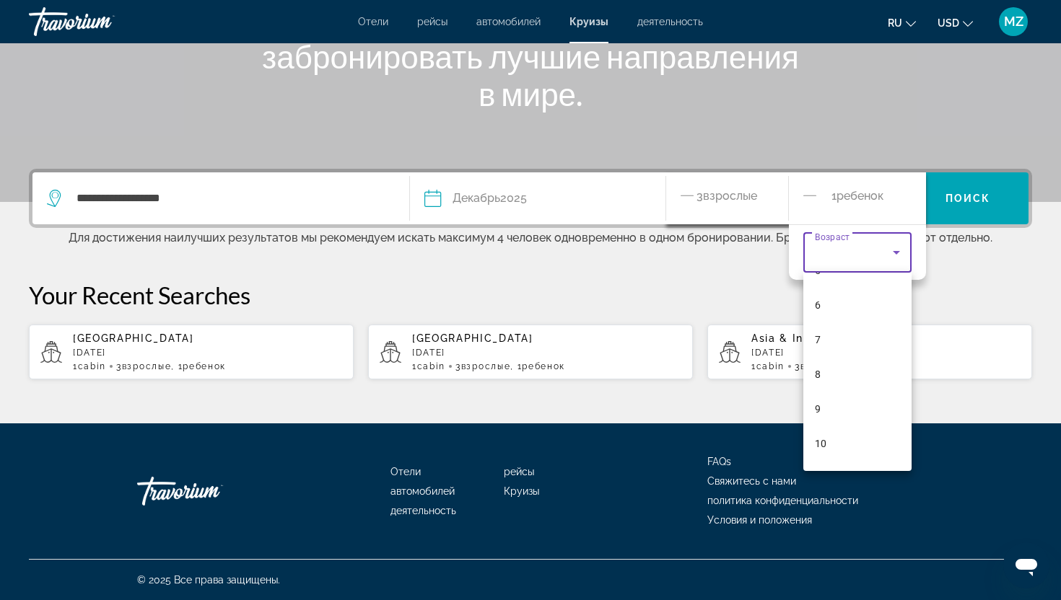
scroll to position [201, 0]
click at [826, 440] on mat-option "10" at bounding box center [857, 441] width 108 height 35
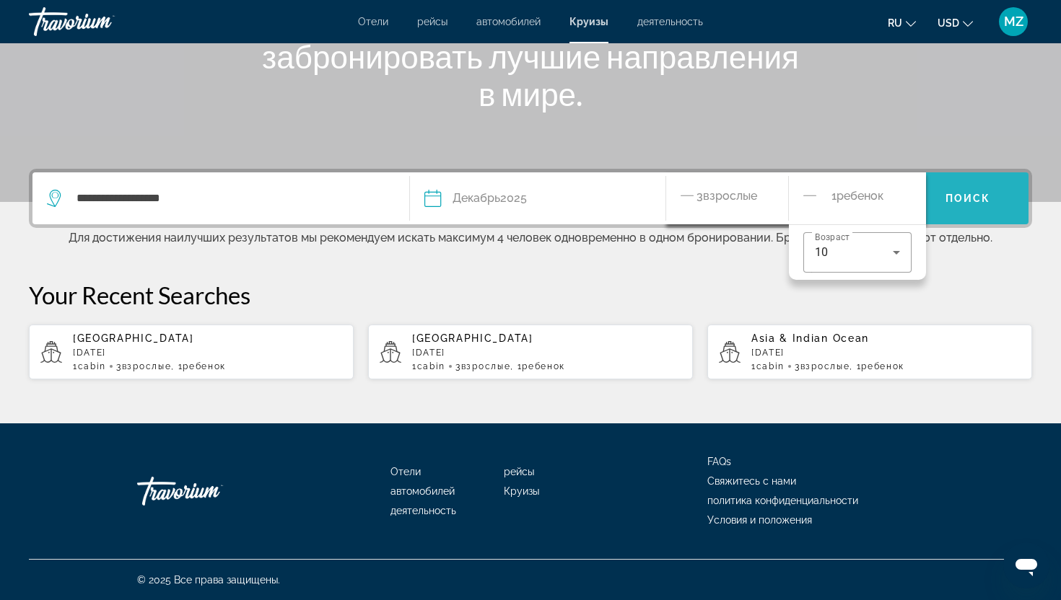
click at [957, 204] on span "Search widget" at bounding box center [968, 198] width 121 height 35
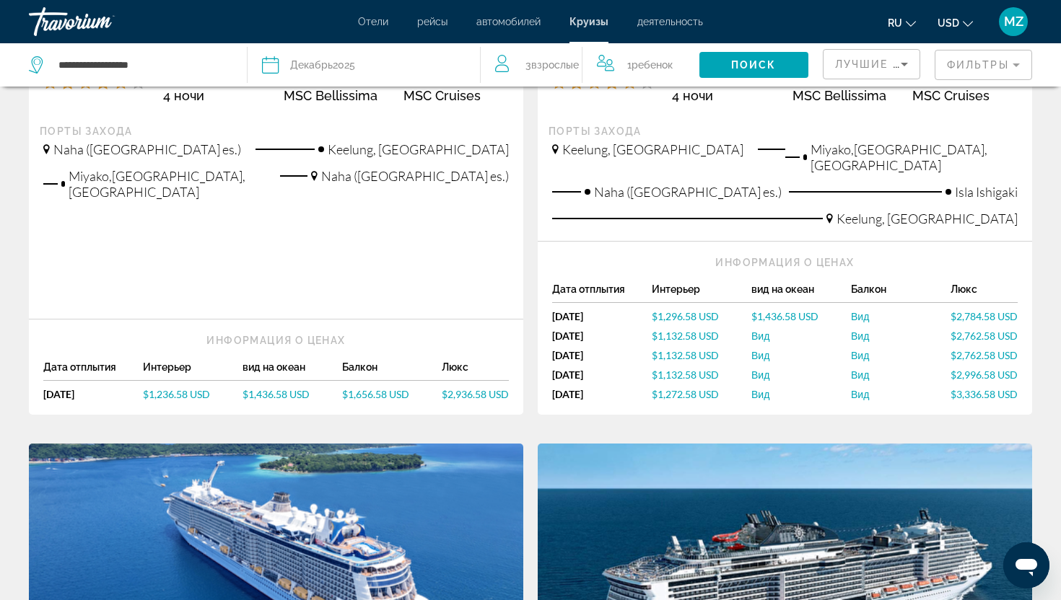
scroll to position [764, 0]
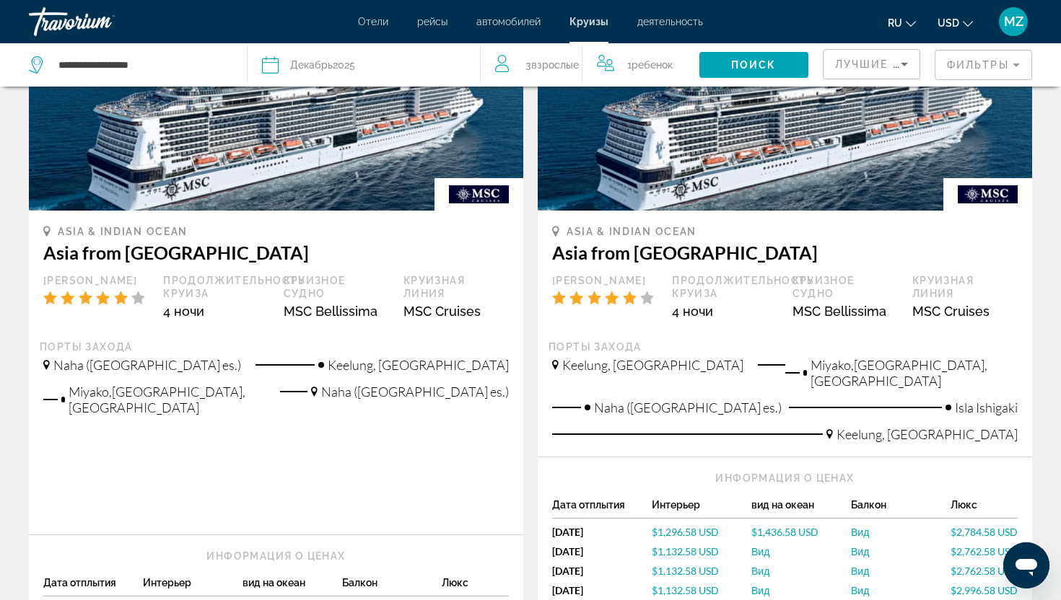
click at [315, 57] on div "Декабрь 2025" at bounding box center [322, 65] width 65 height 20
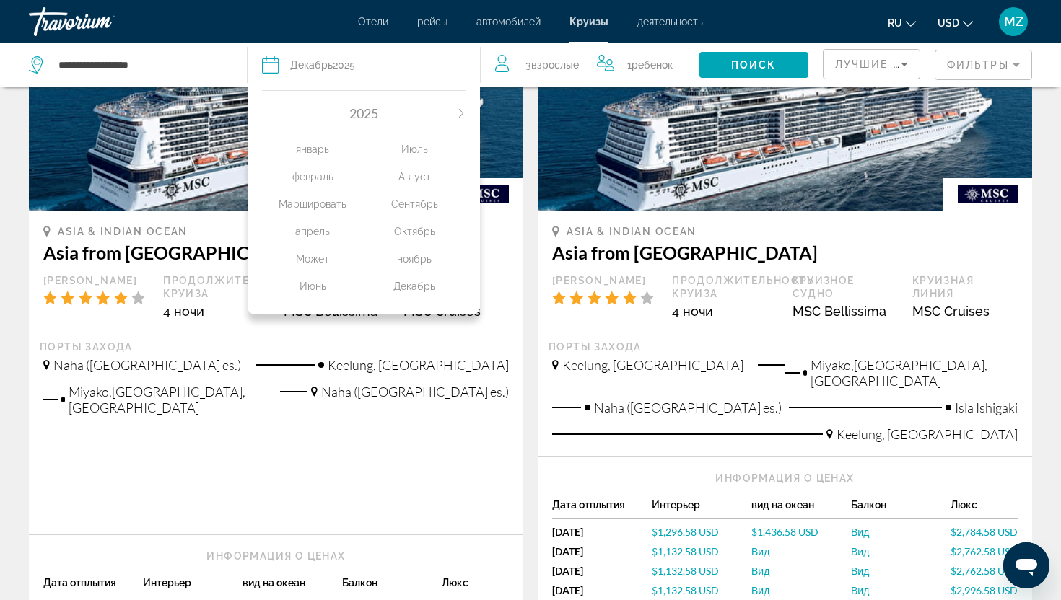
click at [462, 118] on button "Next month" at bounding box center [461, 113] width 9 height 10
click at [316, 152] on div "январь" at bounding box center [313, 149] width 102 height 26
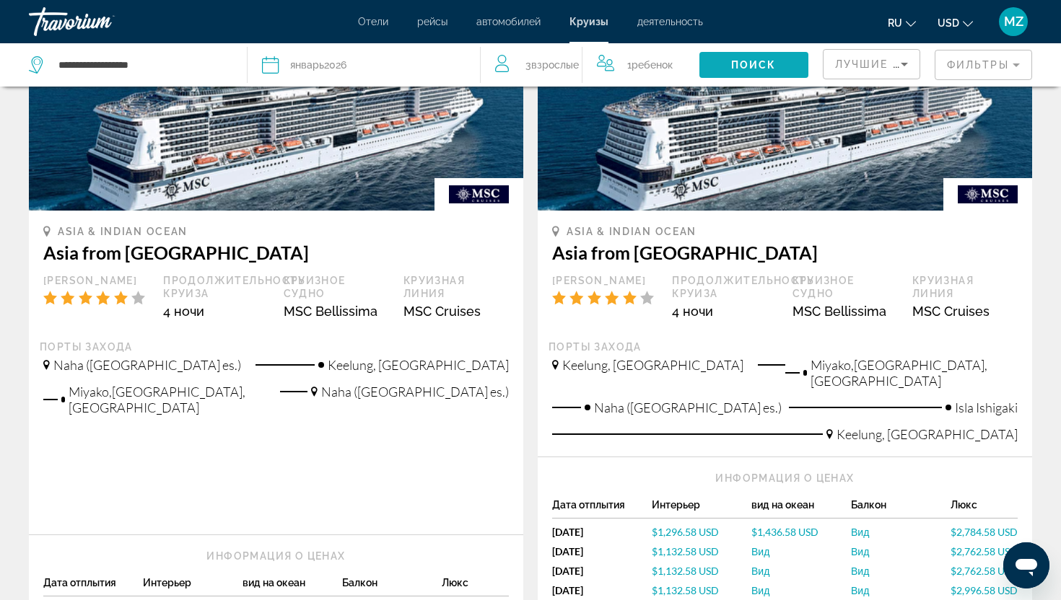
click at [758, 54] on span "Search widget" at bounding box center [753, 65] width 109 height 35
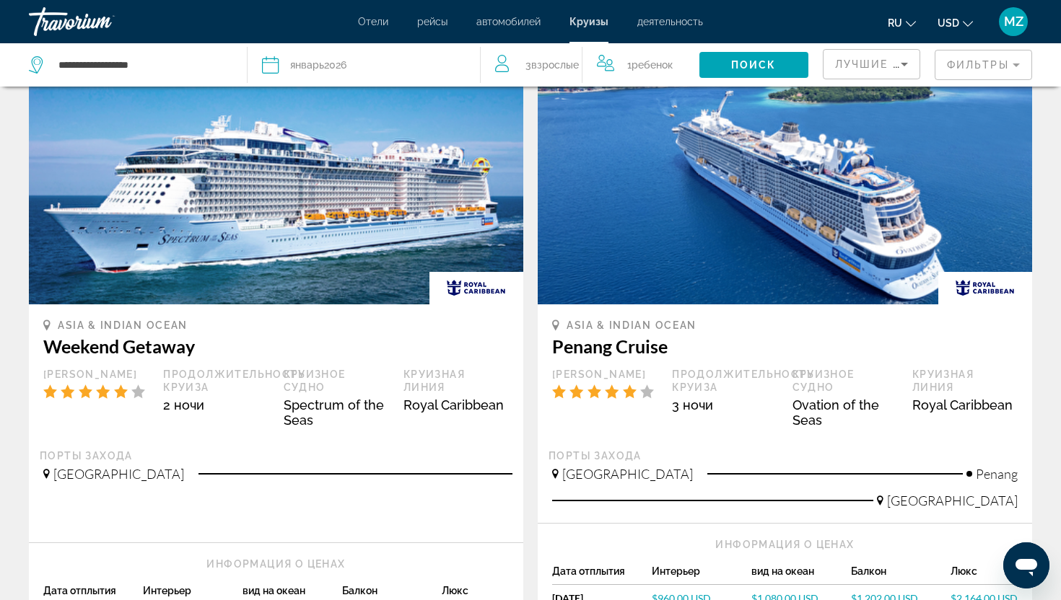
scroll to position [85, 0]
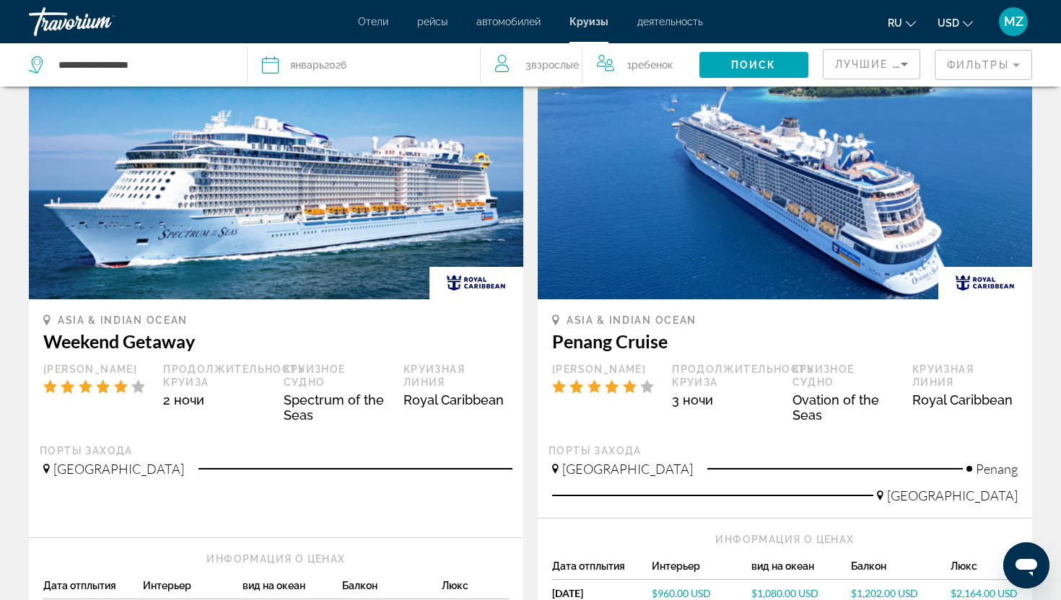
click at [993, 66] on mat-form-field "Фильтры" at bounding box center [982, 65] width 97 height 30
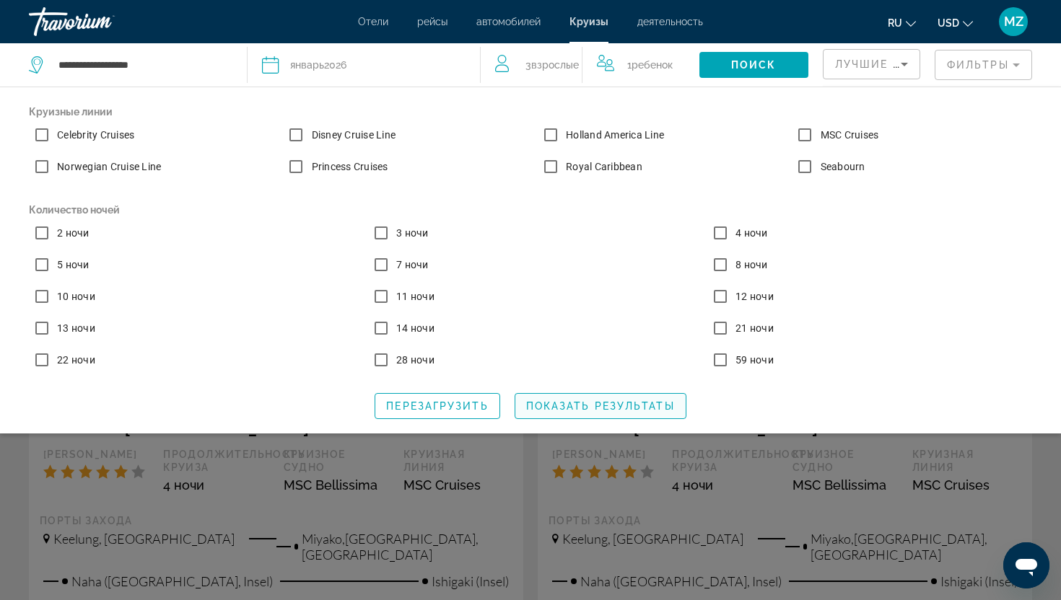
click at [552, 408] on span "Показать результаты" at bounding box center [600, 406] width 149 height 12
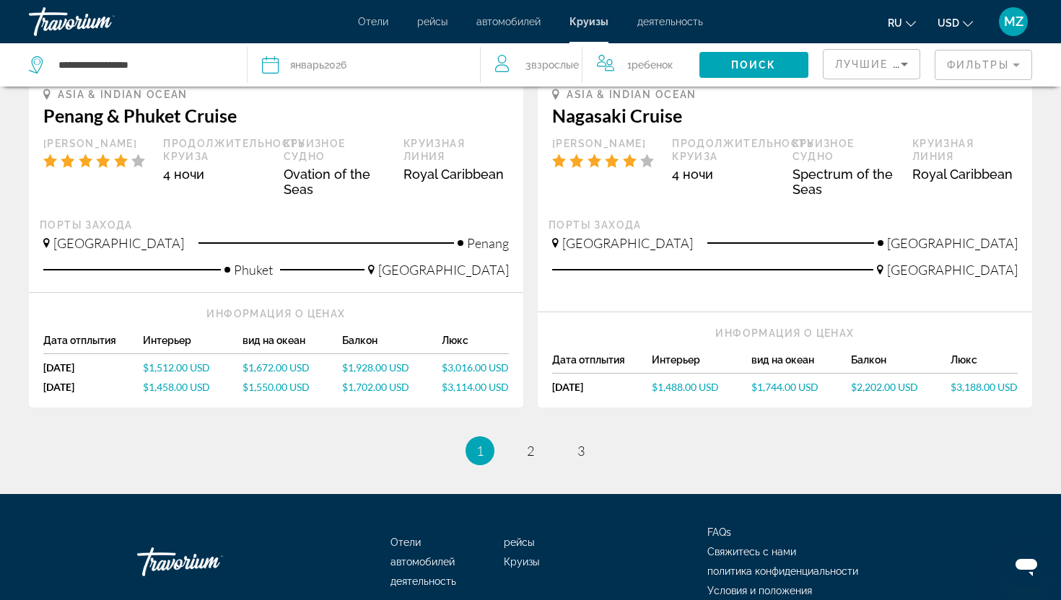
scroll to position [1519, 0]
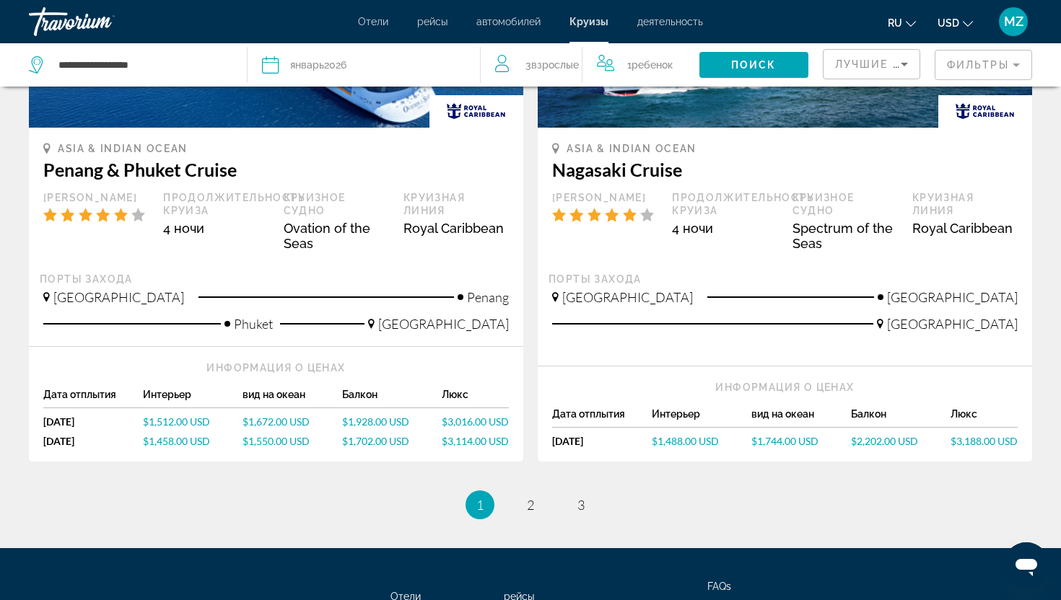
click at [183, 416] on span "$1,512.00 USD" at bounding box center [176, 422] width 67 height 12
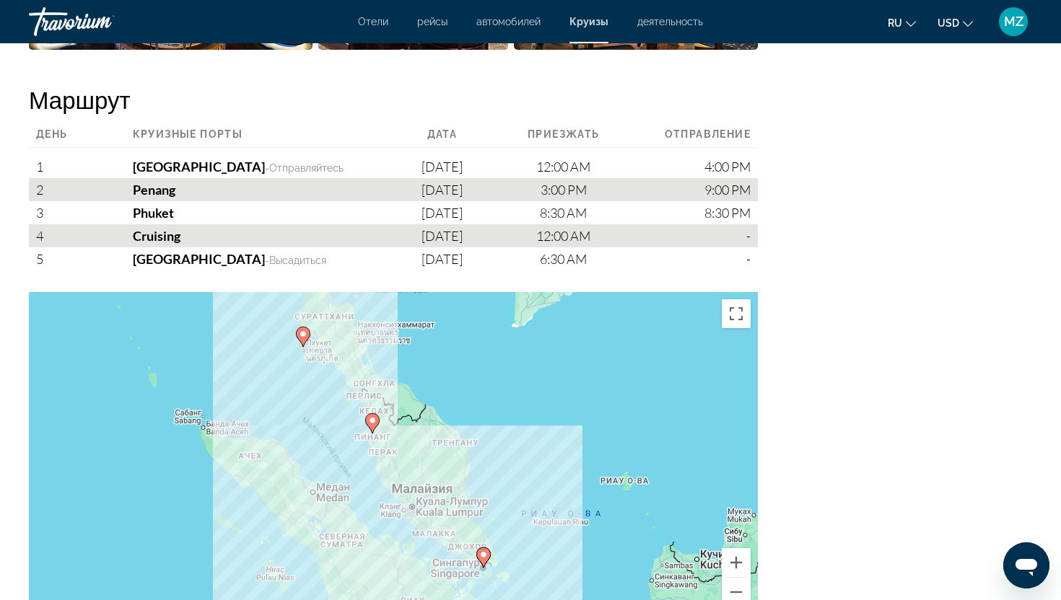
scroll to position [1629, 0]
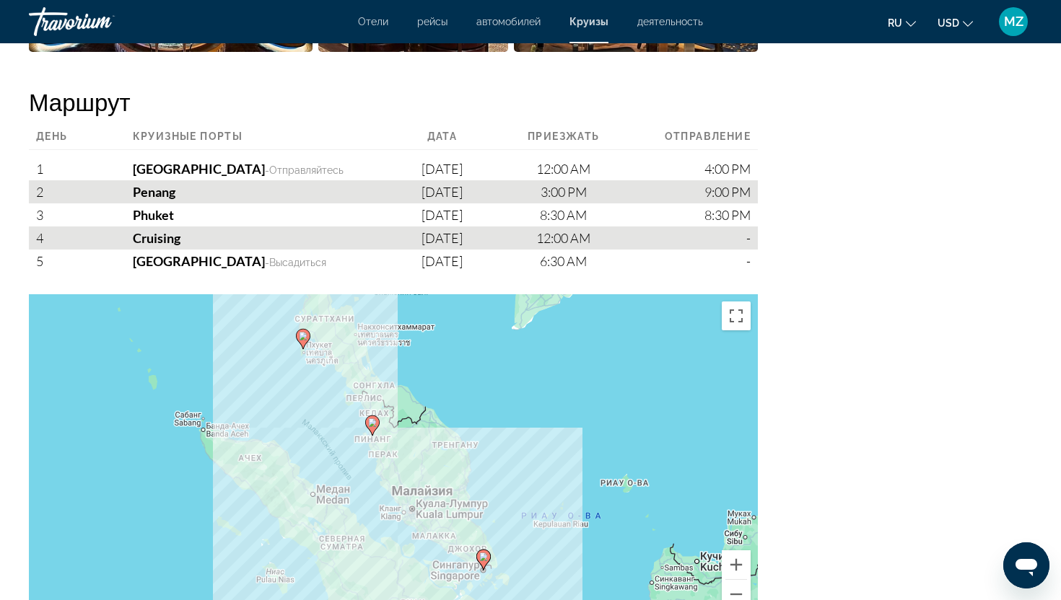
drag, startPoint x: 584, startPoint y: 221, endPoint x: 632, endPoint y: 259, distance: 61.6
click at [631, 255] on div "День Круизные порты Дата Приезжать Отправление 1 Singapore - Отправляйтесь Jan …" at bounding box center [393, 202] width 729 height 142
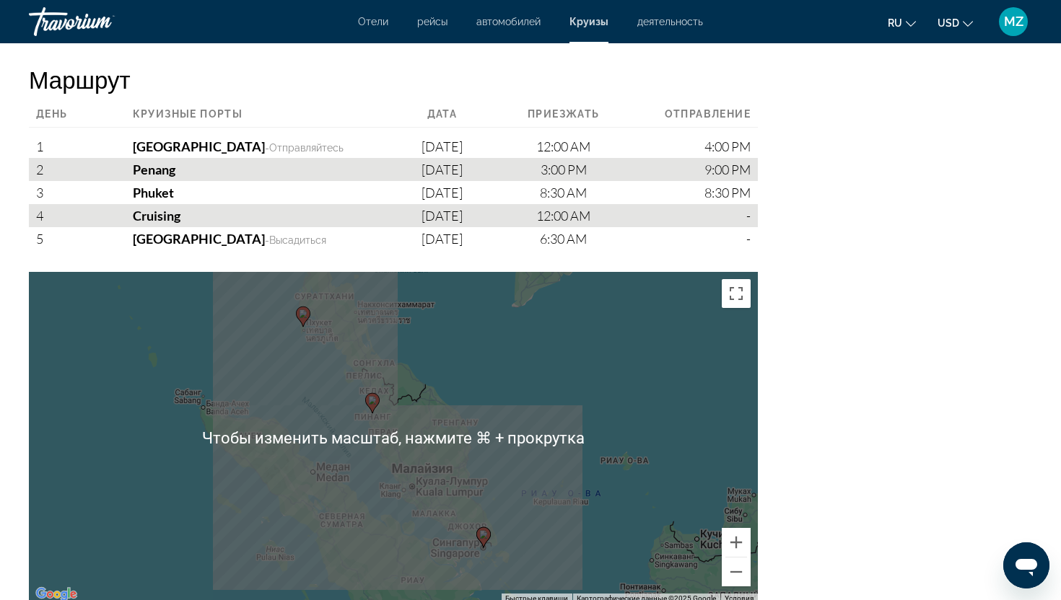
scroll to position [1649, 0]
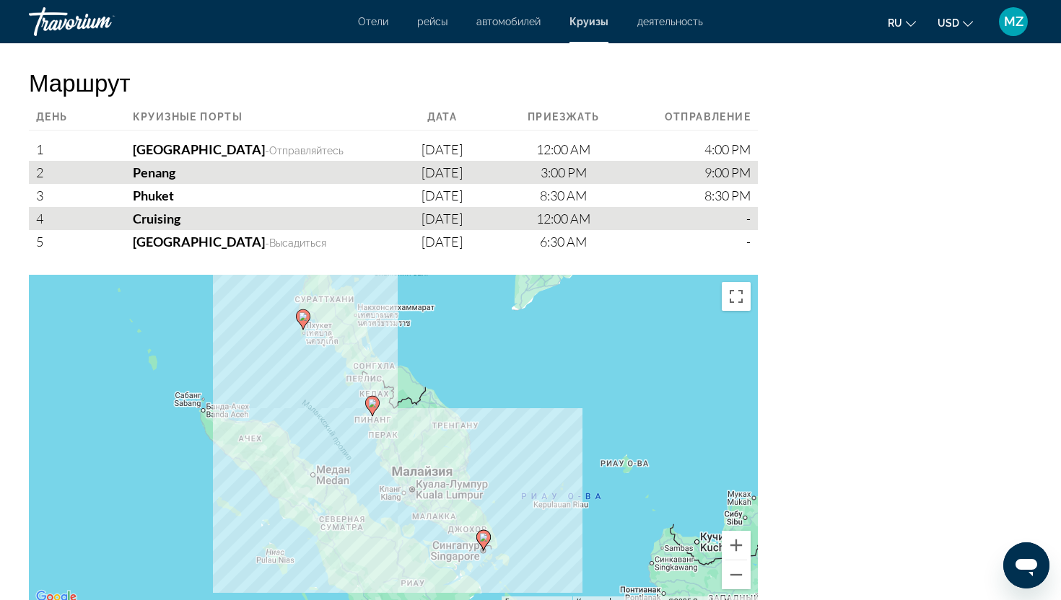
drag, startPoint x: 204, startPoint y: 208, endPoint x: 114, endPoint y: 208, distance: 90.2
click at [114, 208] on div "Cruising" at bounding box center [245, 218] width 354 height 23
click at [120, 230] on div "Singapore - Высадиться" at bounding box center [245, 241] width 354 height 23
drag, startPoint x: 120, startPoint y: 229, endPoint x: 188, endPoint y: 232, distance: 67.9
click at [188, 232] on div "Singapore - Высадиться" at bounding box center [245, 241] width 354 height 23
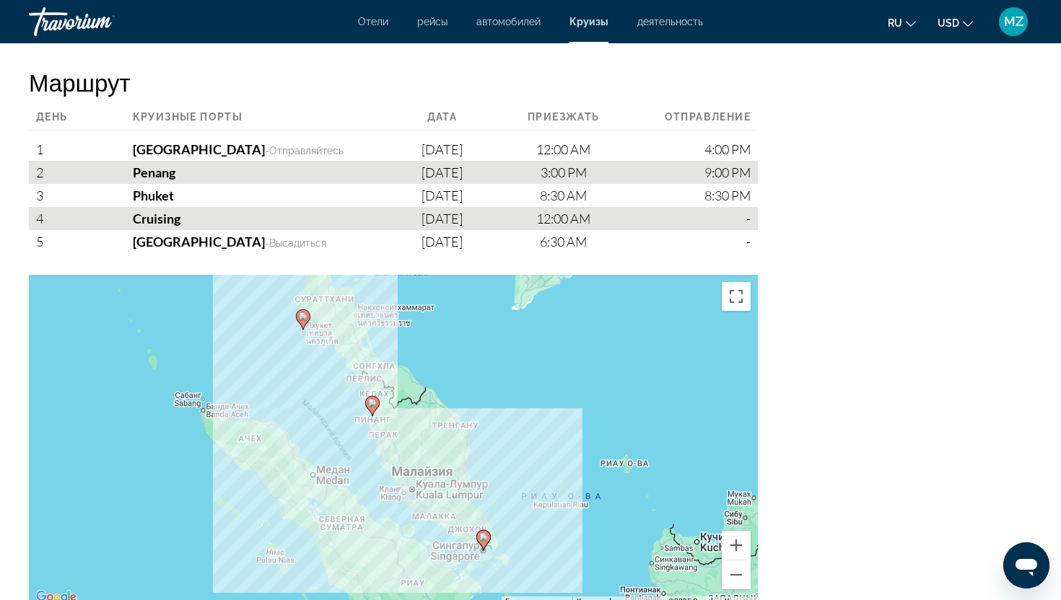
click at [255, 245] on div "Маршрут День Круизные порты Дата Приезжать Отправление 1 Singapore - Отправляйт…" at bounding box center [393, 337] width 729 height 539
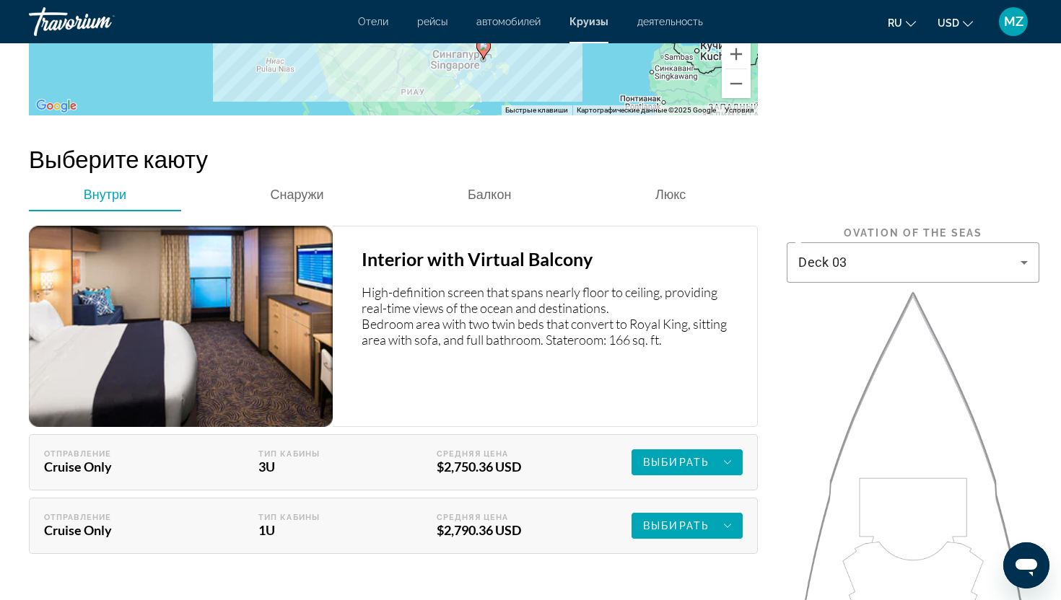
scroll to position [2162, 0]
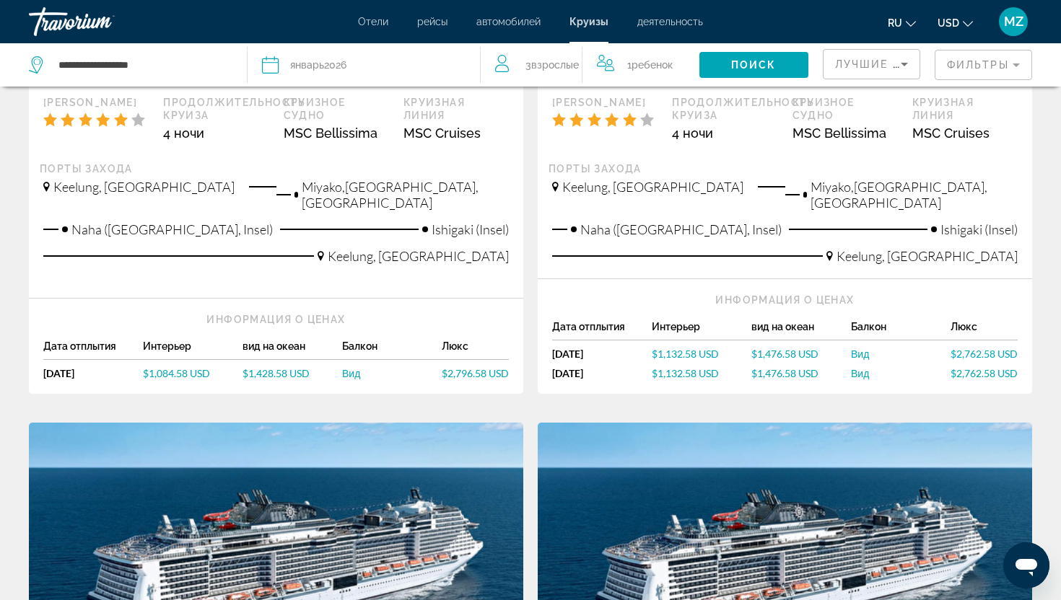
scroll to position [351, 0]
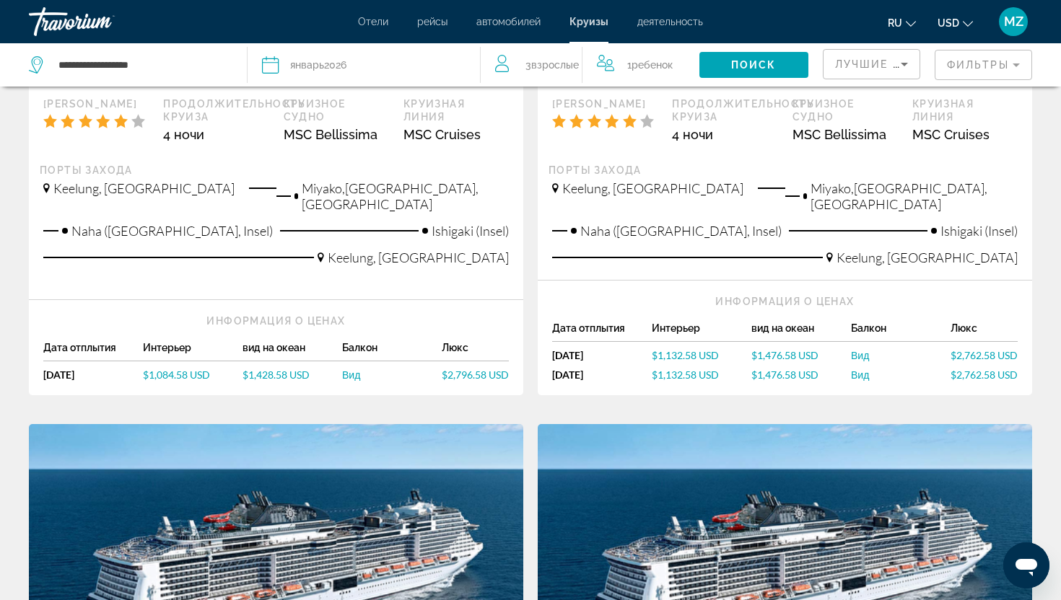
click at [76, 25] on div "Travorium" at bounding box center [101, 22] width 144 height 38
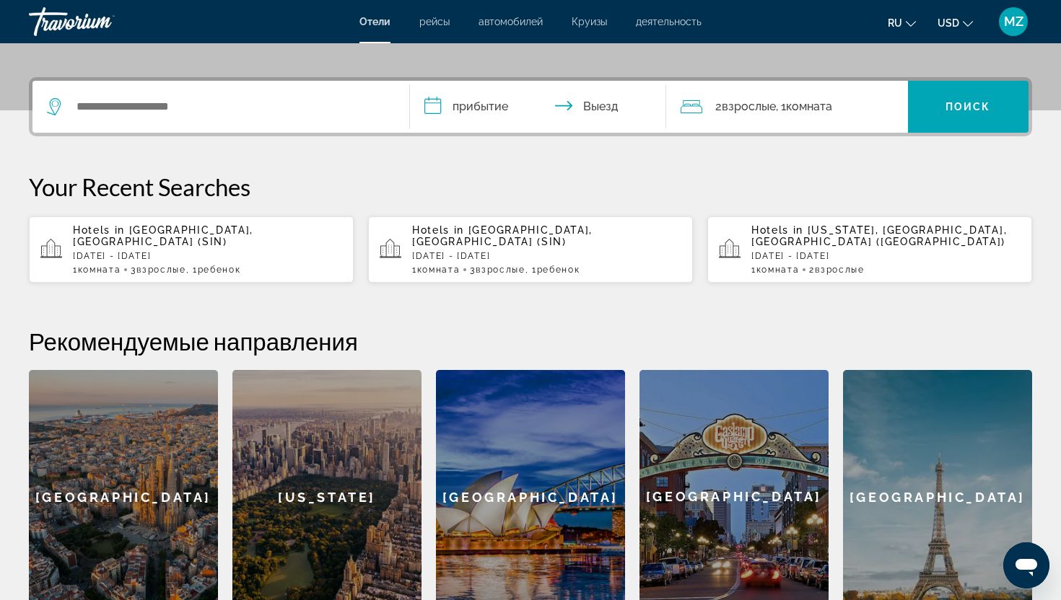
scroll to position [312, 0]
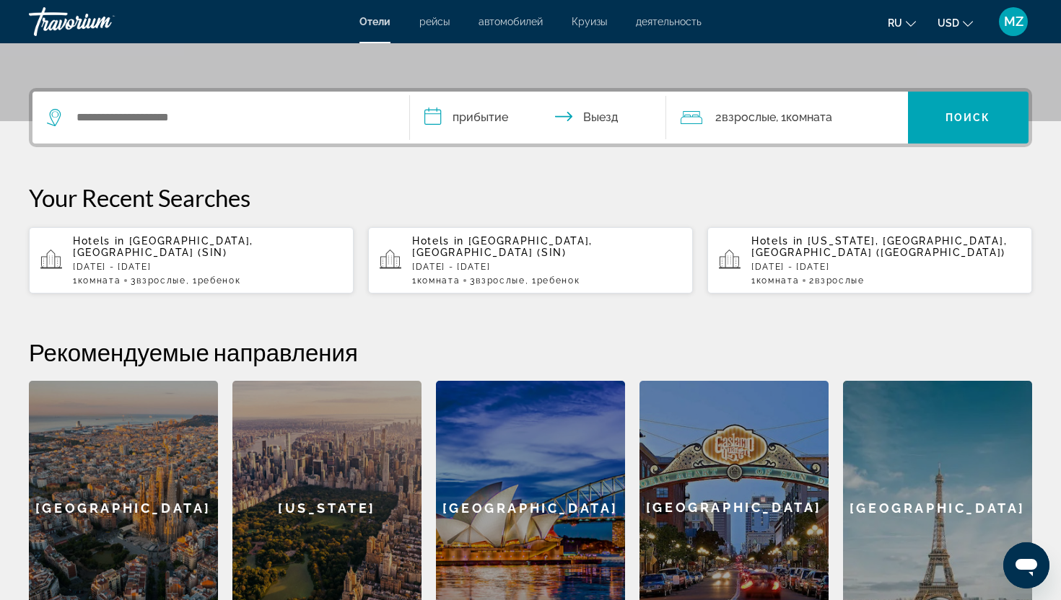
click at [762, 118] on span "Взрослые" at bounding box center [748, 117] width 54 height 14
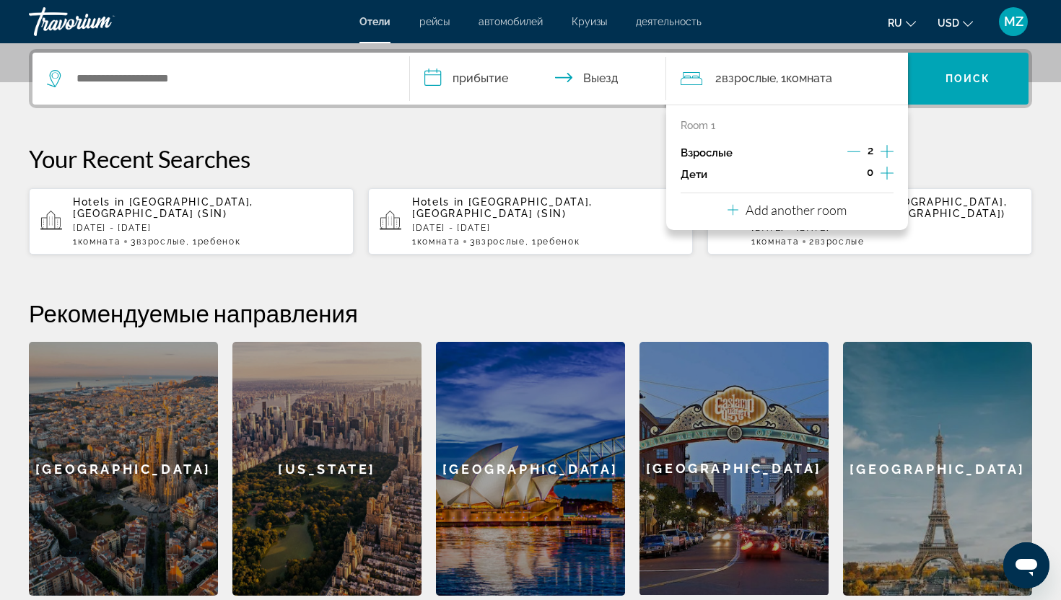
scroll to position [353, 0]
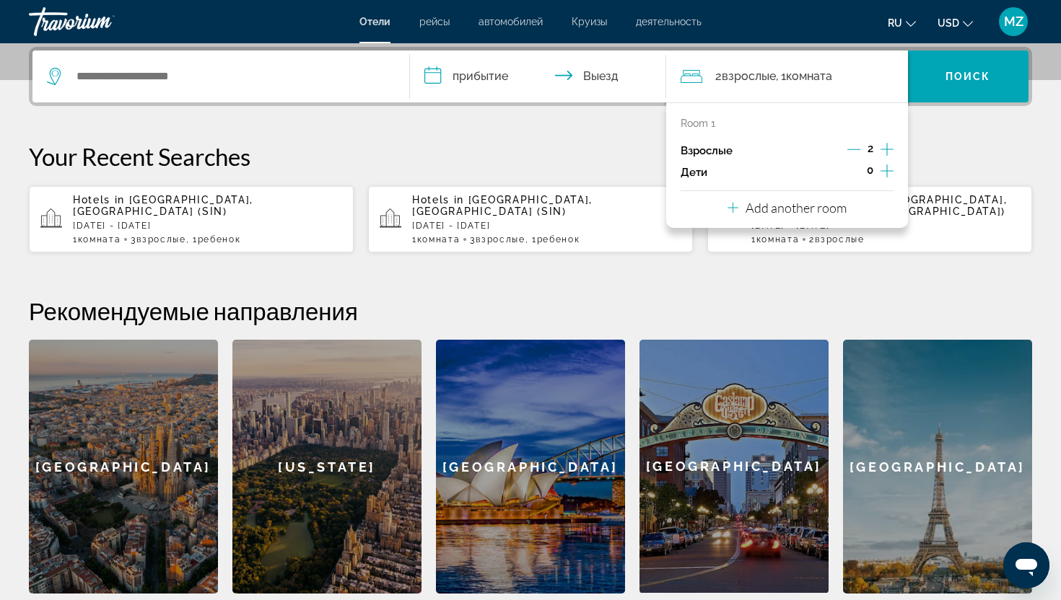
click at [890, 167] on icon "Increment children" at bounding box center [886, 170] width 13 height 17
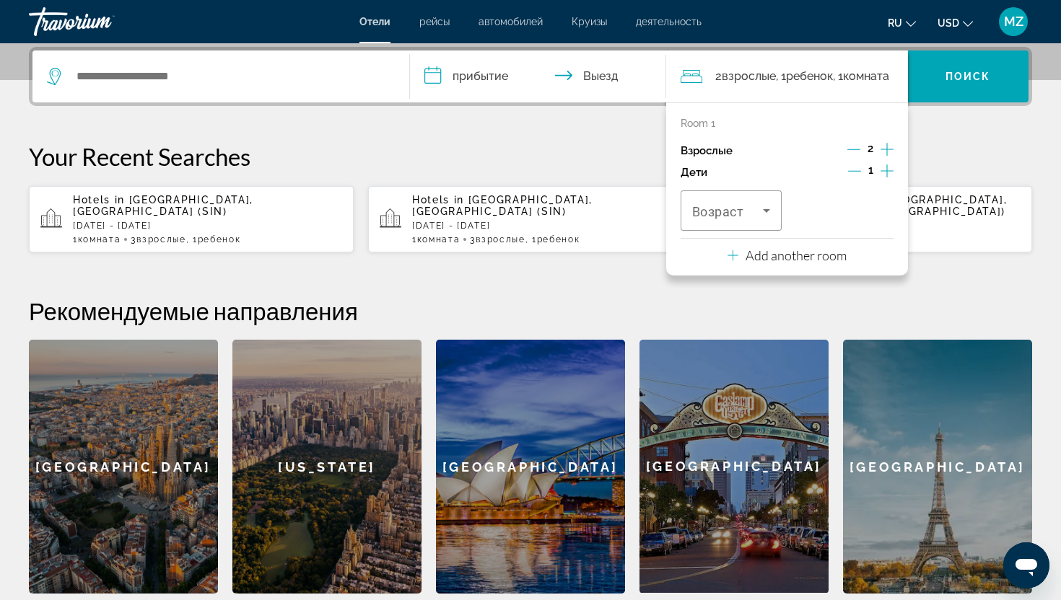
click at [889, 141] on icon "Increment adults" at bounding box center [886, 149] width 13 height 17
click at [721, 201] on div "Travelers: 3 adults, 1 child" at bounding box center [731, 210] width 78 height 40
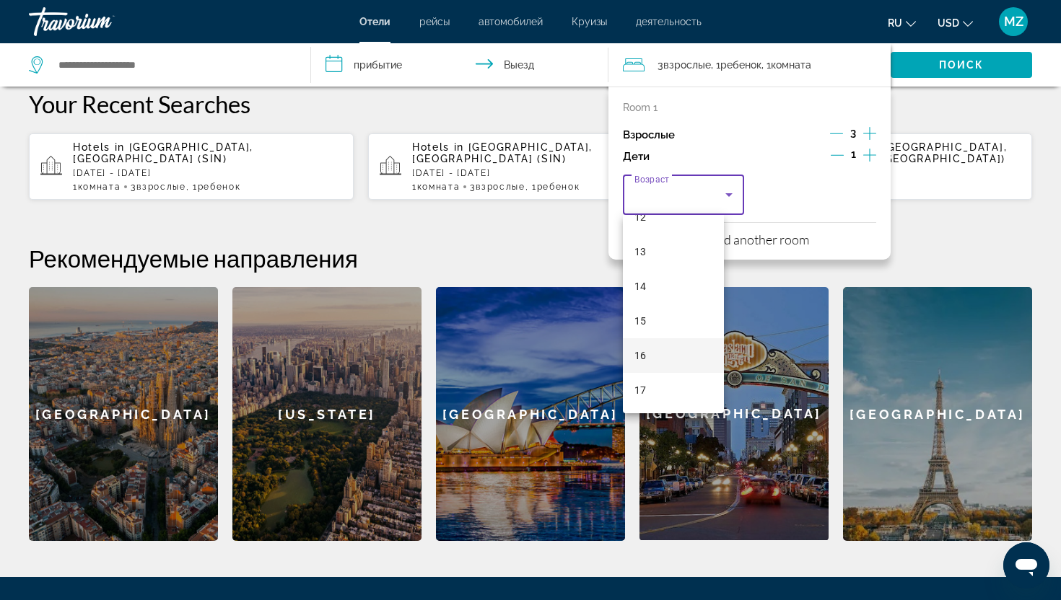
scroll to position [406, 0]
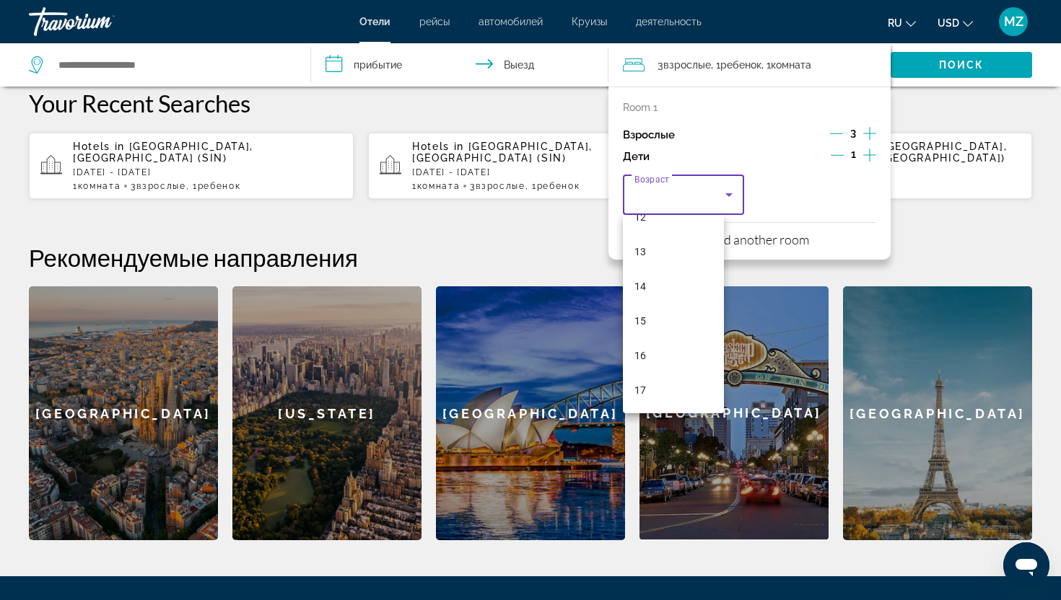
click at [554, 249] on div at bounding box center [530, 300] width 1061 height 600
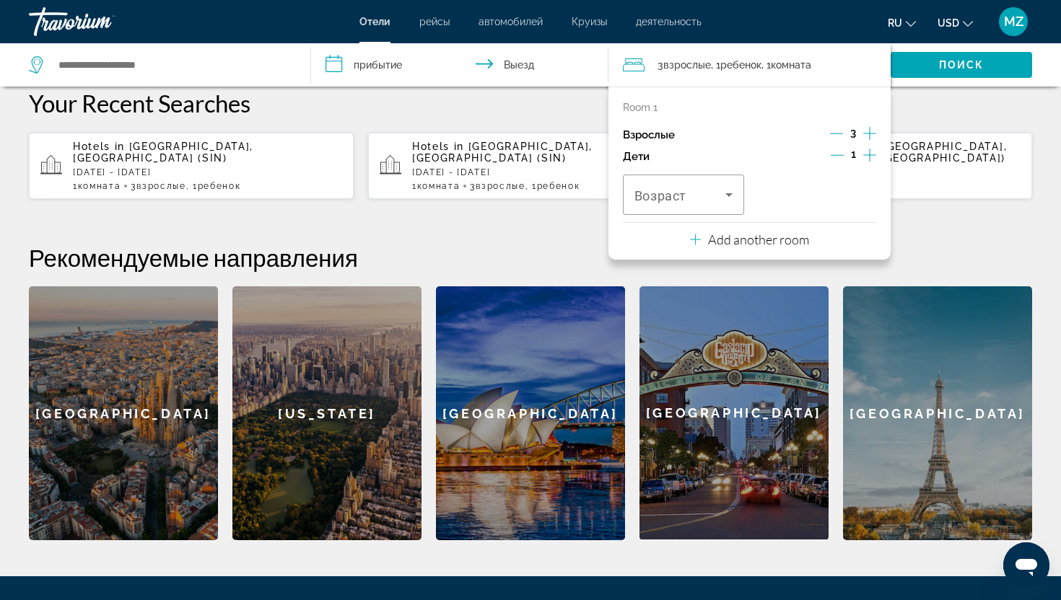
click at [554, 249] on h2 "Рекомендуемые направления" at bounding box center [530, 257] width 1003 height 29
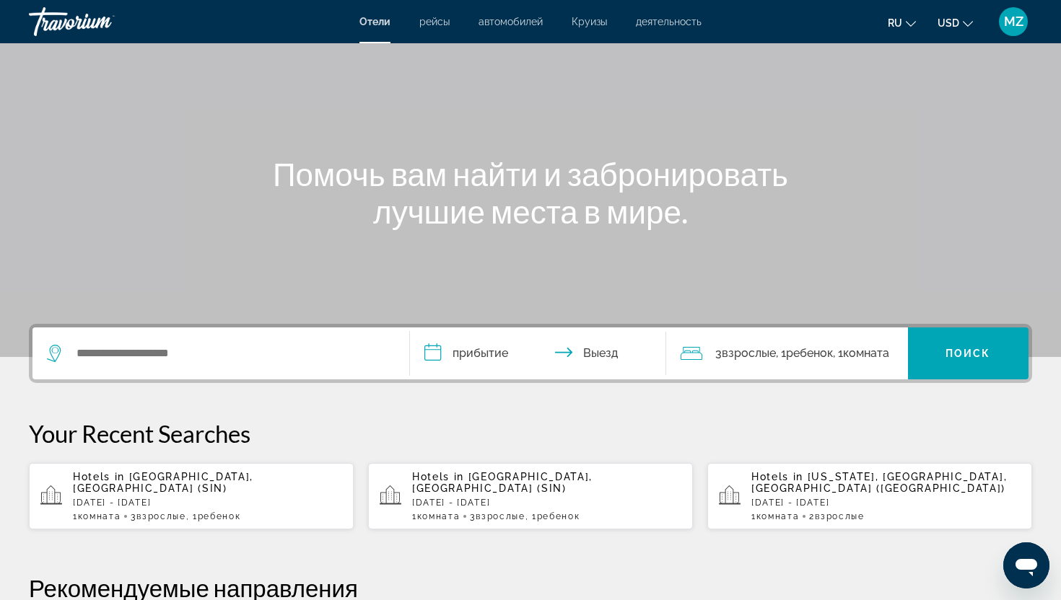
scroll to position [0, 0]
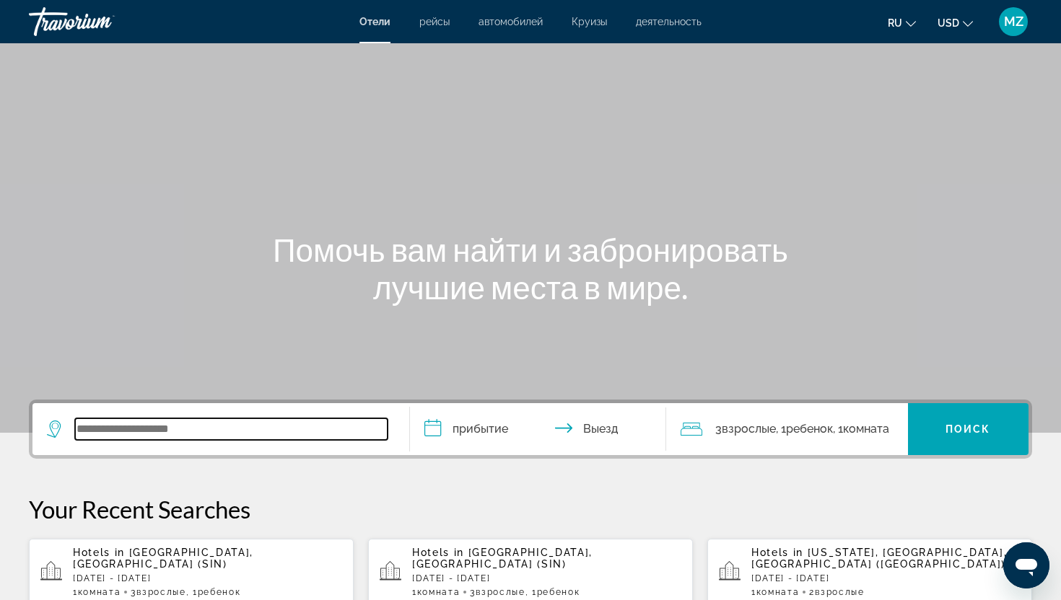
click at [284, 434] on input "Search widget" at bounding box center [231, 429] width 312 height 22
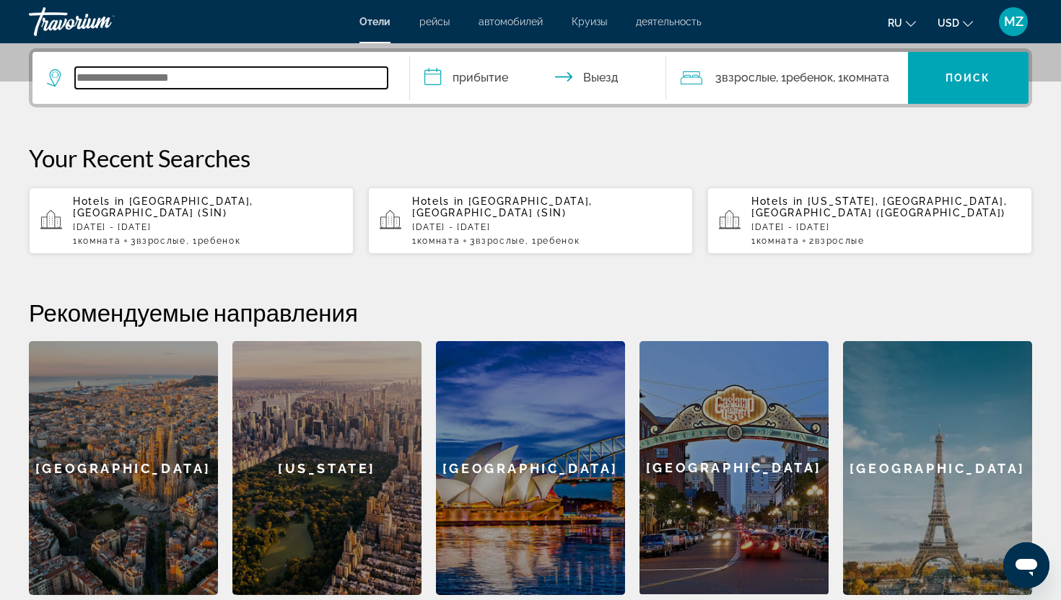
scroll to position [353, 0]
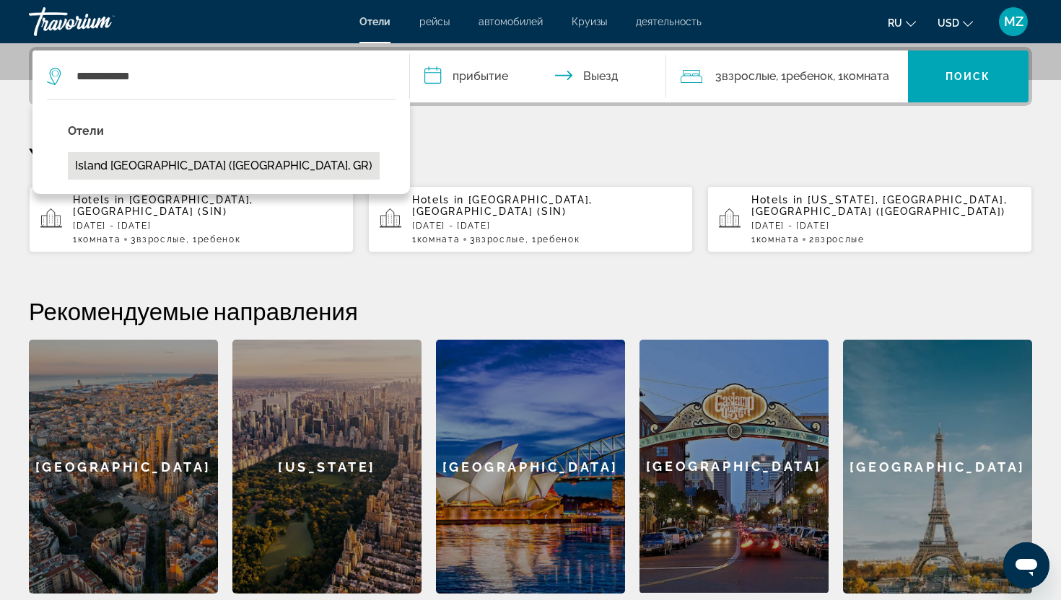
click at [134, 156] on button "Island Bali (Corfu, GR)" at bounding box center [224, 165] width 312 height 27
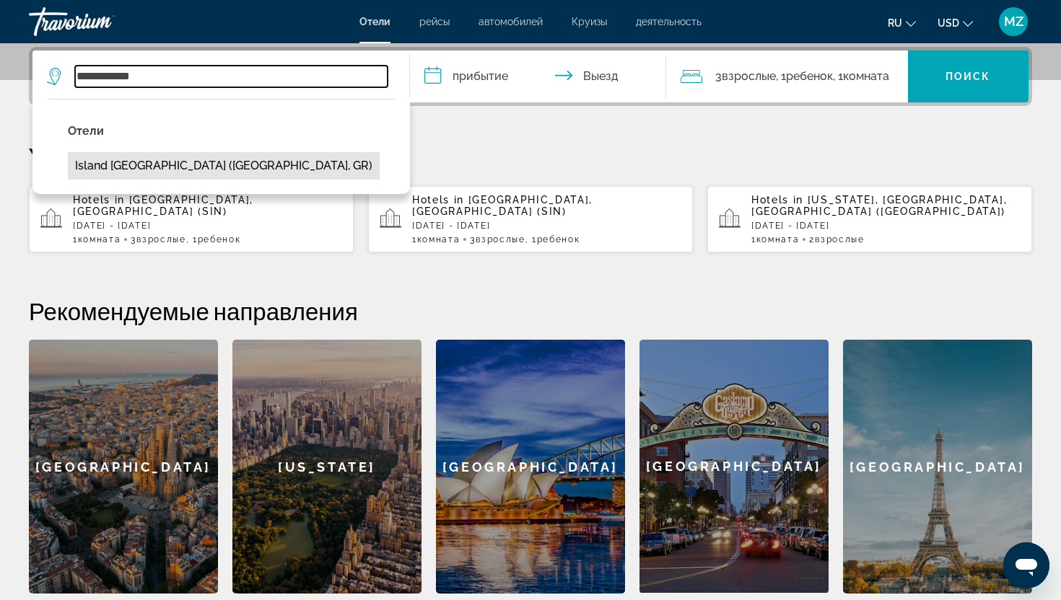
type input "**********"
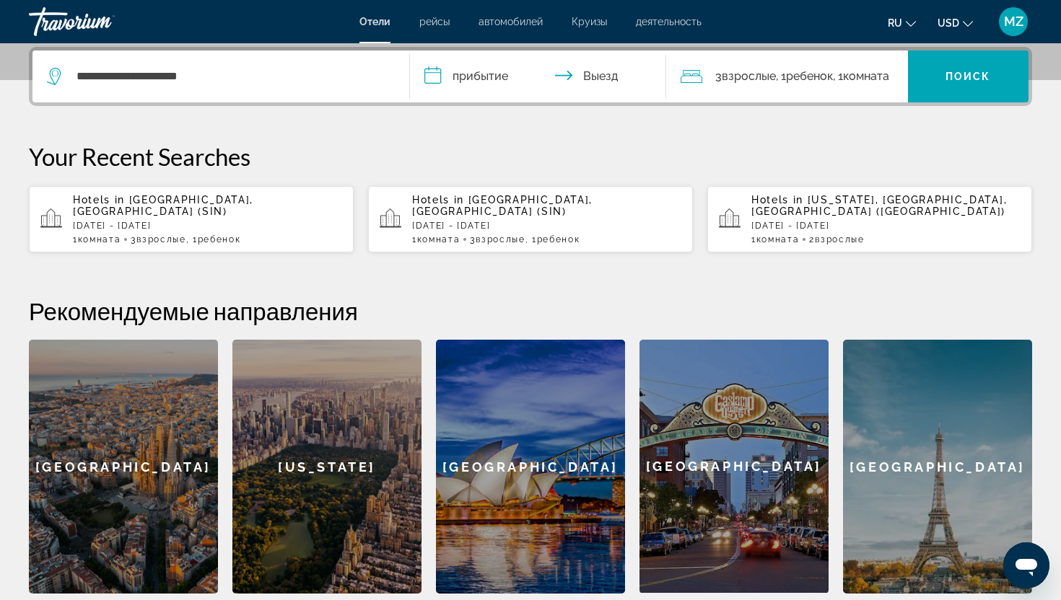
click at [449, 81] on input "**********" at bounding box center [541, 79] width 262 height 56
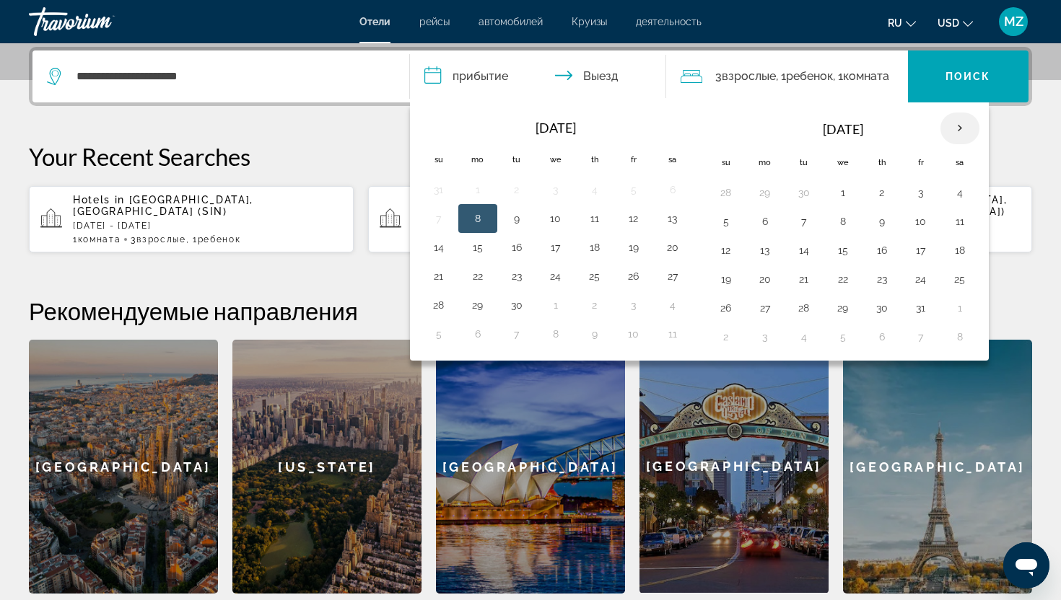
click at [958, 131] on th "Next month" at bounding box center [959, 129] width 39 height 32
click at [955, 128] on th "Next month" at bounding box center [959, 129] width 39 height 32
click at [440, 123] on th "Previous month" at bounding box center [438, 129] width 39 height 32
click at [962, 133] on th "Next month" at bounding box center [959, 129] width 39 height 32
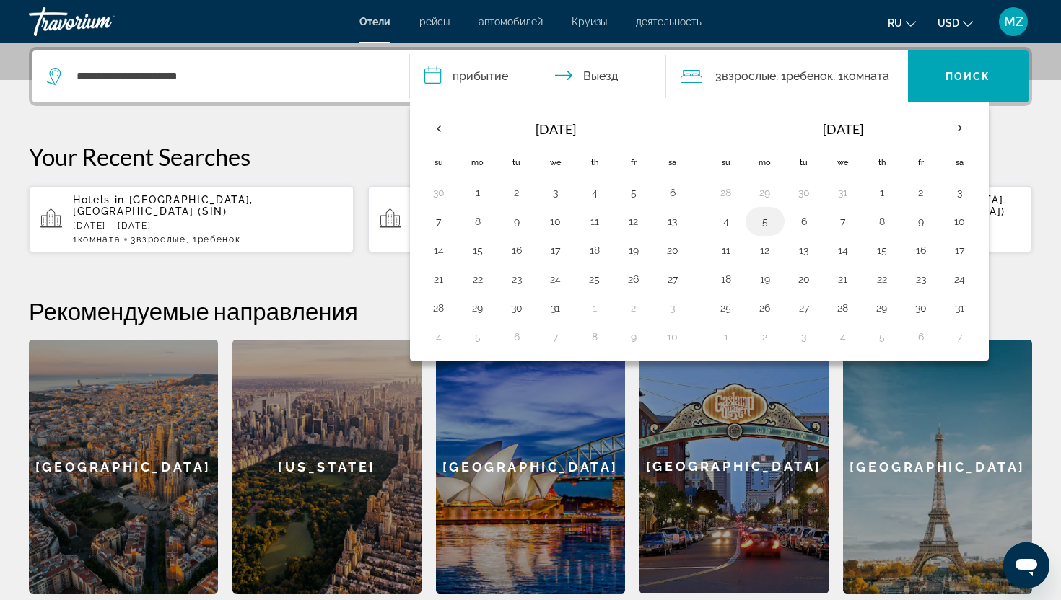
click at [776, 222] on button "5" at bounding box center [764, 221] width 23 height 20
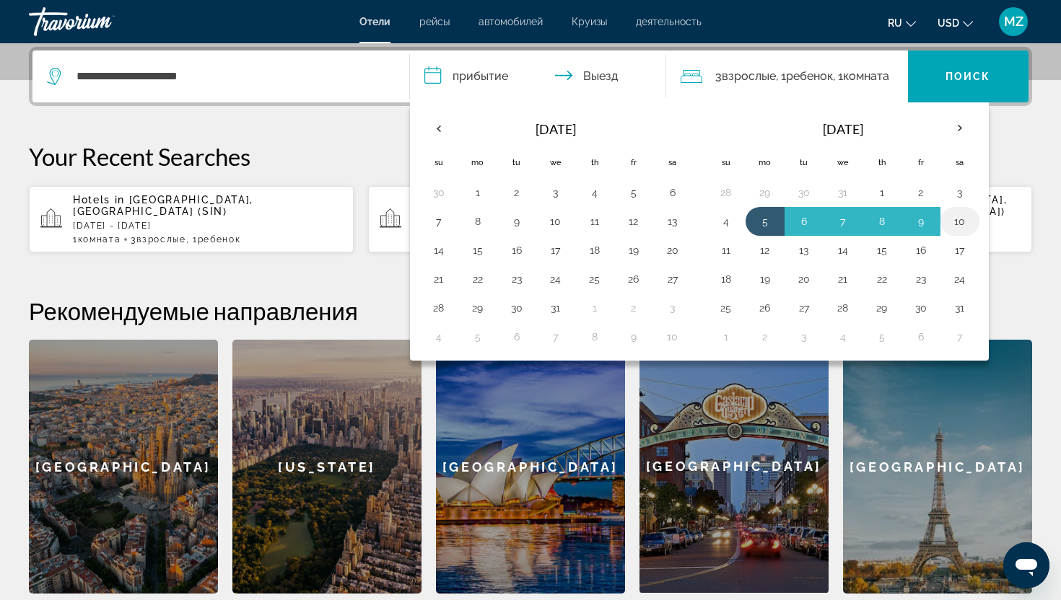
click at [954, 219] on button "10" at bounding box center [959, 221] width 23 height 20
type input "**********"
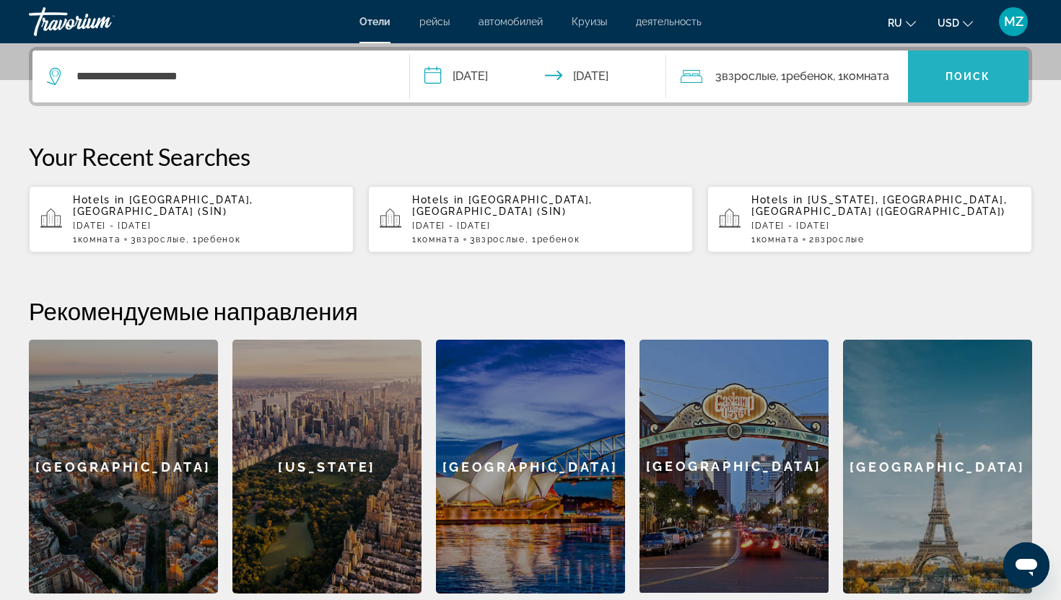
click at [957, 74] on span "Поиск" at bounding box center [967, 77] width 45 height 12
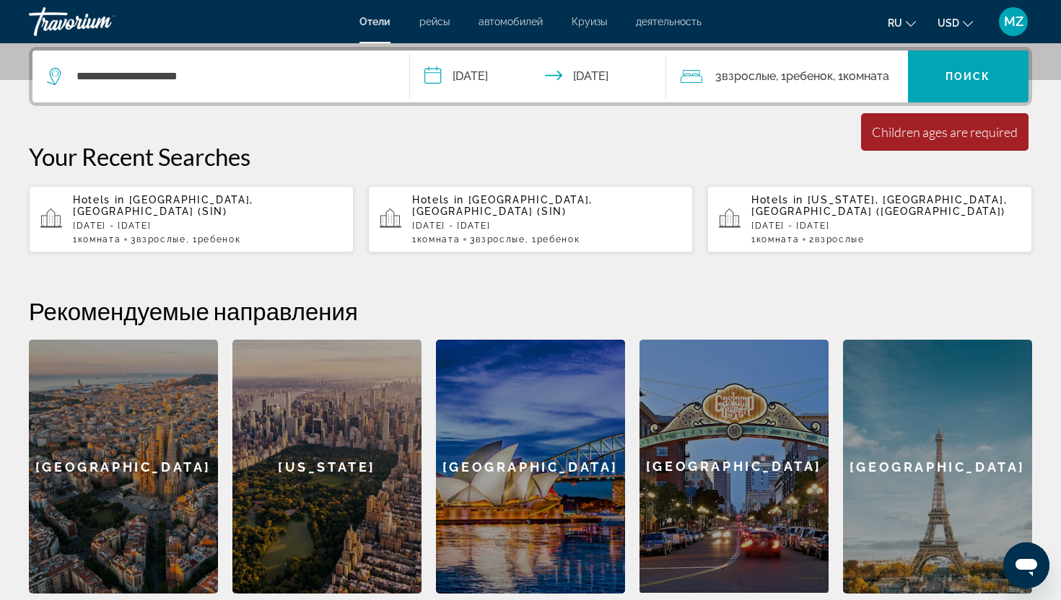
click at [844, 87] on div "3 Взрослый Взрослые , 1 Ребенок Дети , 1 Комната номера" at bounding box center [793, 77] width 227 height 52
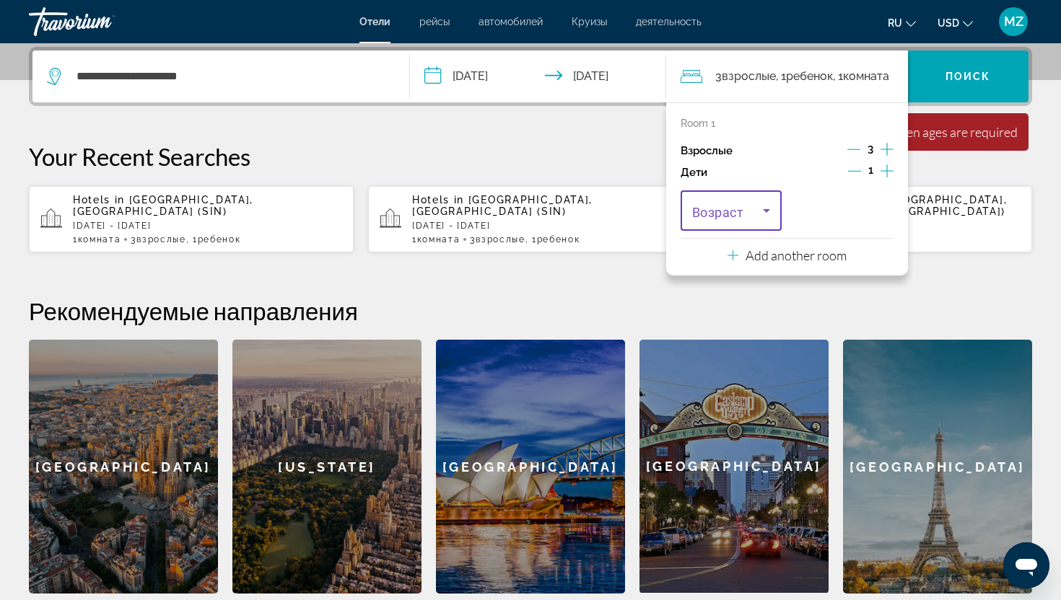
click at [747, 214] on span "Travelers: 3 adults, 1 child" at bounding box center [727, 210] width 71 height 17
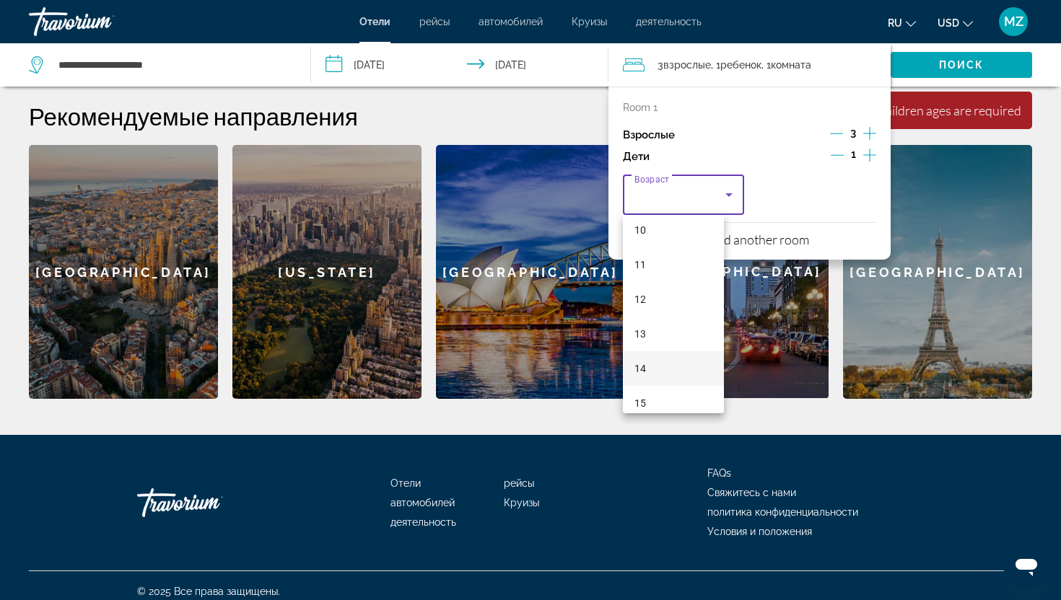
scroll to position [329, 0]
click at [636, 260] on span "10" at bounding box center [640, 255] width 12 height 17
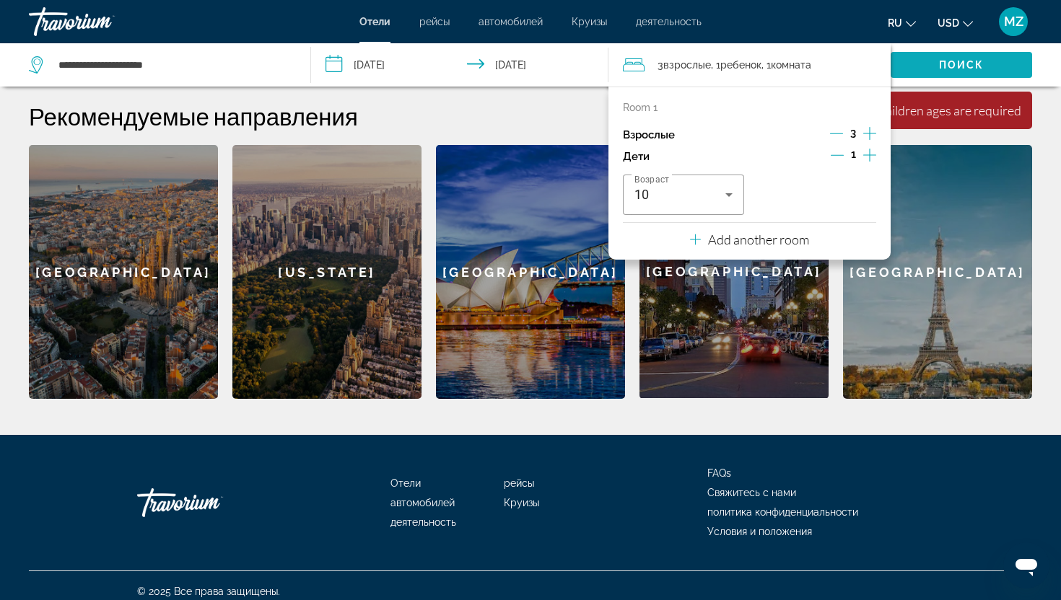
click at [956, 74] on span "Search widget" at bounding box center [960, 65] width 141 height 35
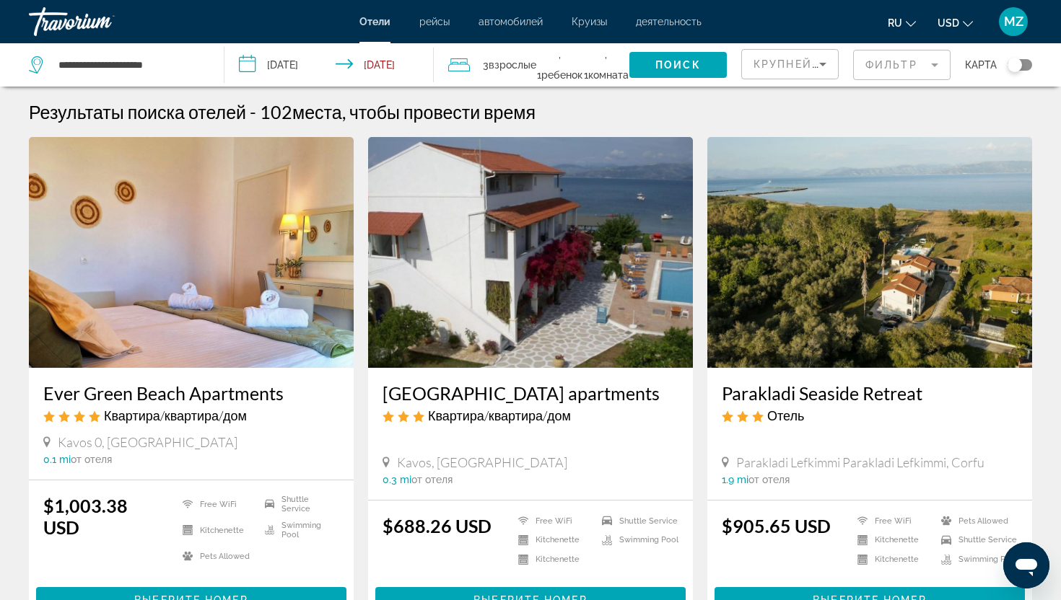
click at [881, 65] on mat-form-field "Фильтр" at bounding box center [901, 65] width 97 height 30
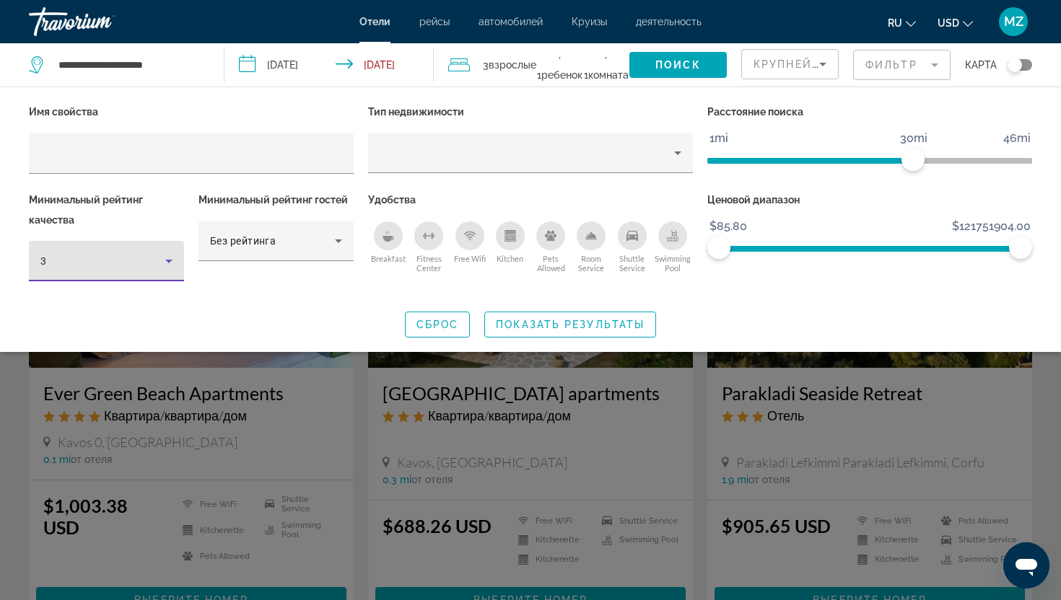
click at [170, 258] on icon "Hotel Filters" at bounding box center [168, 261] width 17 height 17
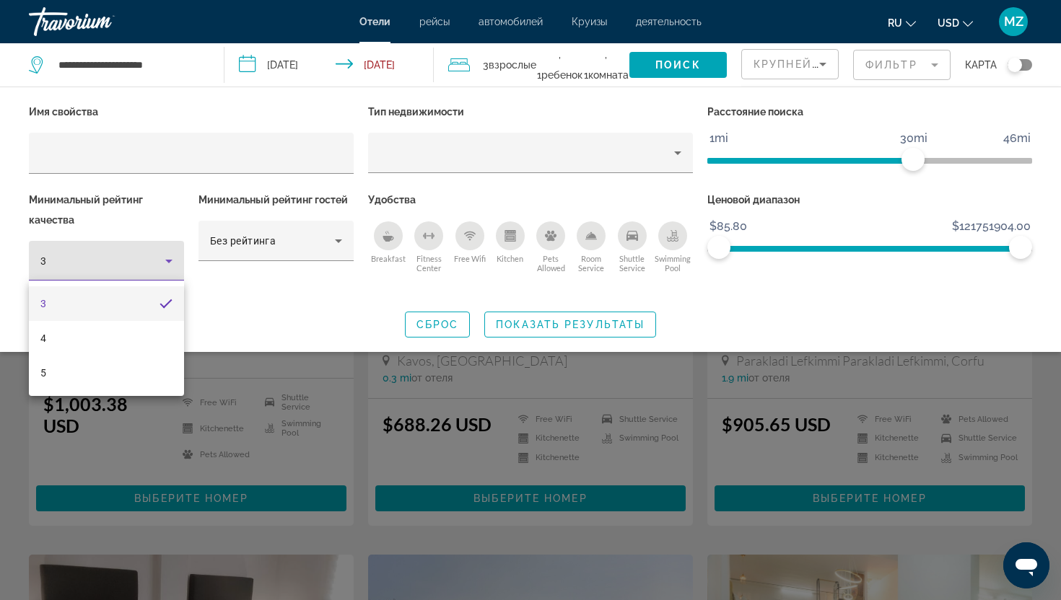
scroll to position [130, 0]
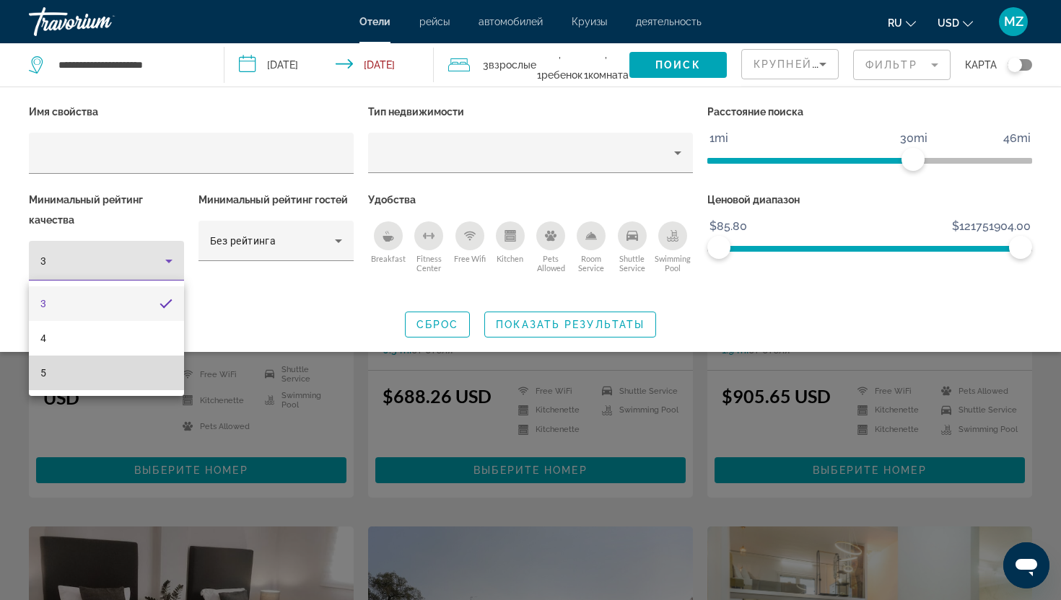
click at [102, 377] on mat-option "5" at bounding box center [106, 373] width 155 height 35
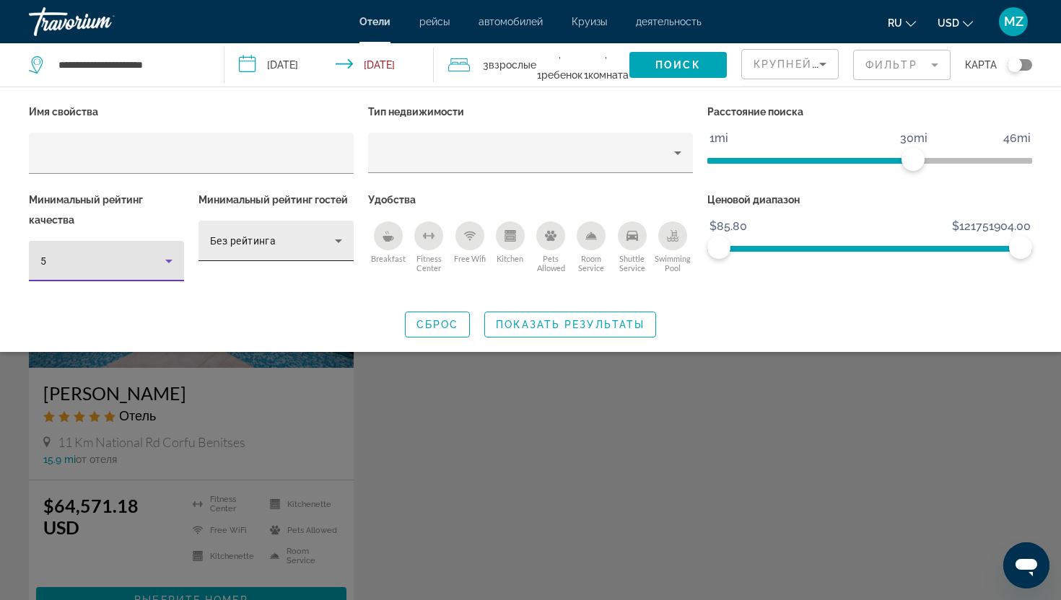
click at [276, 245] on div "Без рейтинга" at bounding box center [272, 240] width 125 height 17
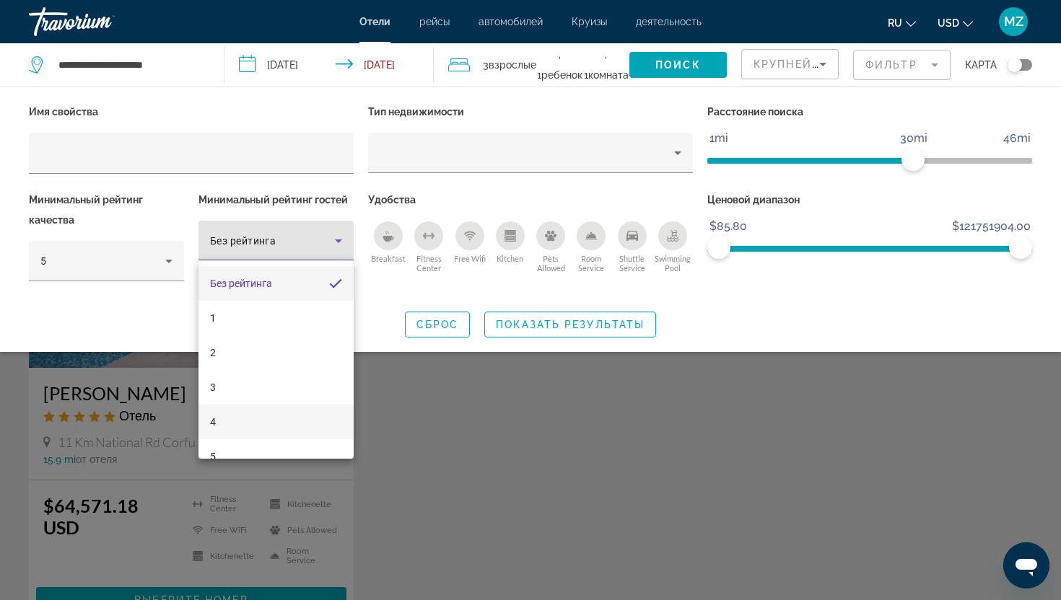
scroll to position [21, 0]
click at [261, 429] on mat-option "5" at bounding box center [275, 435] width 155 height 35
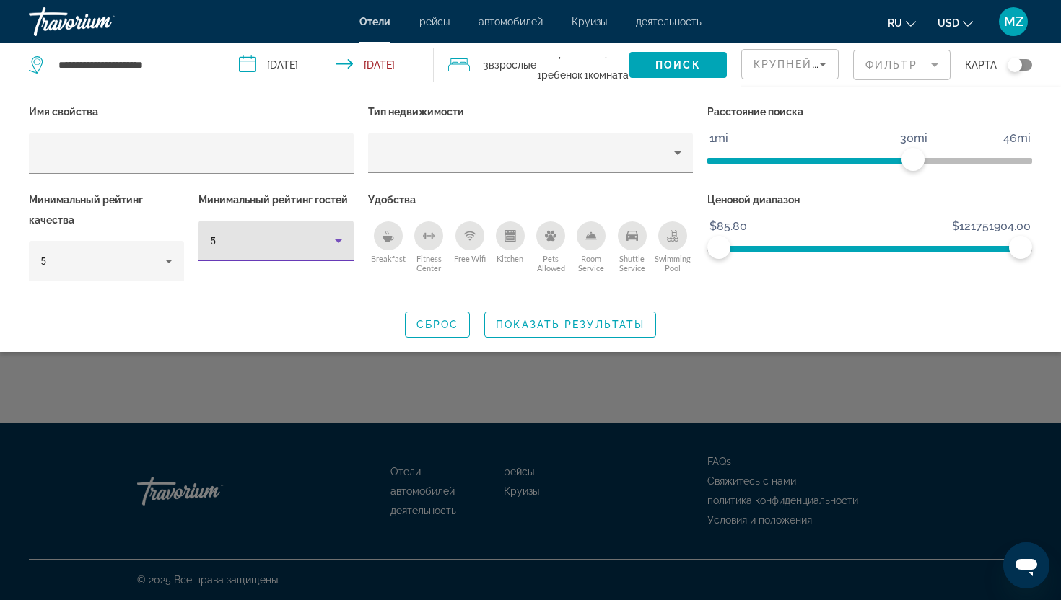
click at [325, 244] on div "5" at bounding box center [272, 240] width 125 height 17
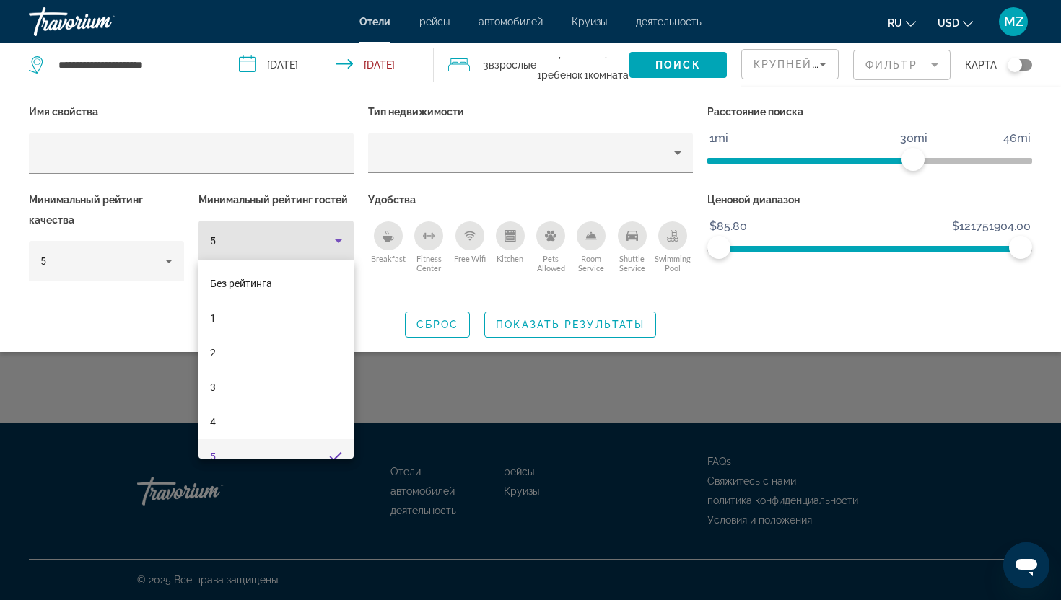
scroll to position [15, 0]
click at [298, 406] on mat-option "4" at bounding box center [275, 407] width 155 height 35
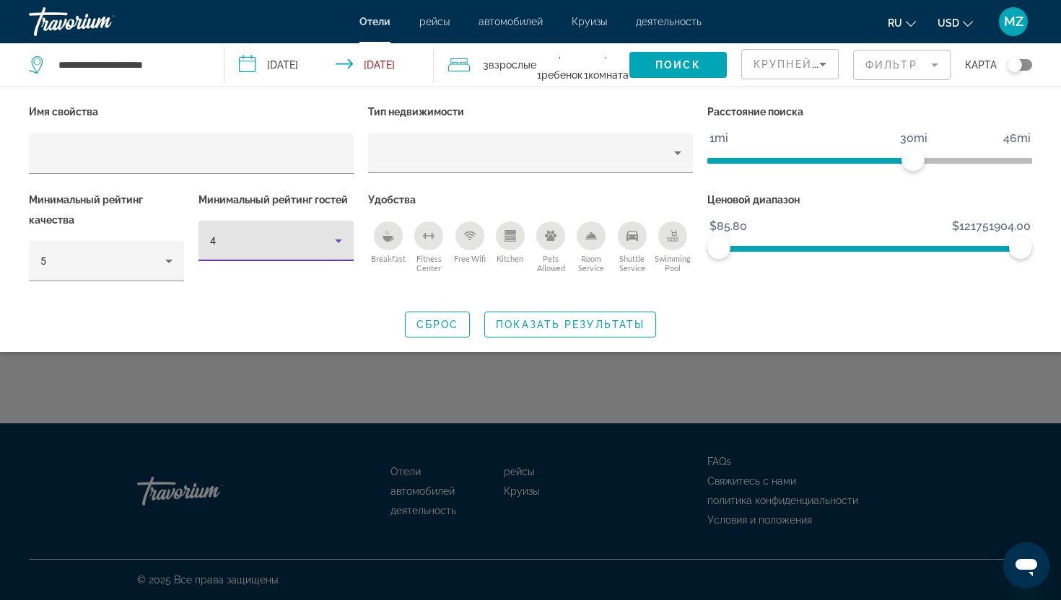
click at [315, 249] on div "4" at bounding box center [276, 241] width 132 height 40
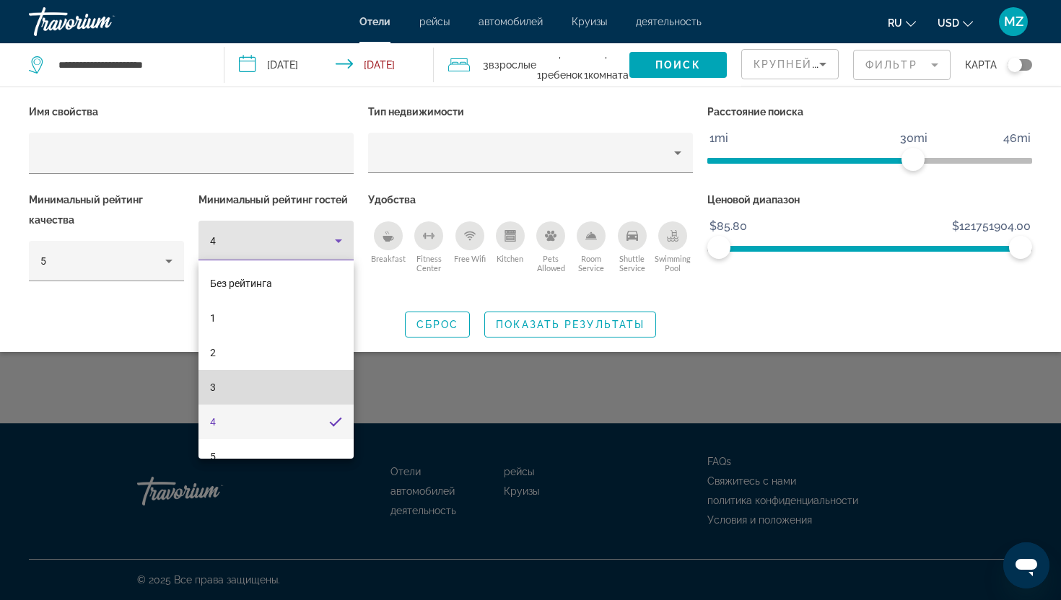
click at [307, 383] on mat-option "3" at bounding box center [275, 387] width 155 height 35
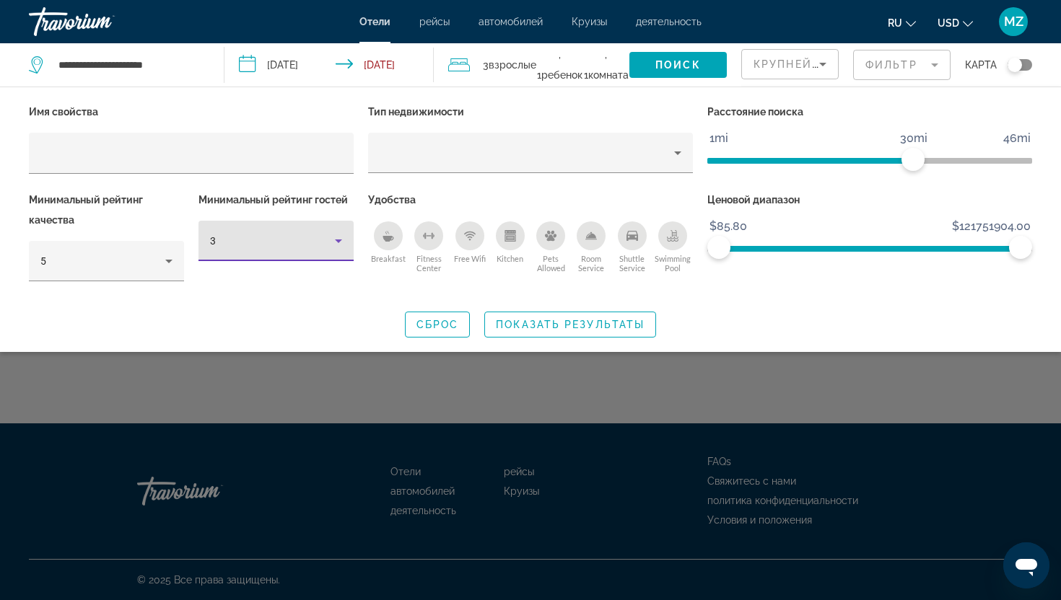
click at [299, 216] on div "Минимальный рейтинг гостей 3" at bounding box center [276, 244] width 170 height 108
click at [299, 236] on div "3" at bounding box center [272, 240] width 125 height 17
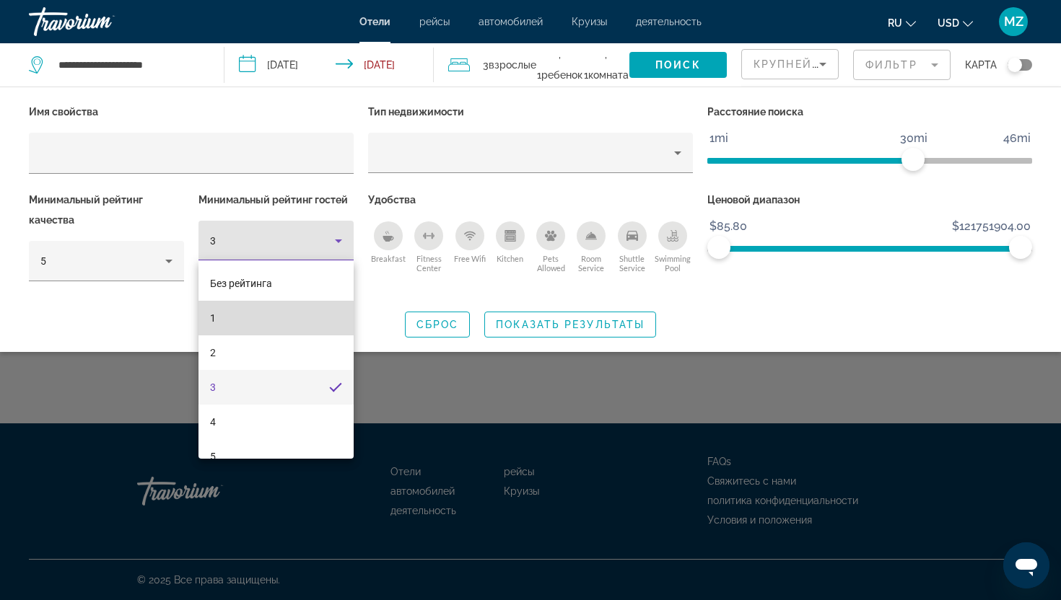
click at [278, 323] on mat-option "1" at bounding box center [275, 318] width 155 height 35
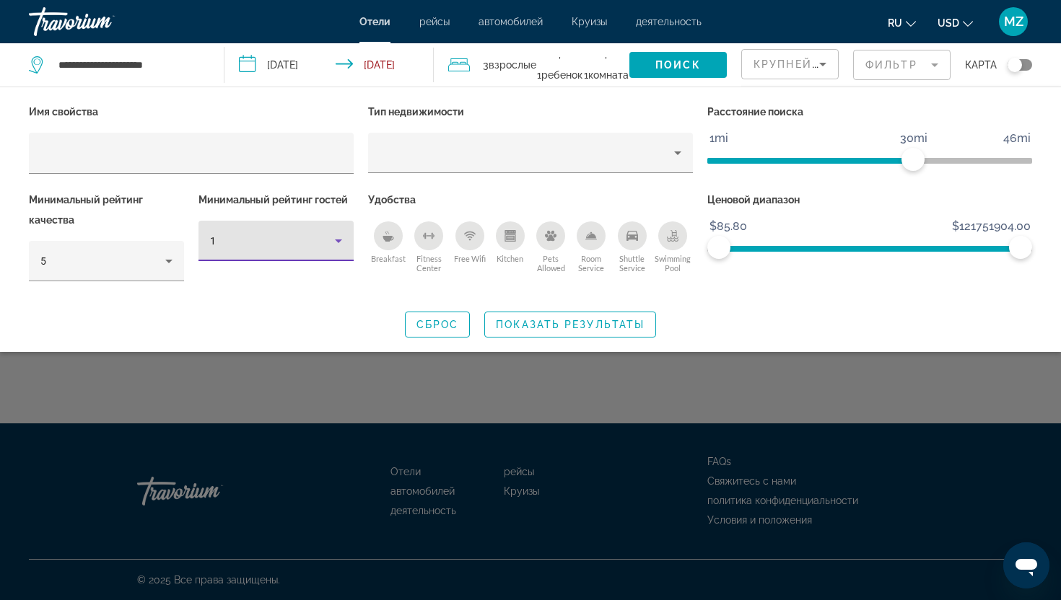
click at [272, 234] on div "1" at bounding box center [272, 240] width 125 height 17
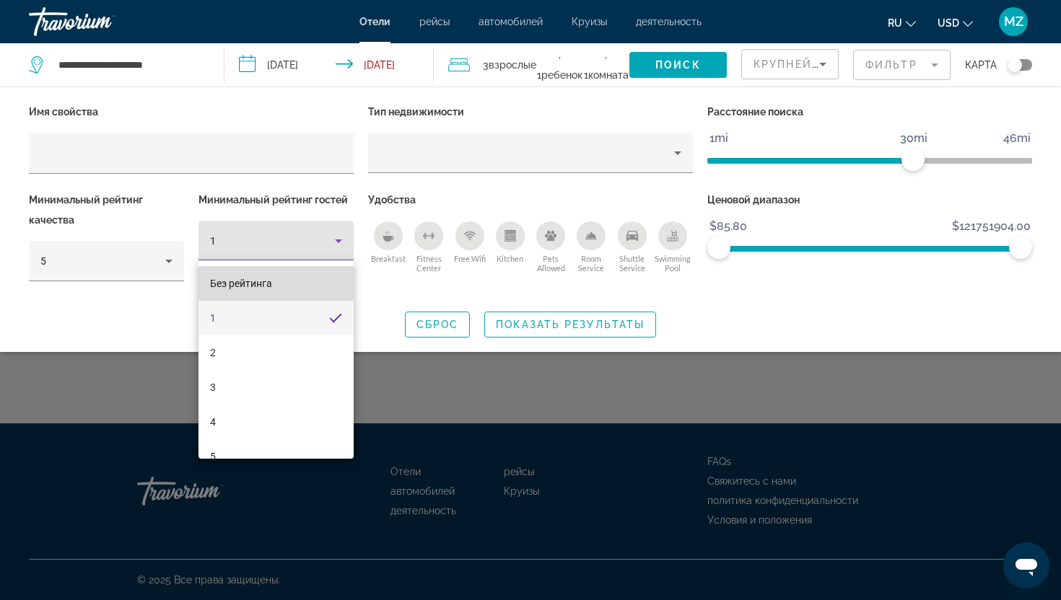
click at [275, 287] on mat-option "Без рейтинга" at bounding box center [275, 283] width 155 height 35
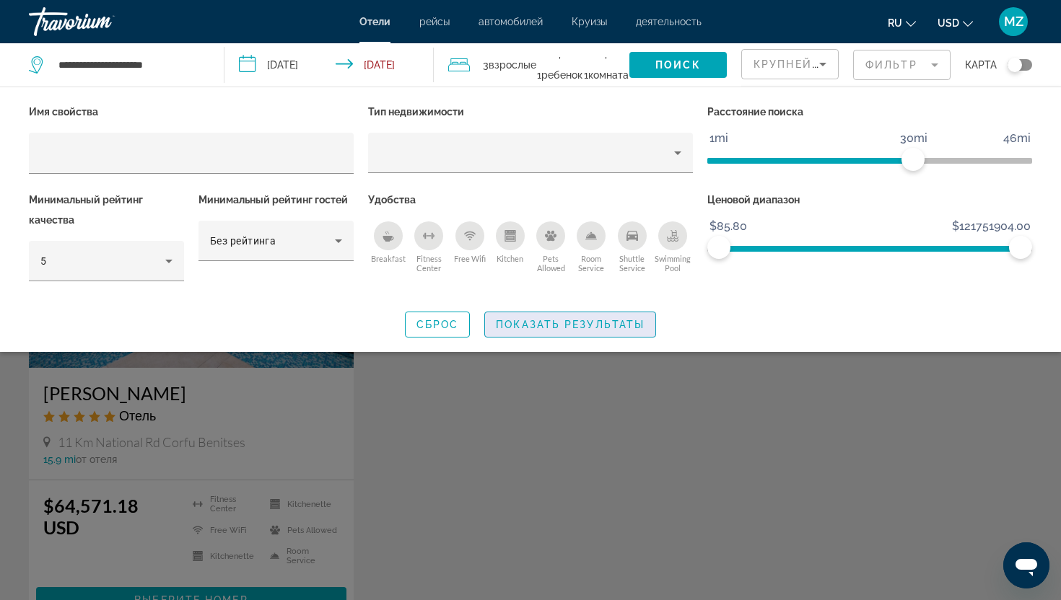
click at [563, 320] on span "Показать результаты" at bounding box center [570, 325] width 149 height 12
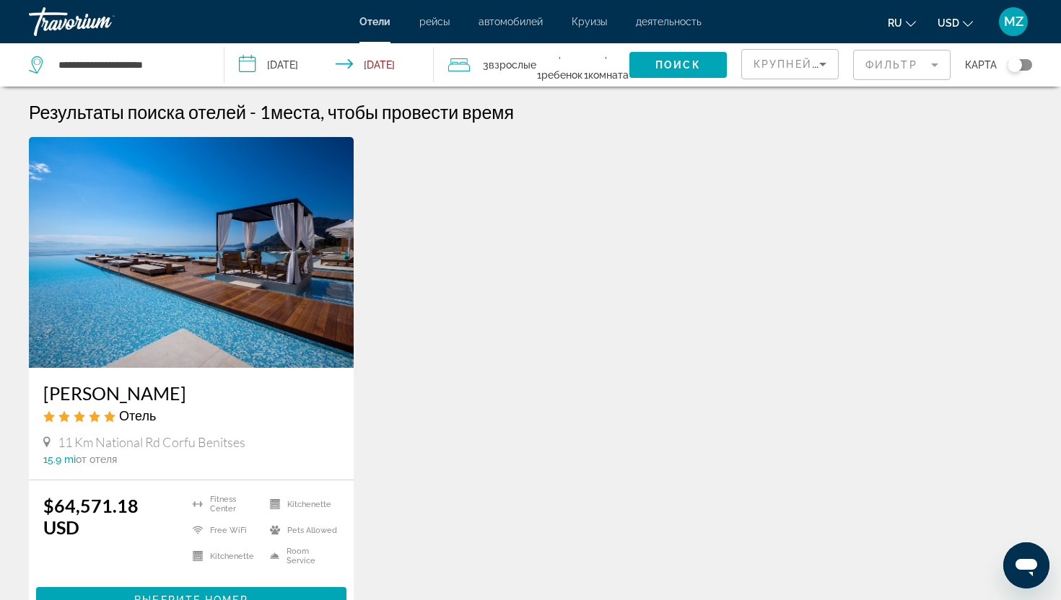
click at [893, 65] on mat-form-field "Фильтр" at bounding box center [901, 65] width 97 height 30
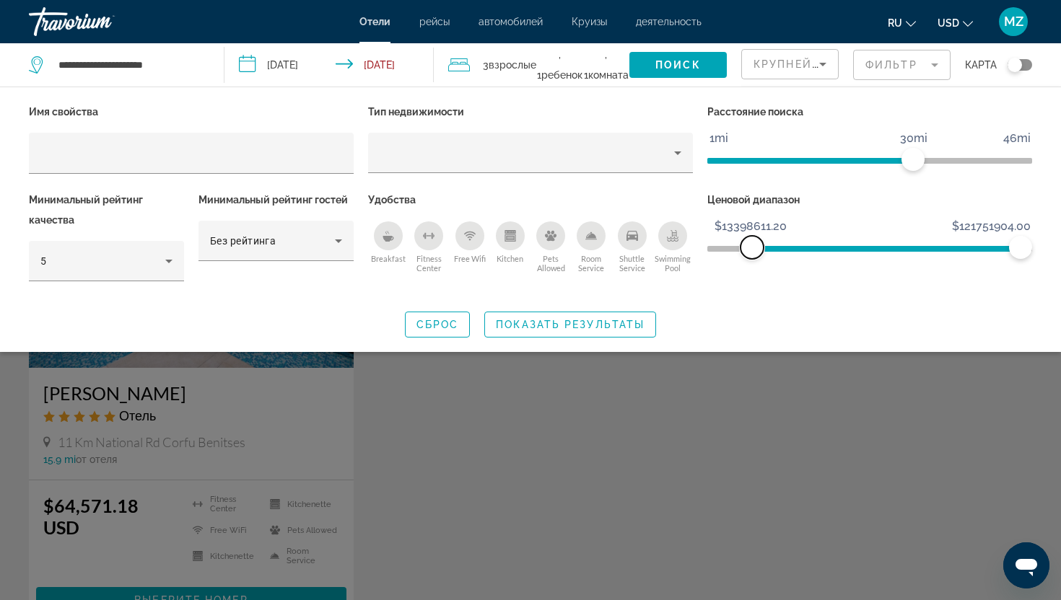
drag, startPoint x: 725, startPoint y: 251, endPoint x: 752, endPoint y: 251, distance: 26.7
click at [752, 251] on span "ngx-slider" at bounding box center [751, 247] width 23 height 23
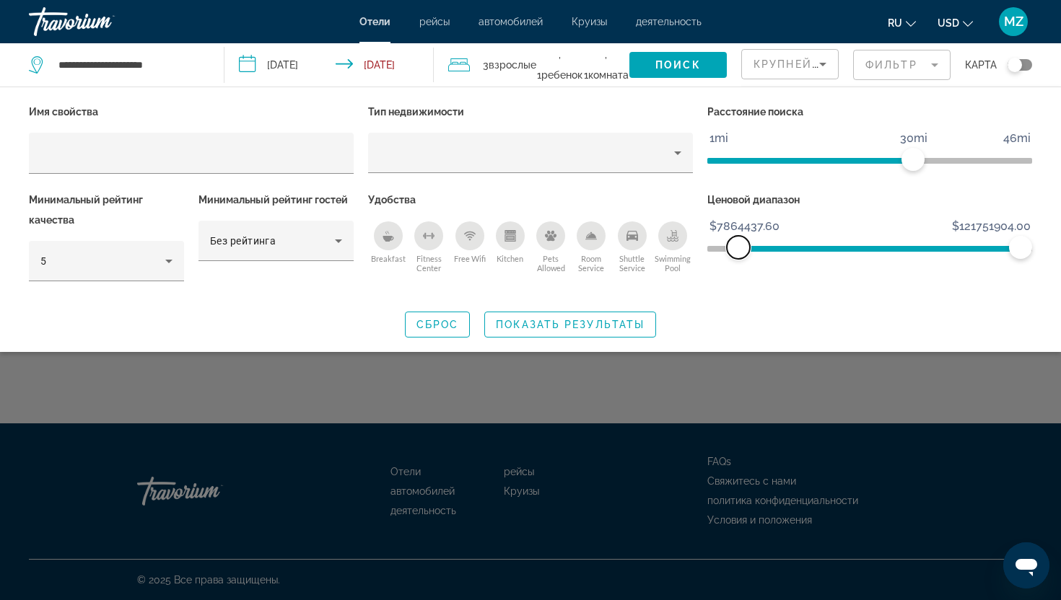
drag, startPoint x: 749, startPoint y: 251, endPoint x: 738, endPoint y: 250, distance: 10.8
click at [738, 250] on span "ngx-slider" at bounding box center [738, 247] width 23 height 23
drag, startPoint x: 737, startPoint y: 250, endPoint x: 721, endPoint y: 250, distance: 15.9
click at [721, 250] on span "ngx-slider" at bounding box center [721, 247] width 23 height 23
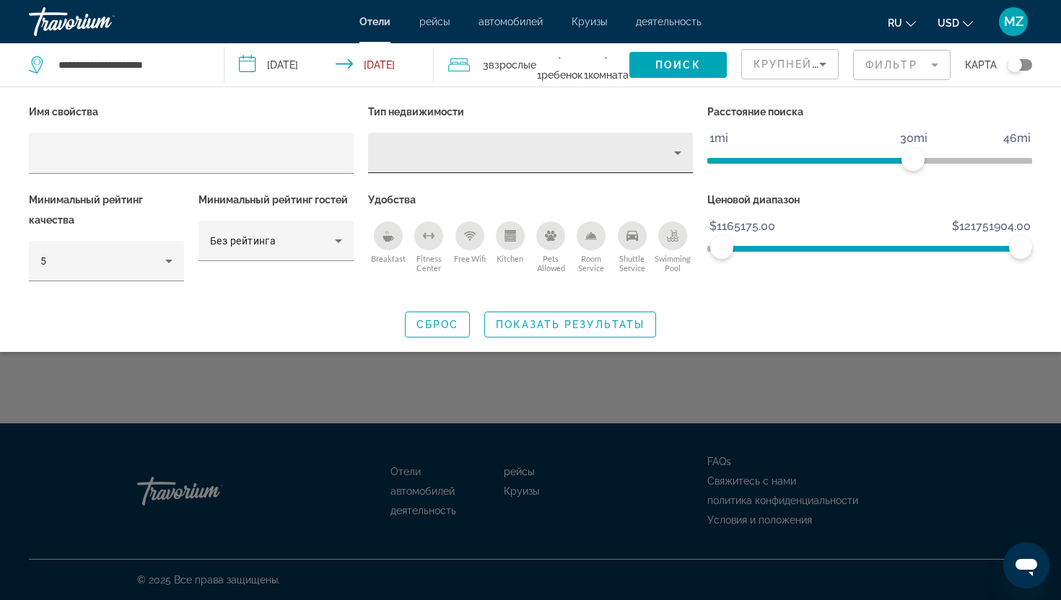
click at [673, 152] on icon "Property type" at bounding box center [677, 152] width 17 height 17
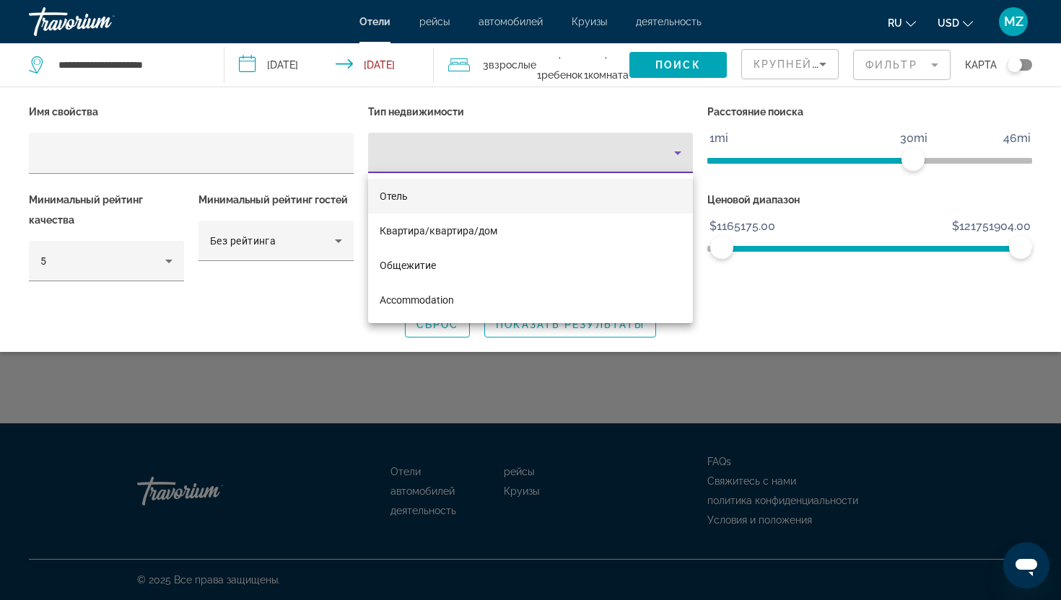
click at [639, 190] on mat-option "Отель" at bounding box center [530, 196] width 325 height 35
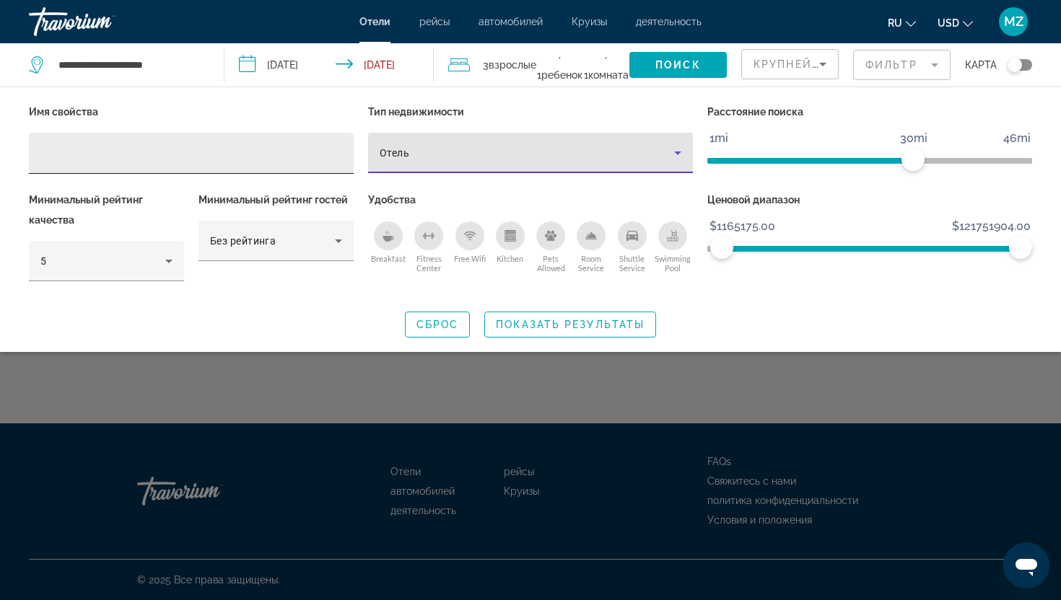
click at [289, 158] on input "Hotel Filters" at bounding box center [191, 153] width 302 height 17
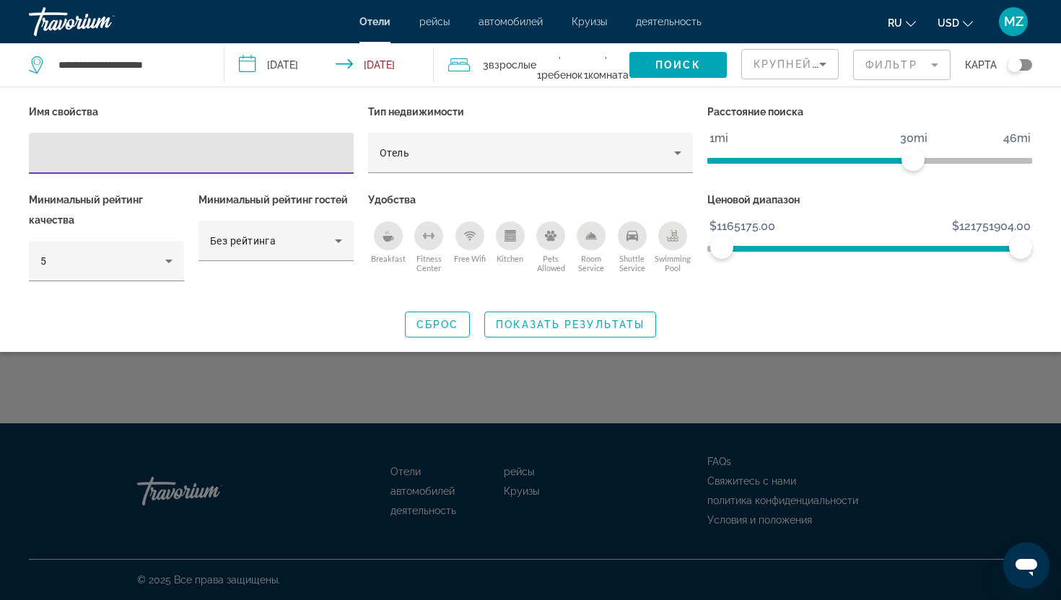
click at [289, 158] on input "Hotel Filters" at bounding box center [191, 153] width 302 height 17
click at [391, 245] on div "Breakfast" at bounding box center [388, 235] width 29 height 29
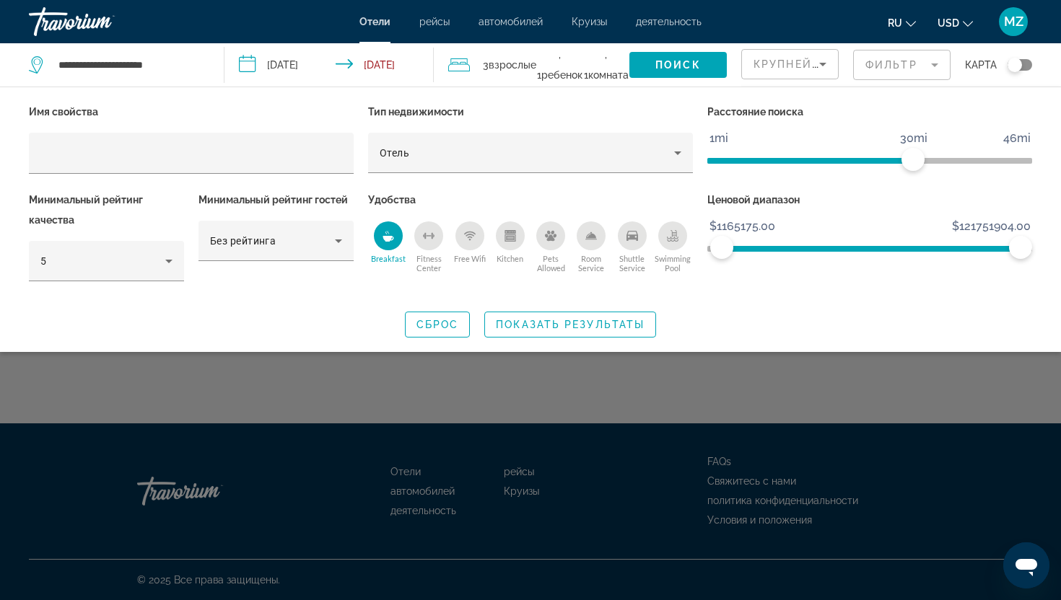
click at [471, 247] on div "Free Wifi" at bounding box center [469, 235] width 29 height 29
click at [436, 238] on div "Fitness Center" at bounding box center [428, 235] width 29 height 29
click at [595, 244] on div "Room Service" at bounding box center [590, 235] width 29 height 29
click at [679, 237] on div "Swimming Pool" at bounding box center [672, 235] width 29 height 29
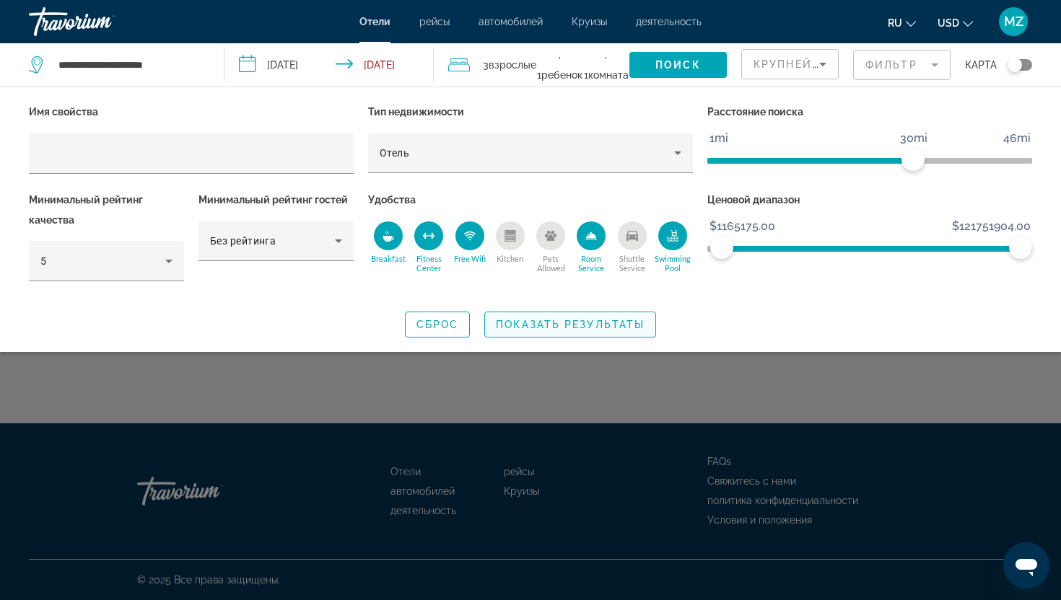
click at [576, 323] on span "Показать результаты" at bounding box center [570, 325] width 149 height 12
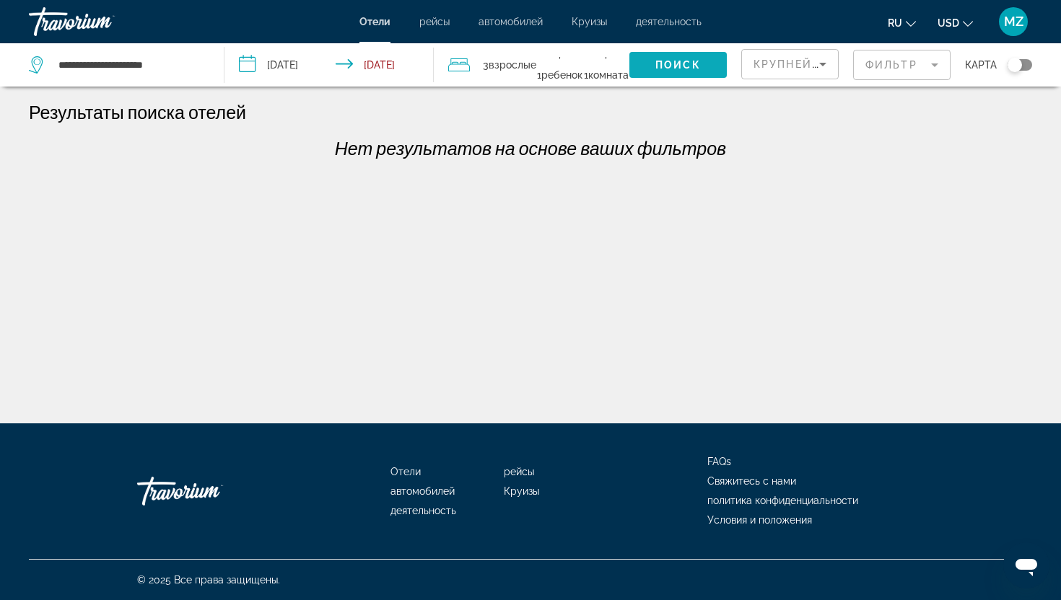
click at [677, 71] on span "Search widget" at bounding box center [677, 65] width 97 height 35
click at [892, 65] on mat-form-field "Фильтр" at bounding box center [901, 65] width 97 height 30
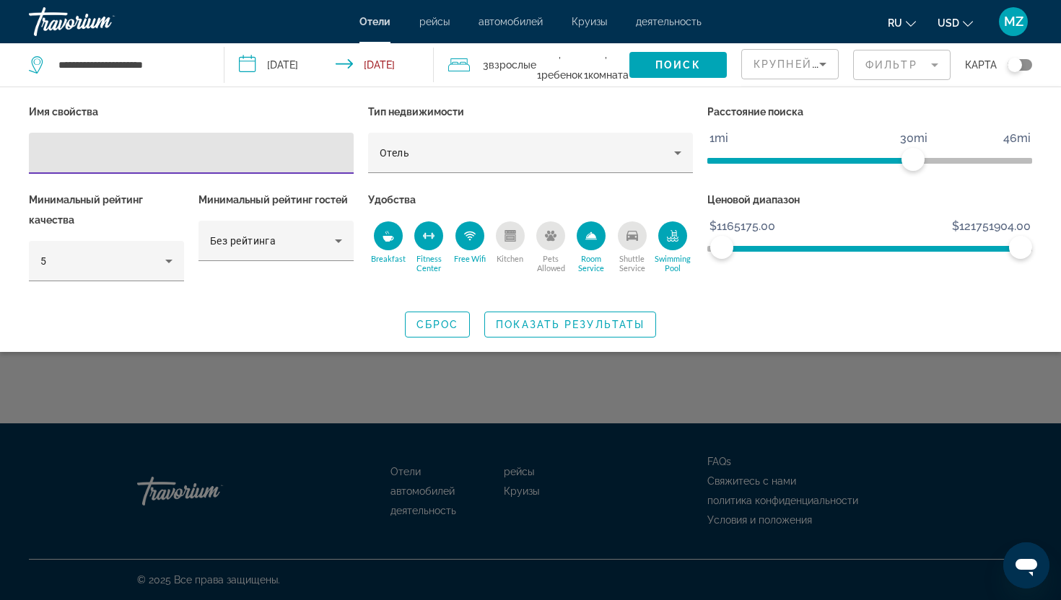
click at [901, 256] on span "ngx-slider" at bounding box center [870, 245] width 299 height 23
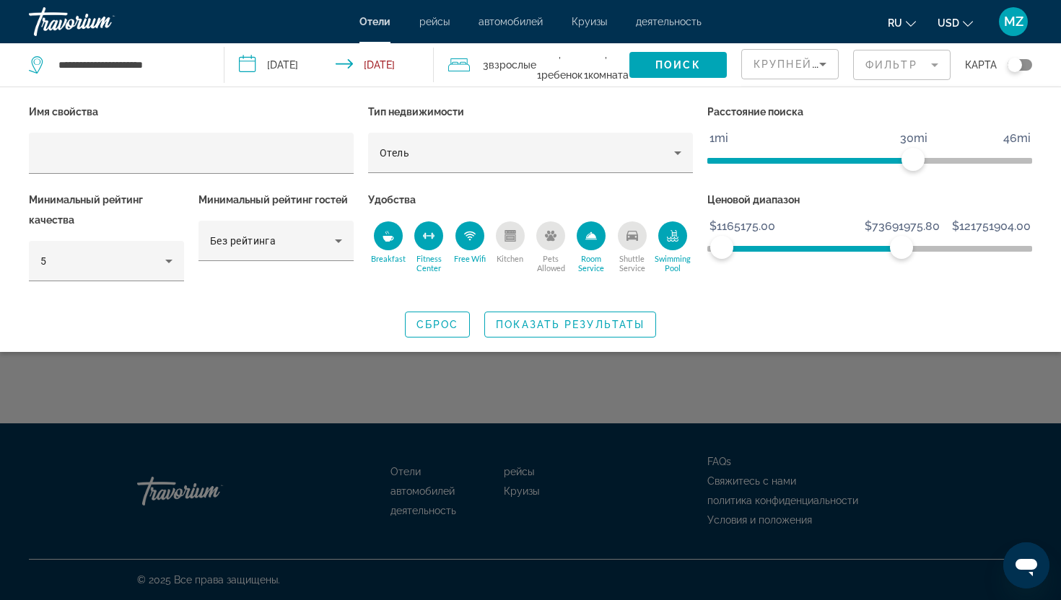
click at [901, 256] on span "ngx-slider" at bounding box center [811, 245] width 180 height 23
click at [843, 252] on span "ngx-slider" at bounding box center [811, 245] width 180 height 23
click at [843, 252] on span "ngx-slider" at bounding box center [781, 245] width 121 height 23
click at [799, 247] on span "ngx-slider" at bounding box center [781, 249] width 121 height 6
click at [530, 323] on span "Показать результаты" at bounding box center [570, 325] width 149 height 12
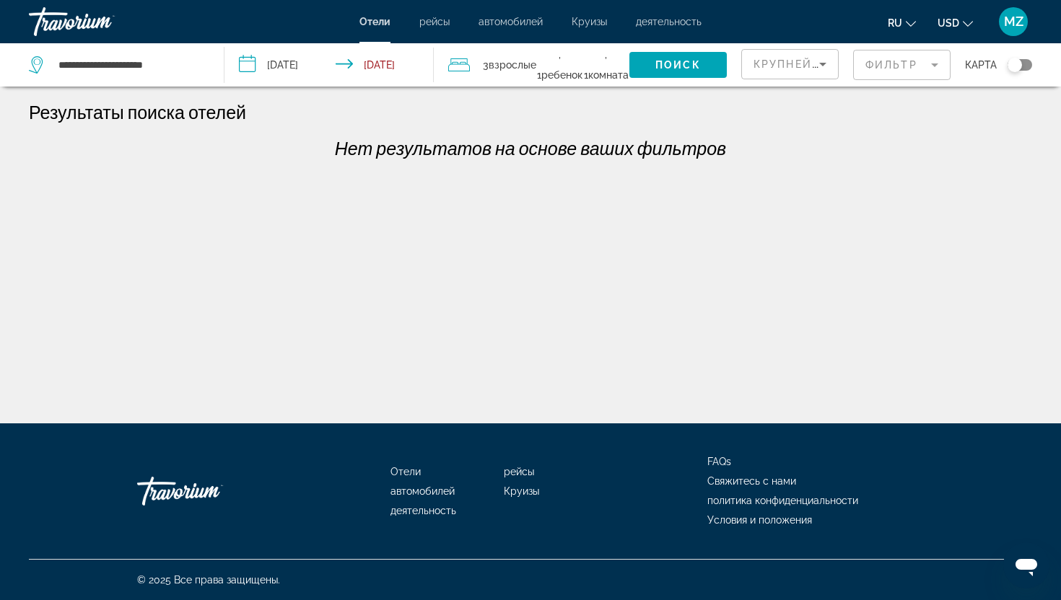
click at [530, 323] on div "**********" at bounding box center [530, 313] width 1061 height 424
click at [895, 63] on mat-form-field "Фильтр" at bounding box center [901, 65] width 97 height 30
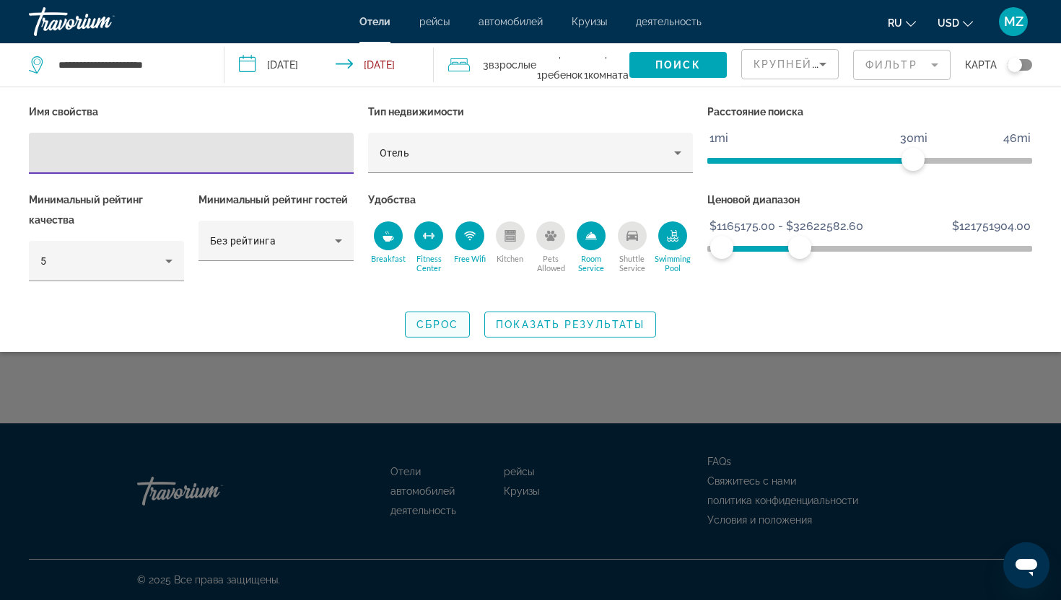
click at [429, 320] on span "Сброс" at bounding box center [437, 325] width 43 height 12
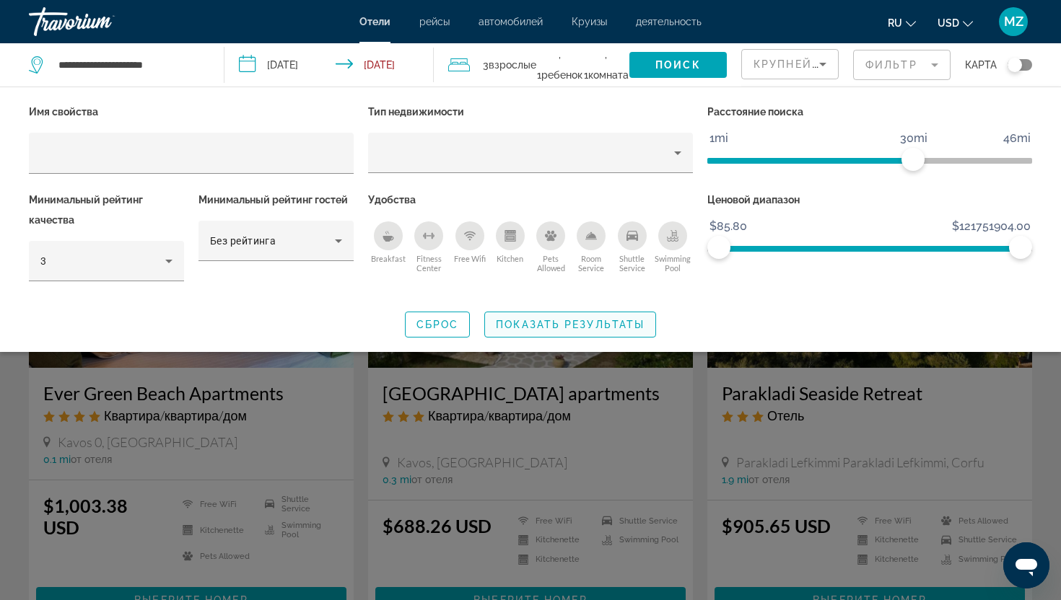
click at [542, 319] on span "Показать результаты" at bounding box center [570, 325] width 149 height 12
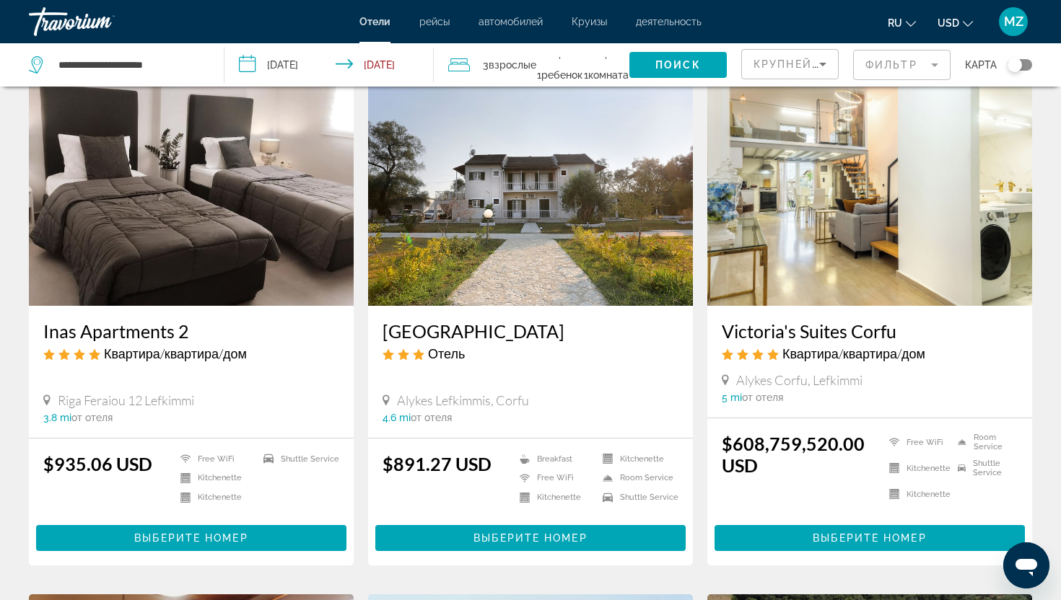
scroll to position [550, 0]
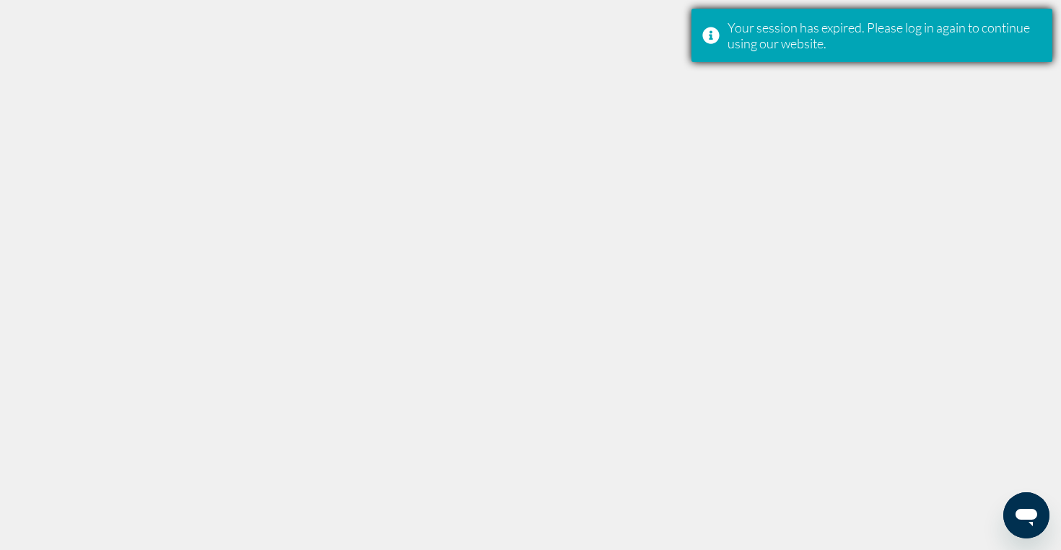
click at [723, 35] on div "Your session has expired. Please log in again to continue using our website." at bounding box center [871, 35] width 361 height 53
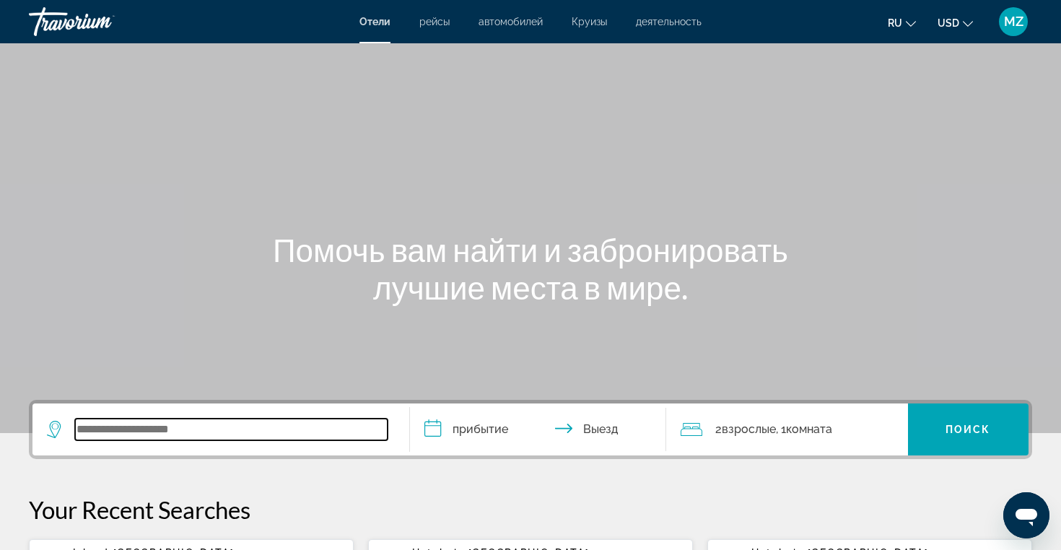
click at [110, 431] on input "Search widget" at bounding box center [231, 429] width 312 height 22
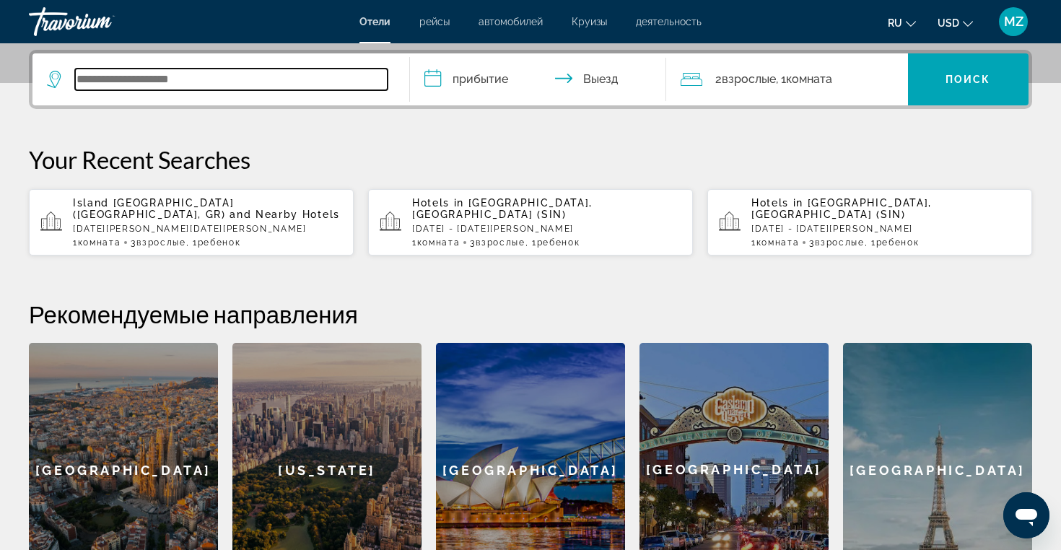
scroll to position [353, 0]
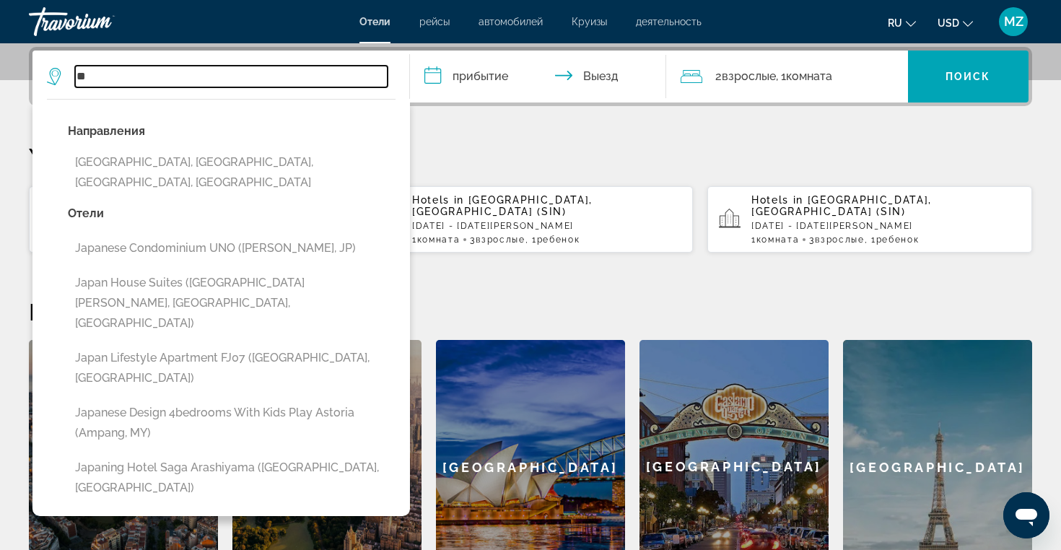
type input "*"
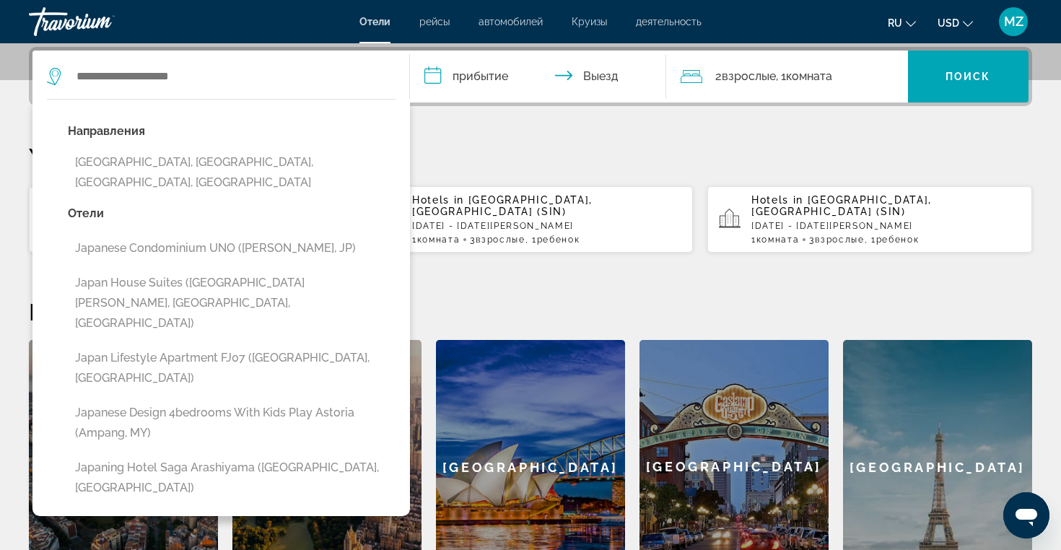
click at [474, 139] on div "**********" at bounding box center [530, 320] width 1061 height 547
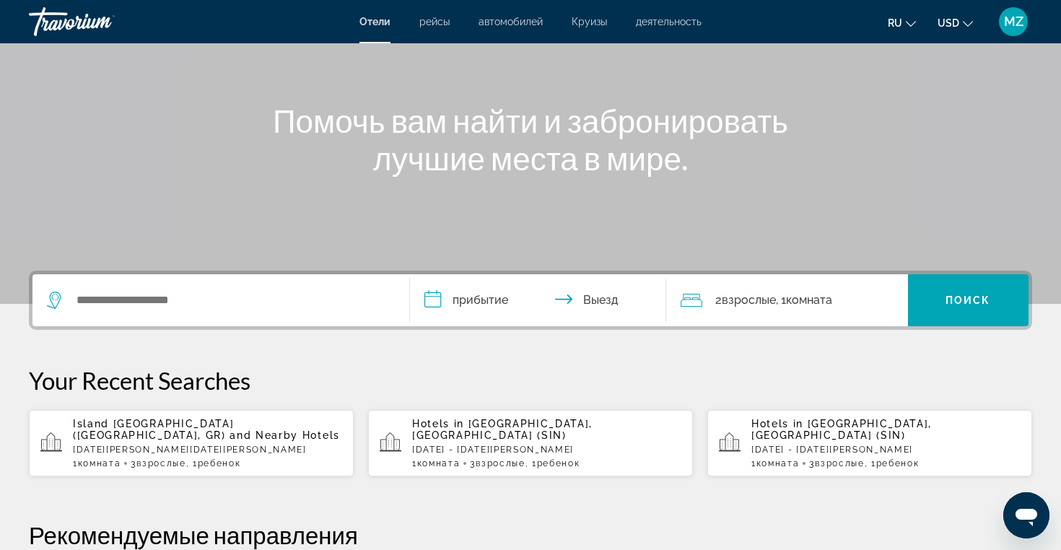
scroll to position [128, 0]
click at [595, 23] on span "Круизы" at bounding box center [588, 22] width 35 height 12
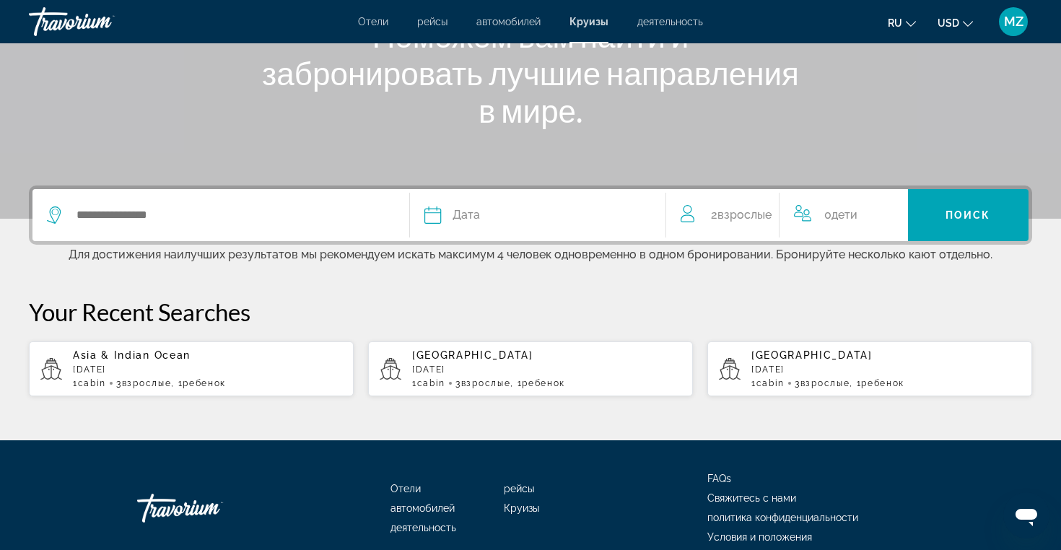
scroll to position [224, 0]
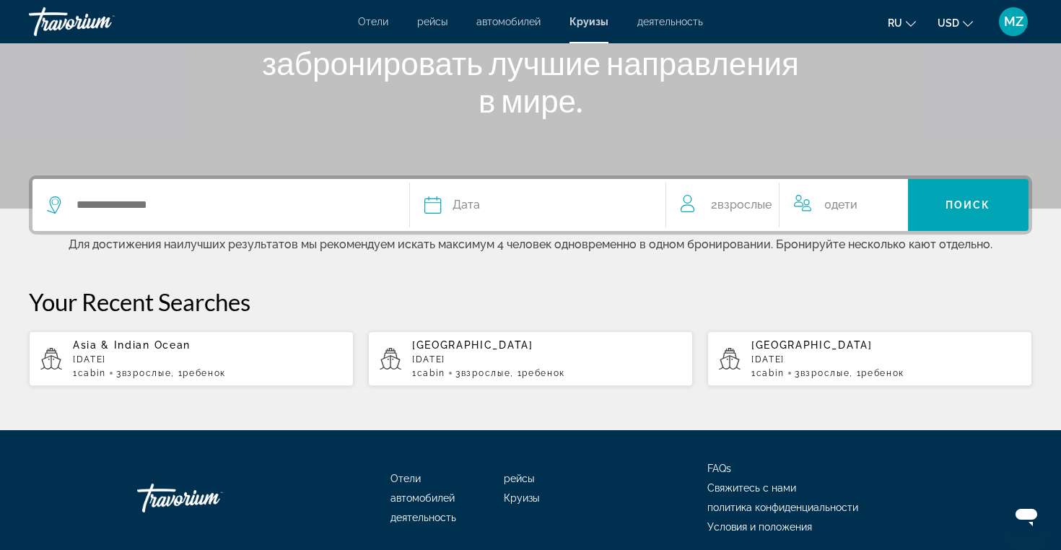
click at [446, 360] on p "December 2025" at bounding box center [546, 359] width 269 height 10
type input "*****"
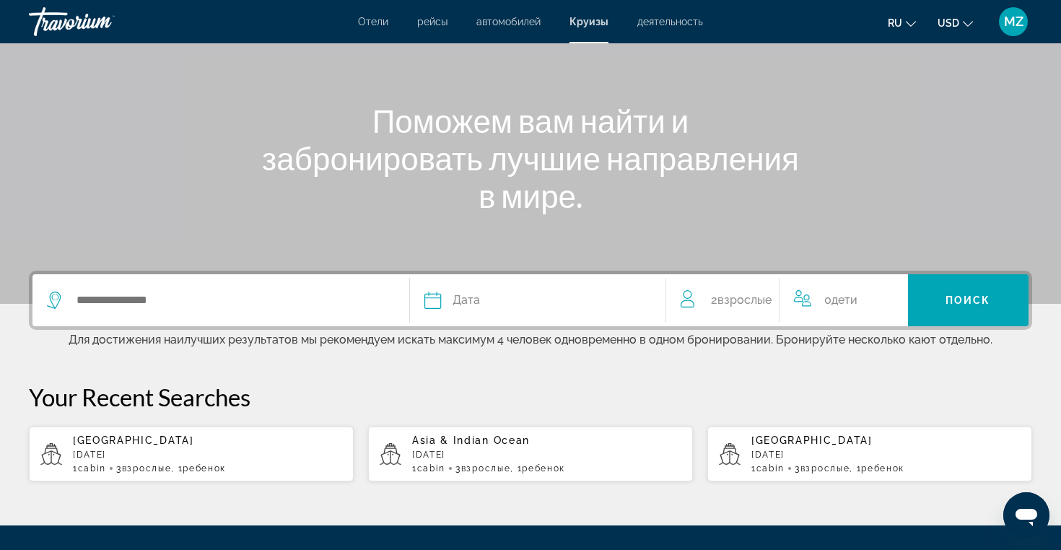
scroll to position [170, 0]
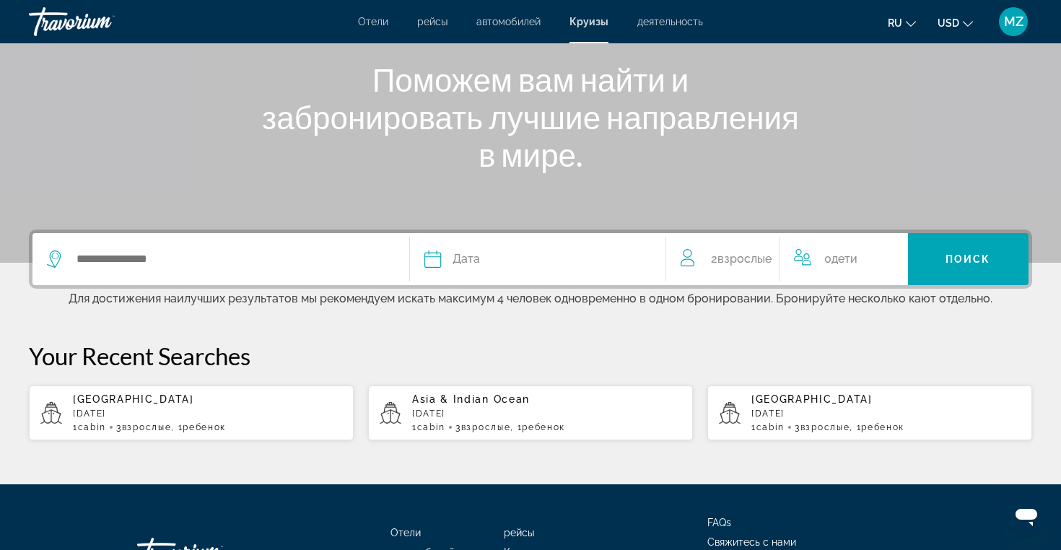
click at [721, 253] on span "Взрослые" at bounding box center [744, 259] width 54 height 14
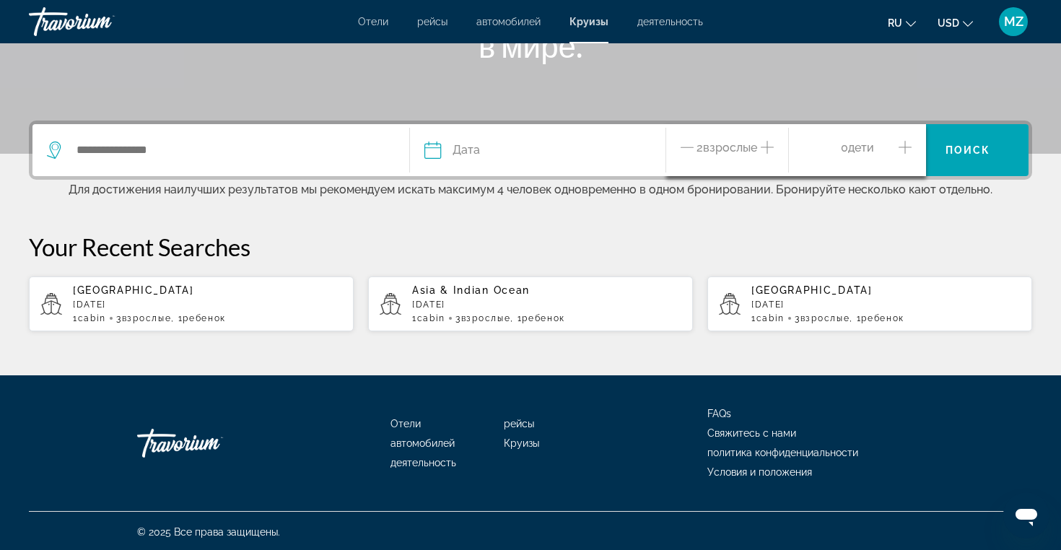
scroll to position [281, 0]
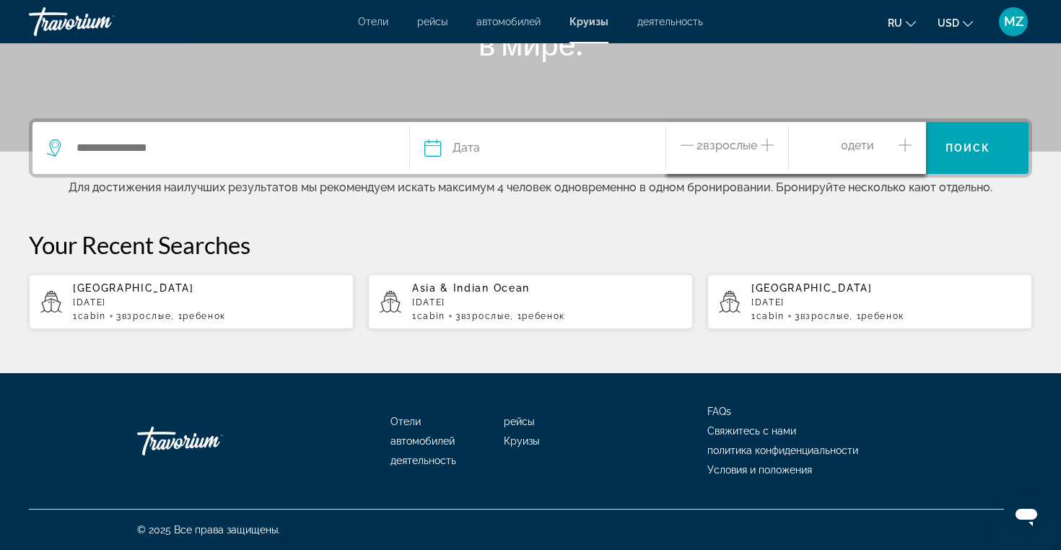
click at [772, 144] on icon "Increment adults" at bounding box center [766, 144] width 13 height 17
click at [905, 141] on icon "Increment children" at bounding box center [904, 144] width 13 height 17
click at [815, 211] on div "Travelers: 3 adults, 1 child" at bounding box center [857, 202] width 85 height 40
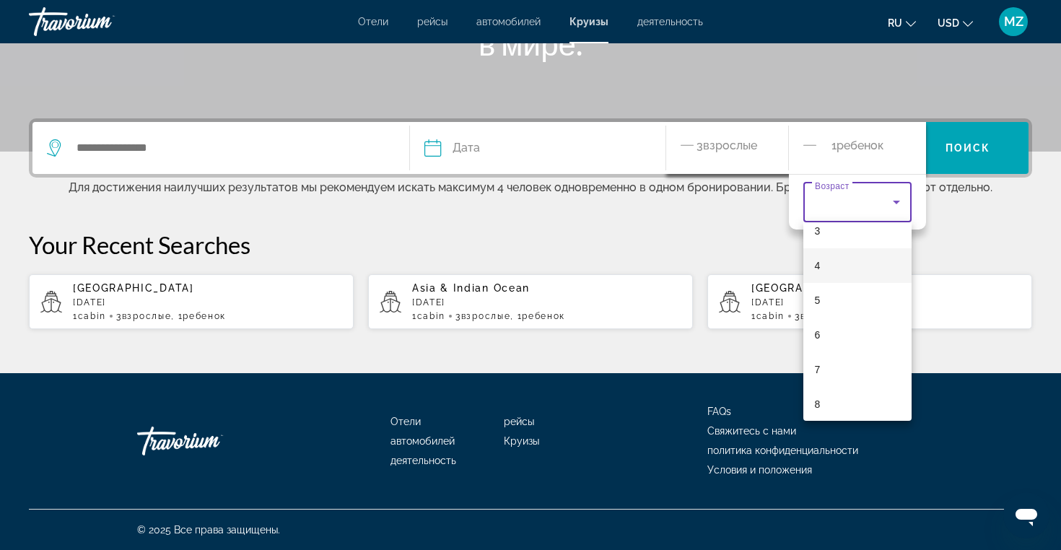
scroll to position [229, 0]
click at [842, 369] on mat-option "10" at bounding box center [857, 363] width 108 height 35
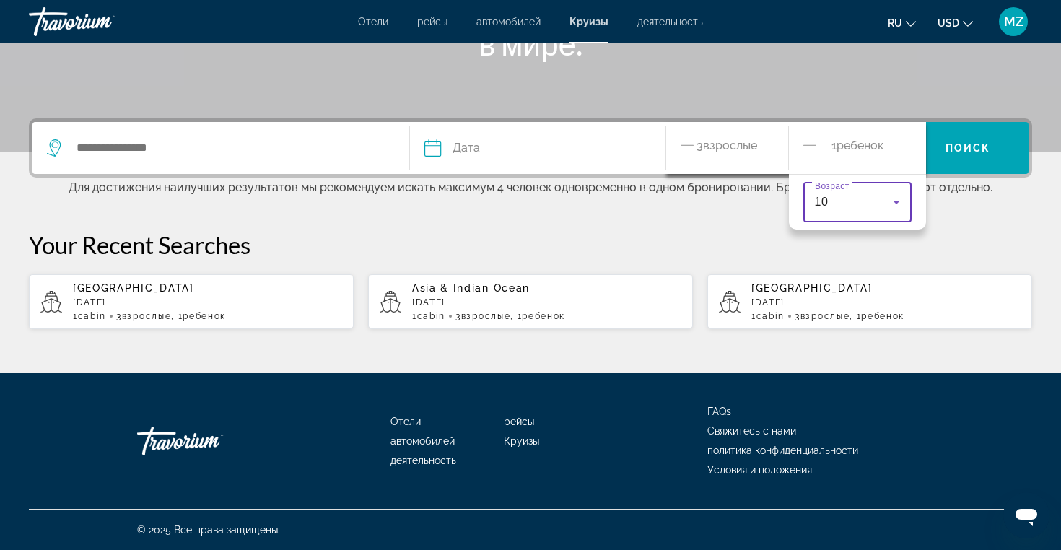
click at [620, 216] on div "Дата январь февраль Маршировать апрель Может Июнь Июль Август Сентябрь Октябрь …" at bounding box center [530, 223] width 1061 height 211
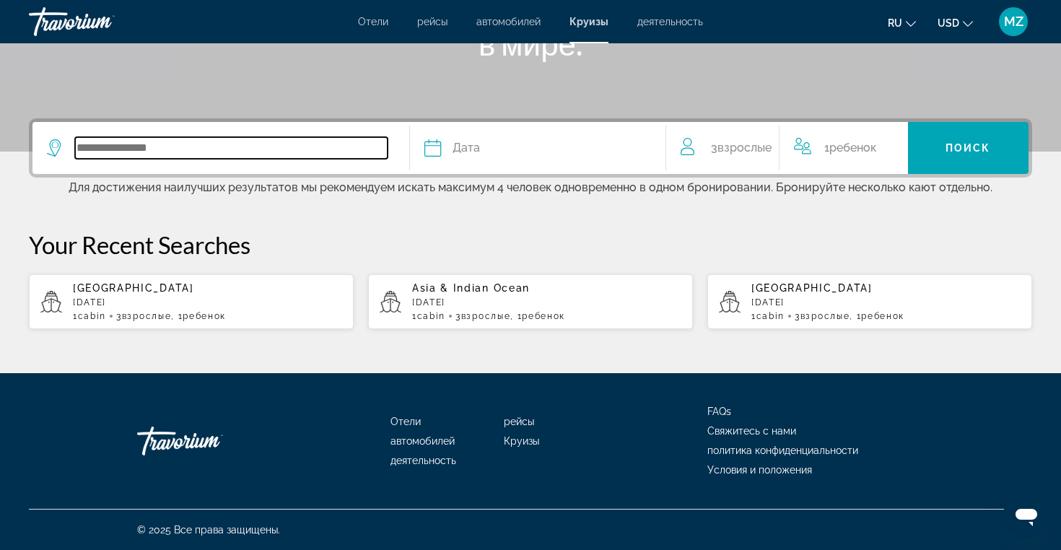
click at [294, 153] on input "Search widget" at bounding box center [231, 148] width 312 height 22
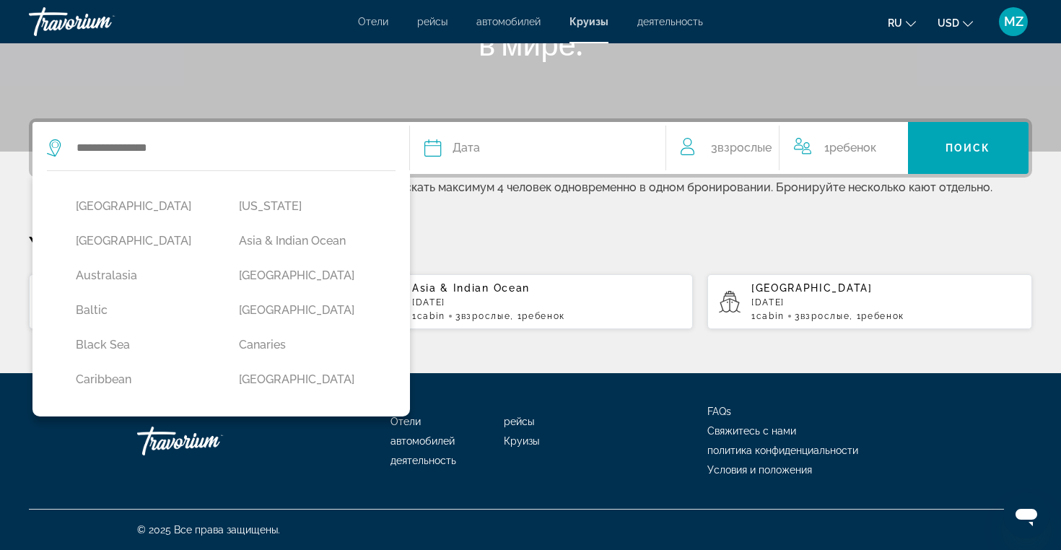
click at [478, 153] on span "Дата" at bounding box center [465, 148] width 27 height 20
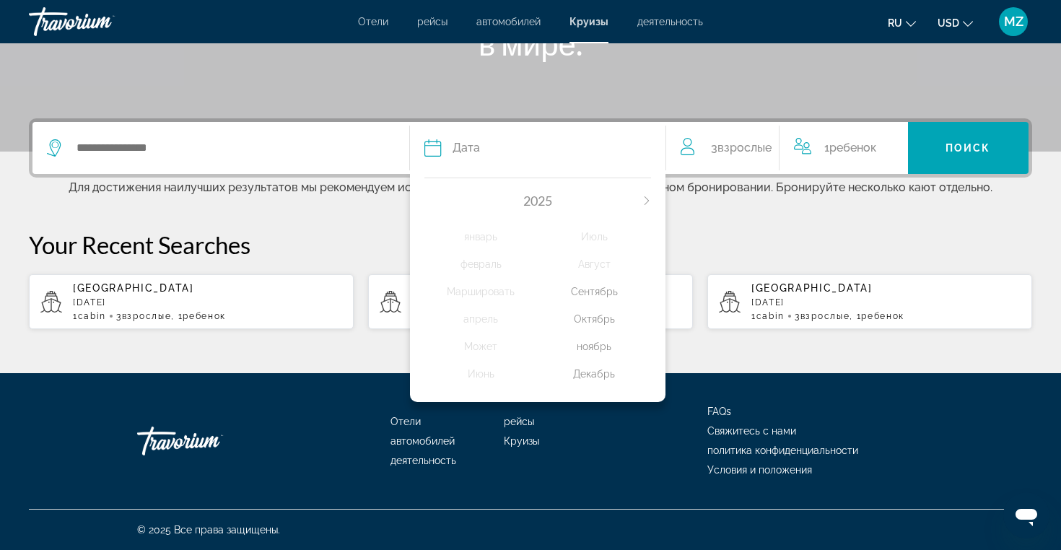
click at [647, 196] on button "Next month" at bounding box center [646, 201] width 9 height 10
click at [495, 239] on div "январь" at bounding box center [480, 237] width 113 height 26
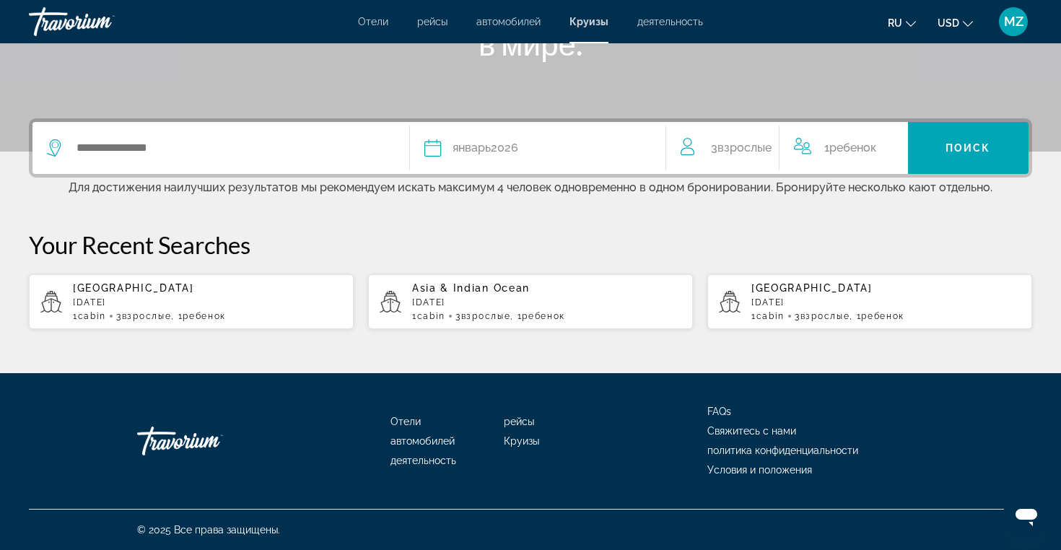
click at [543, 154] on div "Дата январь 2026" at bounding box center [537, 148] width 227 height 20
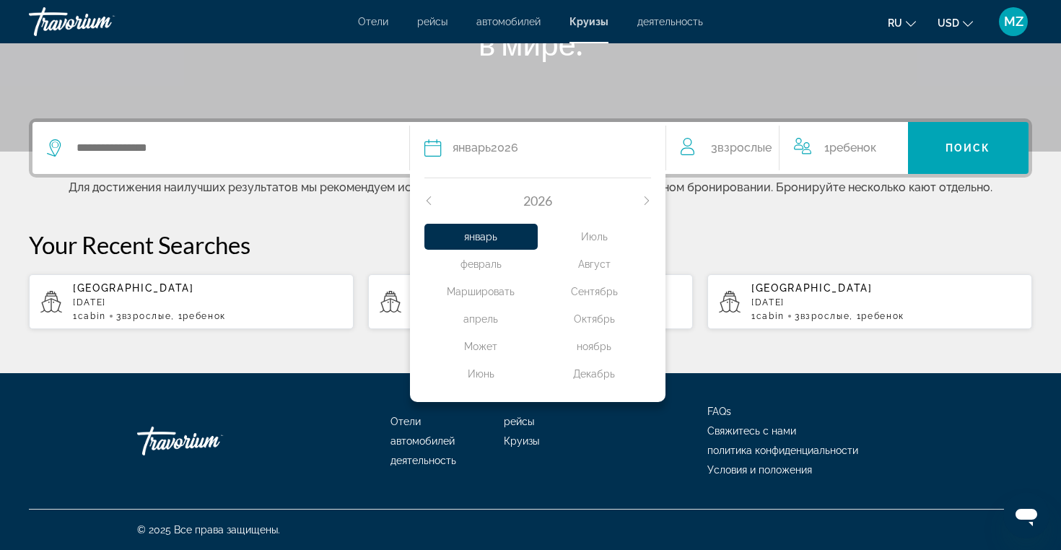
click at [434, 198] on div "2026" at bounding box center [537, 201] width 227 height 16
click at [429, 198] on icon "Previous month" at bounding box center [428, 200] width 9 height 9
click at [587, 376] on div "Декабрь" at bounding box center [594, 374] width 113 height 26
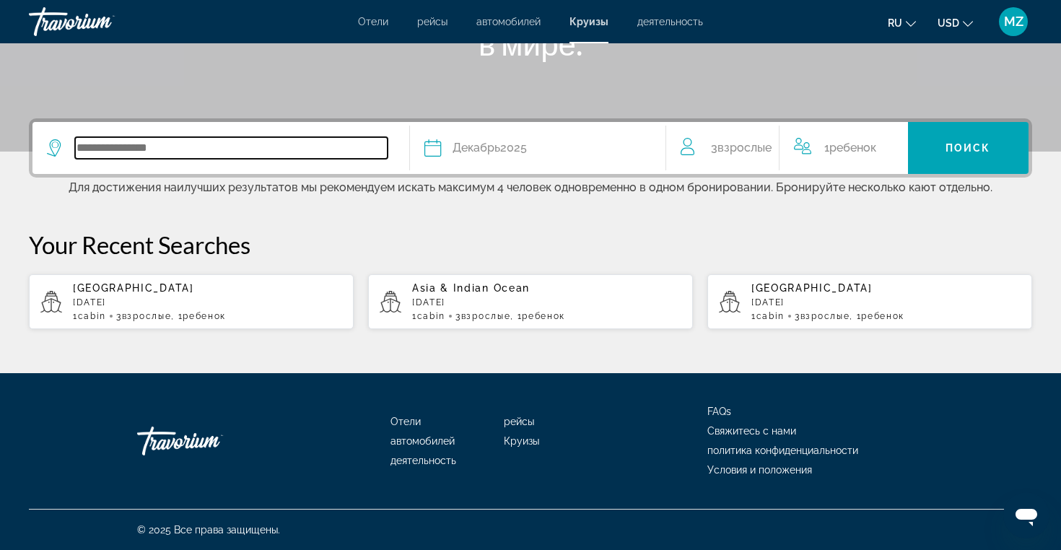
click at [333, 144] on input "Search widget" at bounding box center [231, 148] width 312 height 22
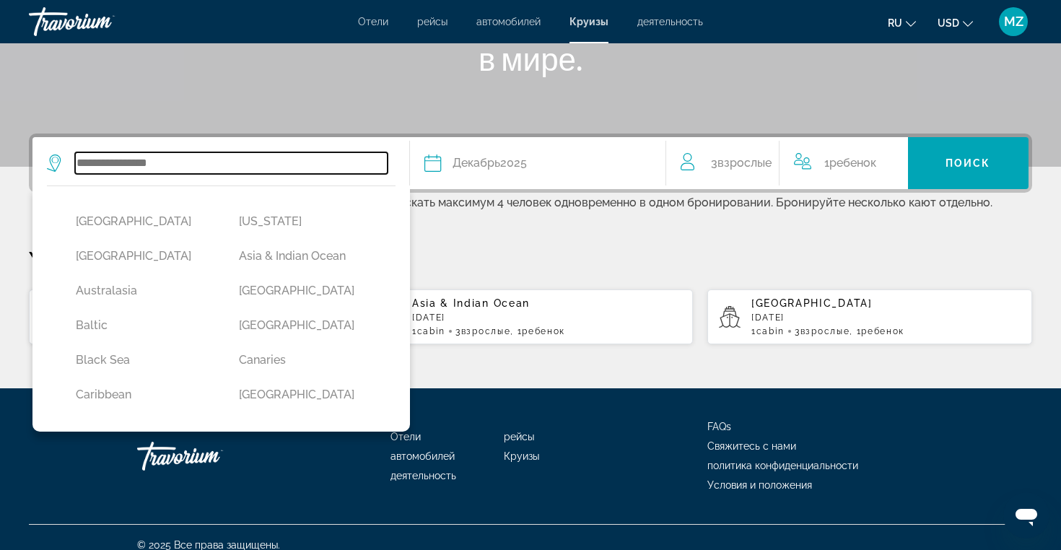
scroll to position [265, 0]
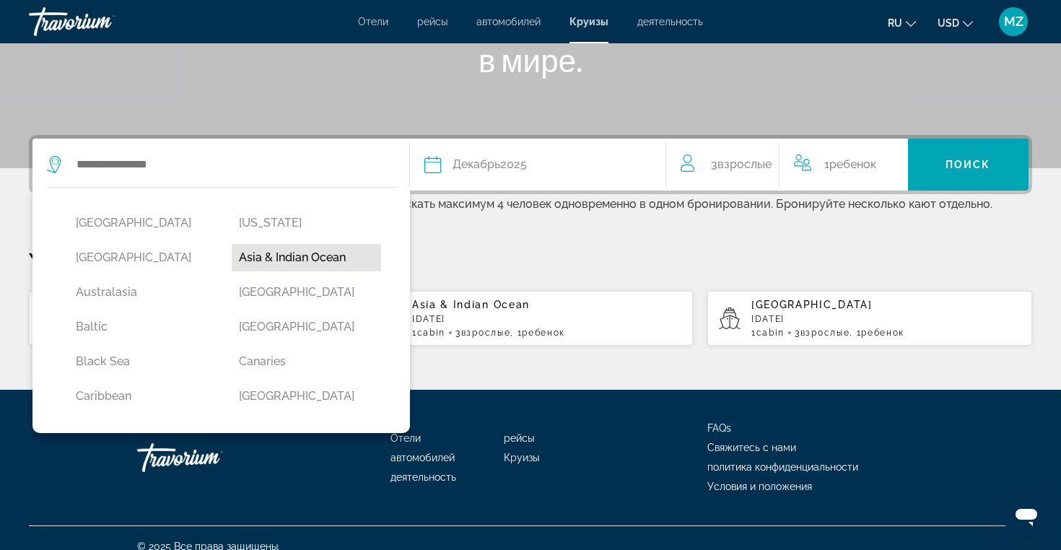
click at [267, 262] on button "Asia & Indian Ocean" at bounding box center [306, 257] width 149 height 27
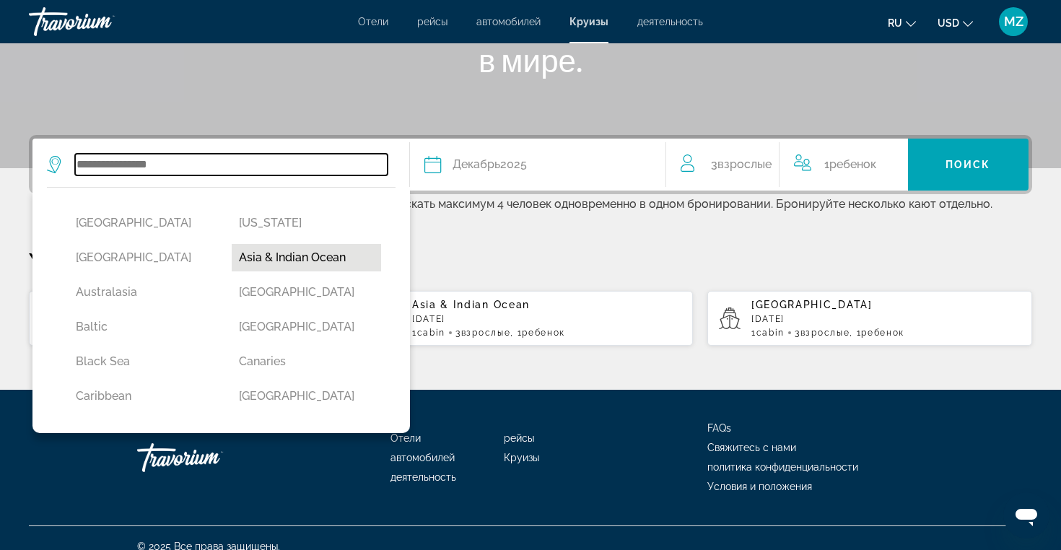
type input "**********"
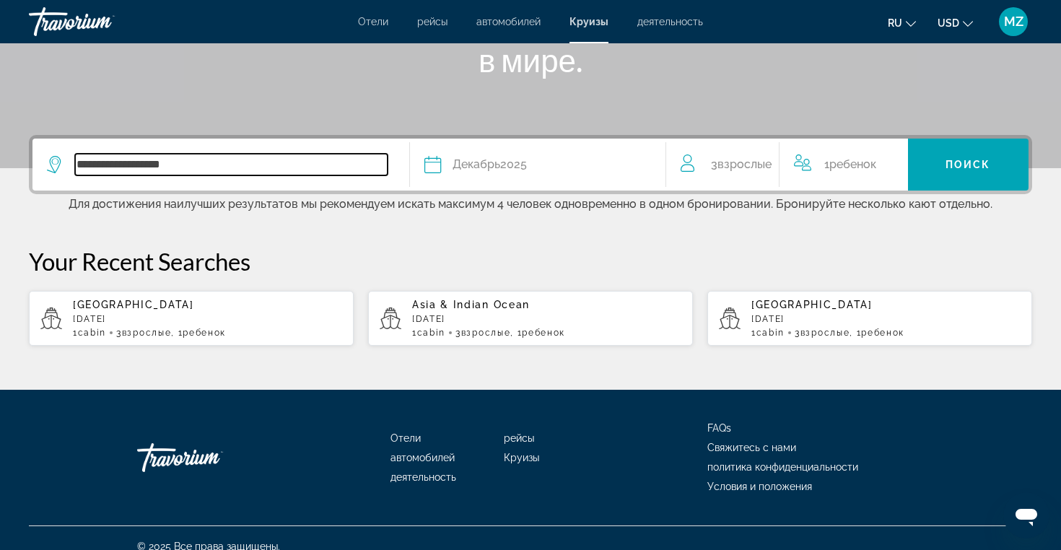
scroll to position [281, 0]
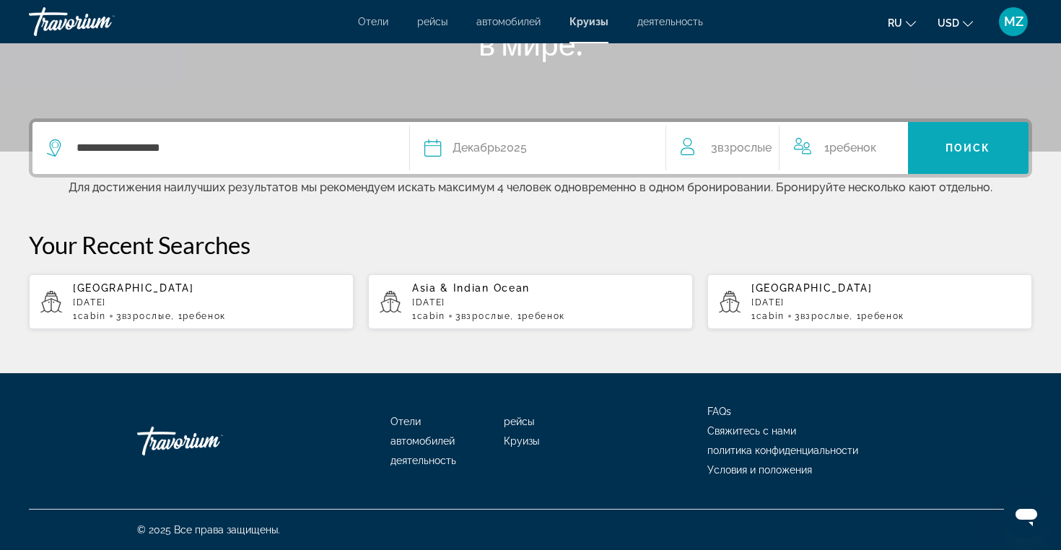
click at [957, 157] on span "Search widget" at bounding box center [968, 148] width 121 height 35
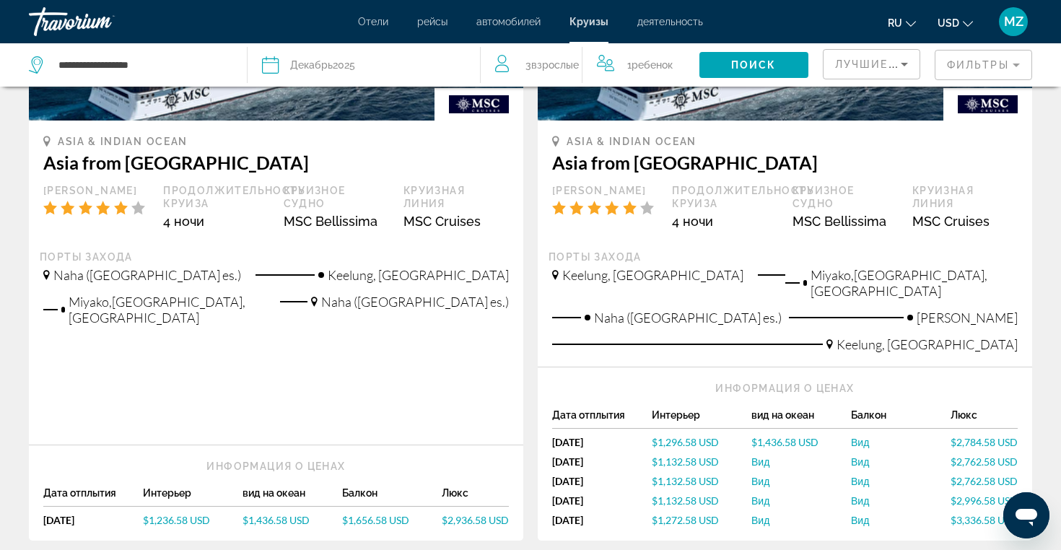
scroll to position [841, 0]
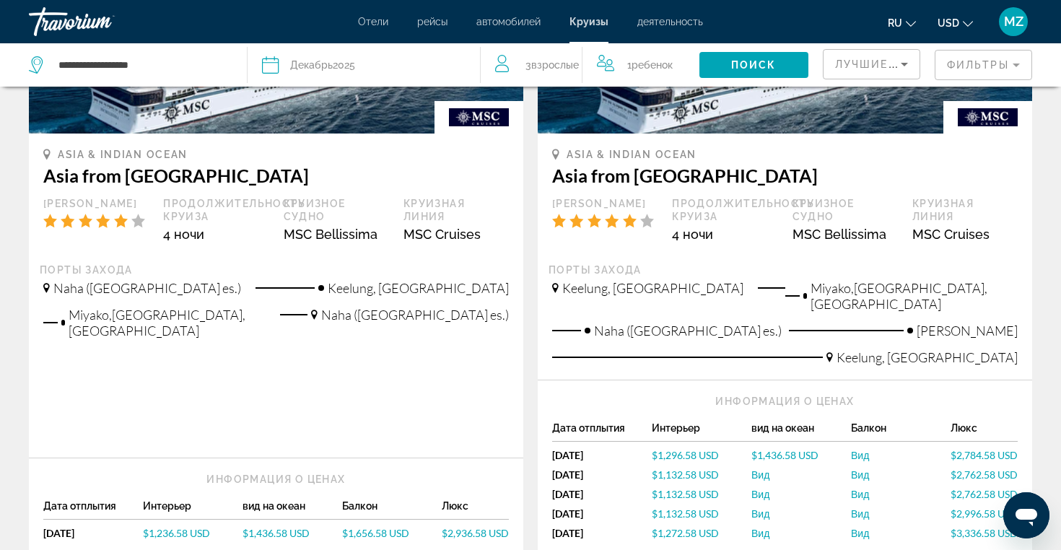
click at [662, 323] on div "Naha (Okinawa es.)" at bounding box center [666, 336] width 229 height 27
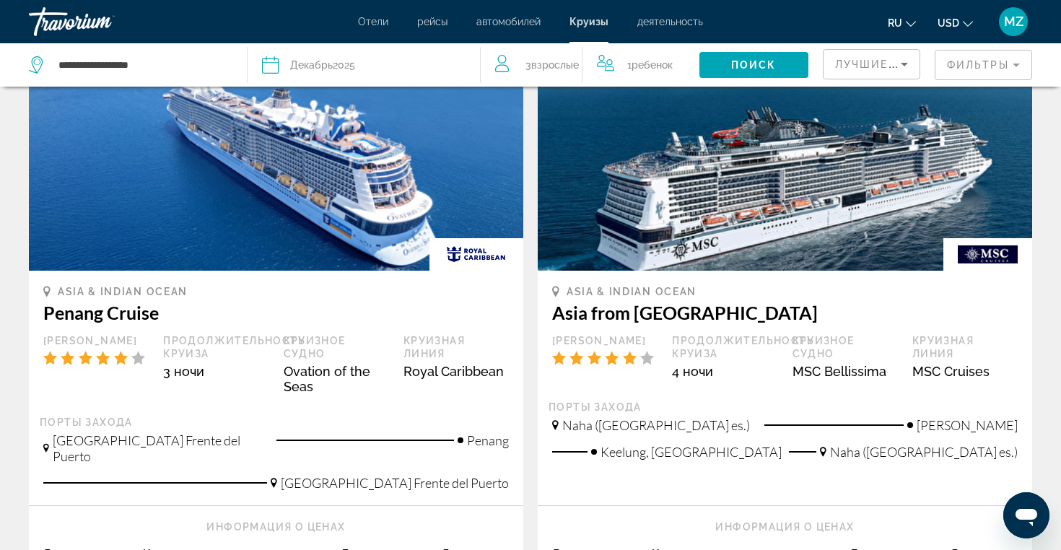
scroll to position [1373, 0]
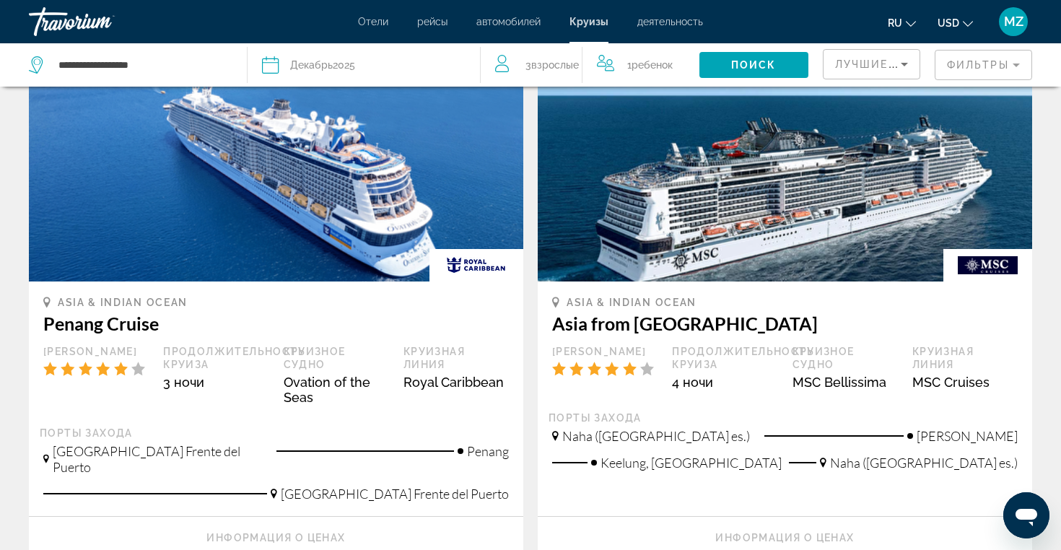
click at [1019, 62] on mat-form-field "Фильтры" at bounding box center [982, 65] width 97 height 30
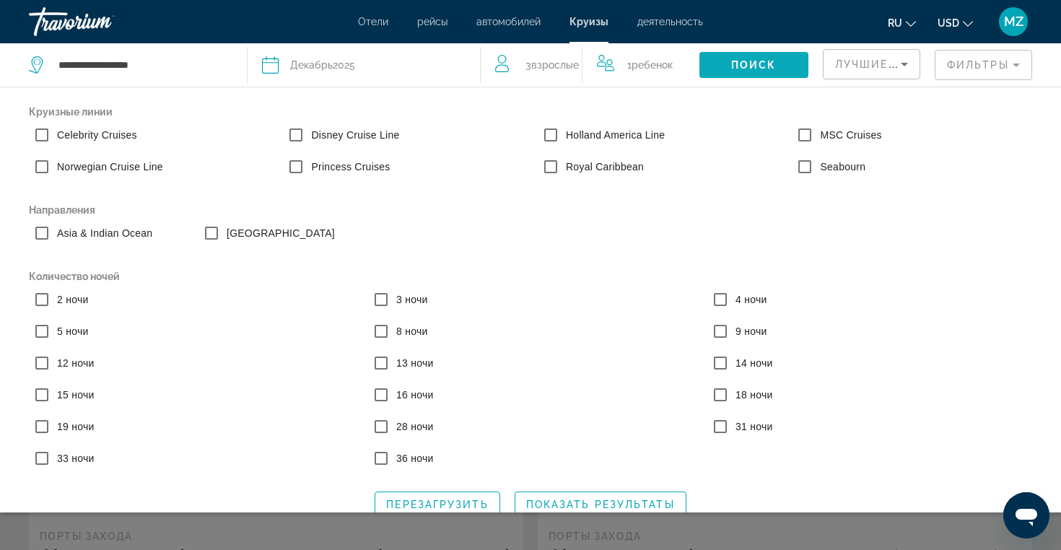
click at [760, 71] on span "Search widget" at bounding box center [753, 65] width 109 height 35
click at [760, 62] on span "Поиск" at bounding box center [753, 65] width 45 height 12
click at [600, 502] on span "Показать результаты" at bounding box center [600, 505] width 149 height 12
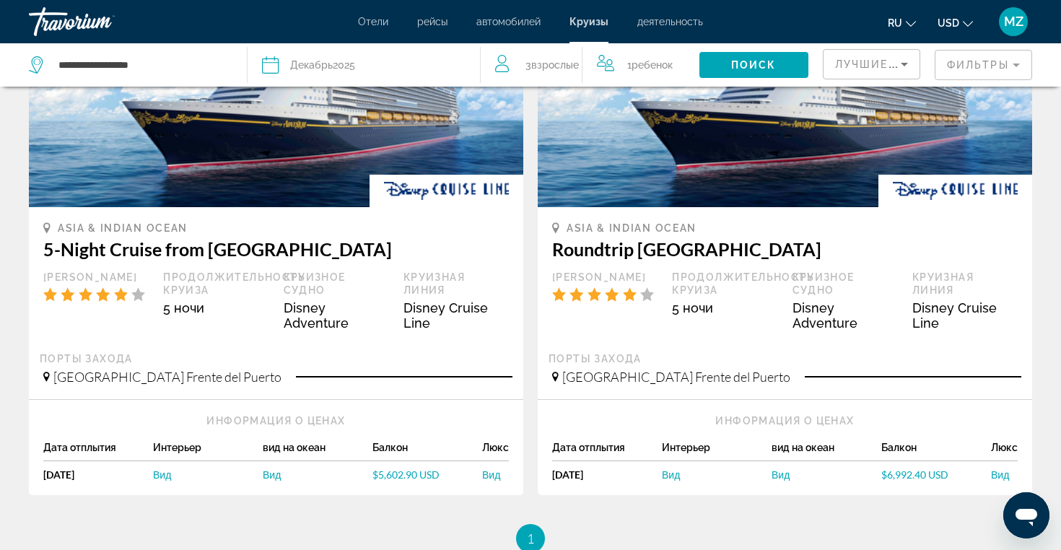
scroll to position [1374, 0]
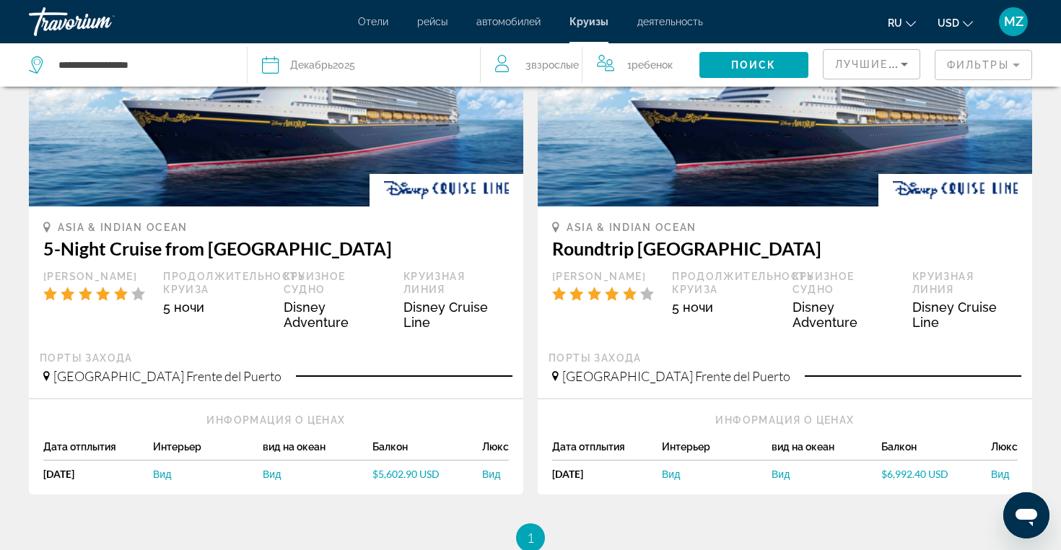
click at [117, 370] on span "Singapur Frente del Puerto" at bounding box center [167, 376] width 228 height 16
click at [163, 372] on span "Singapur Frente del Puerto" at bounding box center [167, 376] width 228 height 16
click at [271, 381] on div "Singapur Frente del Puerto" at bounding box center [277, 381] width 469 height 27
click at [268, 472] on span "Вид" at bounding box center [272, 474] width 18 height 12
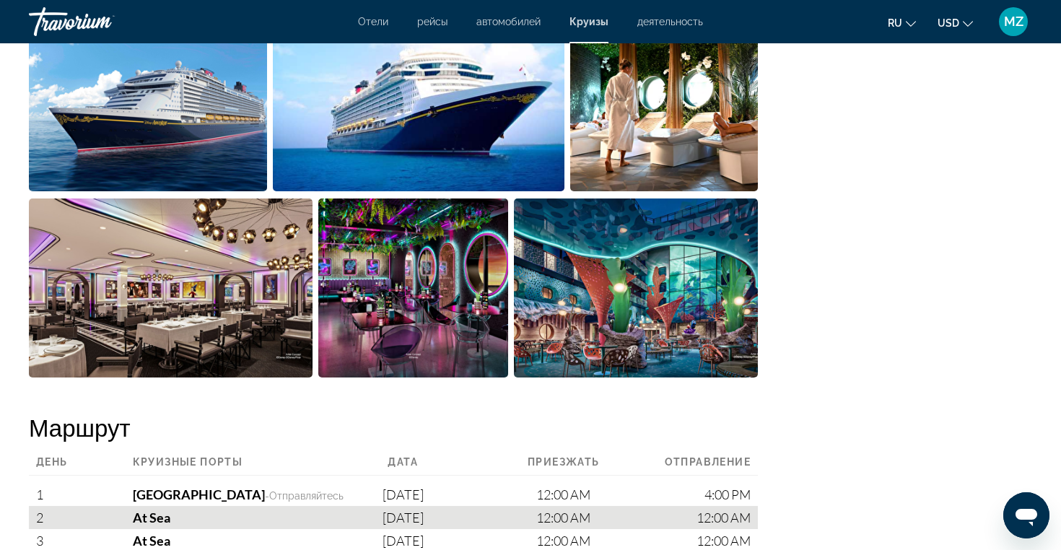
scroll to position [139, 0]
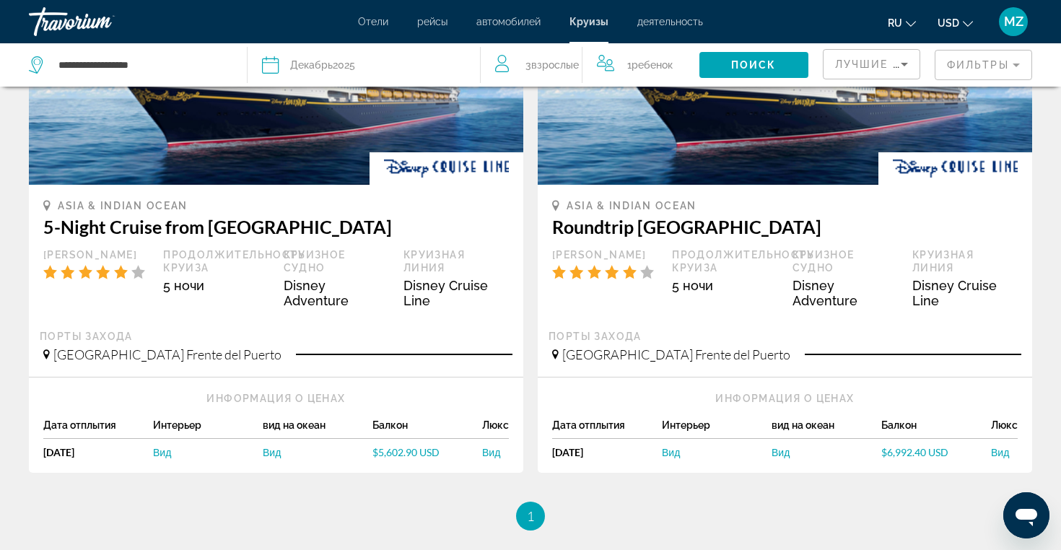
scroll to position [1397, 0]
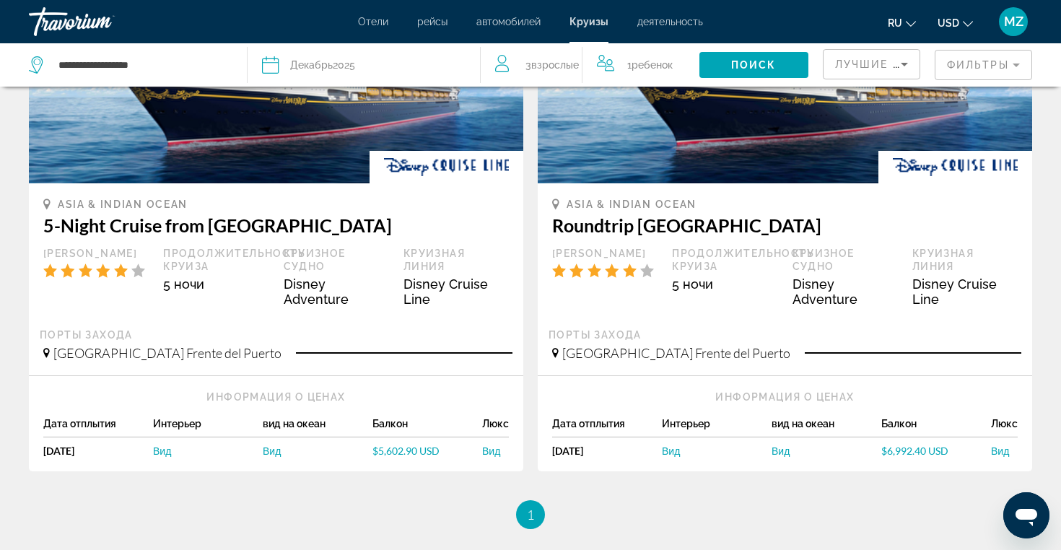
click at [390, 454] on span "$5,602.90 USD" at bounding box center [405, 450] width 67 height 12
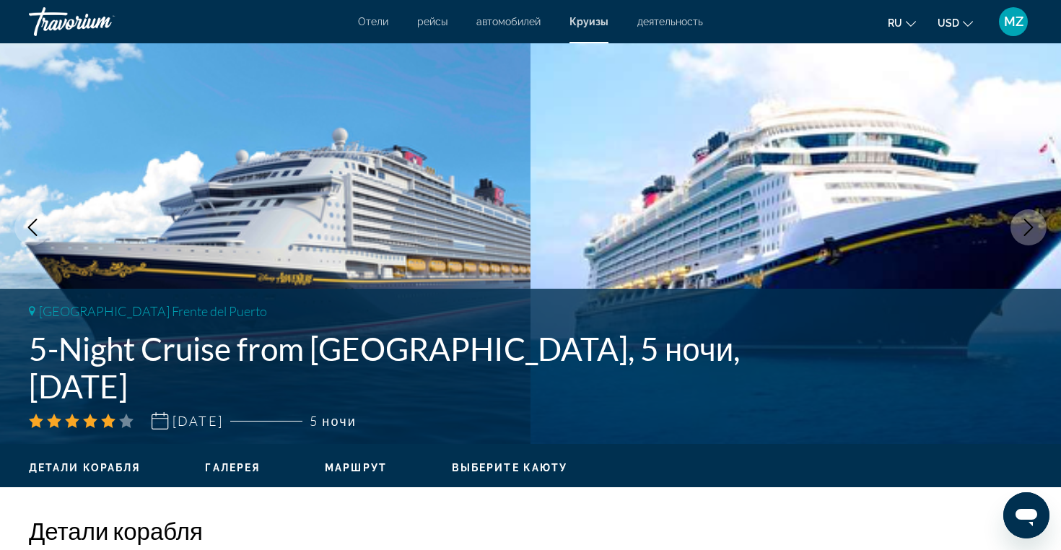
scroll to position [53, 0]
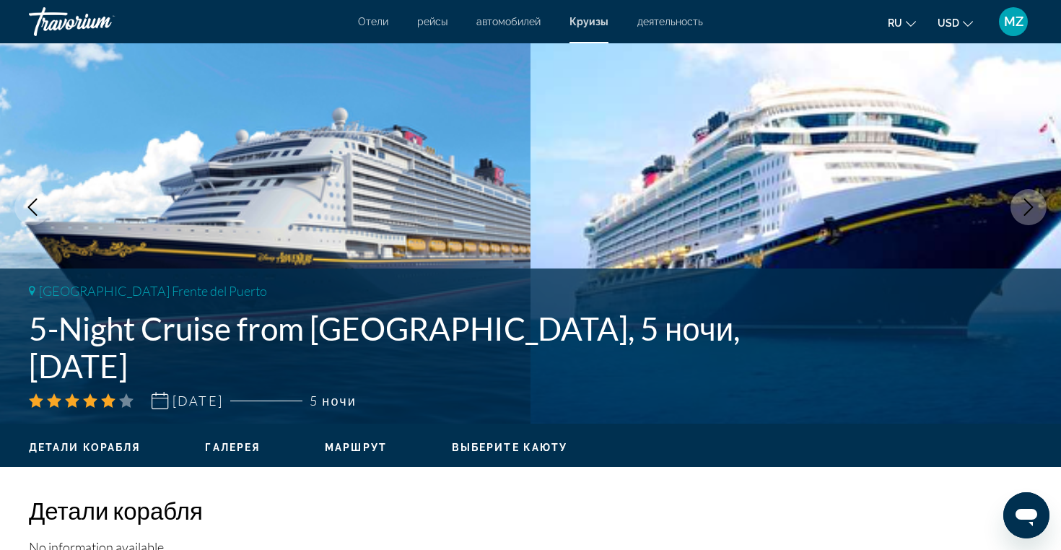
click at [531, 439] on ul "Детали корабля Галерея Маршрут Выберите каюту" at bounding box center [530, 446] width 1003 height 16
click at [522, 449] on span "Выберите каюту" at bounding box center [509, 448] width 115 height 12
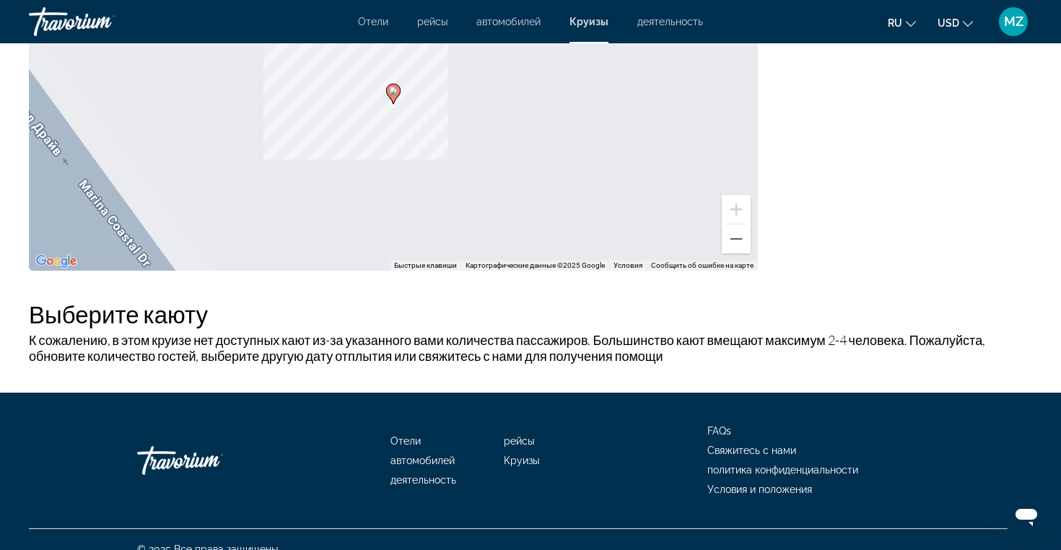
scroll to position [1392, 0]
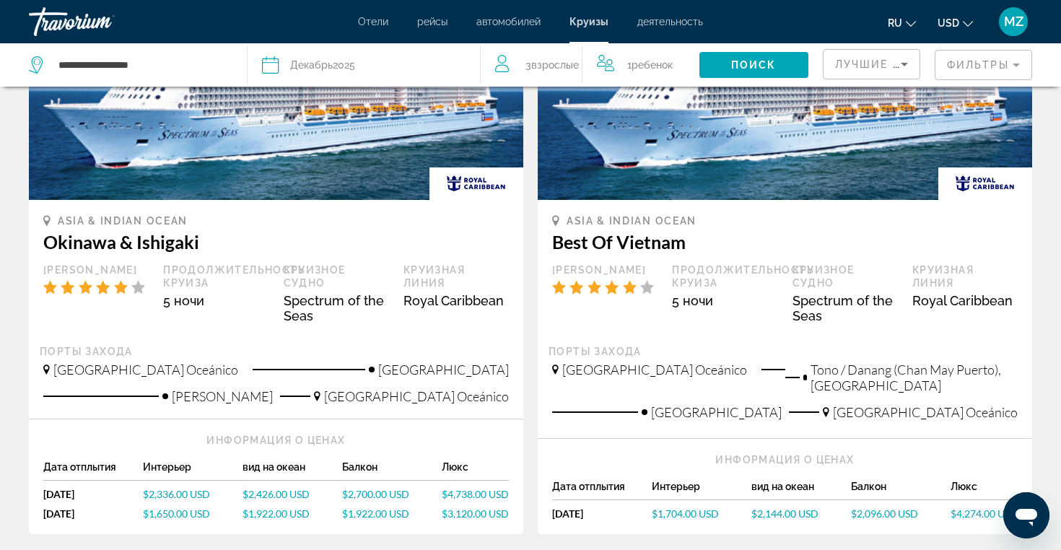
scroll to position [89, 0]
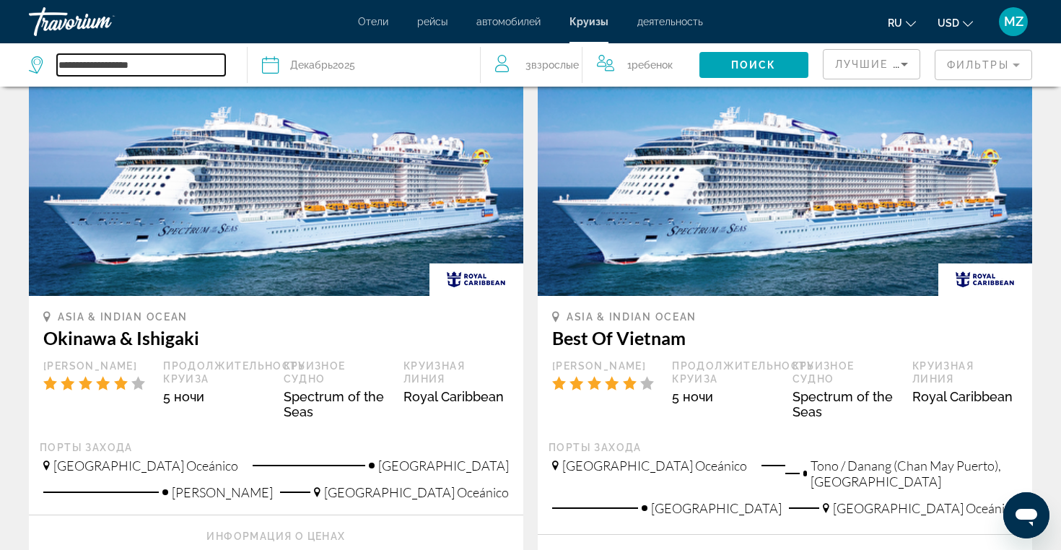
click at [102, 70] on input "**********" at bounding box center [141, 65] width 168 height 22
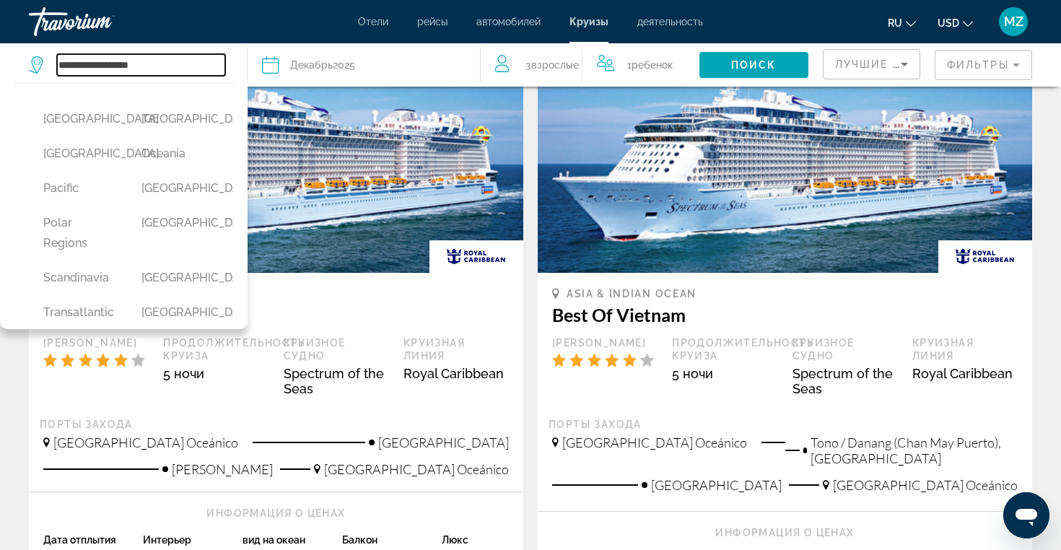
scroll to position [377, 0]
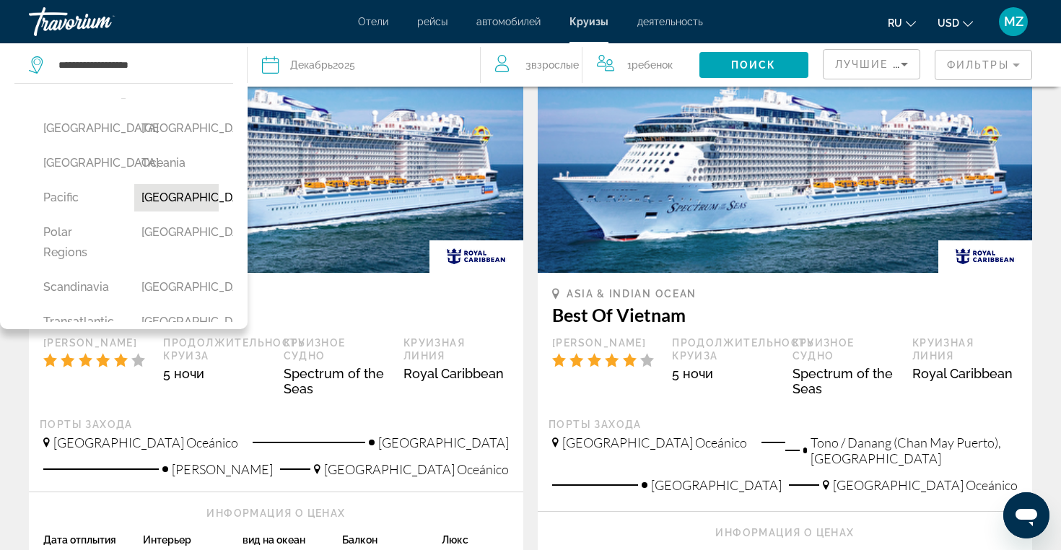
click at [190, 211] on button "Panama Canal" at bounding box center [176, 197] width 84 height 27
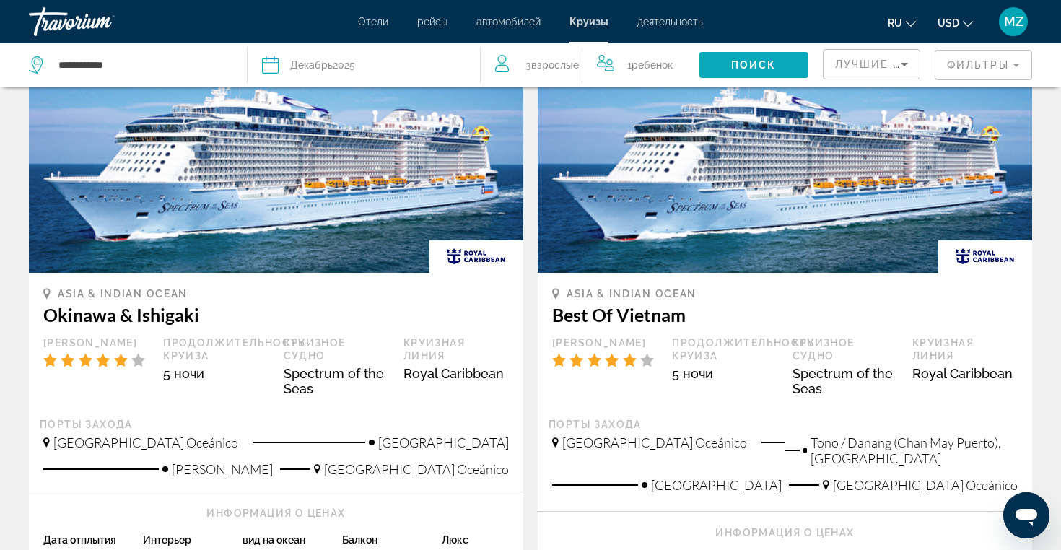
click at [734, 66] on span "Поиск" at bounding box center [753, 65] width 45 height 12
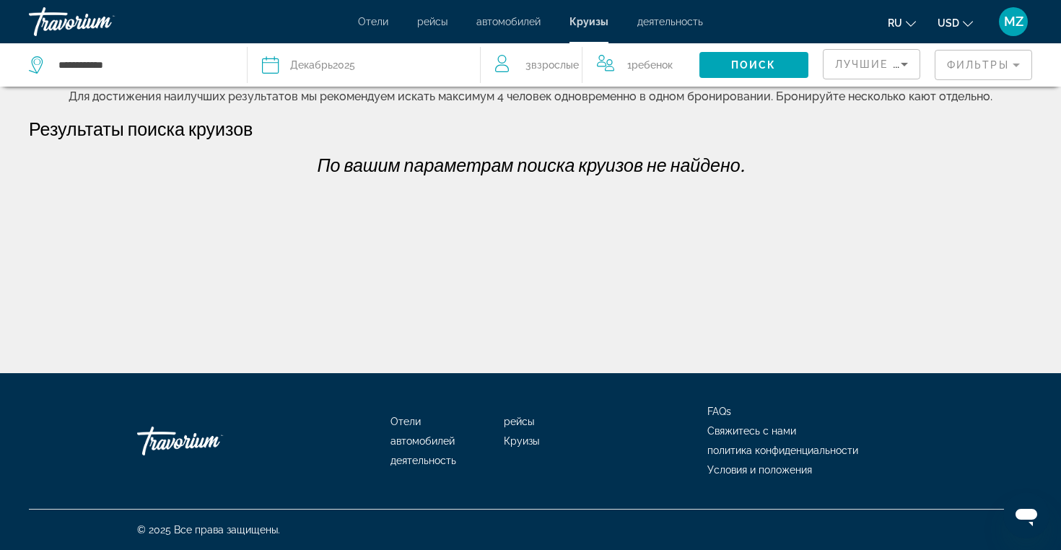
click at [361, 58] on div "Дата Декабрь 2025" at bounding box center [363, 65] width 203 height 20
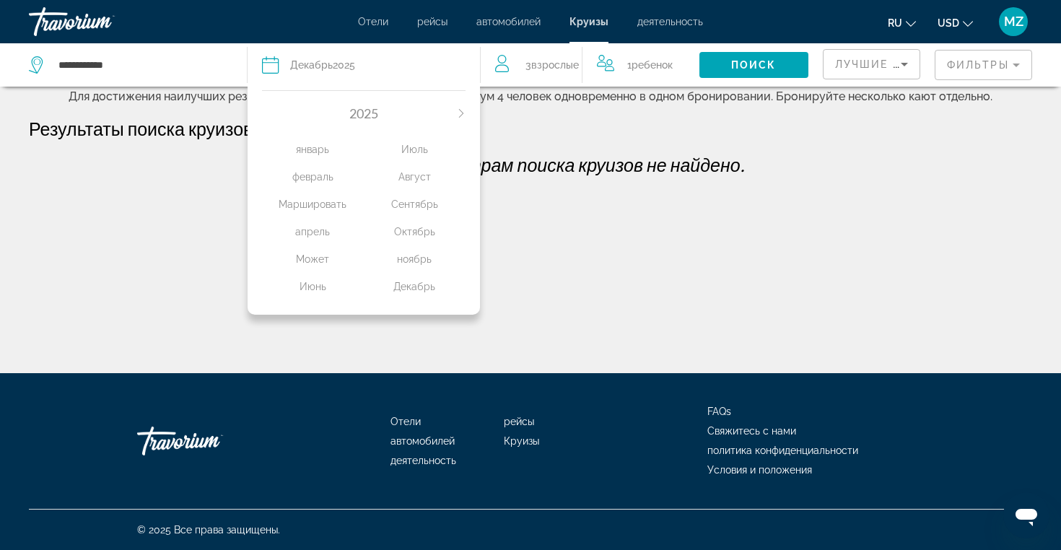
click at [458, 112] on icon "Next month" at bounding box center [461, 113] width 9 height 9
click at [341, 150] on div "январь" at bounding box center [313, 149] width 102 height 26
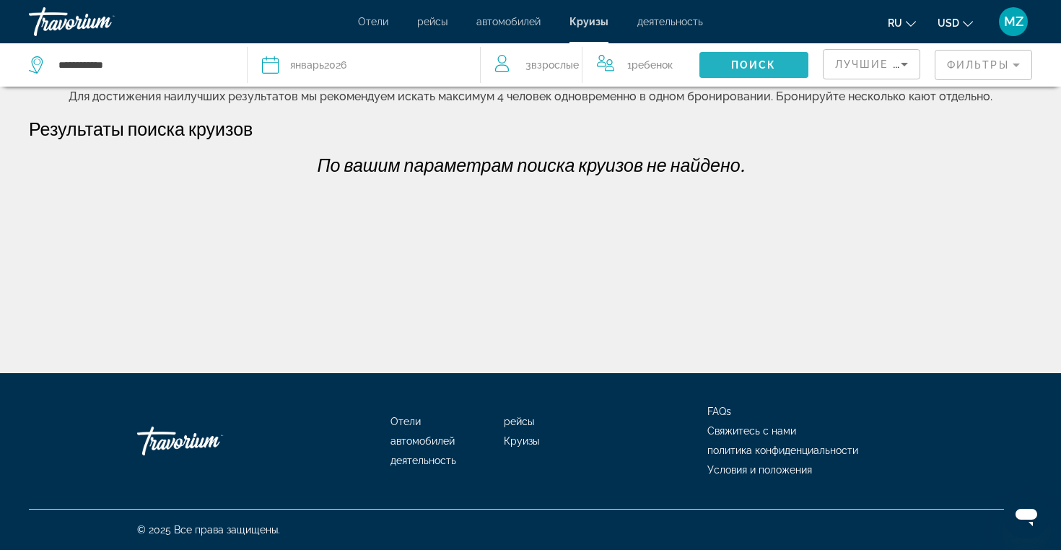
click at [732, 51] on span "Search widget" at bounding box center [753, 65] width 109 height 35
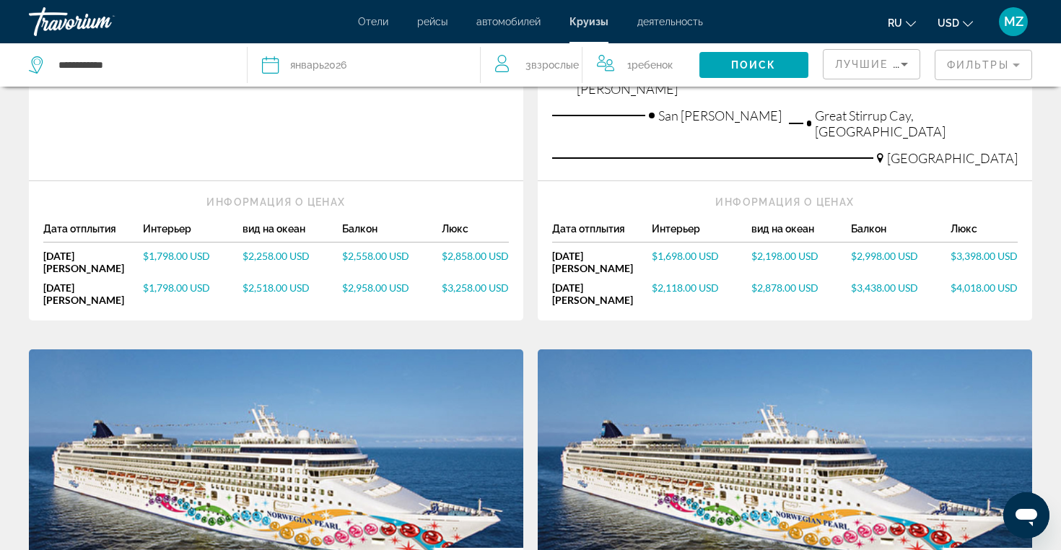
scroll to position [574, 0]
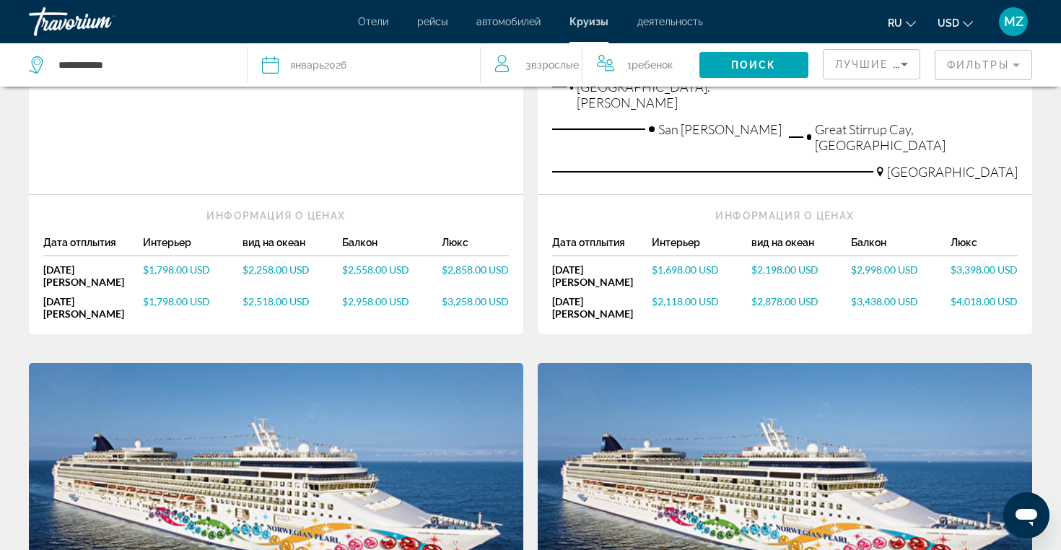
click at [964, 74] on mat-form-field "Фильтры" at bounding box center [982, 65] width 97 height 30
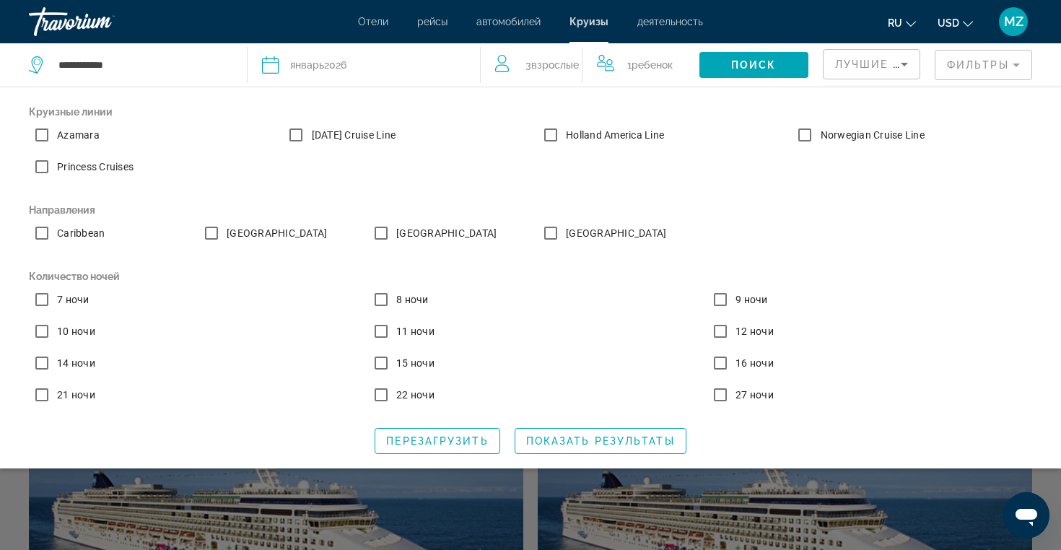
scroll to position [536, 0]
click at [555, 489] on div "Search widget" at bounding box center [530, 379] width 1061 height 341
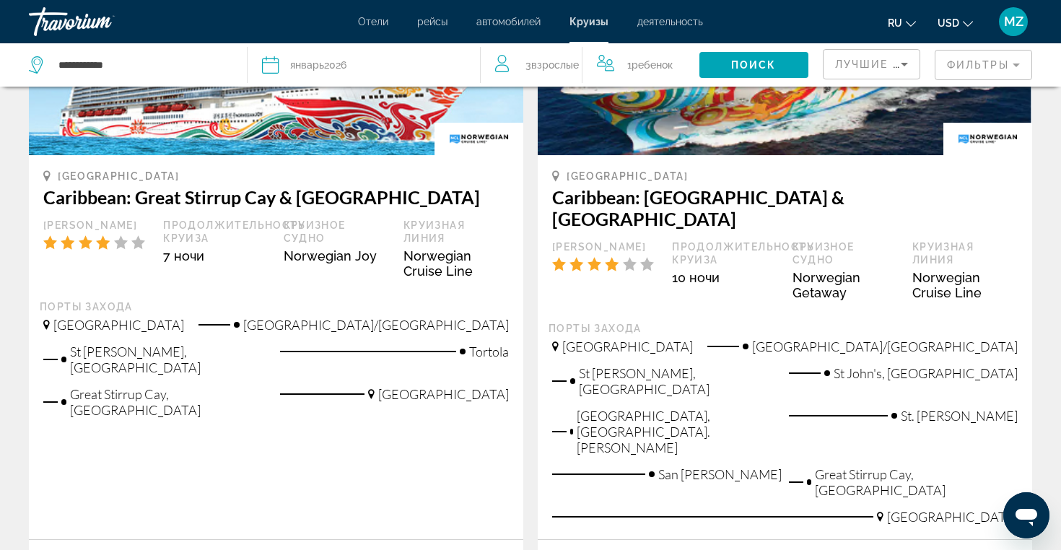
scroll to position [183, 0]
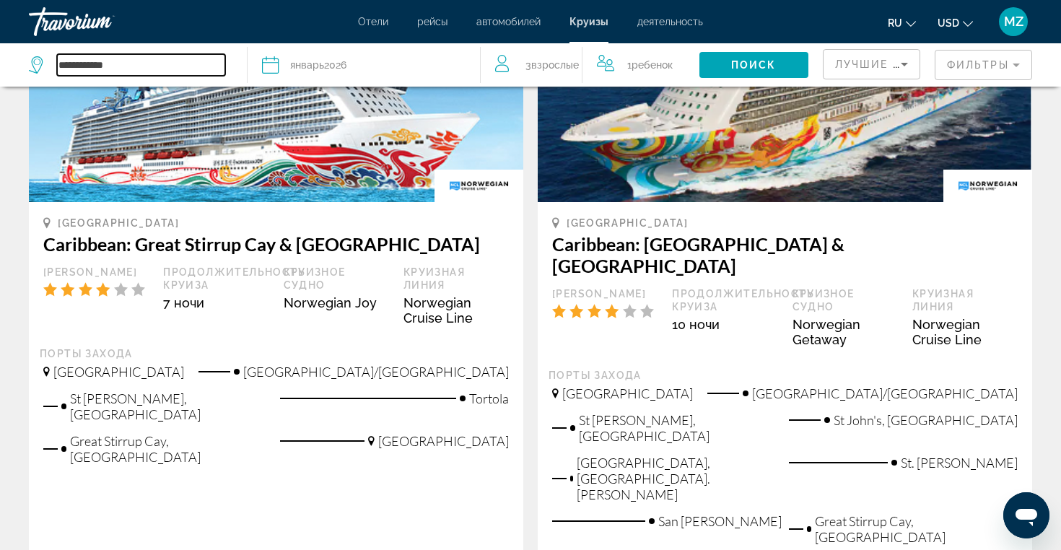
click at [137, 63] on input "**********" at bounding box center [141, 65] width 168 height 22
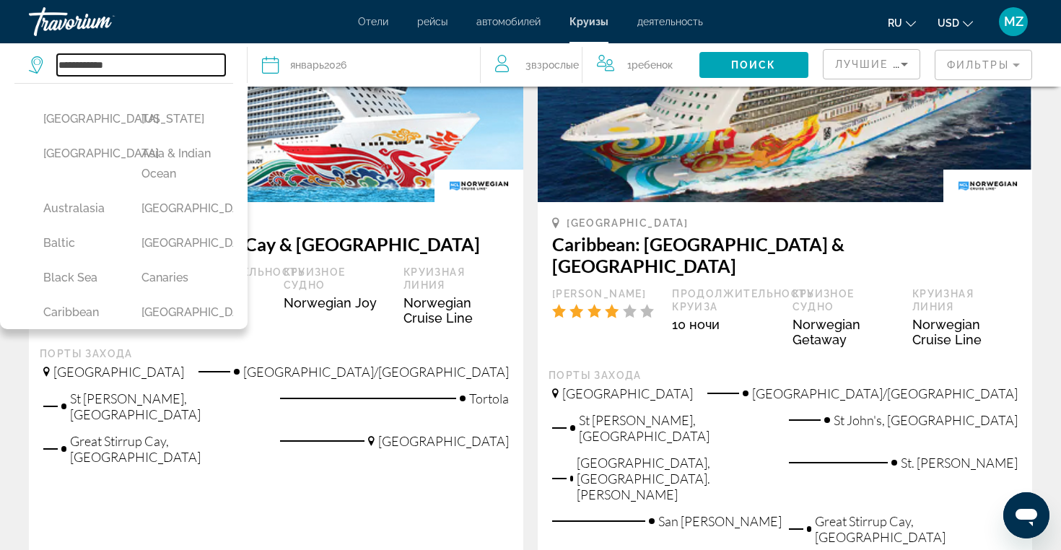
click at [137, 66] on input "**********" at bounding box center [141, 65] width 168 height 22
click at [137, 65] on input "**********" at bounding box center [141, 65] width 168 height 22
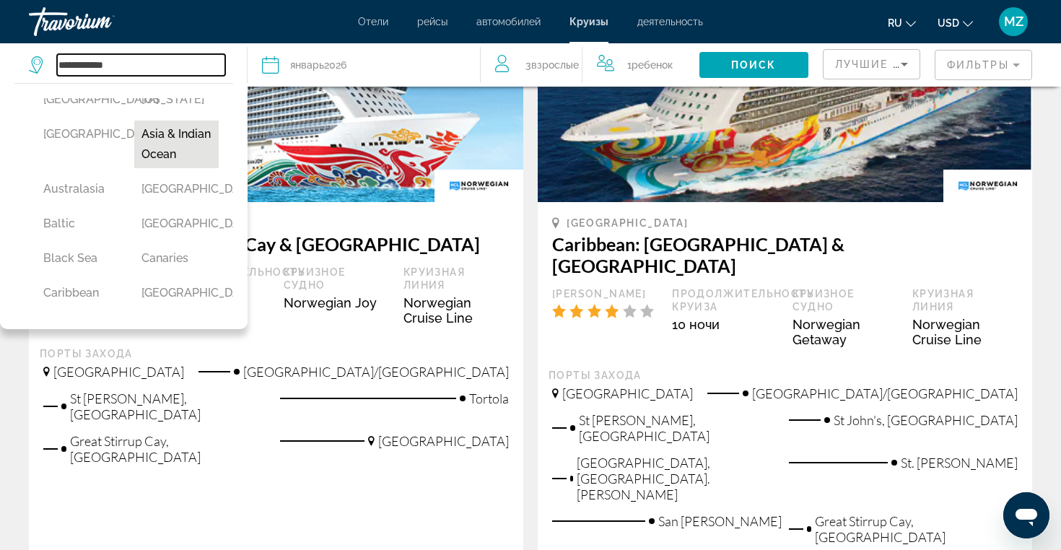
scroll to position [20, 0]
click at [158, 147] on button "Asia & Indian Ocean" at bounding box center [176, 144] width 84 height 48
type input "**********"
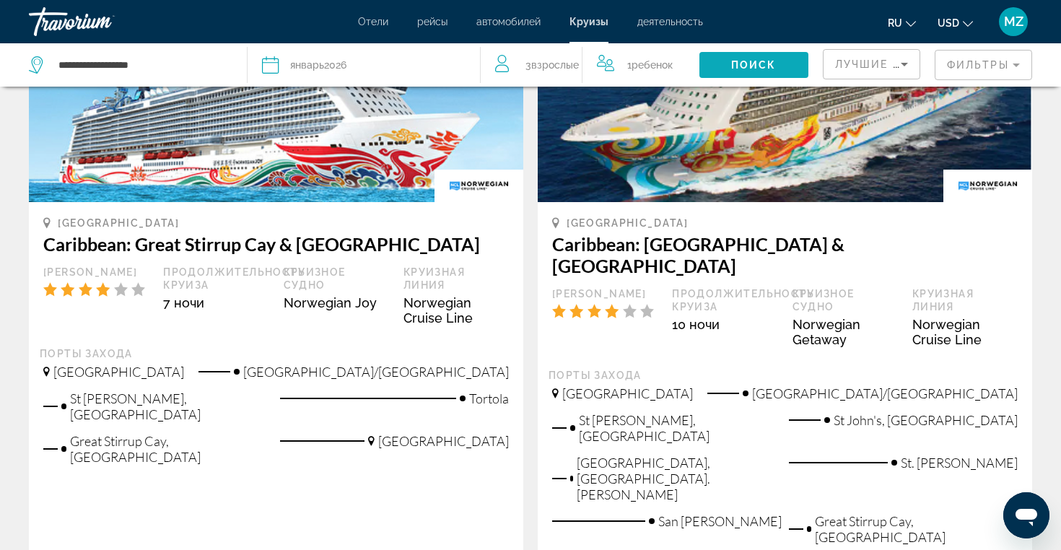
click at [744, 67] on span "Поиск" at bounding box center [753, 65] width 45 height 12
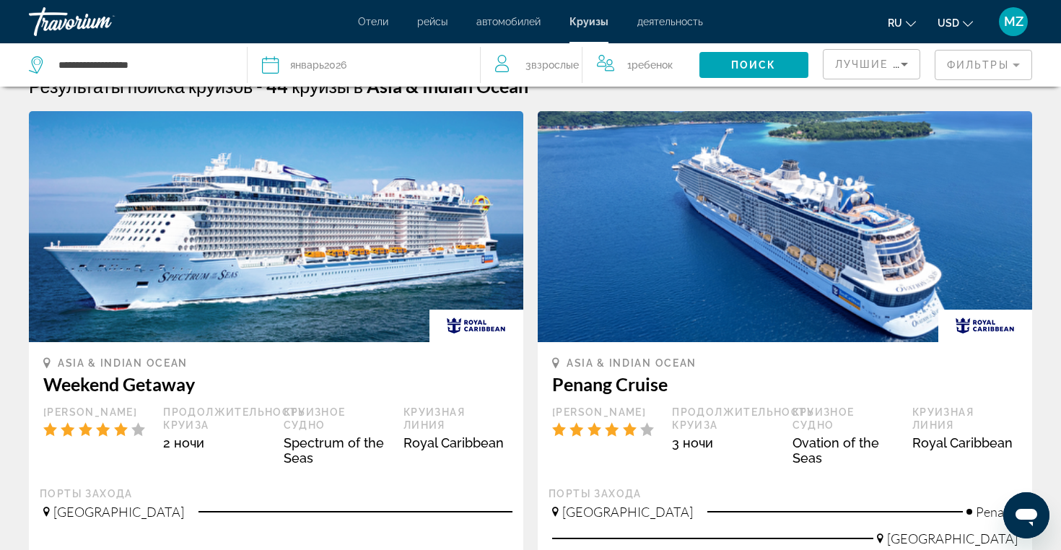
scroll to position [0, 0]
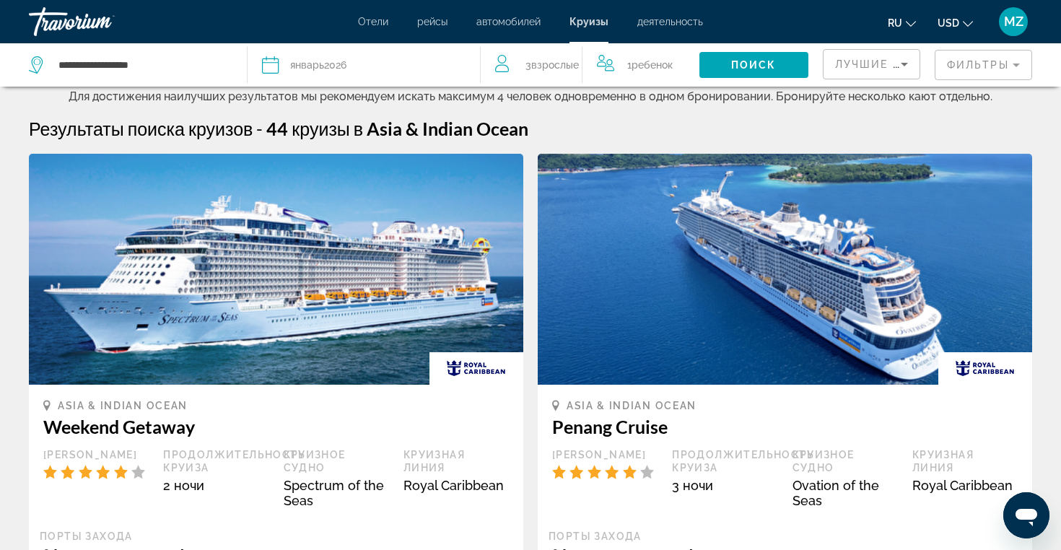
click at [963, 66] on mat-form-field "Фильтры" at bounding box center [982, 65] width 97 height 30
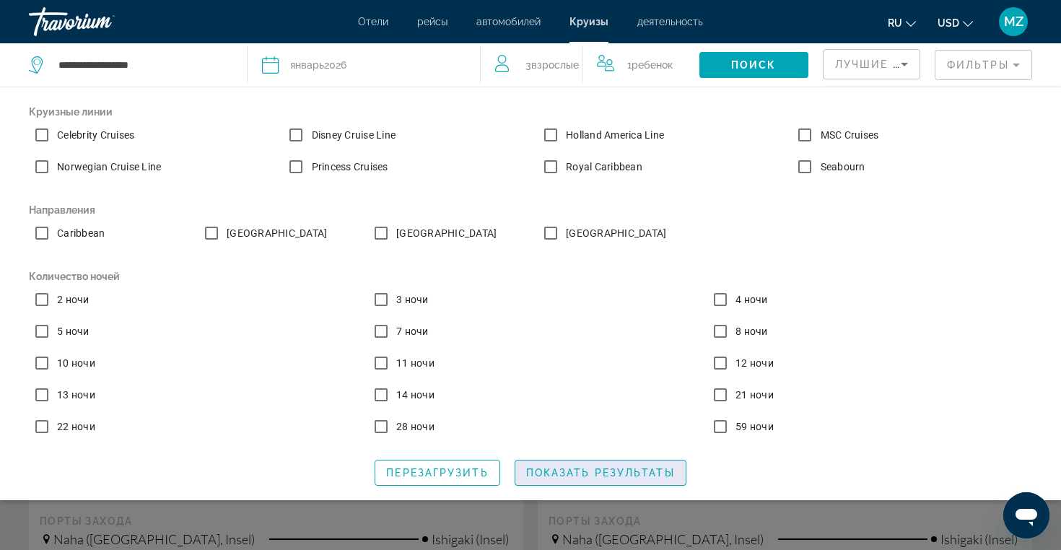
click at [613, 473] on span "Показать результаты" at bounding box center [600, 473] width 149 height 12
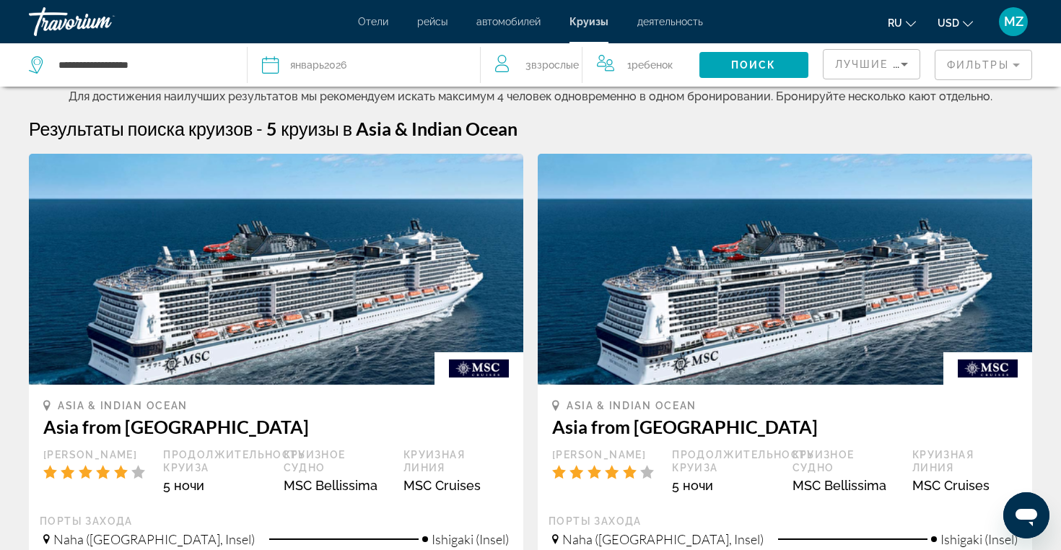
click at [379, 68] on div "Дата январь 2026" at bounding box center [363, 65] width 203 height 20
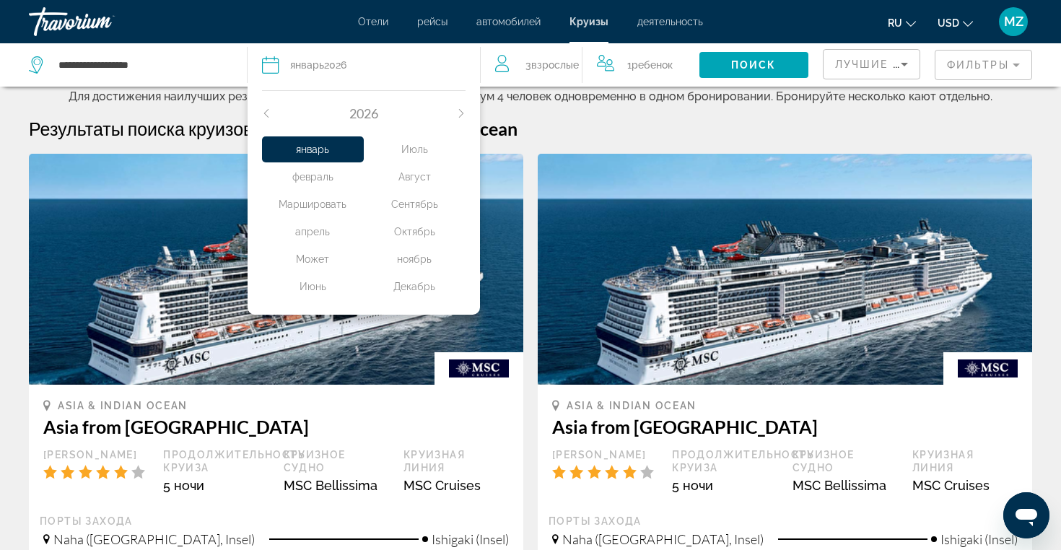
click at [315, 175] on div "февраль" at bounding box center [313, 177] width 102 height 26
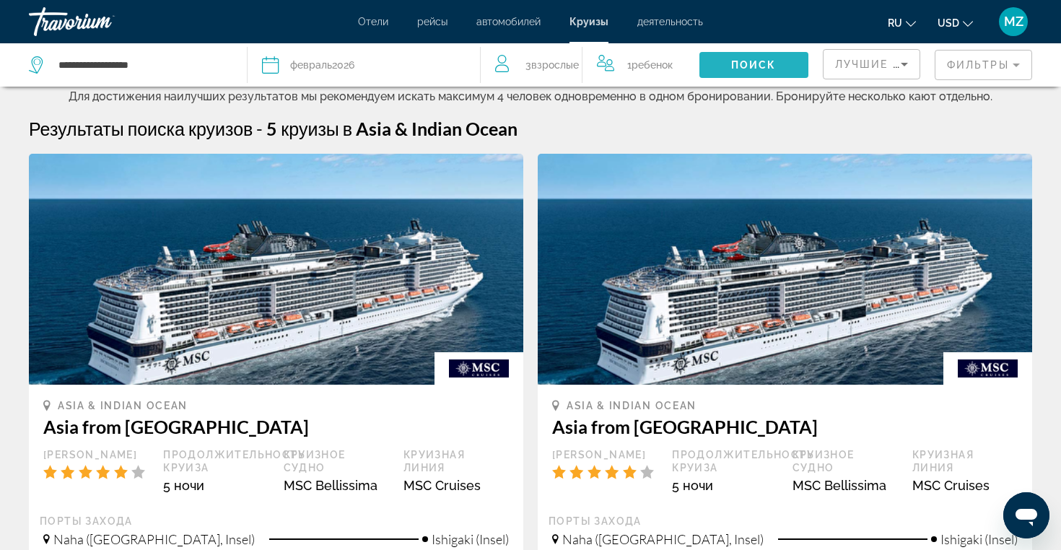
click at [740, 77] on span "Search widget" at bounding box center [753, 65] width 109 height 35
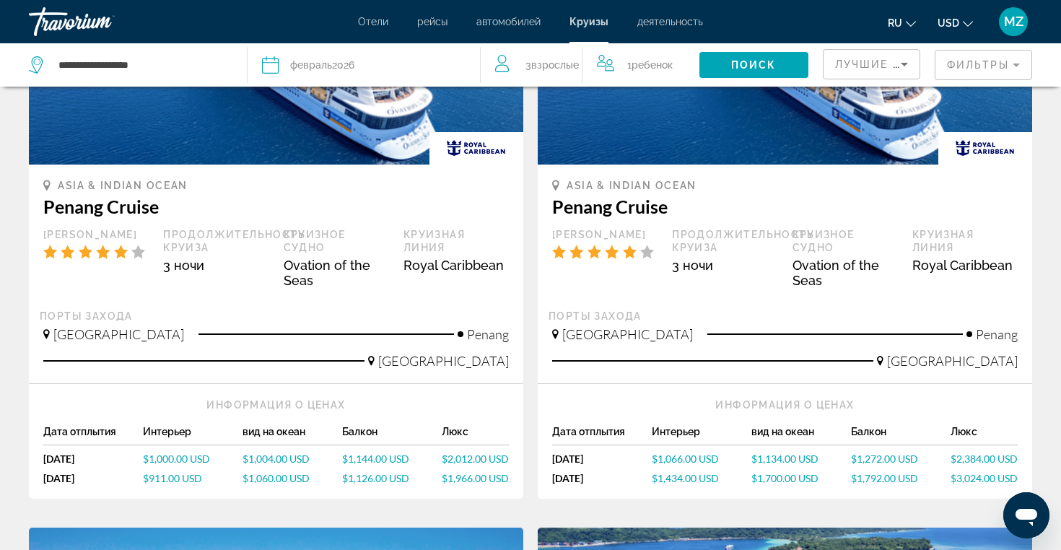
scroll to position [208, 0]
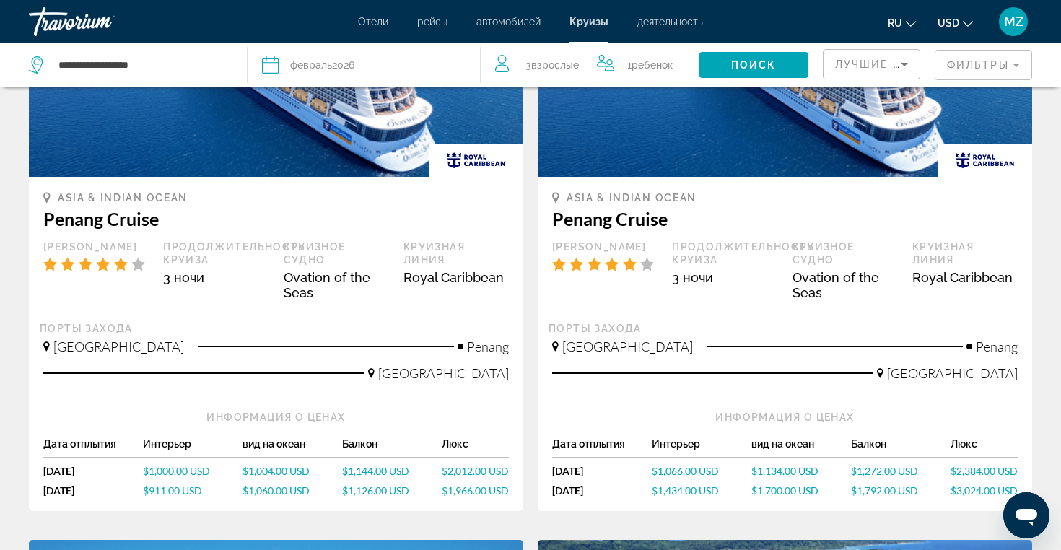
click at [990, 69] on mat-form-field "Фильтры" at bounding box center [982, 65] width 97 height 30
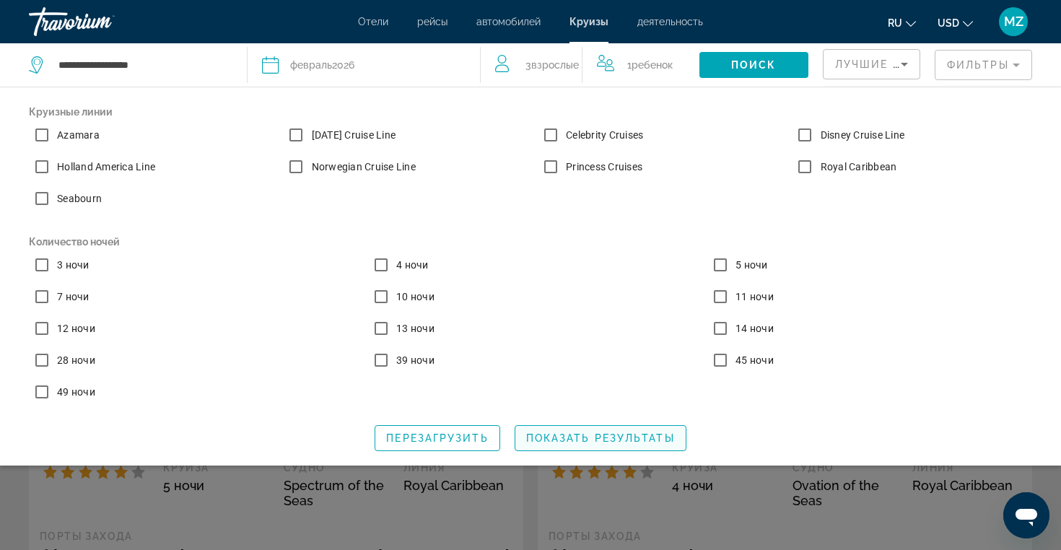
click at [627, 437] on span "Показать результаты" at bounding box center [600, 438] width 149 height 12
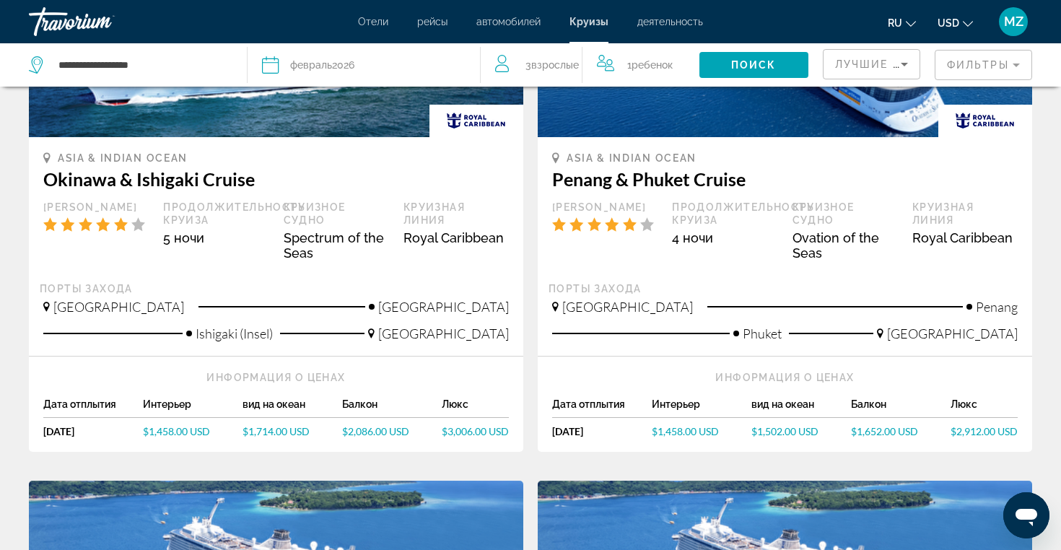
scroll to position [258, 0]
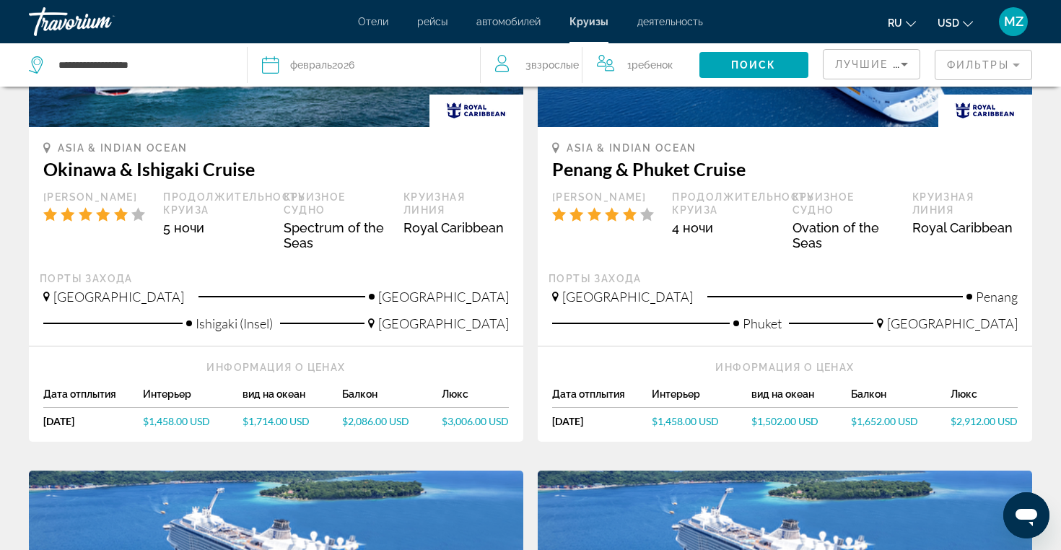
click at [342, 60] on div "февраль 2026" at bounding box center [322, 65] width 64 height 20
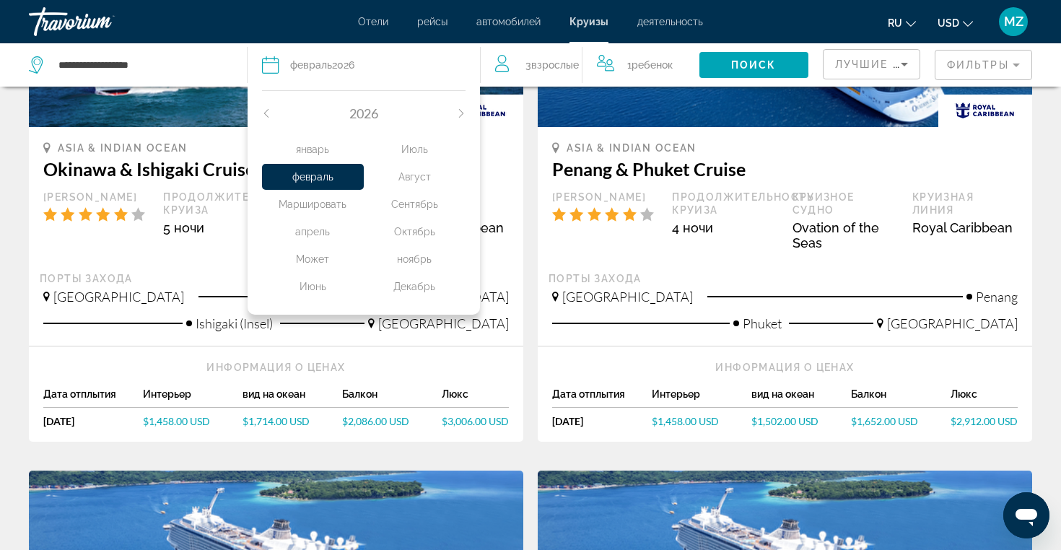
click at [270, 117] on div "2026" at bounding box center [363, 113] width 203 height 16
click at [270, 117] on icon "Previous month" at bounding box center [266, 113] width 9 height 9
click at [411, 285] on div "Декабрь" at bounding box center [415, 286] width 102 height 26
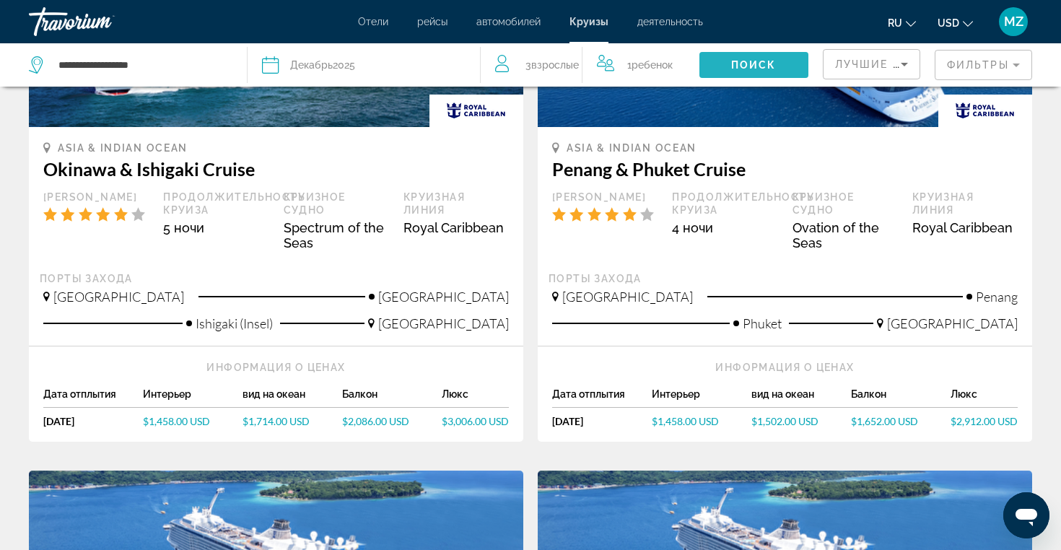
click at [742, 69] on span "Поиск" at bounding box center [753, 65] width 45 height 12
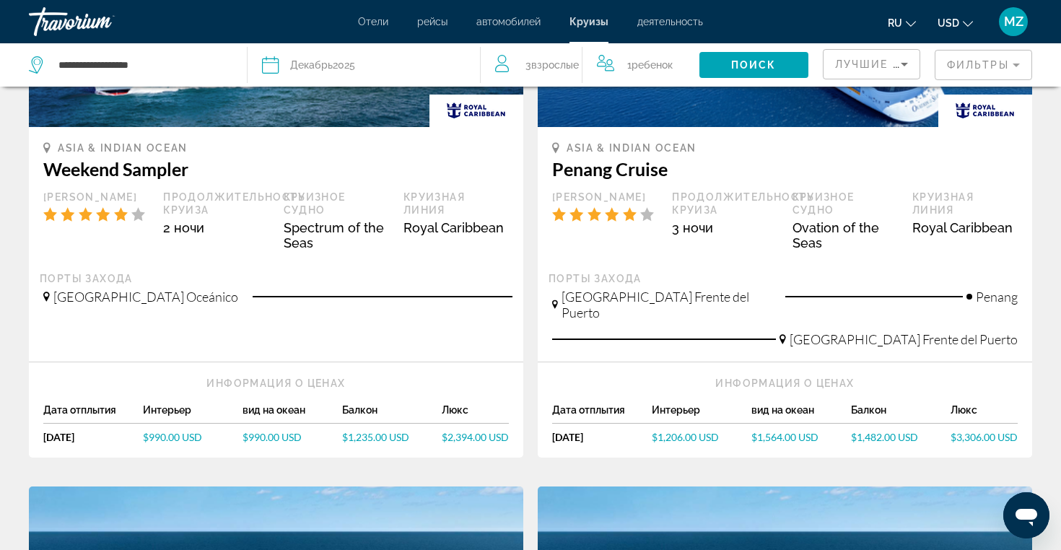
scroll to position [0, 0]
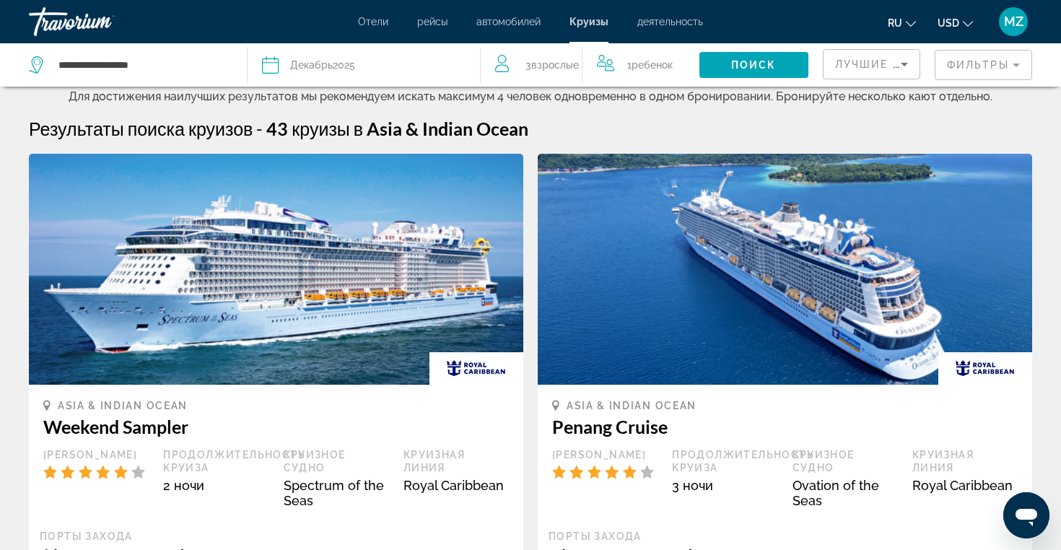
click at [962, 66] on mat-form-field "Фильтры" at bounding box center [982, 65] width 97 height 30
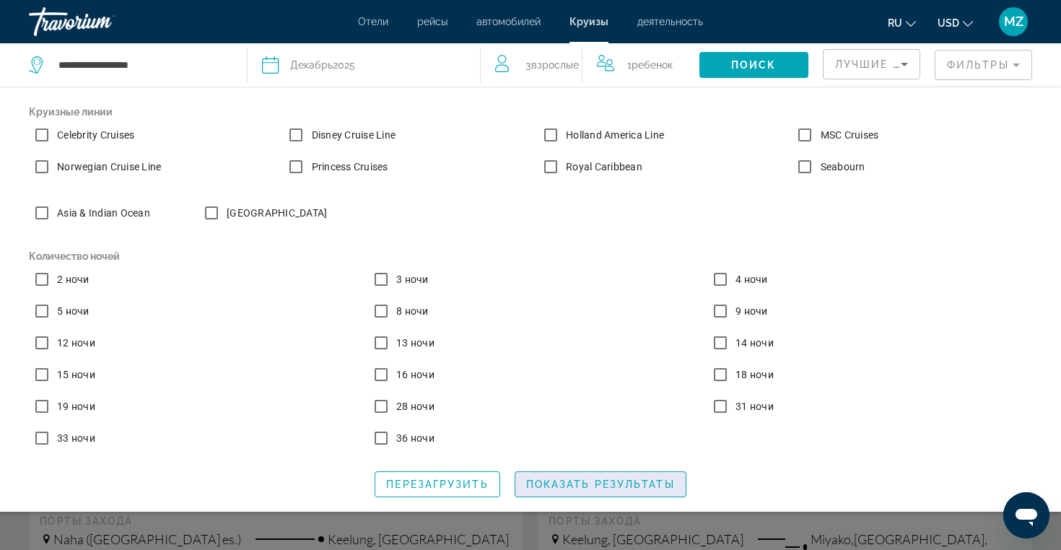
click at [581, 493] on span "Search widget" at bounding box center [600, 484] width 170 height 35
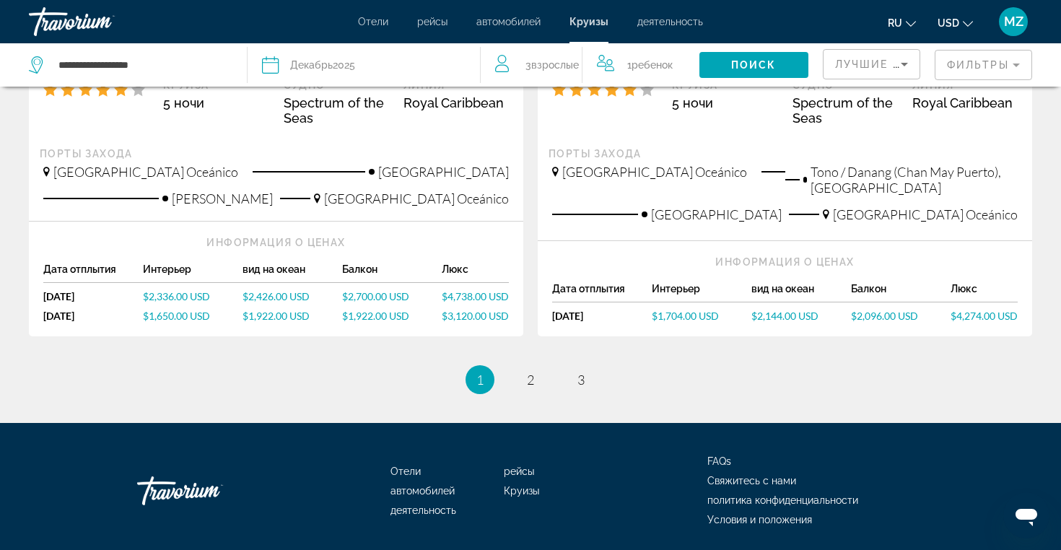
scroll to position [1689, 0]
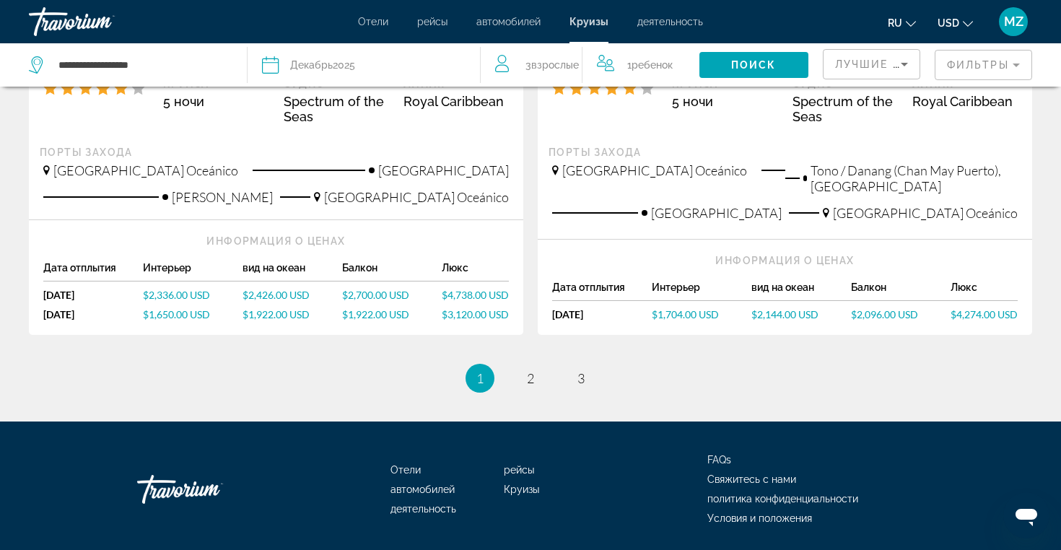
click at [516, 364] on ul "1 / 3 You're on page 1 page 2 page 3" at bounding box center [530, 378] width 1003 height 29
click at [532, 370] on span "2" at bounding box center [530, 378] width 7 height 16
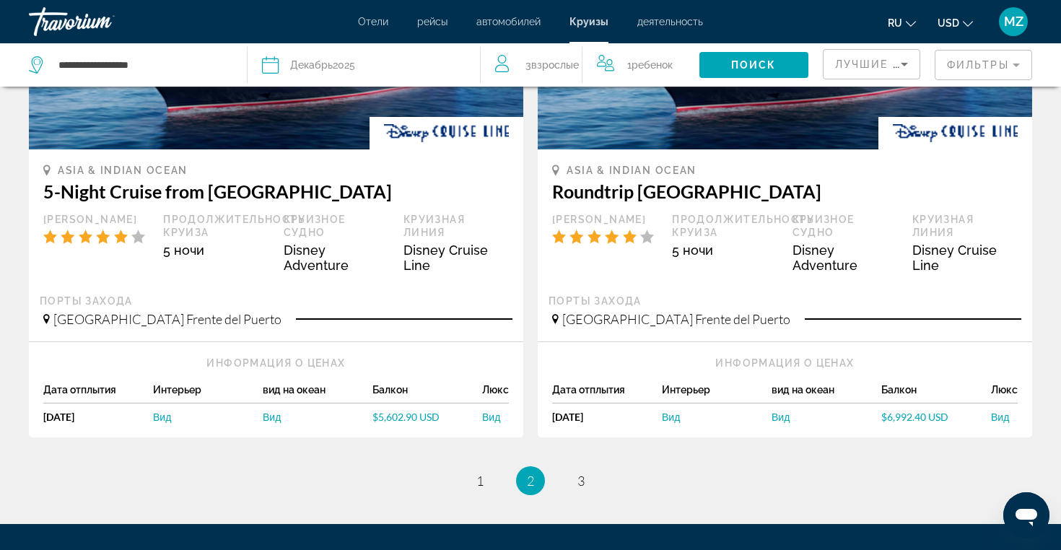
scroll to position [1452, 0]
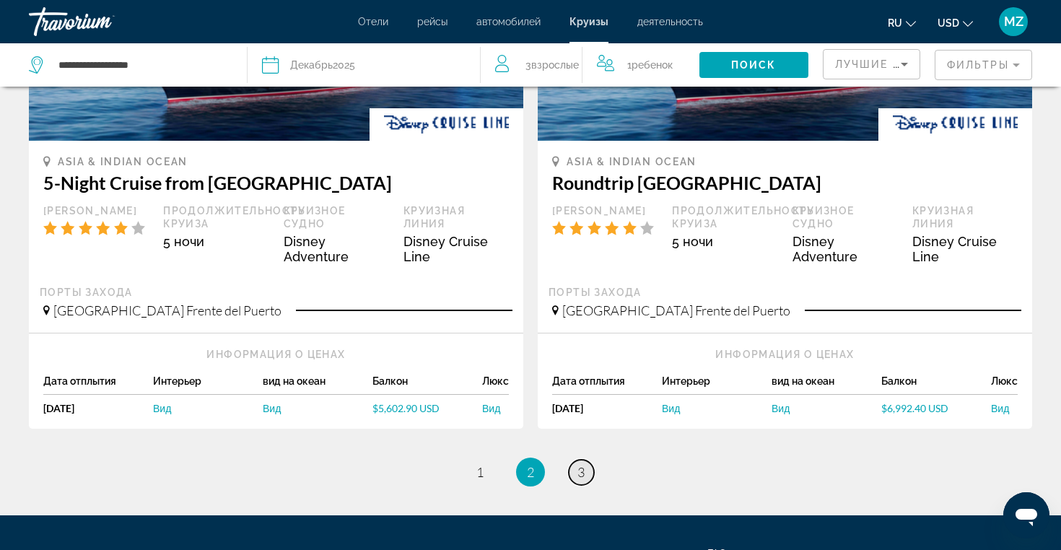
click at [578, 464] on span "3" at bounding box center [580, 472] width 7 height 16
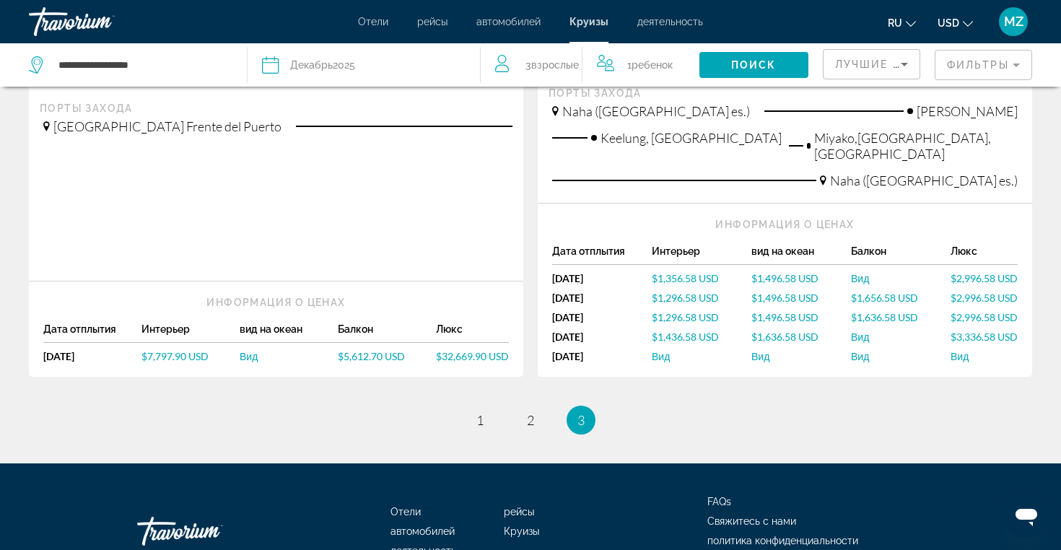
scroll to position [436, 0]
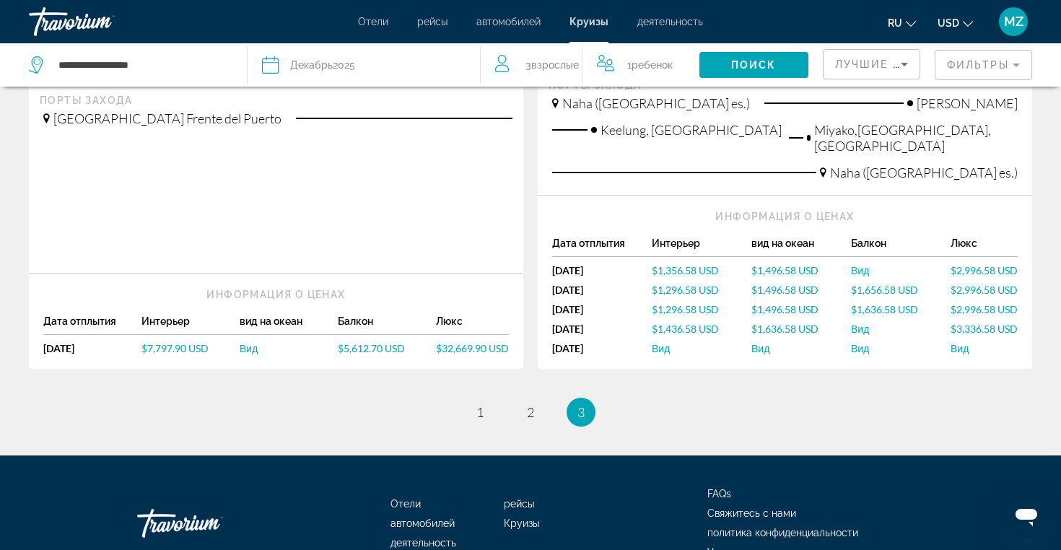
click at [452, 342] on span "$32,669.90 USD" at bounding box center [472, 348] width 73 height 12
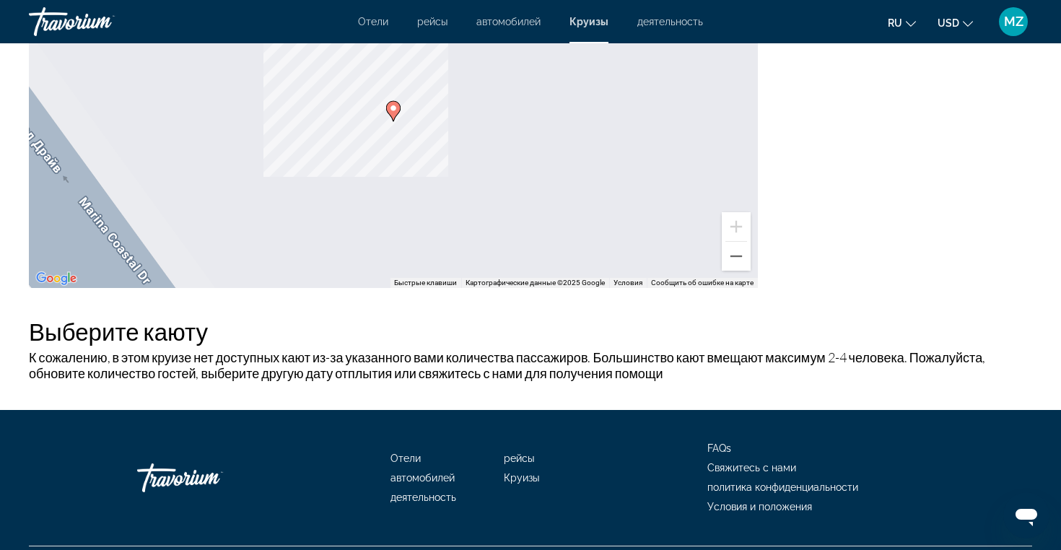
scroll to position [1003, 0]
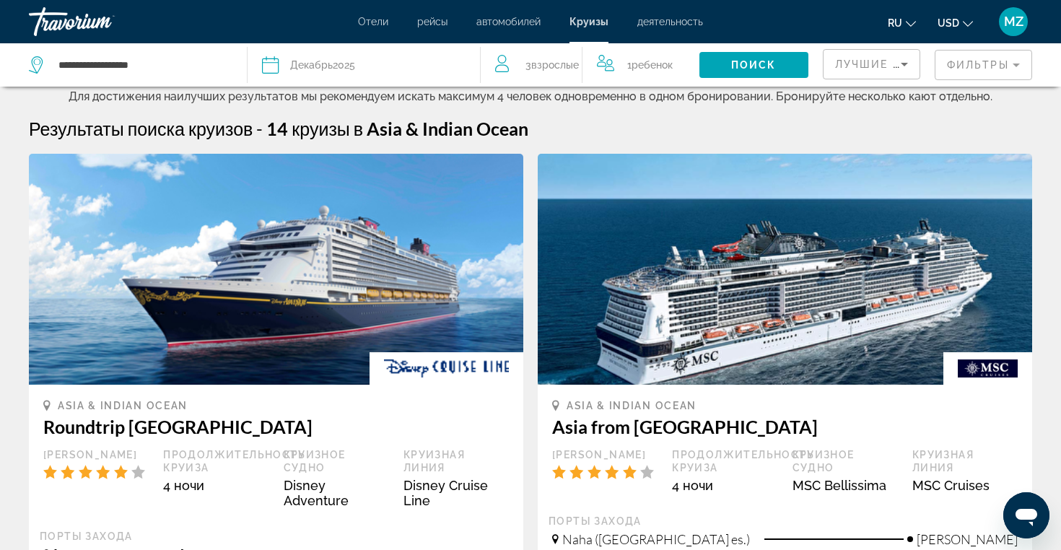
click at [357, 72] on div "Дата Декабрь 2025" at bounding box center [363, 65] width 203 height 20
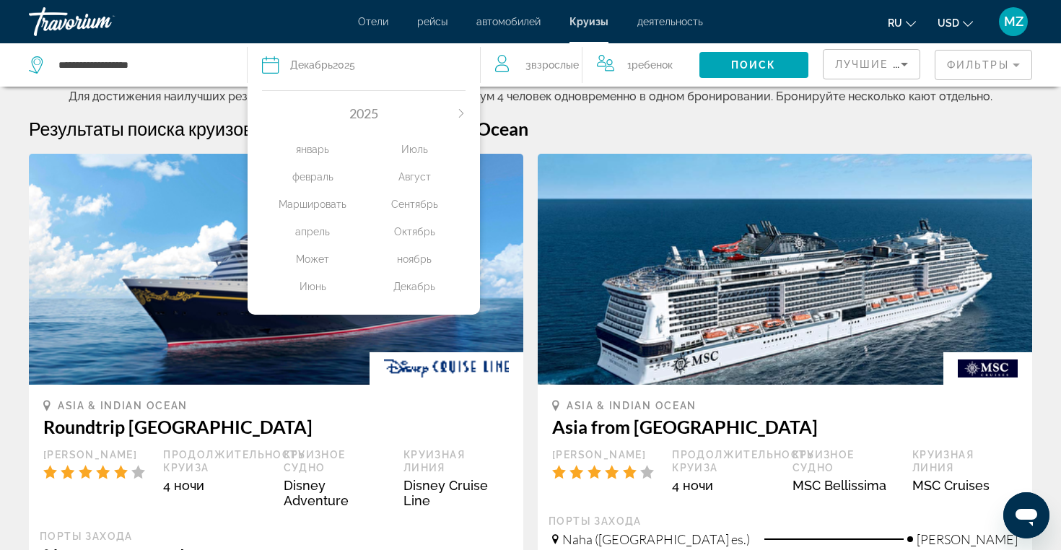
click at [462, 112] on icon "Next month" at bounding box center [460, 113] width 4 height 9
click at [264, 110] on icon "Previous month" at bounding box center [266, 113] width 9 height 9
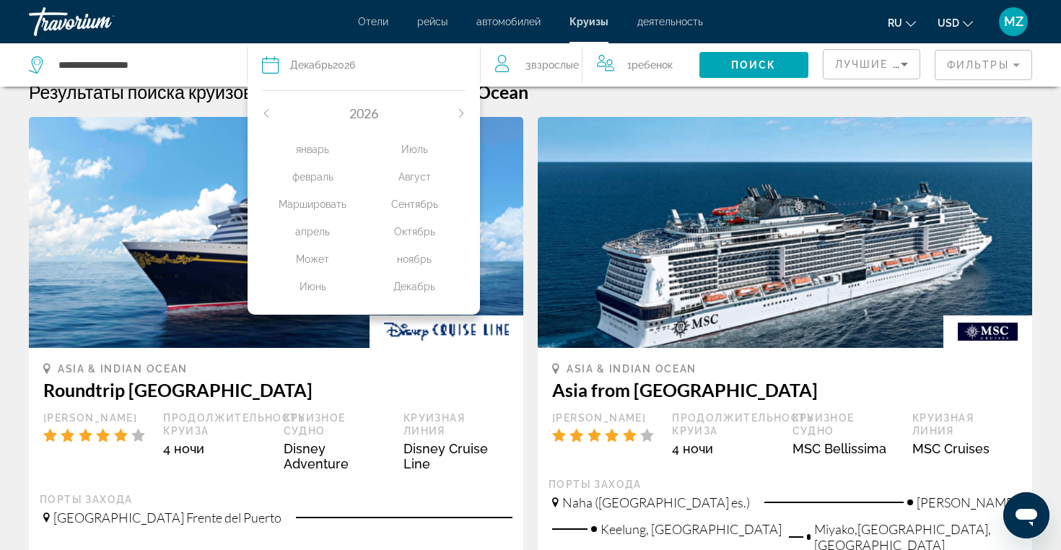
scroll to position [26, 0]
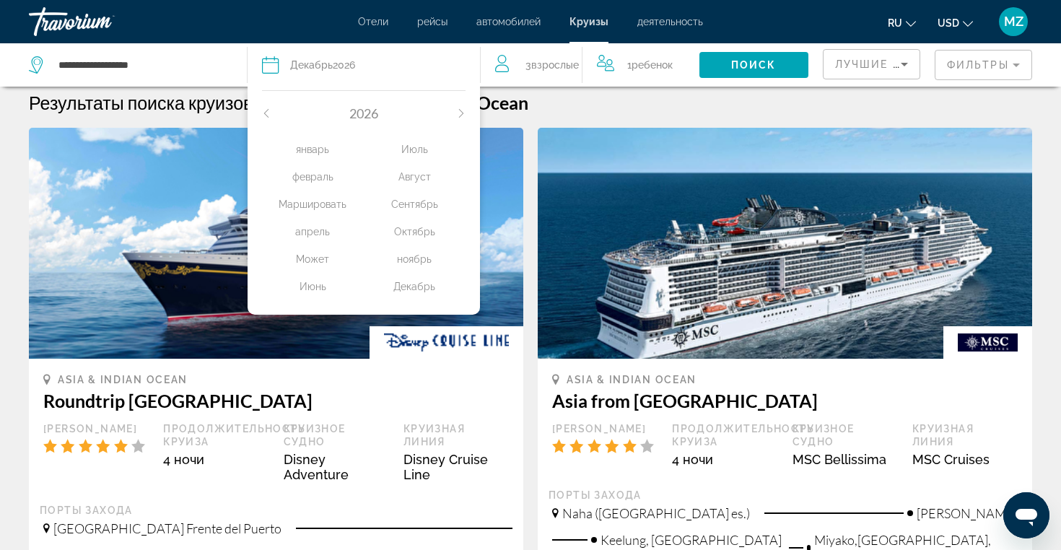
click at [316, 203] on div "Маршировать" at bounding box center [313, 204] width 102 height 26
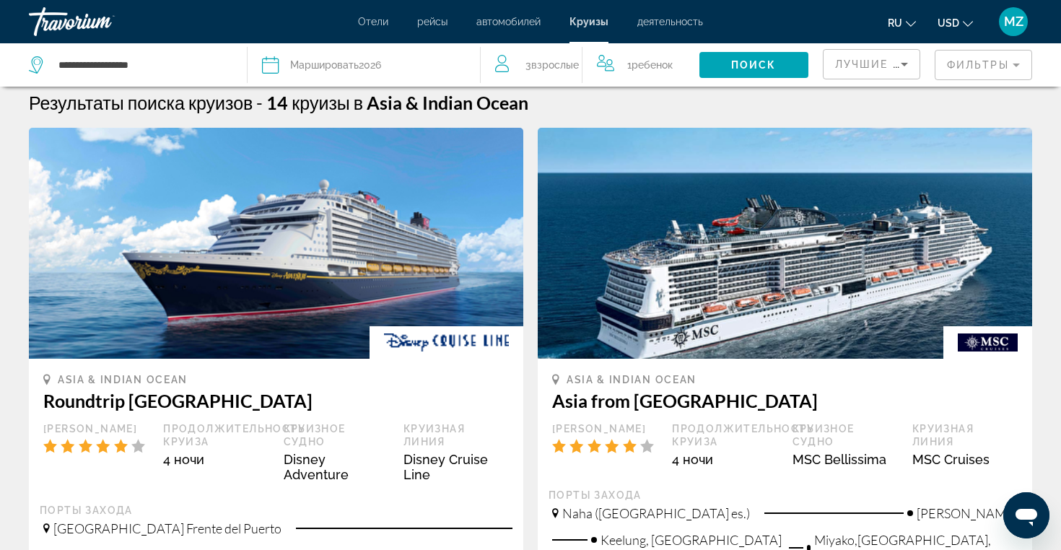
click at [332, 69] on span "Маршировать" at bounding box center [324, 65] width 69 height 12
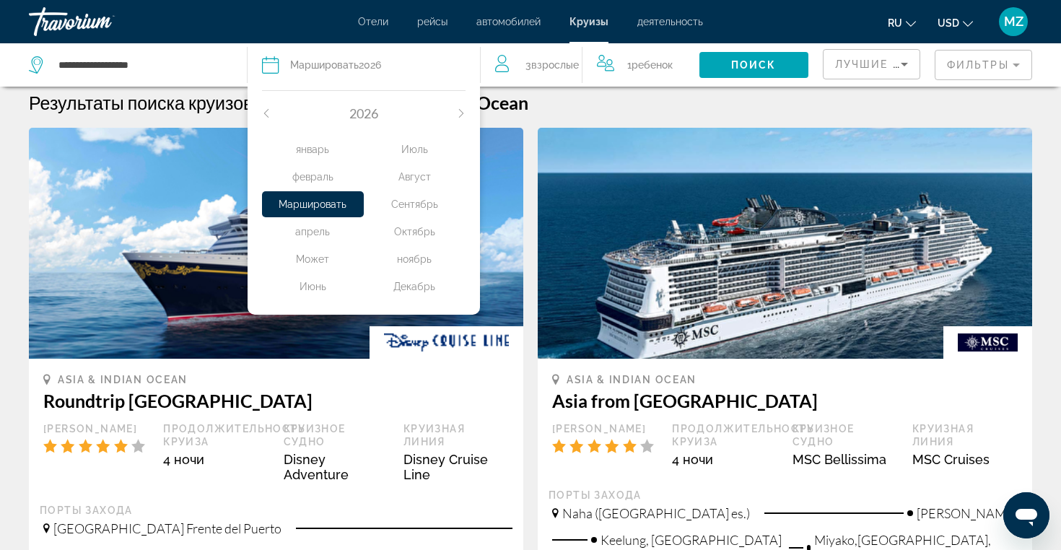
click at [316, 152] on div "январь" at bounding box center [313, 149] width 102 height 26
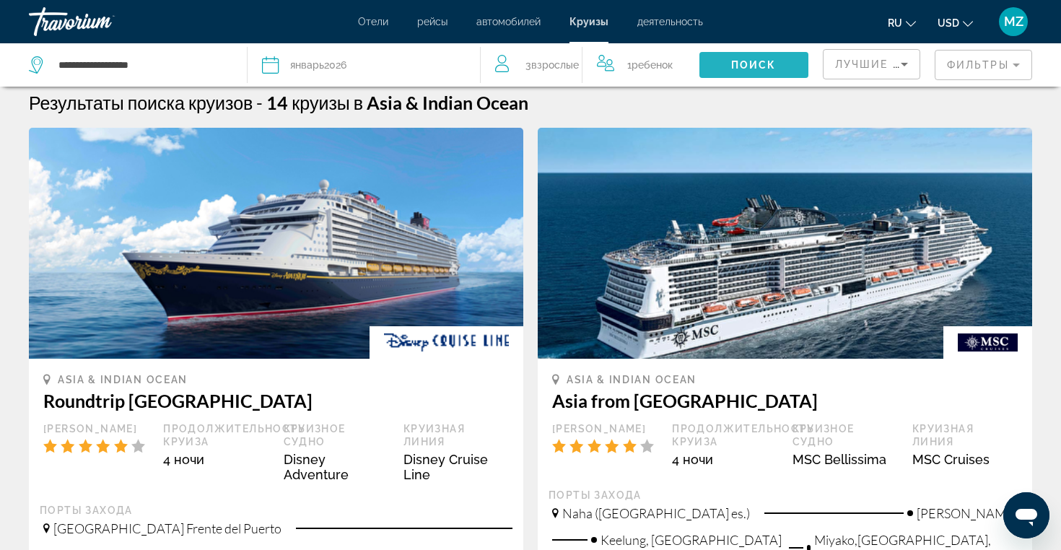
click at [747, 73] on span "Search widget" at bounding box center [753, 65] width 109 height 35
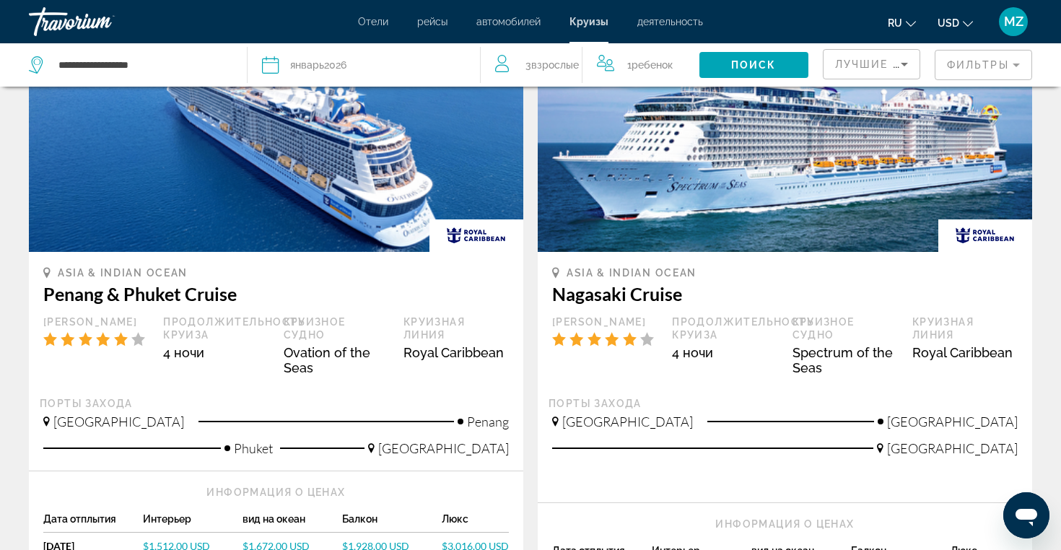
scroll to position [1531, 0]
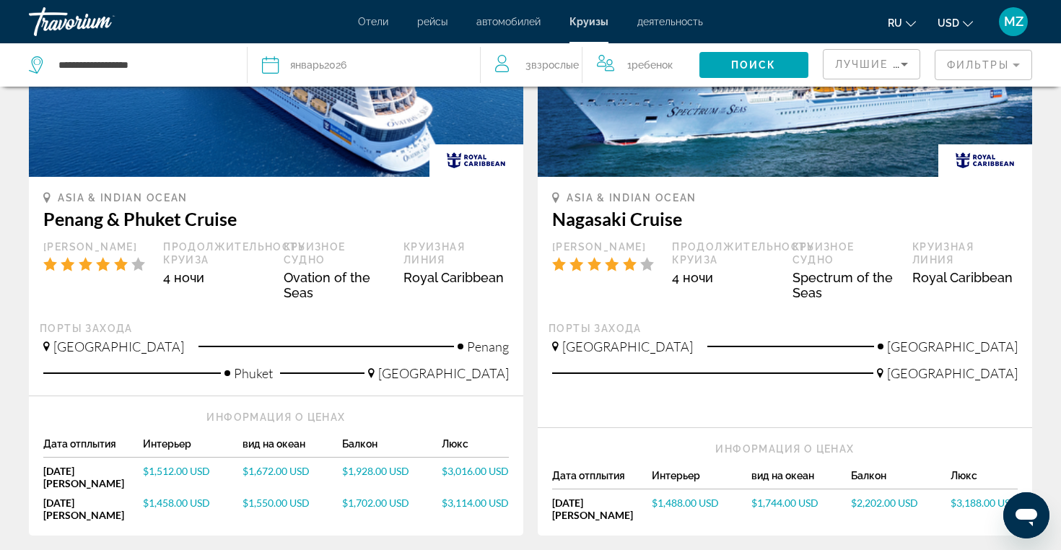
click at [385, 66] on div "Дата январь 2026" at bounding box center [363, 65] width 203 height 20
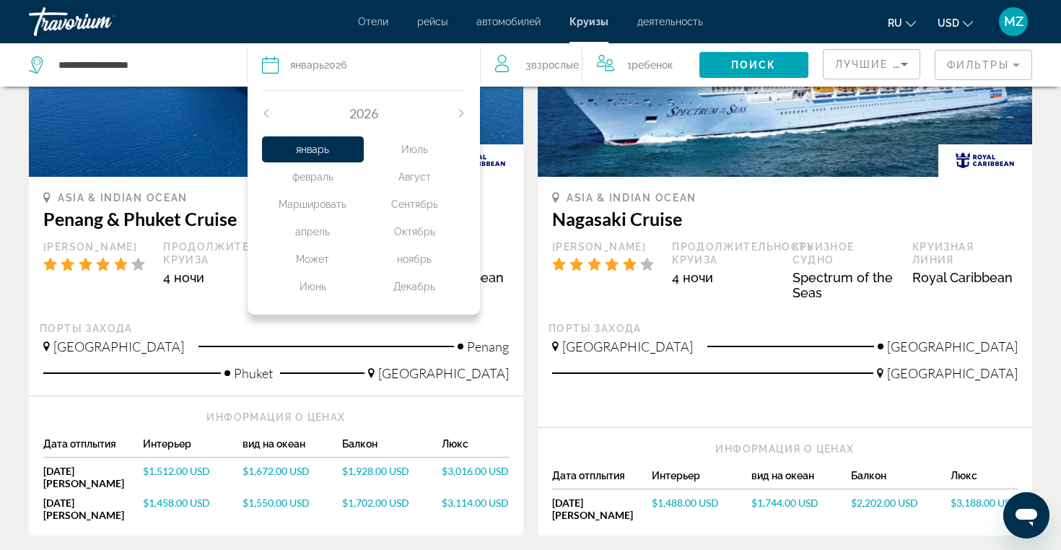
click at [131, 240] on div "Рейтинг круизов" at bounding box center [96, 275] width 120 height 71
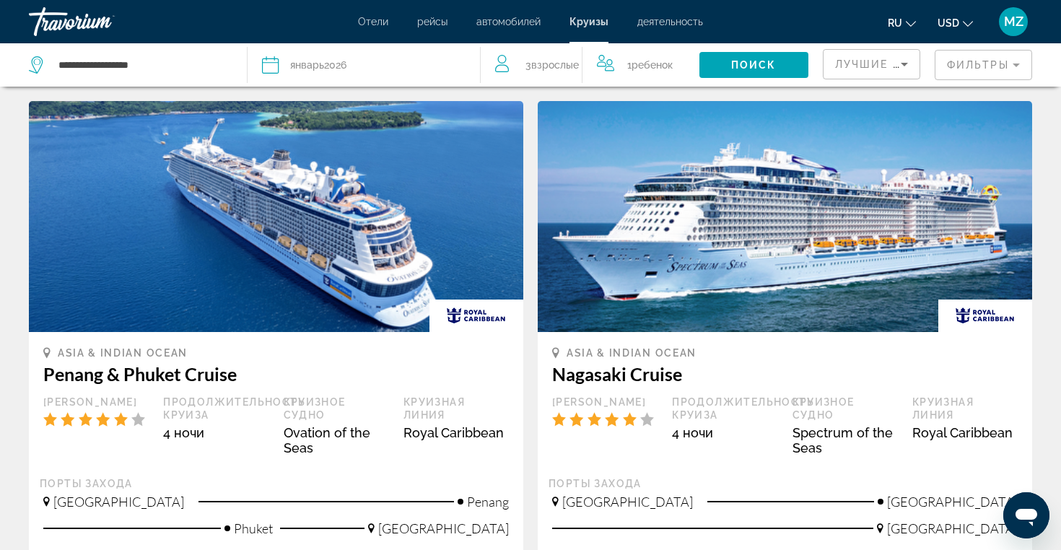
scroll to position [1365, 0]
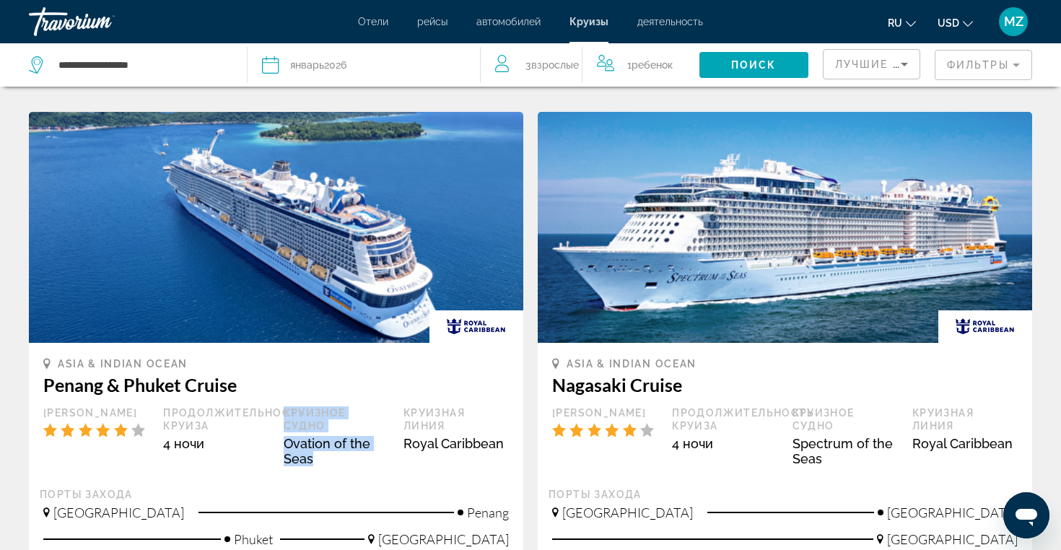
drag, startPoint x: 273, startPoint y: 361, endPoint x: 351, endPoint y: 364, distance: 78.0
click at [351, 406] on div "Рейтинг круизов Продолжительность круиза 4 ночи Круизное судно Ovation of the S…" at bounding box center [276, 441] width 480 height 71
copy div "4 ночи Круизное судно Ovation of the Seas"
click at [181, 192] on img "Main content" at bounding box center [276, 227] width 494 height 231
click at [167, 374] on h3 "Penang & Phuket Cruise" at bounding box center [275, 385] width 465 height 22
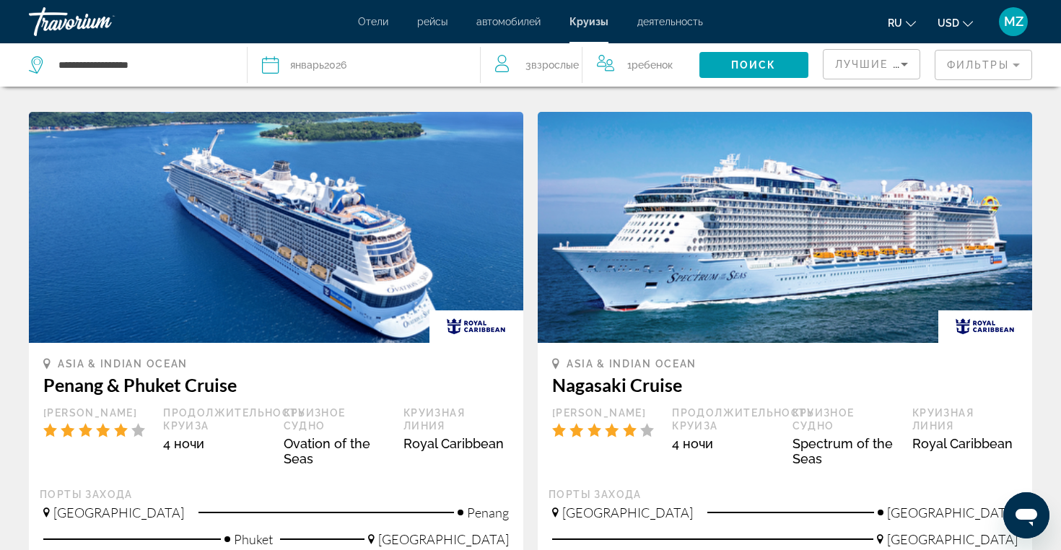
click at [167, 374] on h3 "Penang & Phuket Cruise" at bounding box center [275, 385] width 465 height 22
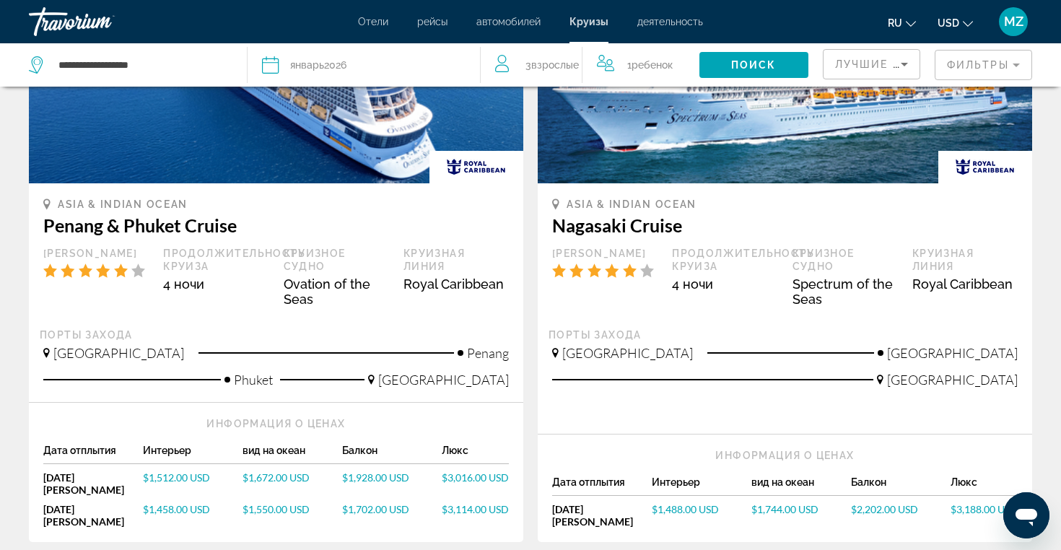
scroll to position [1532, 0]
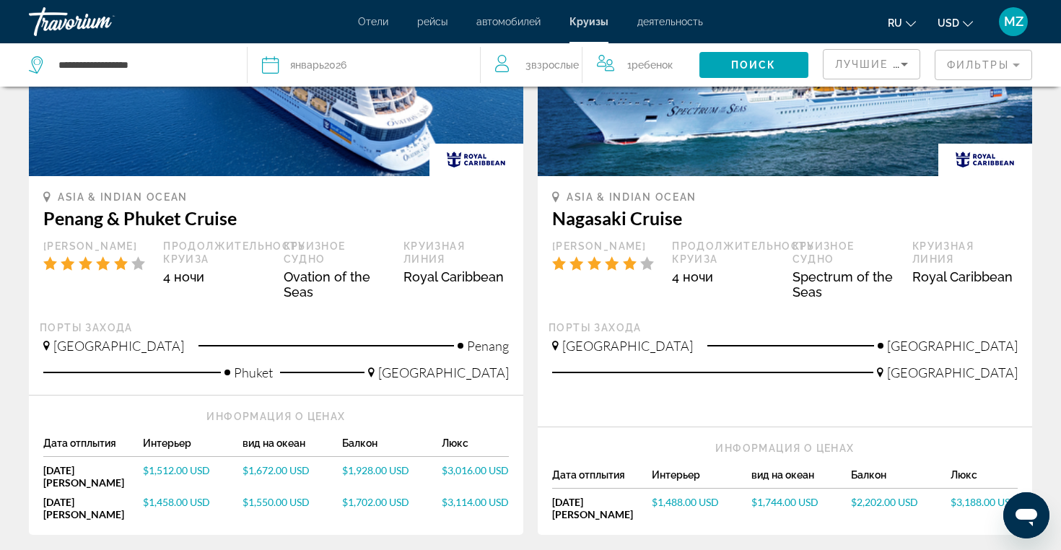
click at [201, 496] on span "$1,458.00 USD" at bounding box center [176, 502] width 67 height 12
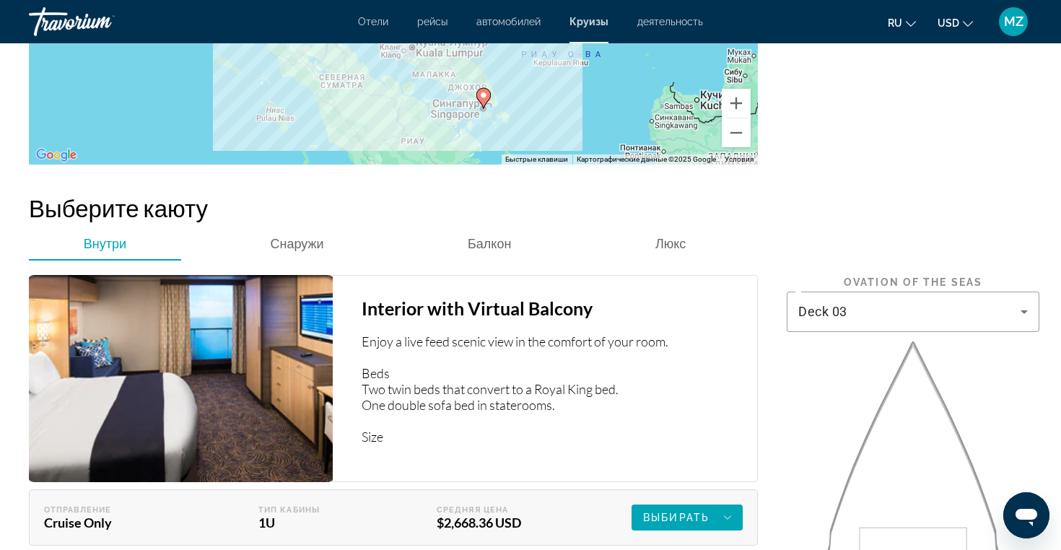
scroll to position [2120, 0]
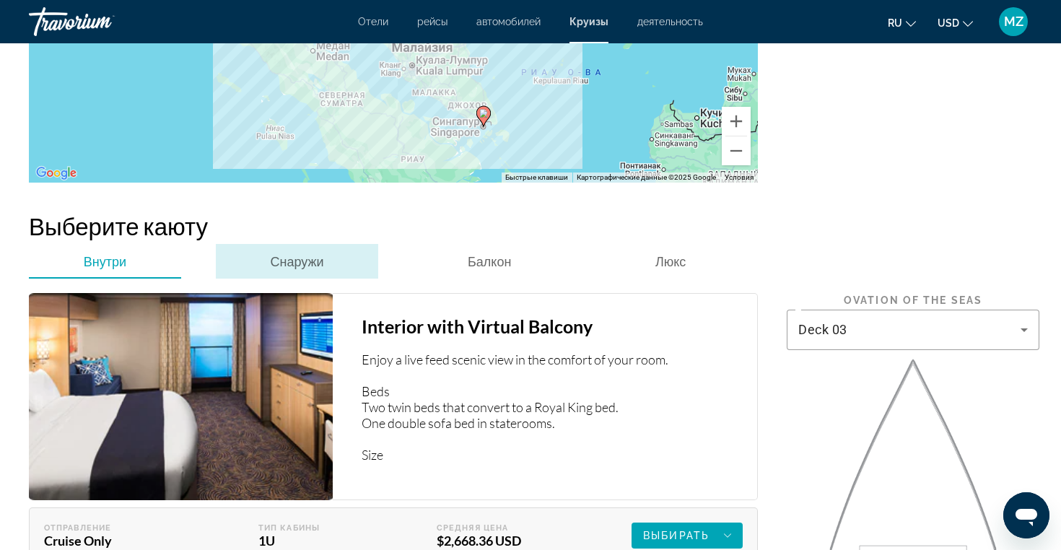
click at [284, 253] on span "Снаружи" at bounding box center [296, 261] width 53 height 16
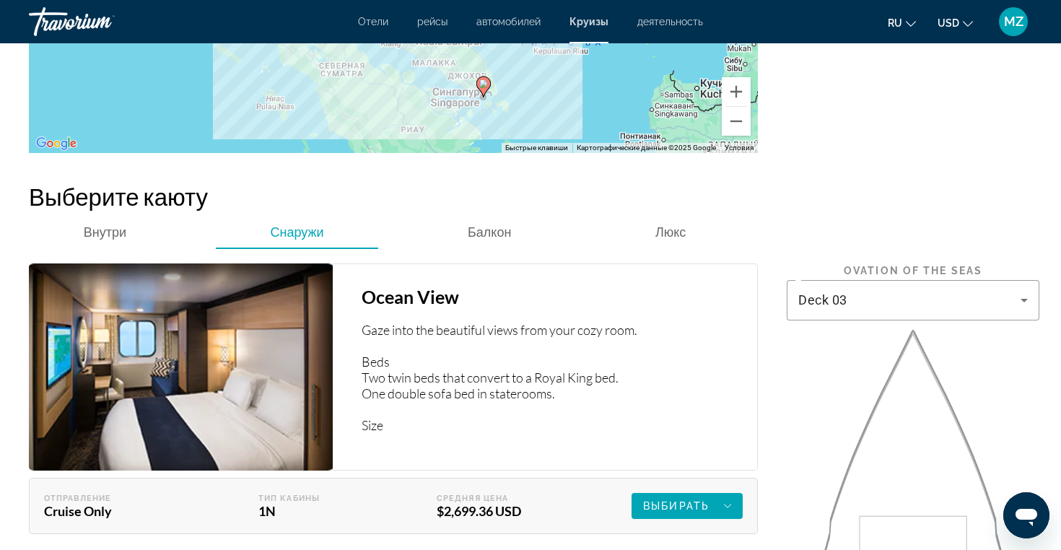
scroll to position [2141, 0]
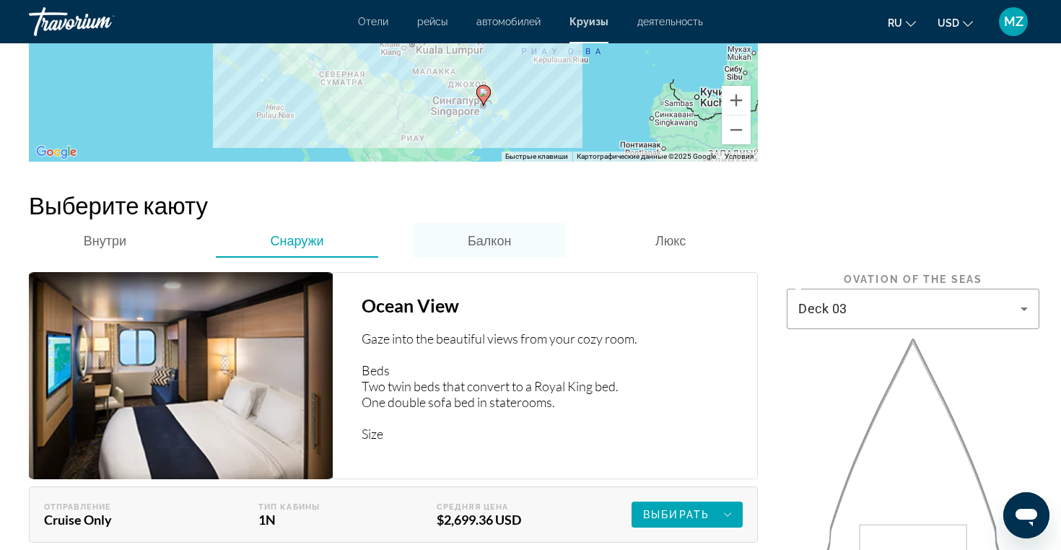
click at [476, 232] on span "Балкон" at bounding box center [489, 240] width 43 height 16
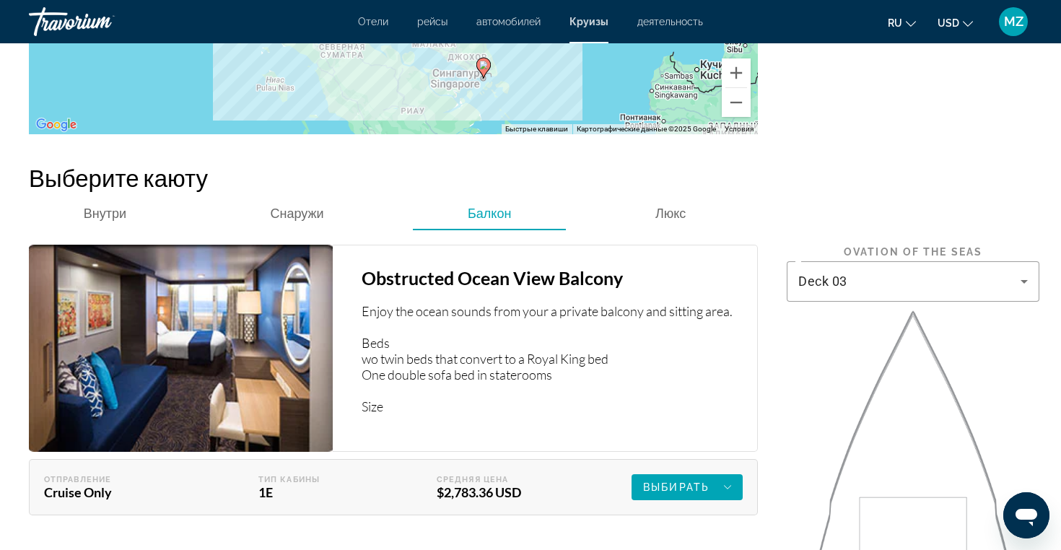
scroll to position [2167, 0]
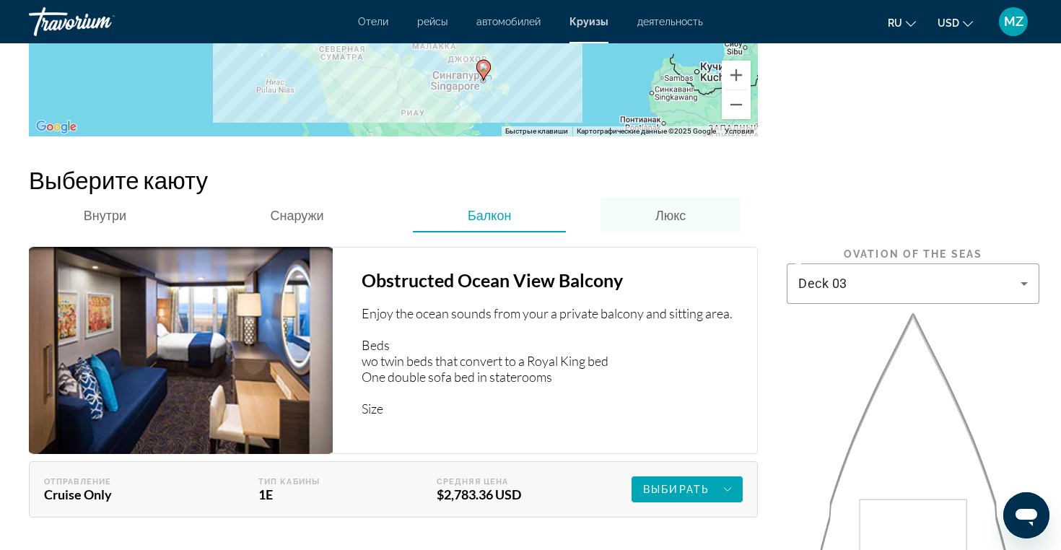
click at [658, 207] on span "Люкс" at bounding box center [670, 215] width 30 height 16
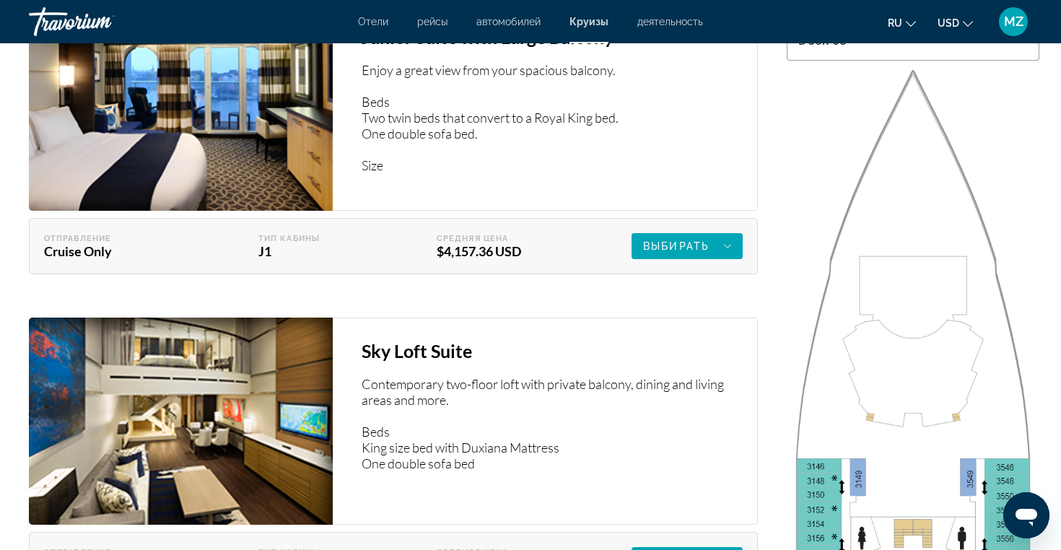
scroll to position [2414, 0]
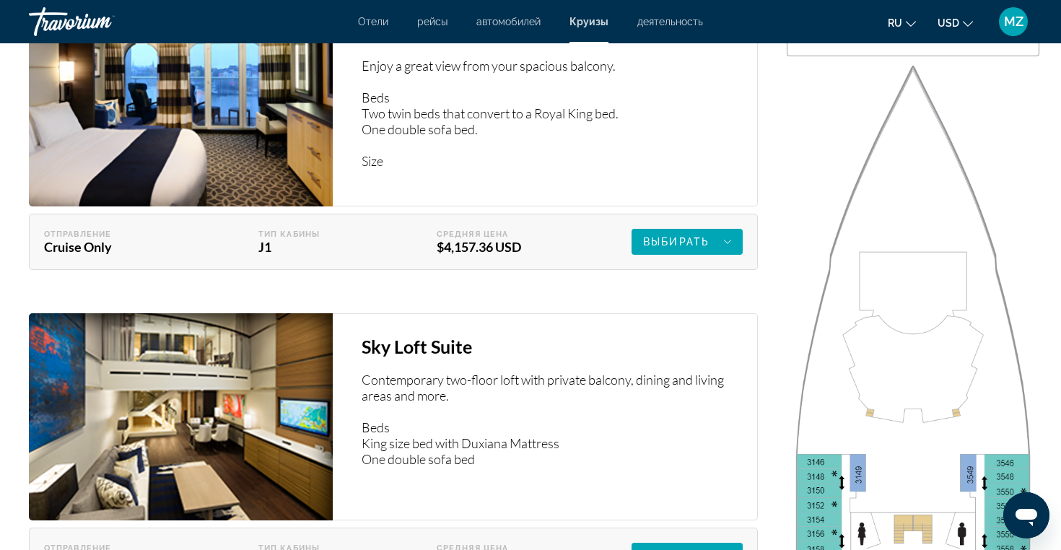
click at [277, 348] on img "Main content" at bounding box center [181, 416] width 304 height 207
click at [320, 358] on img "Main content" at bounding box center [181, 416] width 304 height 207
click at [296, 313] on img "Main content" at bounding box center [181, 416] width 304 height 207
click at [294, 317] on img "Main content" at bounding box center [181, 416] width 304 height 207
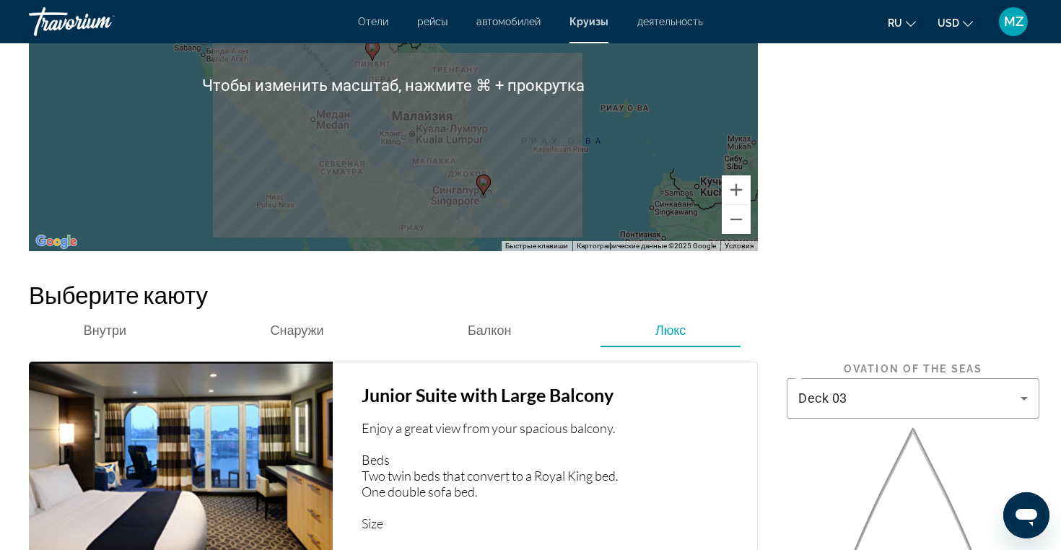
scroll to position [2068, 0]
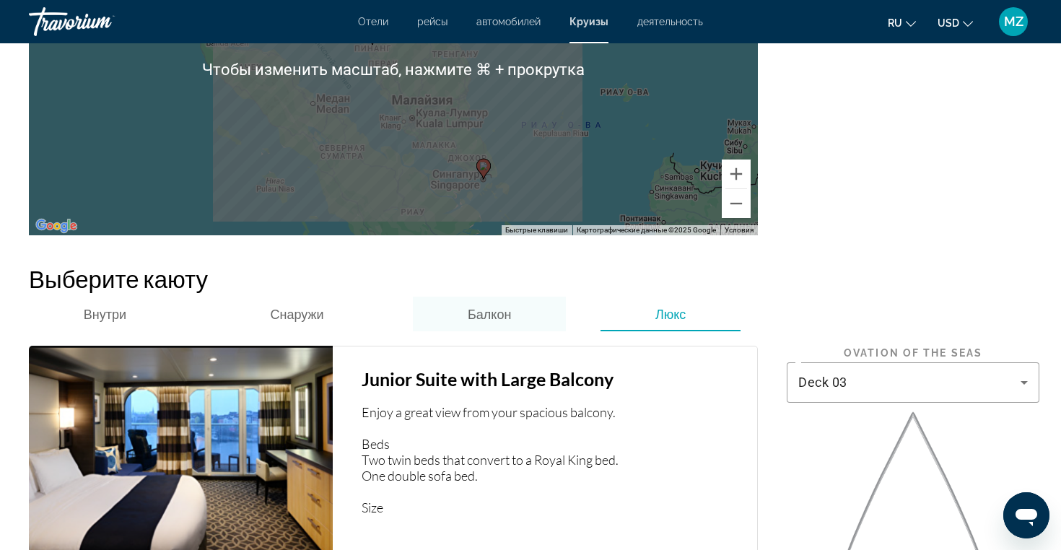
click at [506, 306] on span "Балкон" at bounding box center [489, 314] width 43 height 16
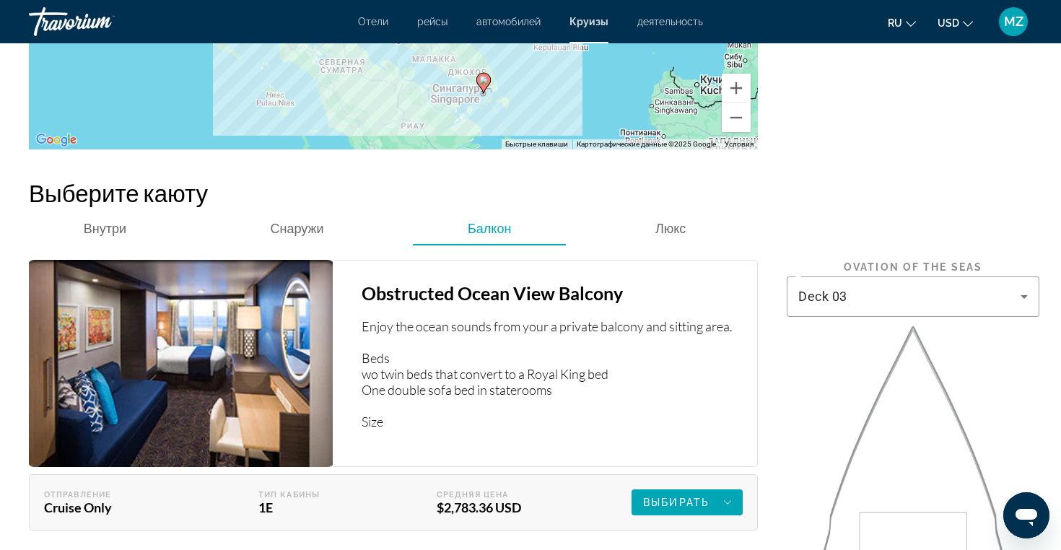
scroll to position [2159, 0]
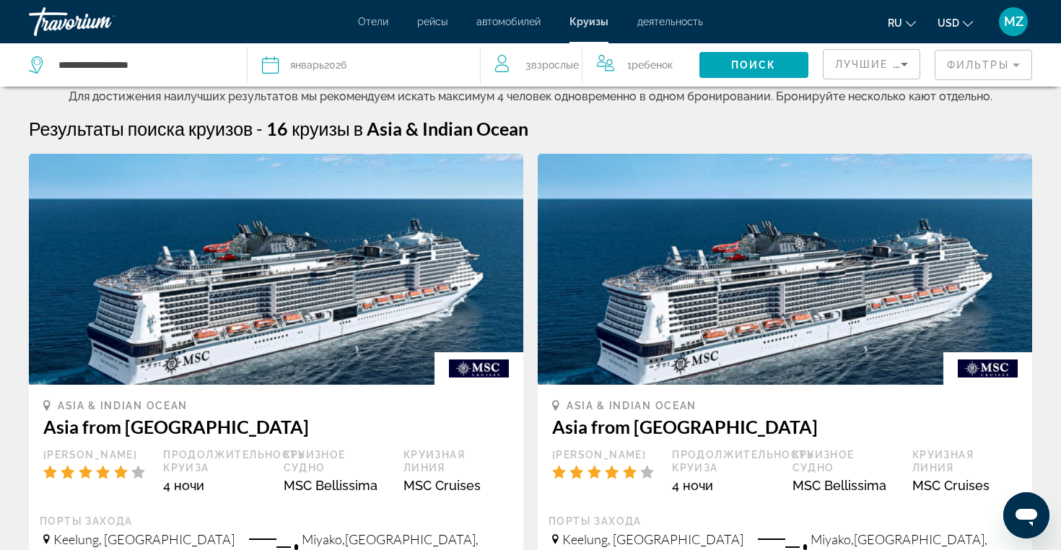
click at [360, 73] on div "Дата январь 2026" at bounding box center [363, 65] width 203 height 20
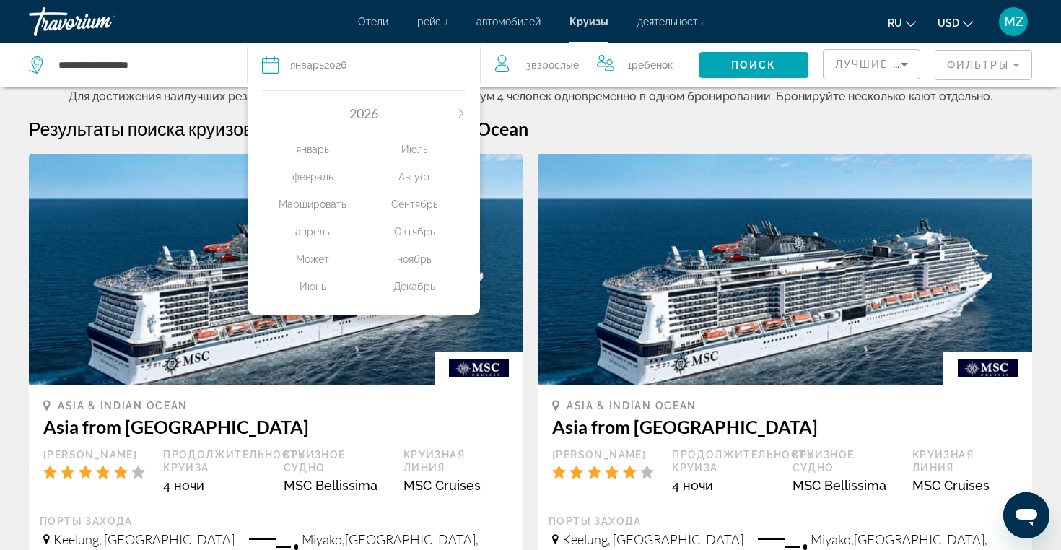
click at [288, 102] on div "2026 январь февраль Маршировать апрель Может Июнь Июль Август Сентябрь Октябрь …" at bounding box center [363, 199] width 232 height 232
click at [310, 66] on span "январь" at bounding box center [307, 65] width 34 height 12
click at [460, 115] on icon "Next month" at bounding box center [460, 113] width 4 height 9
click at [276, 104] on div "2027 январь февраль Маршировать апрель Может Июнь Июль Август Сентябрь Октябрь …" at bounding box center [363, 199] width 232 height 232
click at [271, 109] on div "2027" at bounding box center [363, 113] width 203 height 16
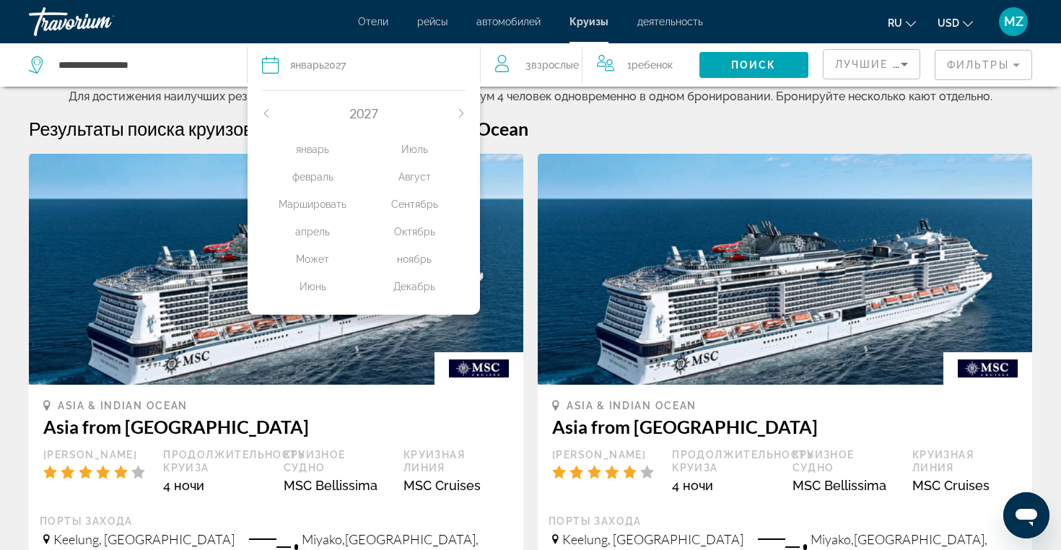
click at [271, 109] on div "2027" at bounding box center [363, 113] width 203 height 16
click at [268, 109] on icon "Previous month" at bounding box center [266, 113] width 9 height 9
click at [408, 281] on div "Декабрь" at bounding box center [415, 286] width 102 height 26
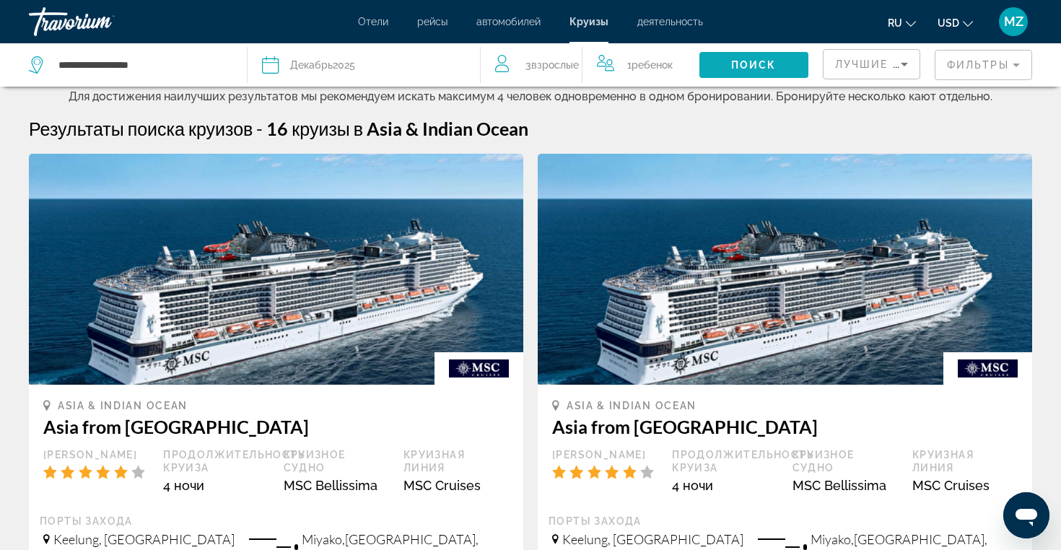
click at [749, 64] on span "Поиск" at bounding box center [753, 65] width 45 height 12
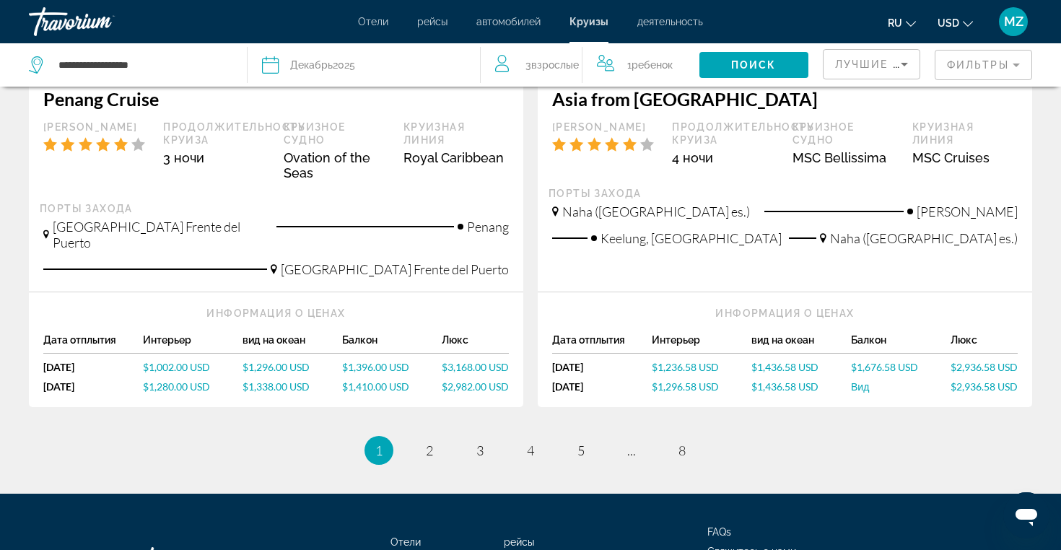
scroll to position [1670, 0]
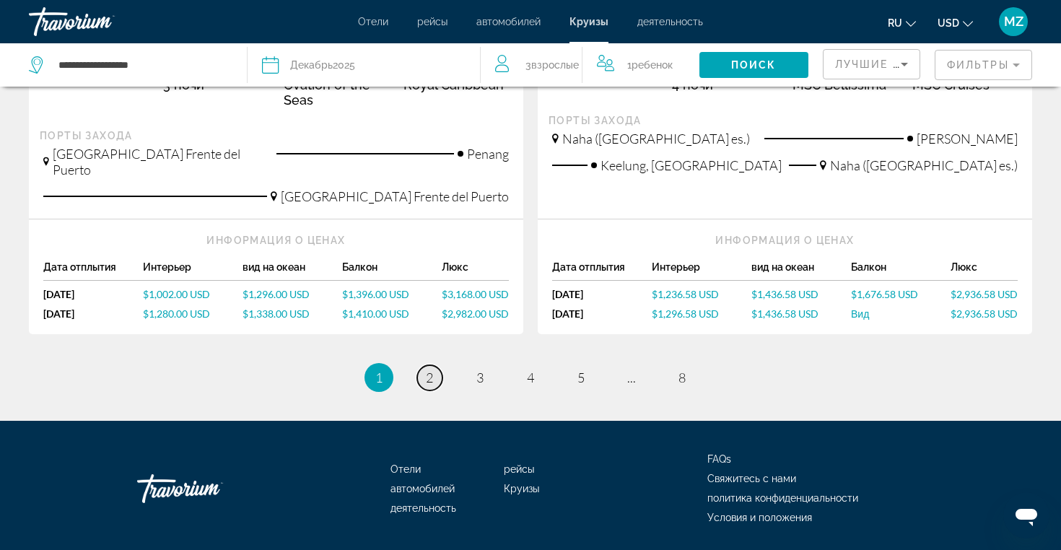
click at [428, 365] on link "page 2" at bounding box center [429, 377] width 25 height 25
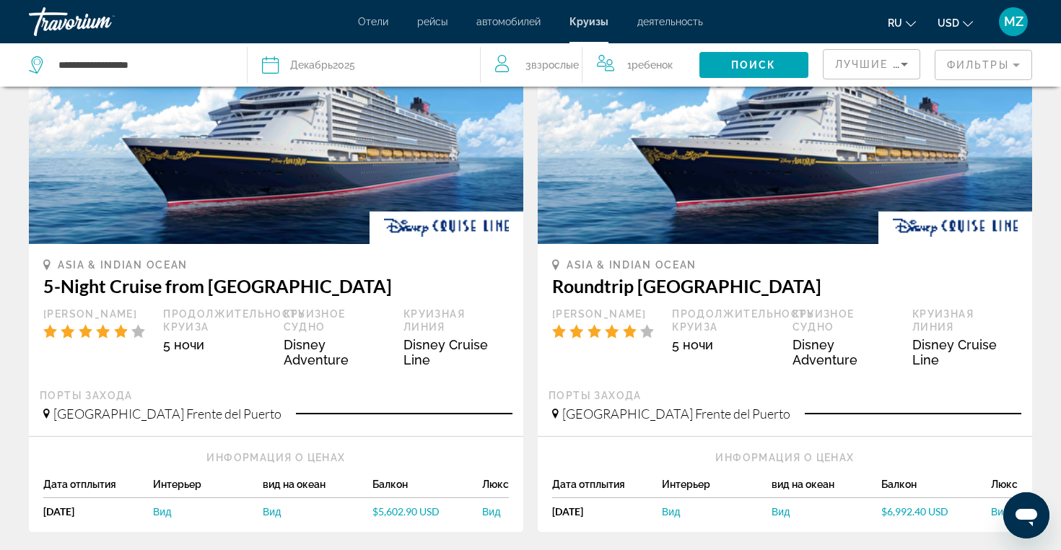
scroll to position [1372, 0]
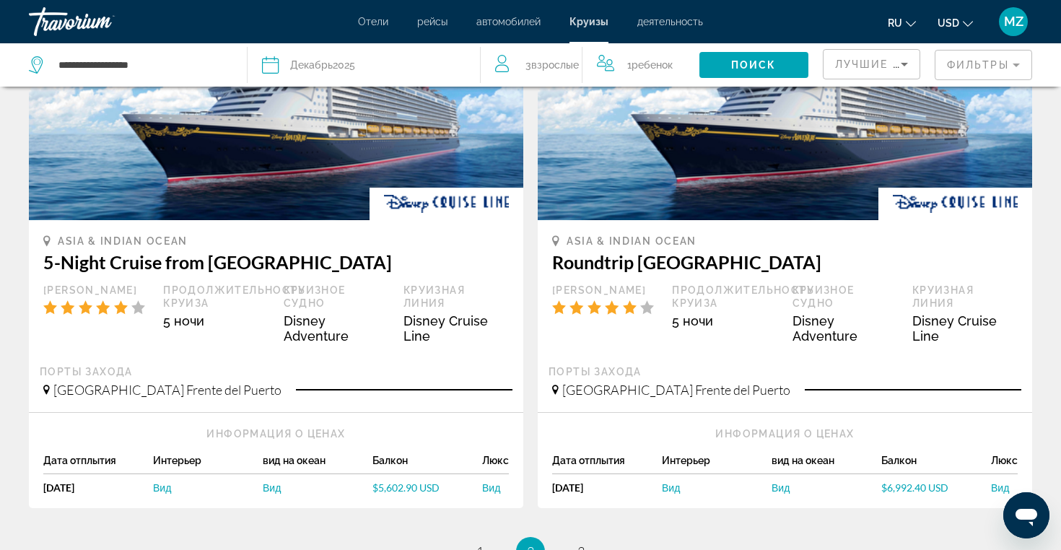
click at [403, 481] on span "$5,602.90 USD" at bounding box center [405, 487] width 67 height 12
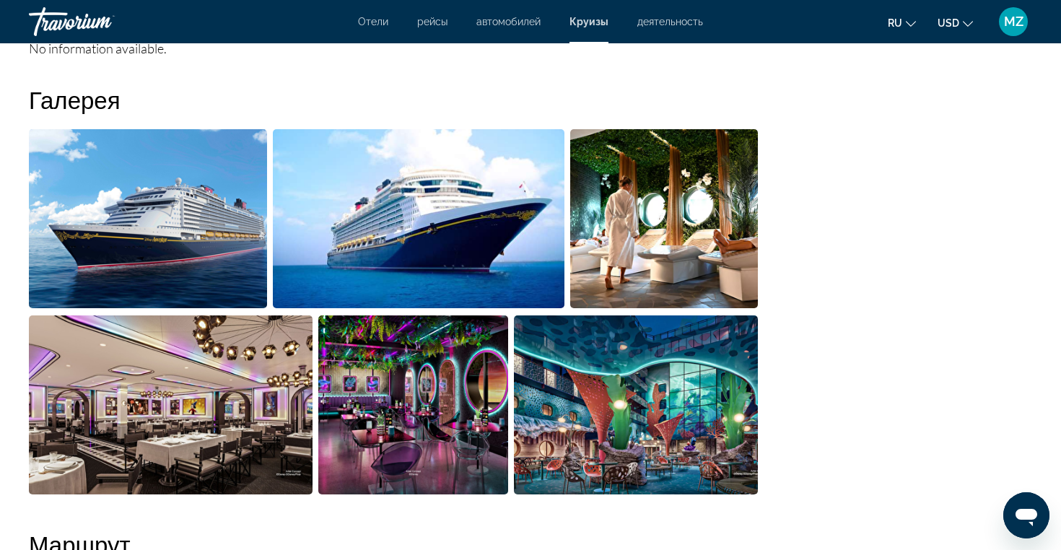
scroll to position [476, 0]
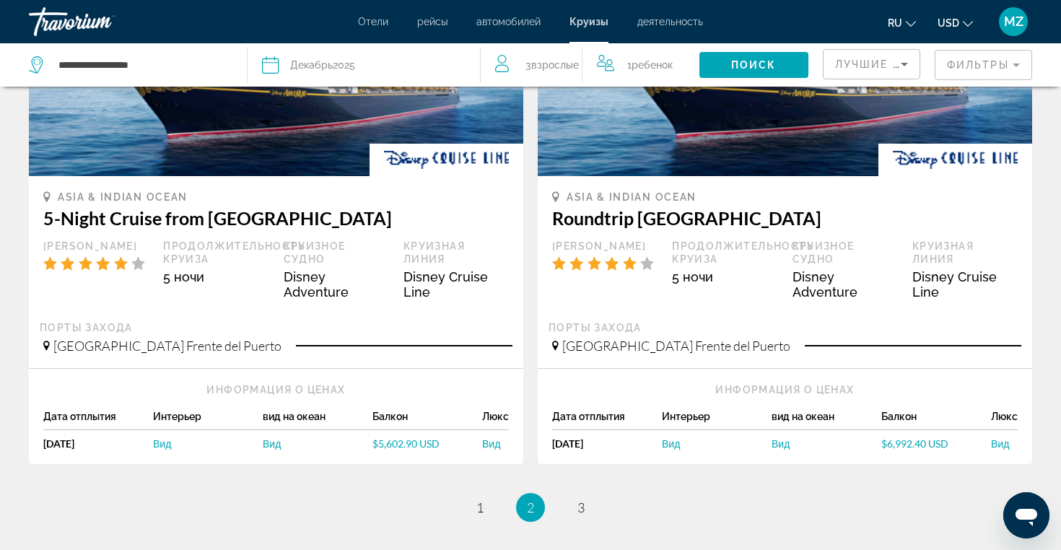
scroll to position [1444, 0]
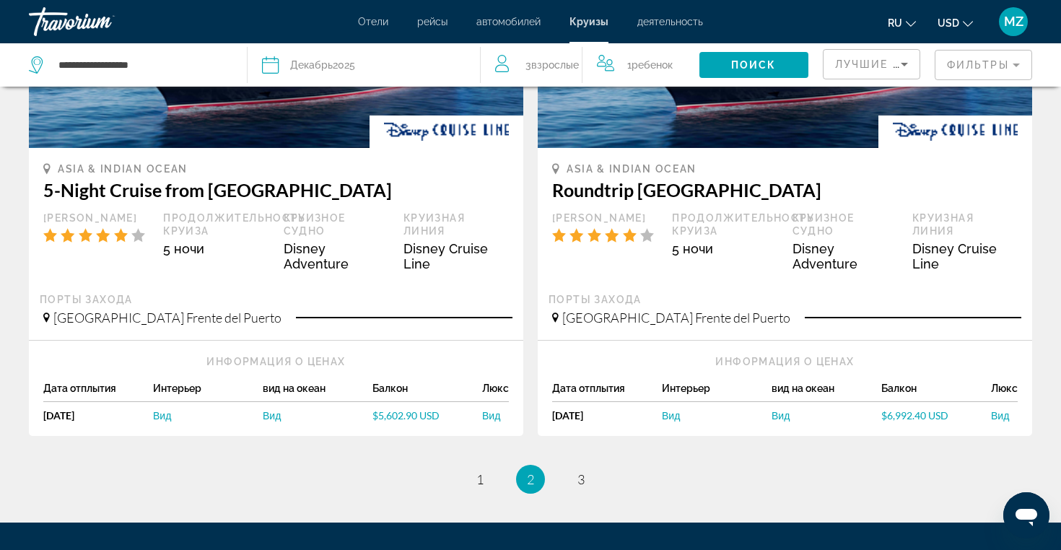
click at [372, 23] on span "Отели" at bounding box center [373, 22] width 30 height 12
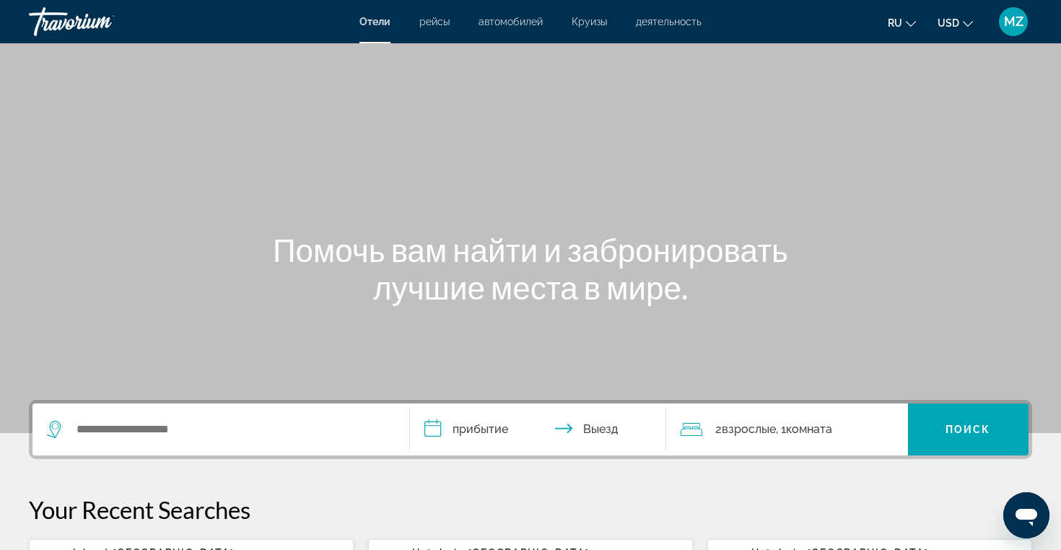
click at [593, 26] on span "Круизы" at bounding box center [588, 22] width 35 height 12
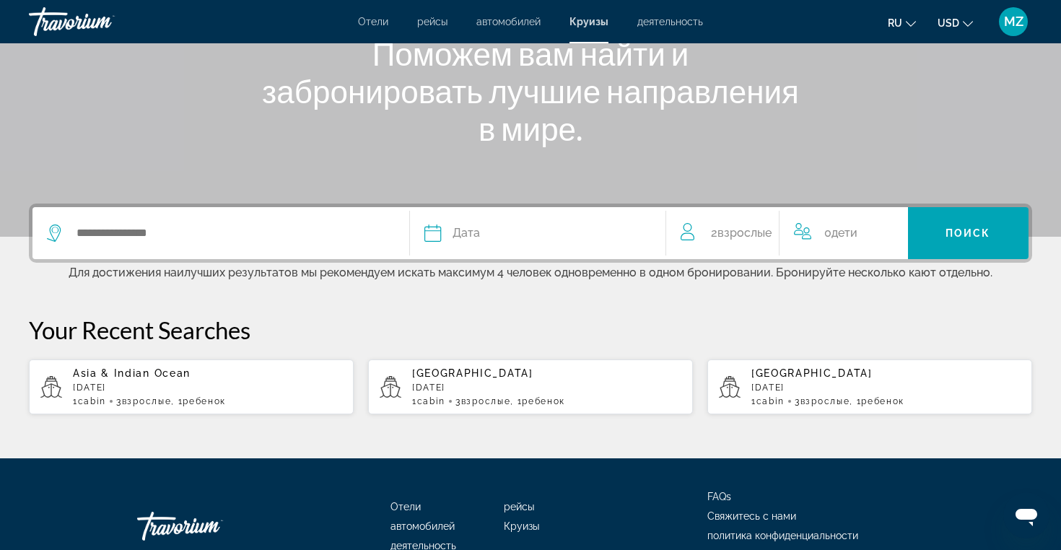
scroll to position [205, 0]
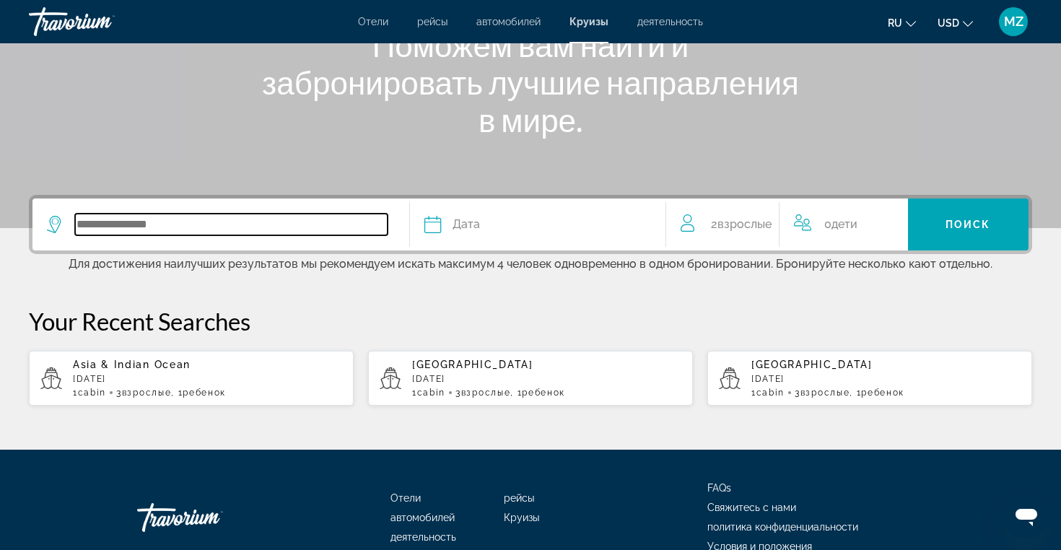
click at [306, 222] on input "Search widget" at bounding box center [231, 225] width 312 height 22
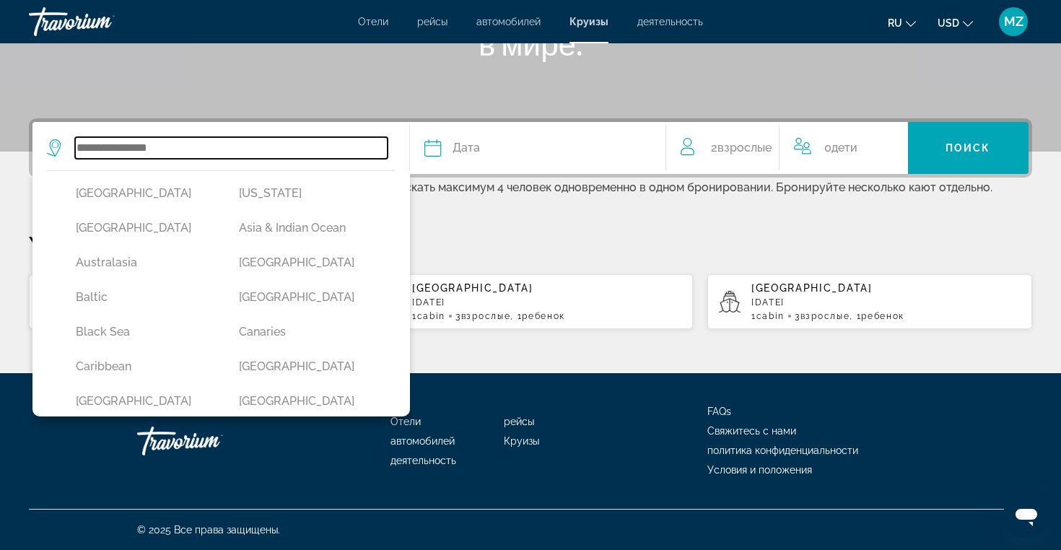
scroll to position [0, 0]
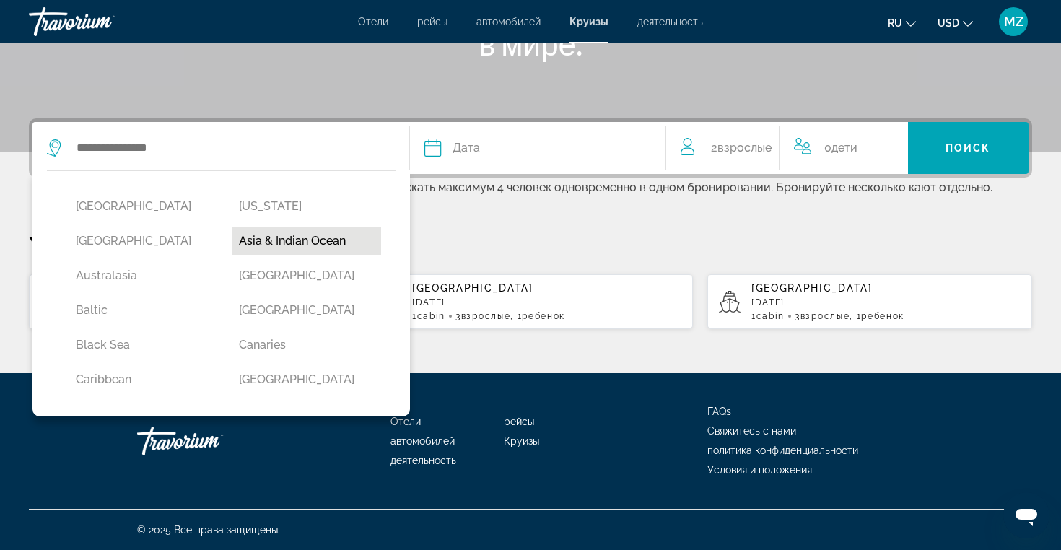
click at [266, 237] on button "Asia & Indian Ocean" at bounding box center [306, 240] width 149 height 27
type input "**********"
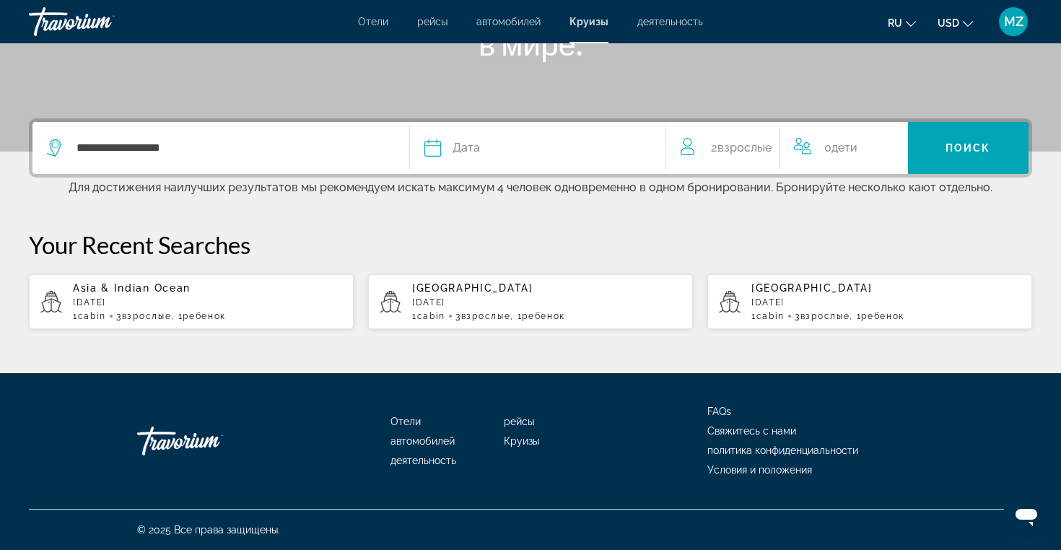
click at [502, 147] on div "Дата" at bounding box center [537, 148] width 227 height 20
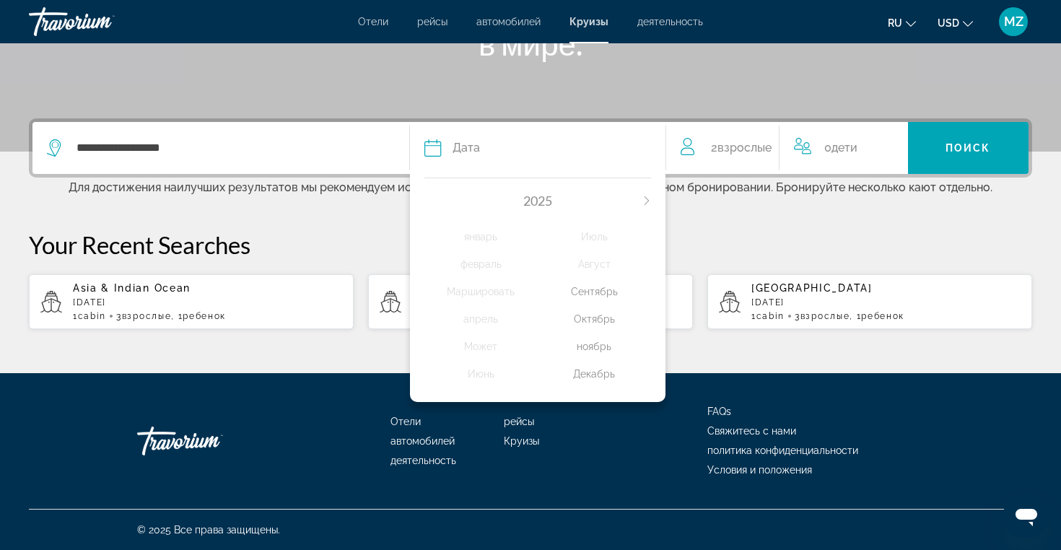
click at [590, 383] on div "Декабрь" at bounding box center [594, 374] width 113 height 26
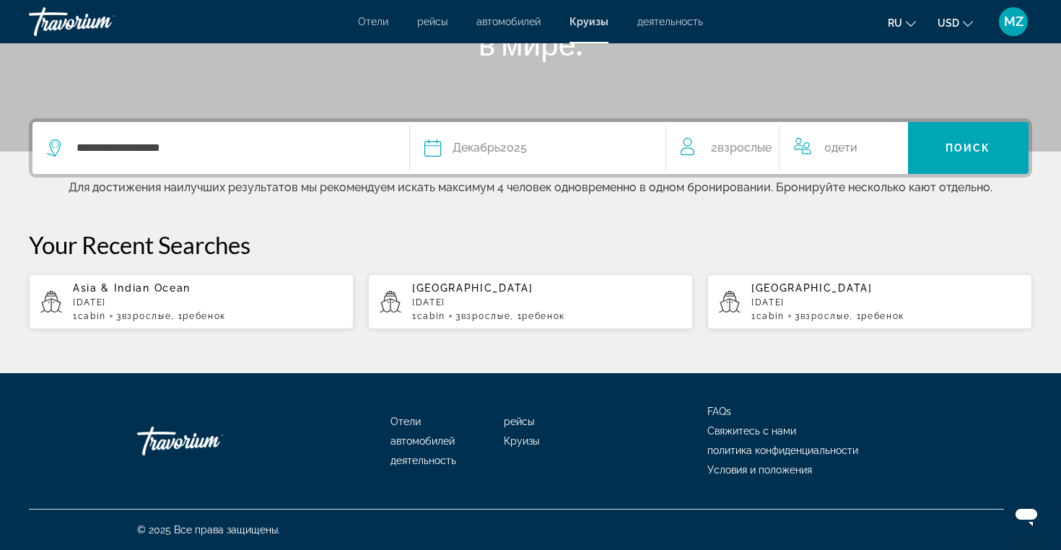
click at [807, 150] on icon "Travelers: 2 adults, 0 children" at bounding box center [802, 146] width 17 height 17
click at [823, 155] on div "0 Ребенок Дети" at bounding box center [844, 148] width 100 height 20
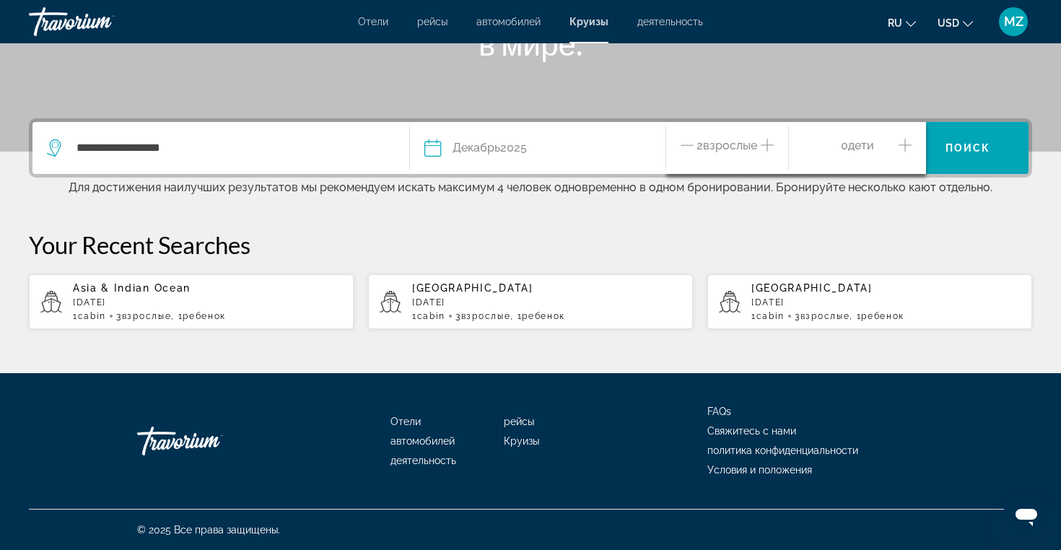
click at [904, 149] on icon "Increment children" at bounding box center [904, 144] width 13 height 17
click at [763, 144] on icon "Increment adults" at bounding box center [766, 144] width 13 height 17
click at [849, 200] on span "Возраст" at bounding box center [838, 203] width 47 height 14
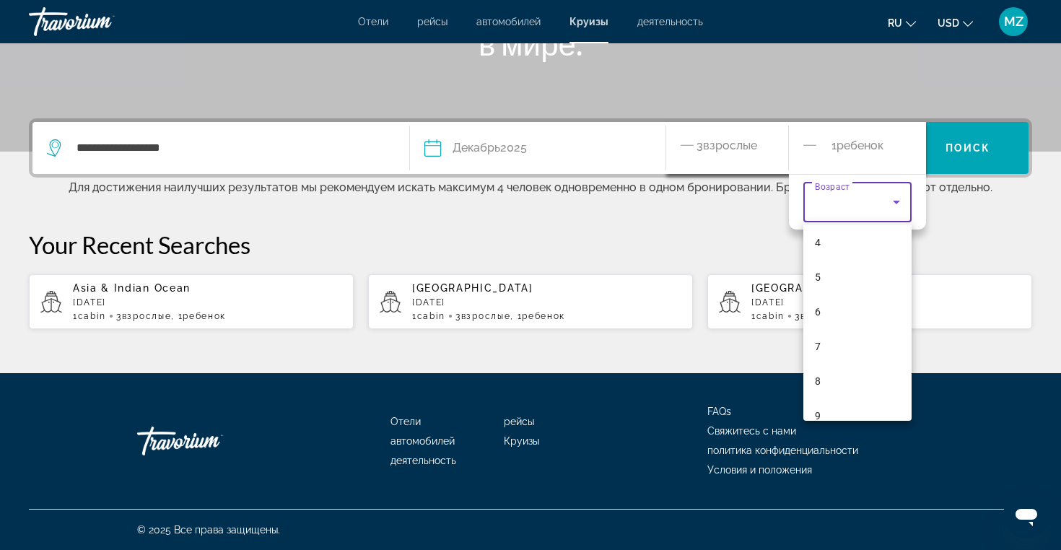
scroll to position [229, 0]
click at [681, 209] on div at bounding box center [530, 275] width 1061 height 550
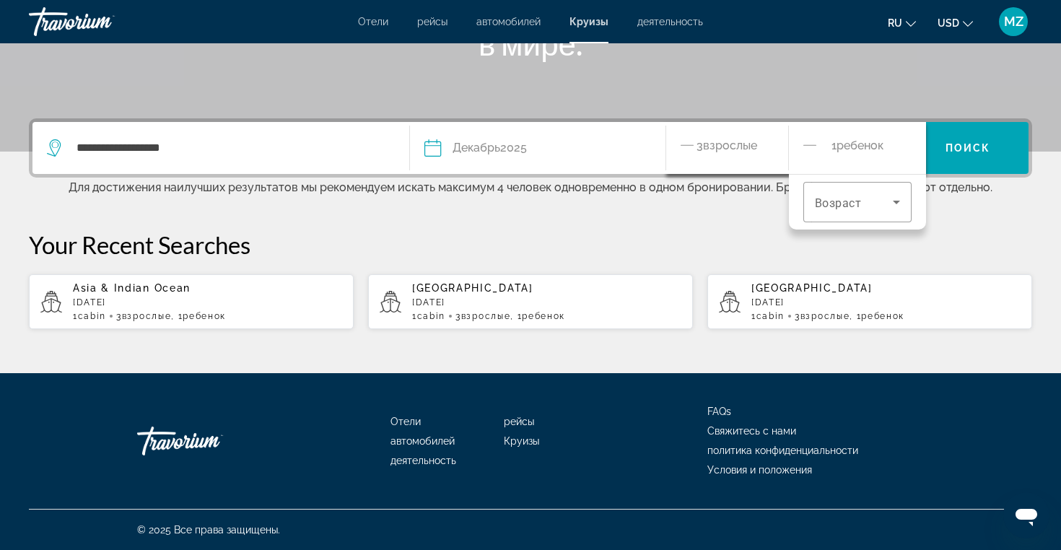
click at [627, 233] on p "Your Recent Searches" at bounding box center [530, 244] width 1003 height 29
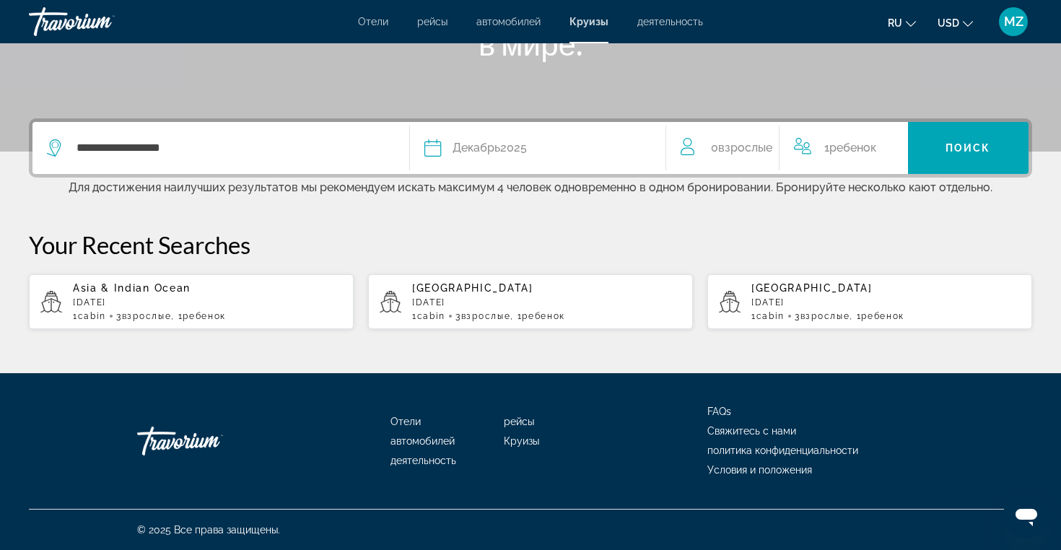
click at [535, 142] on div "Дата Декабрь 2025" at bounding box center [537, 148] width 227 height 20
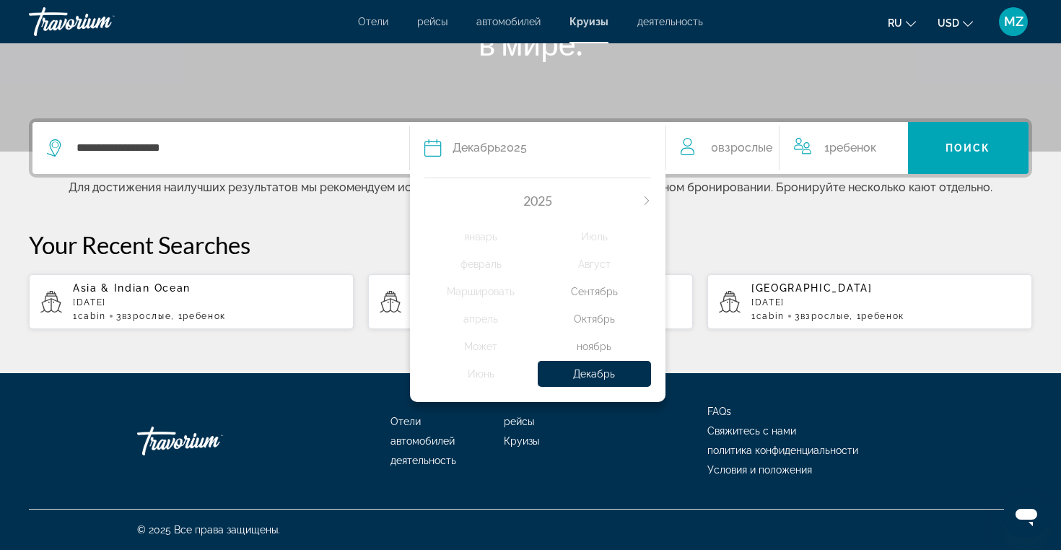
click at [646, 197] on icon "Next month" at bounding box center [646, 200] width 9 height 9
click at [495, 237] on div "январь" at bounding box center [480, 237] width 113 height 26
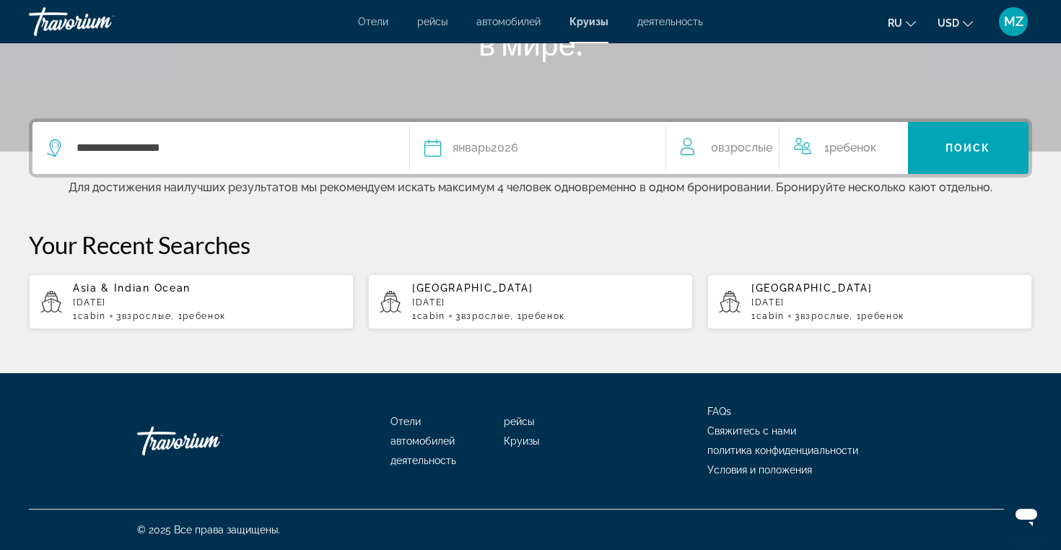
click at [777, 156] on div "0 Взрослый Взрослые" at bounding box center [729, 148] width 99 height 20
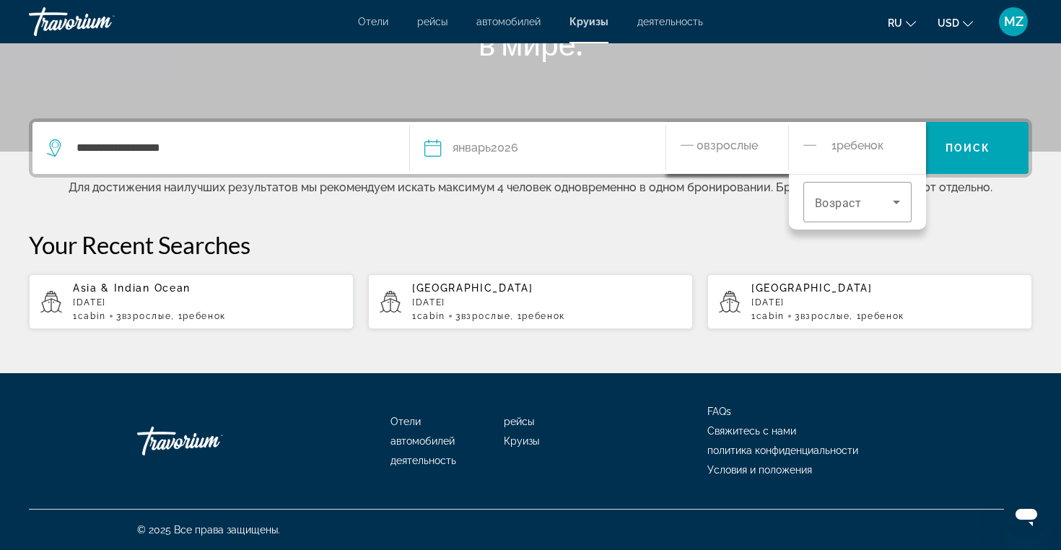
click at [691, 145] on icon "Decrement adults" at bounding box center [686, 144] width 13 height 1
click at [767, 147] on icon "Increment adults" at bounding box center [766, 144] width 13 height 17
click at [767, 142] on icon "Increment adults" at bounding box center [766, 145] width 13 height 13
click at [742, 212] on div "**********" at bounding box center [530, 223] width 1061 height 211
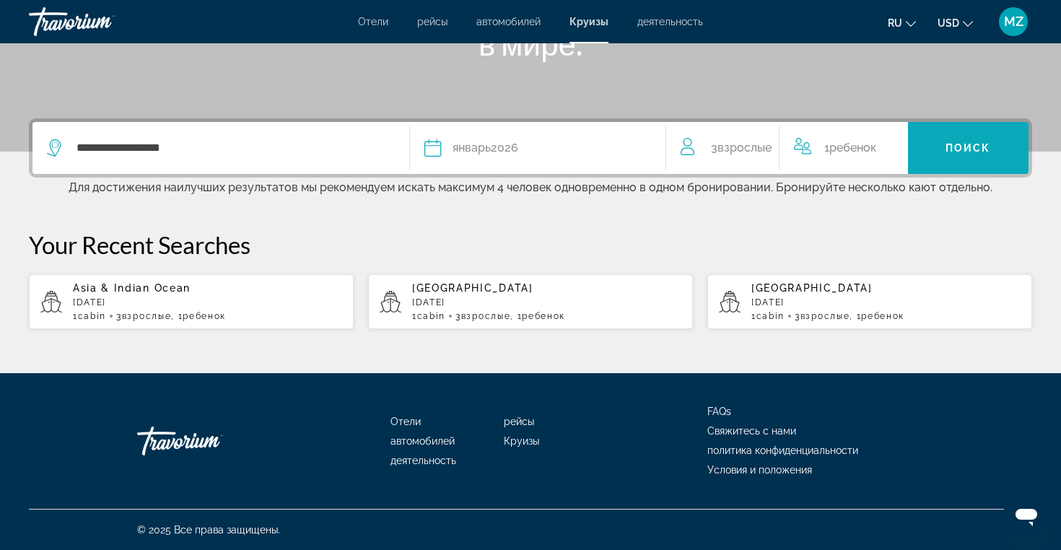
click at [939, 158] on span "Search widget" at bounding box center [968, 148] width 121 height 35
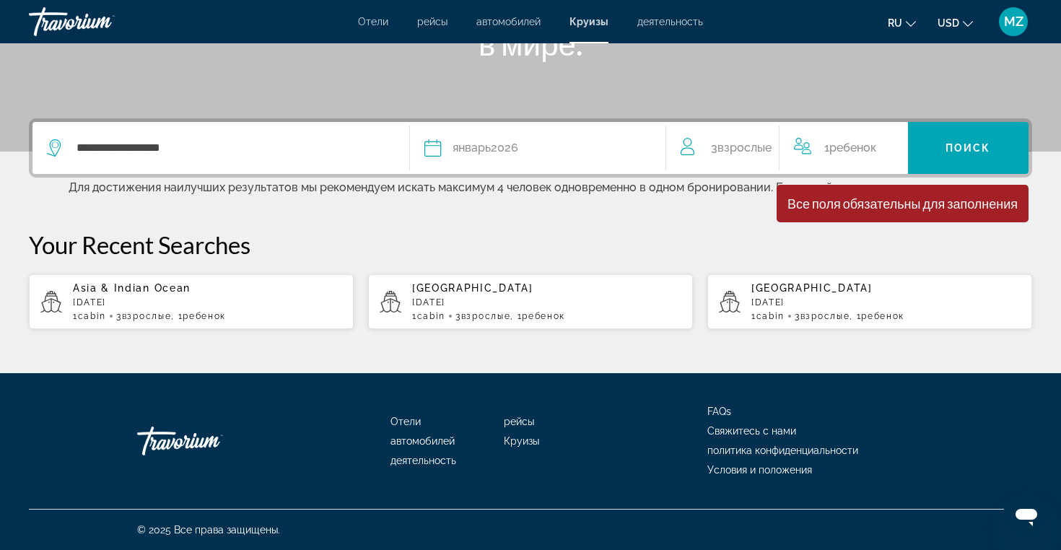
click at [543, 144] on div "Дата январь 2026" at bounding box center [537, 148] width 227 height 20
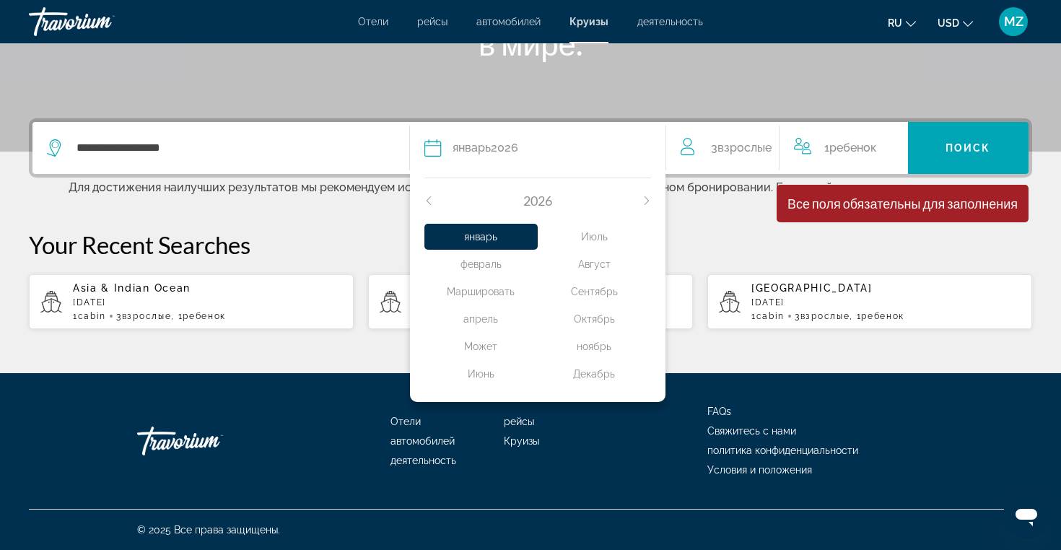
click at [727, 240] on p "Your Recent Searches" at bounding box center [530, 244] width 1003 height 29
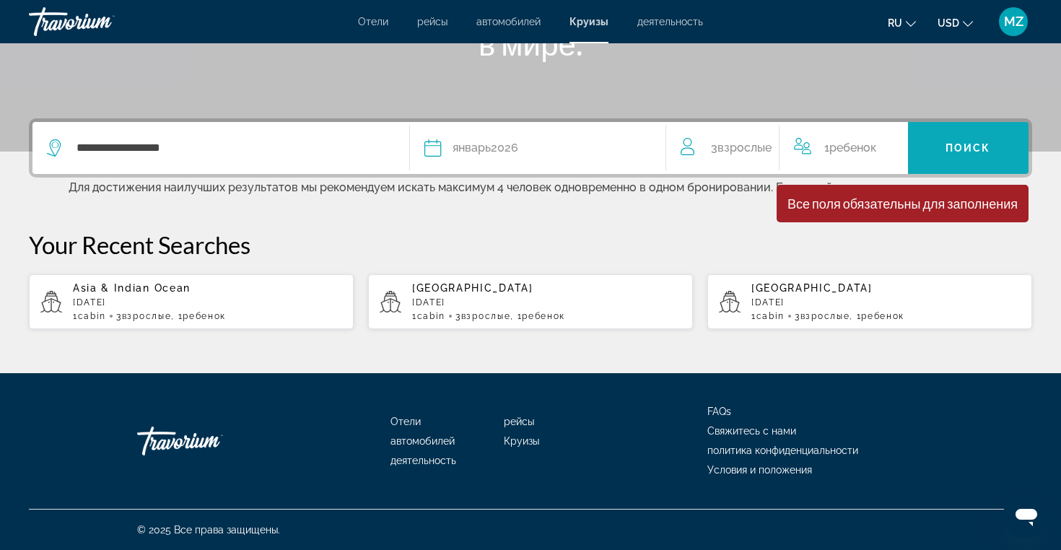
click at [944, 164] on span "Search widget" at bounding box center [968, 148] width 121 height 35
click at [187, 312] on span ", 1 Ребенок Дети" at bounding box center [198, 316] width 55 height 10
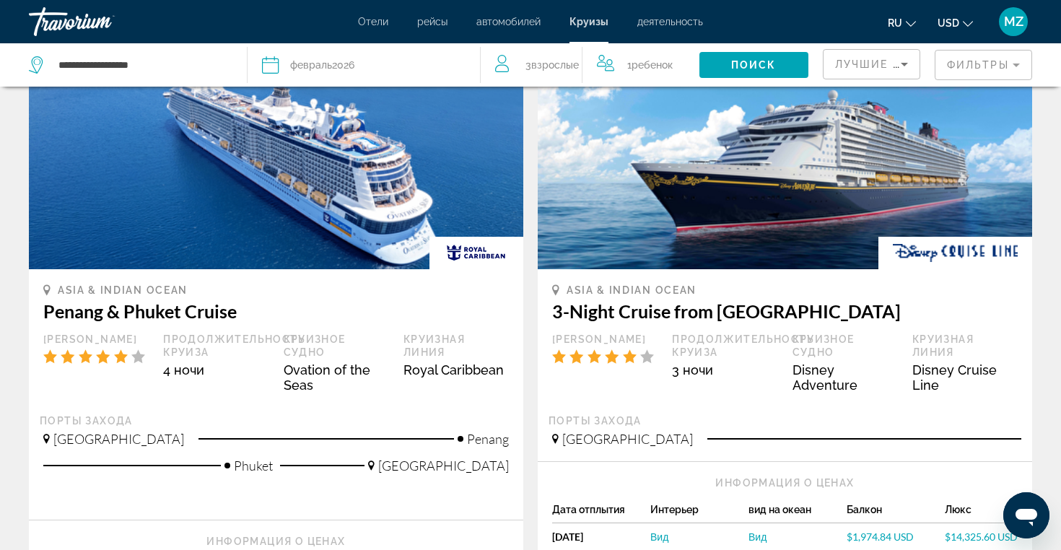
scroll to position [1260, 0]
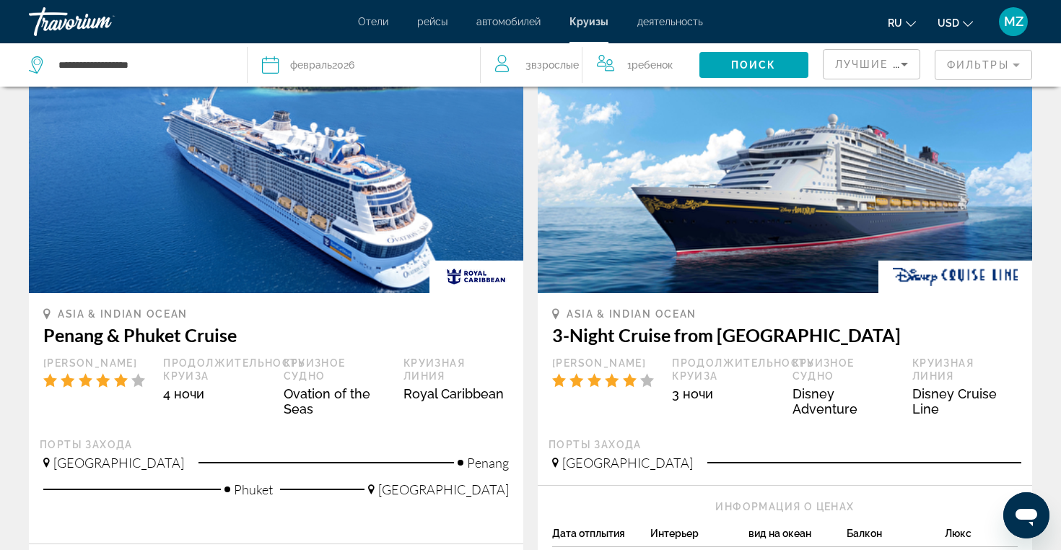
click at [317, 66] on span "февраль" at bounding box center [311, 65] width 42 height 12
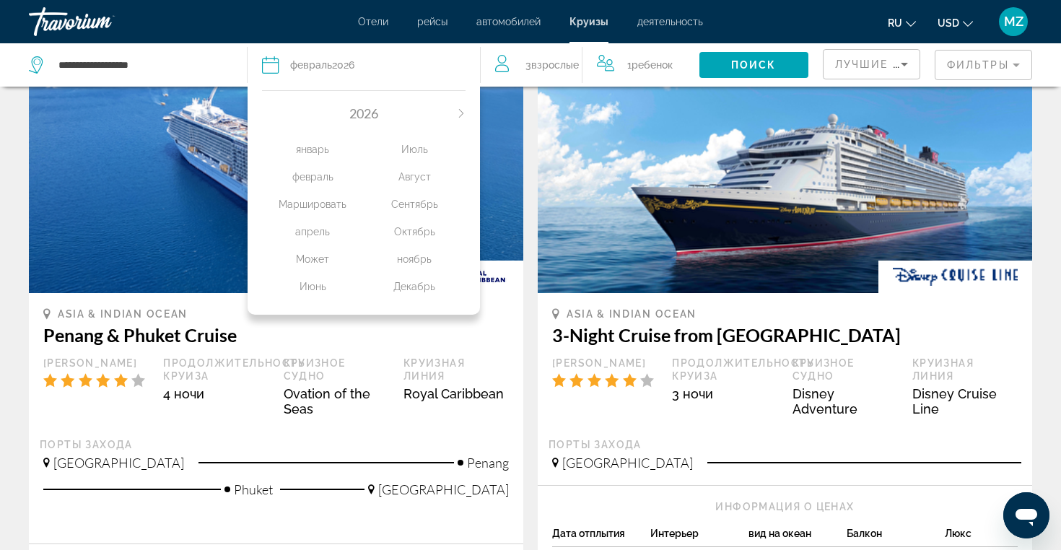
click at [304, 152] on div "январь" at bounding box center [313, 149] width 102 height 26
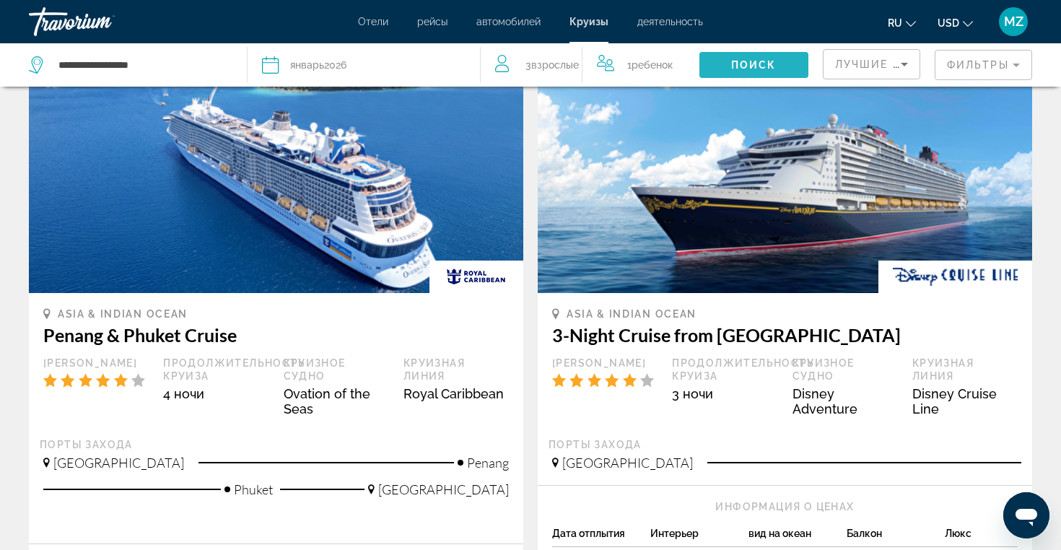
click at [720, 63] on span "Search widget" at bounding box center [753, 65] width 109 height 35
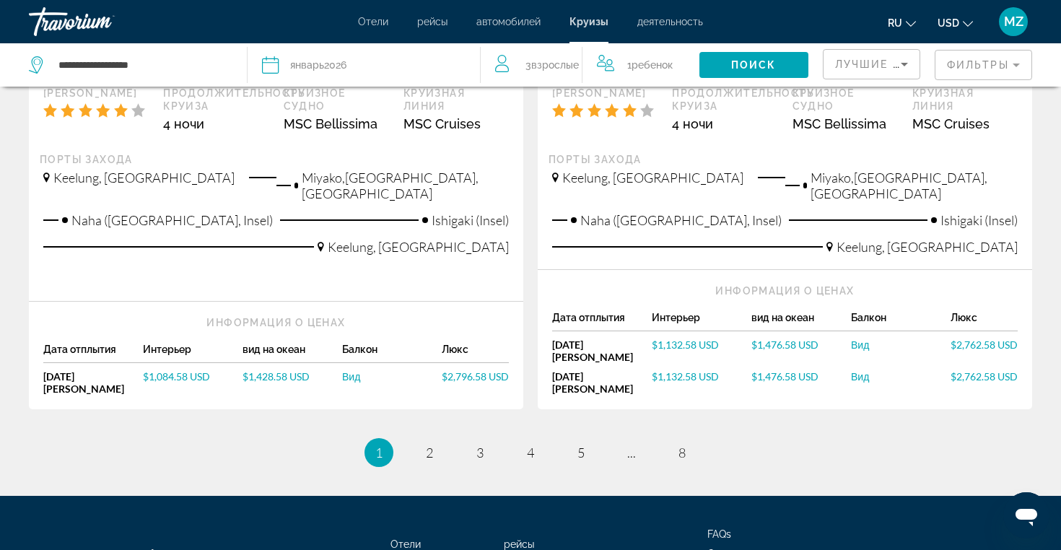
scroll to position [1612, 0]
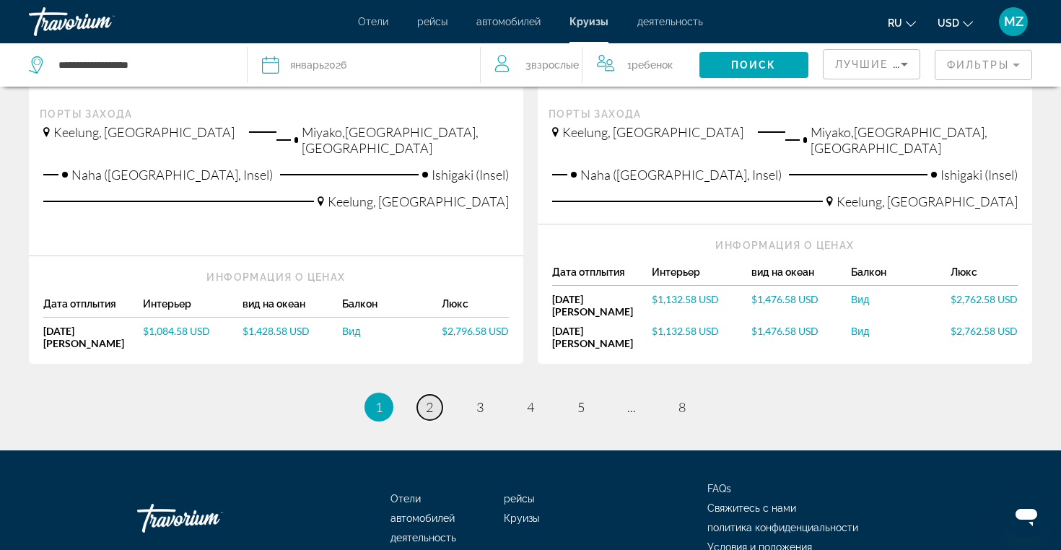
click at [436, 395] on link "page 2" at bounding box center [429, 407] width 25 height 25
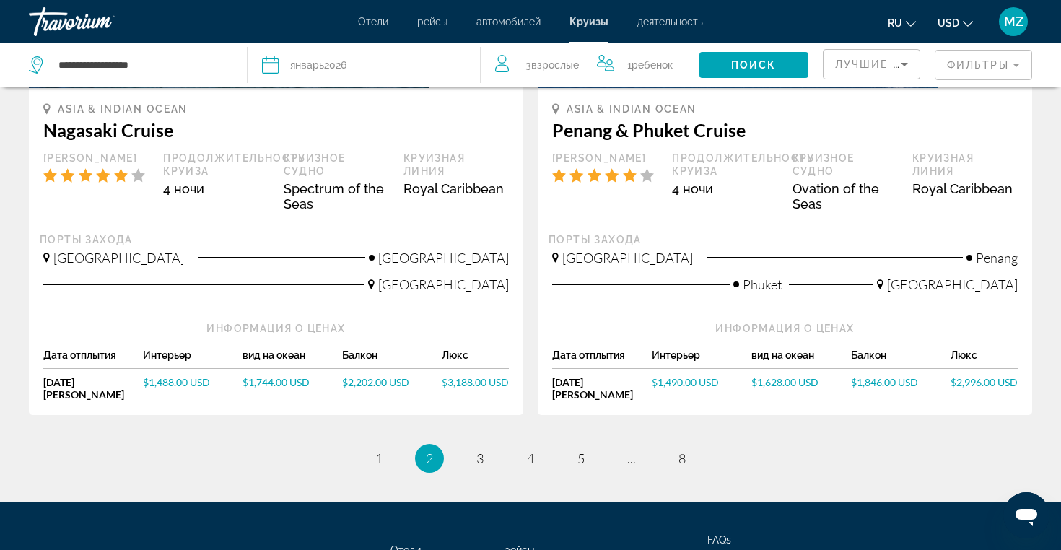
scroll to position [1631, 0]
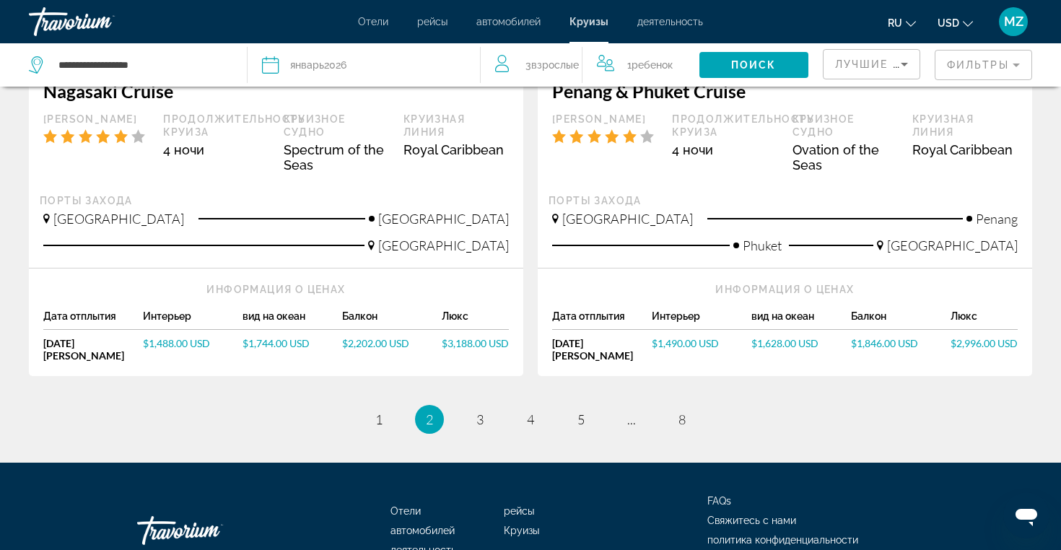
click at [486, 407] on link "page 3" at bounding box center [480, 419] width 25 height 25
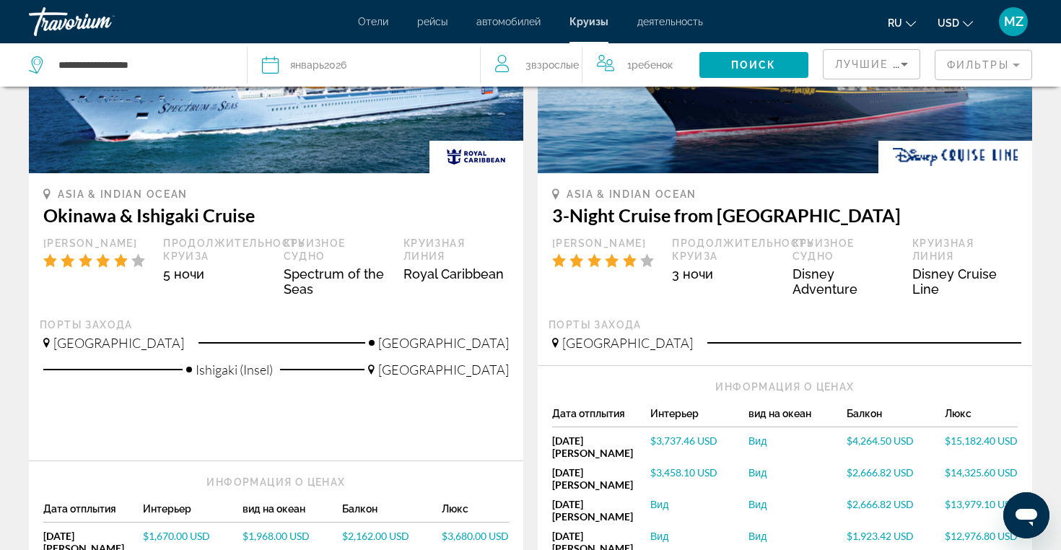
scroll to position [823, 0]
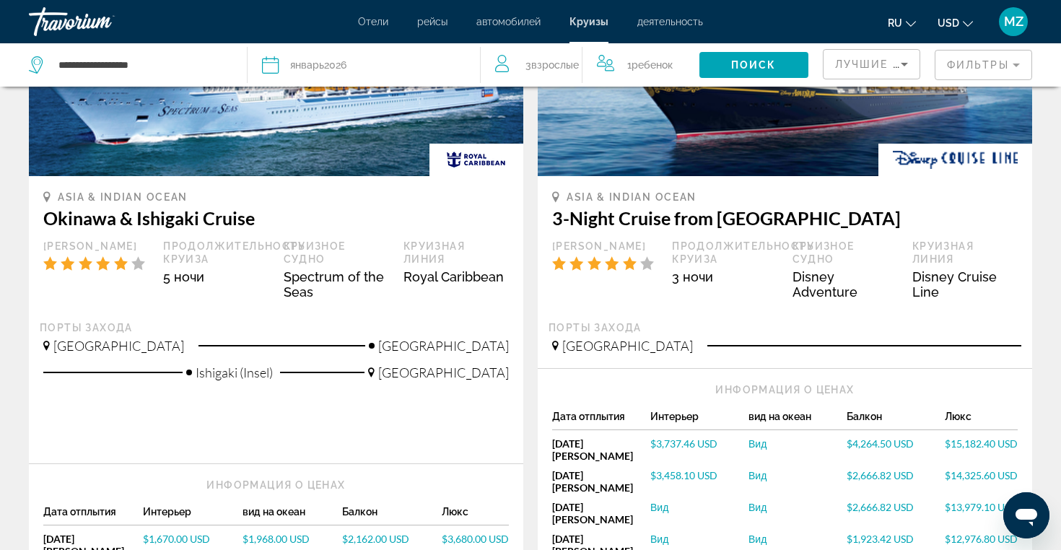
click at [670, 437] on span "$3,737.46 USD" at bounding box center [683, 443] width 67 height 12
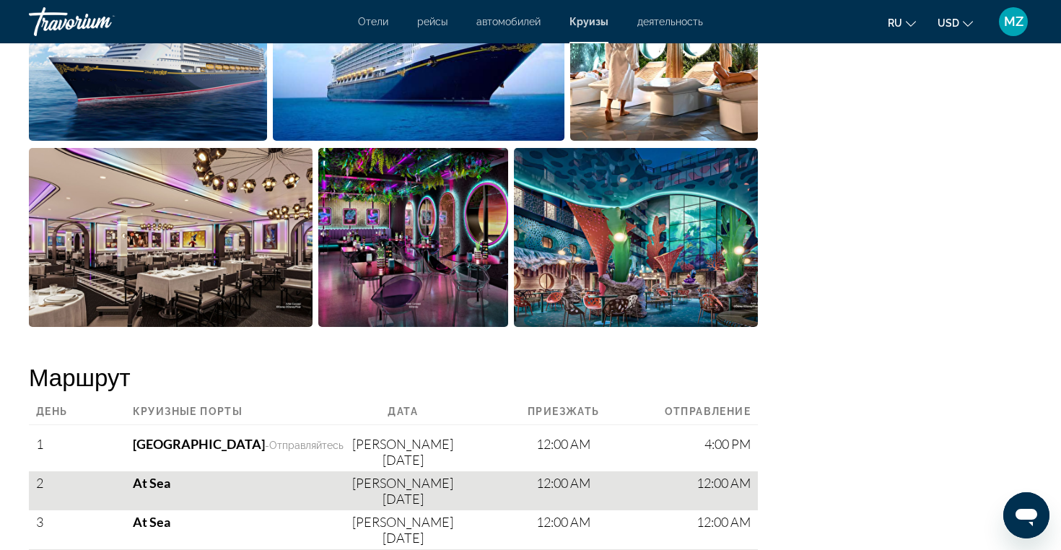
scroll to position [429, 0]
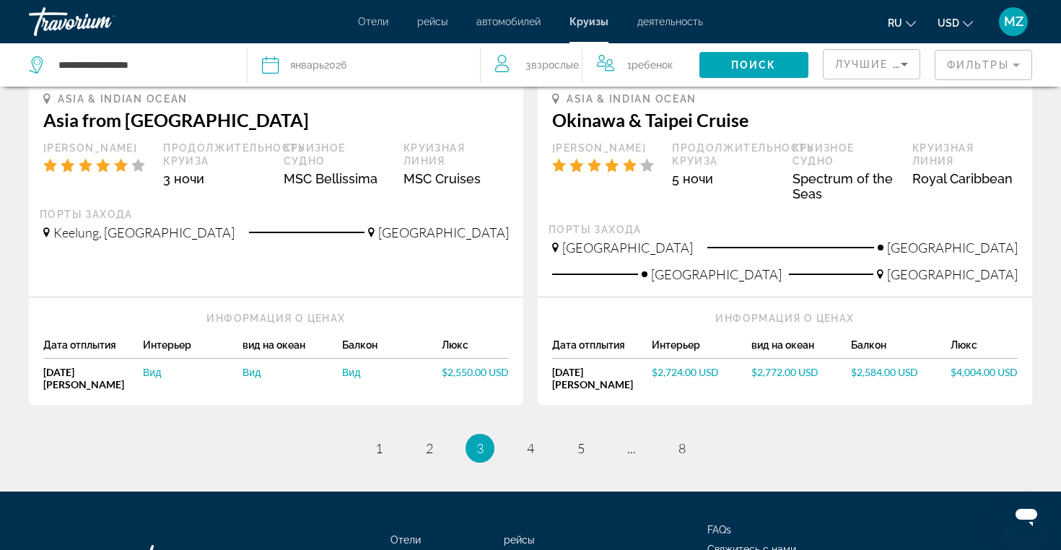
scroll to position [1605, 0]
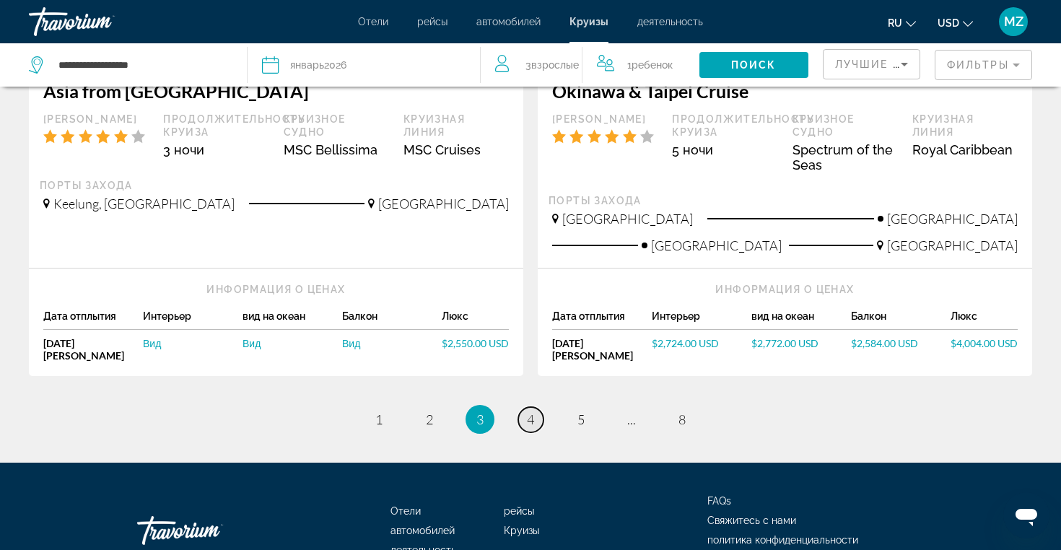
click at [521, 407] on link "page 4" at bounding box center [530, 419] width 25 height 25
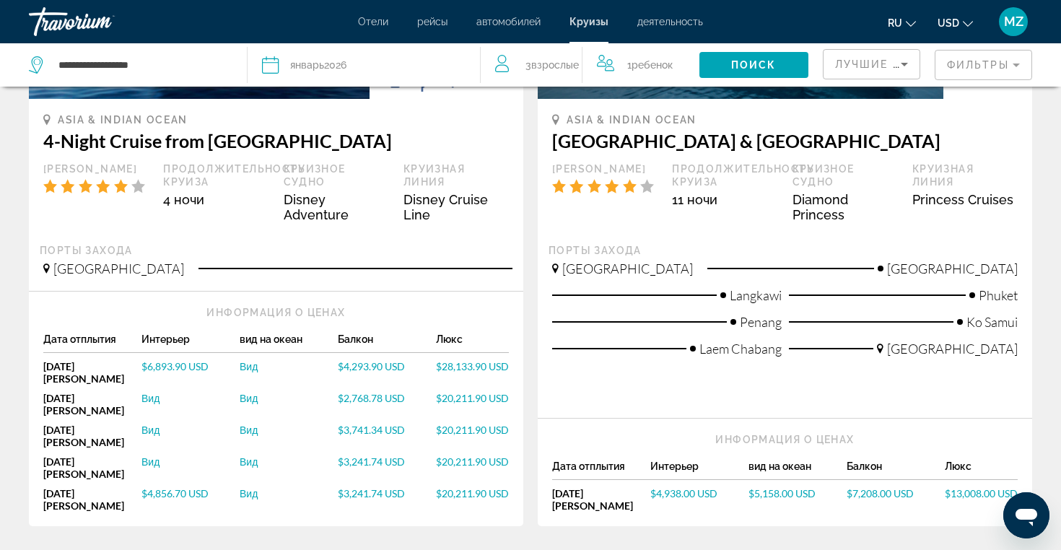
scroll to position [976, 0]
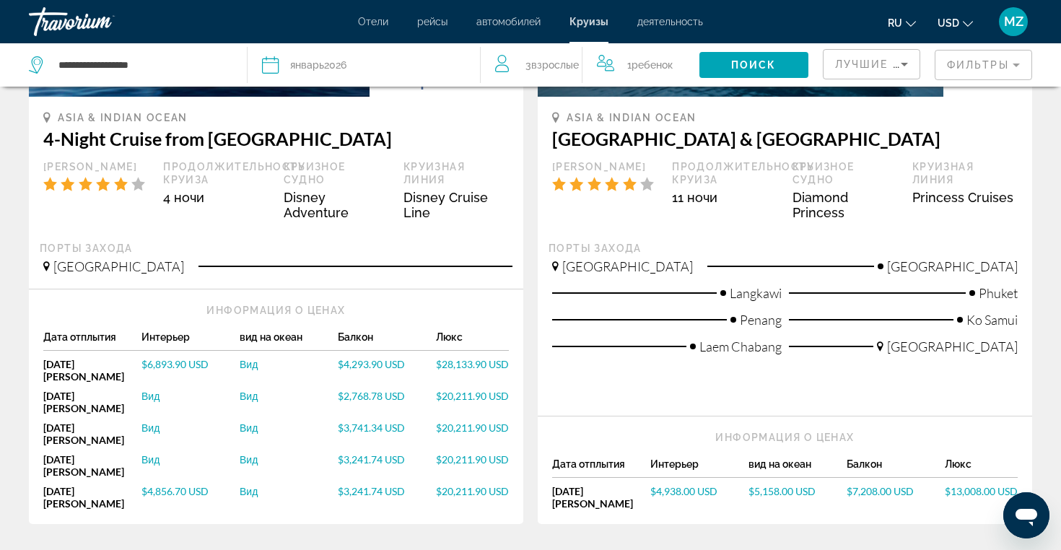
click at [194, 485] on span "$4,856.70 USD" at bounding box center [174, 491] width 67 height 12
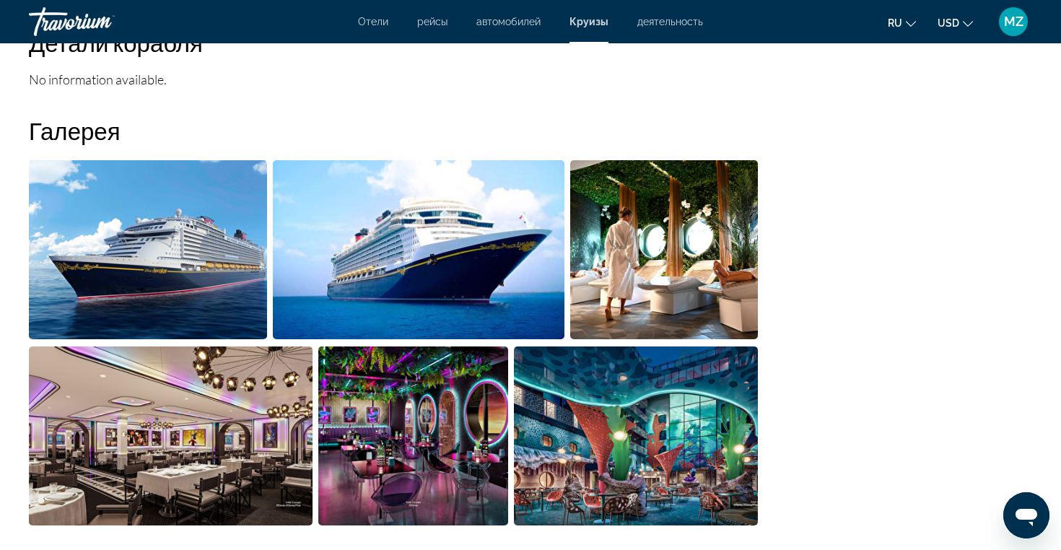
scroll to position [1369, 0]
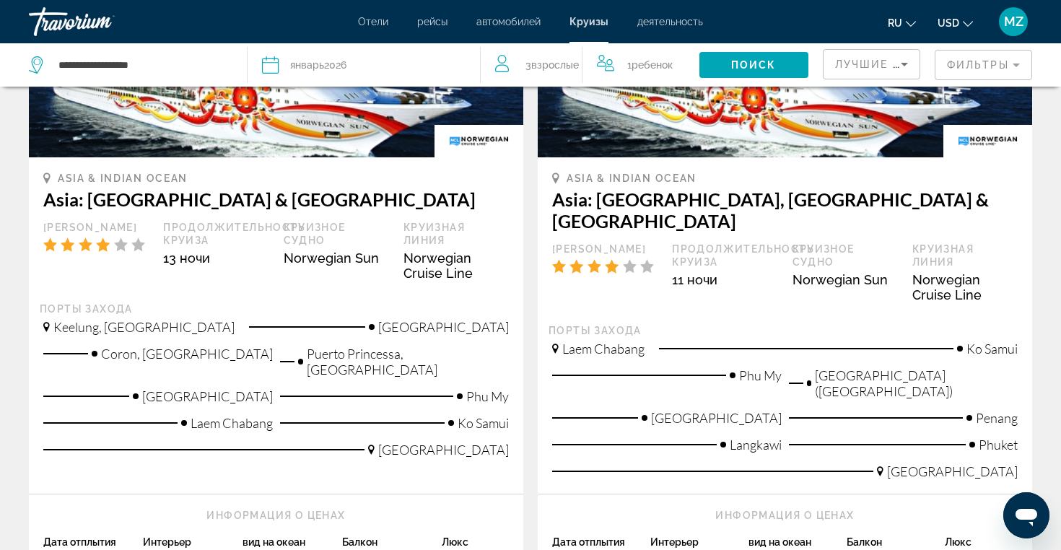
scroll to position [1775, 0]
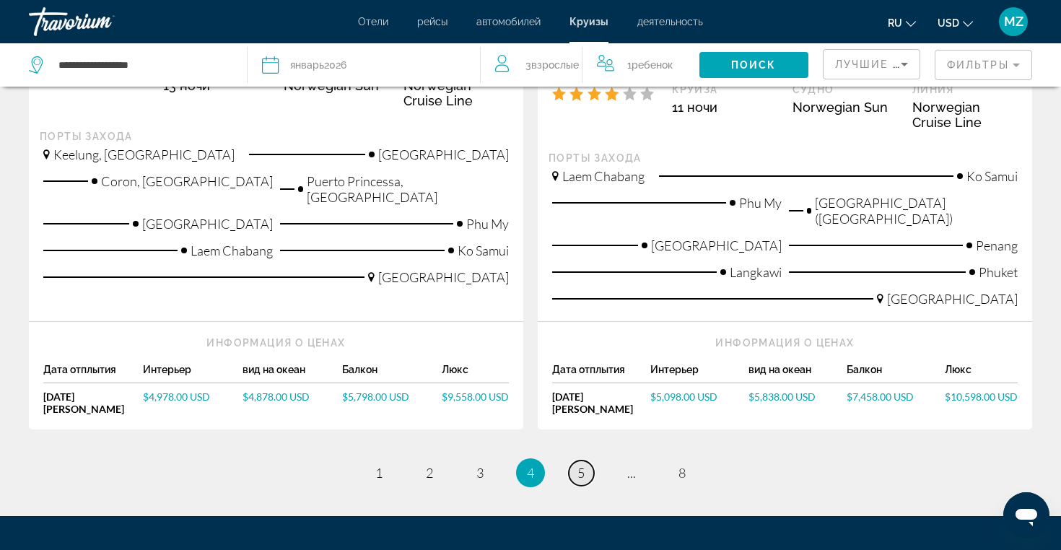
click at [574, 460] on link "page 5" at bounding box center [581, 472] width 25 height 25
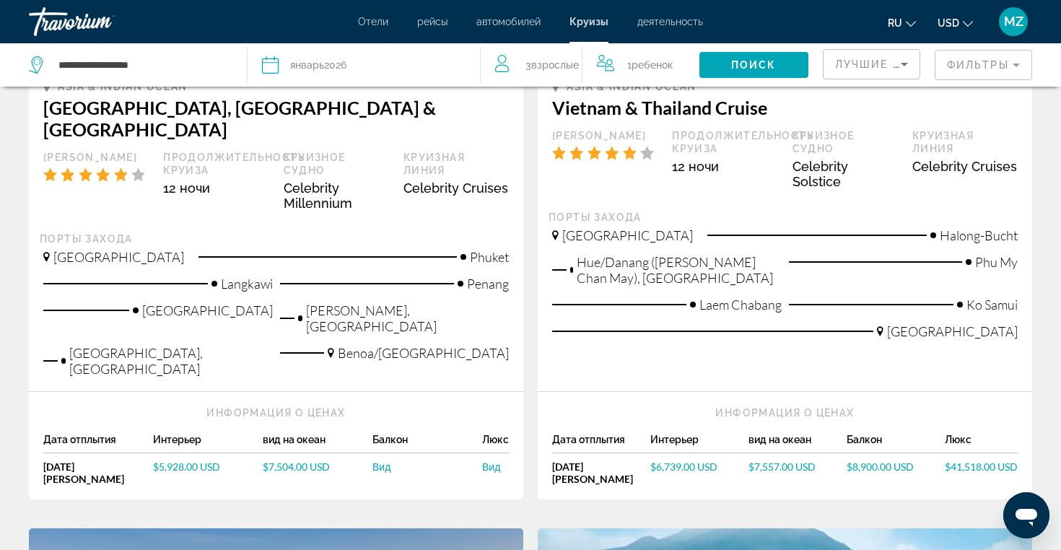
scroll to position [1025, 0]
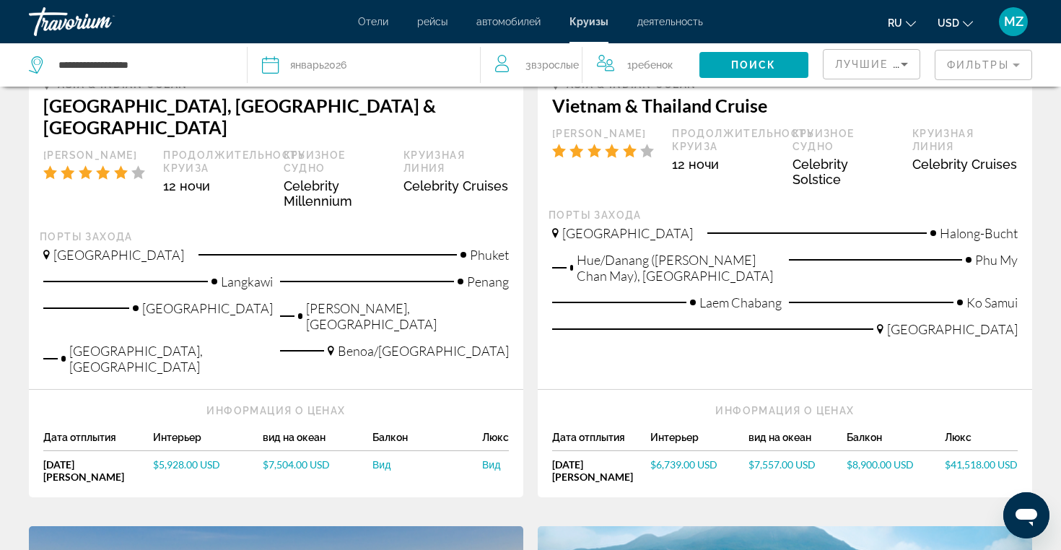
click at [199, 458] on span "$5,928.00 USD" at bounding box center [186, 464] width 67 height 12
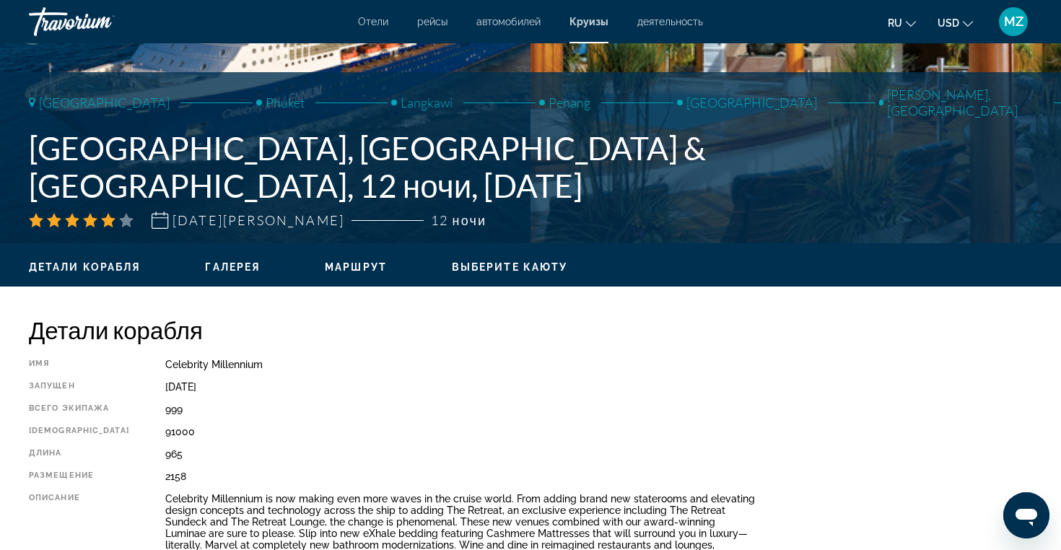
scroll to position [215, 0]
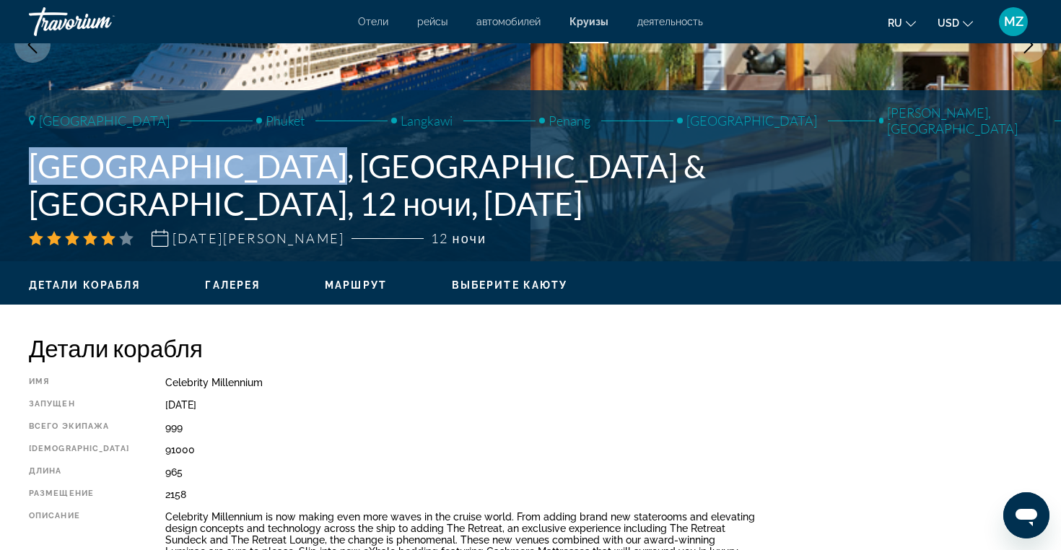
drag, startPoint x: 27, startPoint y: 200, endPoint x: 253, endPoint y: 216, distance: 226.4
click at [253, 216] on div "Singapur Phuket Langkawi Penang Port Kelang Celukan Bawang, Bali Lombok, Indone…" at bounding box center [530, 176] width 1061 height 142
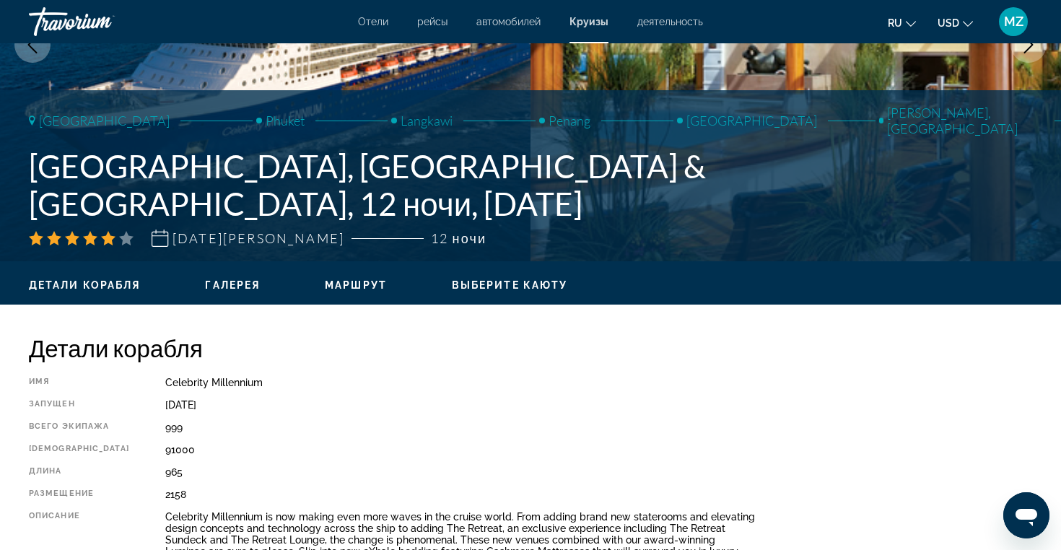
click at [312, 543] on div "Celebrity Millennium is now making even more waves in the cruise world. From ad…" at bounding box center [461, 557] width 592 height 92
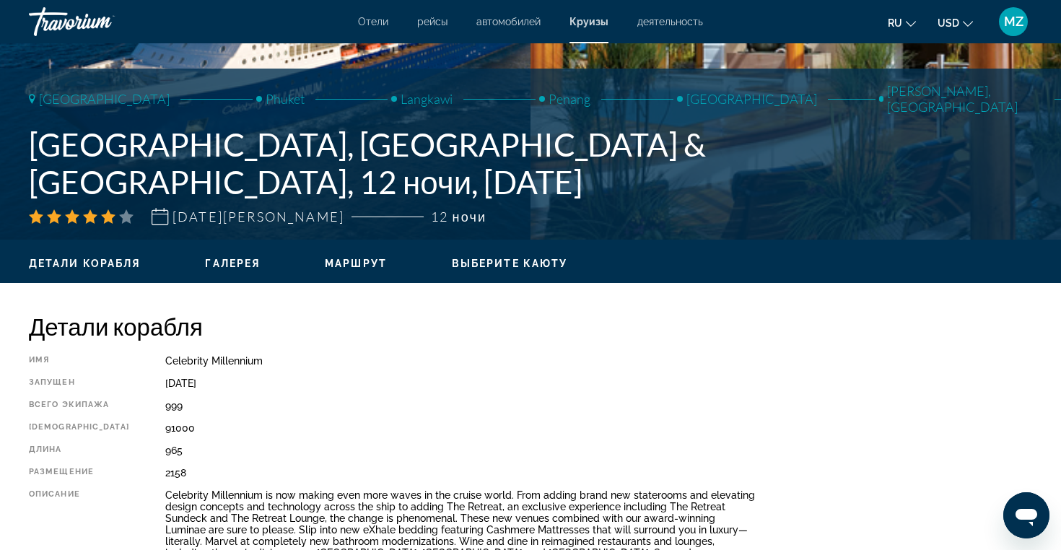
scroll to position [240, 0]
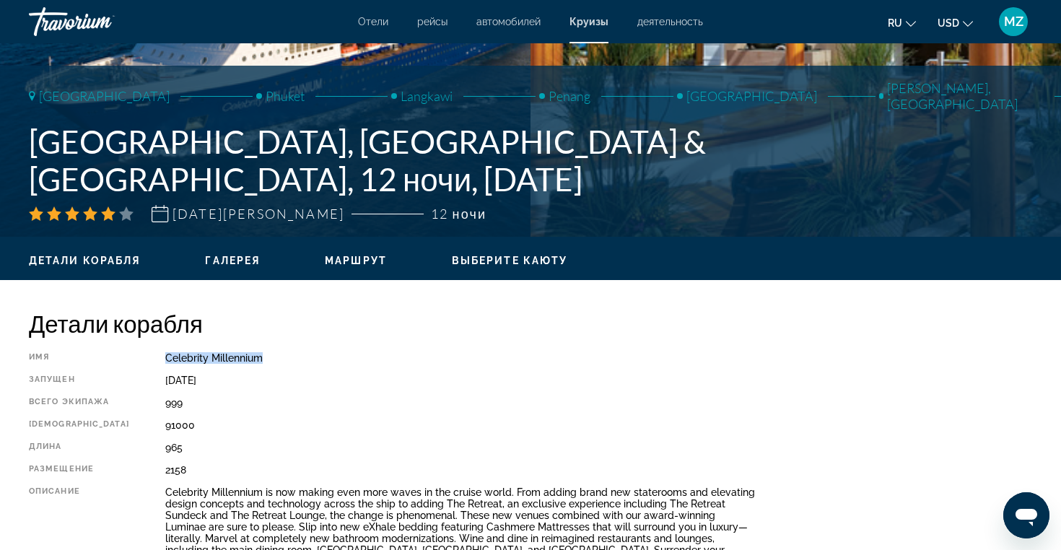
drag, startPoint x: 141, startPoint y: 357, endPoint x: 256, endPoint y: 361, distance: 114.8
copy div "Celebrity Millennium"
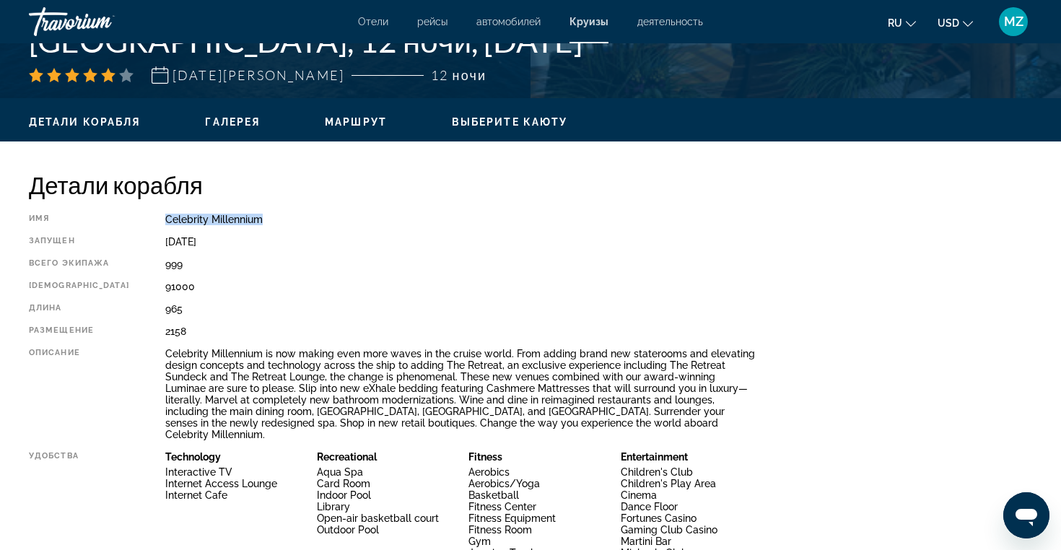
scroll to position [377, 0]
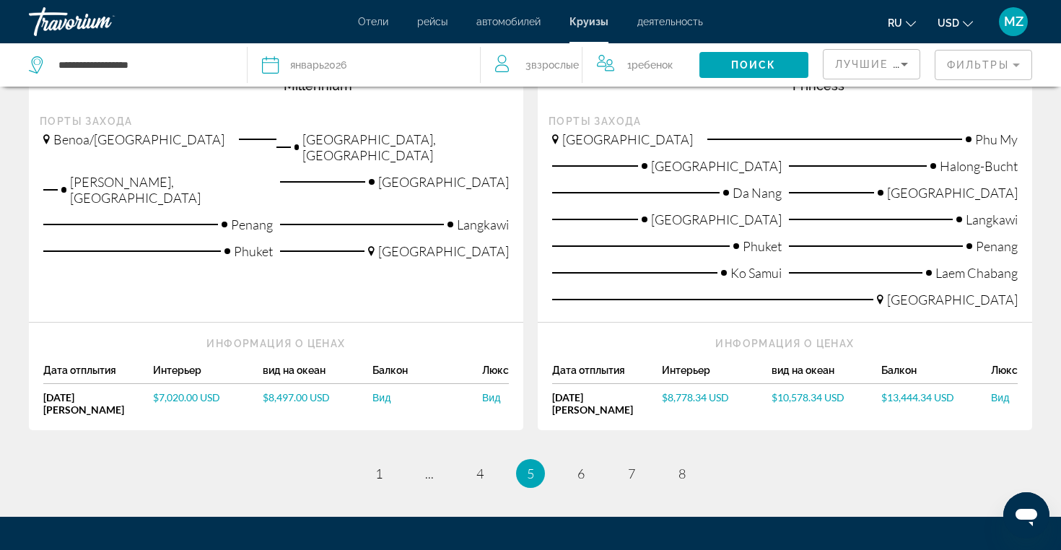
scroll to position [1844, 0]
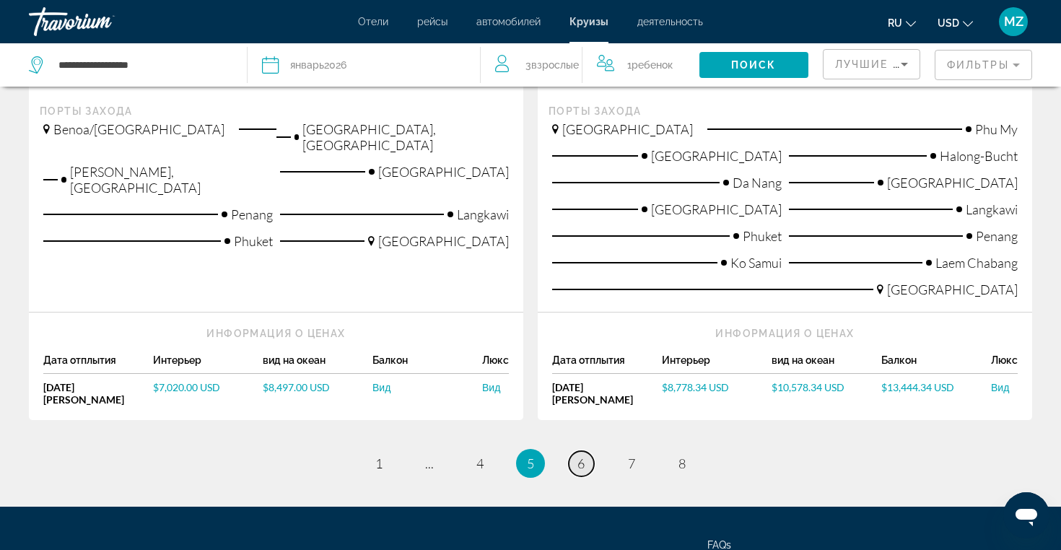
click at [580, 455] on span "6" at bounding box center [580, 463] width 7 height 16
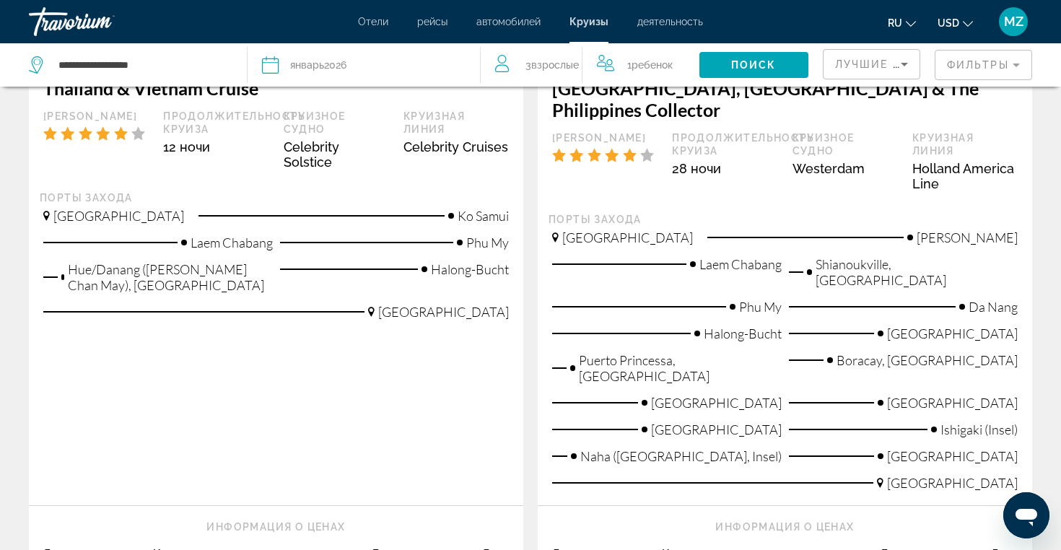
scroll to position [2065, 0]
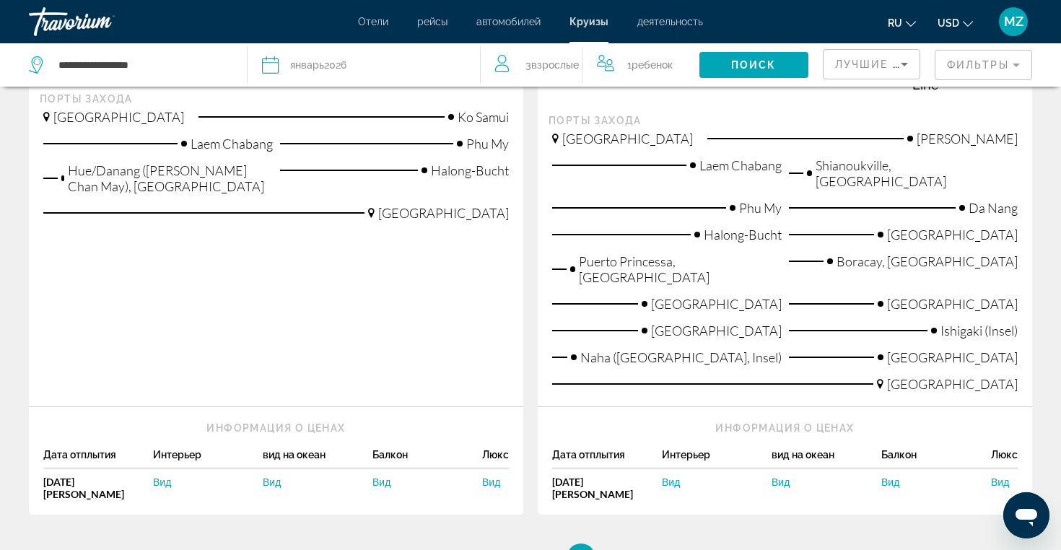
click at [633, 543] on li "page 7" at bounding box center [631, 557] width 29 height 29
click at [644, 543] on ul "6 / 8 page 1 page ... page 4 page 5 You're on page 6 page 7 page 8" at bounding box center [530, 557] width 1003 height 29
click at [640, 545] on link "page 7" at bounding box center [631, 557] width 25 height 25
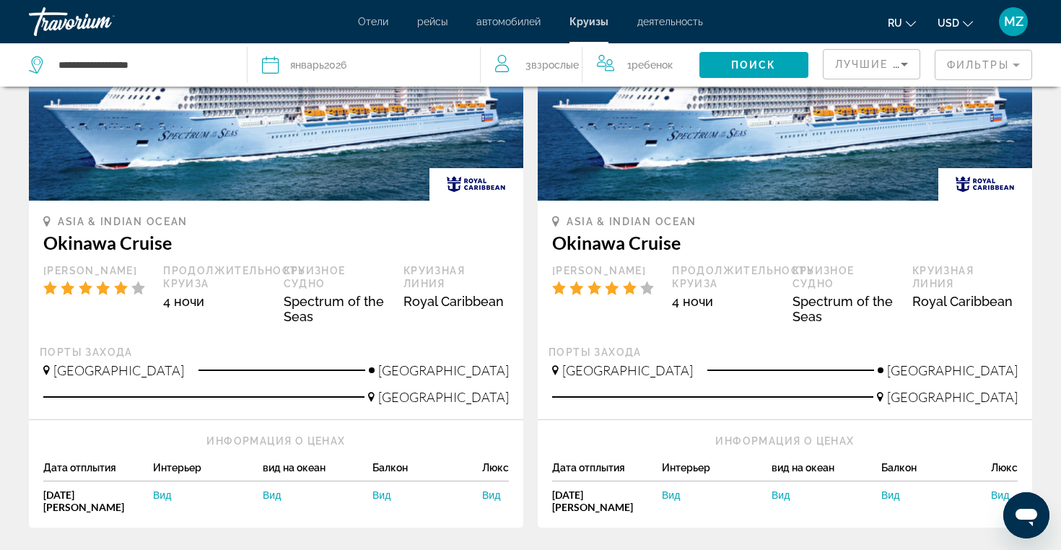
scroll to position [1760, 0]
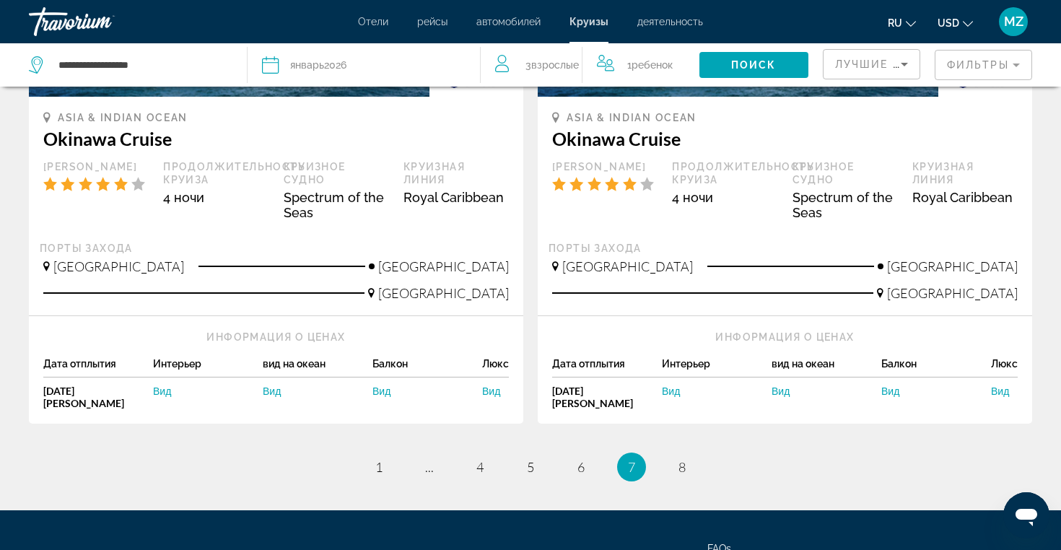
click at [699, 452] on ul "7 / 8 page 1 page ... page 4 page 5 page 6 You're on page 7 page 8" at bounding box center [530, 466] width 1003 height 29
click at [688, 455] on link "page 8" at bounding box center [682, 467] width 25 height 25
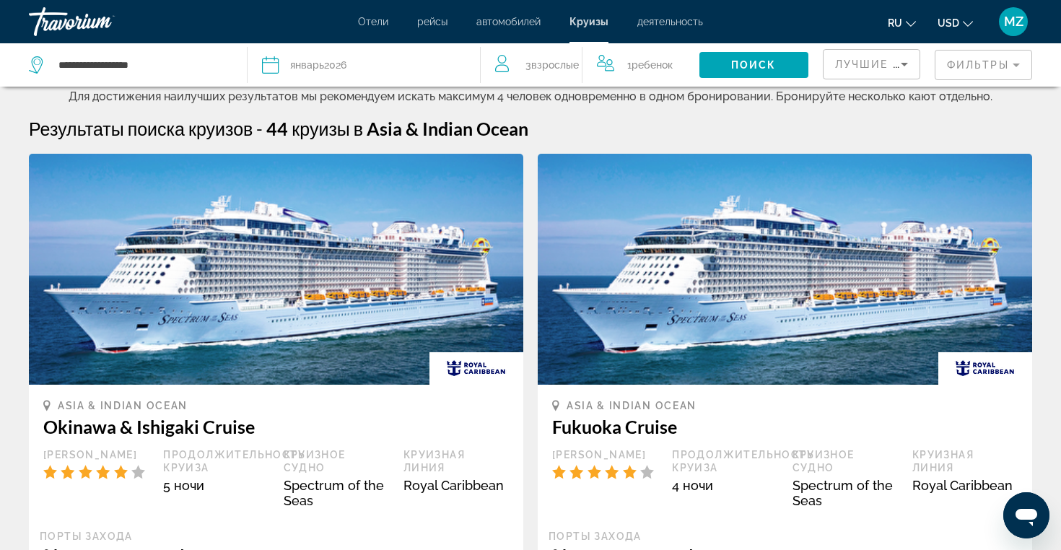
click at [369, 71] on div "Дата январь 2026" at bounding box center [363, 65] width 203 height 20
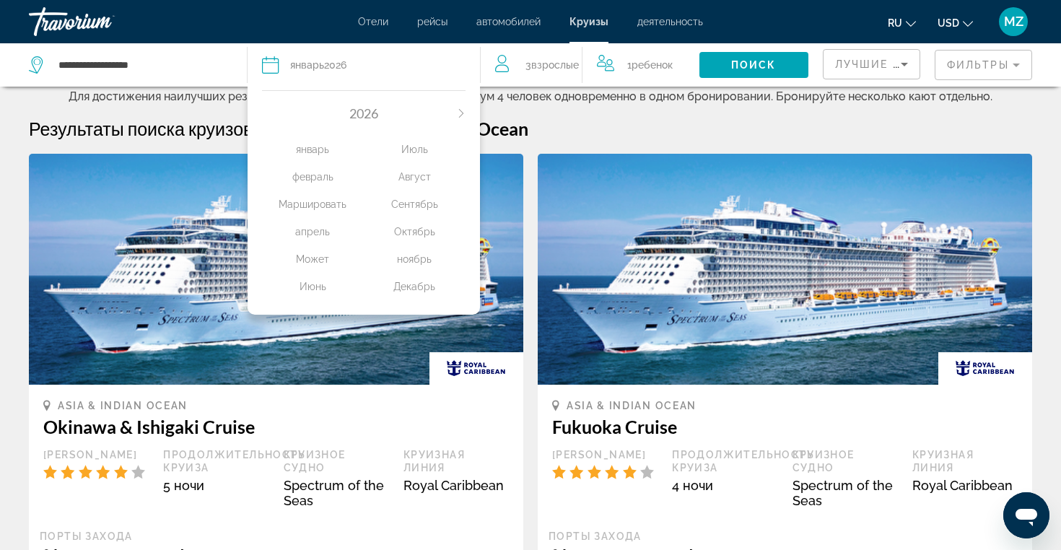
click at [618, 316] on img "Main content" at bounding box center [785, 269] width 494 height 231
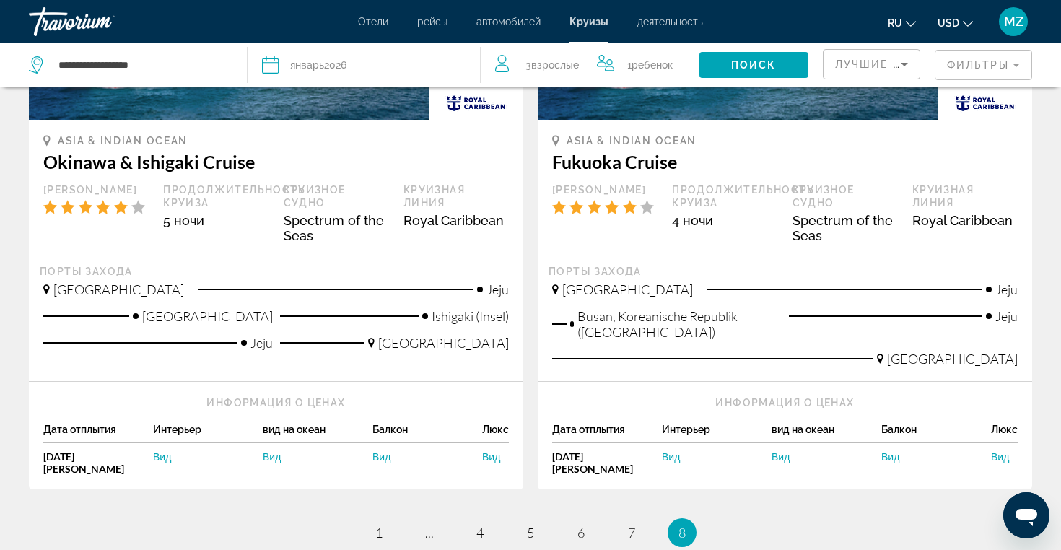
scroll to position [251, 0]
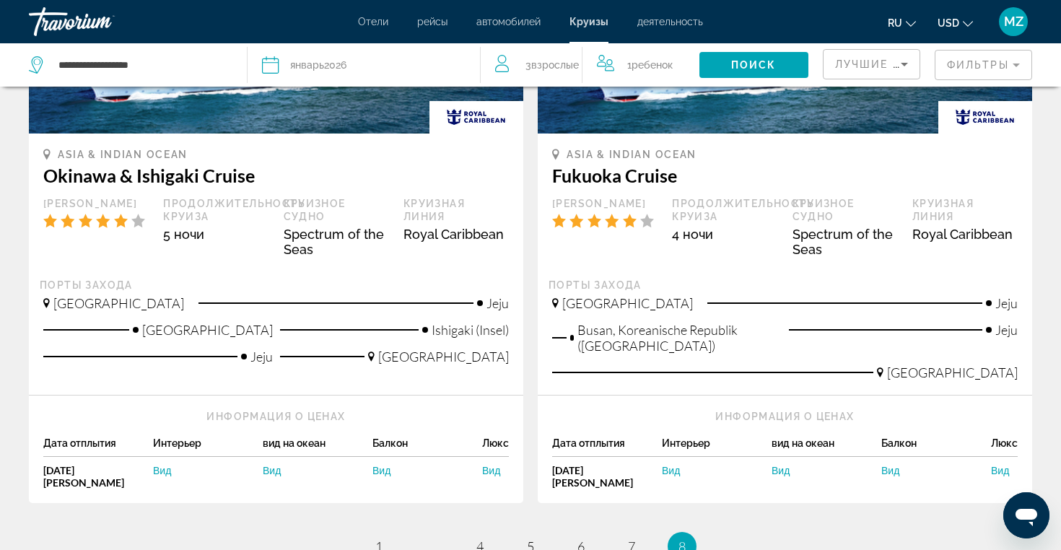
click at [341, 70] on div "январь 2026" at bounding box center [318, 65] width 56 height 20
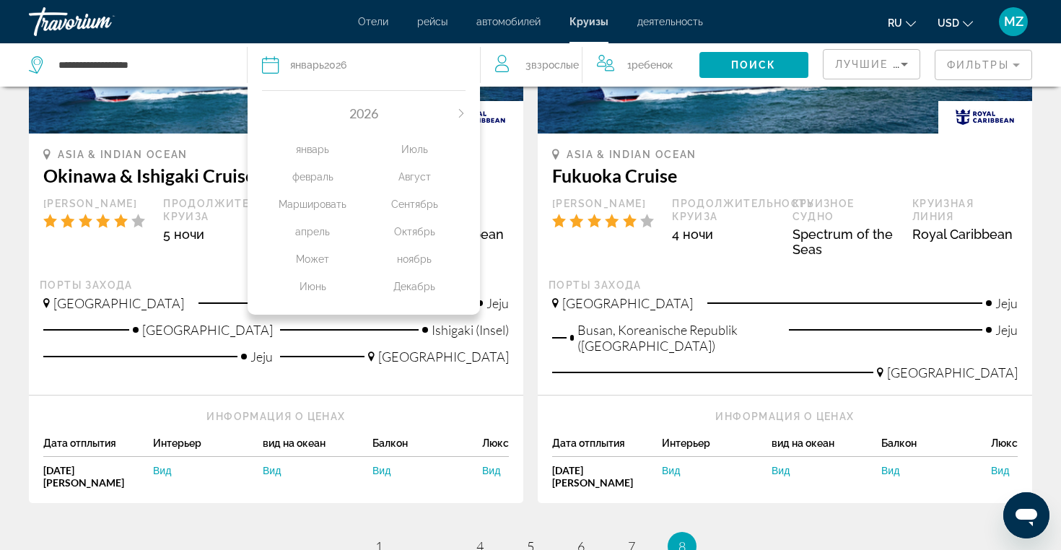
click at [330, 175] on div "февраль" at bounding box center [313, 177] width 102 height 26
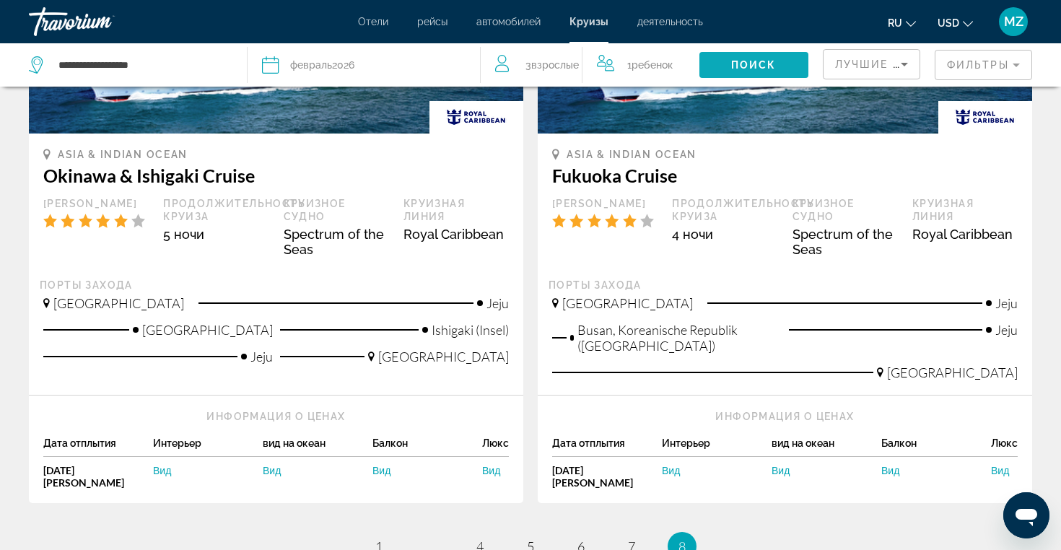
click at [754, 59] on span "Поиск" at bounding box center [753, 65] width 45 height 12
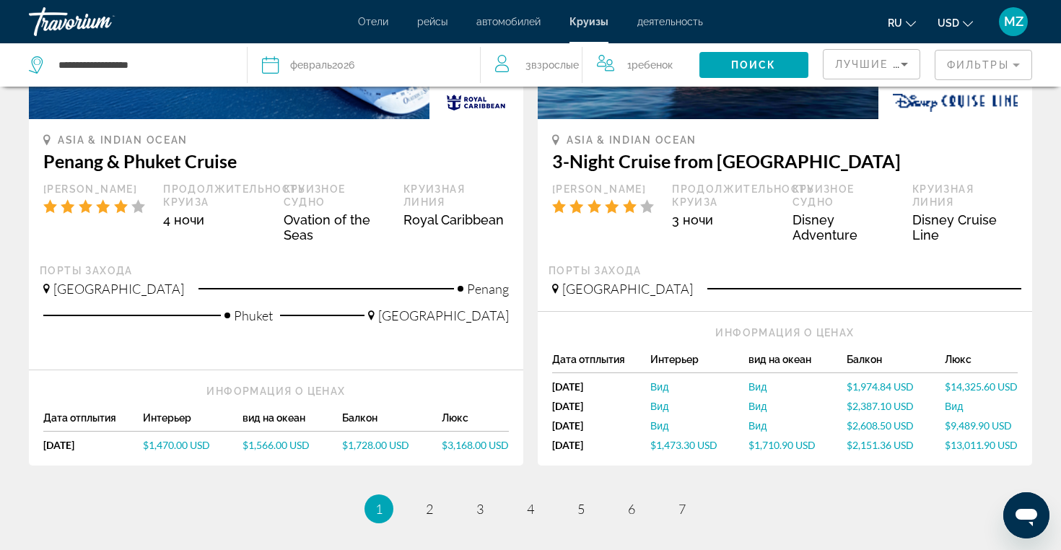
scroll to position [1432, 0]
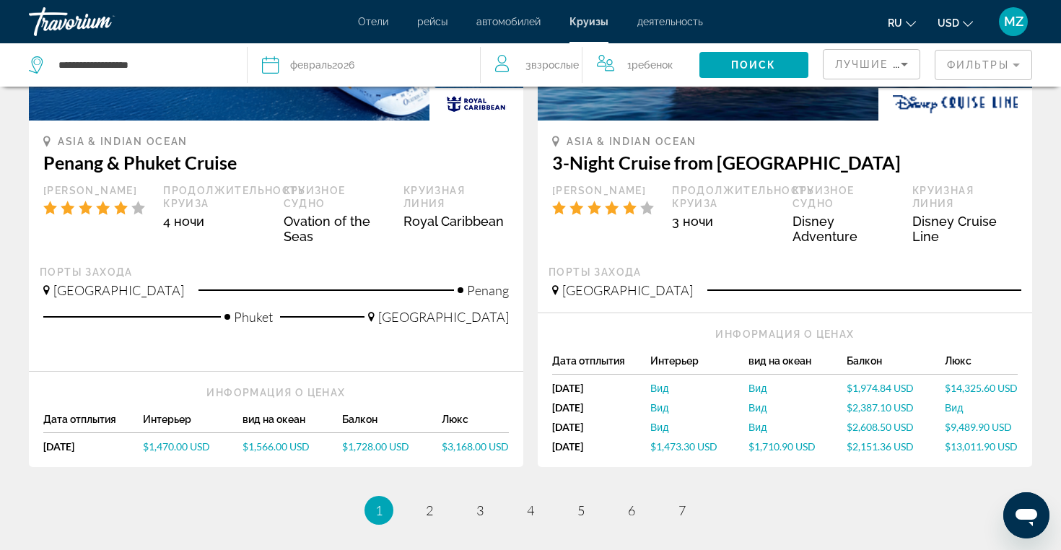
click at [664, 447] on span "$1,473.30 USD" at bounding box center [683, 446] width 67 height 12
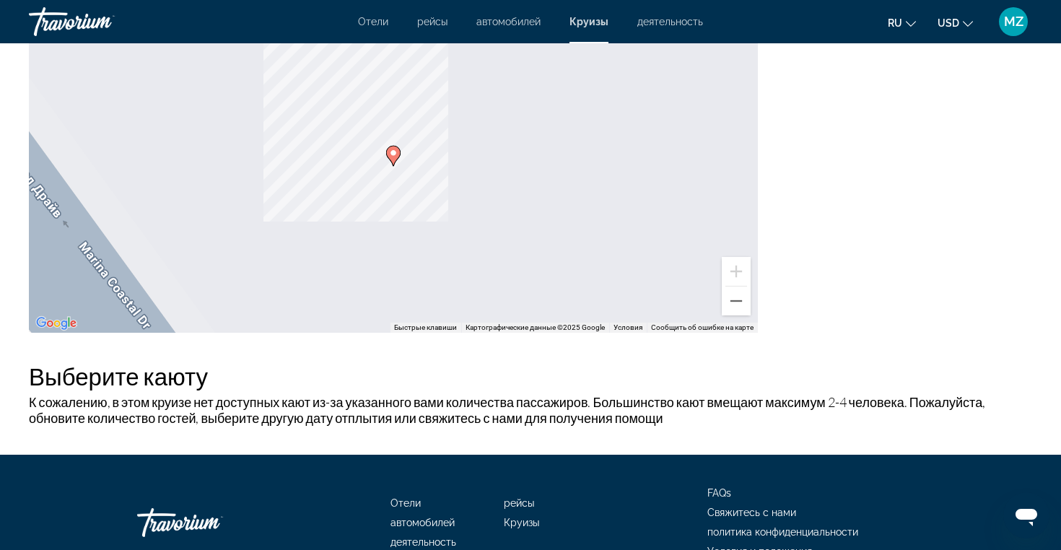
scroll to position [1346, 0]
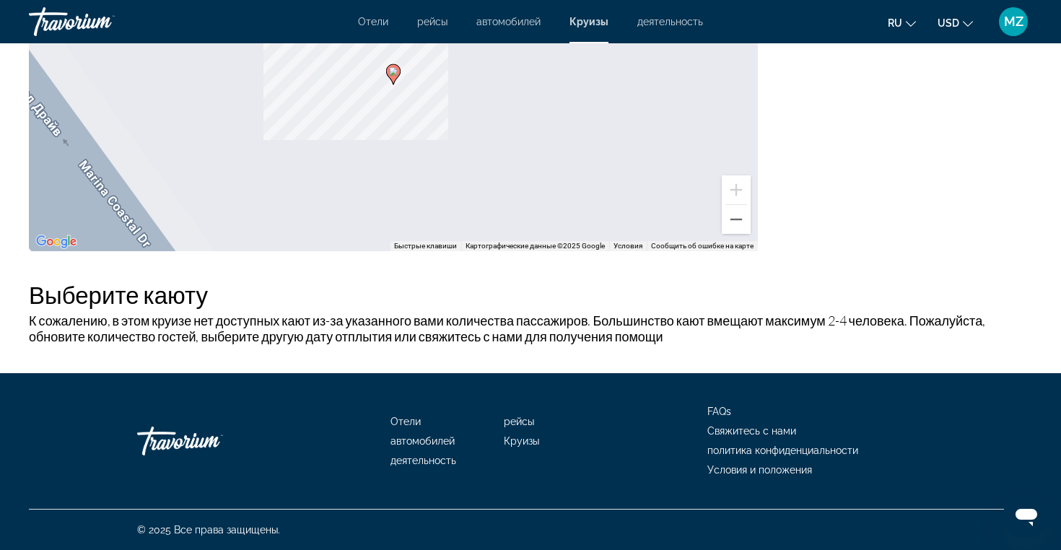
click at [490, 353] on div "К сожалению, в этом круизе нет доступных кают из-за указанного вами количества …" at bounding box center [520, 342] width 996 height 61
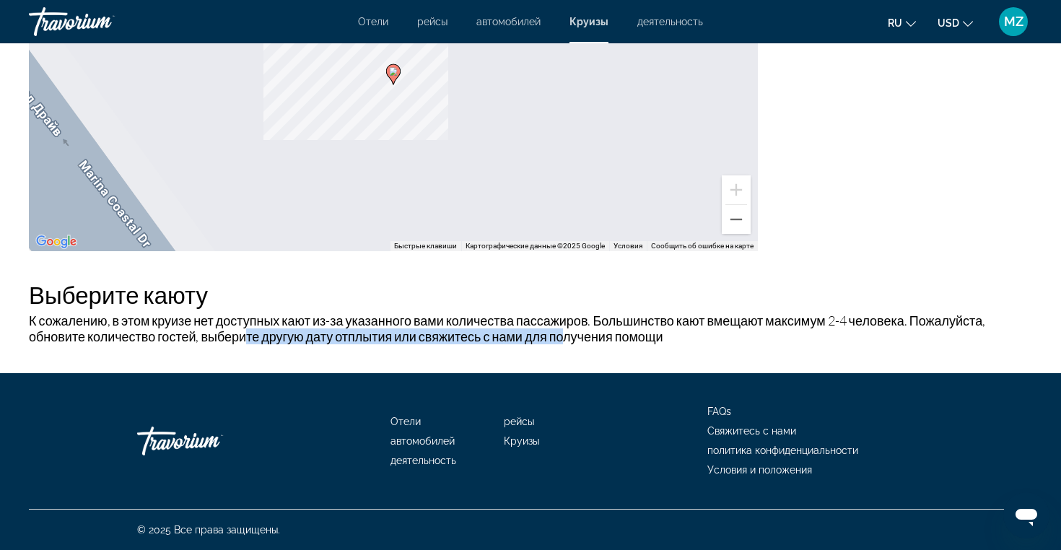
drag, startPoint x: 556, startPoint y: 333, endPoint x: 207, endPoint y: 333, distance: 348.5
click at [209, 333] on span "К сожалению, в этом круизе нет доступных кают из-за указанного вами количества …" at bounding box center [507, 328] width 956 height 32
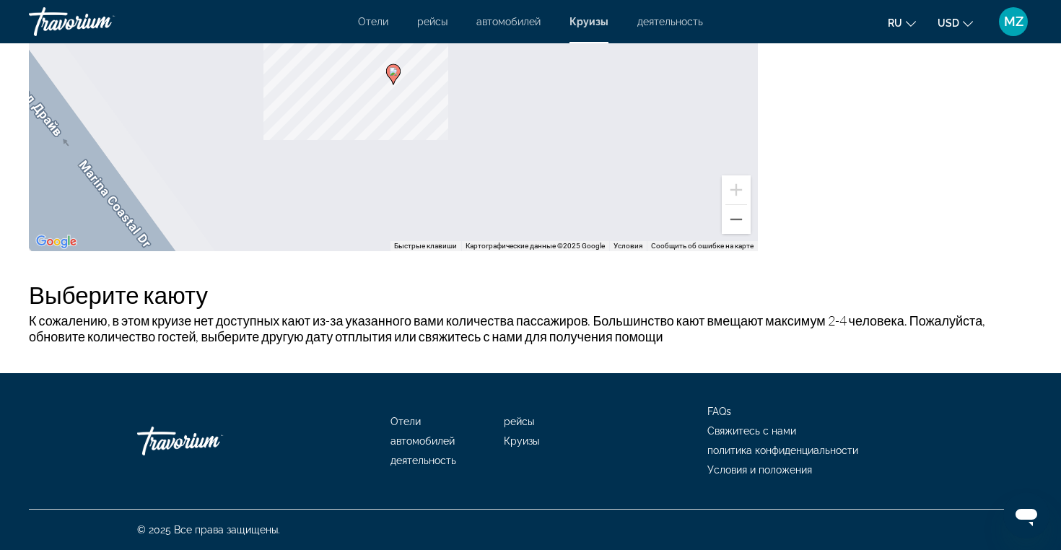
click at [504, 293] on h2 "Выберите каюту" at bounding box center [530, 294] width 1003 height 29
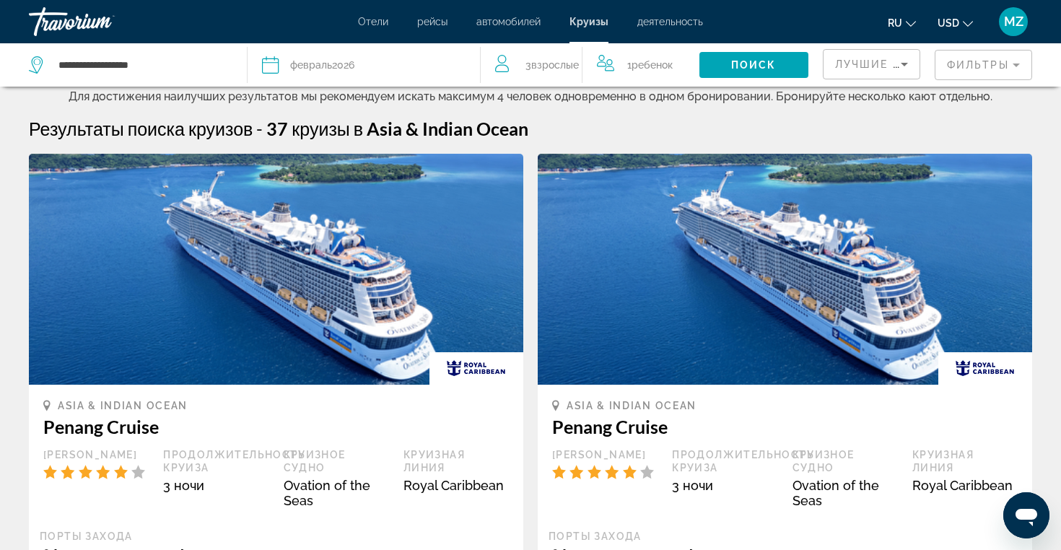
click at [637, 68] on span "Ребенок" at bounding box center [651, 65] width 41 height 12
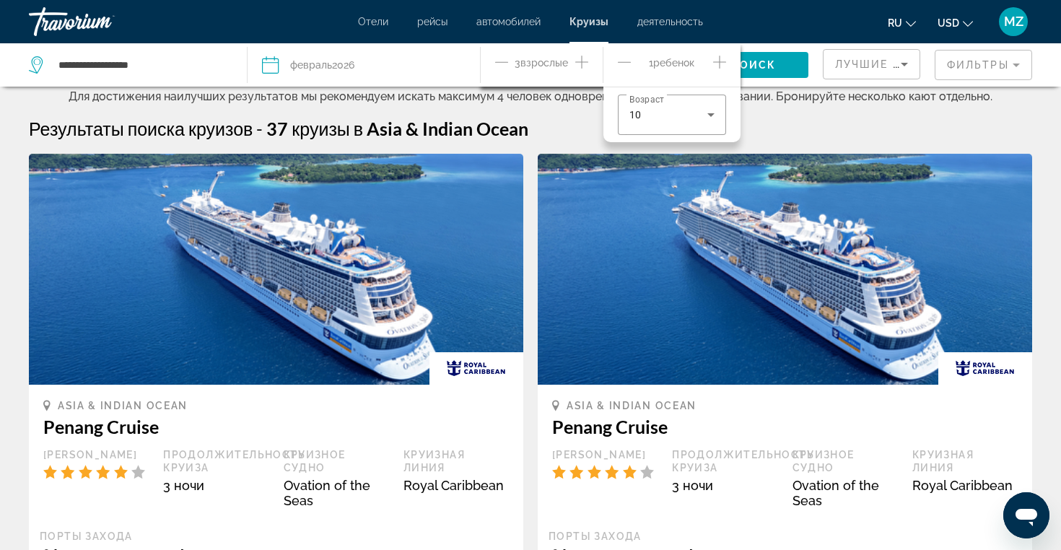
click at [628, 69] on icon "Decrement children" at bounding box center [624, 61] width 13 height 17
click at [626, 129] on div "Результаты поиска круизов - 37 круизы в Asia & Indian Ocean" at bounding box center [530, 129] width 1003 height 22
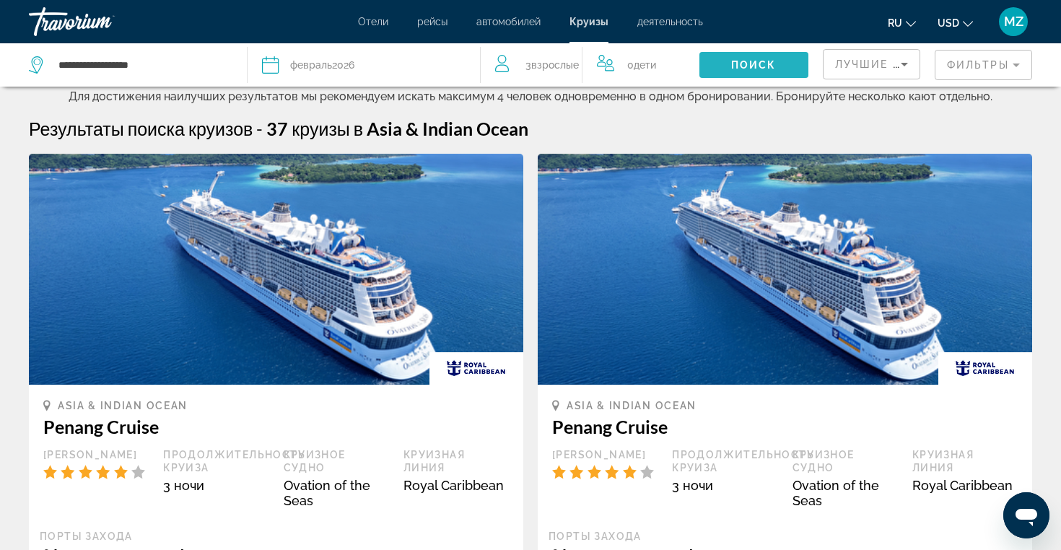
click at [757, 61] on span "Поиск" at bounding box center [753, 65] width 45 height 12
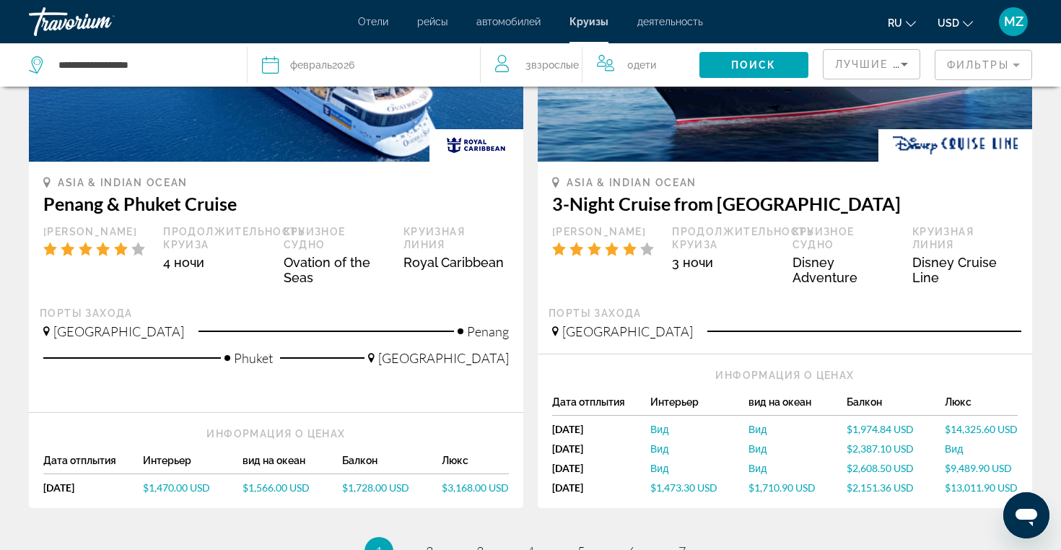
scroll to position [1385, 0]
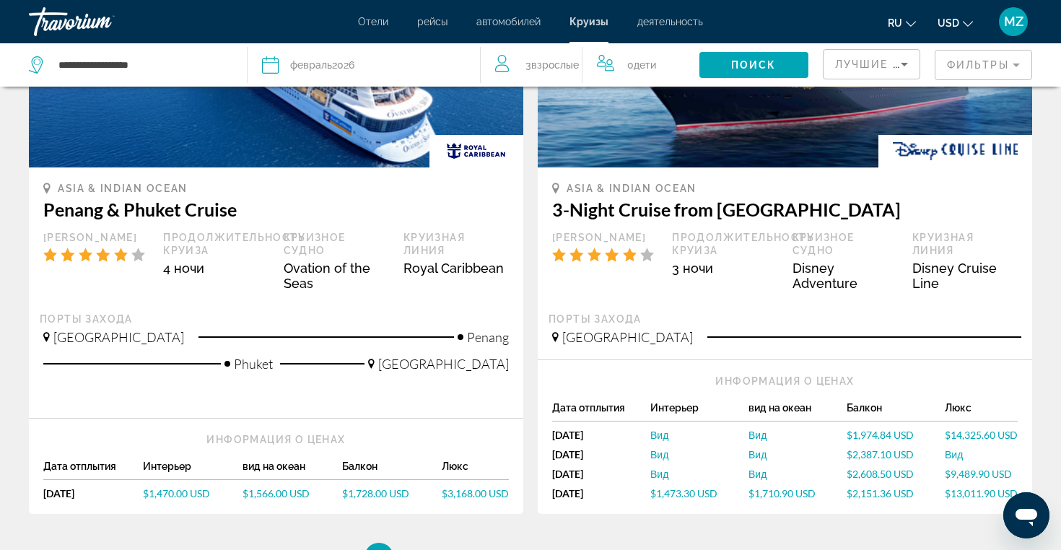
click at [670, 498] on span "$1,473.30 USD" at bounding box center [683, 493] width 67 height 12
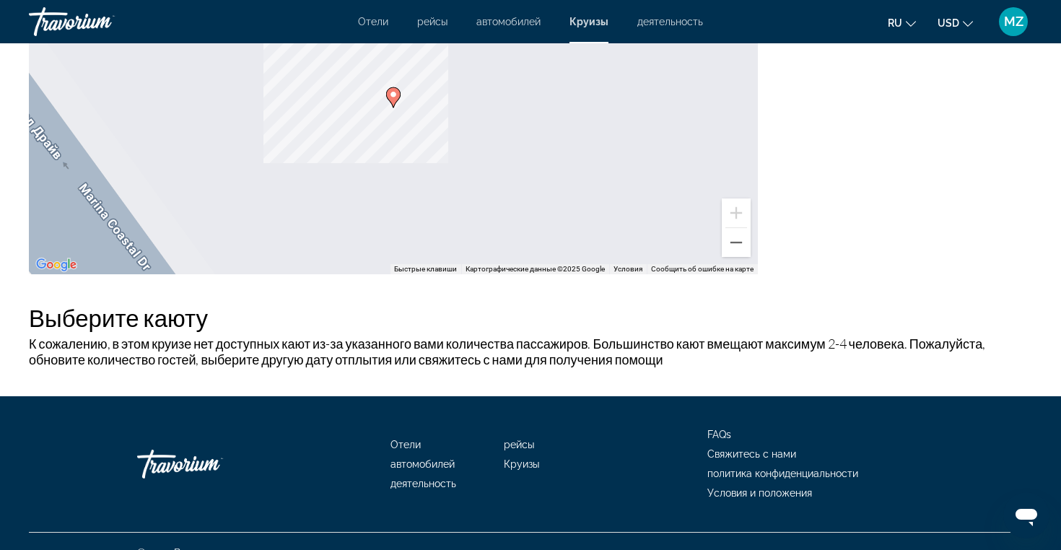
scroll to position [1346, 0]
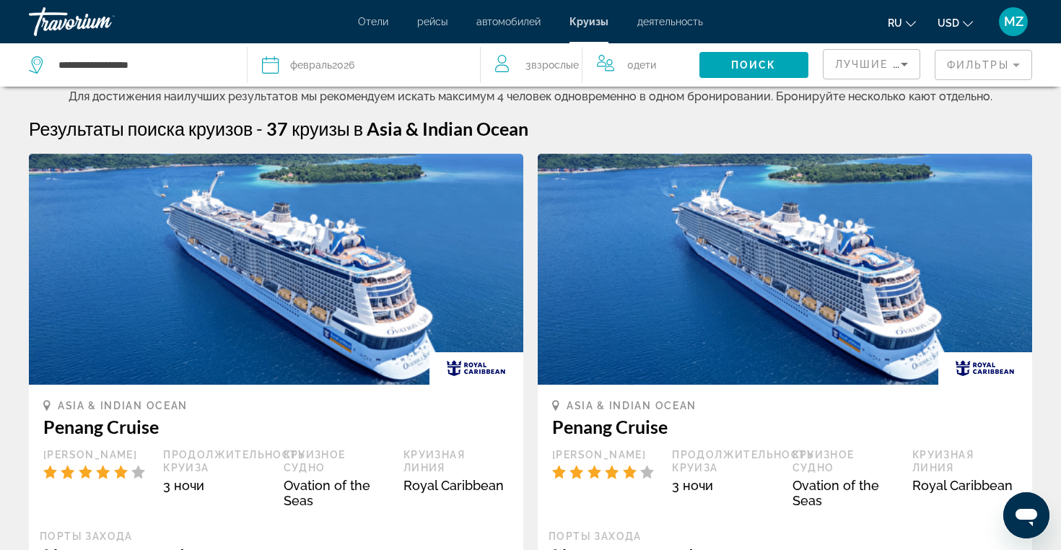
click at [553, 63] on span "Взрослые" at bounding box center [555, 65] width 48 height 12
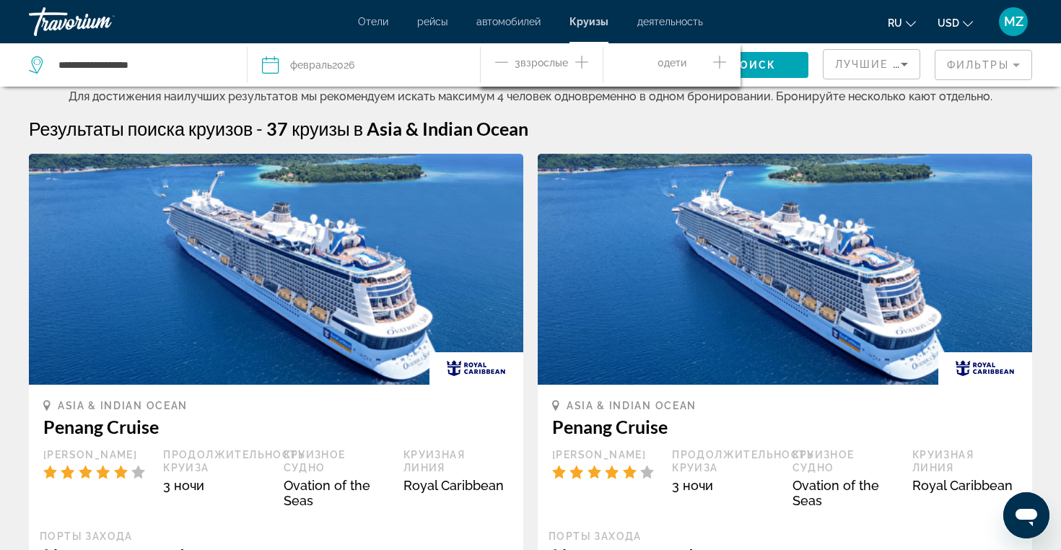
click at [509, 60] on div "3 Взрослый Взрослые" at bounding box center [549, 65] width 108 height 25
click at [495, 61] on icon "Decrement adults" at bounding box center [501, 61] width 13 height 17
click at [768, 62] on span "Поиск" at bounding box center [753, 65] width 45 height 12
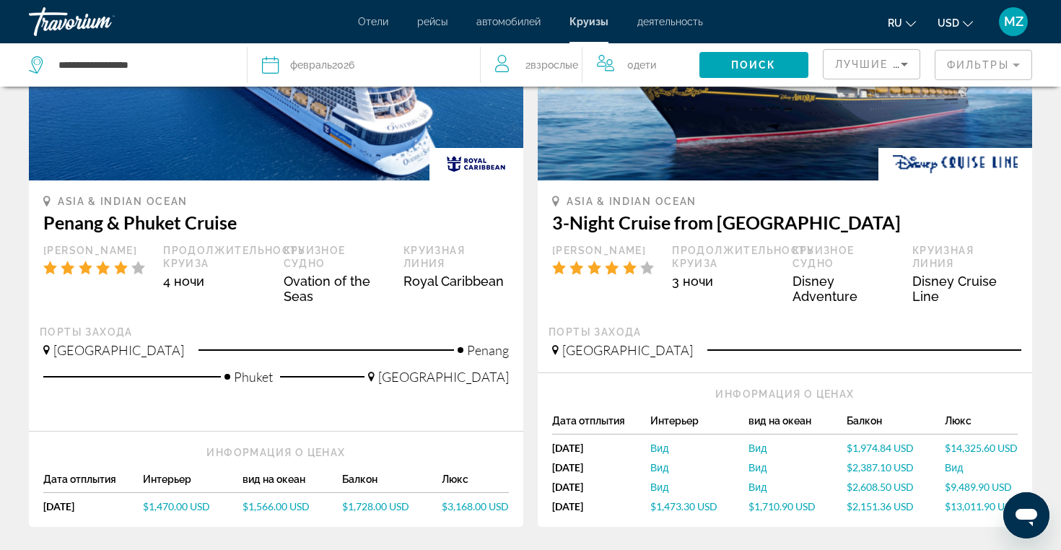
scroll to position [1373, 0]
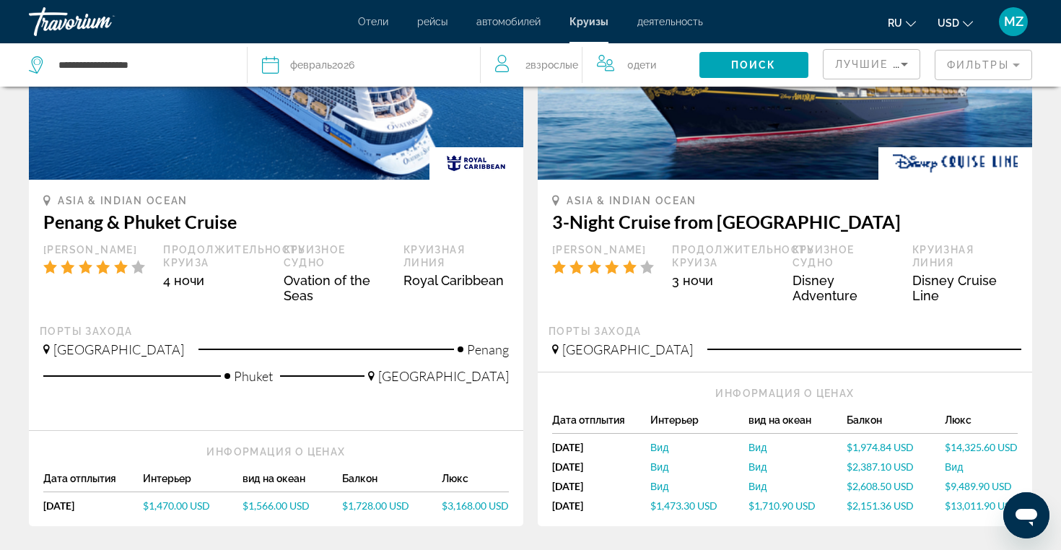
click at [685, 191] on div "Asia & Indian Ocean 3-Night Cruise from Singapore Рейтинг круизов Продолжительн…" at bounding box center [785, 276] width 494 height 192
click at [671, 509] on span "$1,473.30 USD" at bounding box center [683, 505] width 67 height 12
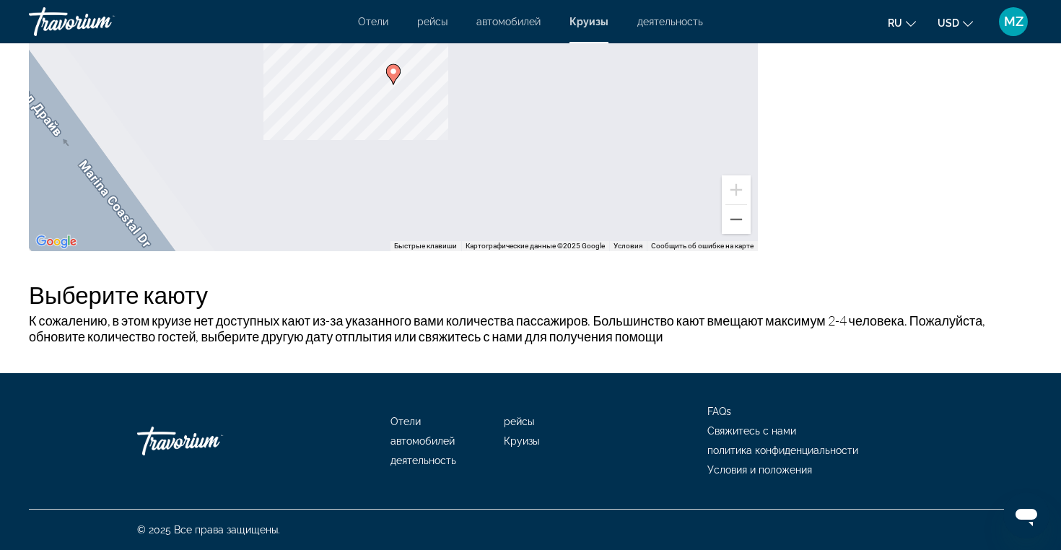
scroll to position [1346, 0]
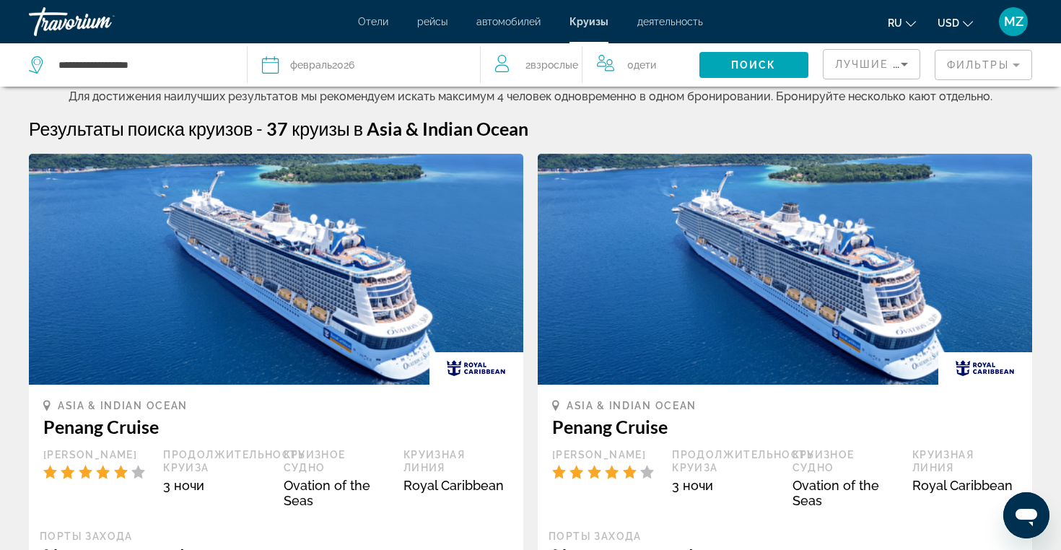
click at [564, 63] on span "Взрослые" at bounding box center [554, 65] width 48 height 12
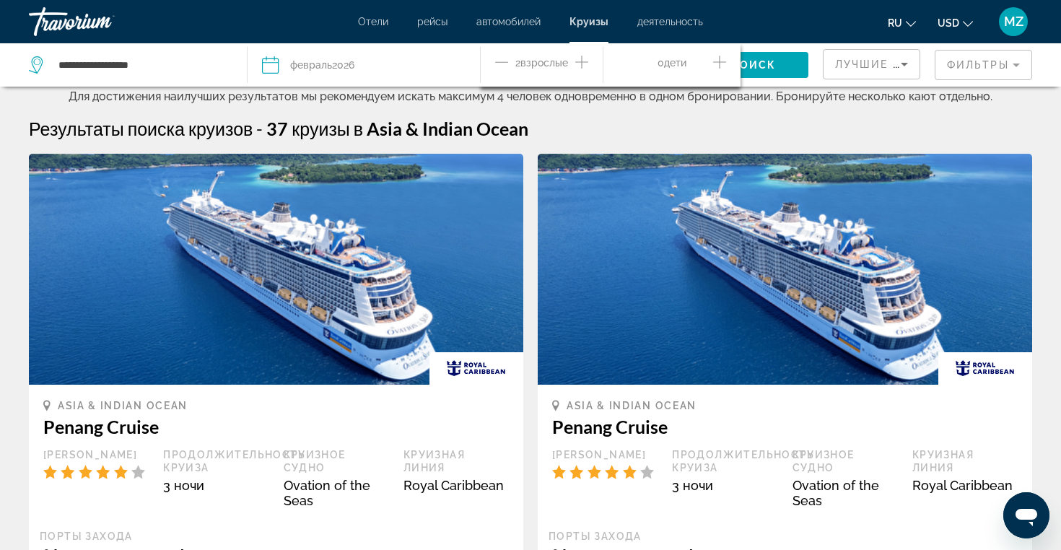
click at [587, 58] on div "2 Взрослый Взрослые" at bounding box center [549, 65] width 108 height 25
click at [584, 61] on icon "Increment adults" at bounding box center [581, 61] width 13 height 17
click at [721, 60] on icon "Increment children" at bounding box center [719, 61] width 13 height 17
click at [681, 124] on div "Travelers: 3 adults, 1 child" at bounding box center [671, 115] width 85 height 40
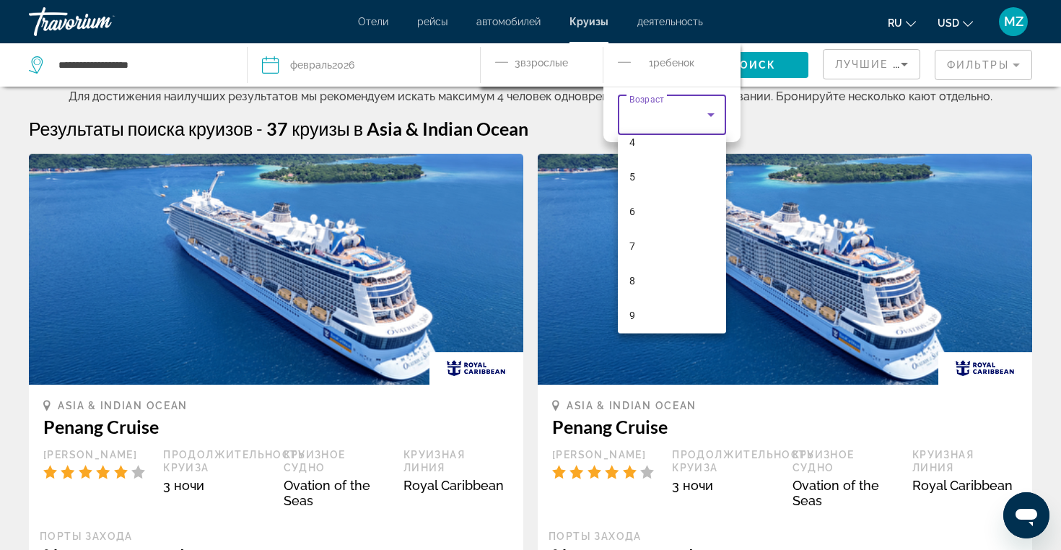
scroll to position [229, 0]
click at [652, 284] on mat-option "10" at bounding box center [672, 275] width 108 height 35
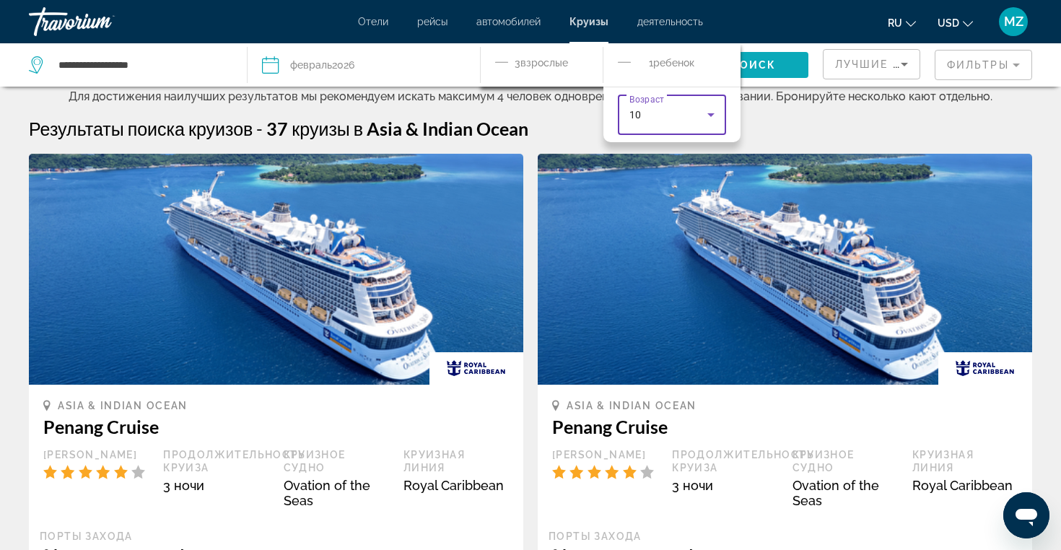
click at [766, 59] on span "Поиск" at bounding box center [753, 65] width 45 height 12
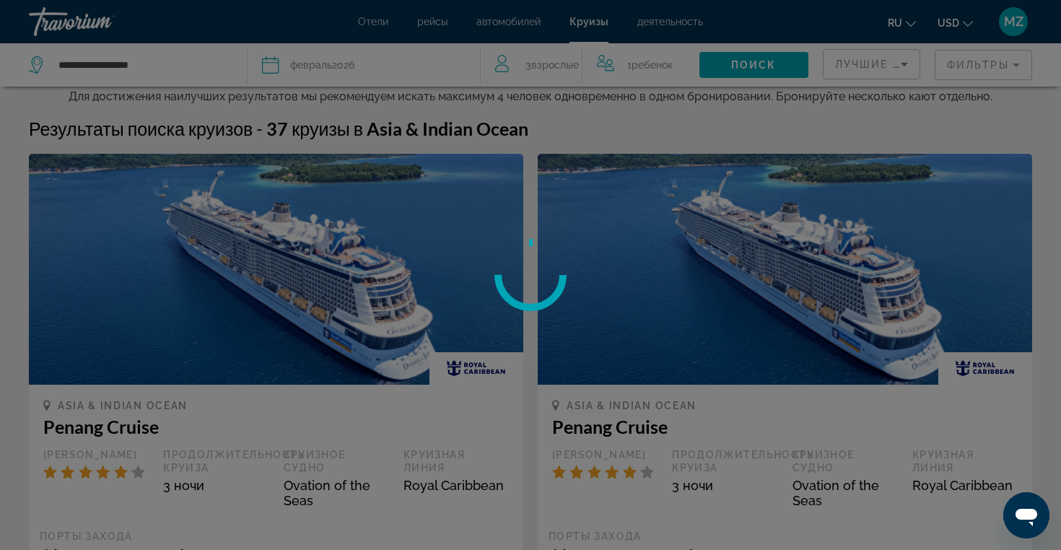
scroll to position [47, 0]
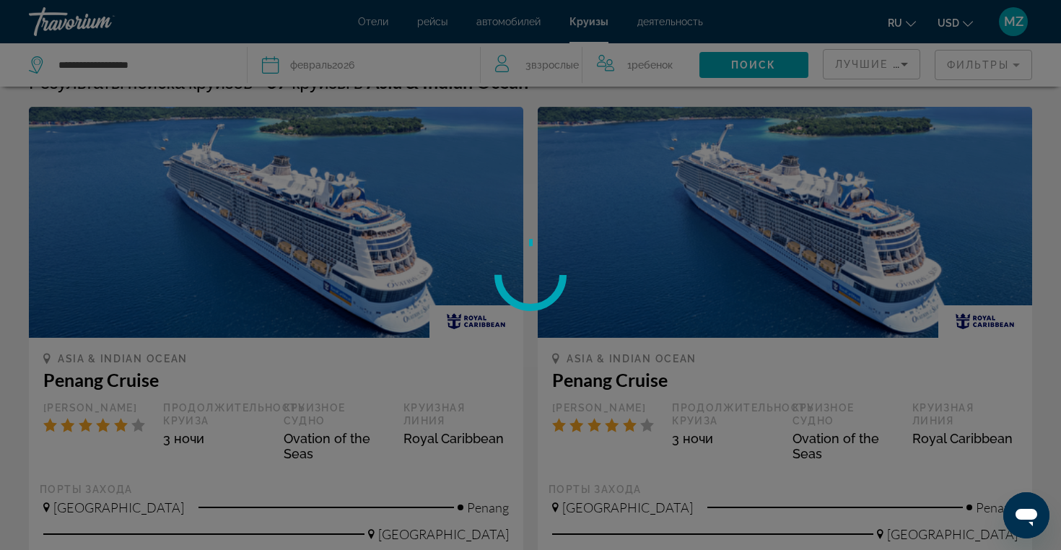
click at [331, 65] on div at bounding box center [530, 275] width 1061 height 550
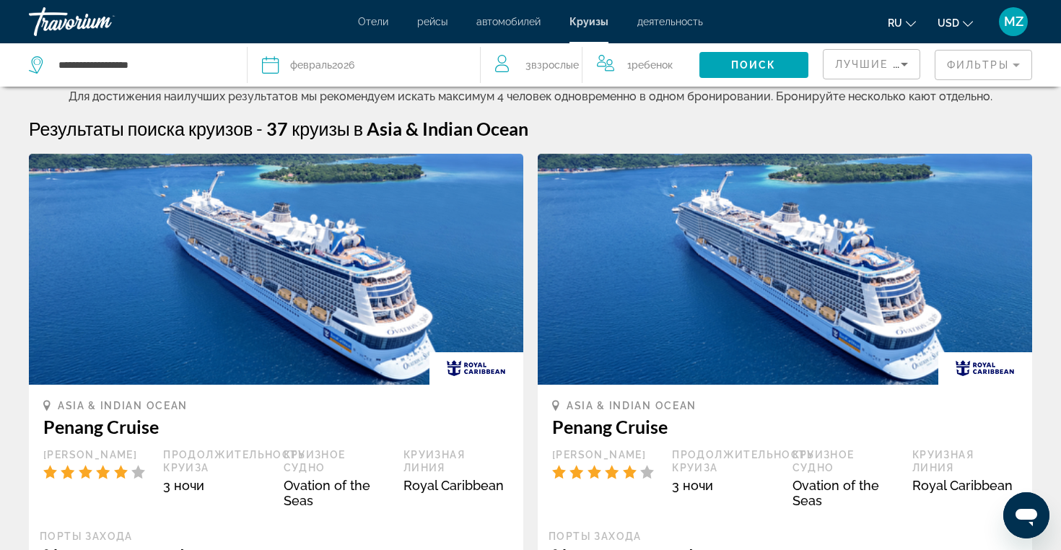
click at [331, 65] on div "февраль 2026" at bounding box center [322, 65] width 64 height 20
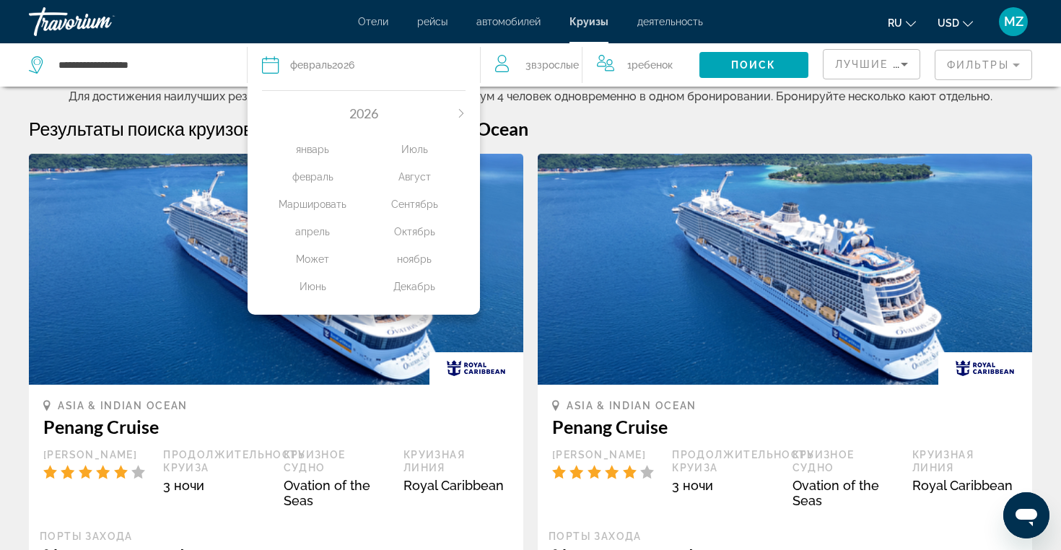
click at [292, 153] on div "январь" at bounding box center [313, 149] width 102 height 26
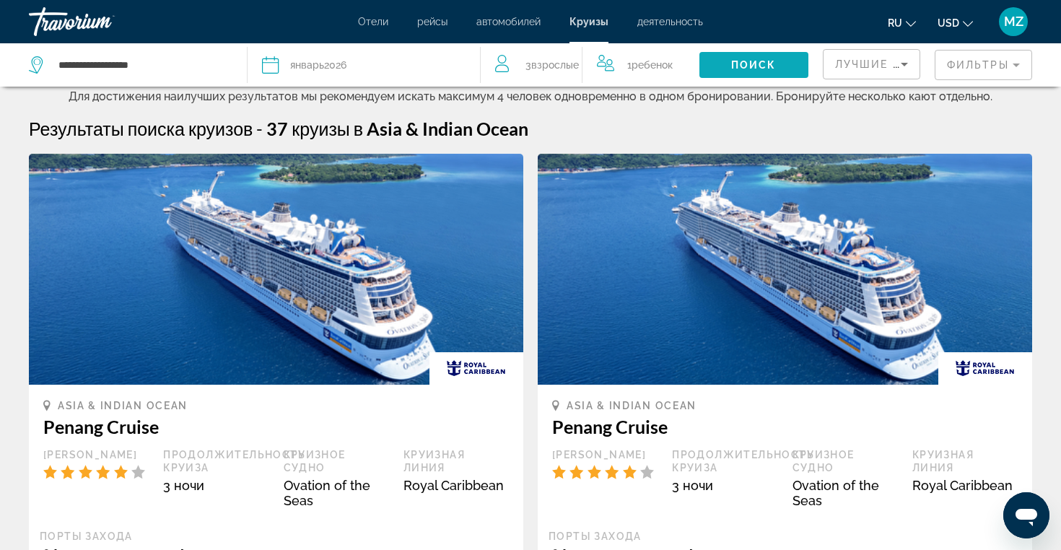
click at [752, 69] on span "Поиск" at bounding box center [753, 65] width 45 height 12
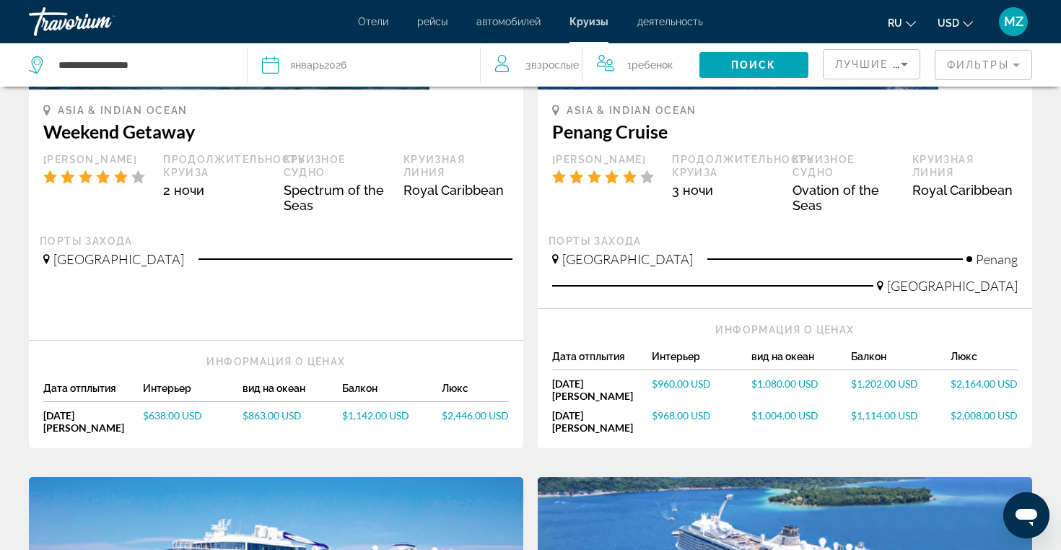
scroll to position [297, 0]
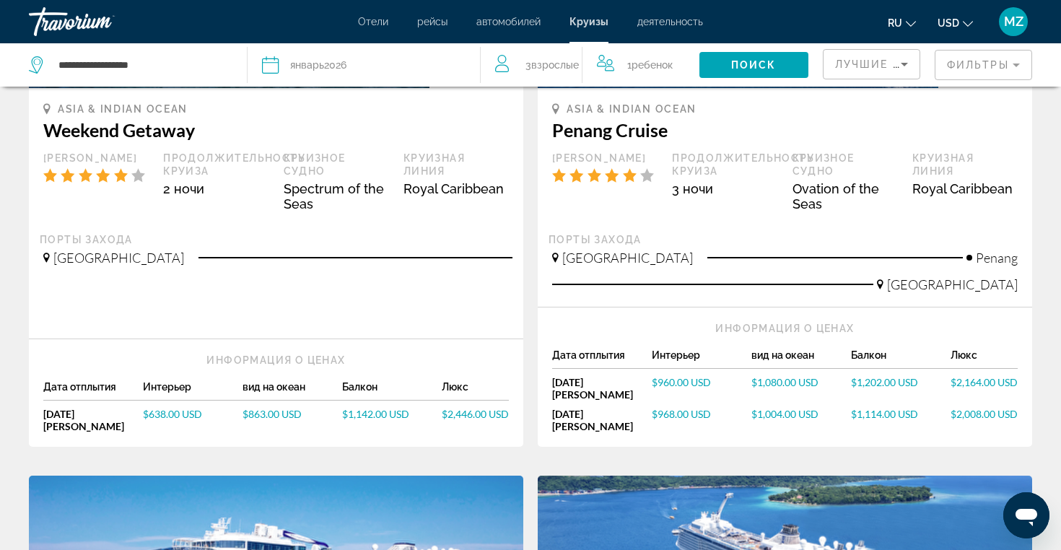
click at [688, 379] on span "$960.00 USD" at bounding box center [681, 382] width 59 height 12
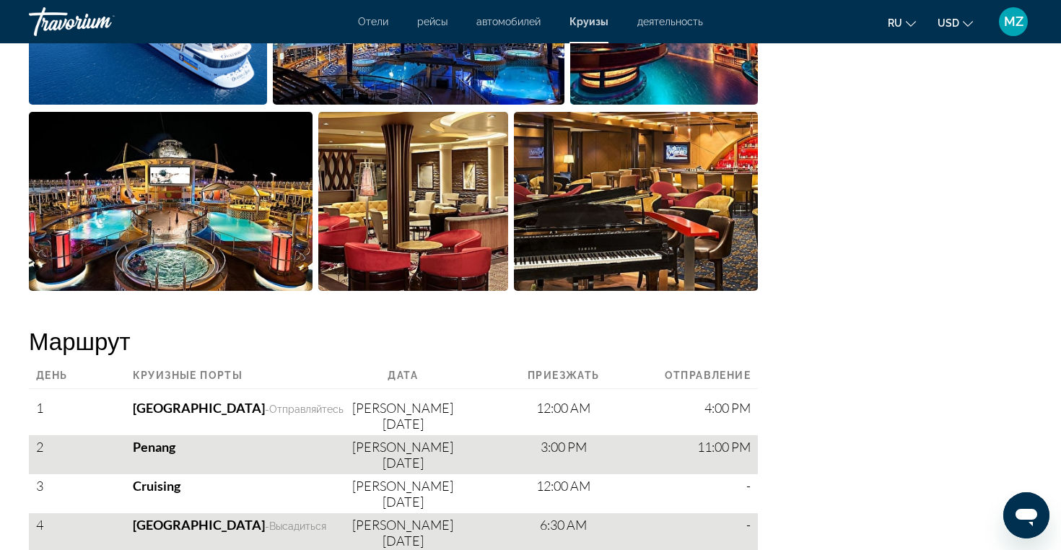
scroll to position [1231, 0]
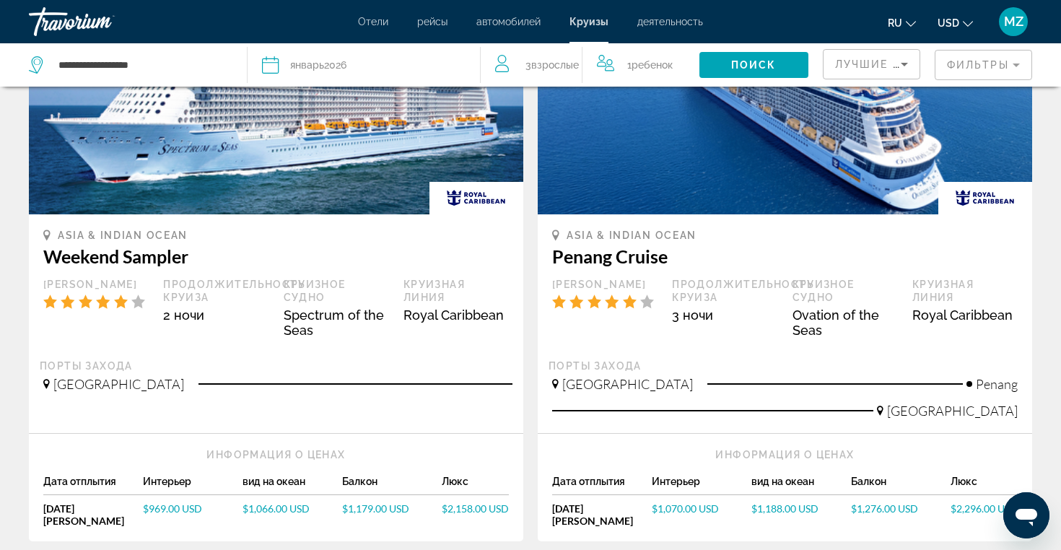
scroll to position [792, 0]
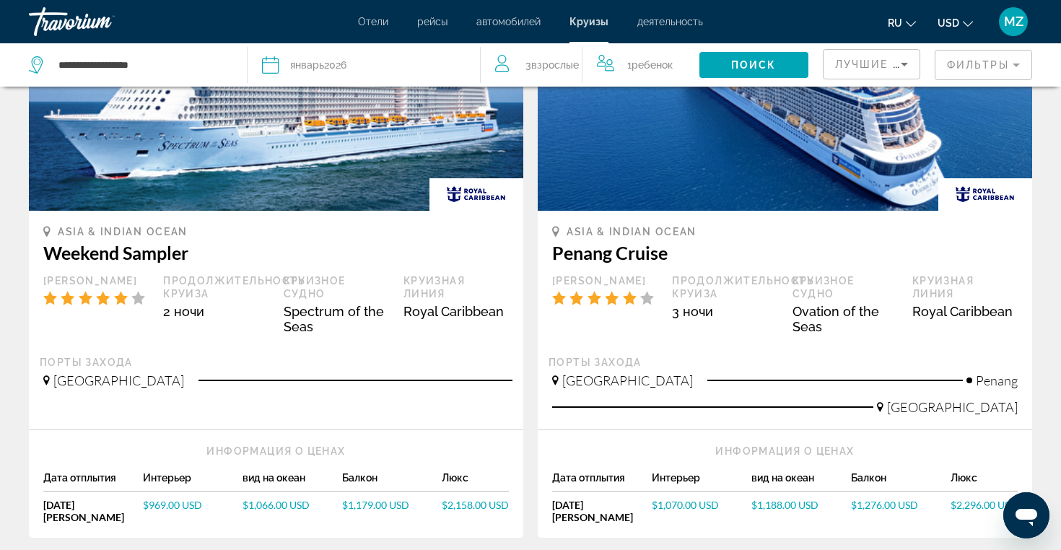
click at [371, 60] on div "Дата январь 2026" at bounding box center [363, 65] width 203 height 20
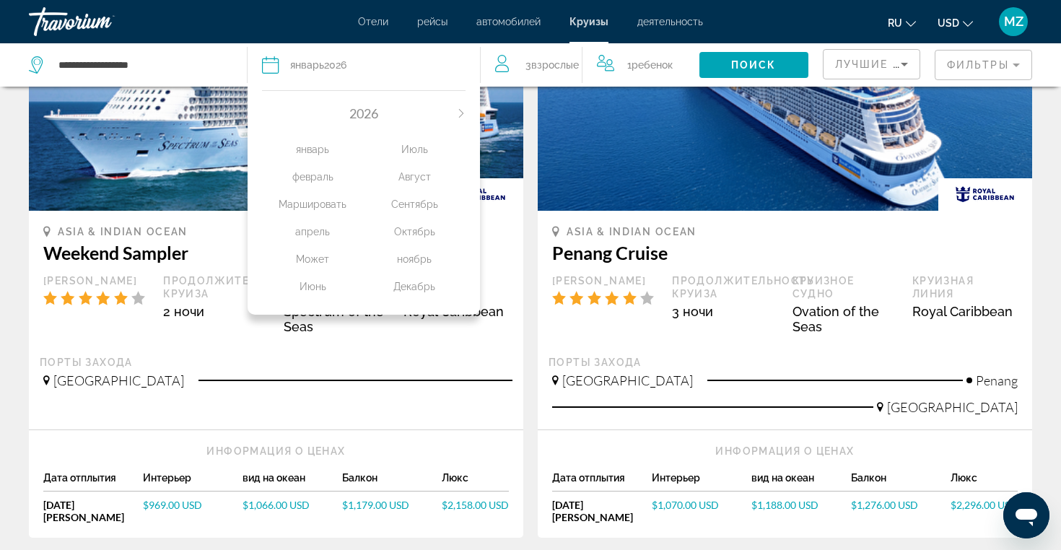
click at [282, 104] on div "2026 январь февраль Маршировать апрель Может Июнь Июль Август Сентябрь Октябрь …" at bounding box center [363, 199] width 232 height 232
click at [273, 113] on div "2026" at bounding box center [363, 113] width 203 height 16
click at [273, 121] on div "январь февраль Маршировать апрель Может Июнь Июль Август Сентябрь Октябрь ноябр…" at bounding box center [363, 214] width 203 height 186
click at [273, 118] on div "2026" at bounding box center [363, 113] width 203 height 16
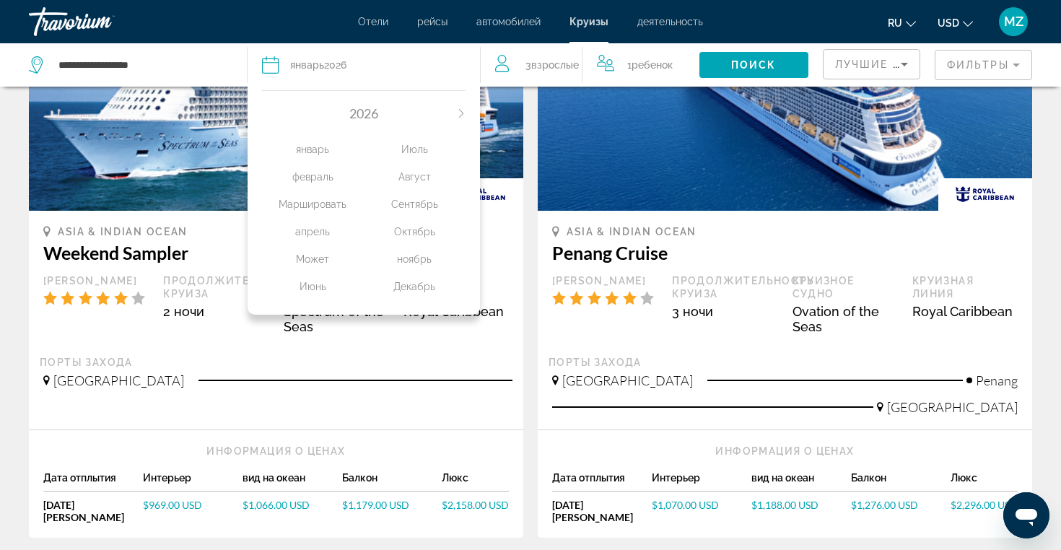
drag, startPoint x: 273, startPoint y: 118, endPoint x: 312, endPoint y: 114, distance: 38.5
click at [312, 114] on div "2026" at bounding box center [363, 113] width 203 height 16
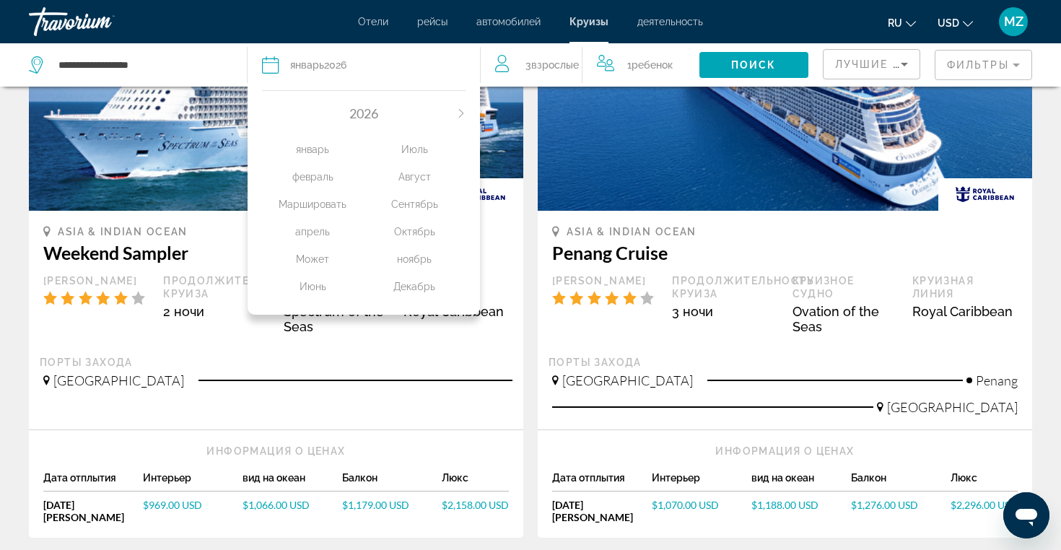
click at [312, 114] on div "2026" at bounding box center [363, 113] width 203 height 16
click at [273, 113] on div "2026" at bounding box center [363, 113] width 203 height 16
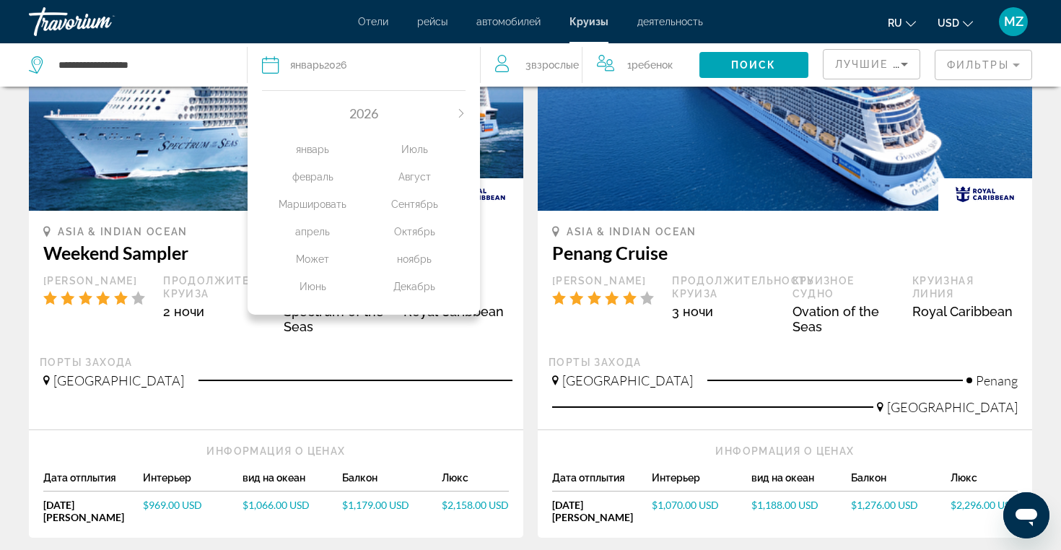
click at [266, 106] on div "2026" at bounding box center [363, 113] width 203 height 16
click at [323, 65] on div "январь 2026" at bounding box center [318, 65] width 56 height 20
click at [325, 98] on div "2026 январь февраль Маршировать апрель Может Июнь Июль Август Сентябрь Октябрь …" at bounding box center [363, 199] width 232 height 232
click at [338, 102] on div "2026 январь февраль Маршировать апрель Может Июнь Июль Август Сентябрь Октябрь …" at bounding box center [363, 199] width 232 height 232
click at [381, 112] on div "2026" at bounding box center [363, 113] width 203 height 16
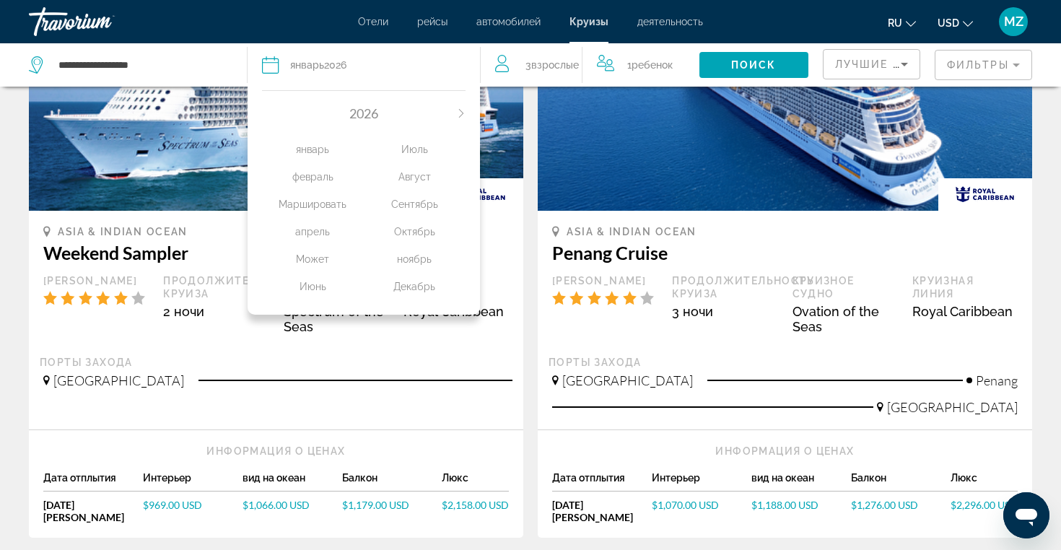
click at [381, 112] on div "2026" at bounding box center [363, 113] width 203 height 16
click at [310, 112] on div "2026" at bounding box center [363, 113] width 203 height 16
drag, startPoint x: 310, startPoint y: 112, endPoint x: 293, endPoint y: 112, distance: 17.3
click at [307, 112] on div "2026" at bounding box center [363, 113] width 203 height 16
click at [293, 112] on div "2026" at bounding box center [363, 113] width 203 height 16
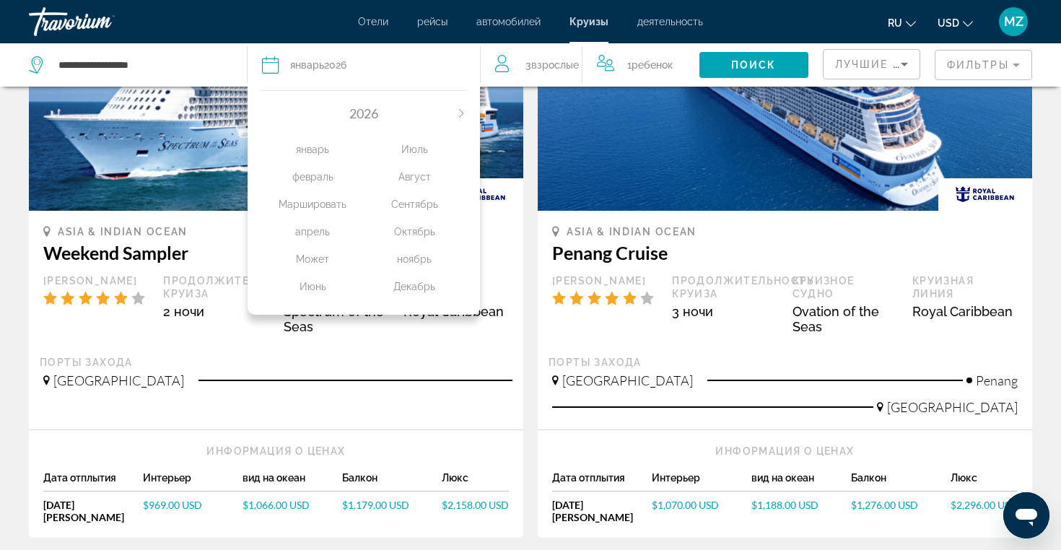
click at [333, 149] on div "январь" at bounding box center [313, 149] width 102 height 26
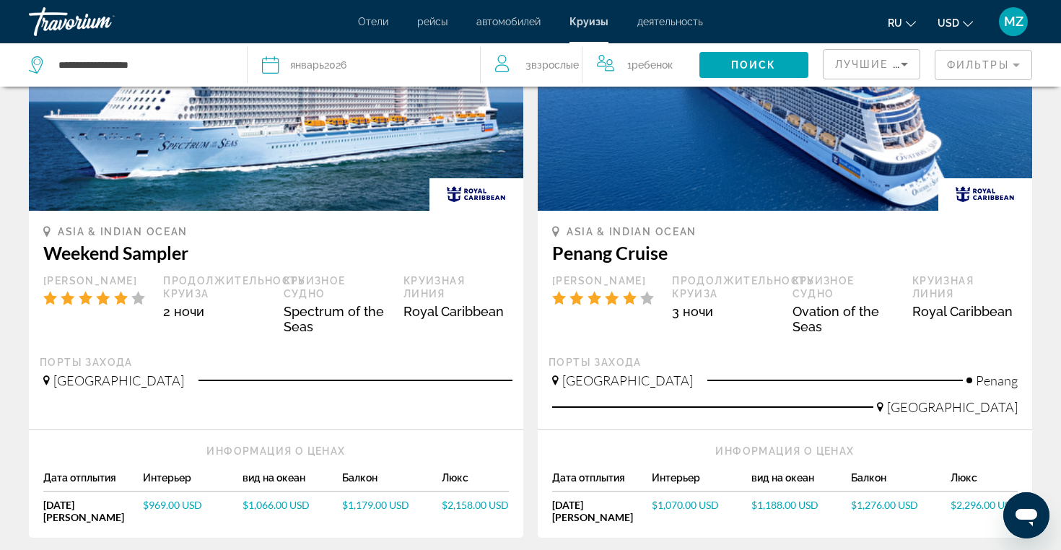
click at [341, 53] on button "Дата январь 2026 2026 январь февраль Маршировать апрель Может Июнь Июль Август …" at bounding box center [363, 64] width 203 height 43
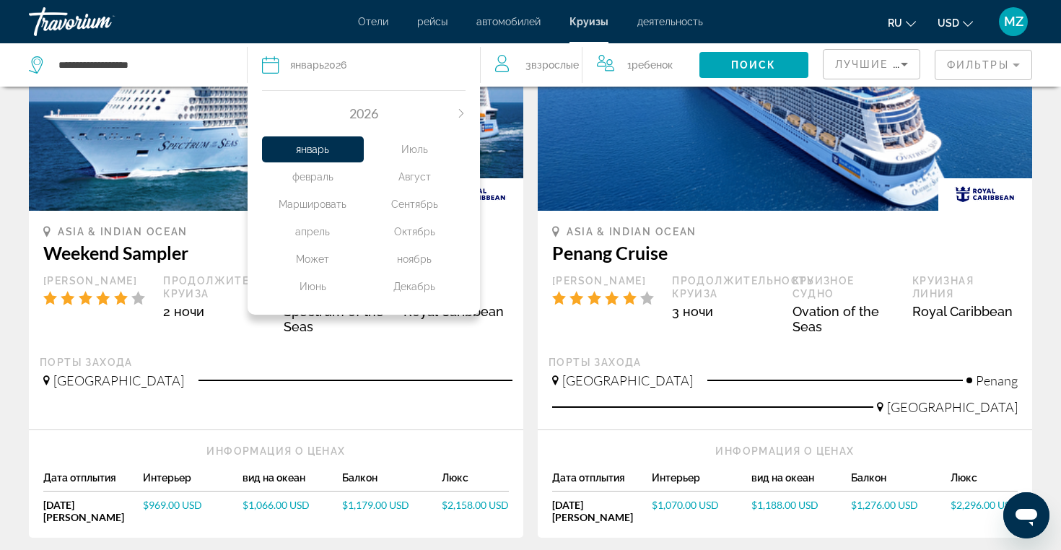
click at [291, 131] on div "январь февраль Маршировать апрель Может Июнь Июль Август Сентябрь Октябрь ноябр…" at bounding box center [363, 214] width 203 height 186
click at [294, 130] on div "январь февраль Маршировать апрель Может Июнь Июль Август Сентябрь Октябрь ноябр…" at bounding box center [363, 214] width 203 height 186
click at [250, 105] on div "2026 январь февраль Маршировать апрель Может Июнь Июль Август Сентябрь Октябрь …" at bounding box center [363, 199] width 232 height 232
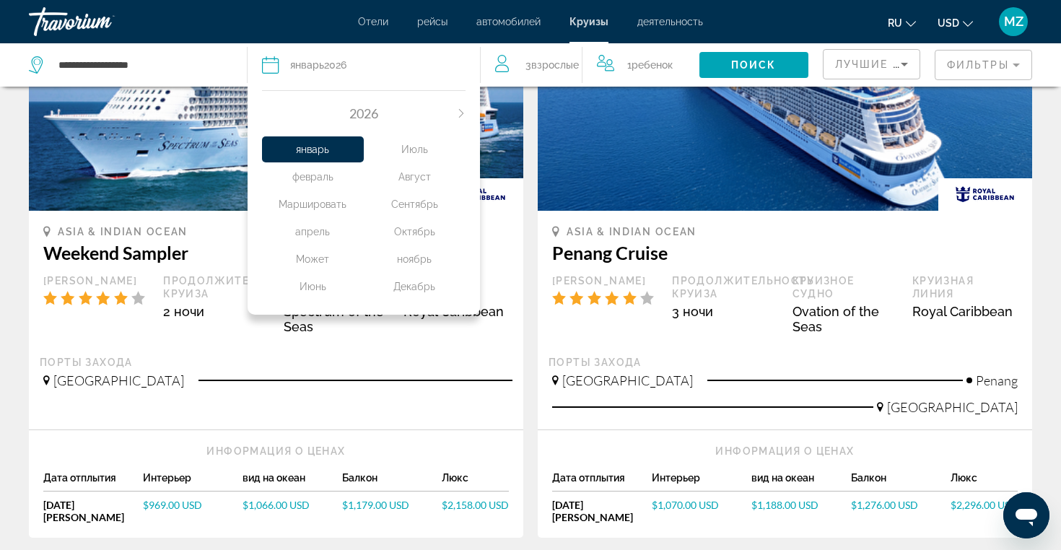
click at [250, 105] on div "2026 январь февраль Маршировать апрель Может Июнь Июль Август Сентябрь Октябрь …" at bounding box center [363, 199] width 232 height 232
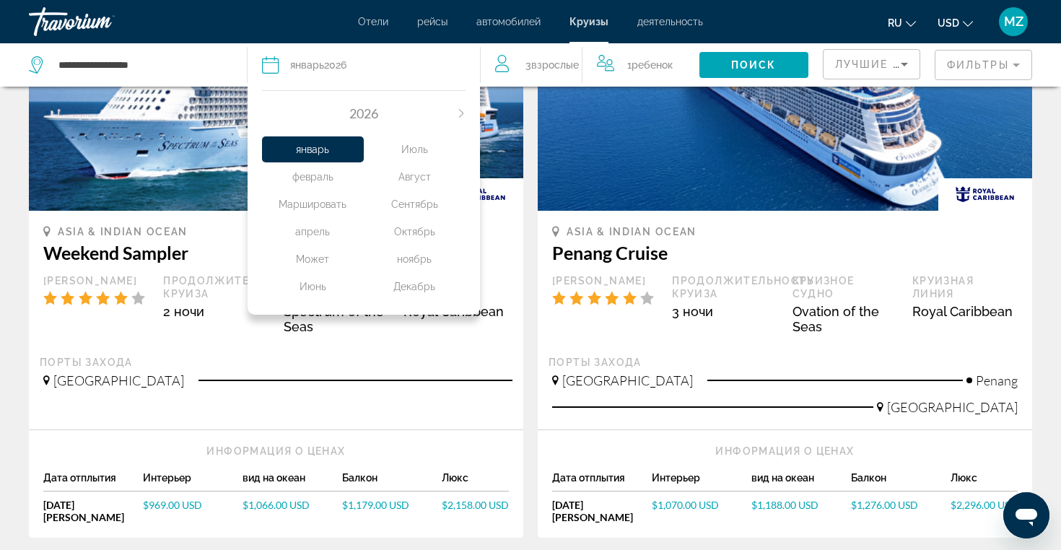
click at [250, 105] on div "2026 январь февраль Маршировать апрель Может Июнь Июль Август Сентябрь Октябрь …" at bounding box center [363, 199] width 232 height 232
drag, startPoint x: 250, startPoint y: 105, endPoint x: 276, endPoint y: 116, distance: 28.4
click at [252, 105] on div "2026 январь февраль Маршировать апрель Может Июнь Июль Август Сентябрь Октябрь …" at bounding box center [363, 199] width 232 height 232
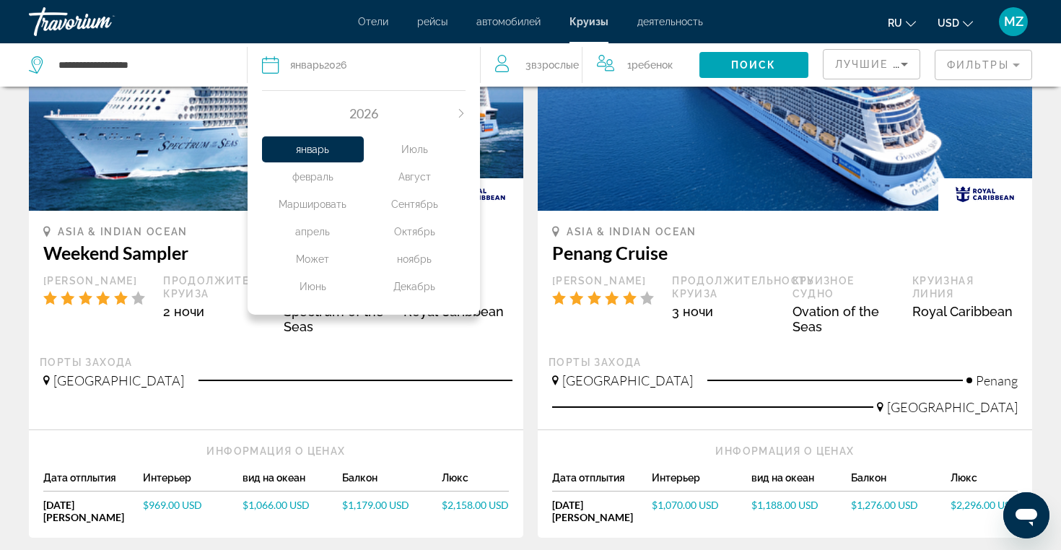
click at [276, 116] on div "2026" at bounding box center [363, 113] width 203 height 16
drag, startPoint x: 276, startPoint y: 116, endPoint x: 374, endPoint y: 100, distance: 98.8
click at [302, 113] on div "2026" at bounding box center [363, 113] width 203 height 16
click at [390, 100] on div "2026 январь февраль Маршировать апрель Может Июнь Июль Август Сентябрь Октябрь …" at bounding box center [363, 199] width 232 height 232
click at [312, 118] on div "2026" at bounding box center [363, 113] width 203 height 16
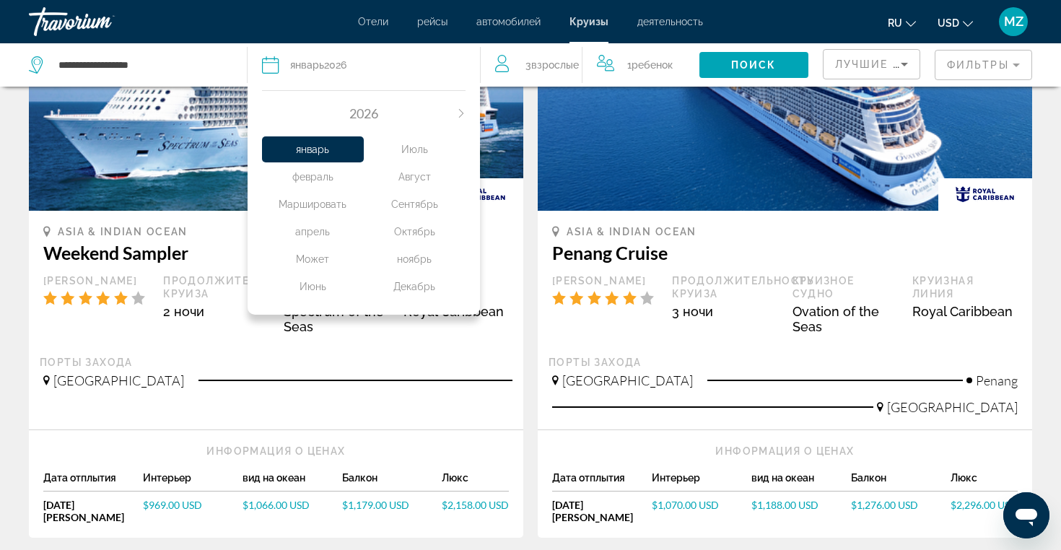
click at [312, 118] on div "2026" at bounding box center [363, 113] width 203 height 16
click at [597, 87] on img "Main content" at bounding box center [785, 95] width 494 height 231
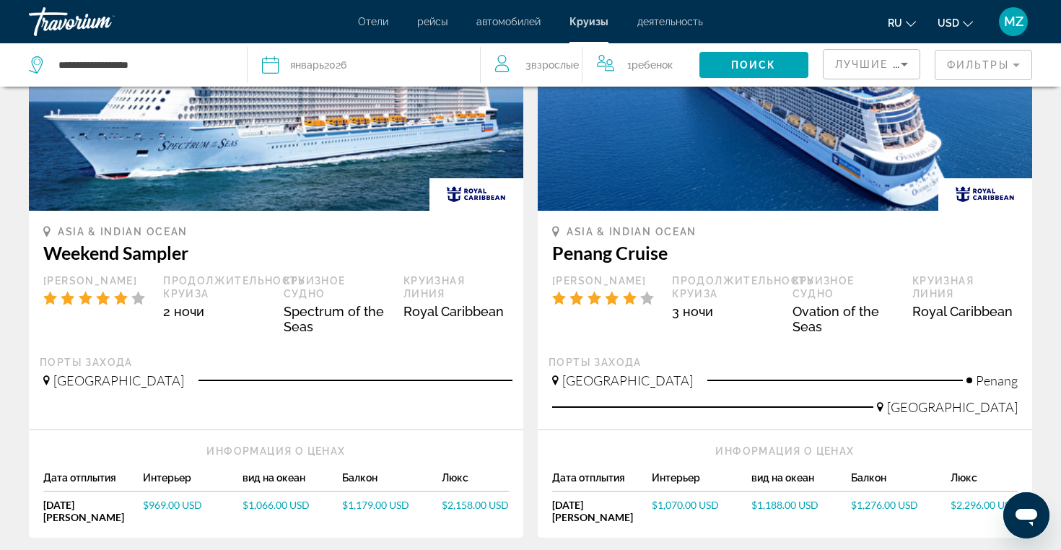
click at [690, 79] on div "1 Ребенок Дети" at bounding box center [640, 64] width 116 height 43
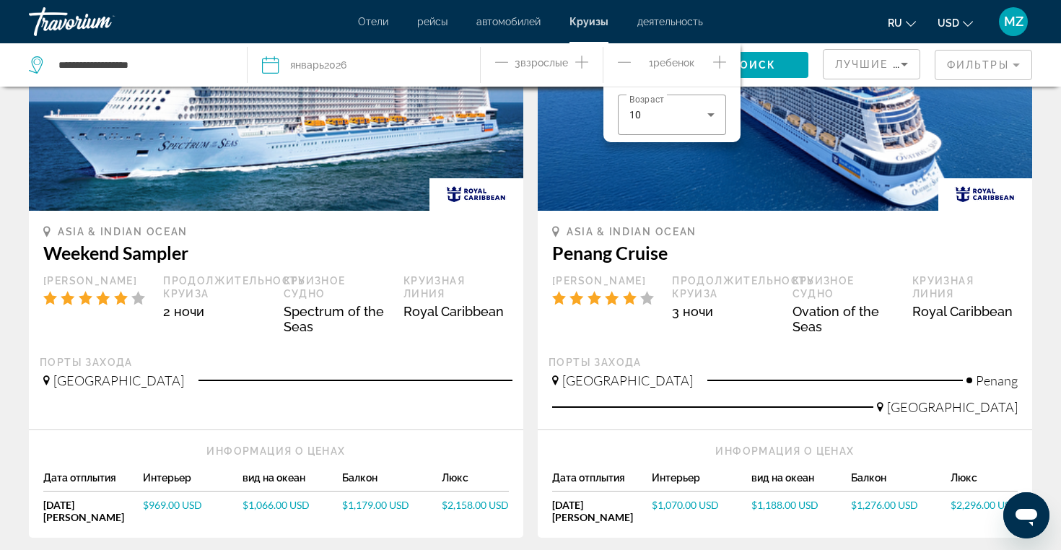
click at [787, 92] on img "Main content" at bounding box center [785, 95] width 494 height 231
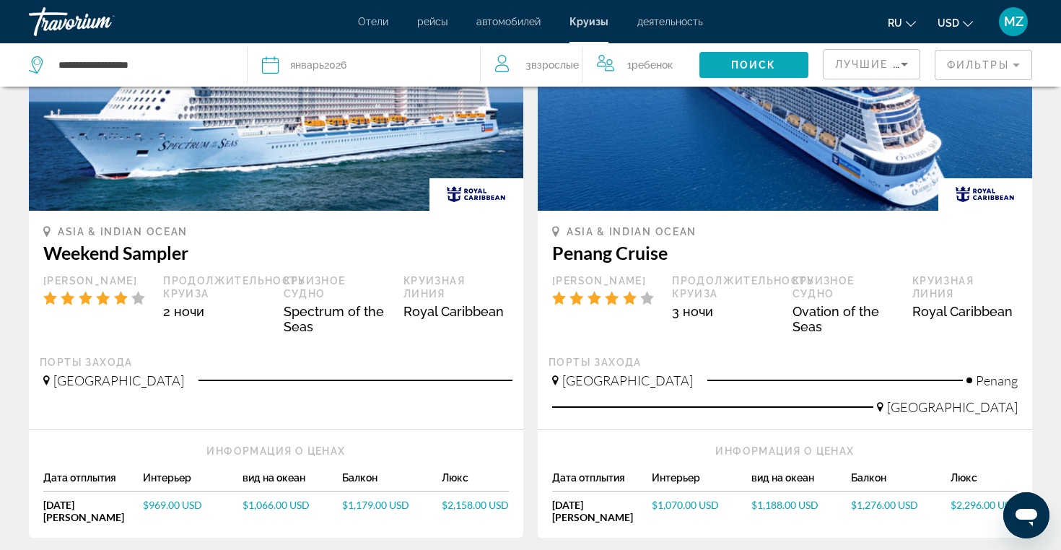
click at [755, 59] on span "Поиск" at bounding box center [753, 65] width 45 height 12
click at [417, 60] on div "Дата январь 2026" at bounding box center [363, 65] width 203 height 20
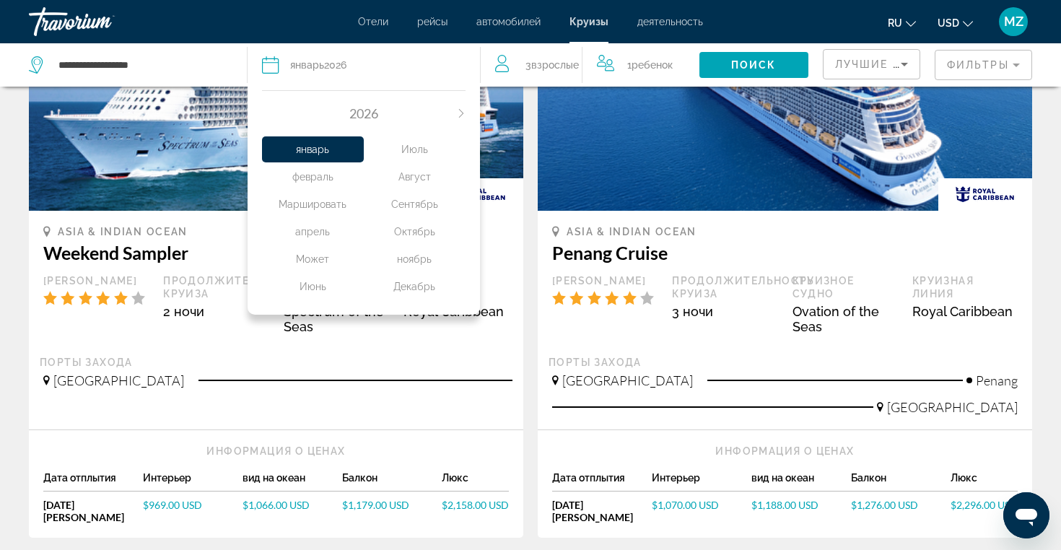
click at [417, 60] on div "Дата январь 2026" at bounding box center [363, 65] width 203 height 20
click at [307, 117] on div "2026" at bounding box center [363, 113] width 203 height 16
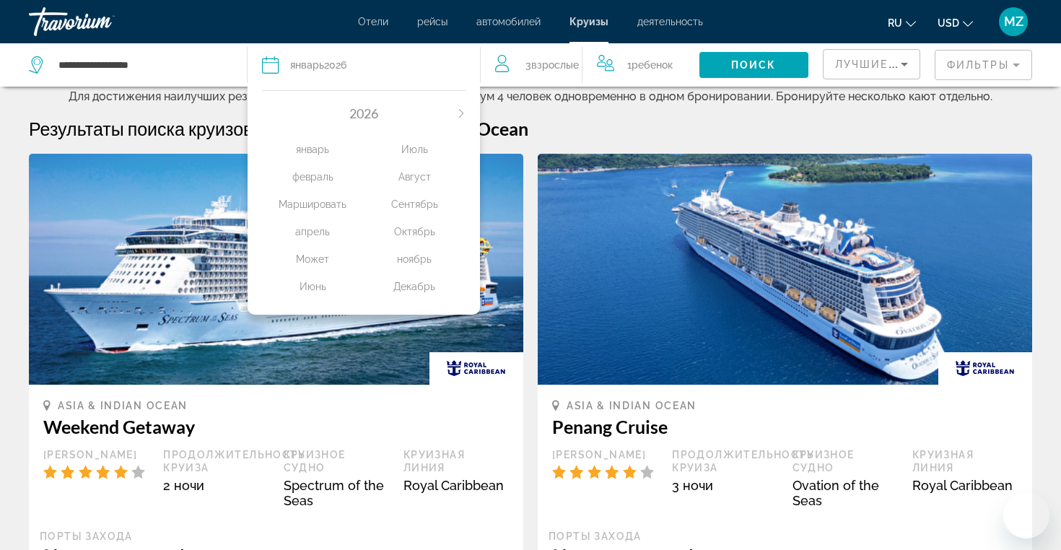
click at [357, 120] on span "2026" at bounding box center [363, 113] width 29 height 16
click at [321, 111] on div "2026" at bounding box center [363, 113] width 203 height 16
click at [378, 111] on div "2026" at bounding box center [363, 113] width 203 height 16
click at [306, 58] on div "январь 2026" at bounding box center [318, 65] width 56 height 20
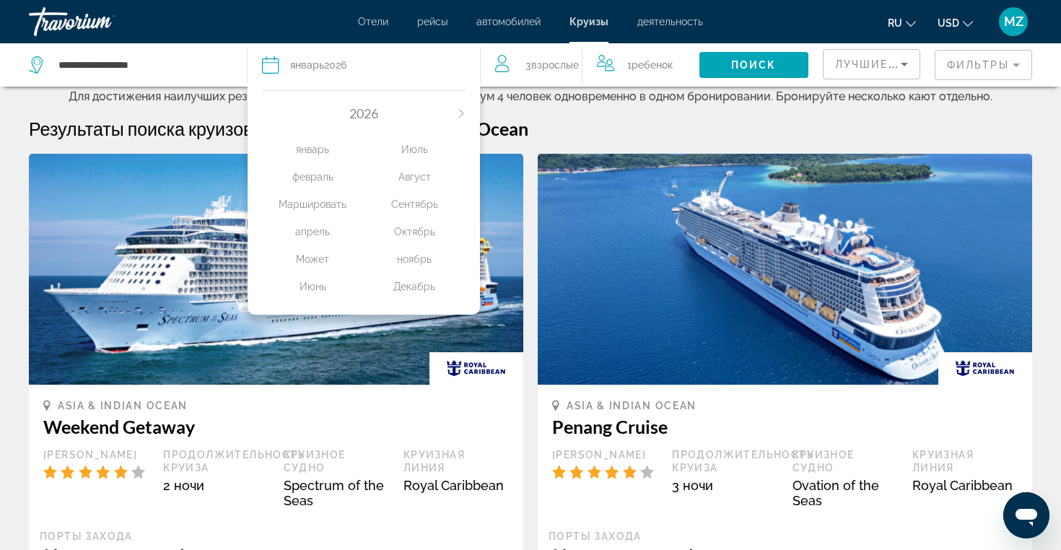
click at [346, 58] on div "январь 2026" at bounding box center [318, 65] width 56 height 20
click at [359, 71] on div "Дата январь 2026" at bounding box center [363, 65] width 203 height 20
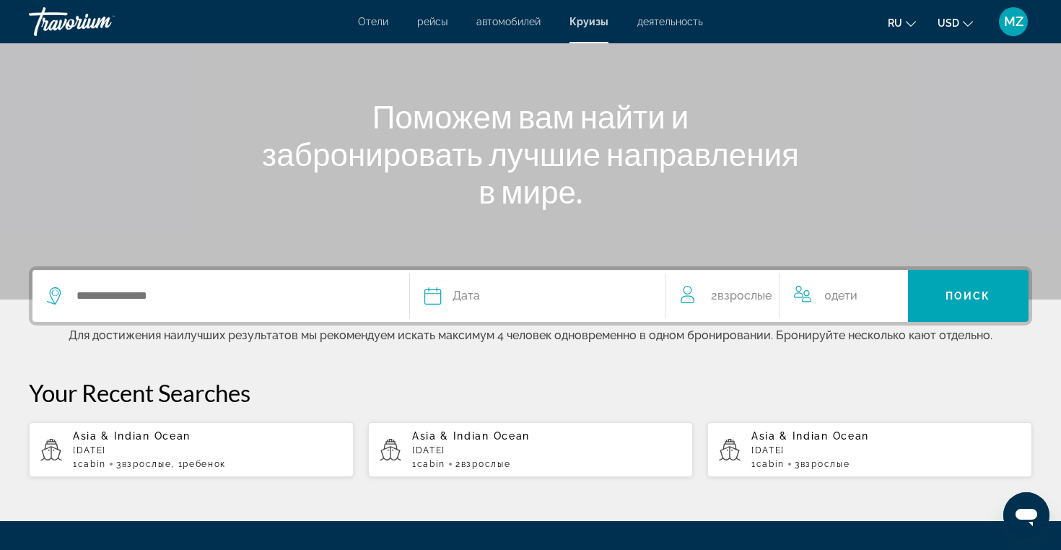
click at [817, 304] on div "0 Ребенок Дети" at bounding box center [844, 296] width 100 height 20
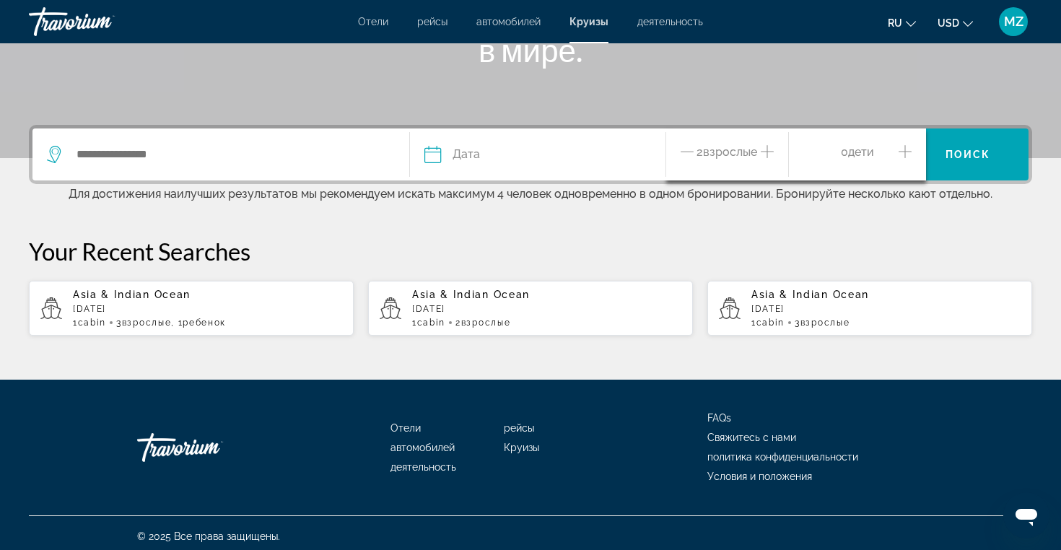
scroll to position [281, 0]
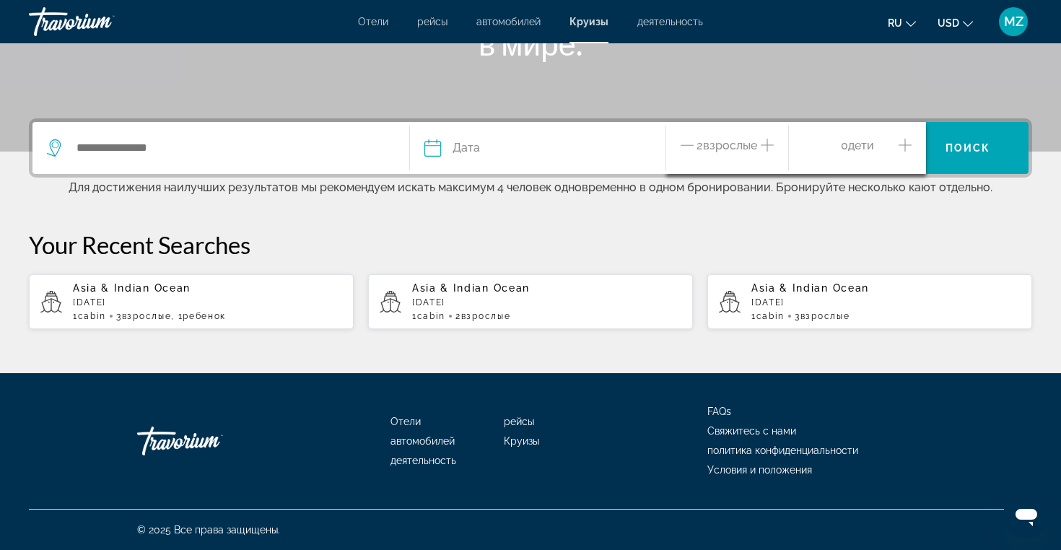
click at [900, 145] on icon "Increment children" at bounding box center [904, 144] width 13 height 17
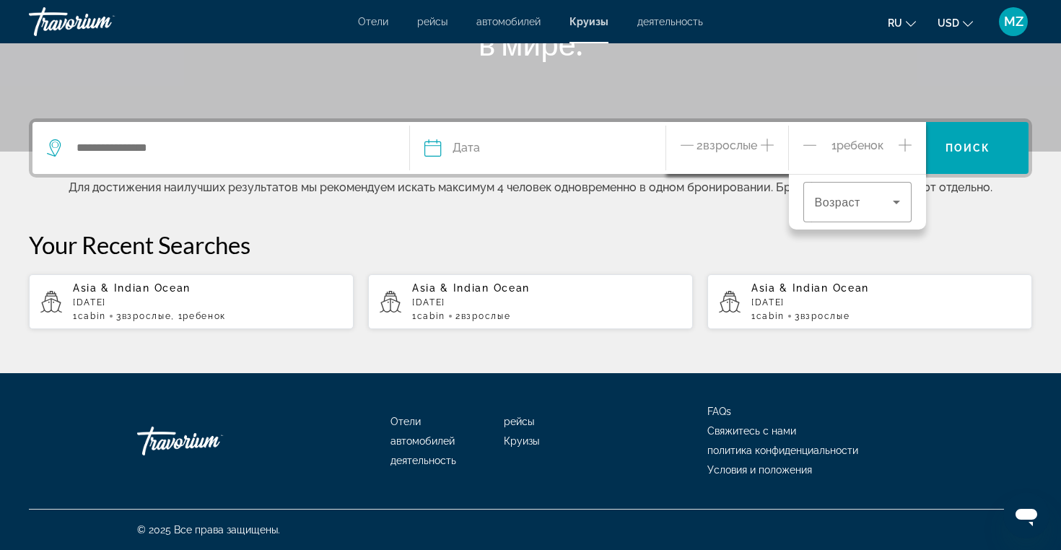
click at [763, 146] on icon "Increment adults" at bounding box center [766, 144] width 13 height 17
click at [860, 190] on div "Travelers: 3 adults, 1 child" at bounding box center [857, 202] width 85 height 40
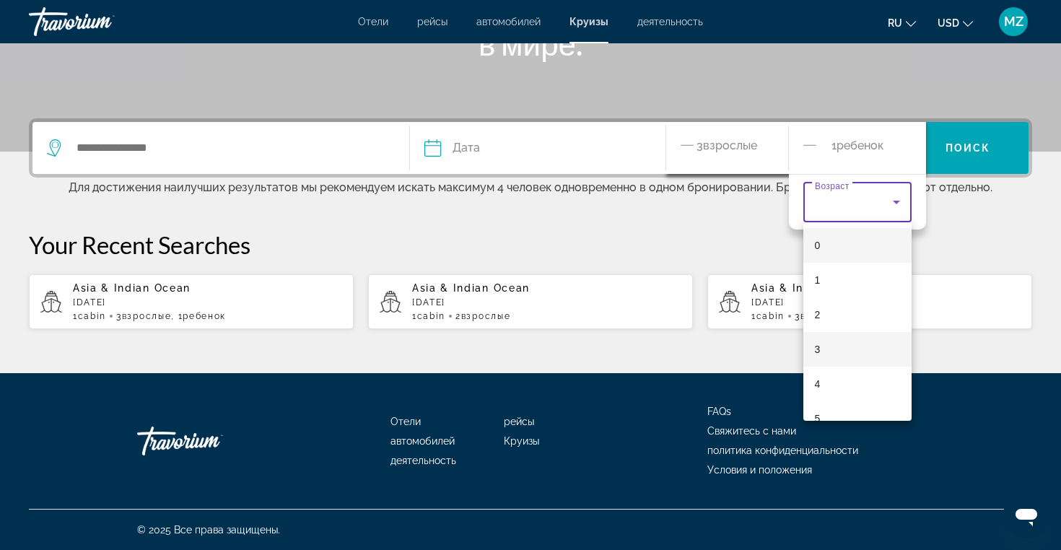
scroll to position [229, 0]
click at [833, 371] on mat-option "10" at bounding box center [857, 363] width 108 height 35
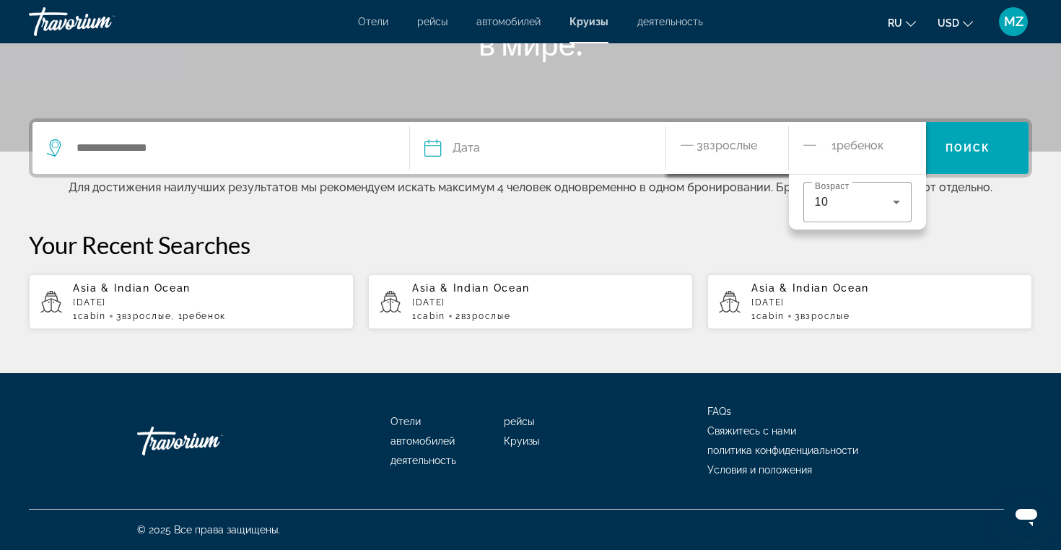
click at [615, 234] on p "Your Recent Searches" at bounding box center [530, 244] width 1003 height 29
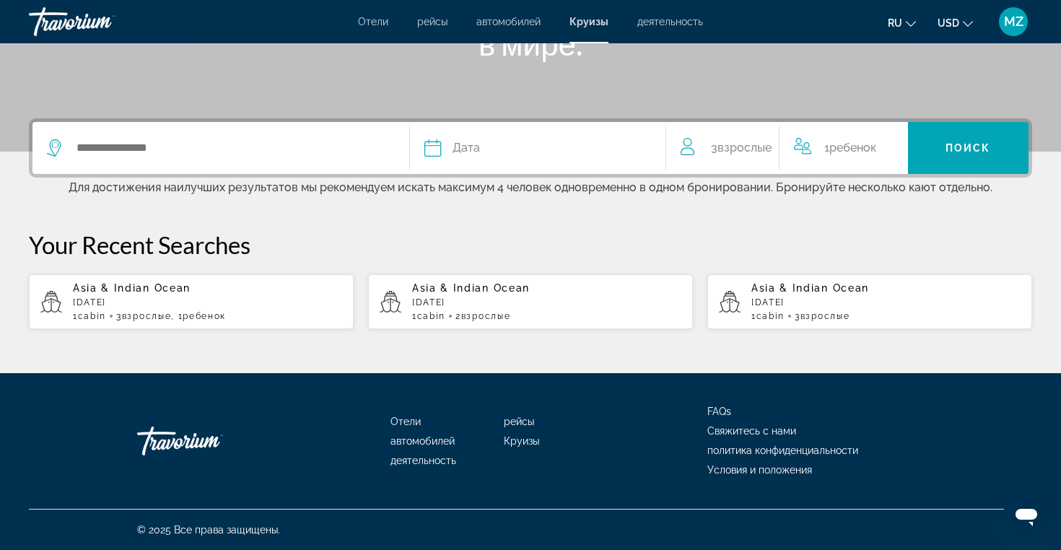
click at [195, 309] on div "Asia & Indian Ocean February 2026 1 cabin 3 Взрослый Взрослые , 1 Ребенок Дети" at bounding box center [207, 301] width 269 height 39
type input "**********"
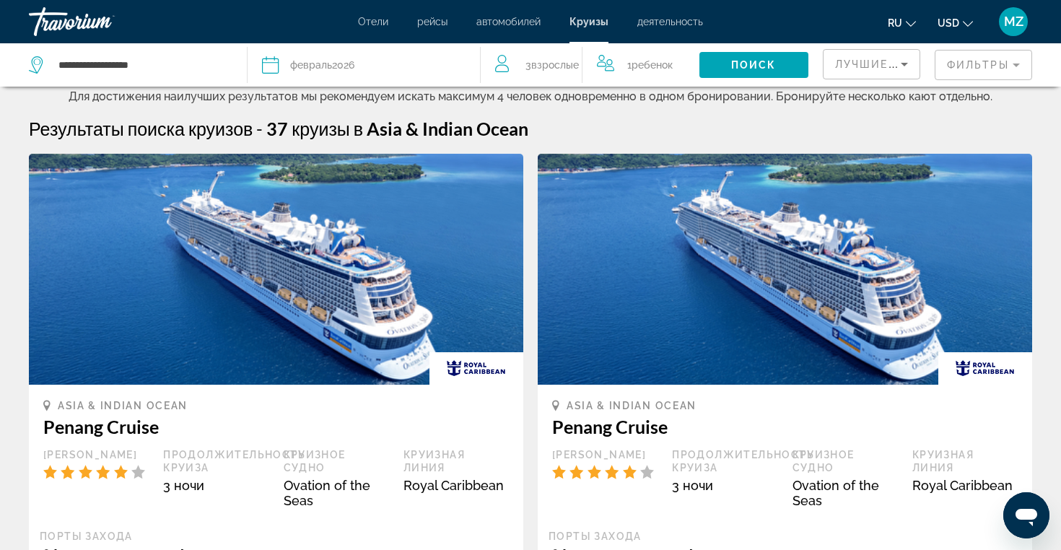
click at [341, 49] on button "Дата февраль 2026 2026 январь февраль Маршировать апрель Может Июнь Июль Август…" at bounding box center [363, 64] width 203 height 43
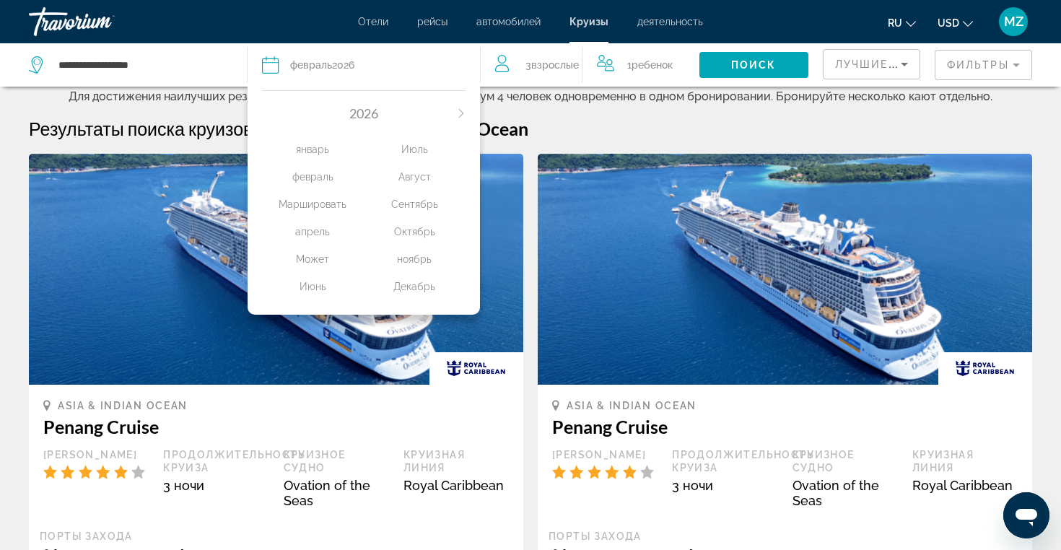
click at [341, 62] on div "февраль 2026" at bounding box center [322, 65] width 64 height 20
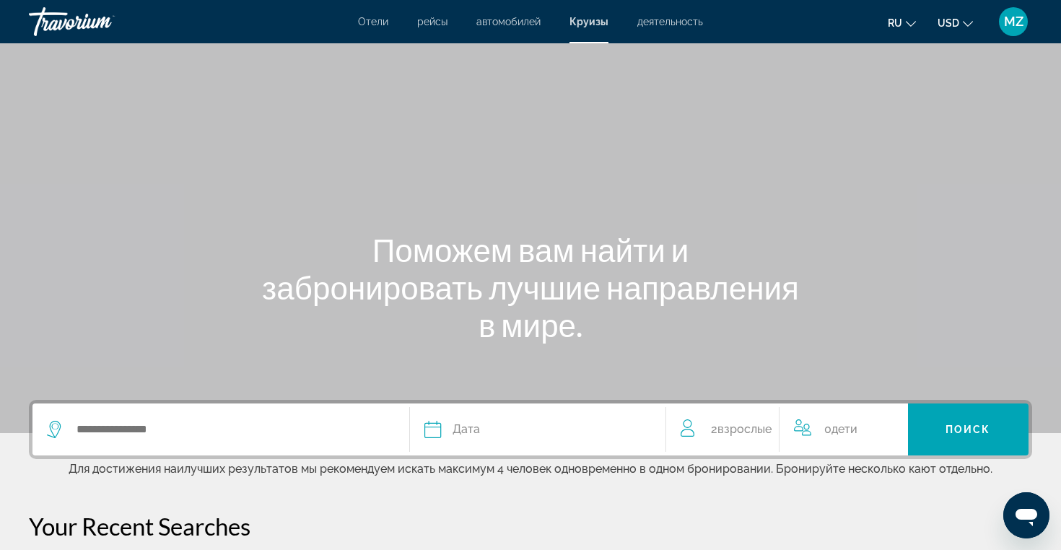
click at [538, 441] on button "Дата январь февраль Маршировать апрель Может Июнь Июль Август Сентябрь Октябрь …" at bounding box center [537, 429] width 227 height 52
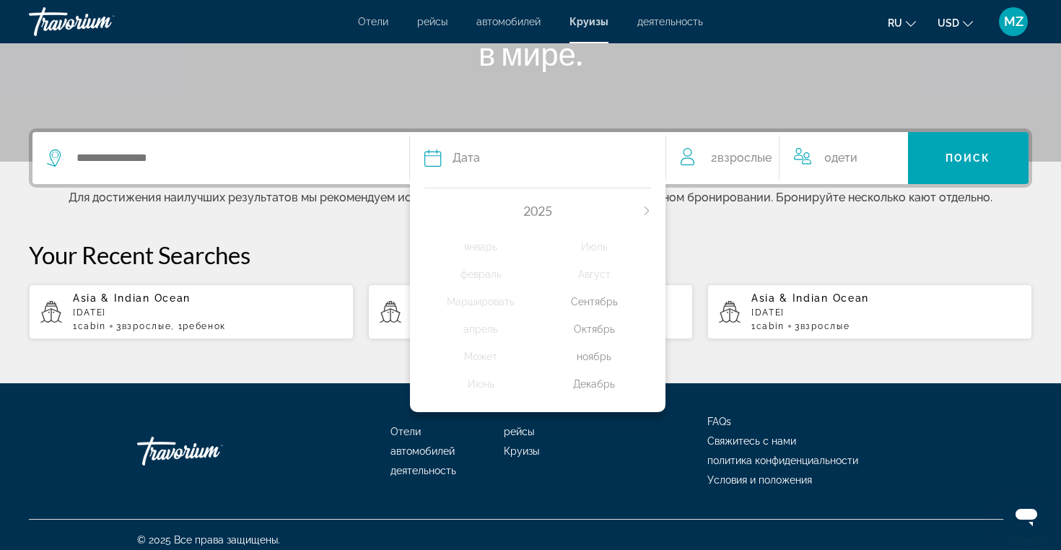
scroll to position [281, 0]
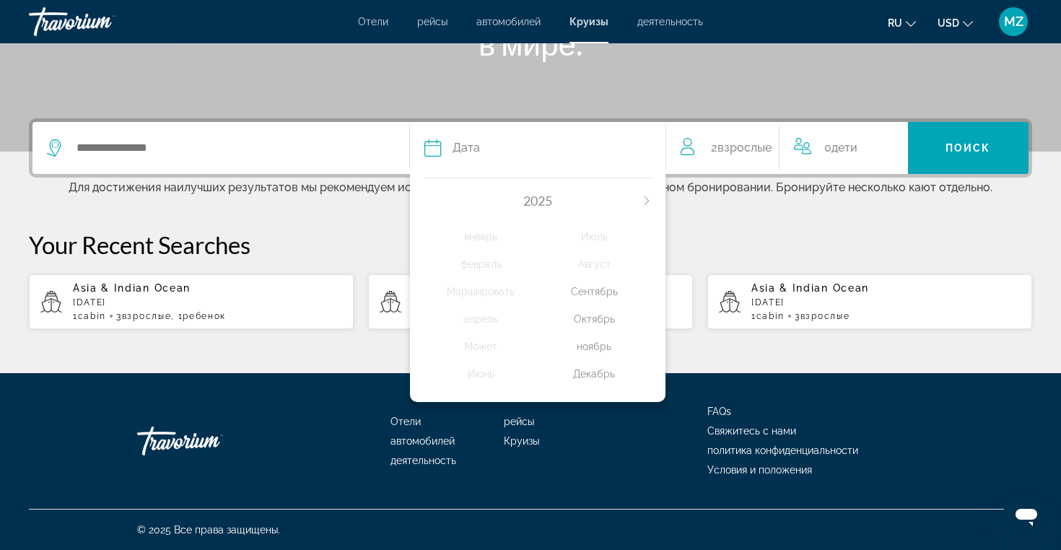
click at [589, 372] on div "Декабрь" at bounding box center [594, 374] width 113 height 26
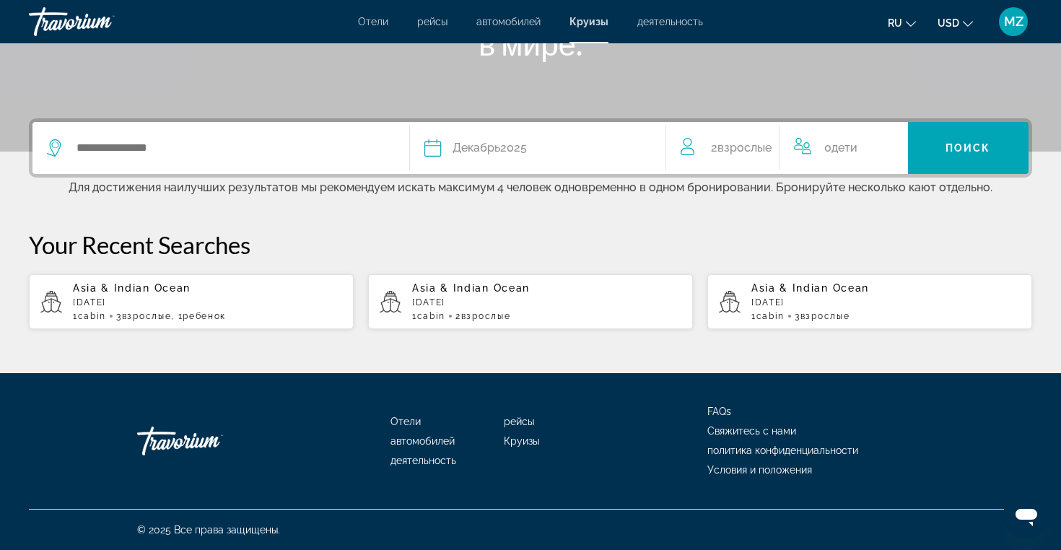
click at [247, 161] on div "Search widget" at bounding box center [221, 148] width 348 height 52
click at [269, 165] on div "Search widget" at bounding box center [221, 148] width 348 height 52
click at [782, 161] on div "0 Ребенок Дети" at bounding box center [843, 148] width 128 height 52
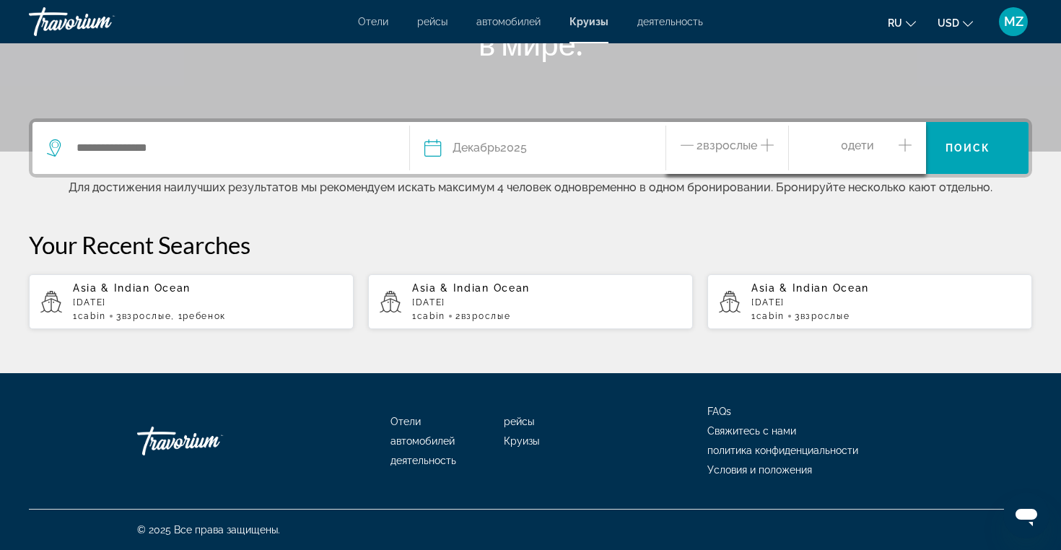
click at [768, 149] on icon "Increment adults" at bounding box center [766, 144] width 13 height 17
click at [900, 144] on icon "Increment children" at bounding box center [904, 144] width 13 height 17
click at [867, 220] on div "Travelers: 3 adults, 1 child" at bounding box center [857, 202] width 85 height 40
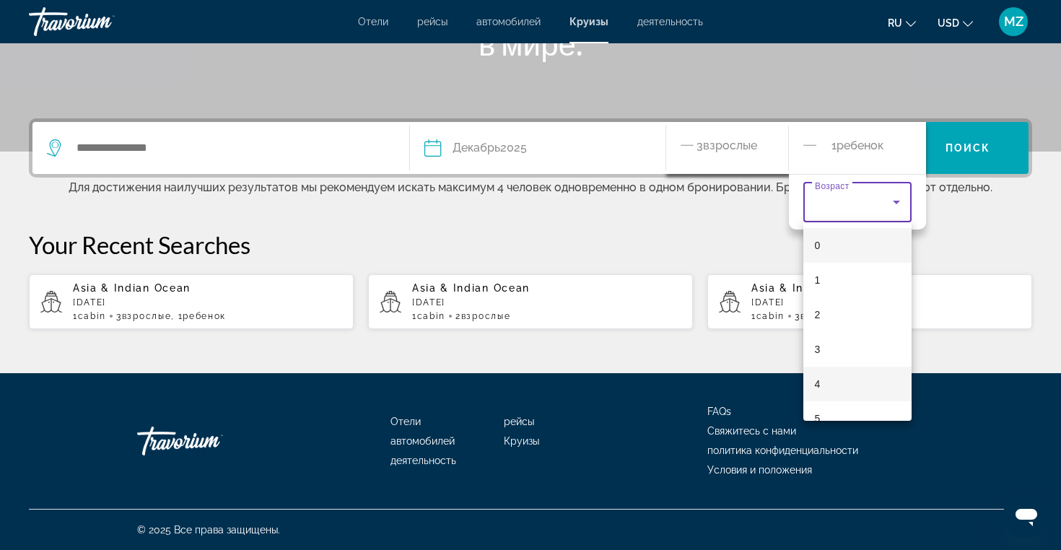
scroll to position [229, 0]
click at [845, 367] on mat-option "10" at bounding box center [857, 363] width 108 height 35
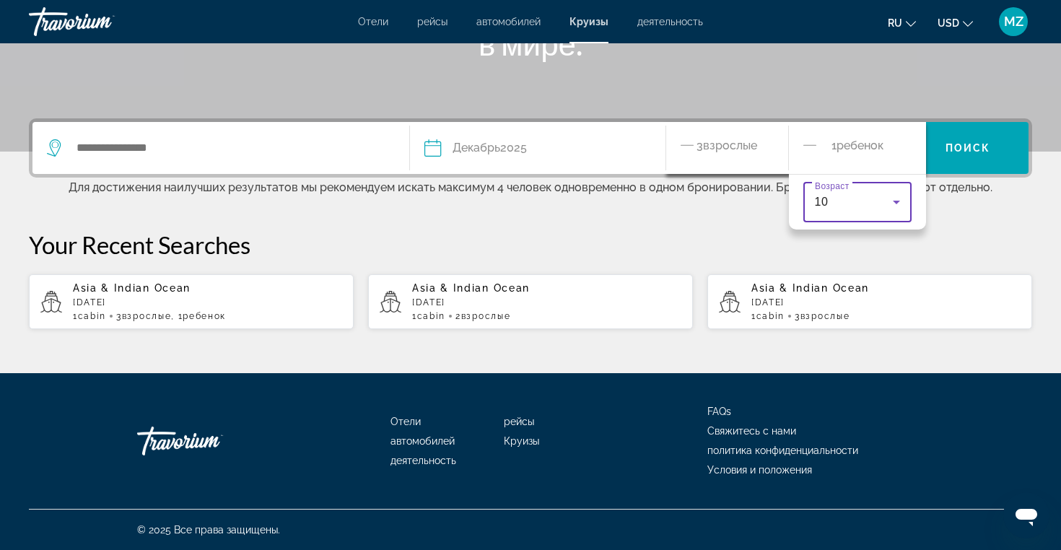
click at [639, 244] on p "Your Recent Searches" at bounding box center [530, 244] width 1003 height 29
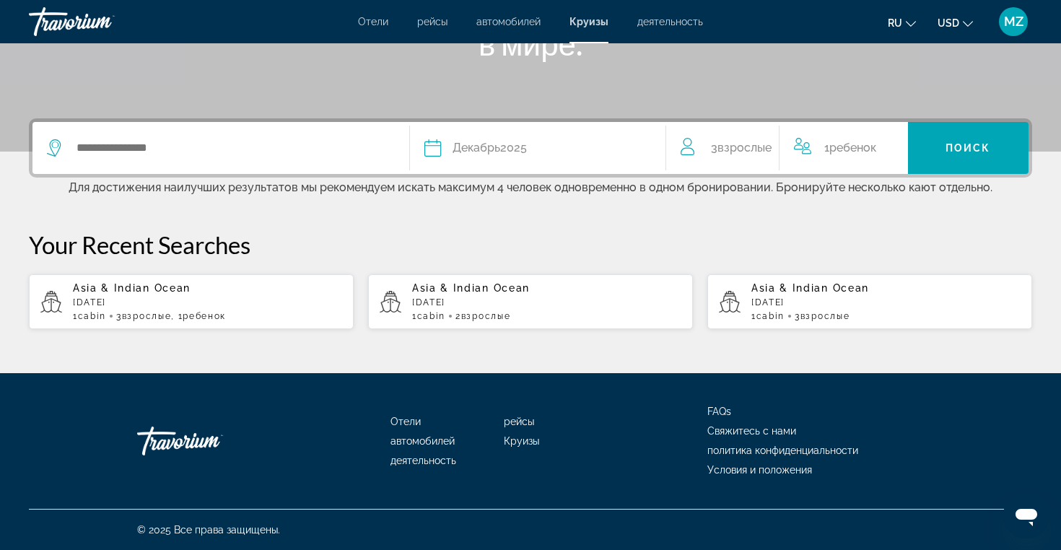
click at [229, 159] on div "Search widget" at bounding box center [221, 148] width 348 height 52
click at [247, 160] on div "Search widget" at bounding box center [221, 148] width 348 height 52
click at [126, 156] on input "Search widget" at bounding box center [231, 148] width 312 height 22
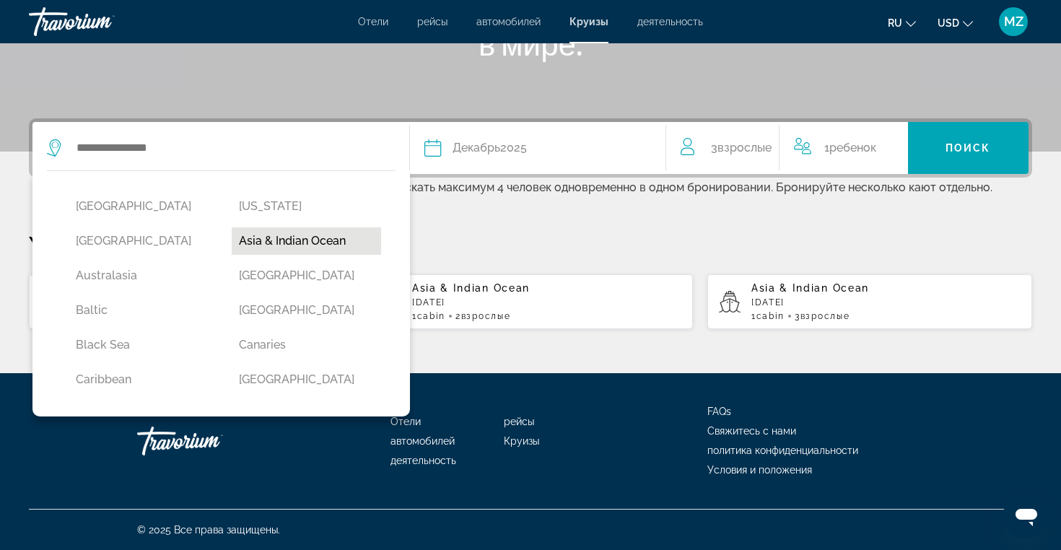
click at [271, 235] on button "Asia & Indian Ocean" at bounding box center [306, 240] width 149 height 27
type input "**********"
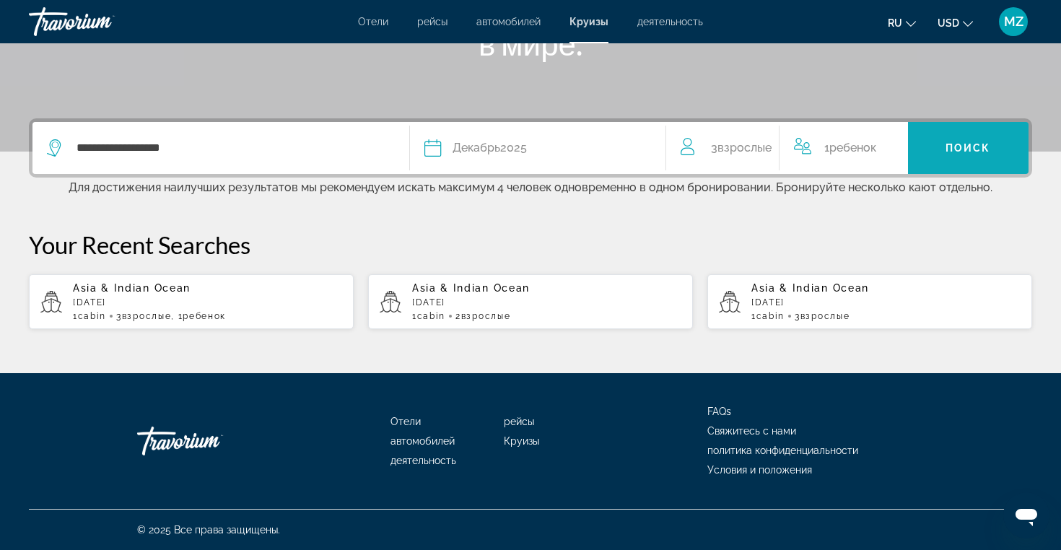
click at [968, 154] on span "Search widget" at bounding box center [968, 148] width 121 height 35
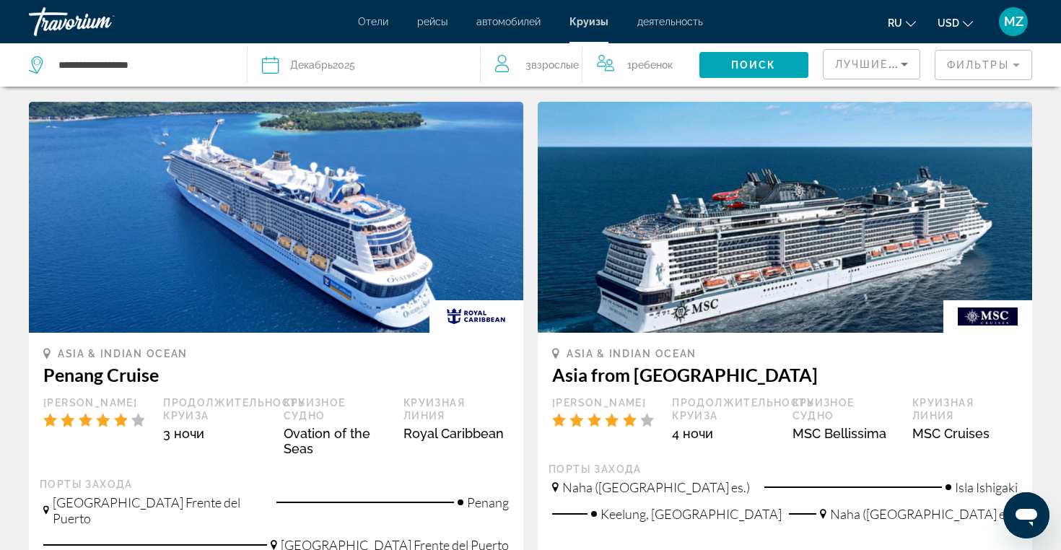
scroll to position [1321, 0]
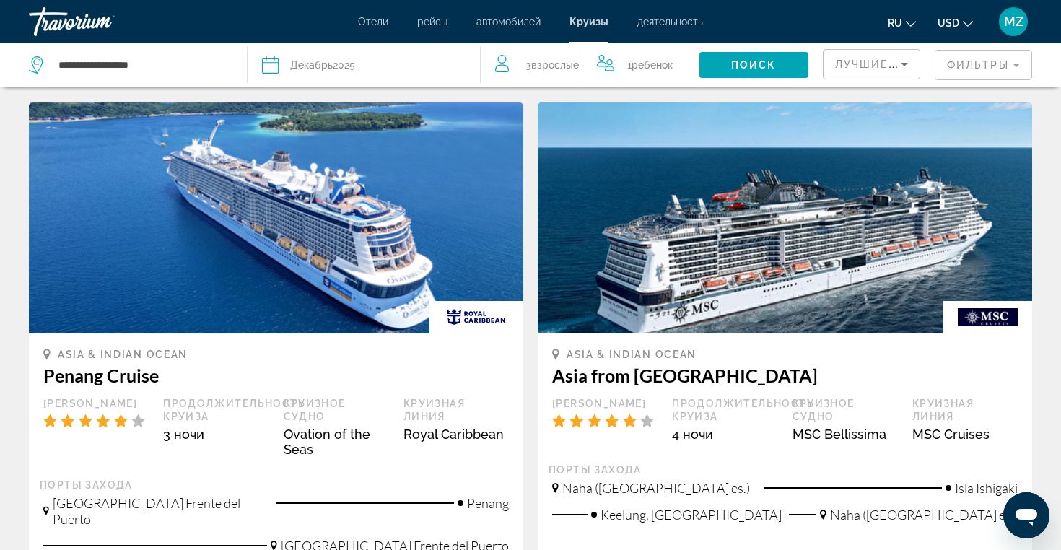
click at [964, 68] on mat-form-field "Фильтры" at bounding box center [982, 65] width 97 height 30
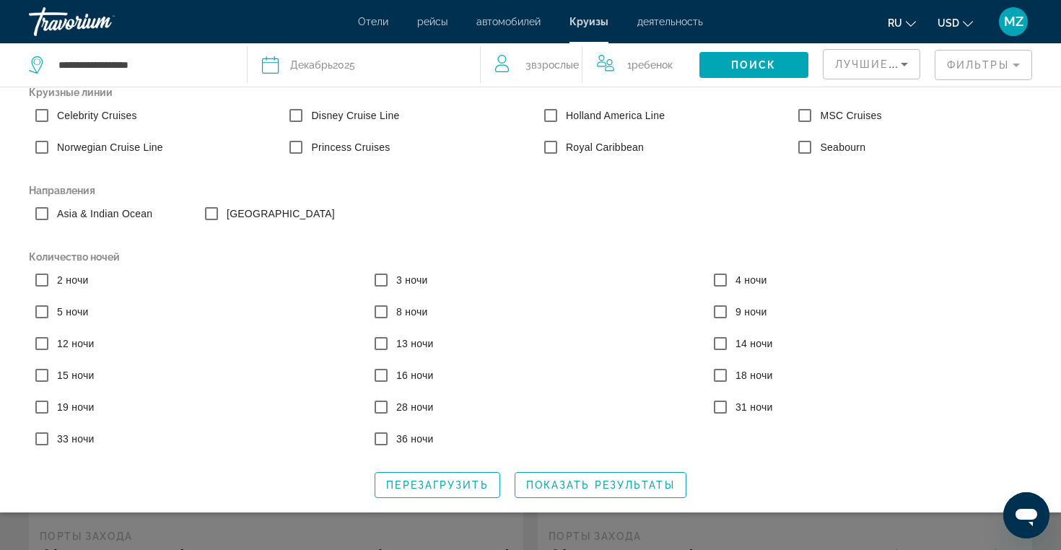
scroll to position [22, 0]
click at [559, 485] on span "Показать результаты" at bounding box center [600, 485] width 149 height 12
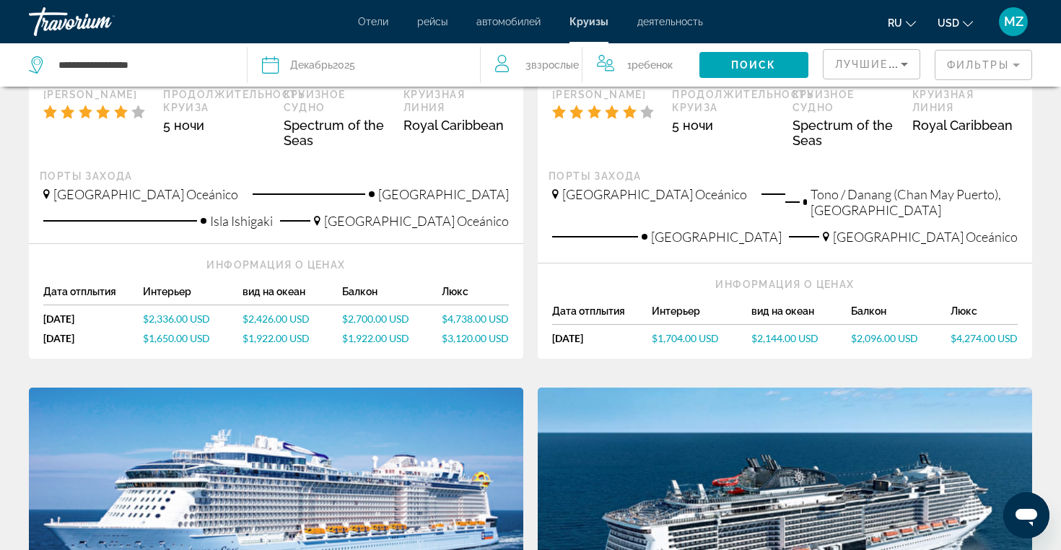
scroll to position [356, 0]
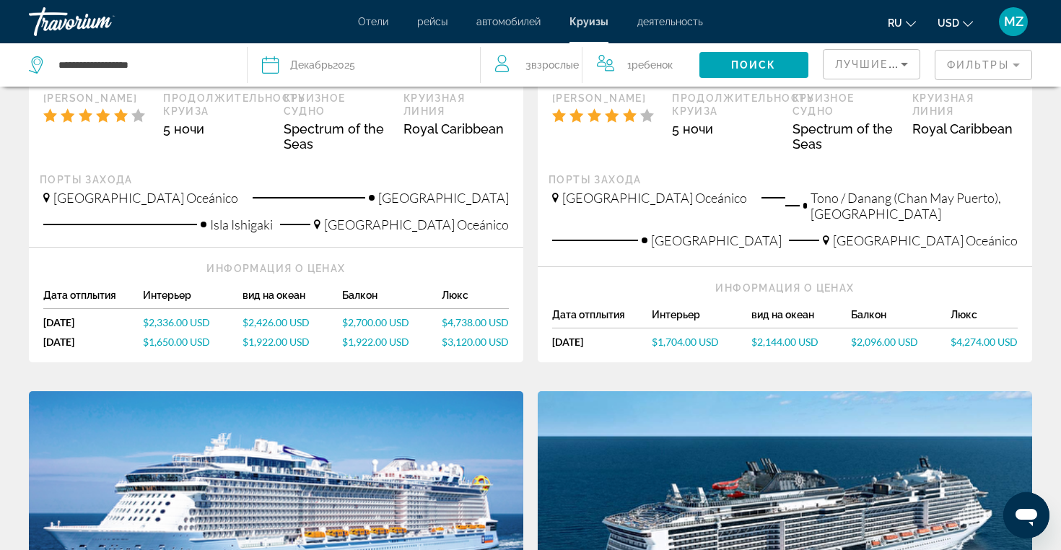
click at [974, 74] on mat-form-field "Фильтры" at bounding box center [982, 65] width 97 height 30
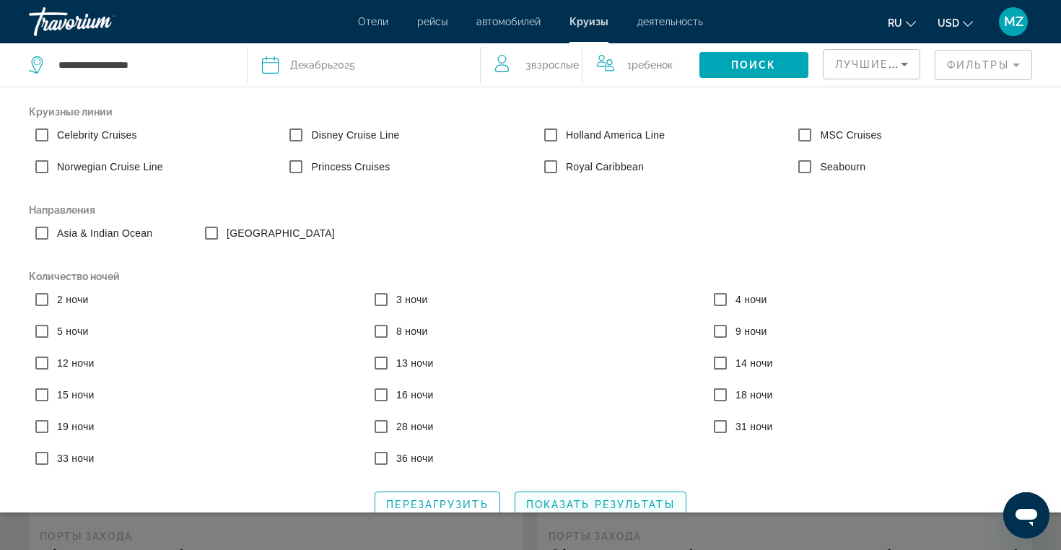
click at [613, 505] on span "Показать результаты" at bounding box center [600, 505] width 149 height 12
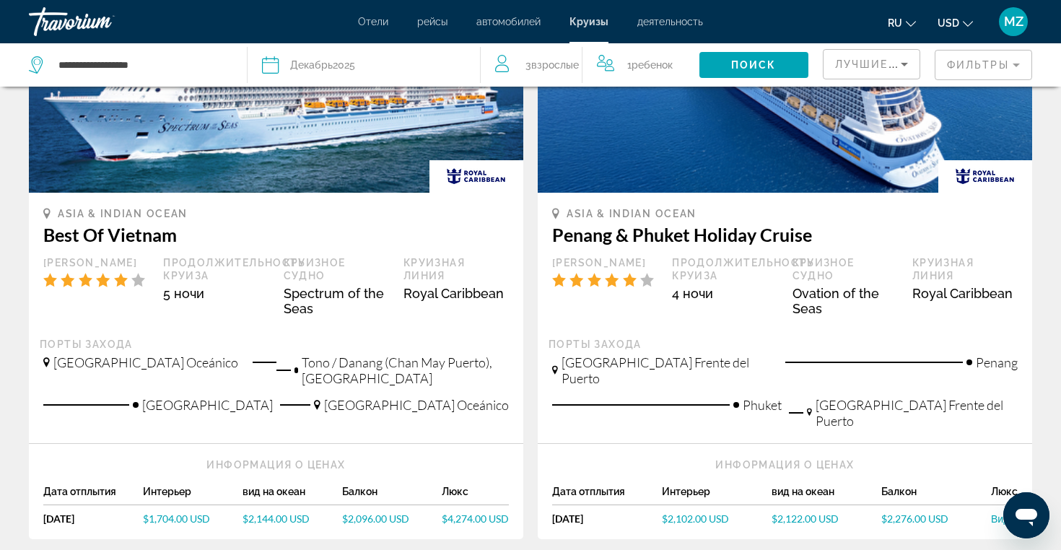
scroll to position [846, 0]
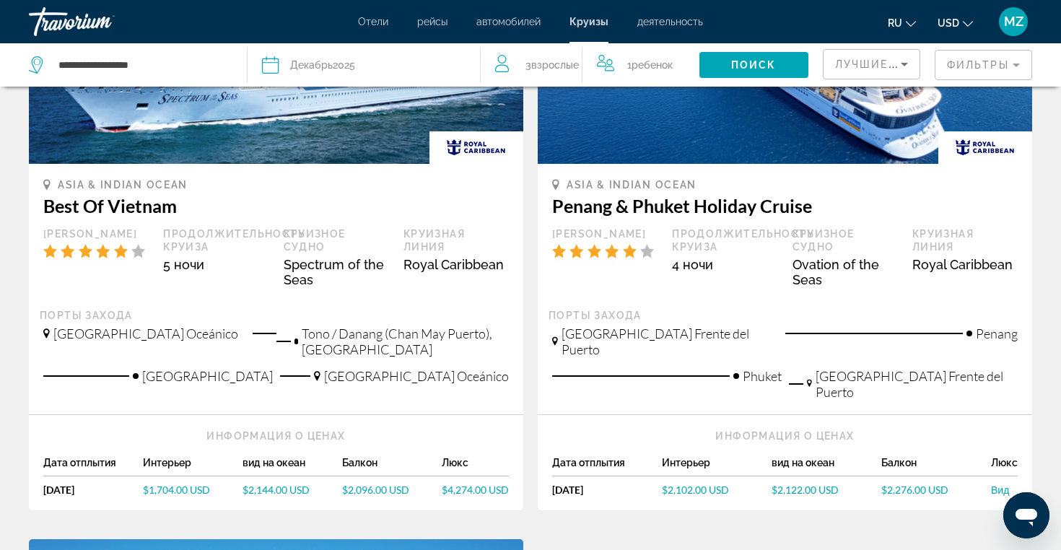
click at [379, 63] on div "Дата Декабрь 2025" at bounding box center [363, 65] width 203 height 20
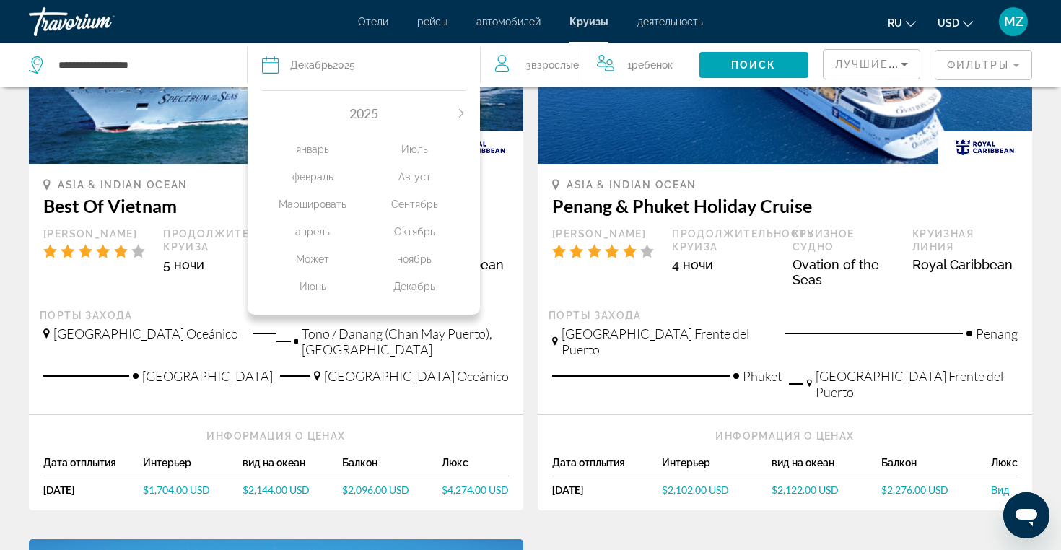
click at [468, 114] on div "2025 январь февраль Маршировать апрель Может Июнь Июль Август Сентябрь Октябрь …" at bounding box center [363, 199] width 232 height 232
click at [462, 106] on div "2025" at bounding box center [363, 113] width 203 height 16
click at [468, 113] on div "2025 январь февраль Маршировать апрель Может Июнь Июль Август Сентябрь Октябрь …" at bounding box center [363, 199] width 232 height 232
click at [467, 113] on div "2025 январь февраль Маршировать апрель Может Июнь Июль Август Сентябрь Октябрь …" at bounding box center [363, 199] width 232 height 232
click at [462, 113] on icon "Next month" at bounding box center [460, 113] width 4 height 9
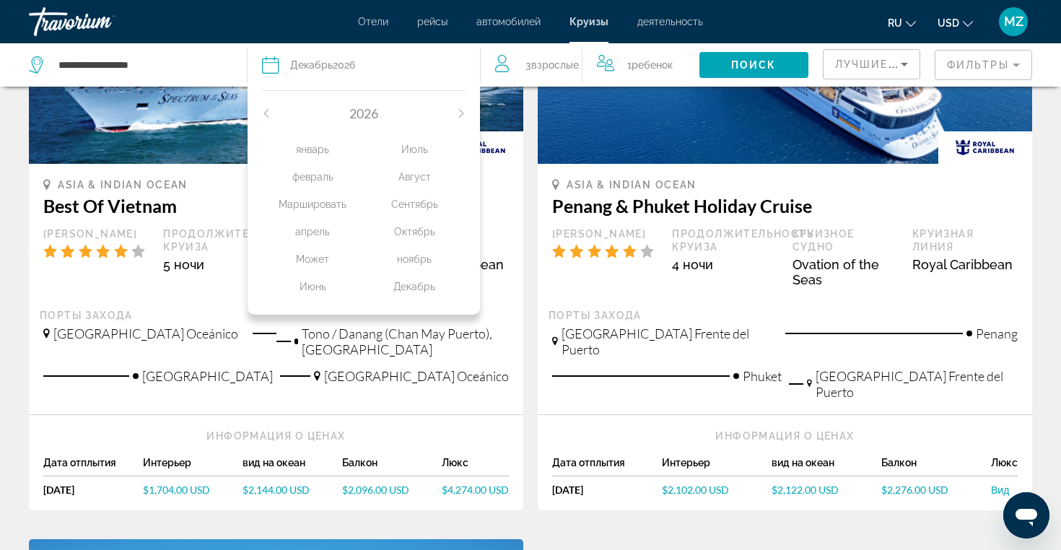
click at [321, 146] on div "январь" at bounding box center [313, 149] width 102 height 26
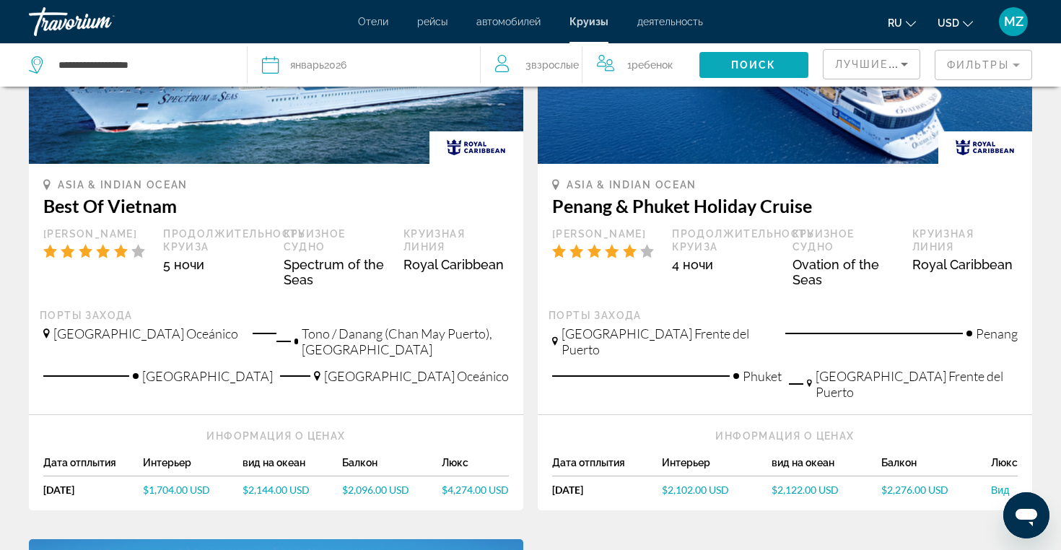
click at [726, 67] on span "Search widget" at bounding box center [753, 65] width 109 height 35
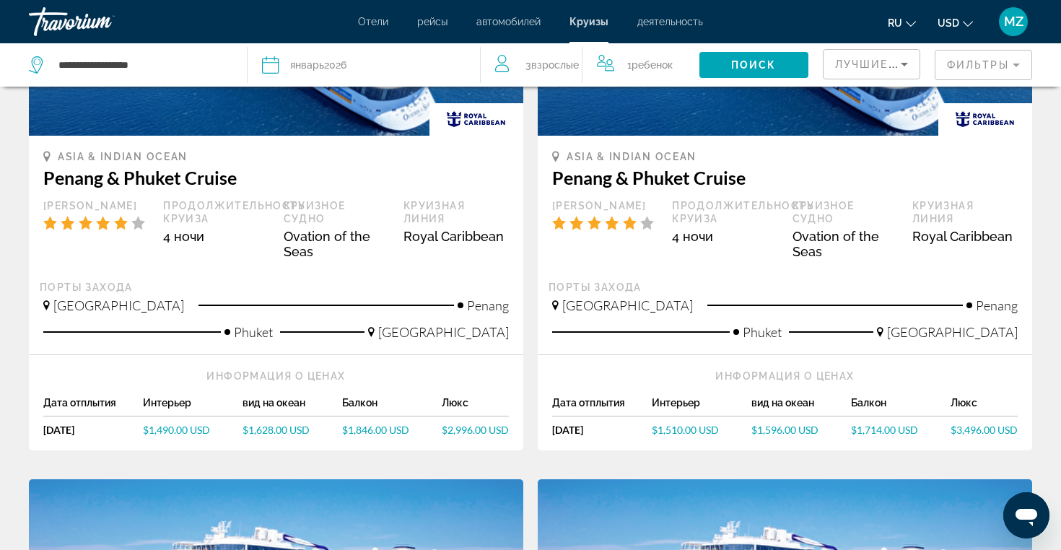
scroll to position [841, 0]
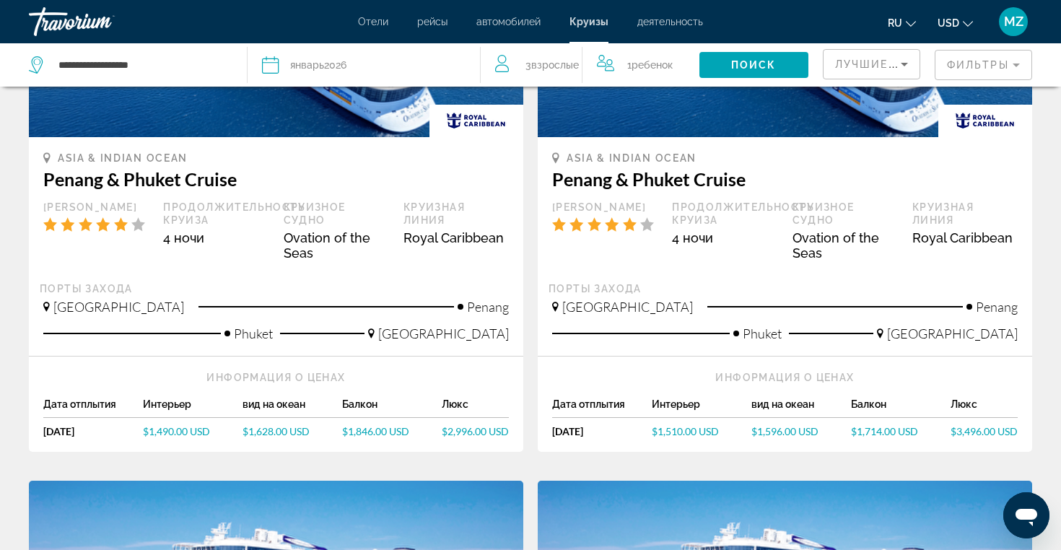
click at [695, 432] on span "$1,510.00 USD" at bounding box center [685, 431] width 67 height 12
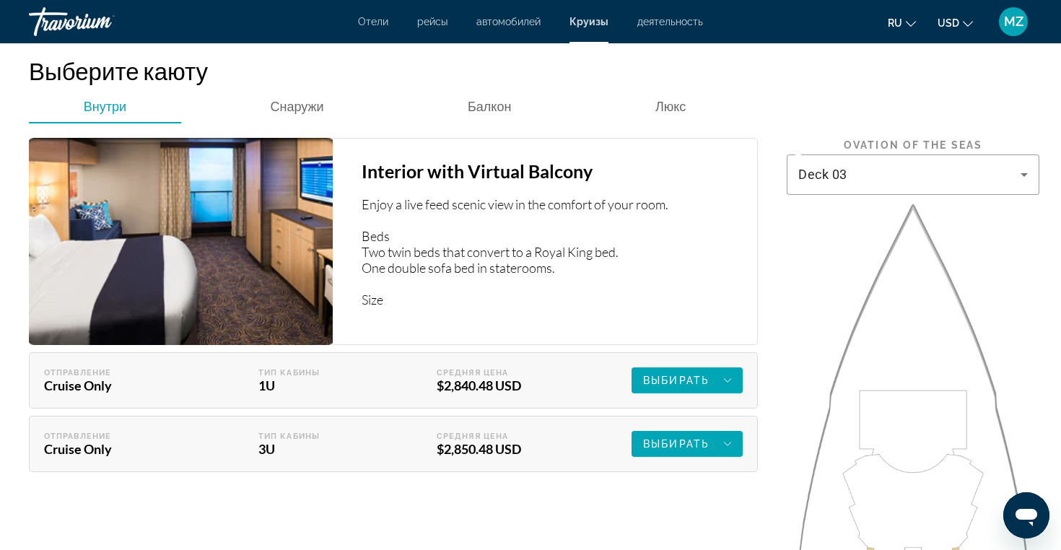
scroll to position [2247, 0]
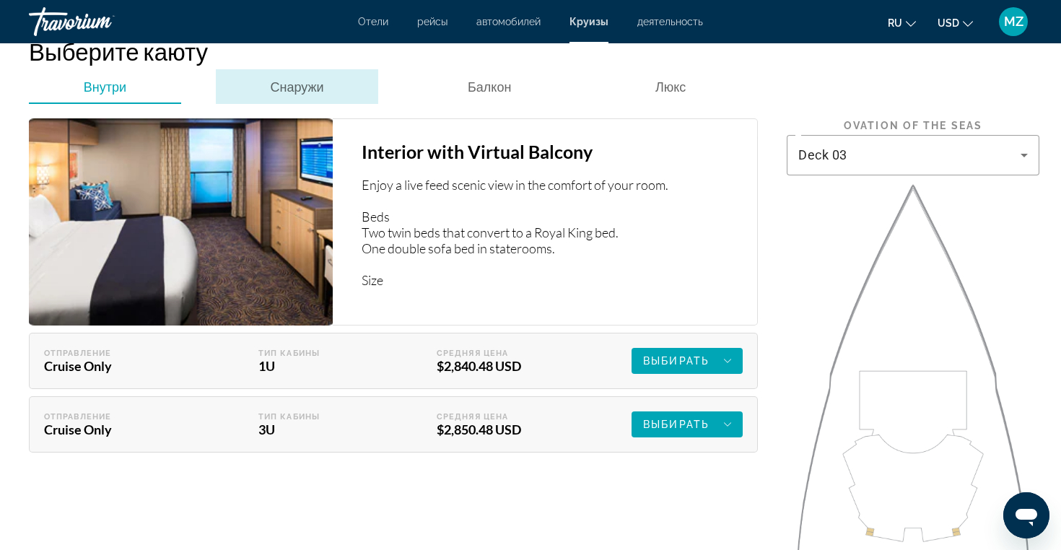
click at [279, 79] on span "Снаружи" at bounding box center [296, 87] width 53 height 16
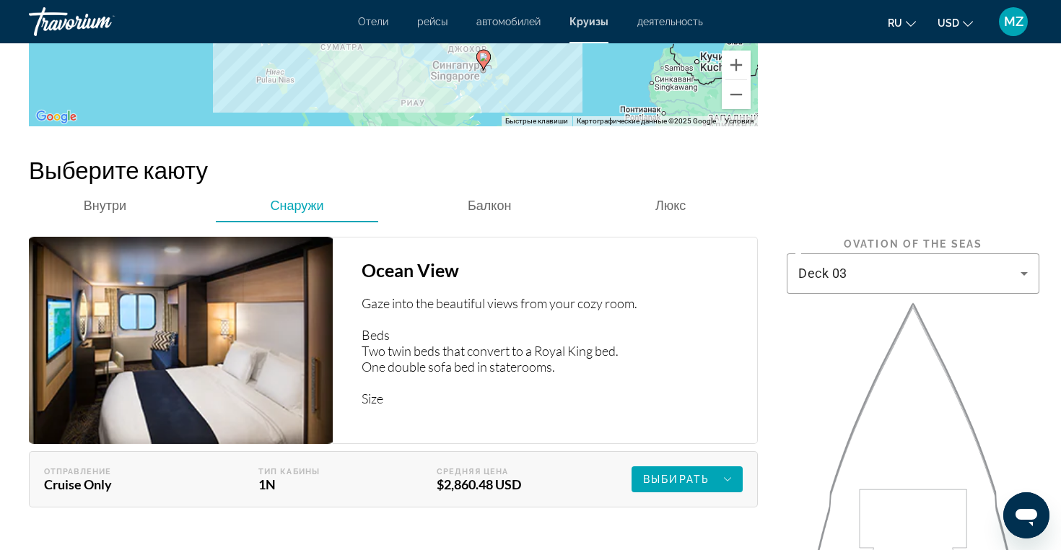
scroll to position [2123, 0]
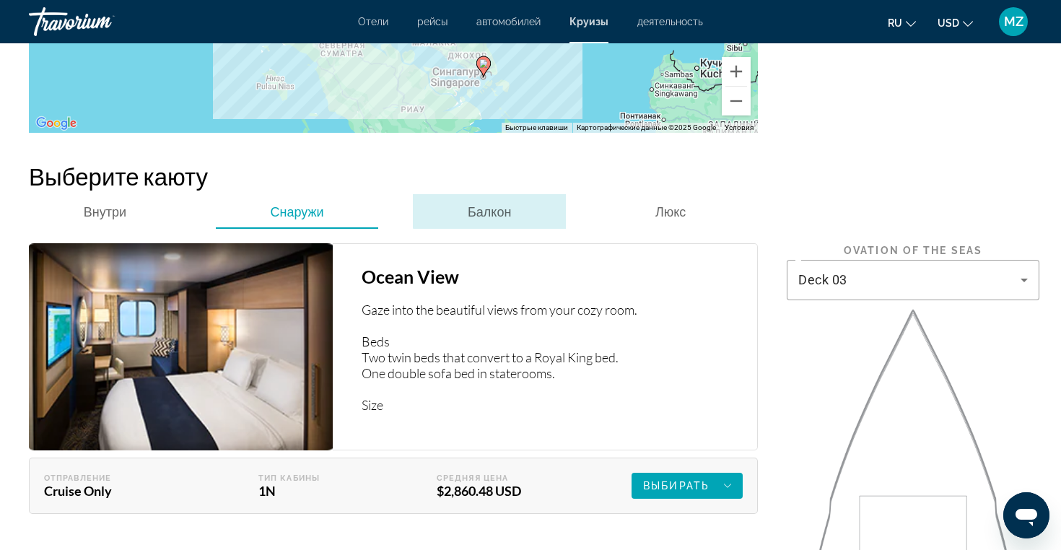
click at [489, 203] on span "Балкон" at bounding box center [489, 211] width 43 height 16
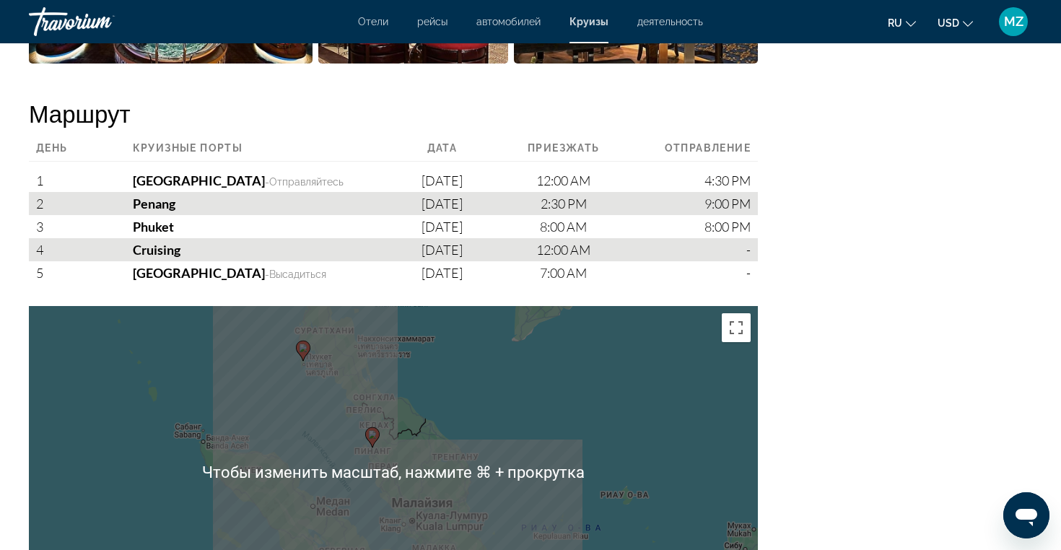
scroll to position [1582, 0]
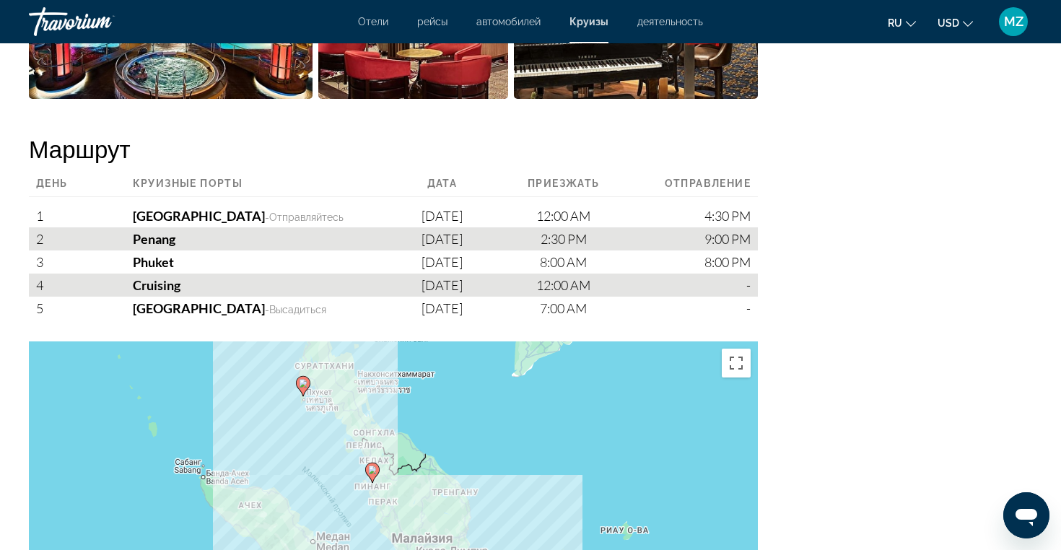
click at [538, 227] on div "2:30 PM" at bounding box center [530, 238] width 137 height 23
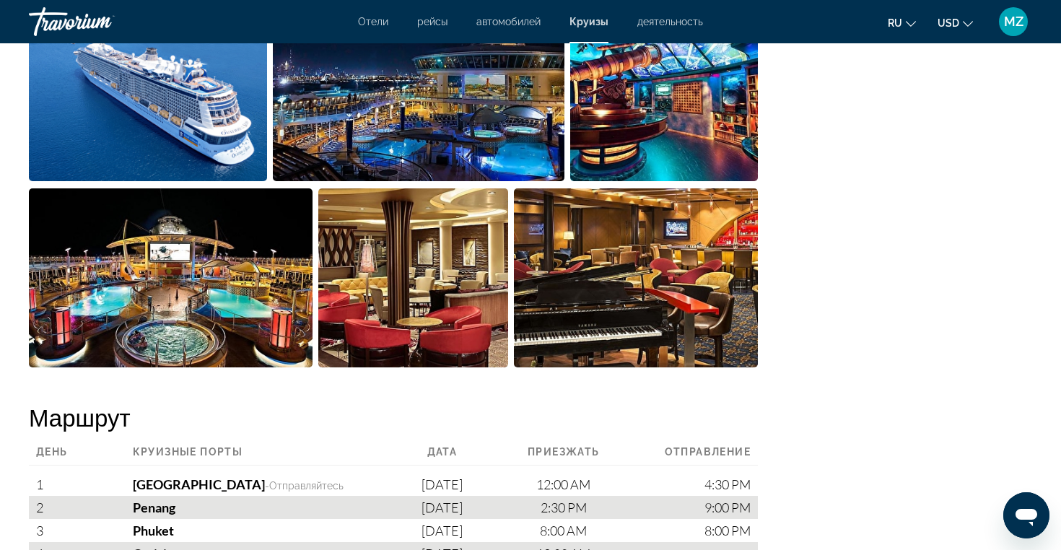
scroll to position [1268, 0]
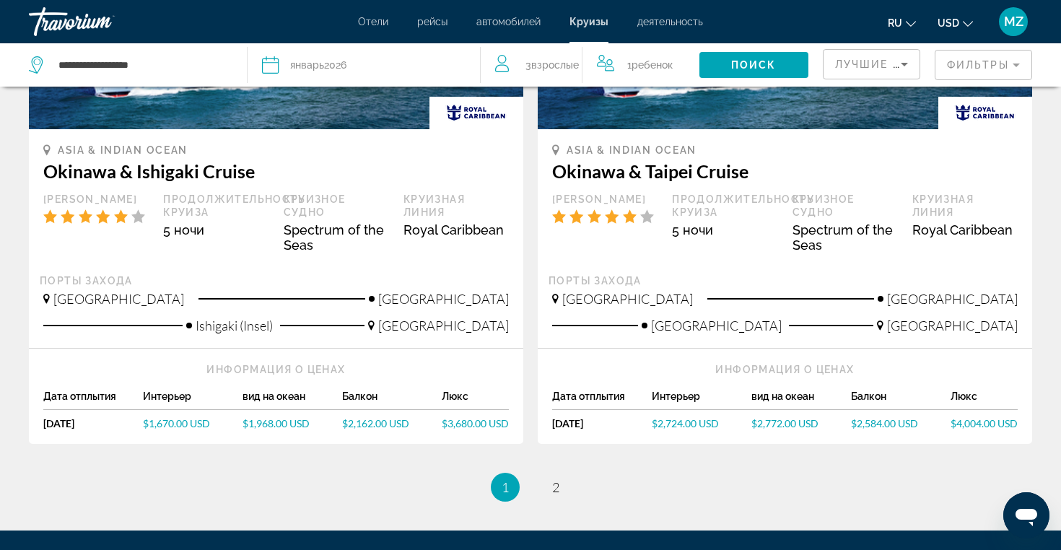
scroll to position [1435, 0]
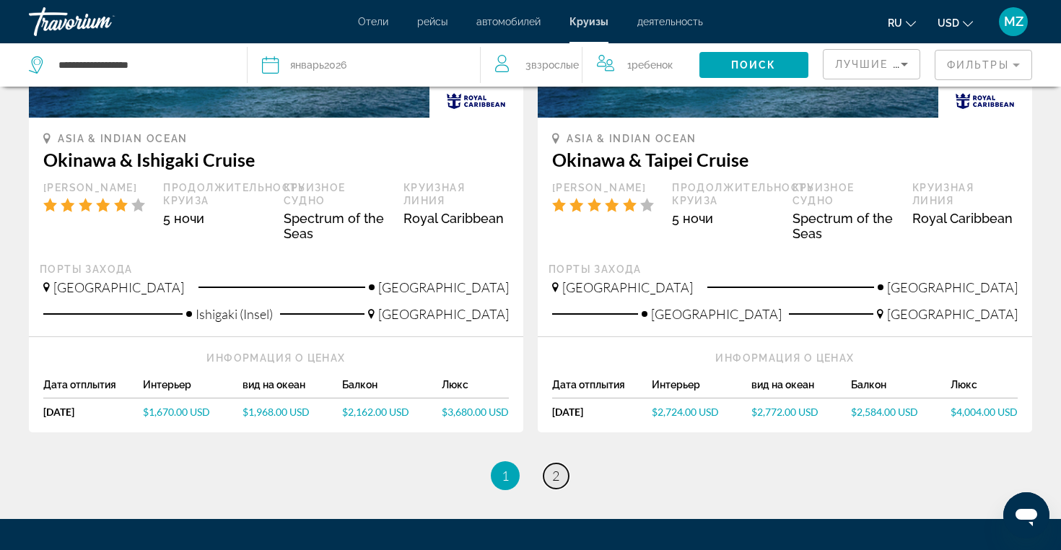
click at [555, 480] on span "2" at bounding box center [555, 476] width 7 height 16
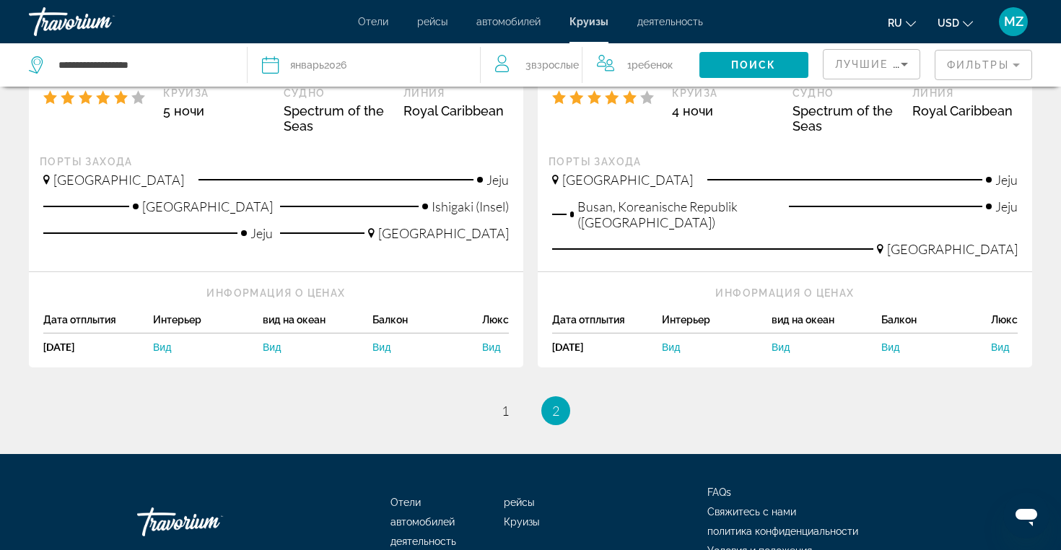
scroll to position [959, 0]
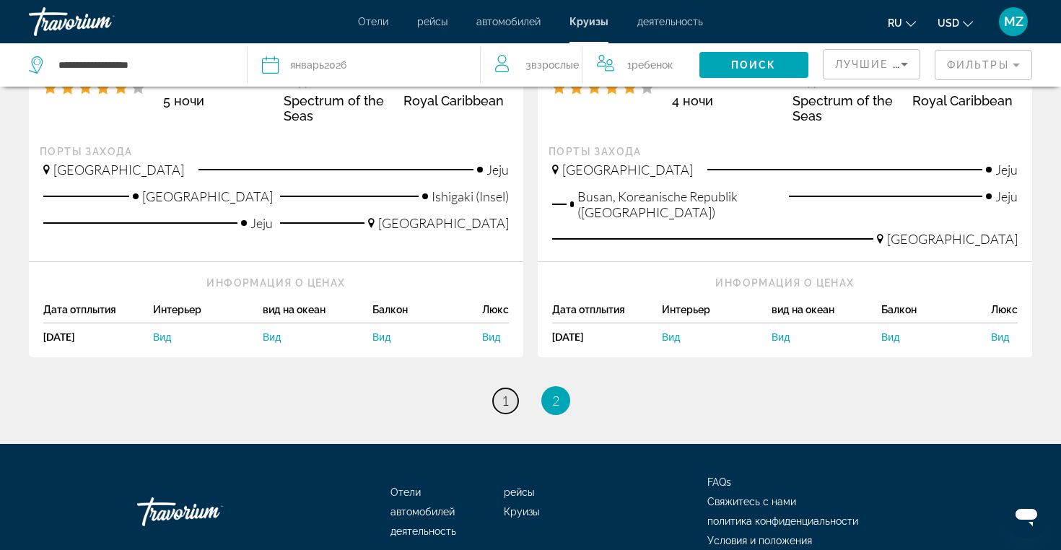
click at [507, 400] on span "1" at bounding box center [504, 400] width 7 height 16
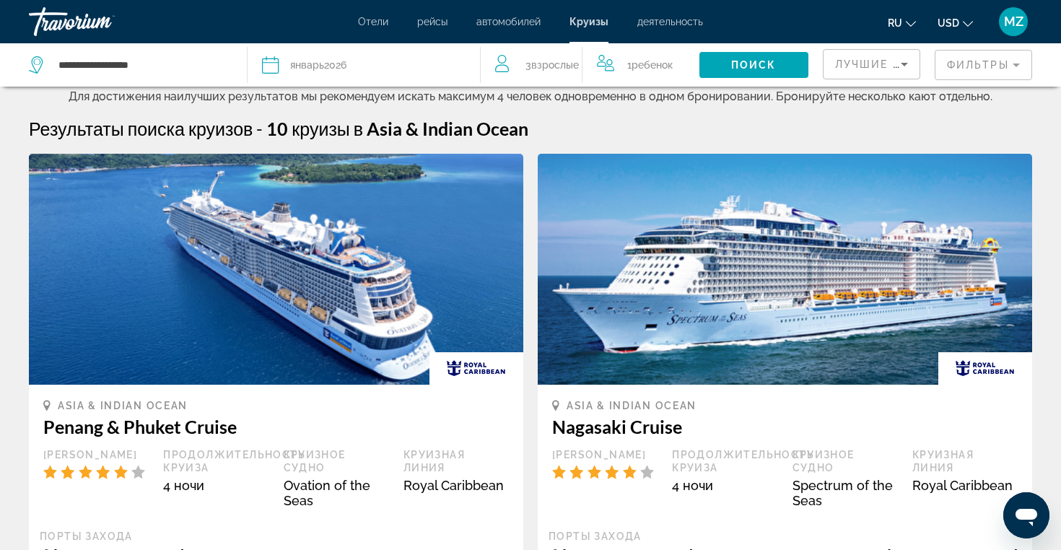
click at [385, 25] on span "Отели" at bounding box center [373, 22] width 30 height 12
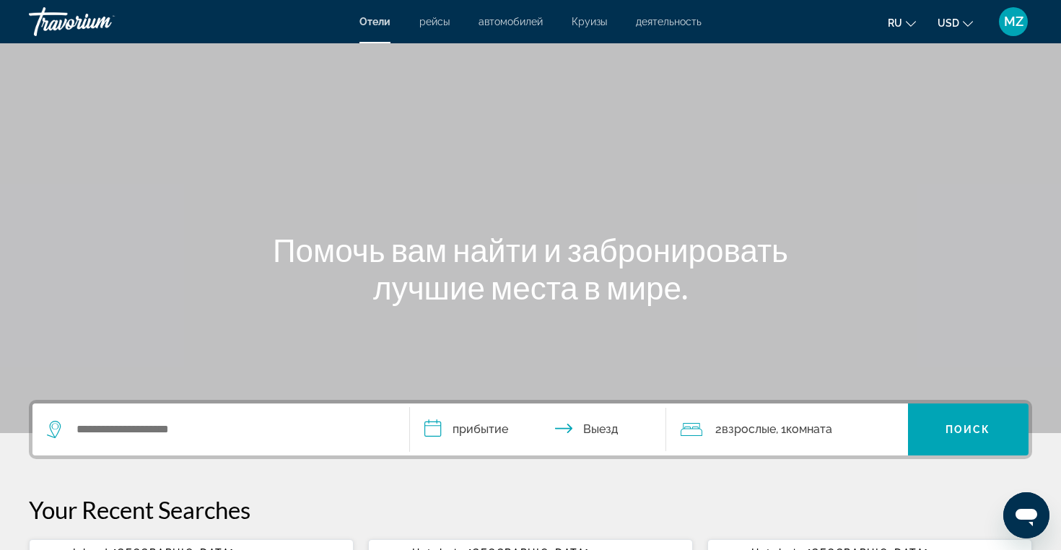
click at [413, 221] on div "Main content" at bounding box center [530, 216] width 1061 height 433
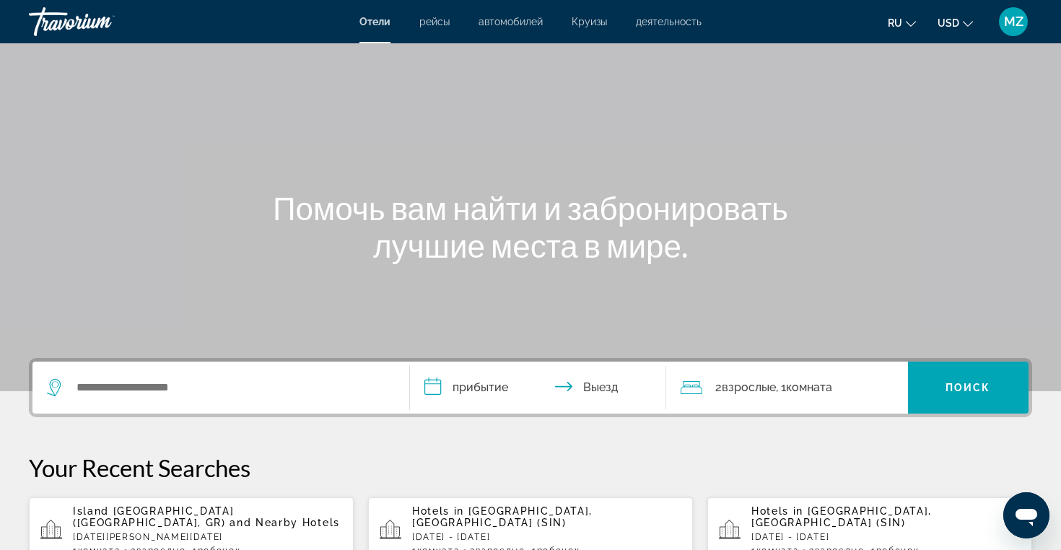
scroll to position [56, 0]
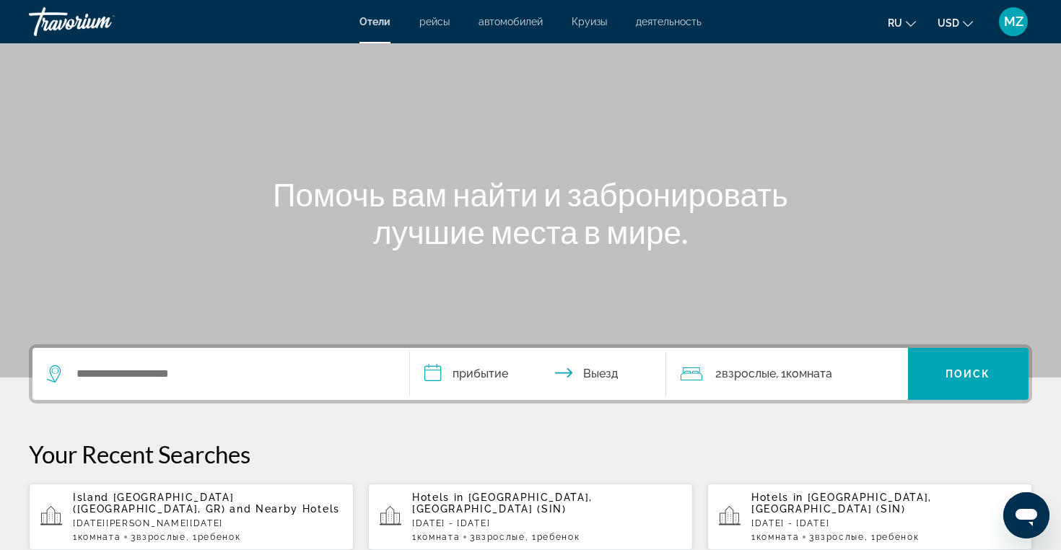
click at [753, 372] on span "Взрослые" at bounding box center [748, 374] width 54 height 14
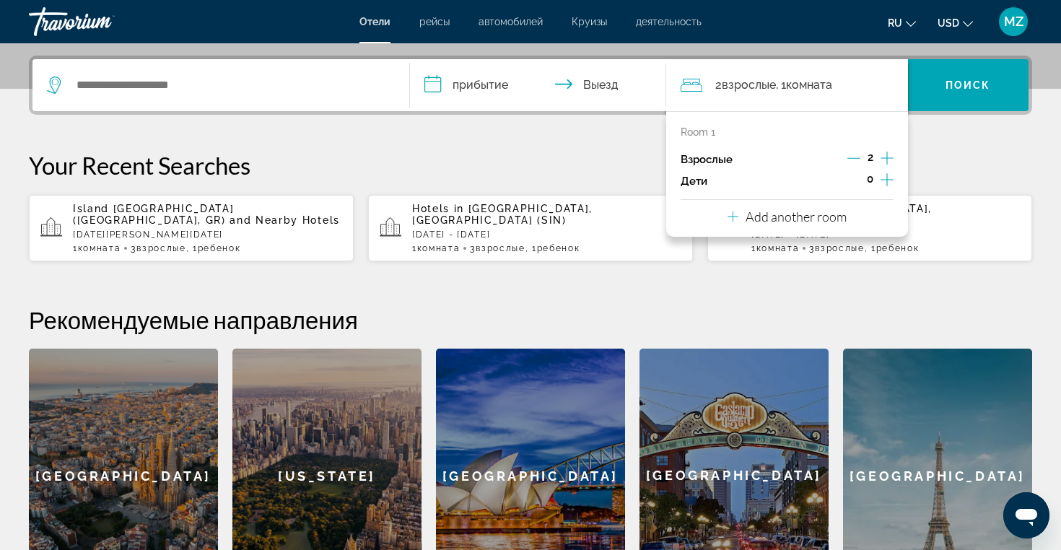
scroll to position [353, 0]
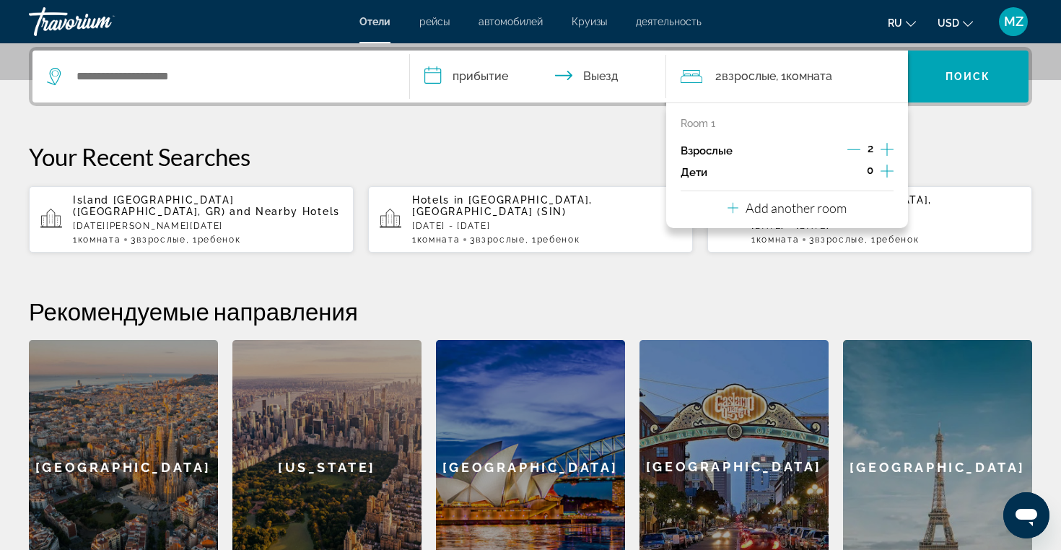
click at [884, 170] on icon "Increment children" at bounding box center [886, 170] width 13 height 17
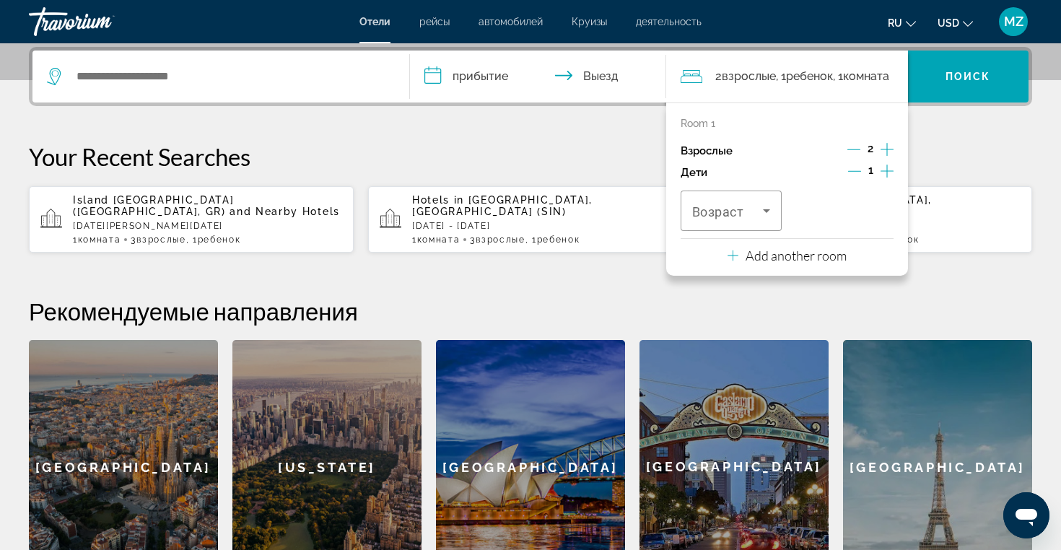
click at [887, 170] on icon "Increment children" at bounding box center [886, 171] width 13 height 13
click at [880, 162] on button "Increment children" at bounding box center [886, 173] width 13 height 22
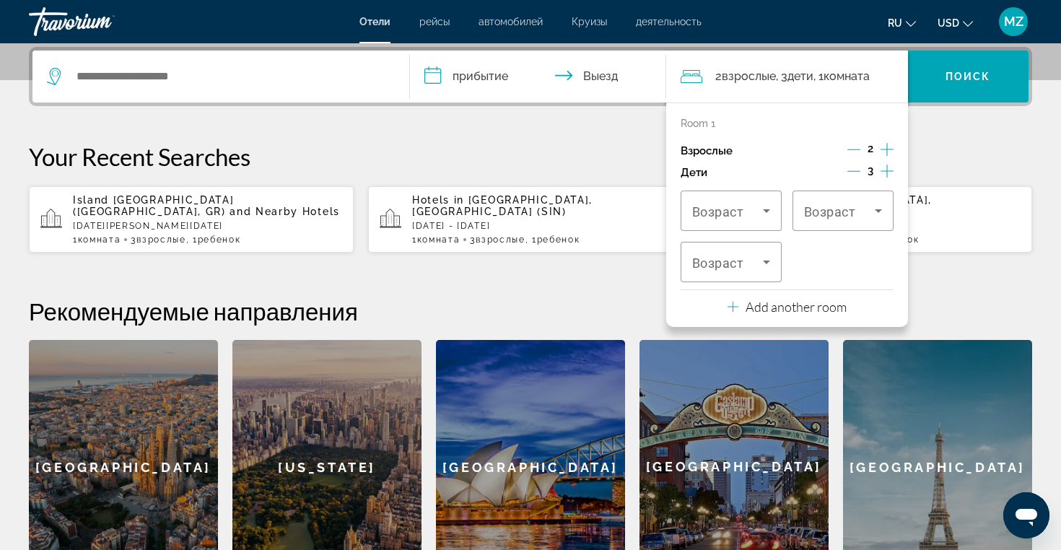
click at [853, 171] on icon "Decrement children" at bounding box center [853, 171] width 13 height 13
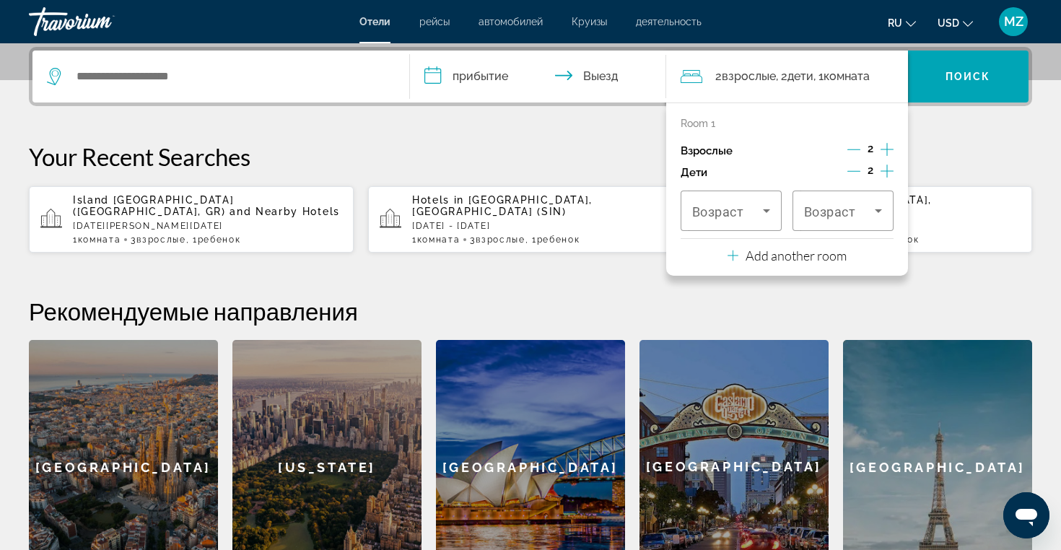
click at [886, 149] on icon "Increment adults" at bounding box center [886, 149] width 13 height 13
click at [974, 138] on div "**********" at bounding box center [530, 320] width 1061 height 547
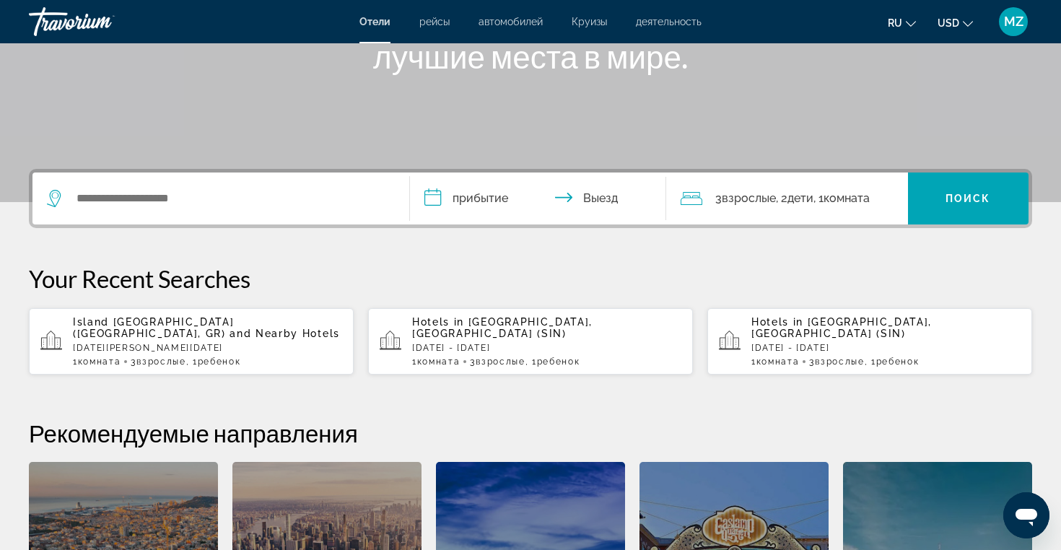
scroll to position [198, 0]
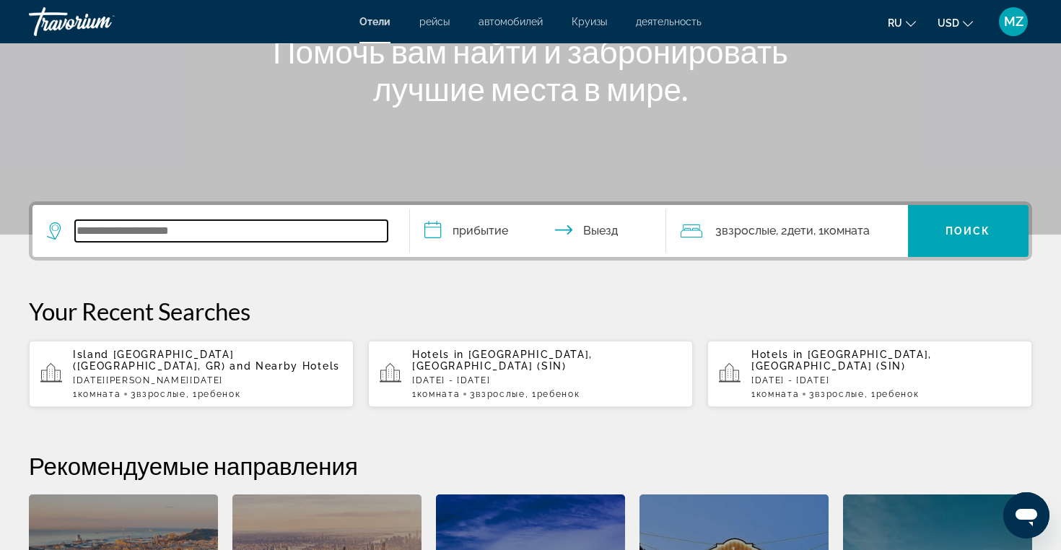
click at [247, 237] on input "Search widget" at bounding box center [231, 231] width 312 height 22
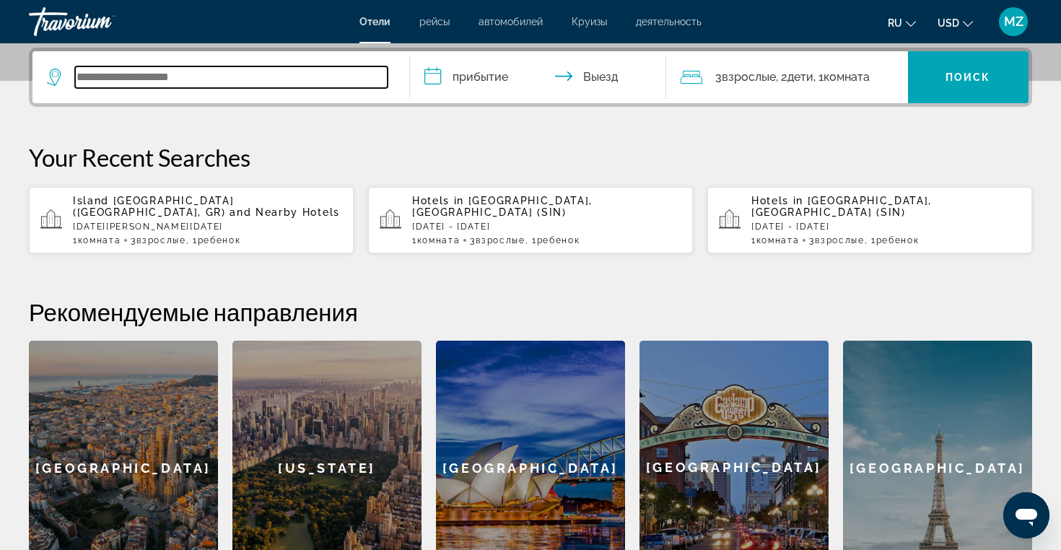
scroll to position [353, 0]
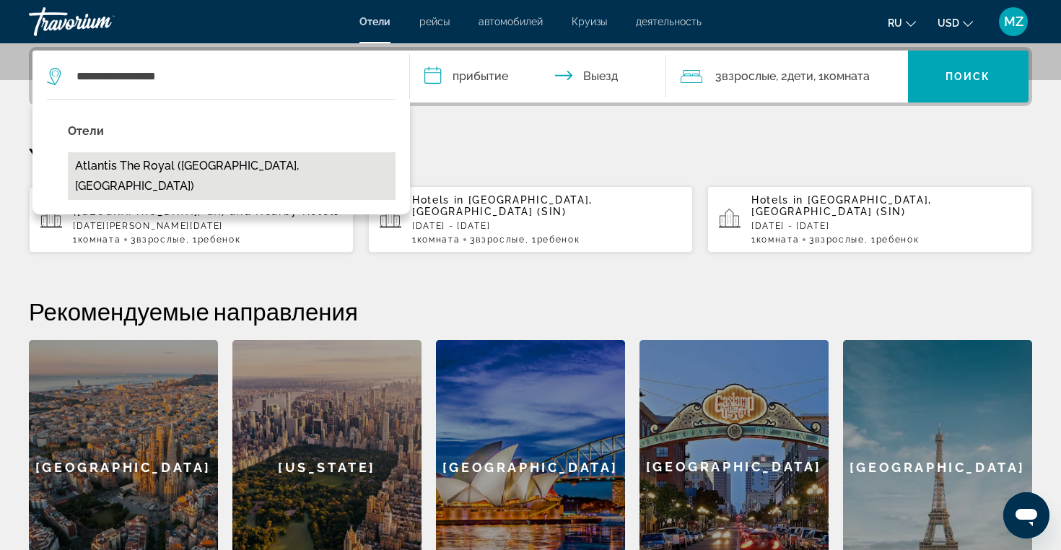
click at [188, 167] on button "Atlantis The Royal (Dubai, AE)" at bounding box center [232, 176] width 328 height 48
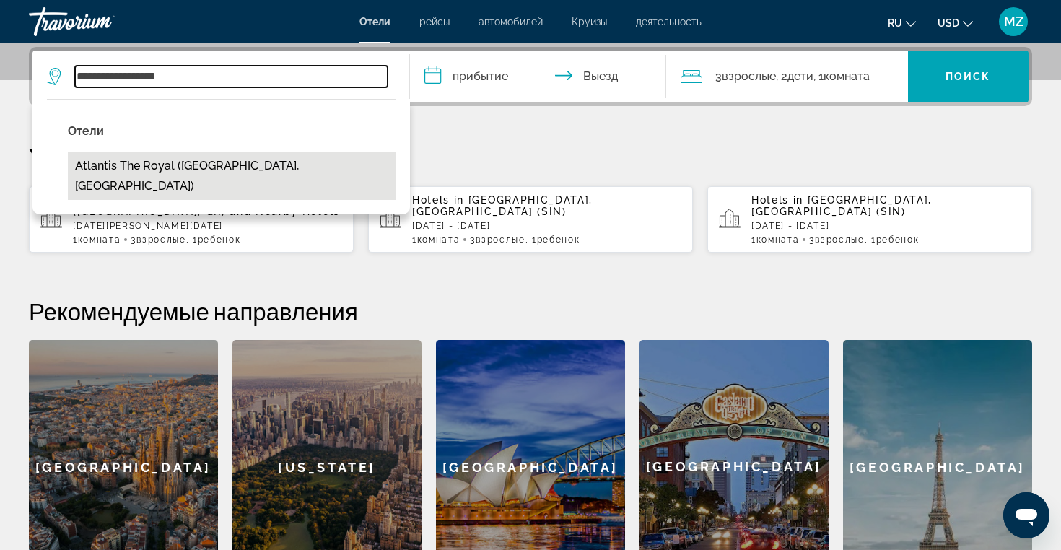
type input "**********"
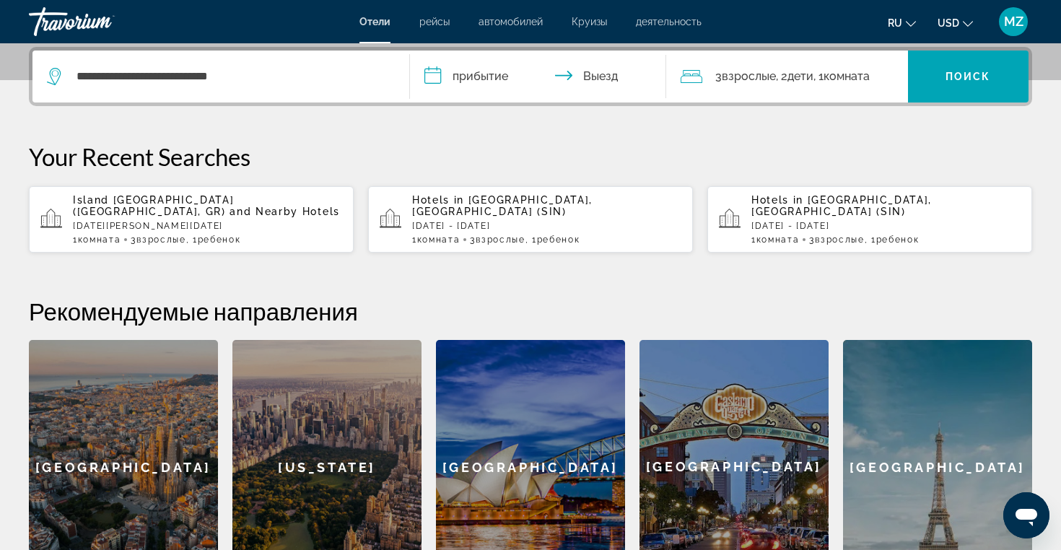
click at [475, 76] on input "**********" at bounding box center [541, 79] width 262 height 56
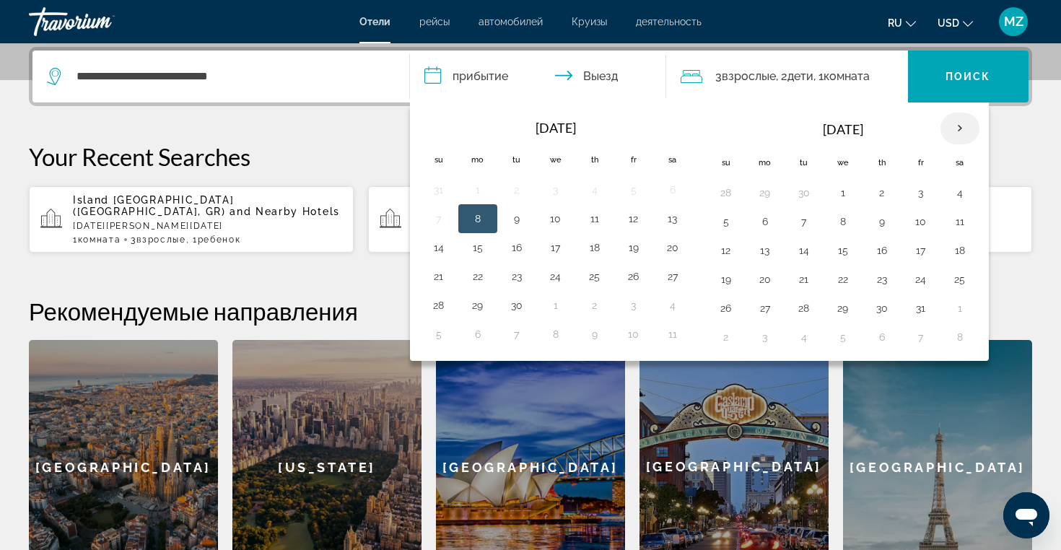
click at [960, 129] on th "Next month" at bounding box center [959, 129] width 39 height 32
click at [972, 126] on th "Next month" at bounding box center [959, 129] width 39 height 32
click at [965, 124] on th "Next month" at bounding box center [959, 129] width 39 height 32
click at [442, 120] on th "Previous month" at bounding box center [438, 129] width 39 height 32
click at [734, 301] on button "28" at bounding box center [725, 308] width 23 height 20
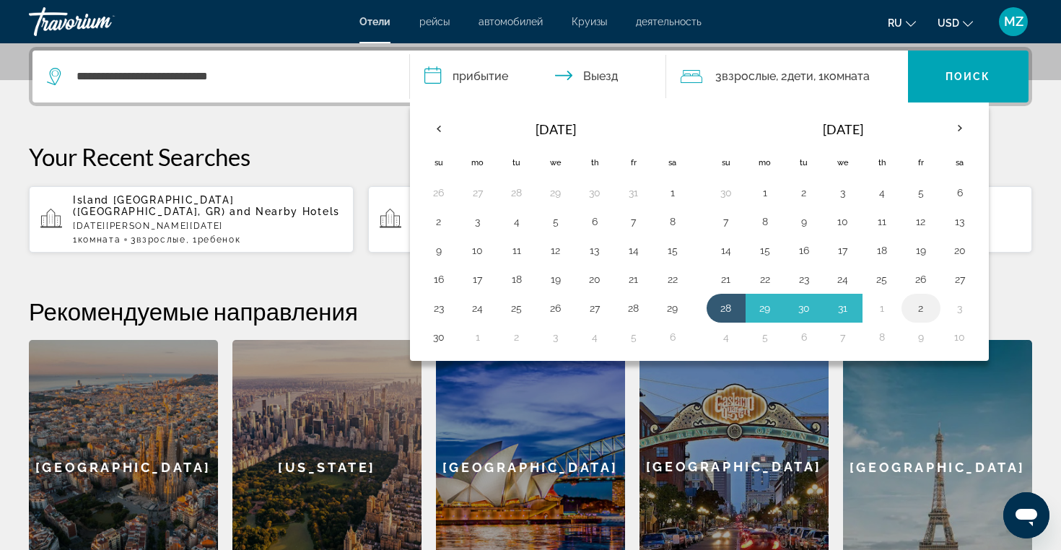
click at [918, 308] on button "2" at bounding box center [920, 308] width 23 height 20
type input "**********"
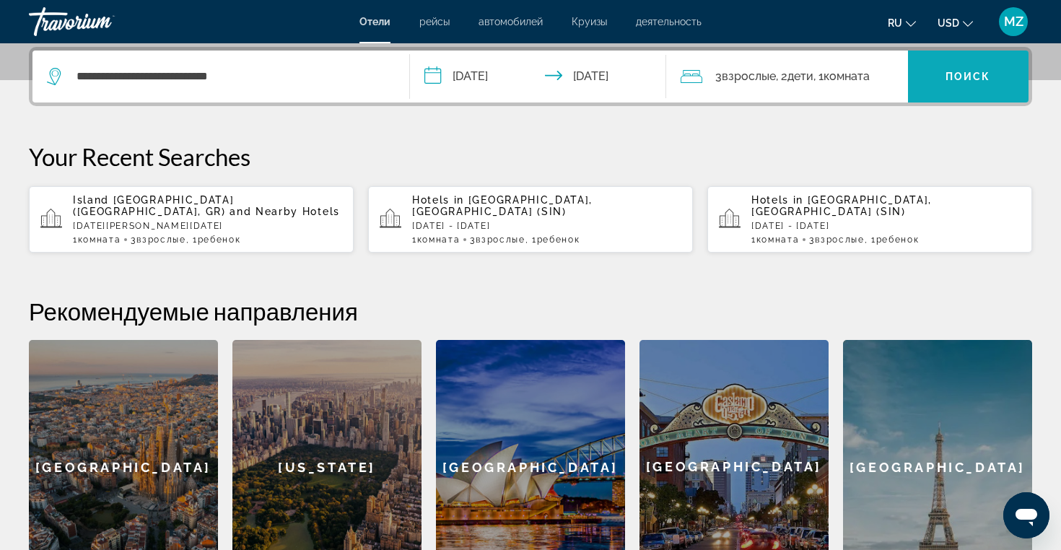
click at [927, 84] on span "Search widget" at bounding box center [968, 76] width 121 height 35
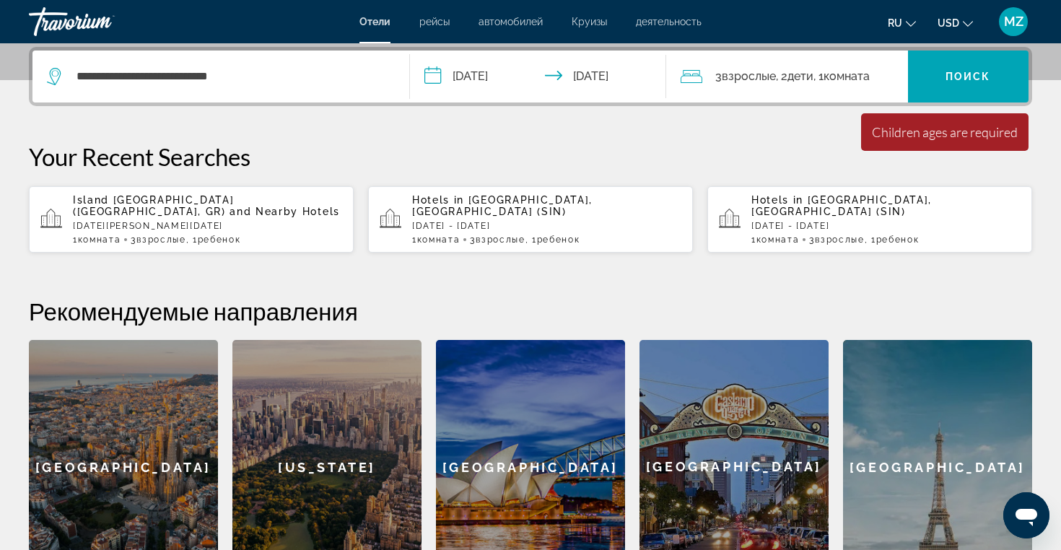
click at [839, 69] on span ", 1 Комната номера" at bounding box center [841, 76] width 56 height 20
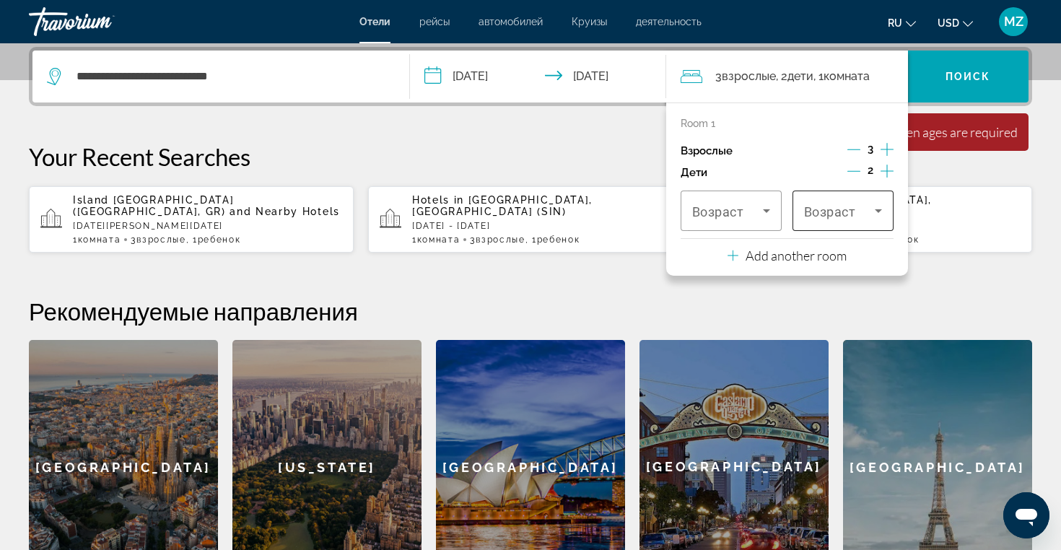
click at [854, 219] on div "Возраст" at bounding box center [843, 210] width 78 height 40
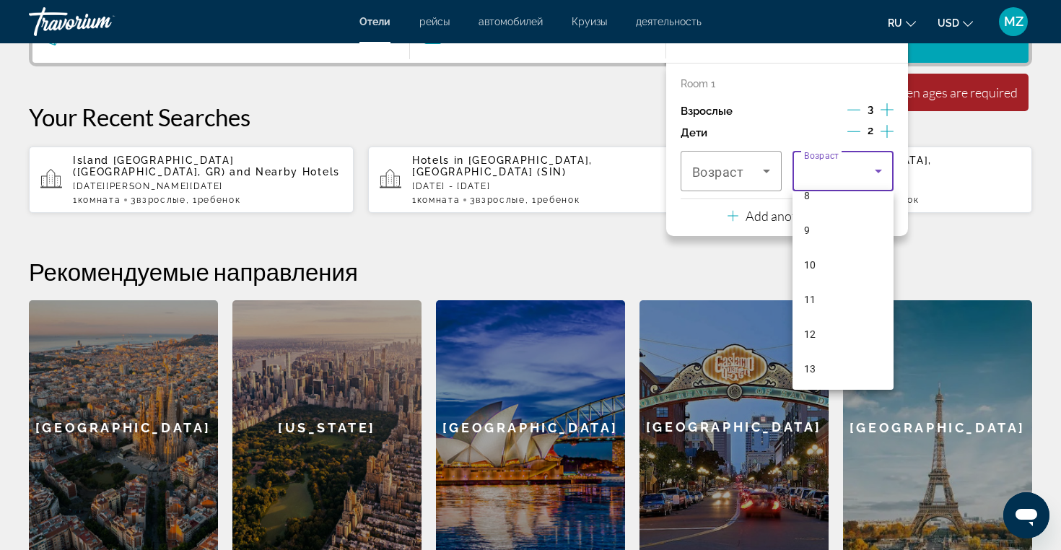
scroll to position [241, 0]
click at [823, 320] on mat-option "10" at bounding box center [842, 319] width 101 height 35
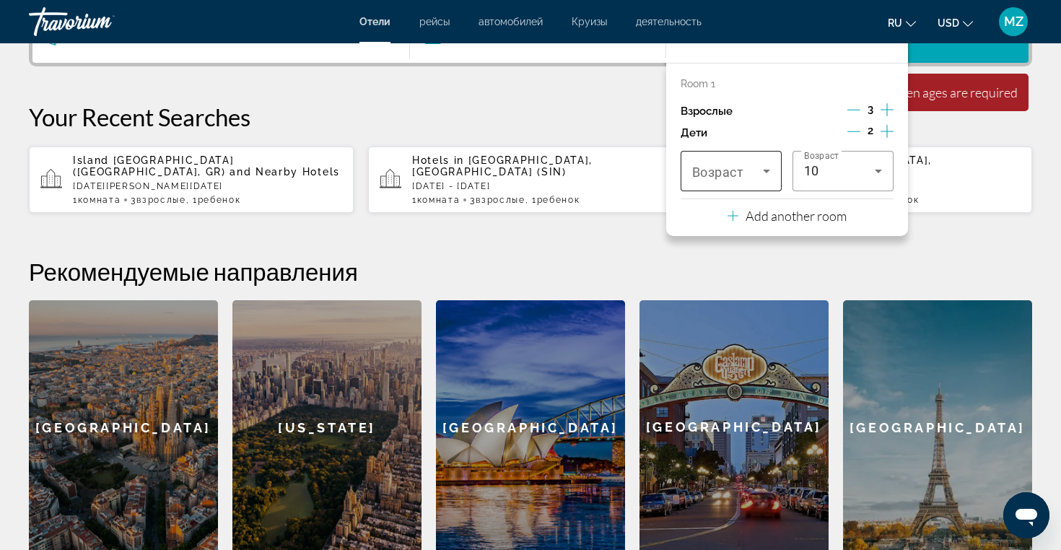
click at [711, 169] on span "Возраст" at bounding box center [718, 172] width 52 height 15
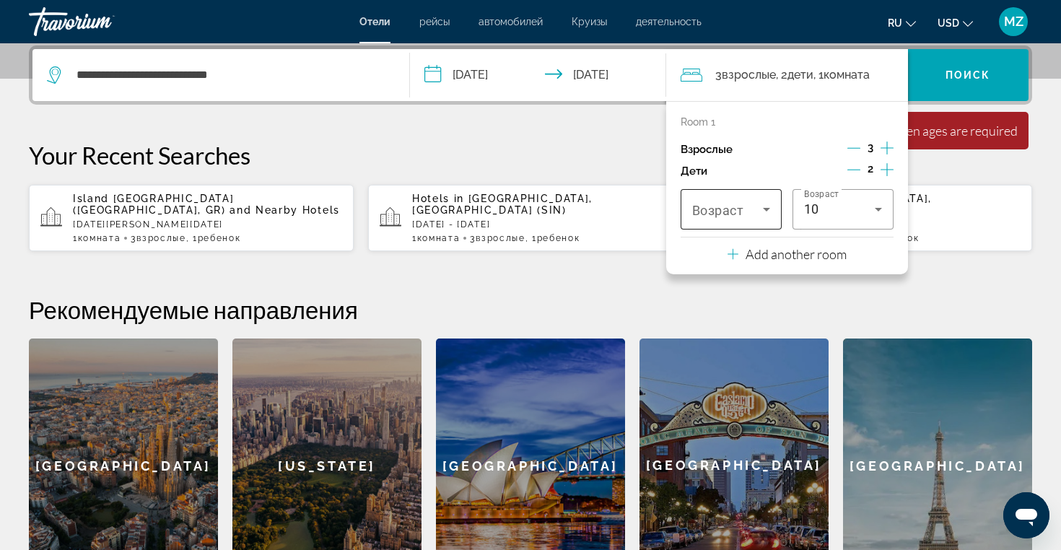
scroll to position [353, 0]
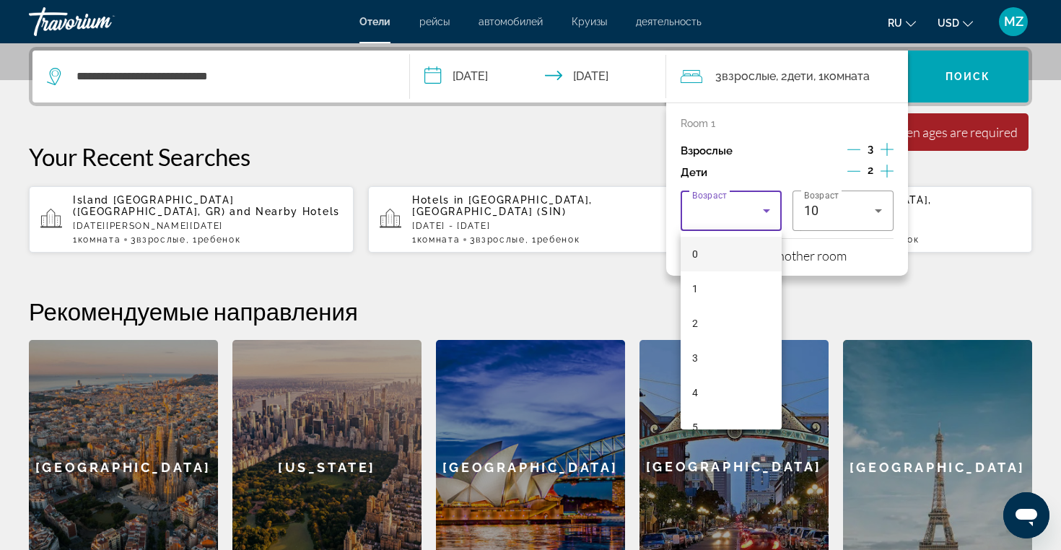
click at [856, 173] on div at bounding box center [530, 275] width 1061 height 550
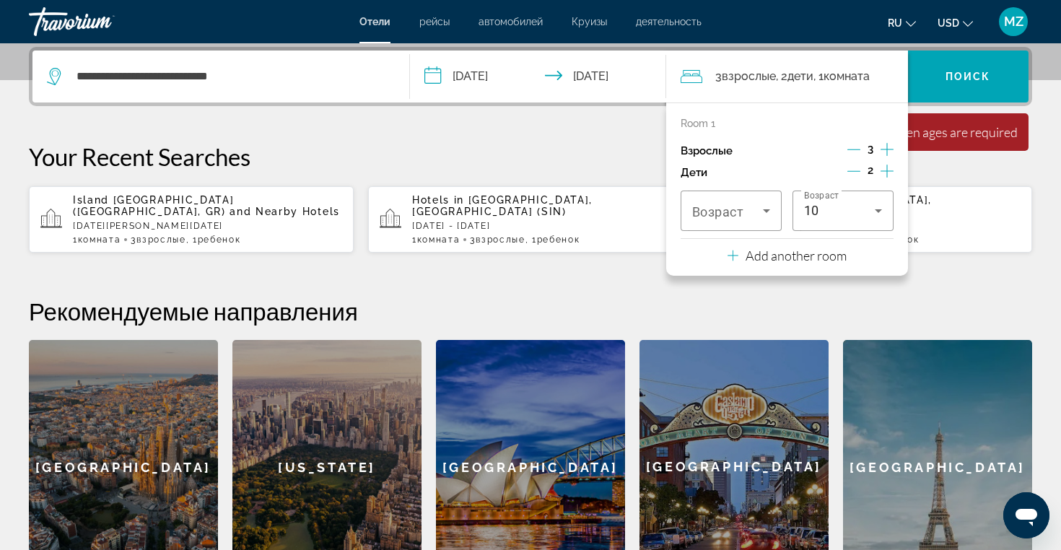
click at [856, 169] on icon "Decrement children" at bounding box center [853, 171] width 13 height 13
click at [736, 209] on span "Возраст" at bounding box center [718, 211] width 52 height 15
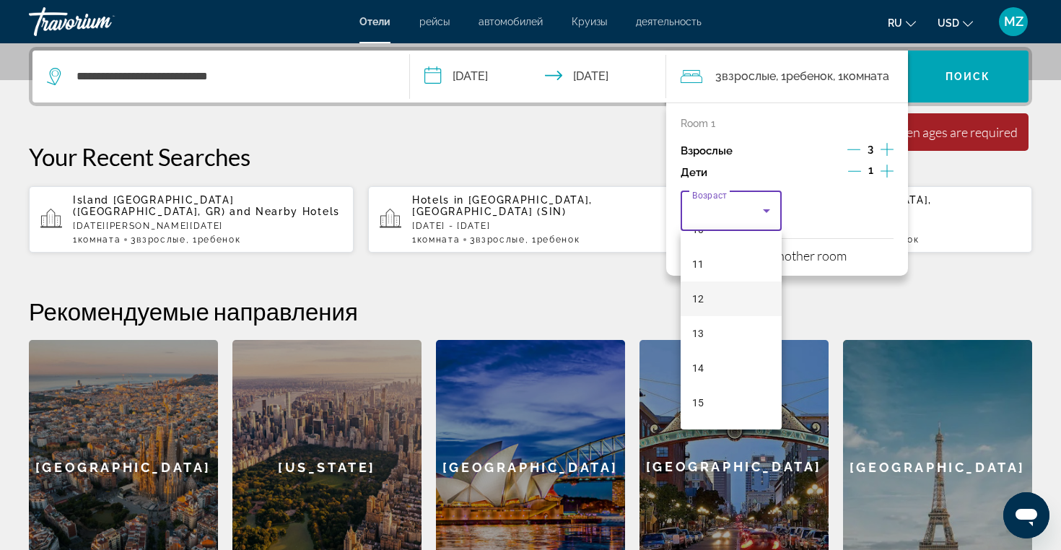
scroll to position [341, 0]
click at [699, 268] on mat-option "10" at bounding box center [730, 259] width 101 height 35
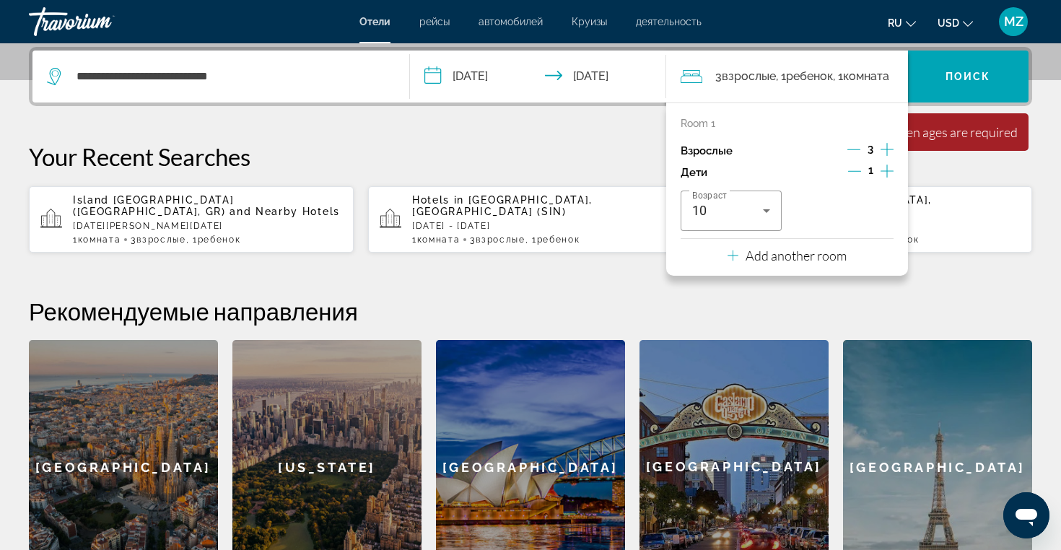
click at [849, 297] on h2 "Рекомендуемые направления" at bounding box center [530, 311] width 1003 height 29
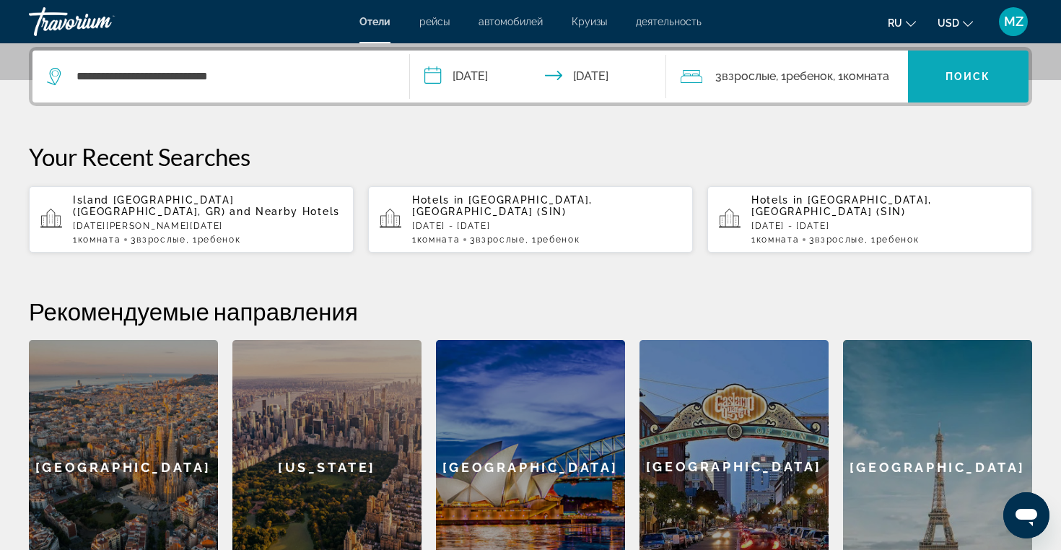
click at [926, 75] on span "Search widget" at bounding box center [968, 76] width 121 height 35
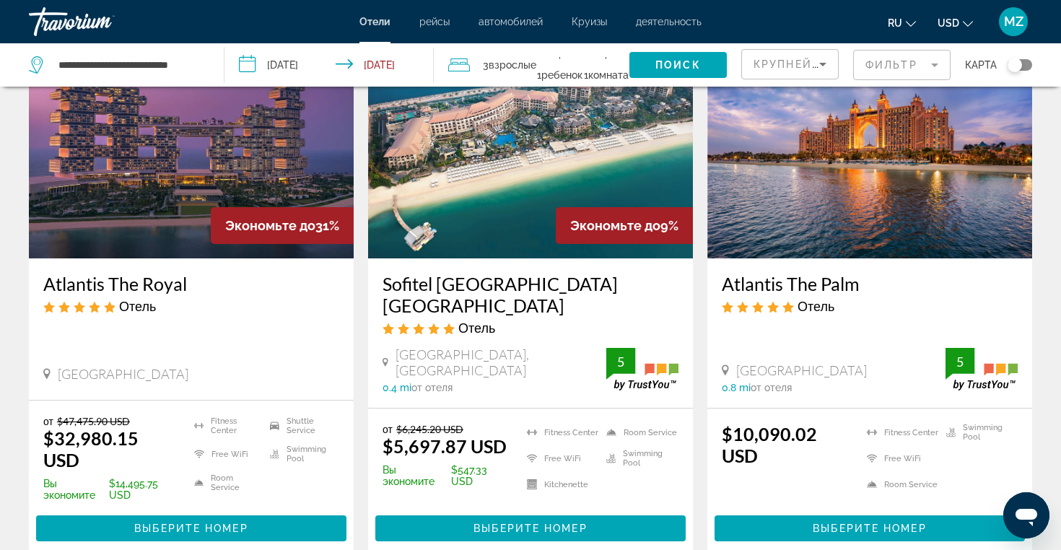
scroll to position [112, 0]
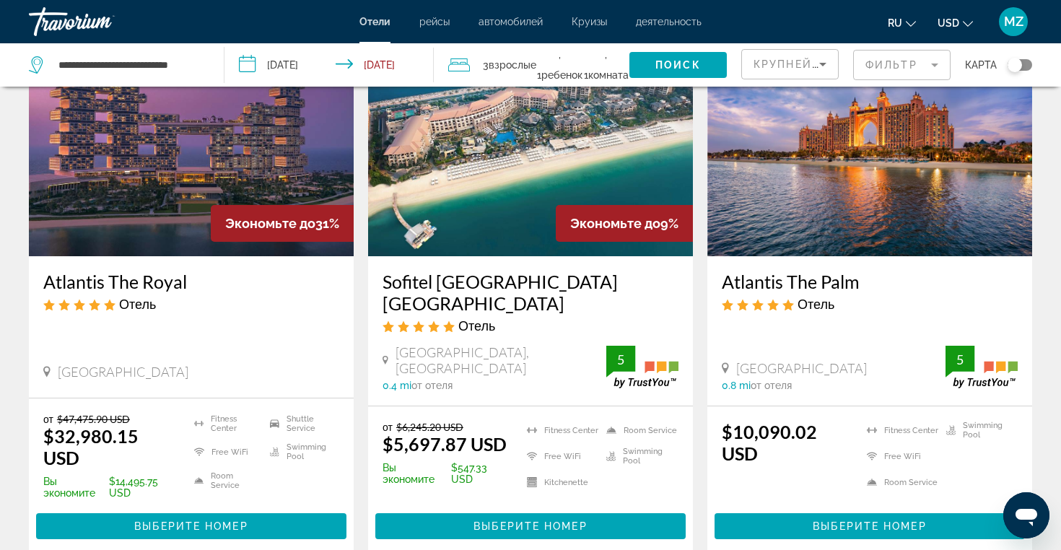
click at [363, 62] on input "**********" at bounding box center [332, 67] width 216 height 48
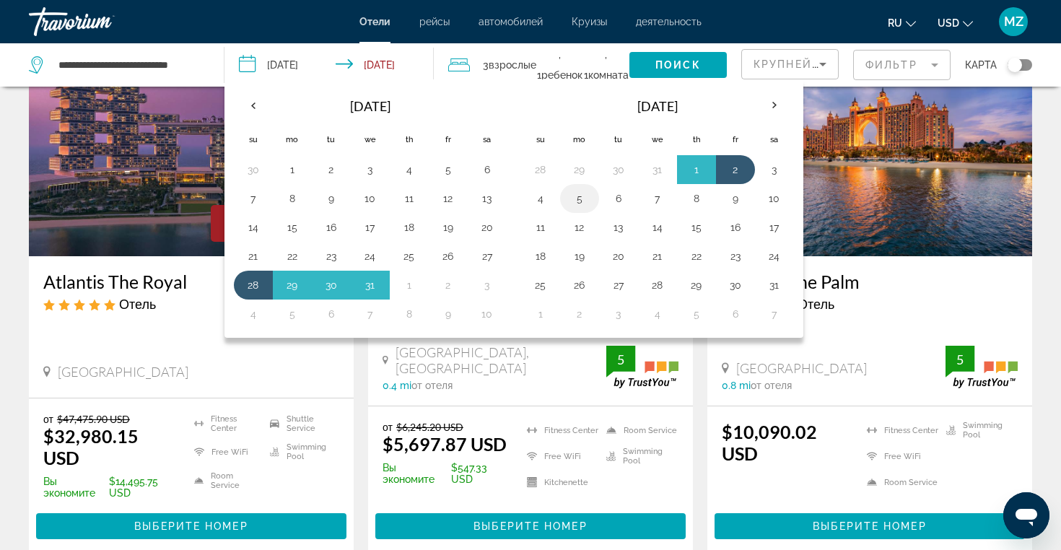
click at [582, 195] on button "5" at bounding box center [579, 198] width 23 height 20
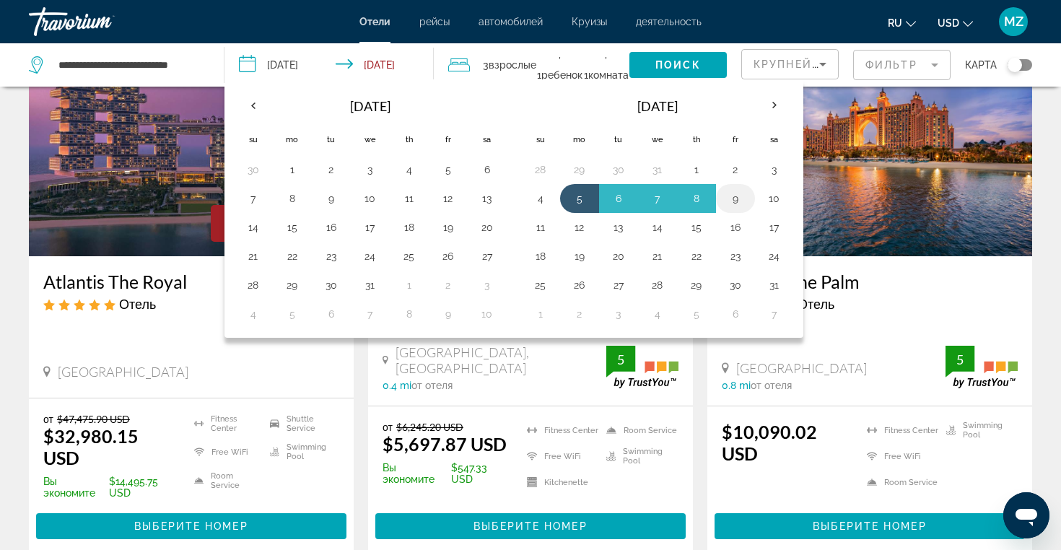
click at [739, 197] on button "9" at bounding box center [735, 198] width 23 height 20
type input "**********"
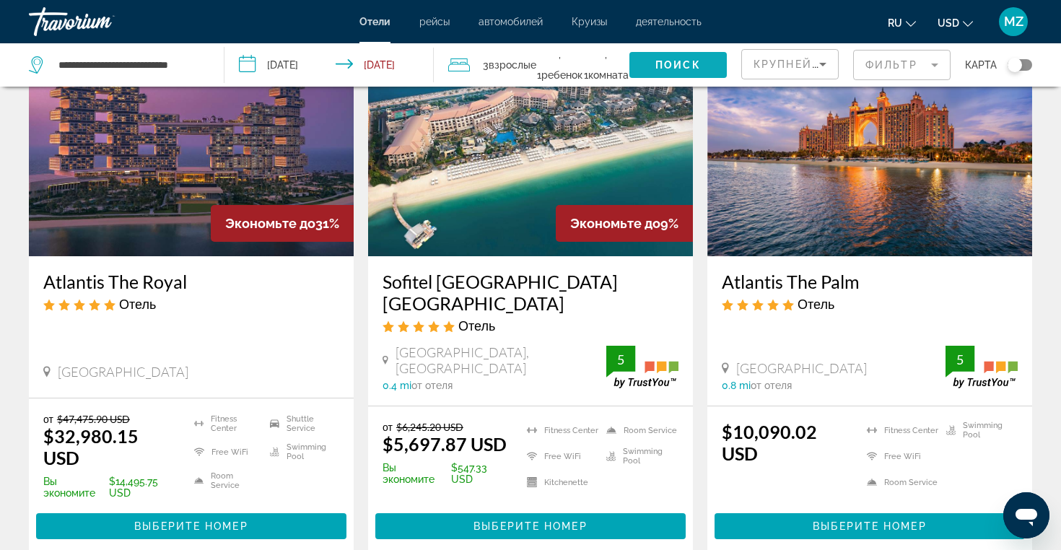
click at [677, 64] on span "Поиск" at bounding box center [677, 65] width 45 height 12
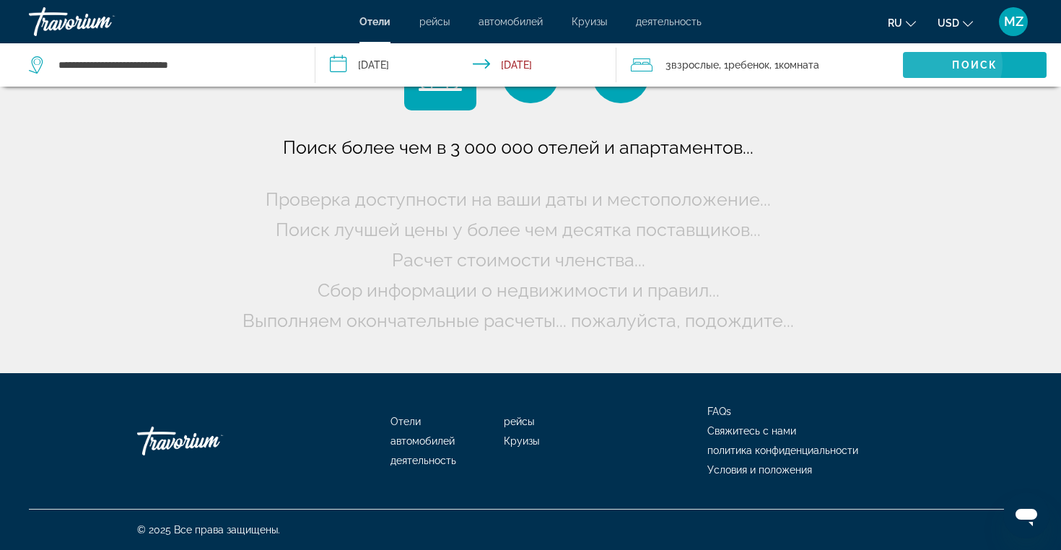
scroll to position [0, 0]
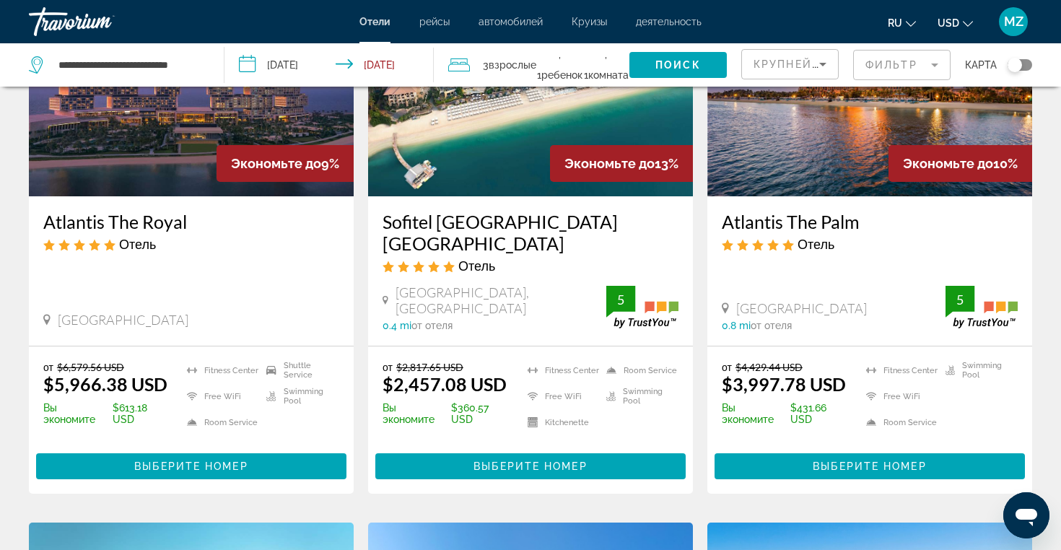
scroll to position [180, 0]
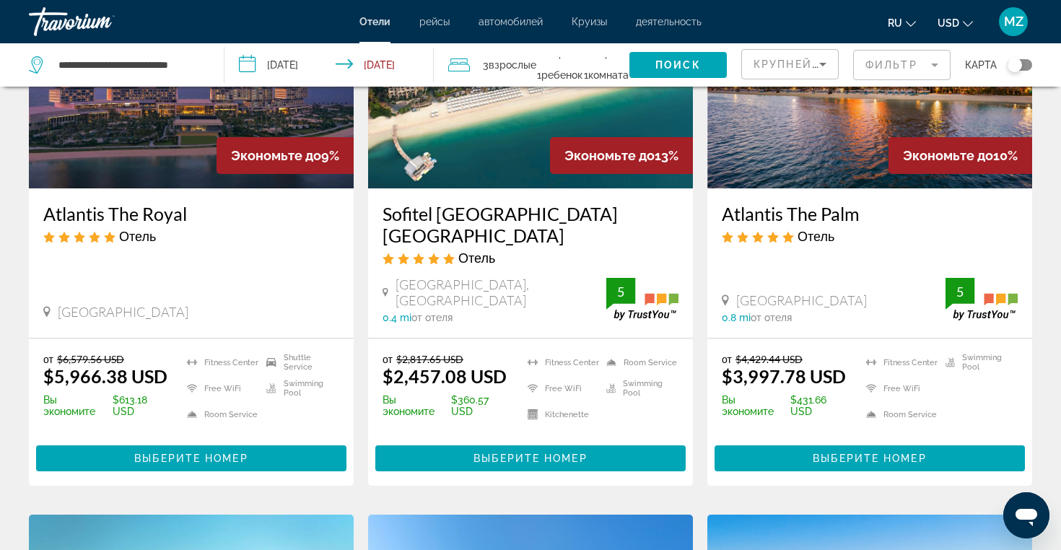
click at [629, 52] on button "Поиск" at bounding box center [677, 65] width 97 height 26
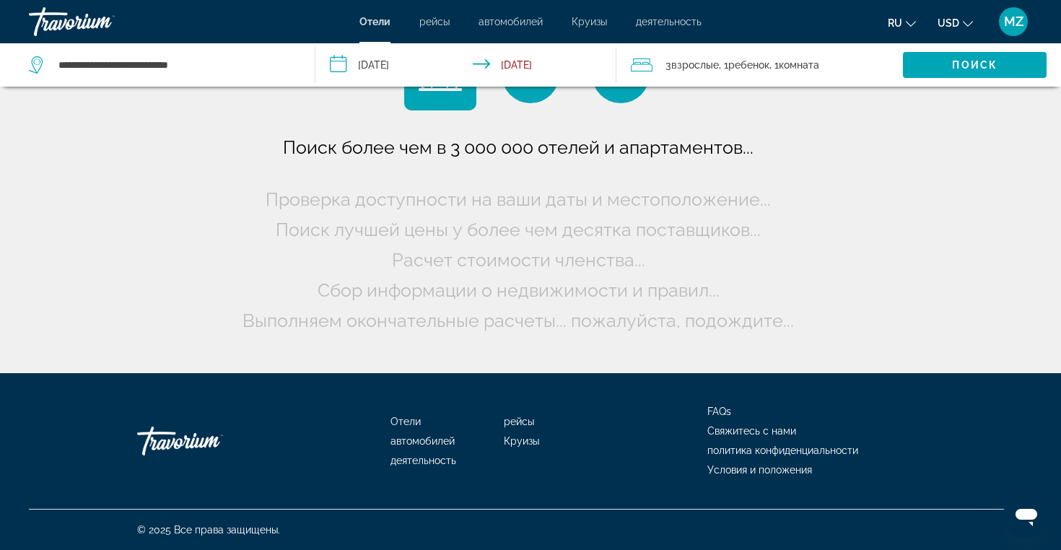
scroll to position [0, 0]
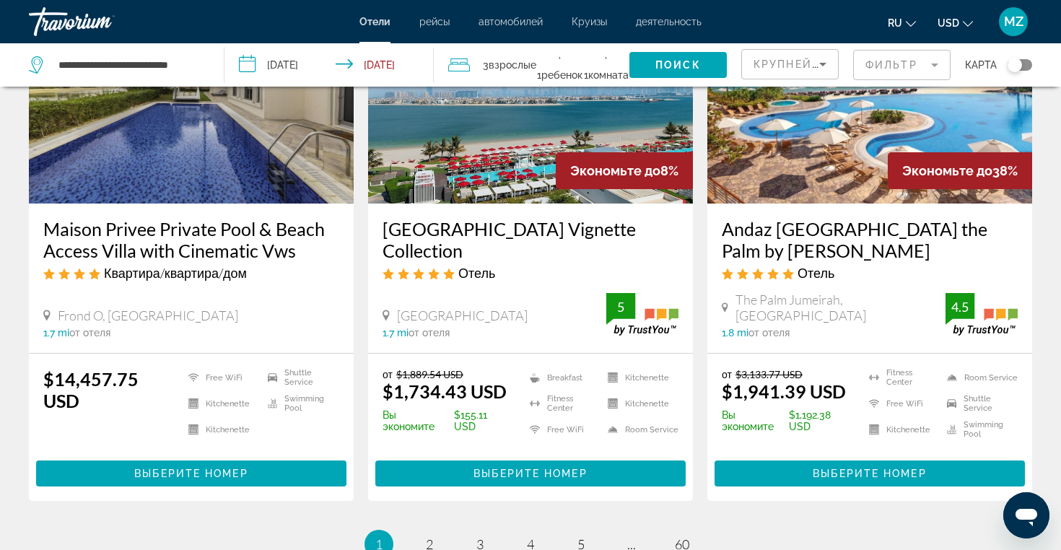
scroll to position [1876, 0]
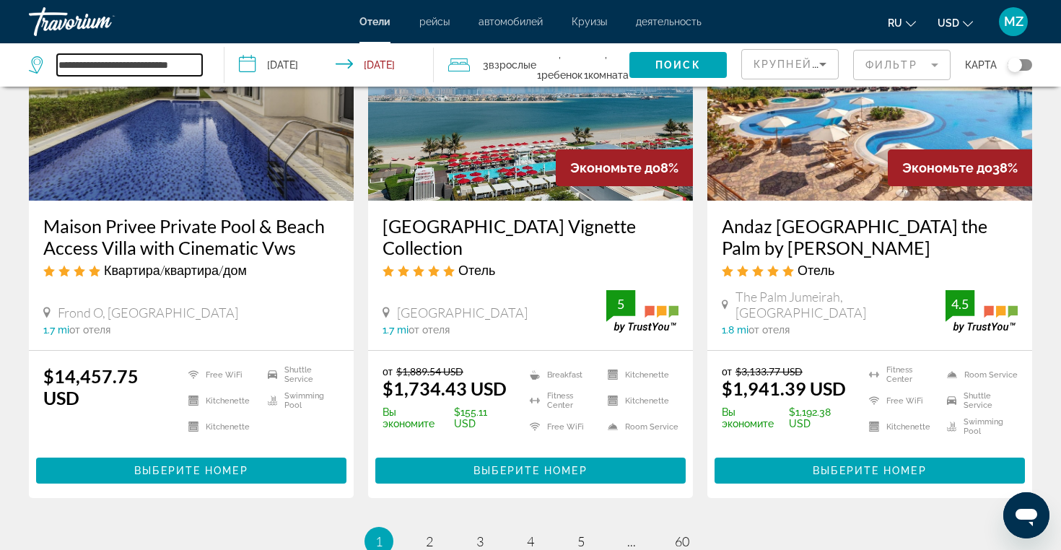
click at [170, 69] on input "**********" at bounding box center [129, 65] width 145 height 22
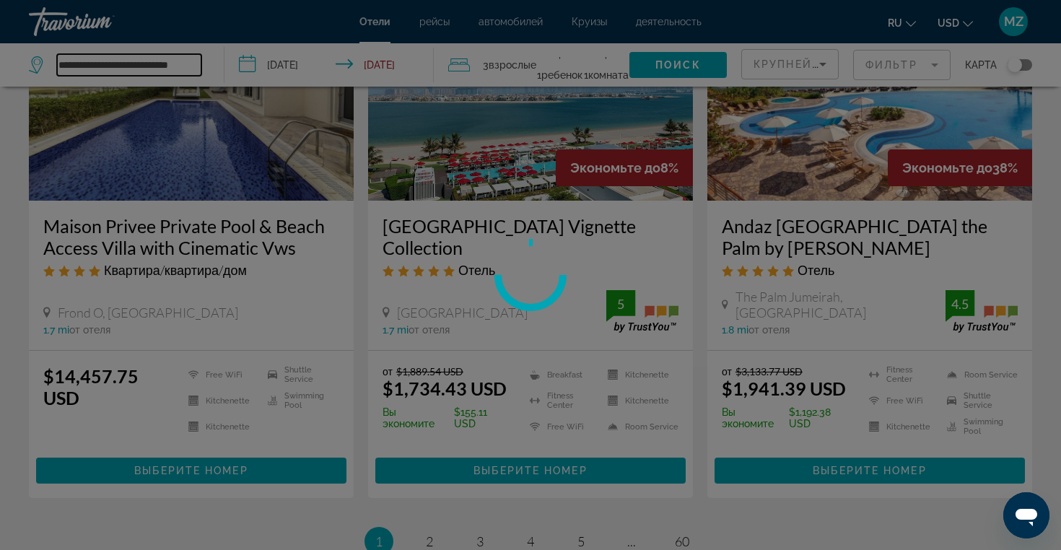
scroll to position [0, 0]
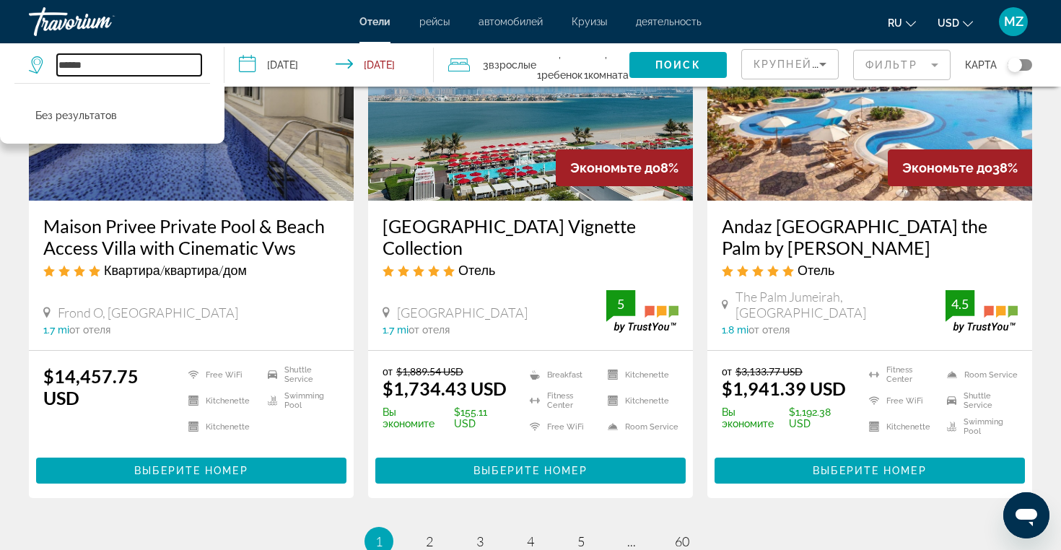
click at [97, 59] on input "******" at bounding box center [129, 65] width 144 height 22
type input "*"
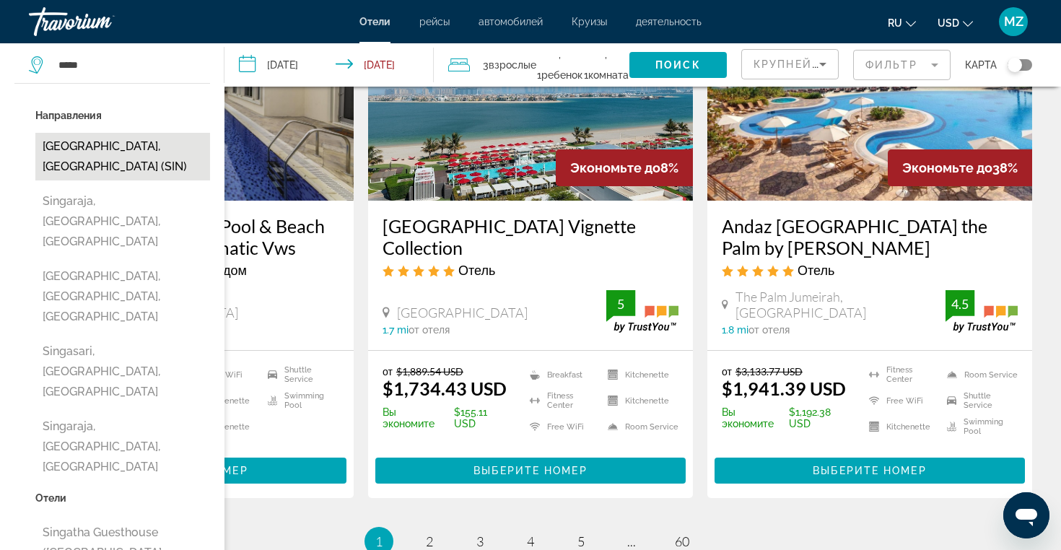
click at [135, 145] on button "Singapore, Singapore (SIN)" at bounding box center [122, 157] width 175 height 48
type input "**********"
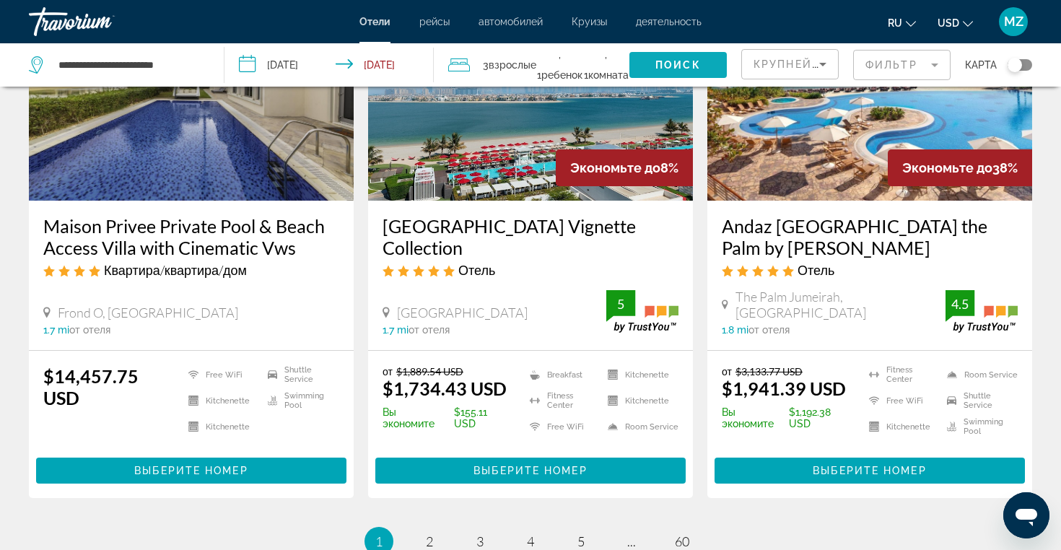
click at [681, 65] on span "Поиск" at bounding box center [677, 65] width 45 height 12
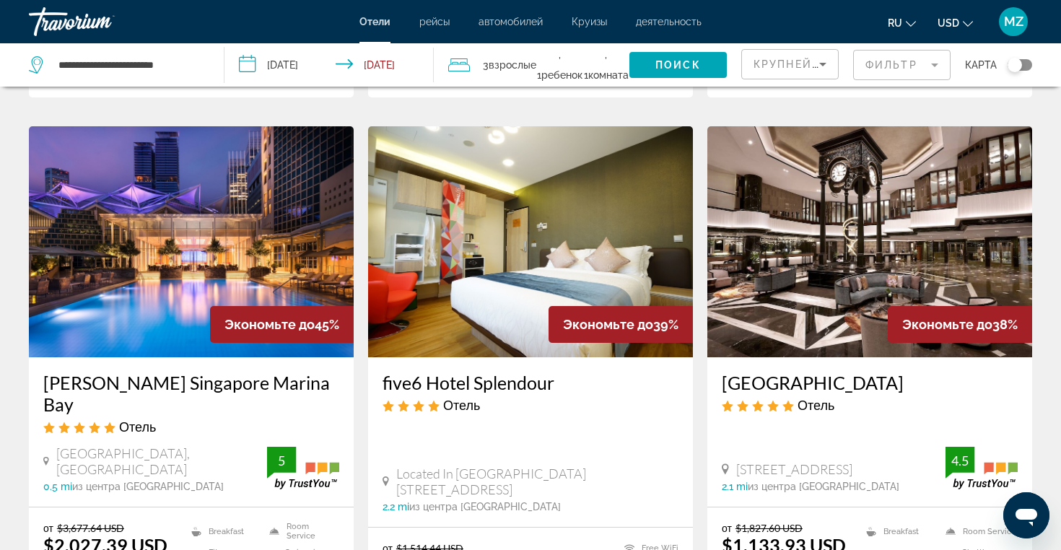
scroll to position [548, 0]
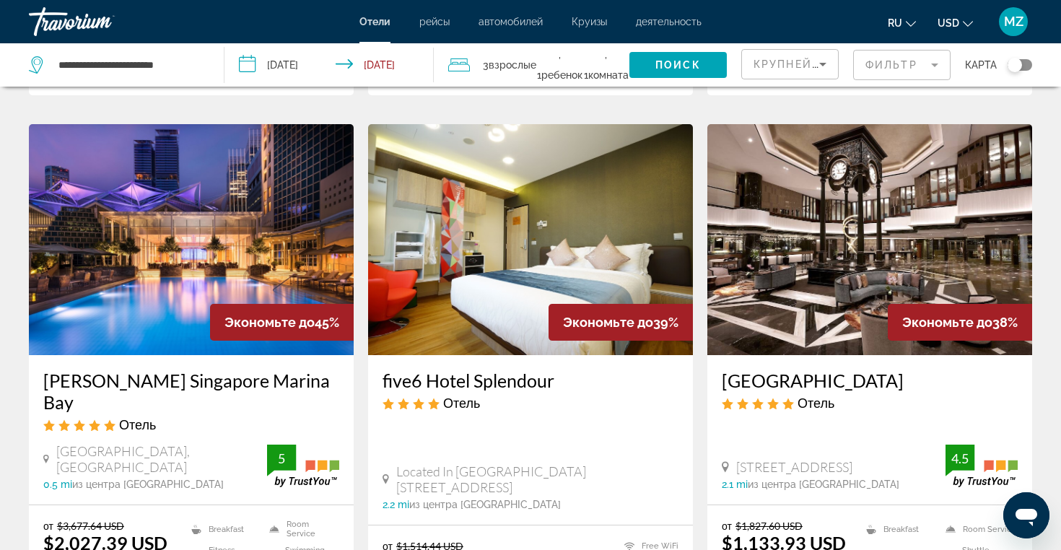
click at [860, 270] on img "Main content" at bounding box center [869, 239] width 325 height 231
click at [0, 0] on div at bounding box center [0, 0] width 0 height 0
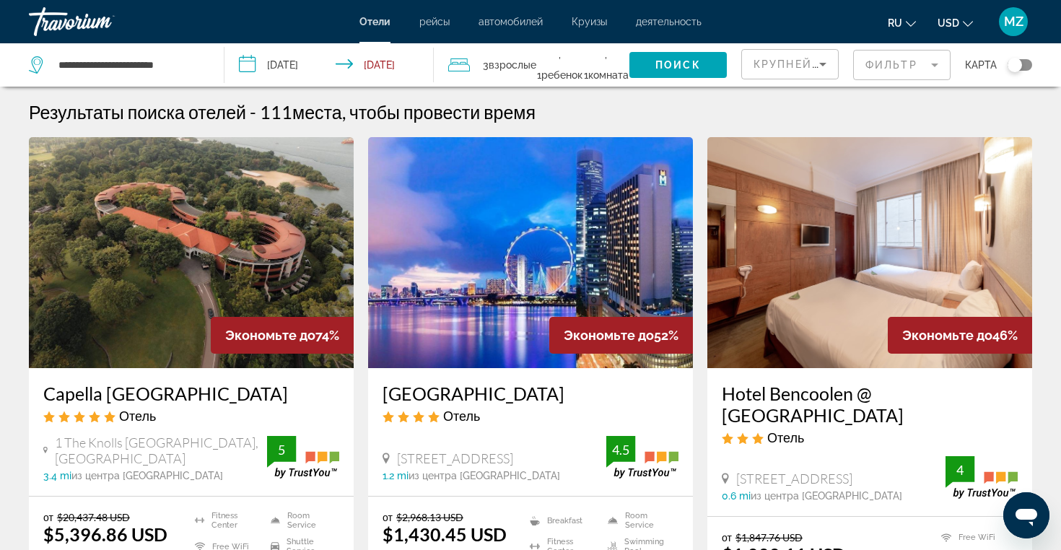
click at [352, 68] on input "**********" at bounding box center [332, 67] width 216 height 48
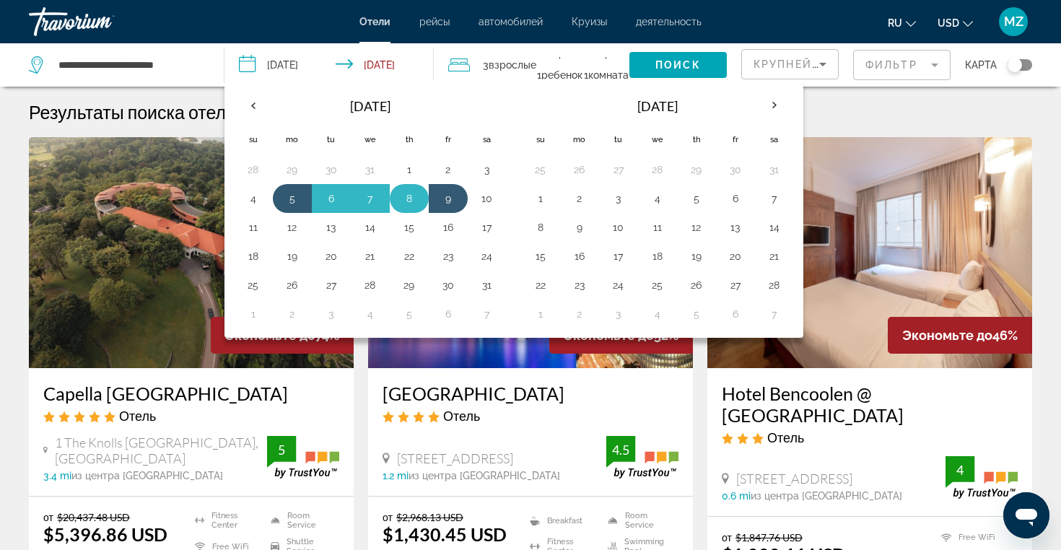
click at [408, 201] on button "8" at bounding box center [409, 198] width 23 height 20
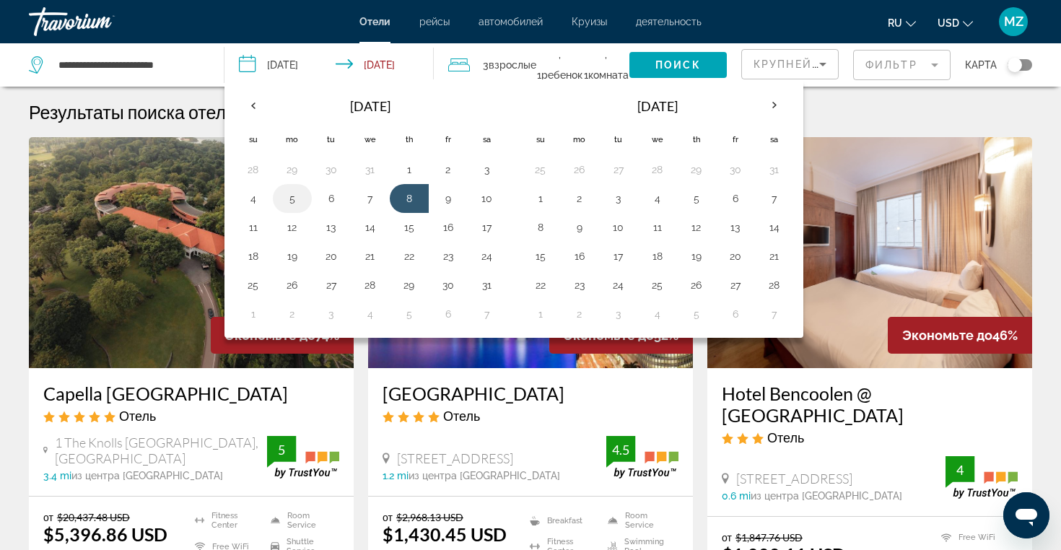
click at [292, 196] on button "5" at bounding box center [292, 198] width 23 height 20
type input "**********"
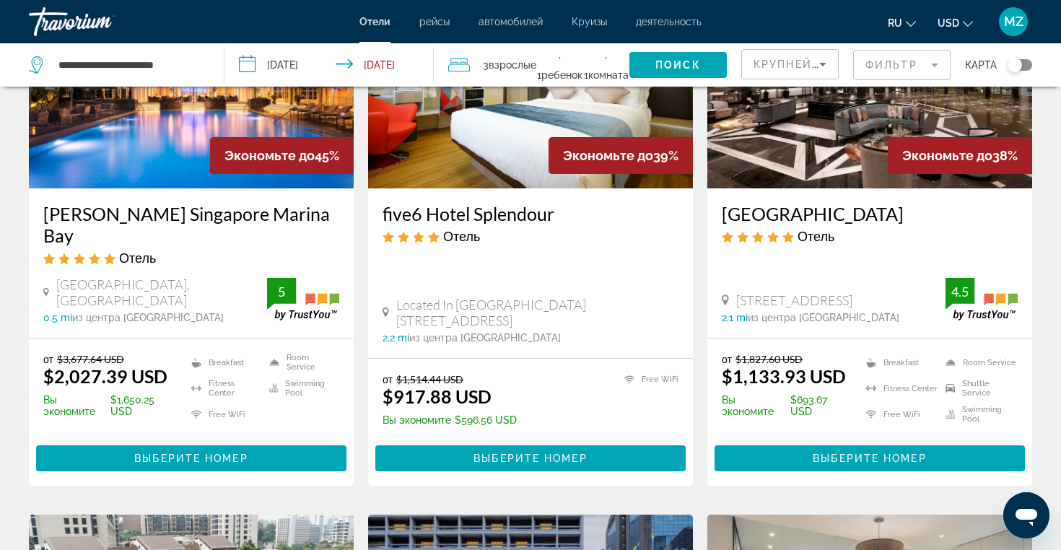
scroll to position [721, 0]
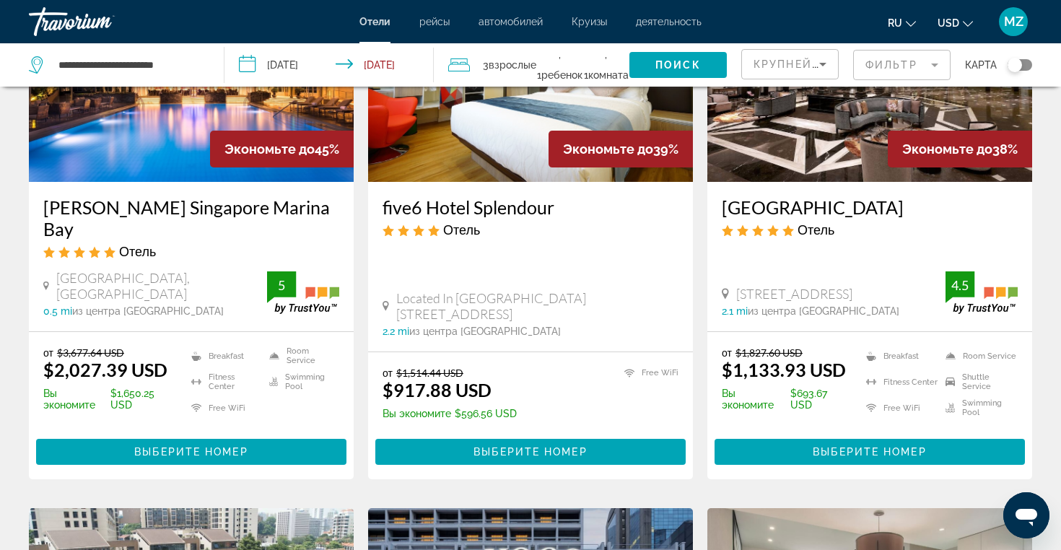
click at [874, 141] on img "Main content" at bounding box center [869, 66] width 325 height 231
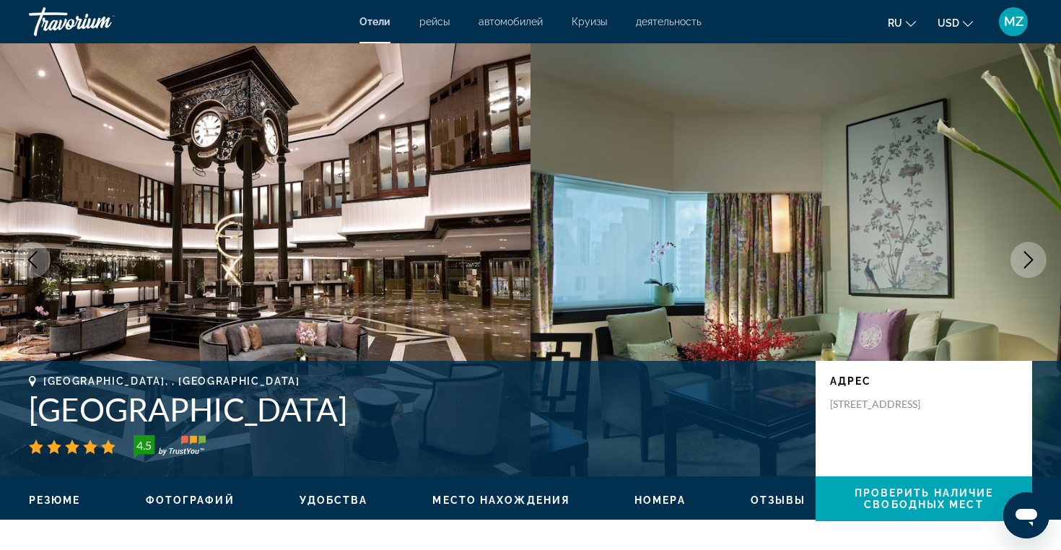
click at [441, 229] on img "Main content" at bounding box center [265, 259] width 530 height 433
click at [460, 263] on img "Main content" at bounding box center [265, 259] width 530 height 433
click at [644, 258] on img "Main content" at bounding box center [795, 259] width 530 height 433
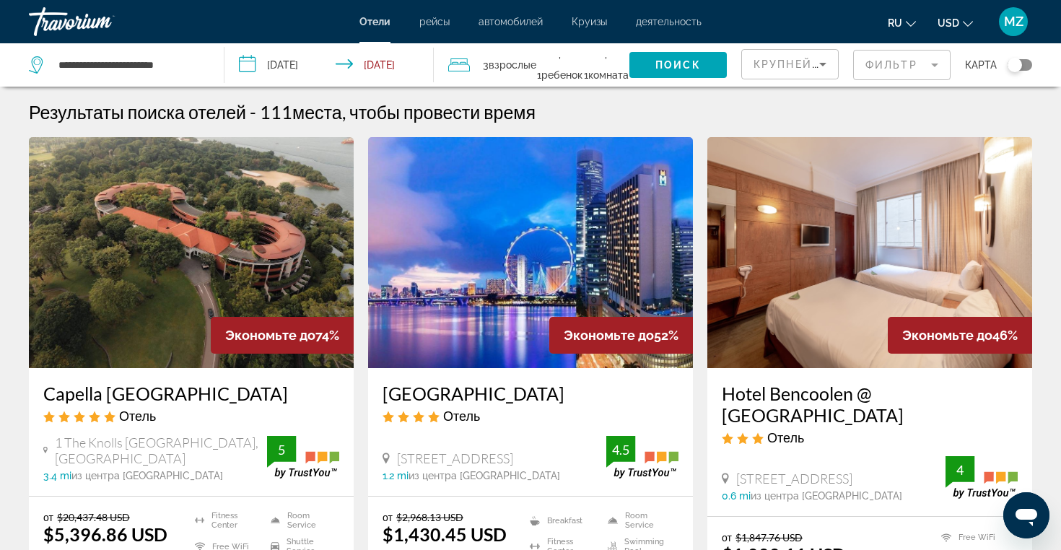
click at [247, 58] on input "**********" at bounding box center [332, 67] width 216 height 48
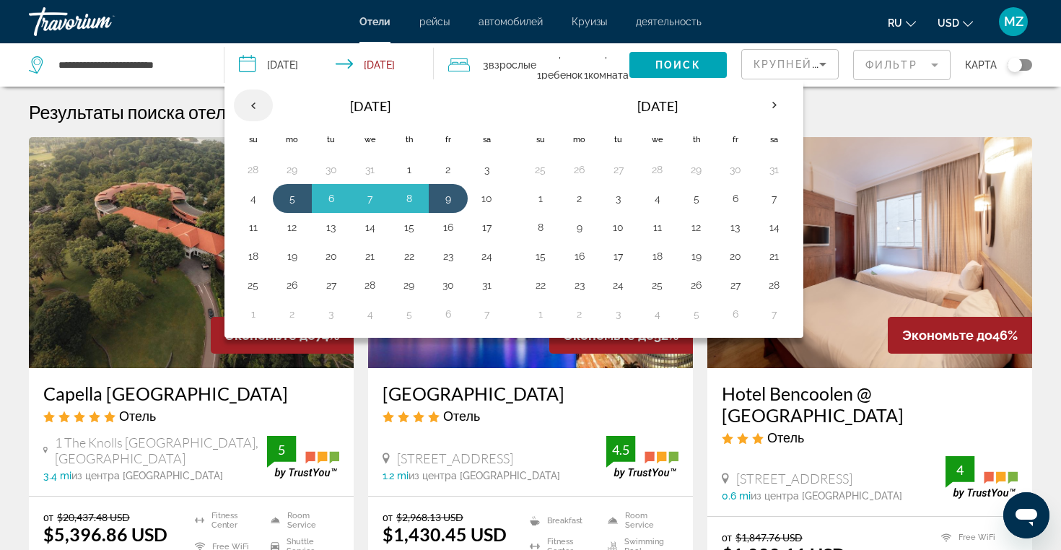
click at [250, 108] on th "Previous month" at bounding box center [253, 105] width 39 height 32
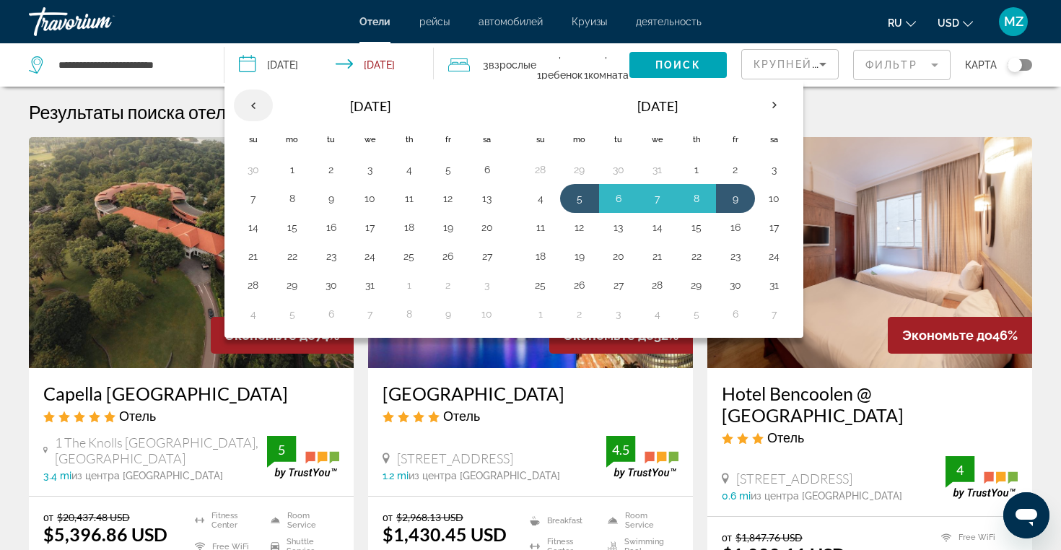
click at [250, 108] on th "Previous month" at bounding box center [253, 105] width 39 height 32
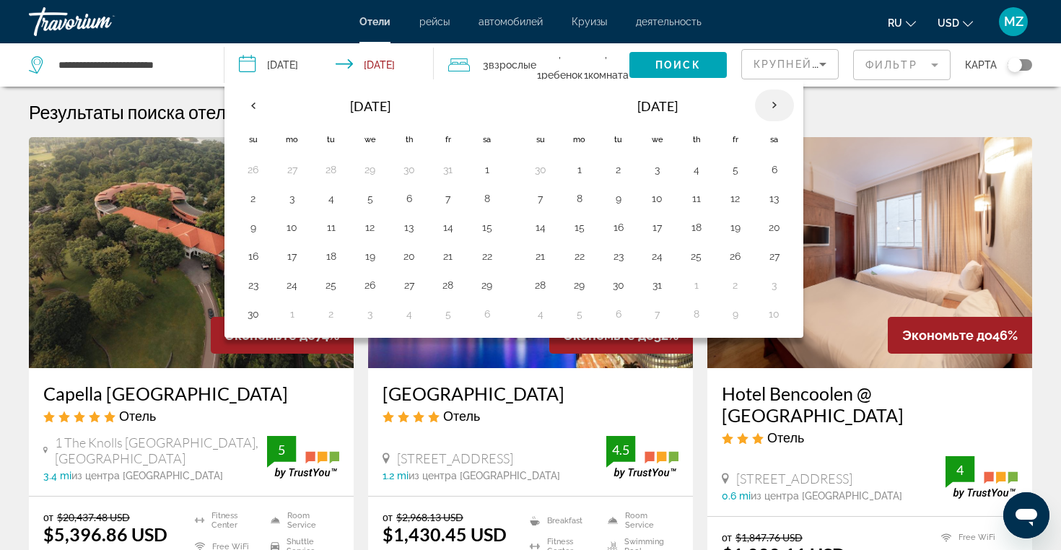
click at [776, 105] on th "Next month" at bounding box center [774, 105] width 39 height 32
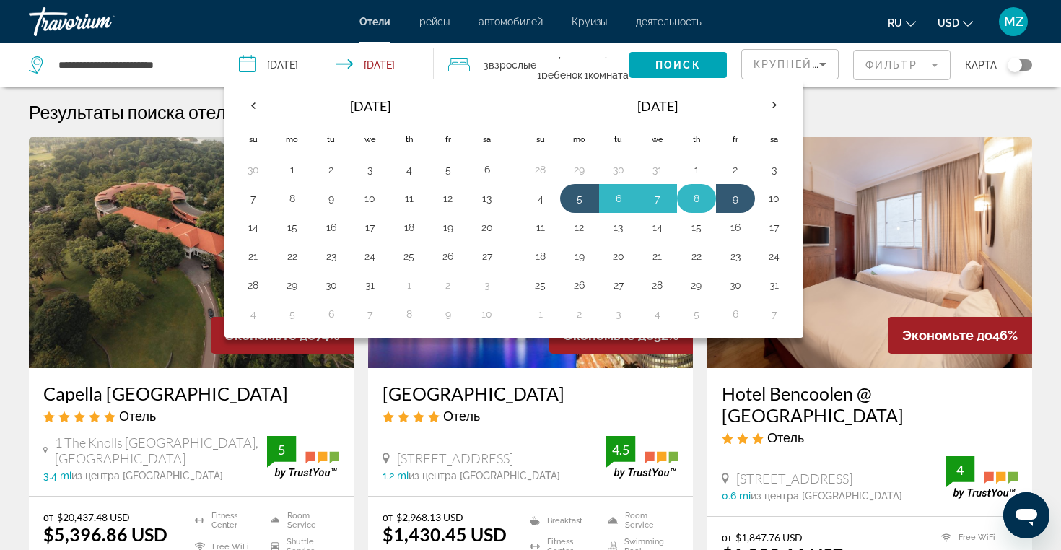
click at [696, 190] on button "8" at bounding box center [696, 198] width 23 height 20
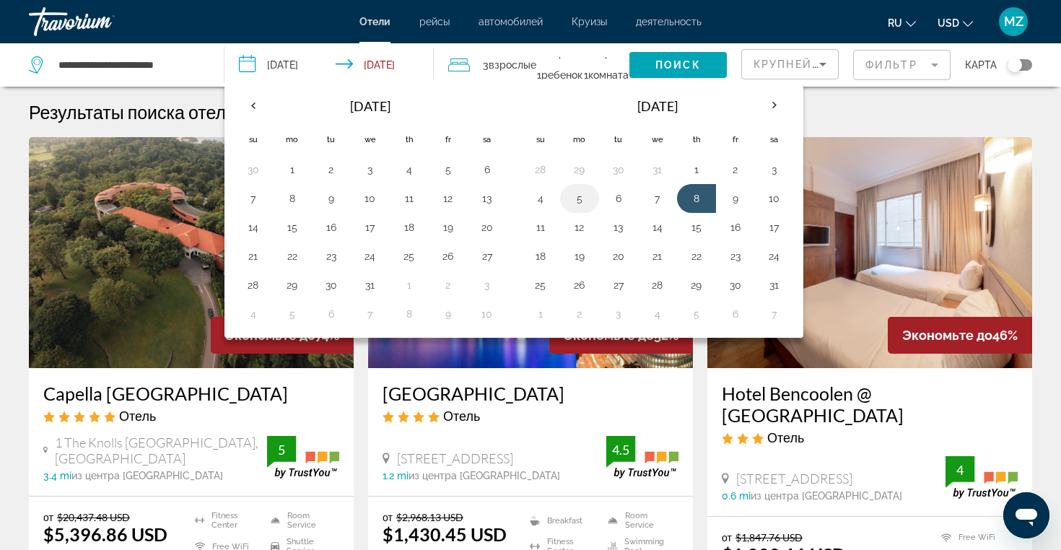
click at [581, 201] on button "5" at bounding box center [579, 198] width 23 height 20
type input "**********"
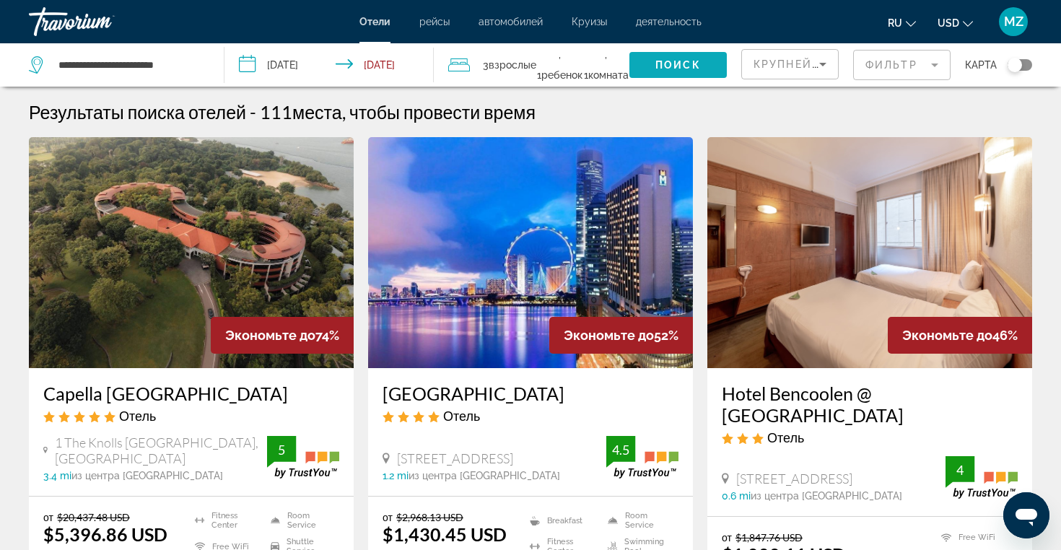
click at [685, 61] on span "Поиск" at bounding box center [677, 65] width 45 height 12
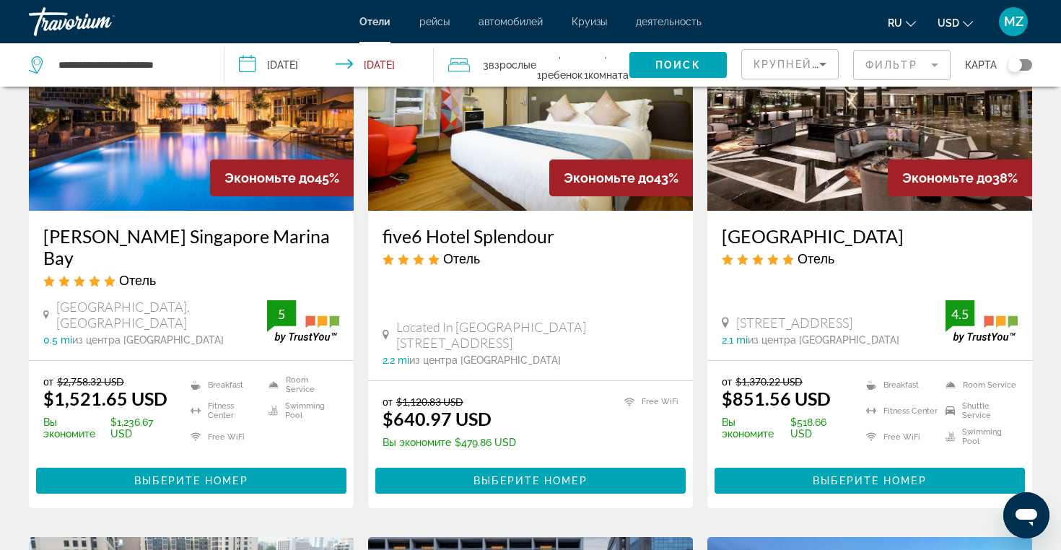
scroll to position [721, 0]
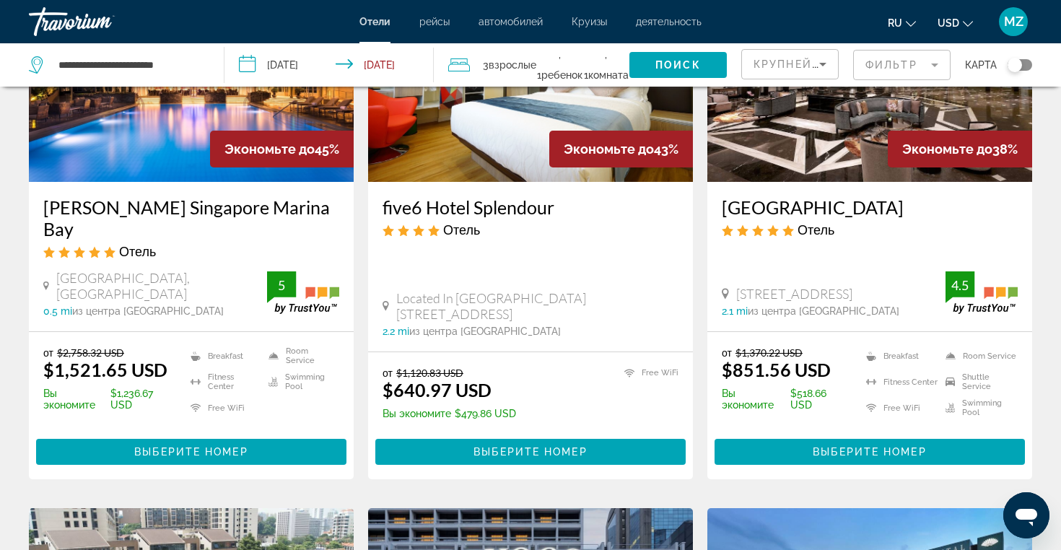
click at [810, 101] on img "Main content" at bounding box center [869, 66] width 325 height 231
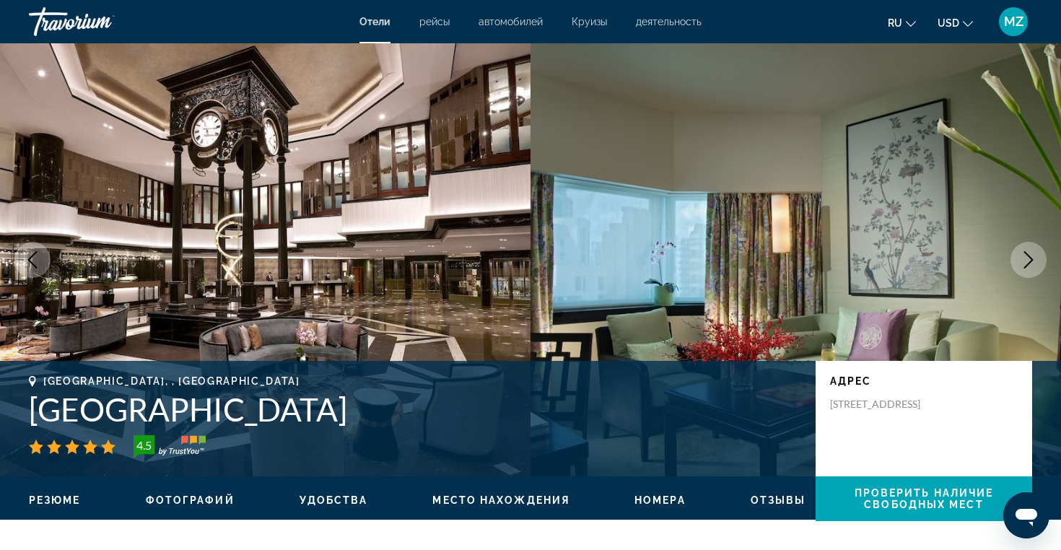
click at [700, 209] on img "Main content" at bounding box center [795, 259] width 530 height 433
click at [1030, 258] on icon "Next image" at bounding box center [1028, 259] width 9 height 17
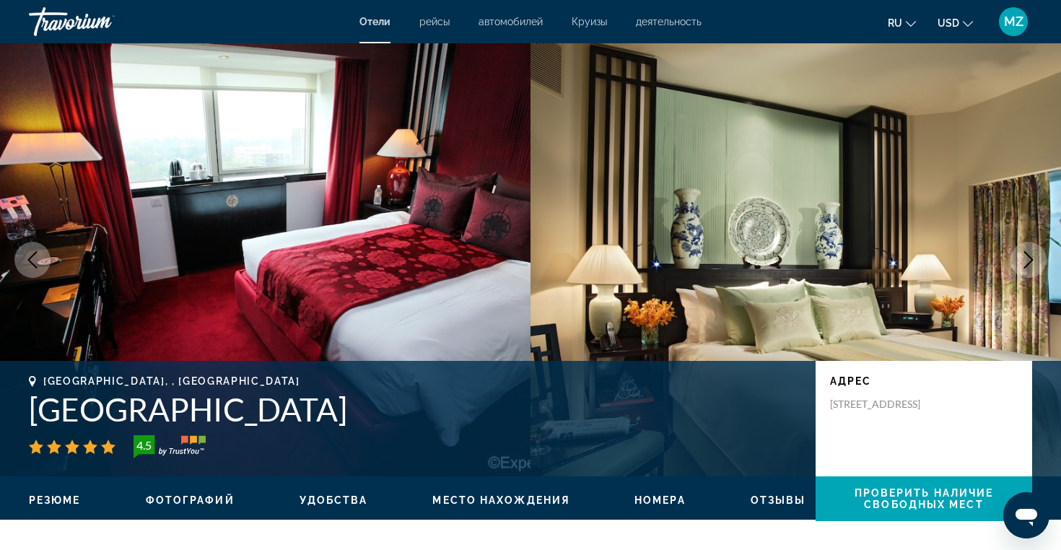
click at [1030, 258] on icon "Next image" at bounding box center [1028, 259] width 9 height 17
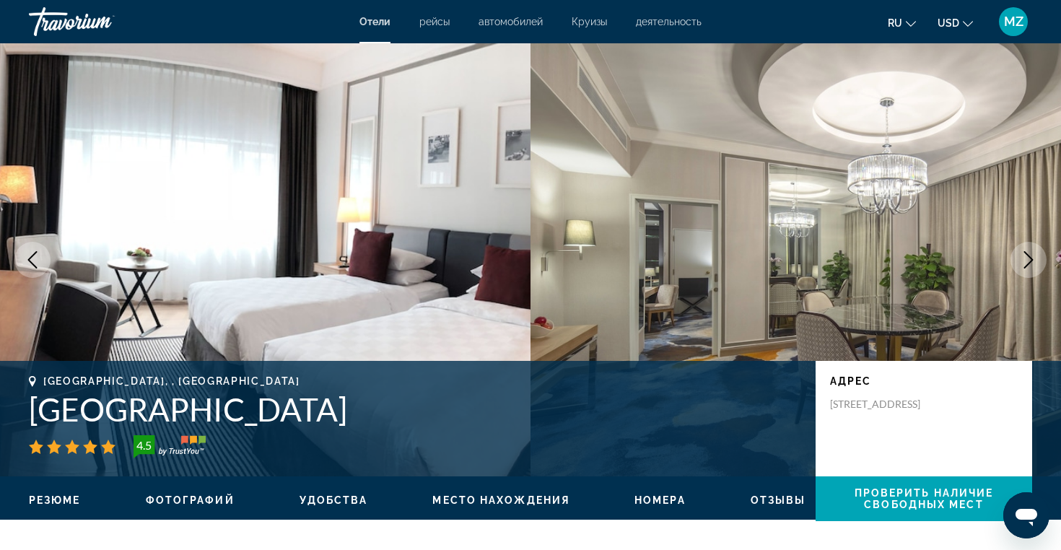
click at [1030, 258] on icon "Next image" at bounding box center [1028, 259] width 9 height 17
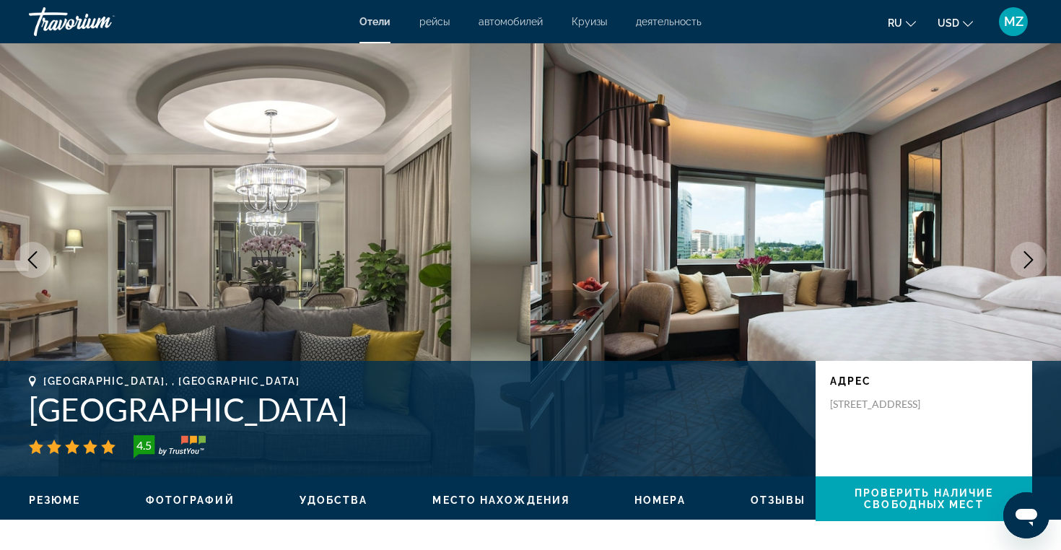
click at [1030, 258] on icon "Next image" at bounding box center [1028, 259] width 9 height 17
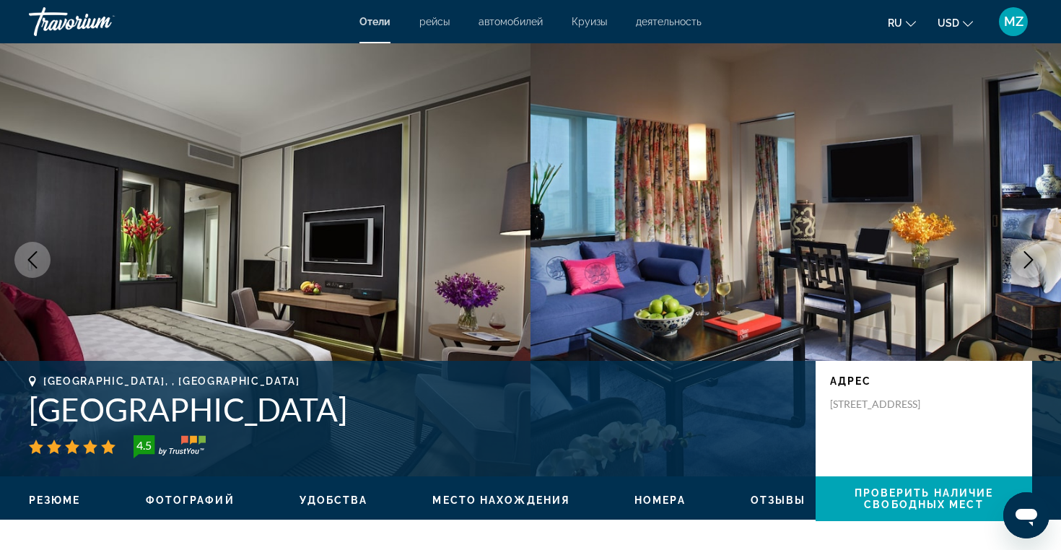
click at [1030, 258] on icon "Next image" at bounding box center [1028, 259] width 9 height 17
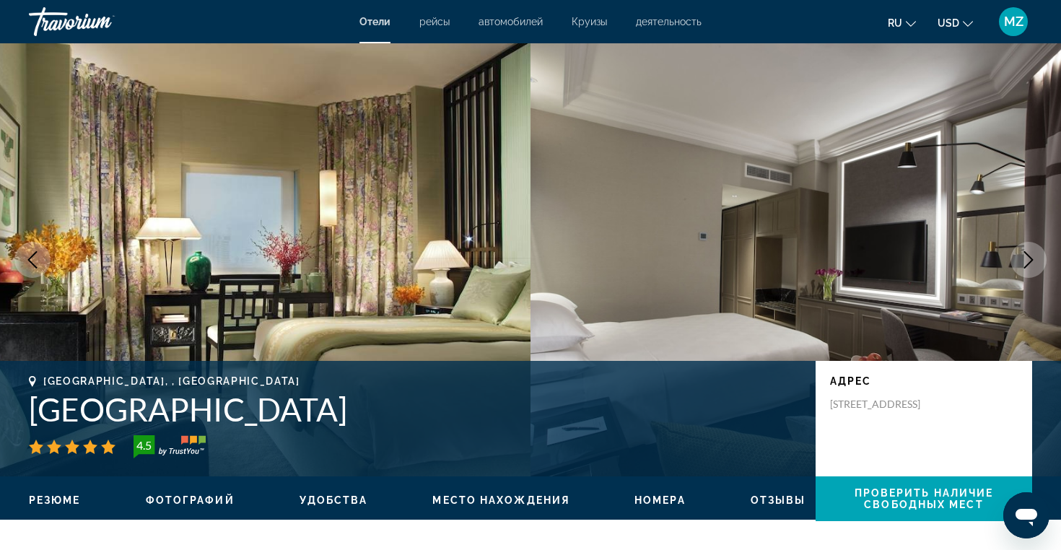
click at [1030, 258] on icon "Next image" at bounding box center [1028, 259] width 9 height 17
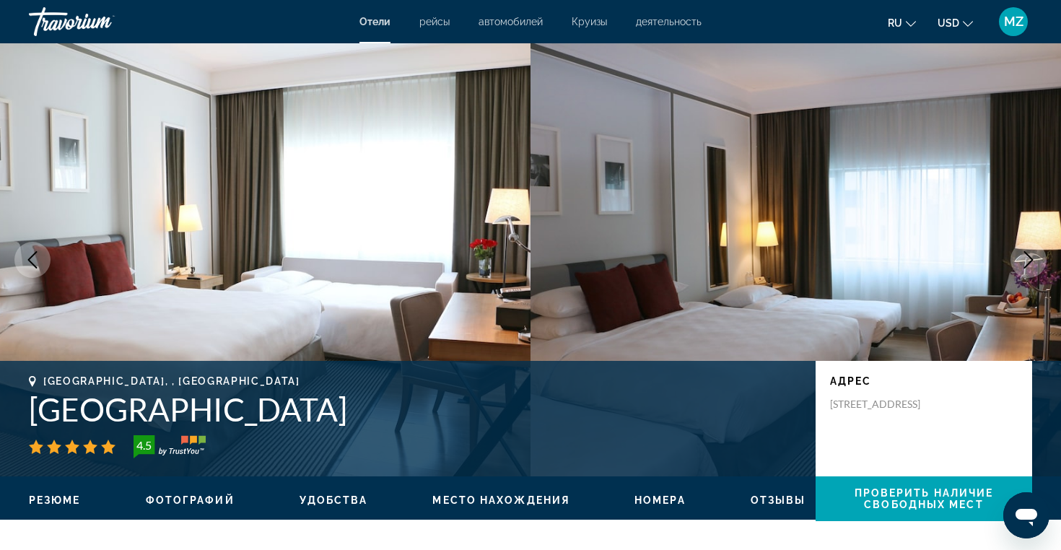
click at [1030, 258] on icon "Next image" at bounding box center [1028, 259] width 9 height 17
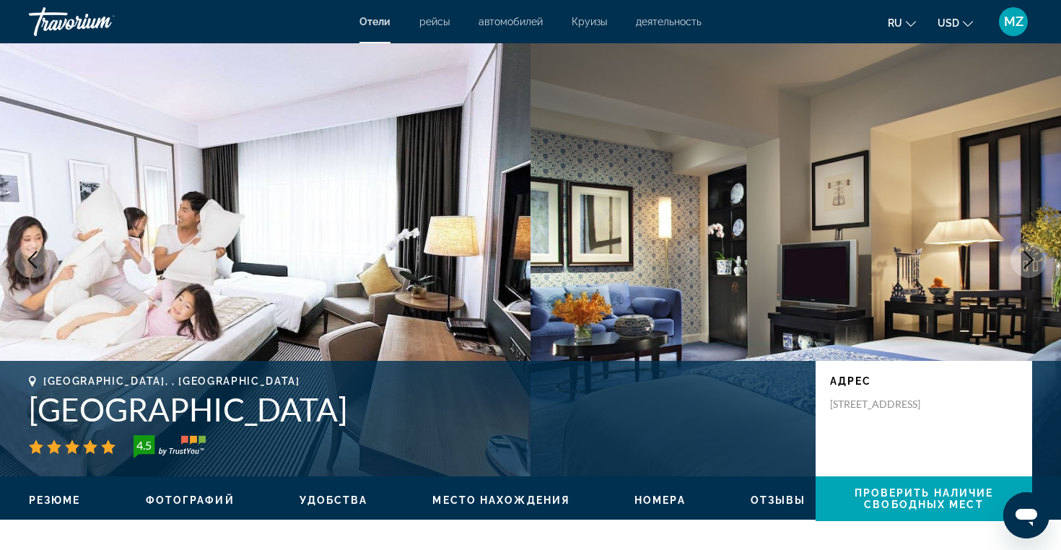
click at [1030, 258] on icon "Next image" at bounding box center [1028, 259] width 9 height 17
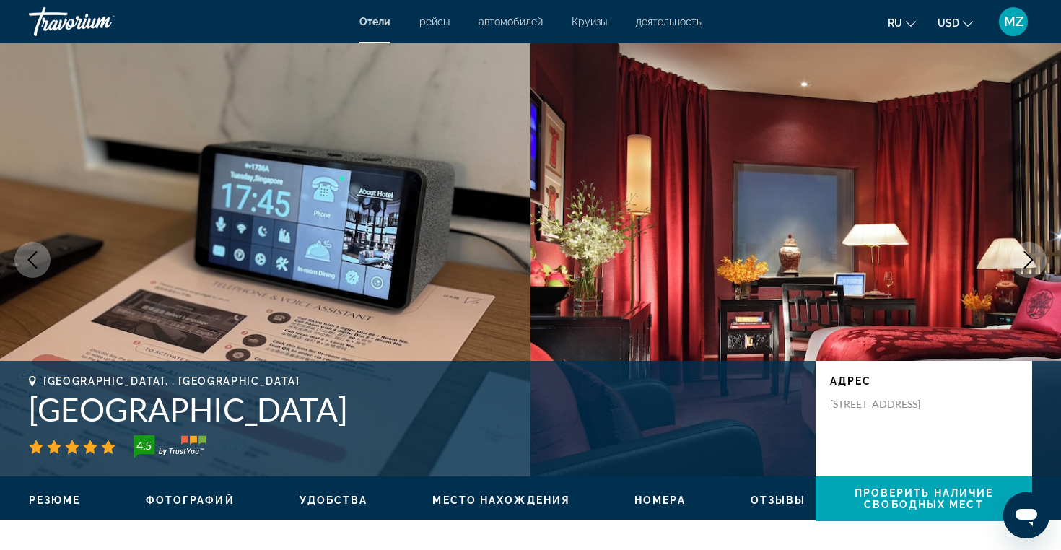
click at [1030, 258] on icon "Next image" at bounding box center [1028, 259] width 9 height 17
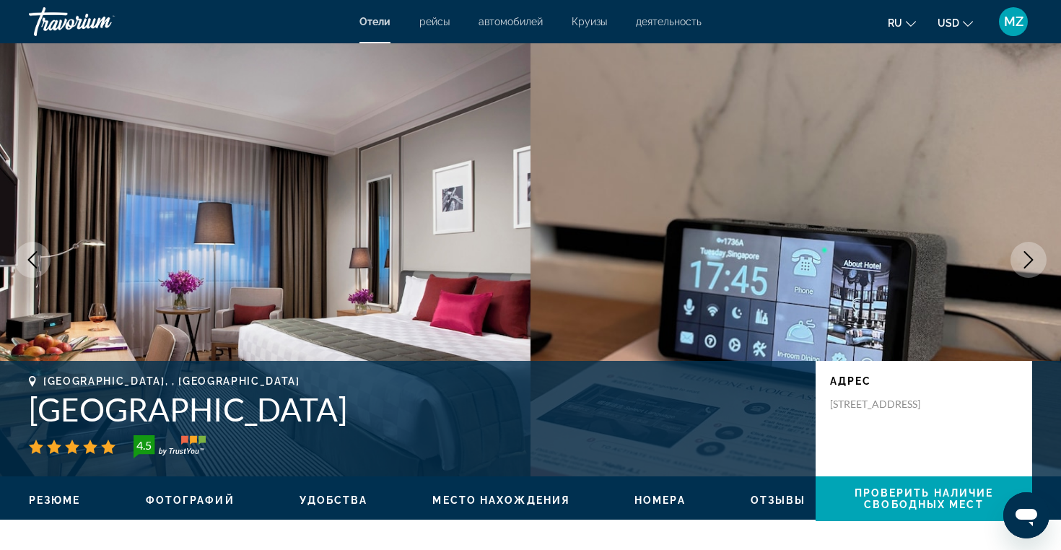
click at [382, 24] on span "Отели" at bounding box center [374, 22] width 31 height 12
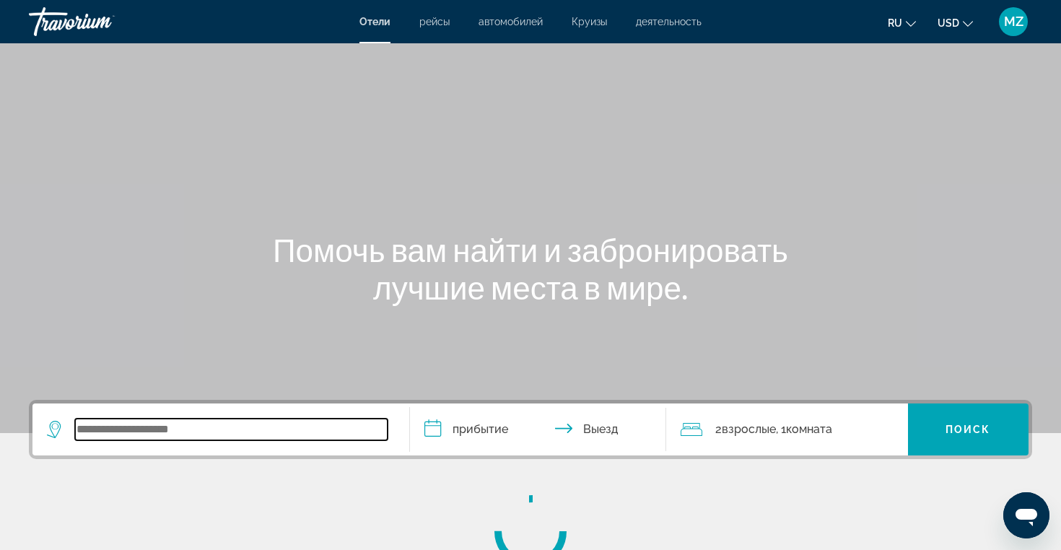
click at [221, 434] on input "Search widget" at bounding box center [231, 429] width 312 height 22
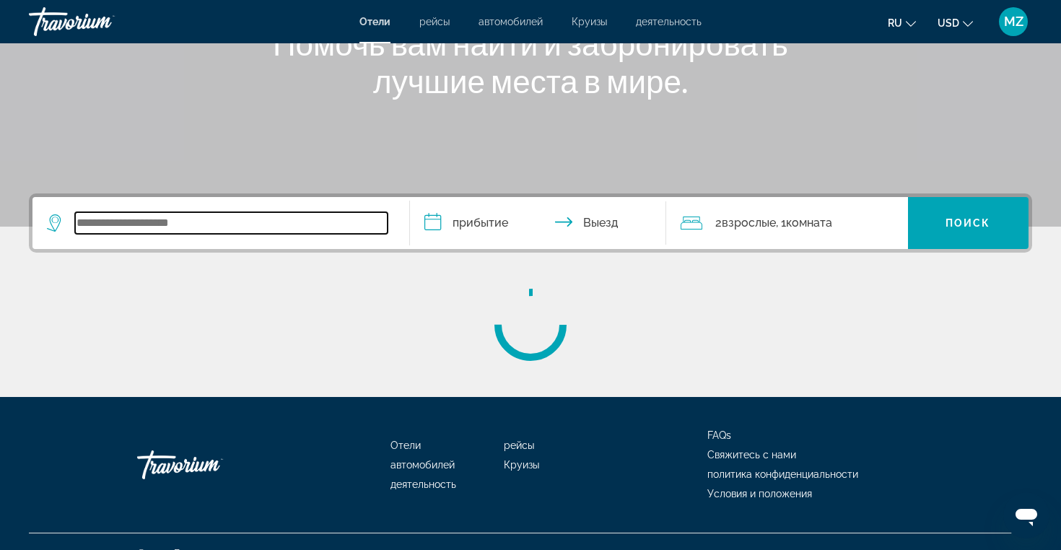
scroll to position [230, 0]
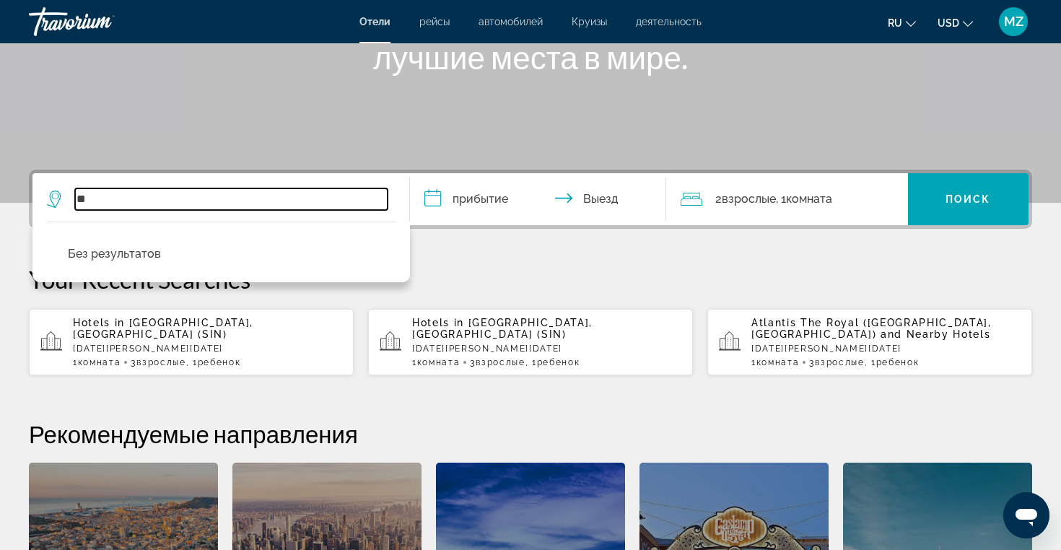
type input "*"
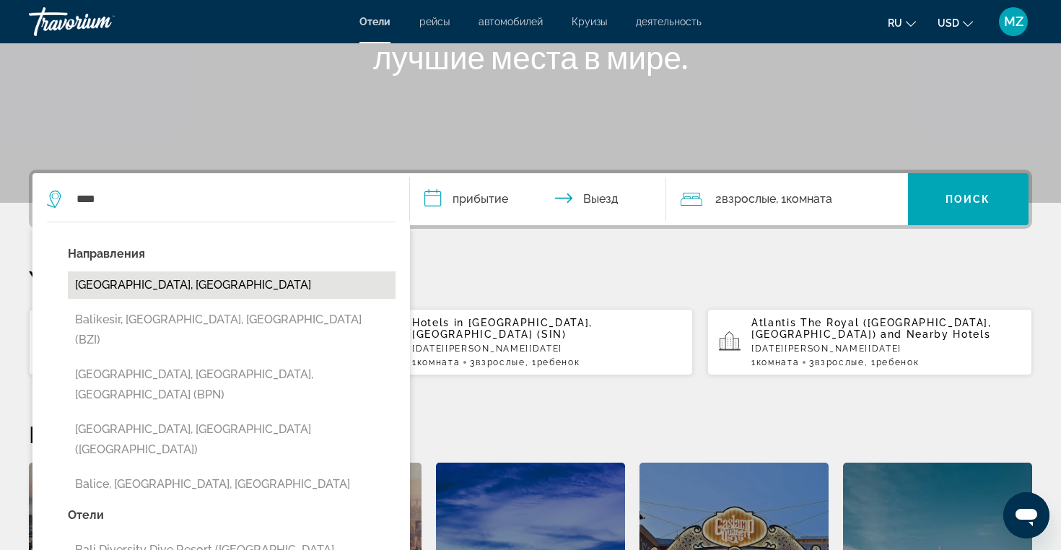
click at [146, 290] on button "Bali Island, Indonesia" at bounding box center [232, 284] width 328 height 27
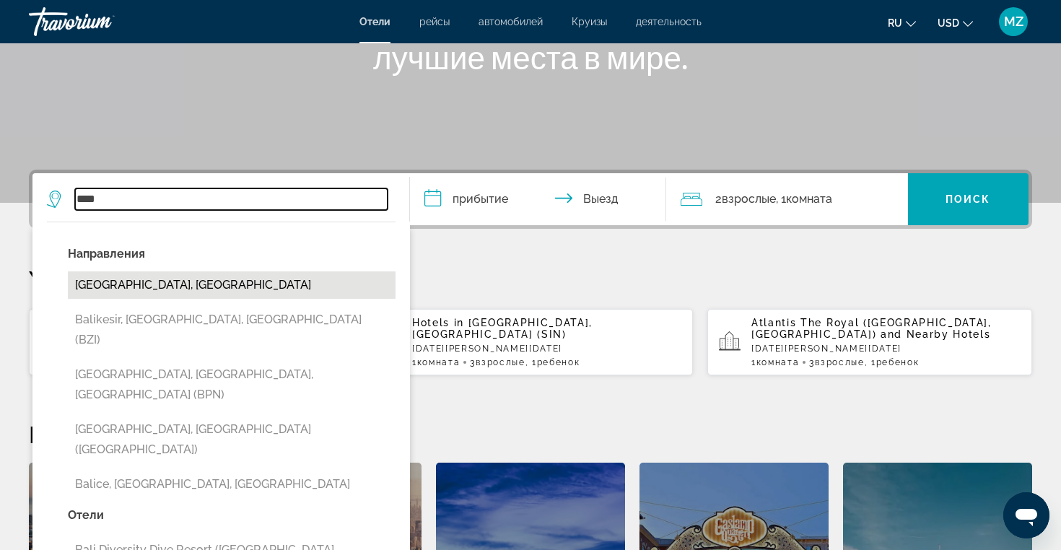
type input "**********"
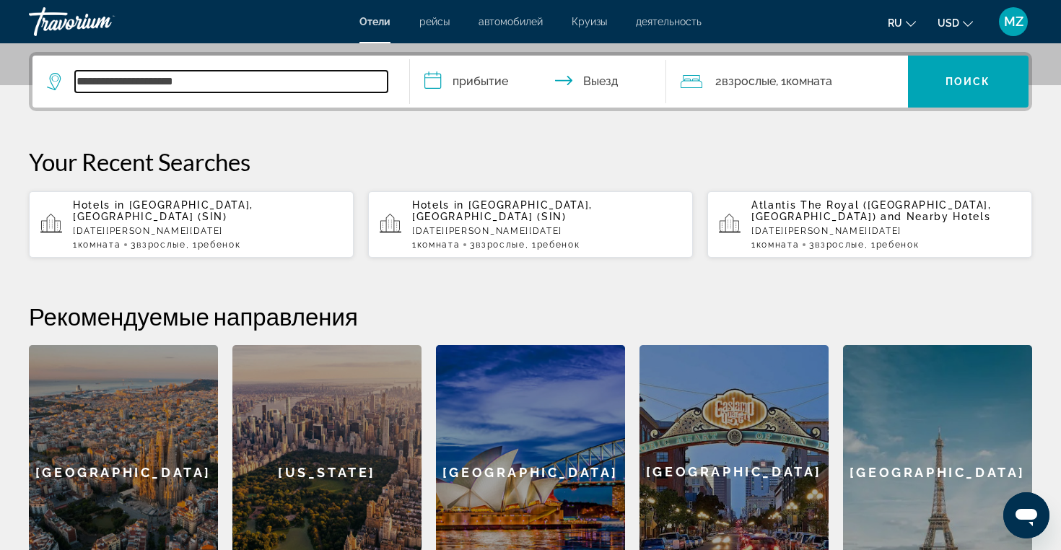
scroll to position [353, 0]
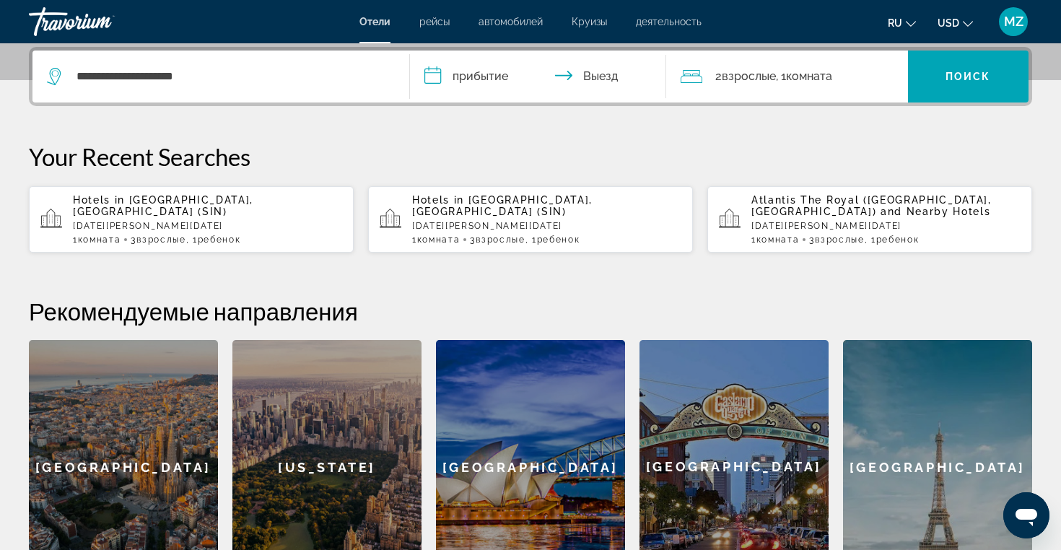
click at [474, 76] on input "**********" at bounding box center [541, 79] width 262 height 56
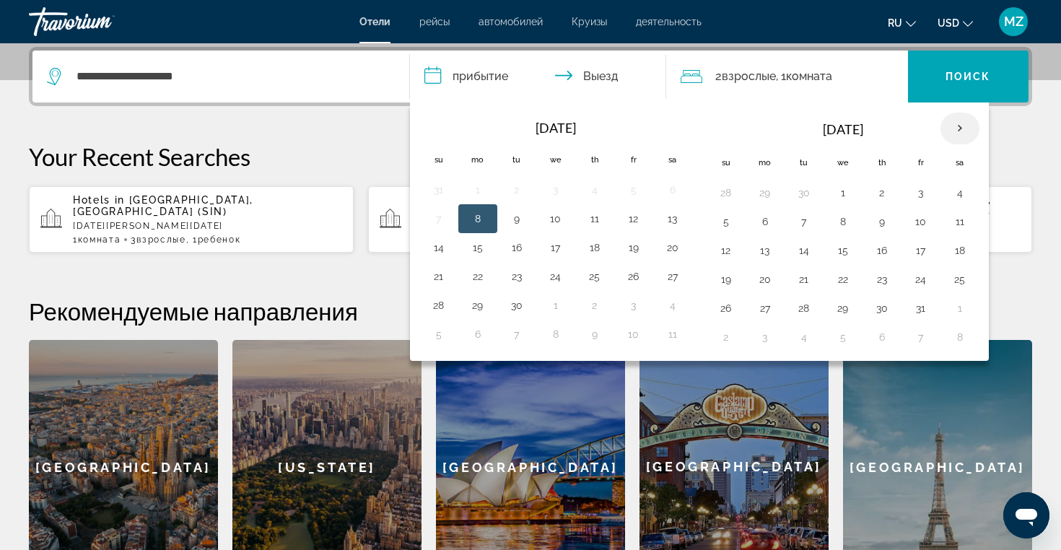
click at [957, 131] on th "Next month" at bounding box center [959, 129] width 39 height 32
click at [763, 222] on button "5" at bounding box center [764, 221] width 23 height 20
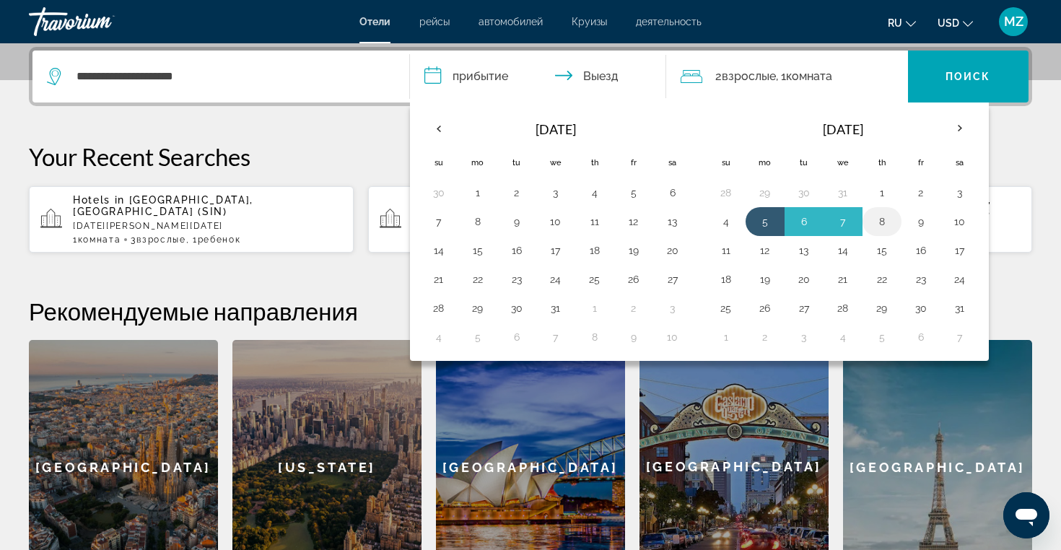
click at [880, 220] on button "8" at bounding box center [881, 221] width 23 height 20
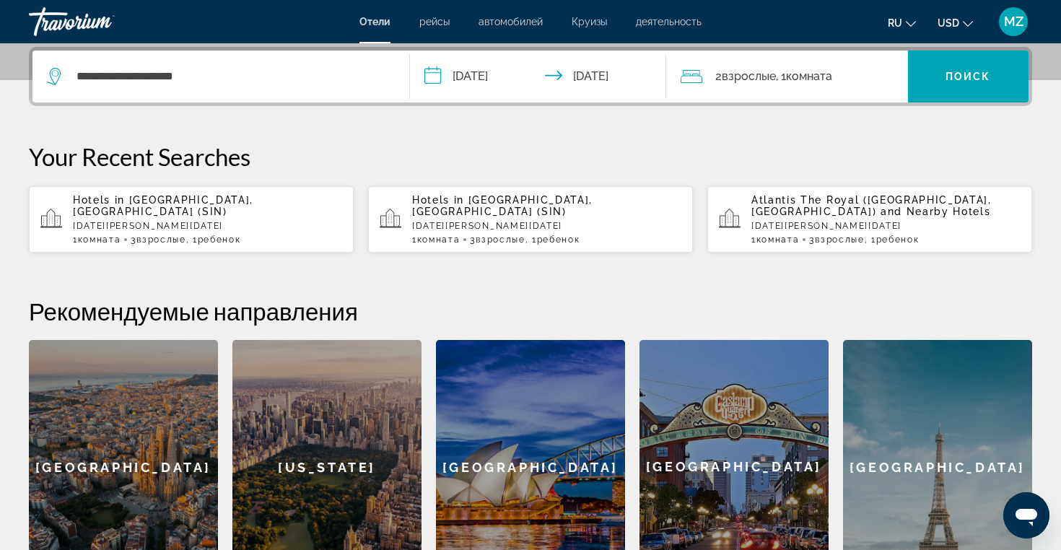
click at [463, 75] on input "**********" at bounding box center [541, 79] width 262 height 56
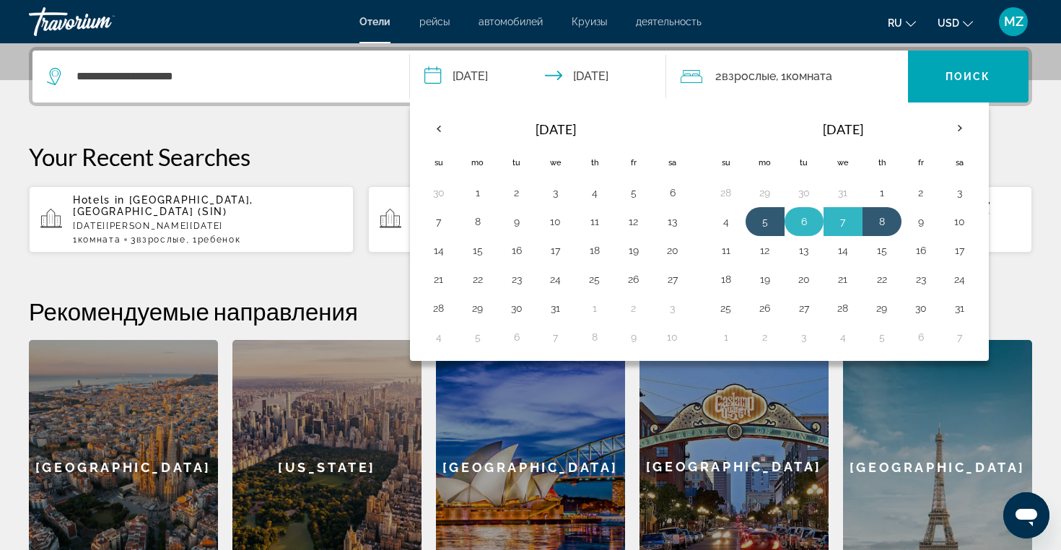
click at [810, 224] on button "6" at bounding box center [803, 221] width 23 height 20
click at [771, 219] on button "5" at bounding box center [764, 221] width 23 height 20
type input "**********"
